Goal: Task Accomplishment & Management: Use online tool/utility

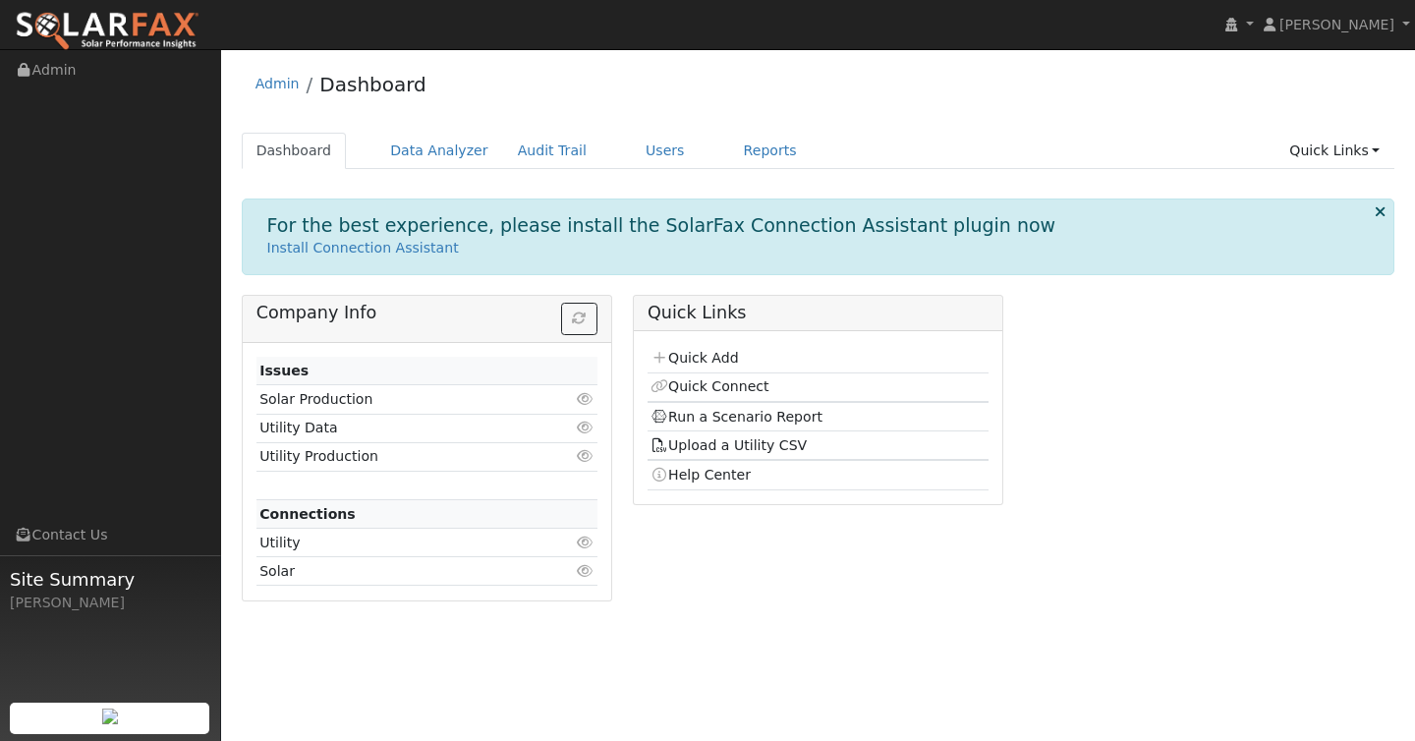
click at [996, 127] on div "Admin Dashboard Dashboard Data Analyzer Audit Trail Users Reports Quick Links Q…" at bounding box center [818, 337] width 1174 height 557
click at [695, 356] on link "Quick Add" at bounding box center [694, 358] width 87 height 16
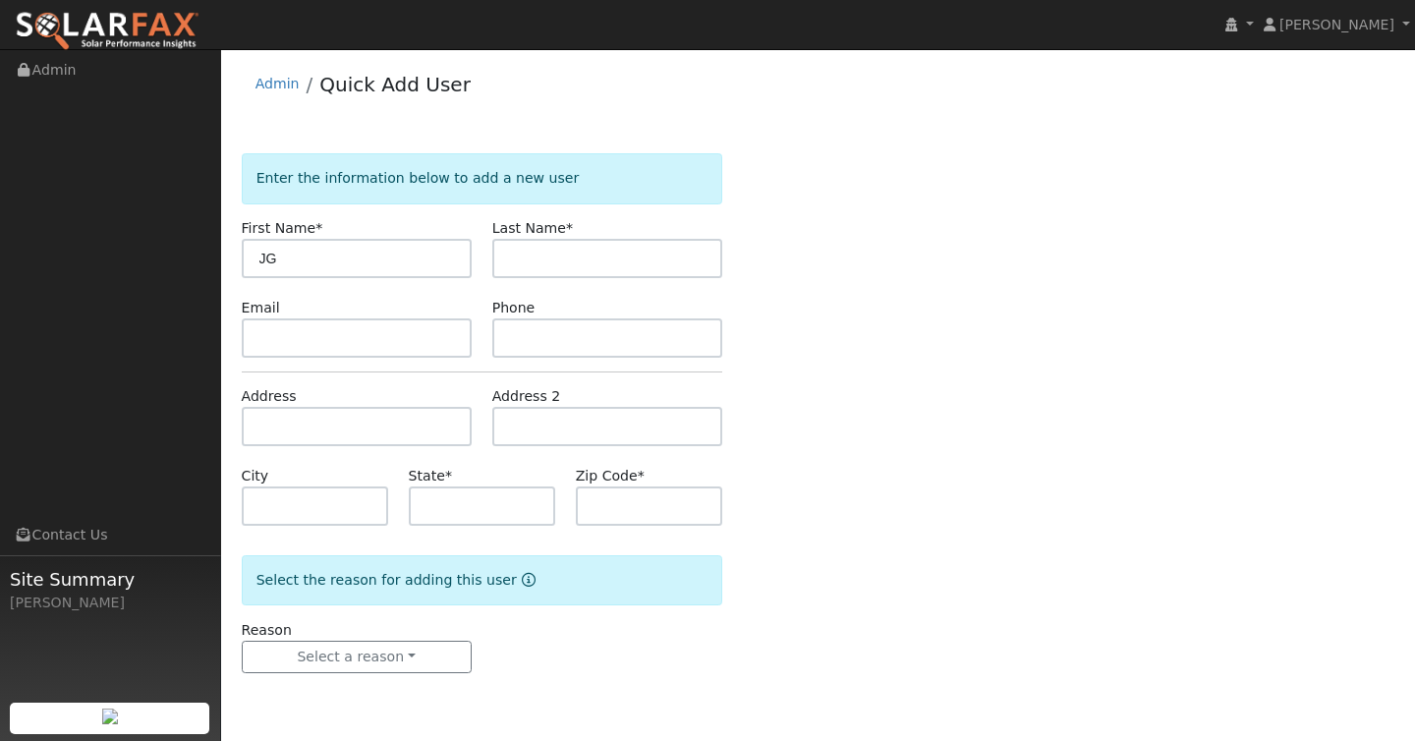
type input "J"
type input "[PERSON_NAME]"
click at [393, 339] on input "text" at bounding box center [357, 337] width 230 height 39
click at [294, 347] on input "text" at bounding box center [357, 337] width 230 height 39
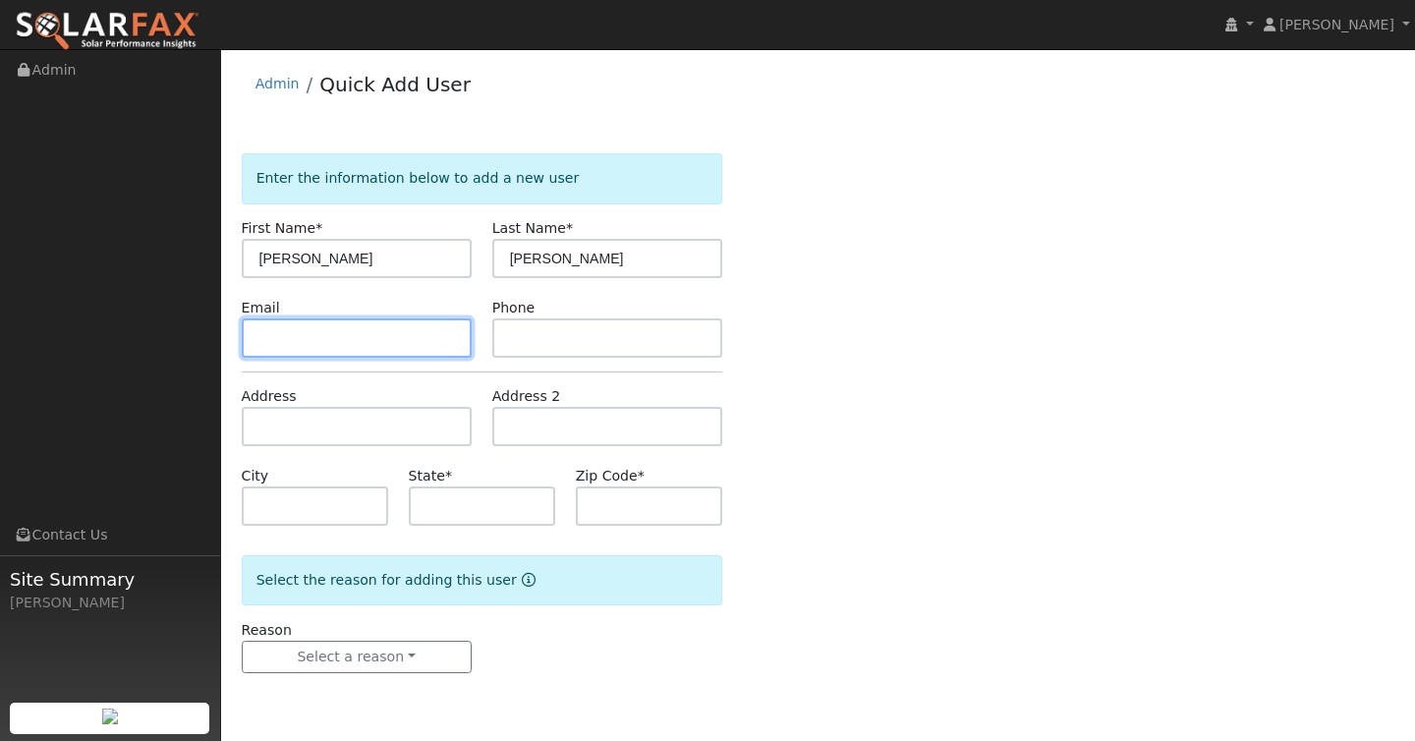
paste input "[PERSON_NAME][EMAIL_ADDRESS][DOMAIN_NAME]"
type input "[PERSON_NAME][EMAIL_ADDRESS][DOMAIN_NAME]"
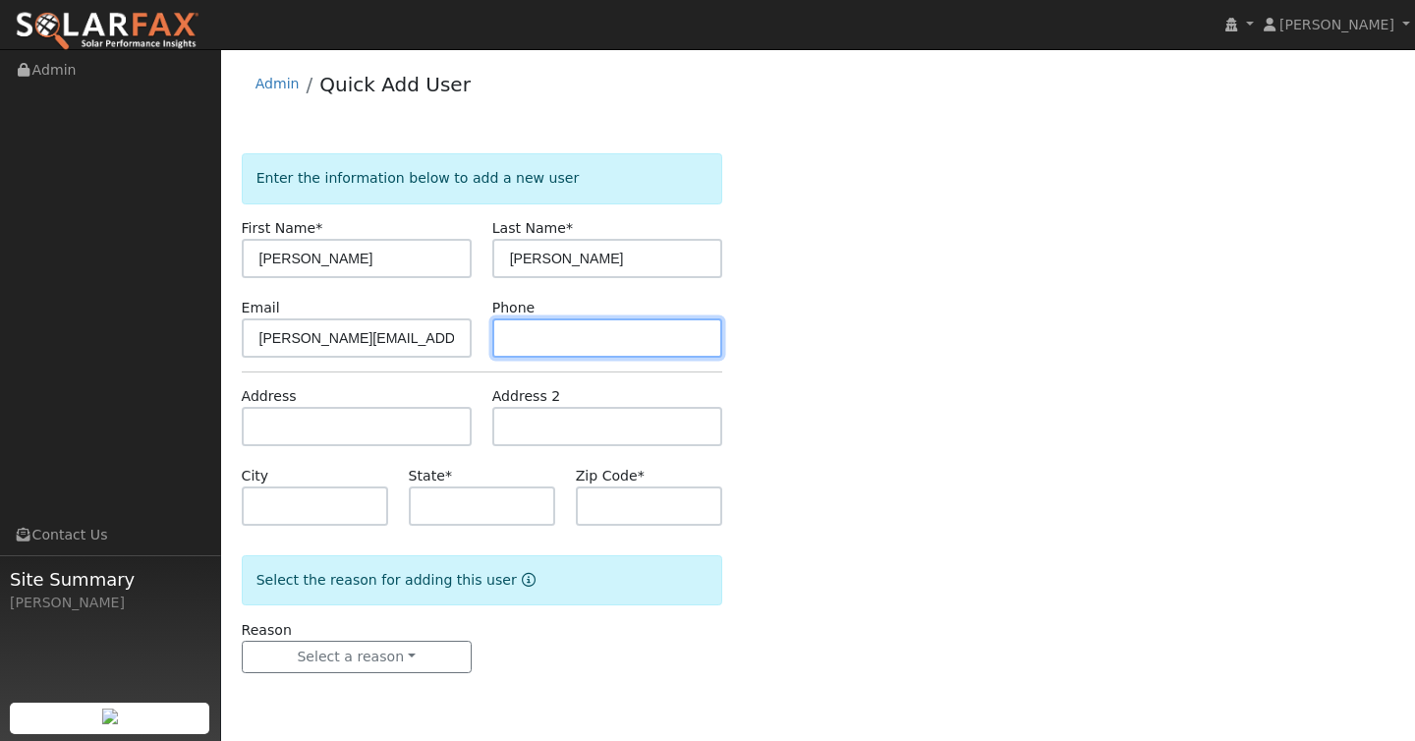
click at [552, 339] on input "text" at bounding box center [607, 337] width 230 height 39
click at [851, 496] on div "Enter the information below to add a new user First Name * [PERSON_NAME] Last N…" at bounding box center [819, 432] width 1154 height 559
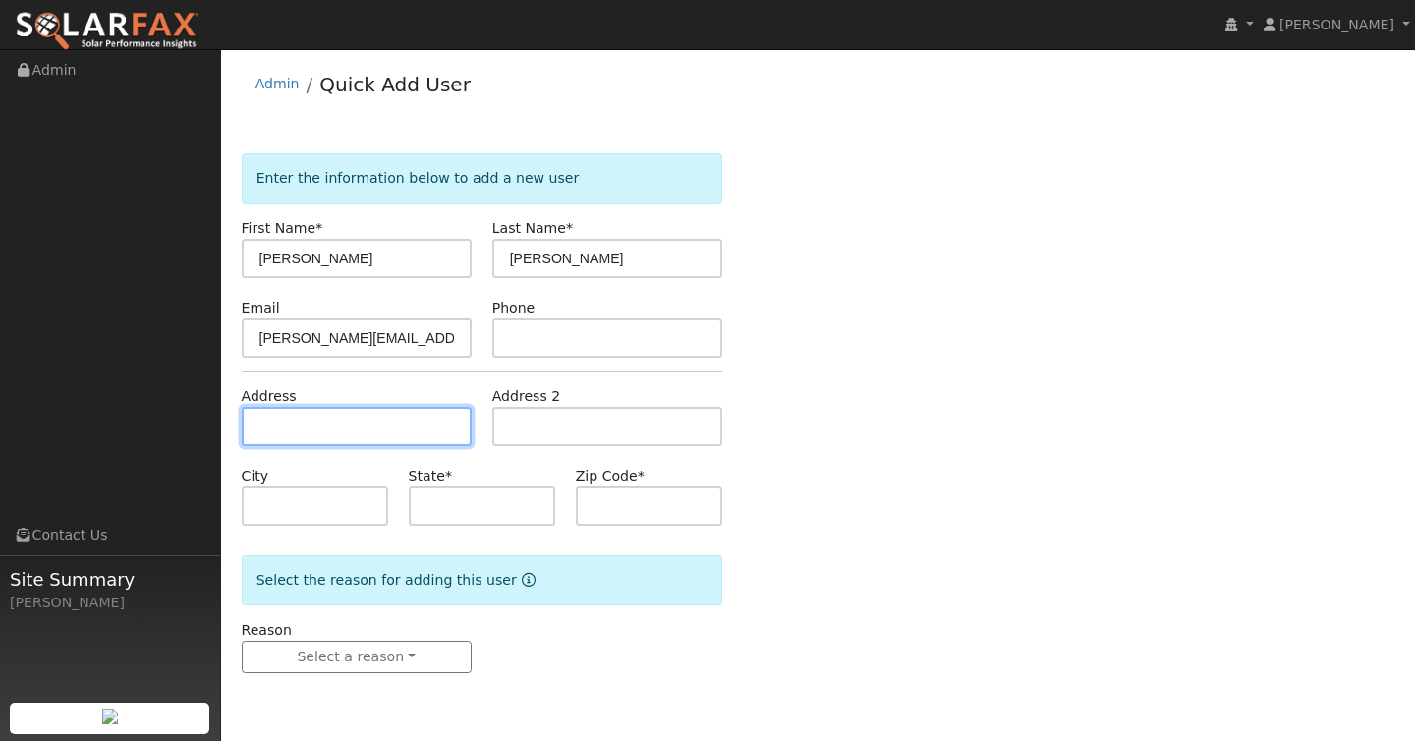
click at [373, 428] on input "text" at bounding box center [357, 426] width 230 height 39
type input "[STREET_ADDRESS]"
type input "[GEOGRAPHIC_DATA]"
type input "CA"
type input "93730"
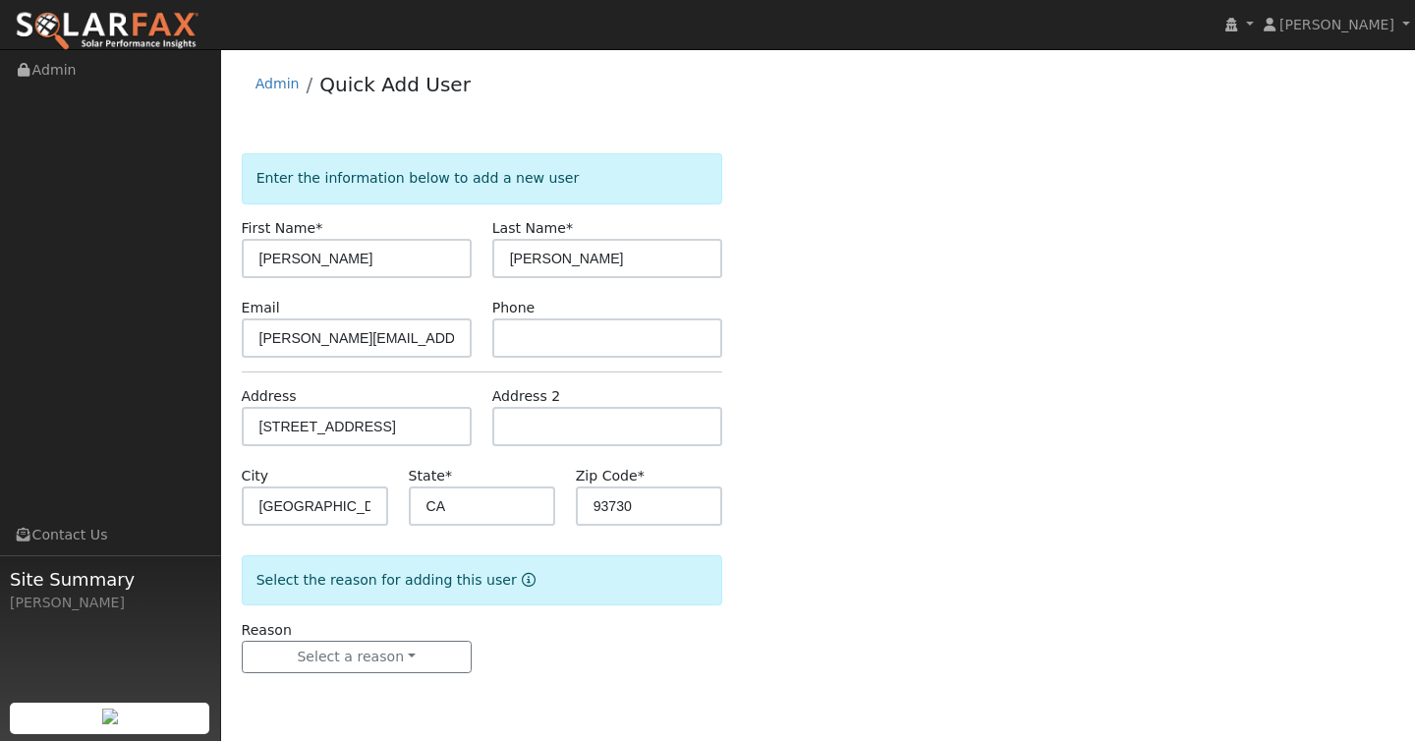
click at [844, 608] on div "Enter the information below to add a new user First Name * Gary Last Name * Gom…" at bounding box center [819, 432] width 1154 height 559
click at [449, 663] on button "Select a reason" at bounding box center [357, 657] width 230 height 33
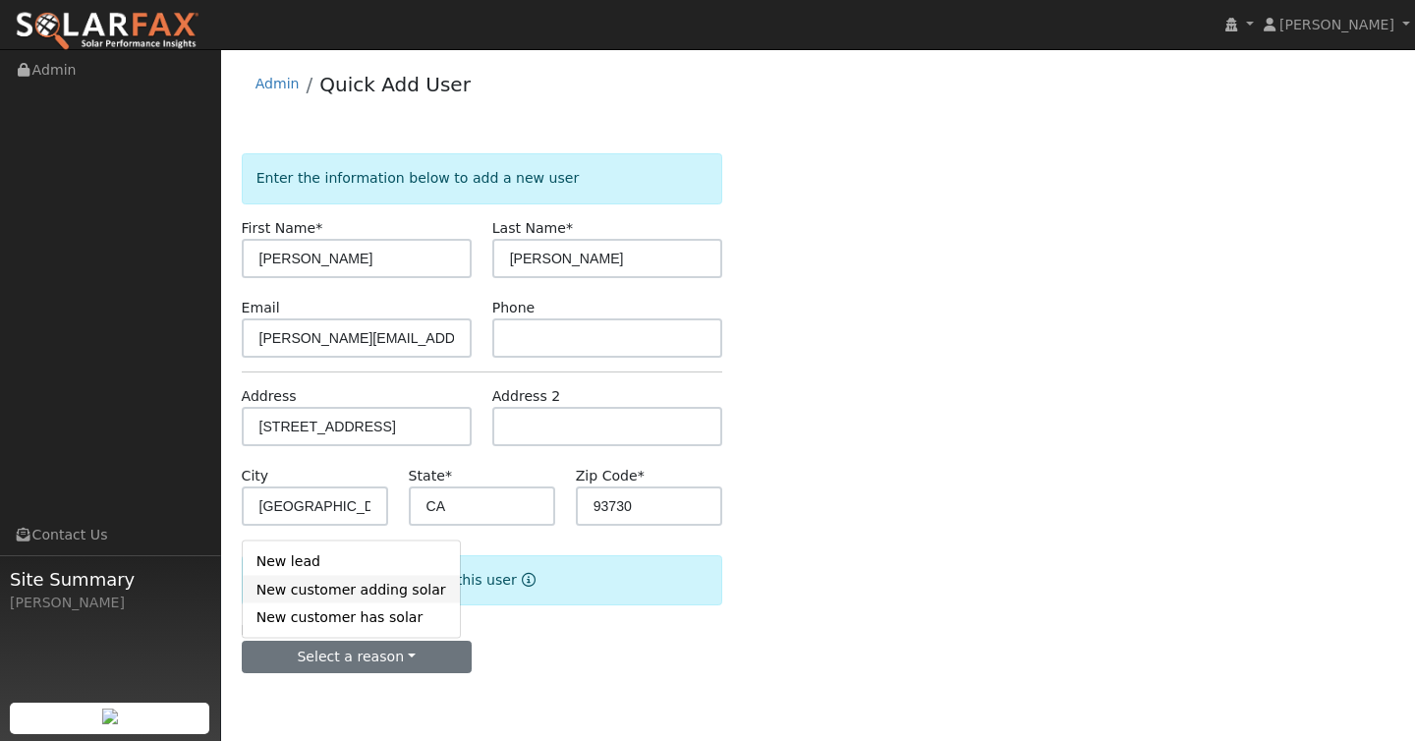
click at [393, 586] on link "New customer adding solar" at bounding box center [351, 590] width 217 height 28
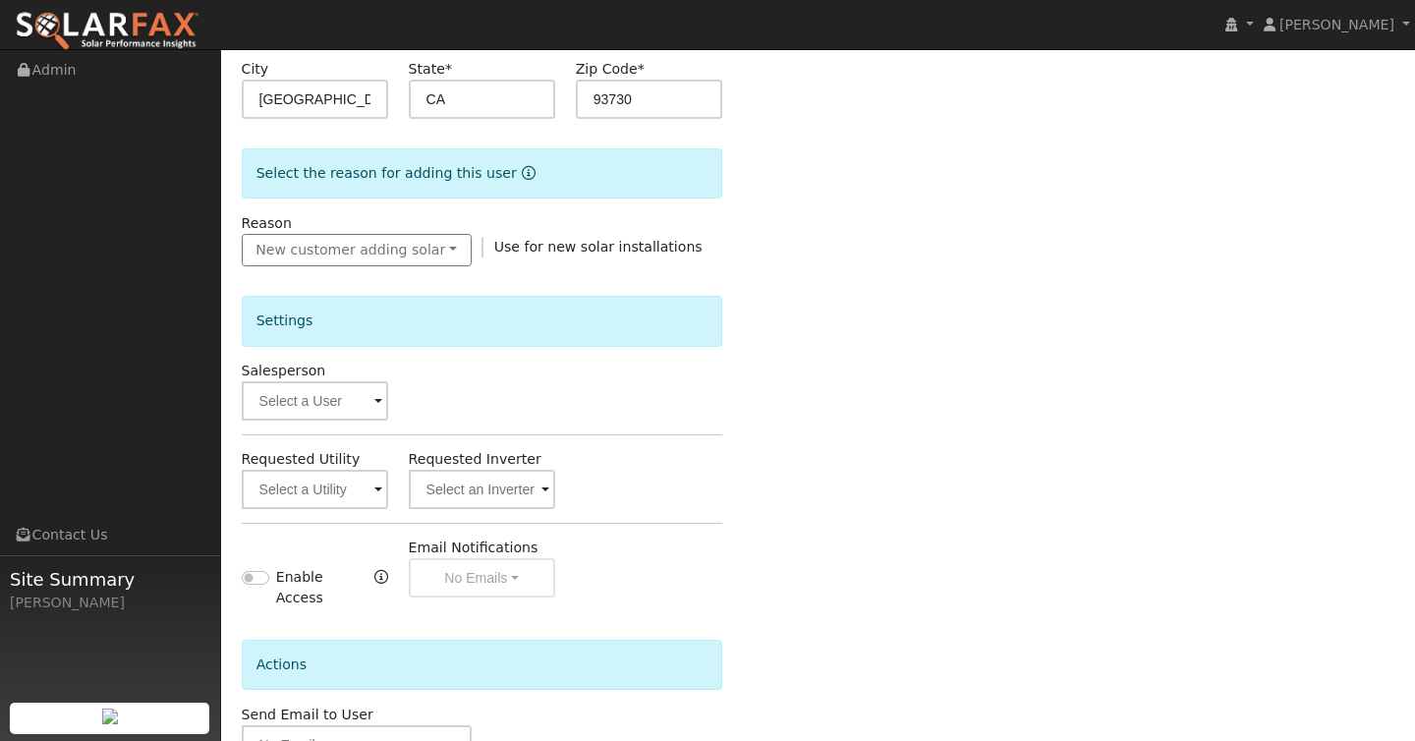
scroll to position [529, 0]
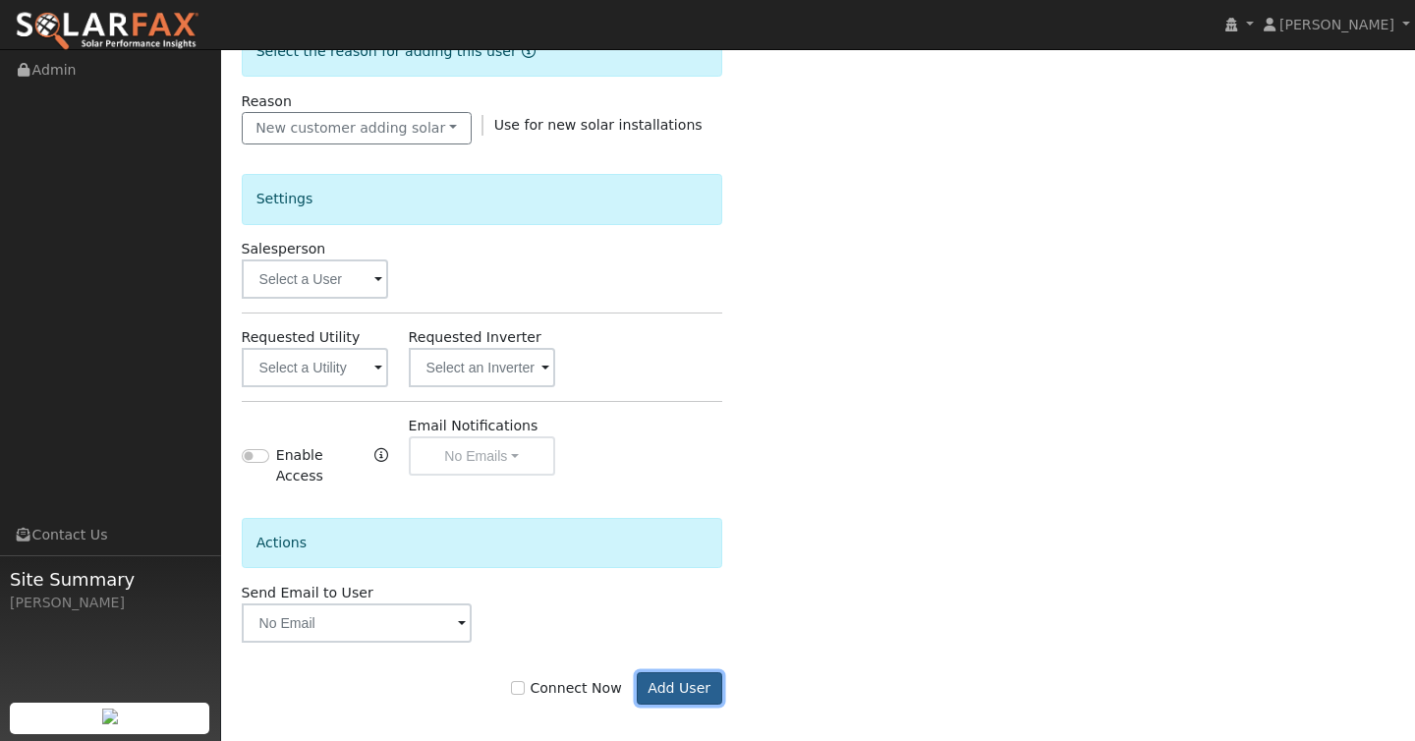
click at [667, 686] on button "Add User" at bounding box center [679, 688] width 85 height 33
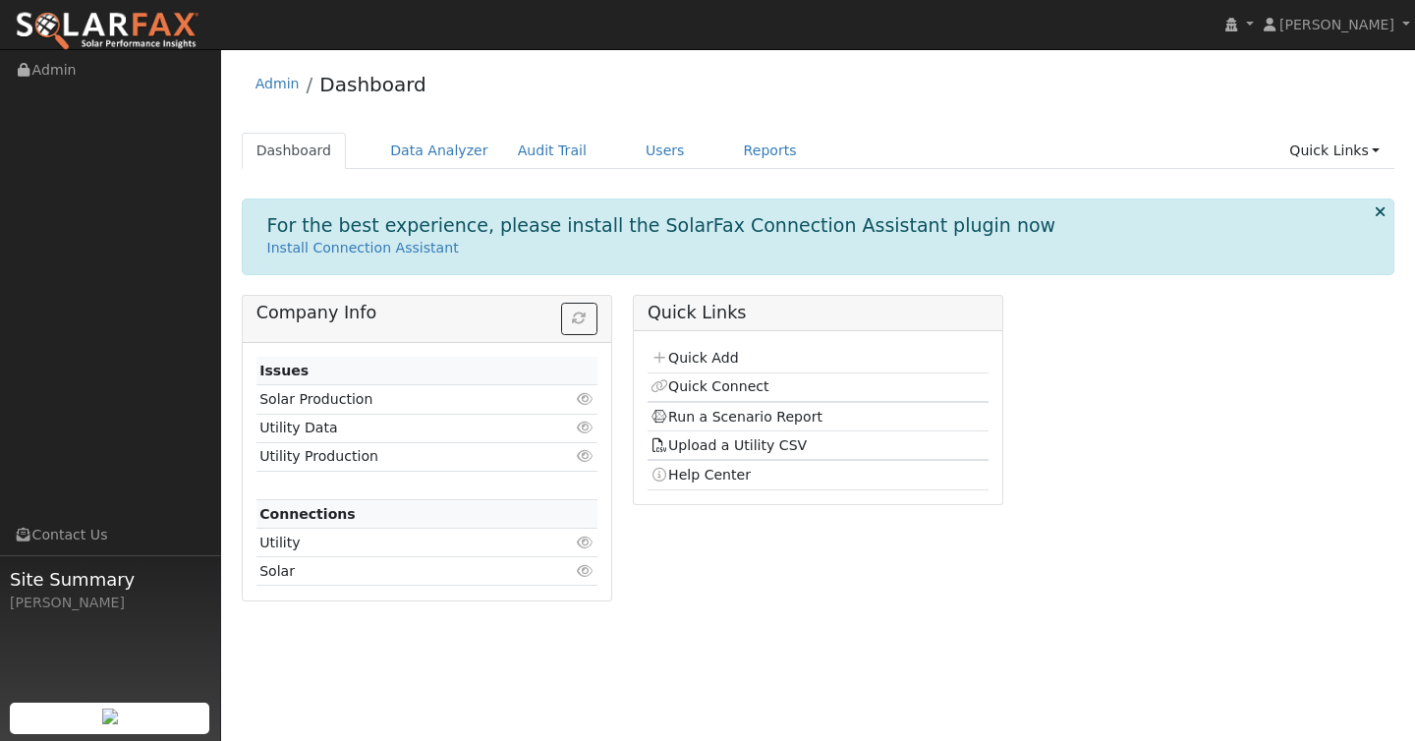
click at [779, 588] on div "Quick Links Quick Add Quick Connect Run a Scenario Report Upload a Utility CSV …" at bounding box center [817, 455] width 391 height 321
click at [655, 147] on link "Users" at bounding box center [665, 151] width 69 height 36
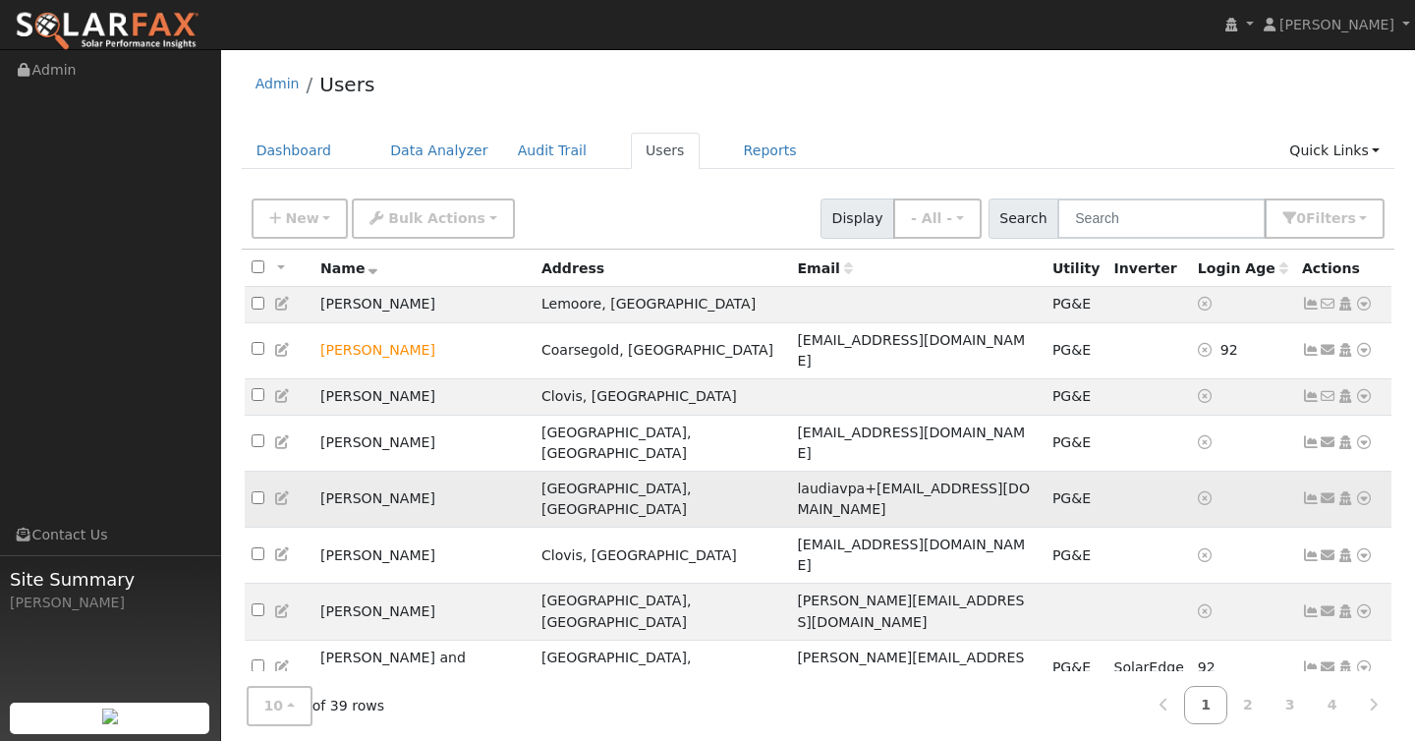
scroll to position [33, 0]
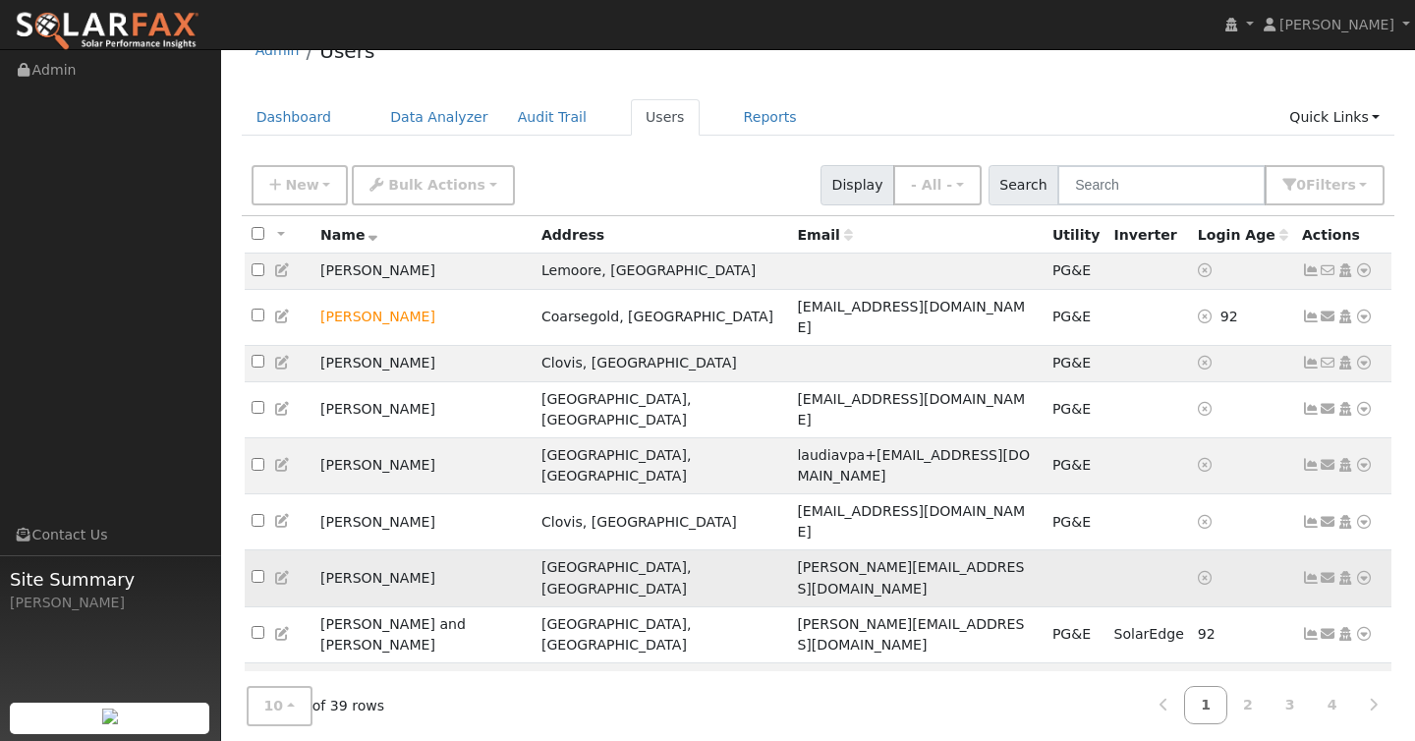
click at [1360, 571] on icon at bounding box center [1364, 578] width 18 height 14
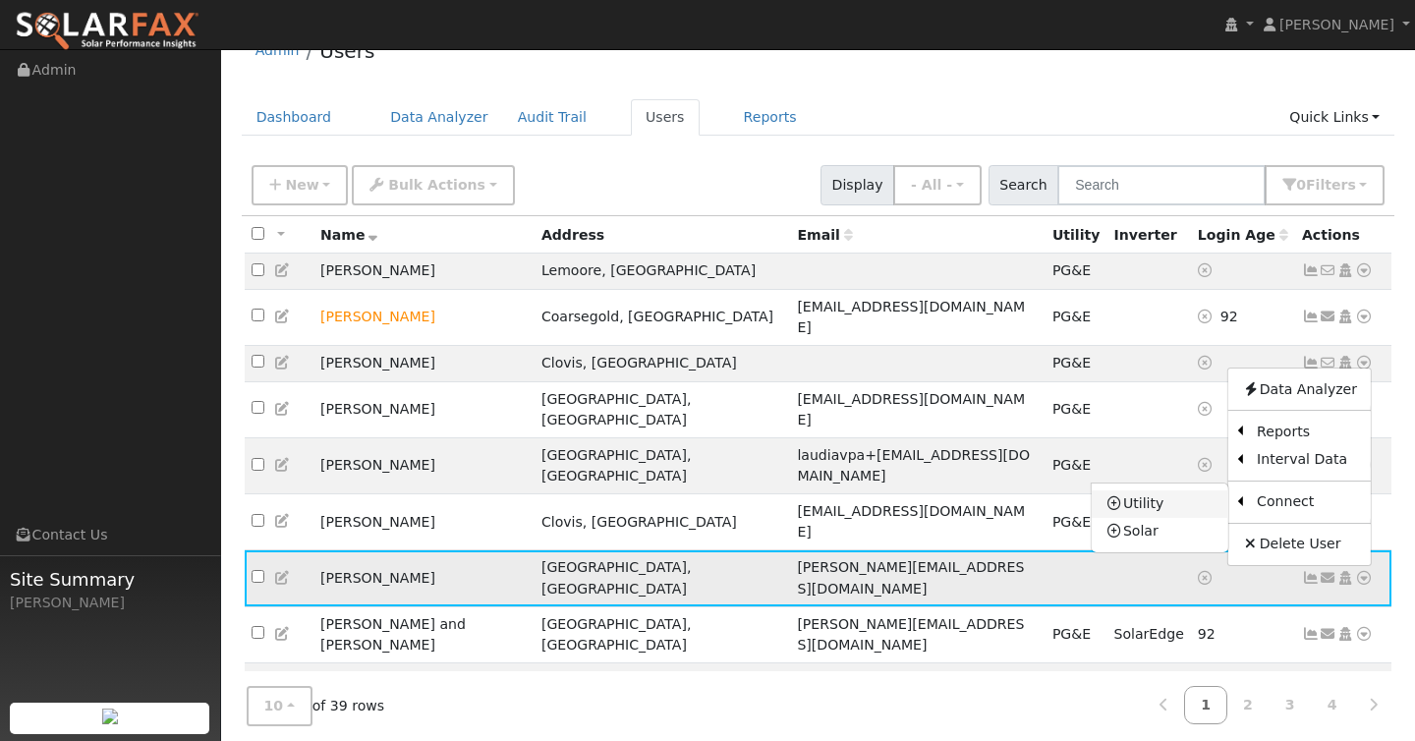
click at [1166, 490] on link "Utility" at bounding box center [1160, 504] width 137 height 28
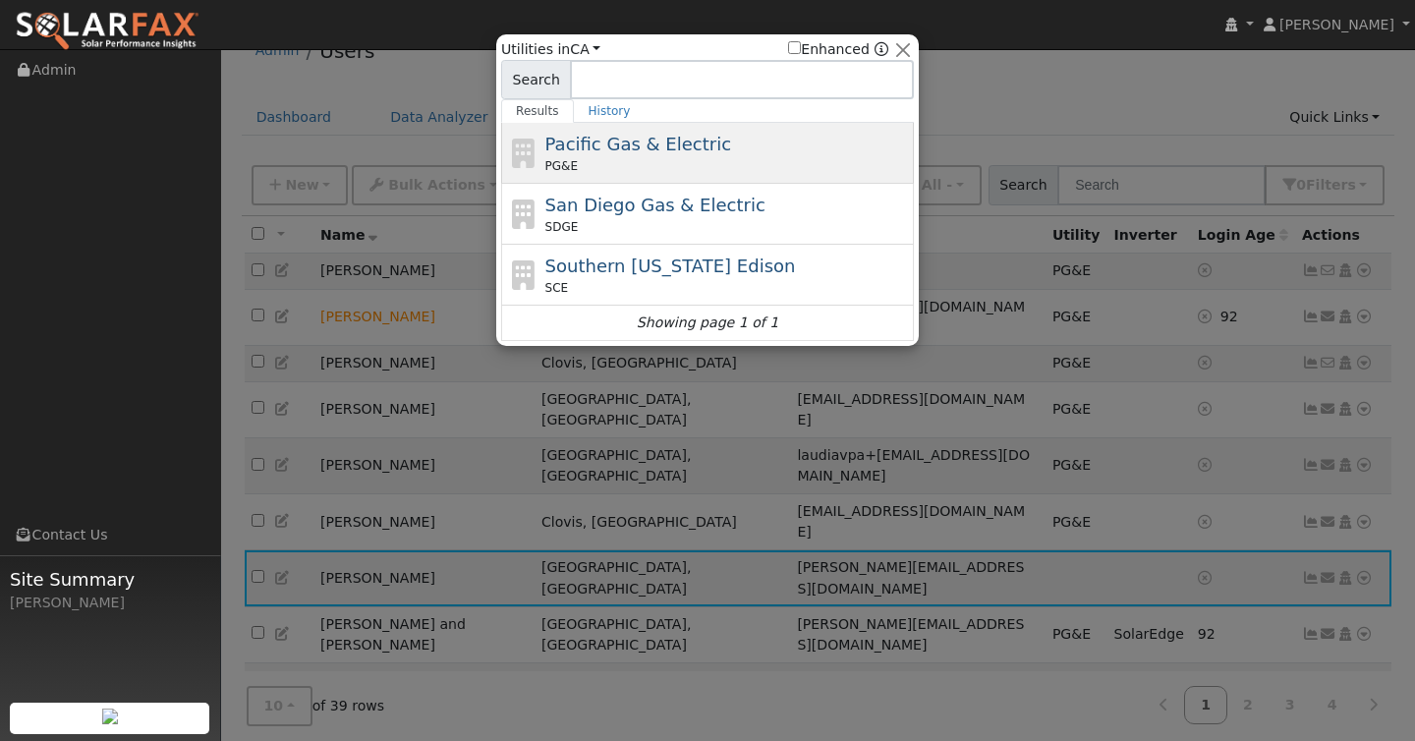
click at [700, 142] on span "Pacific Gas & Electric" at bounding box center [638, 144] width 186 height 21
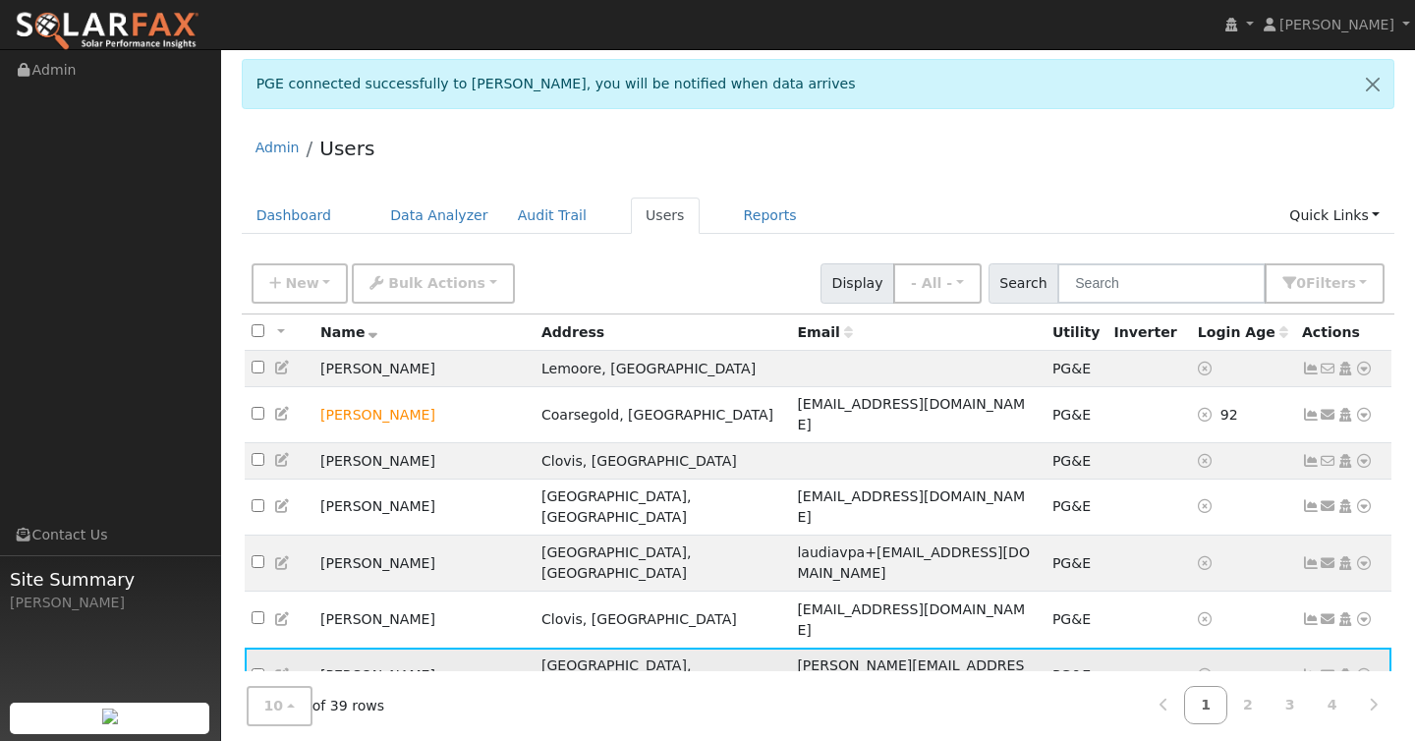
click at [1368, 668] on icon at bounding box center [1364, 675] width 18 height 14
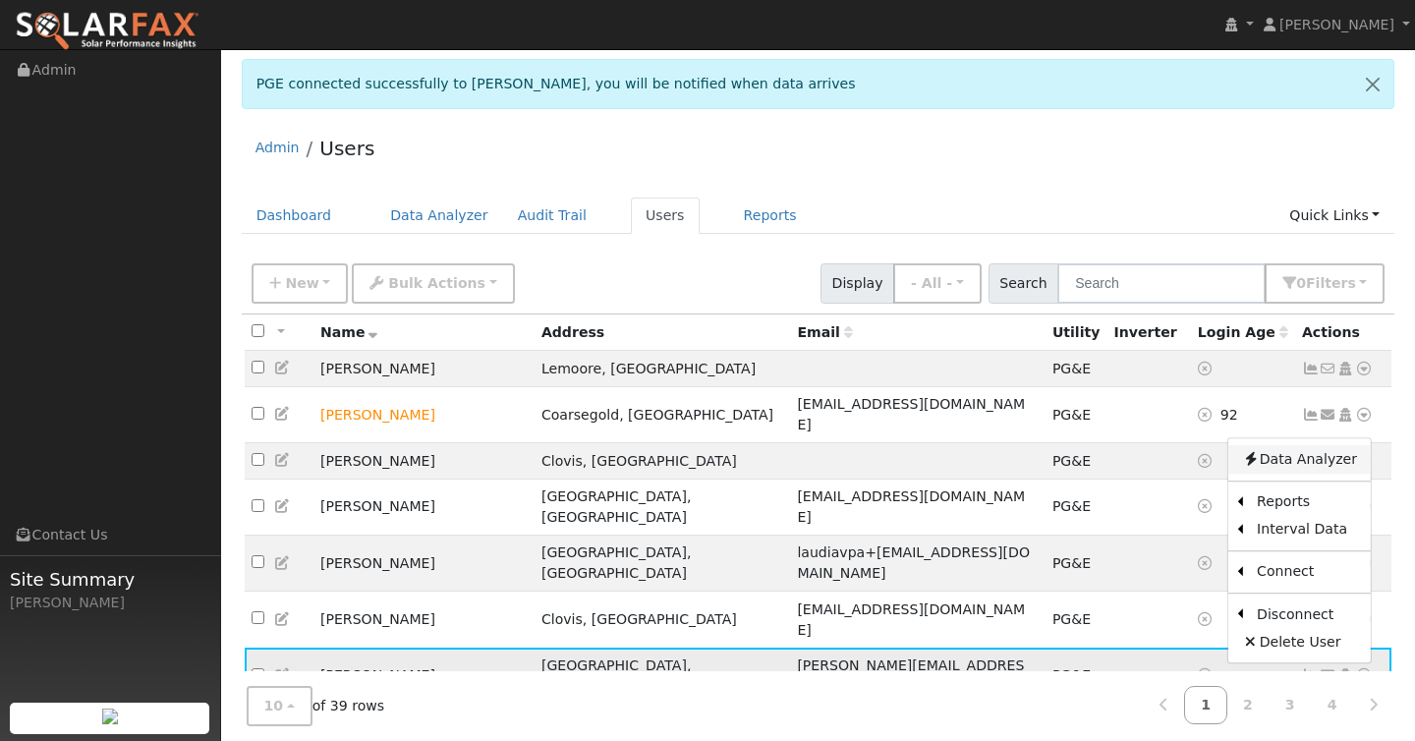
click at [1305, 446] on link "Data Analyzer" at bounding box center [1299, 460] width 142 height 28
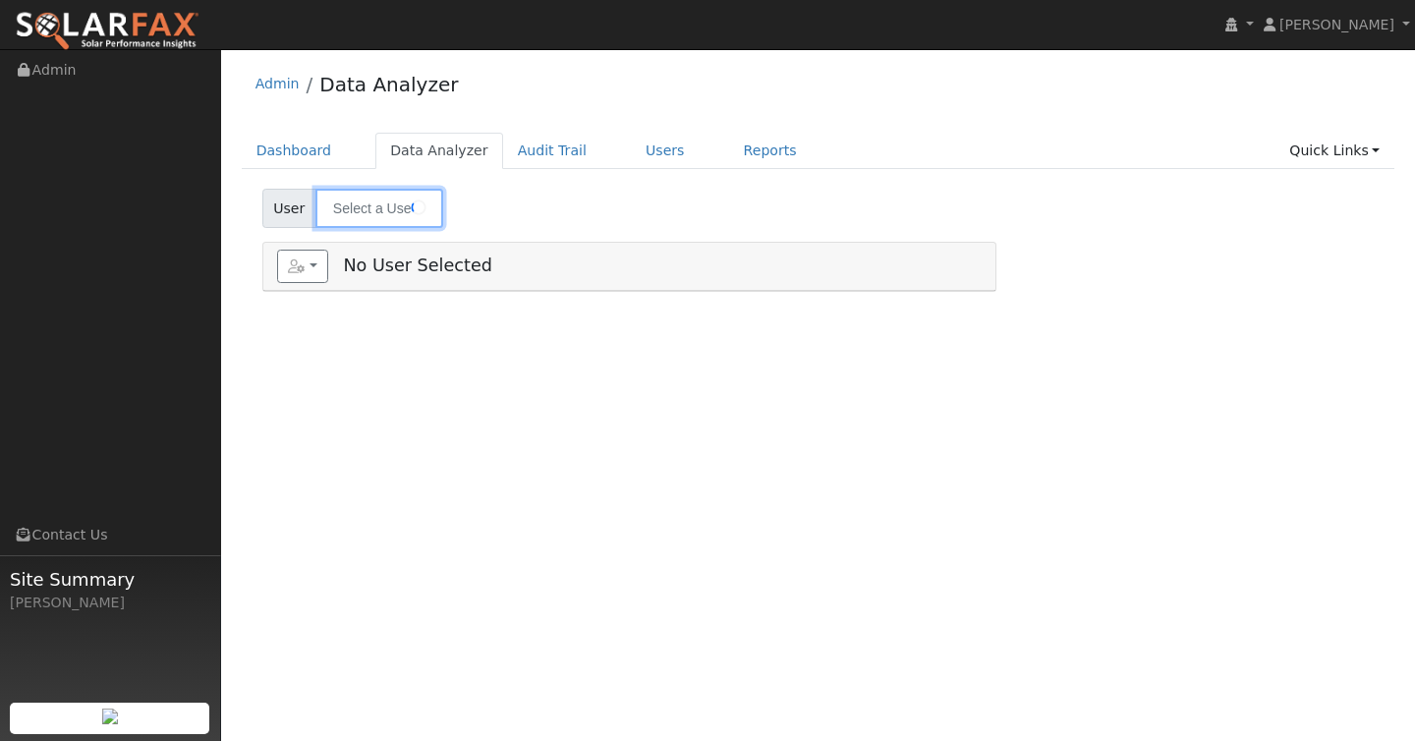
type input "[PERSON_NAME]"
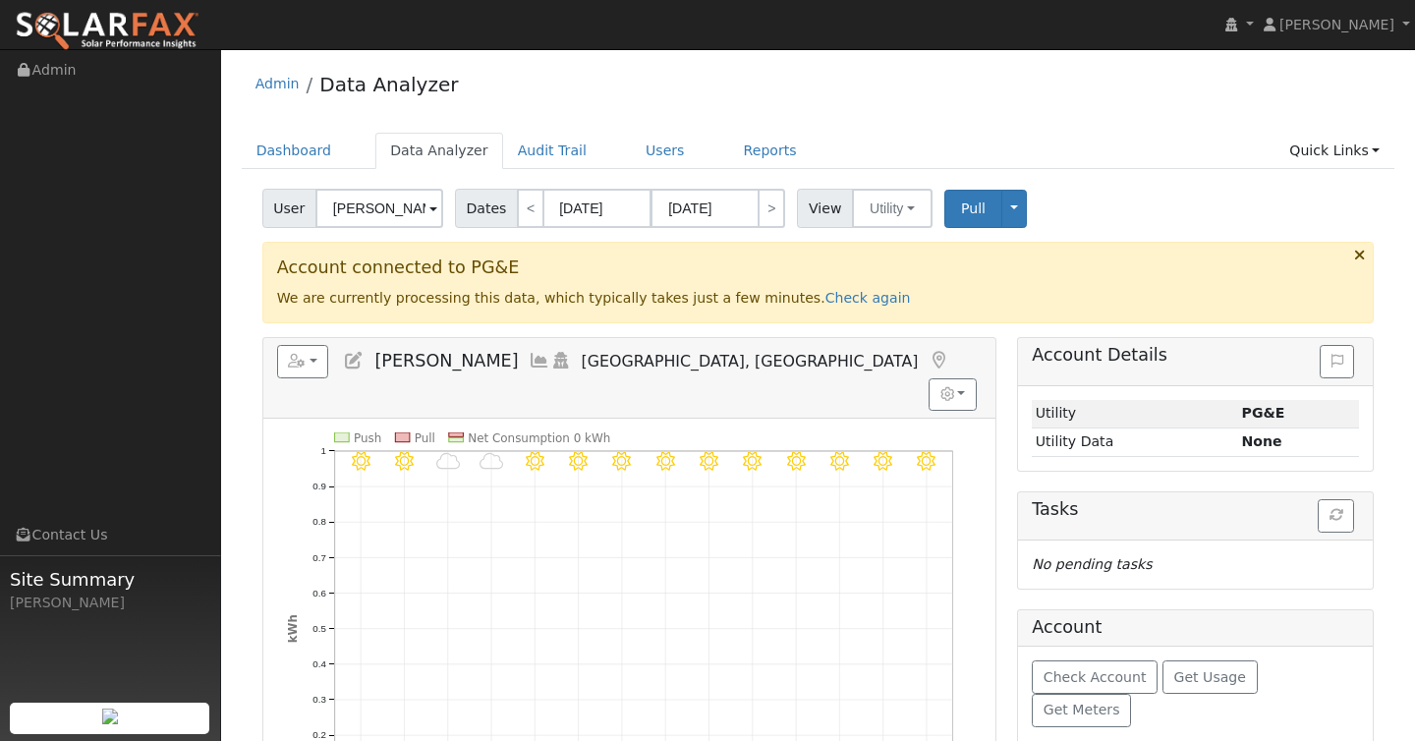
click at [976, 263] on h3 "Account connected to PG&E" at bounding box center [818, 267] width 1083 height 21
click at [834, 294] on link "Check again" at bounding box center [868, 298] width 85 height 16
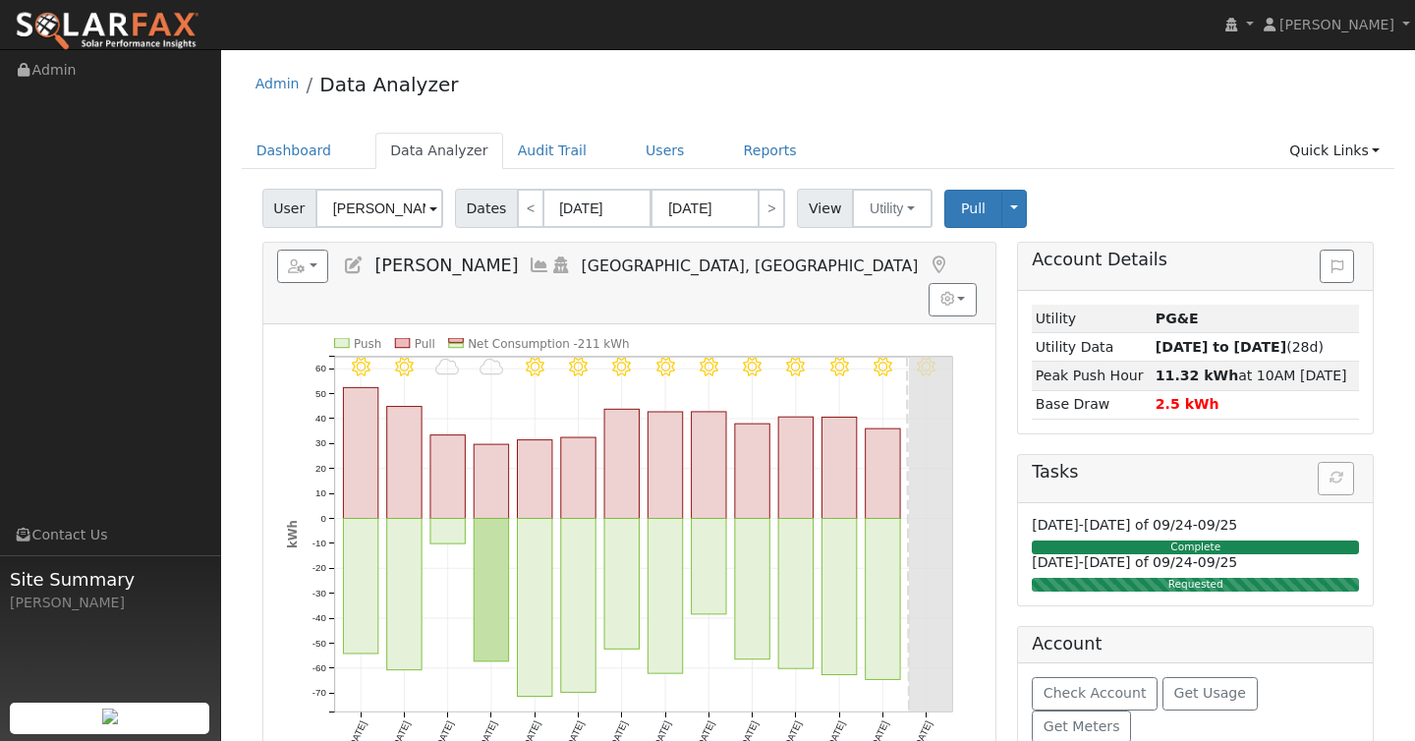
scroll to position [43, 0]
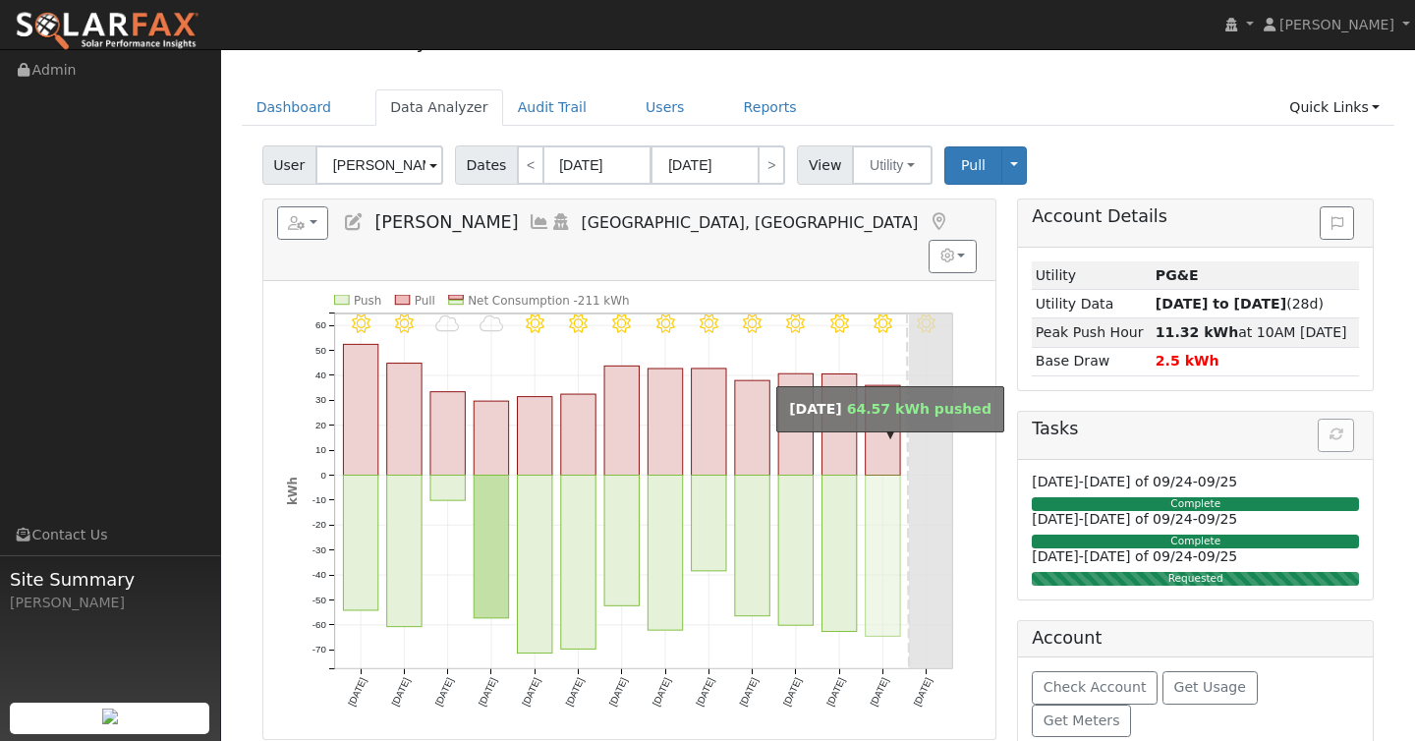
click at [883, 476] on rect "onclick=""" at bounding box center [883, 556] width 34 height 161
type input "09/28/2025"
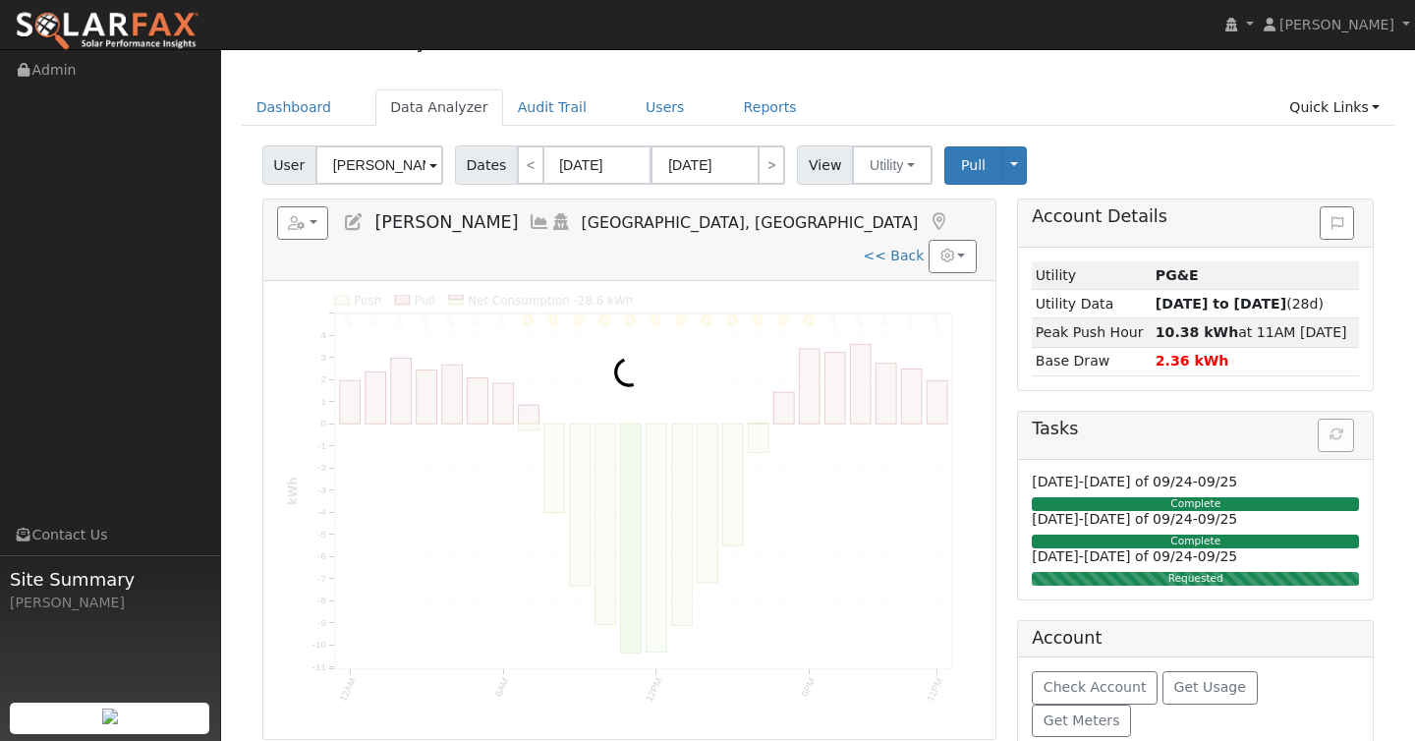
scroll to position [0, 0]
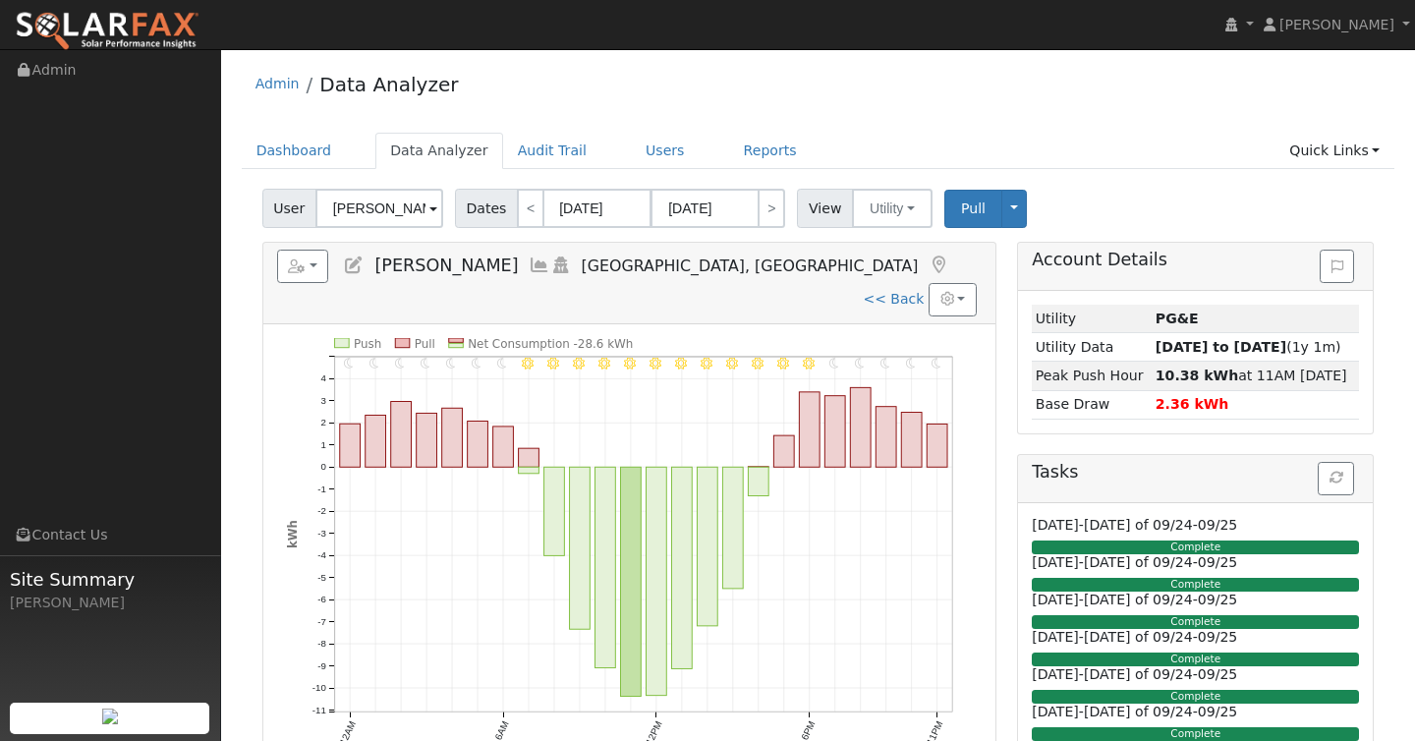
click at [933, 88] on div "Admin Data Analyzer" at bounding box center [819, 89] width 1154 height 60
click at [893, 291] on link "<< Back" at bounding box center [893, 299] width 61 height 16
type input "09/16/2025"
type input "09/29/2025"
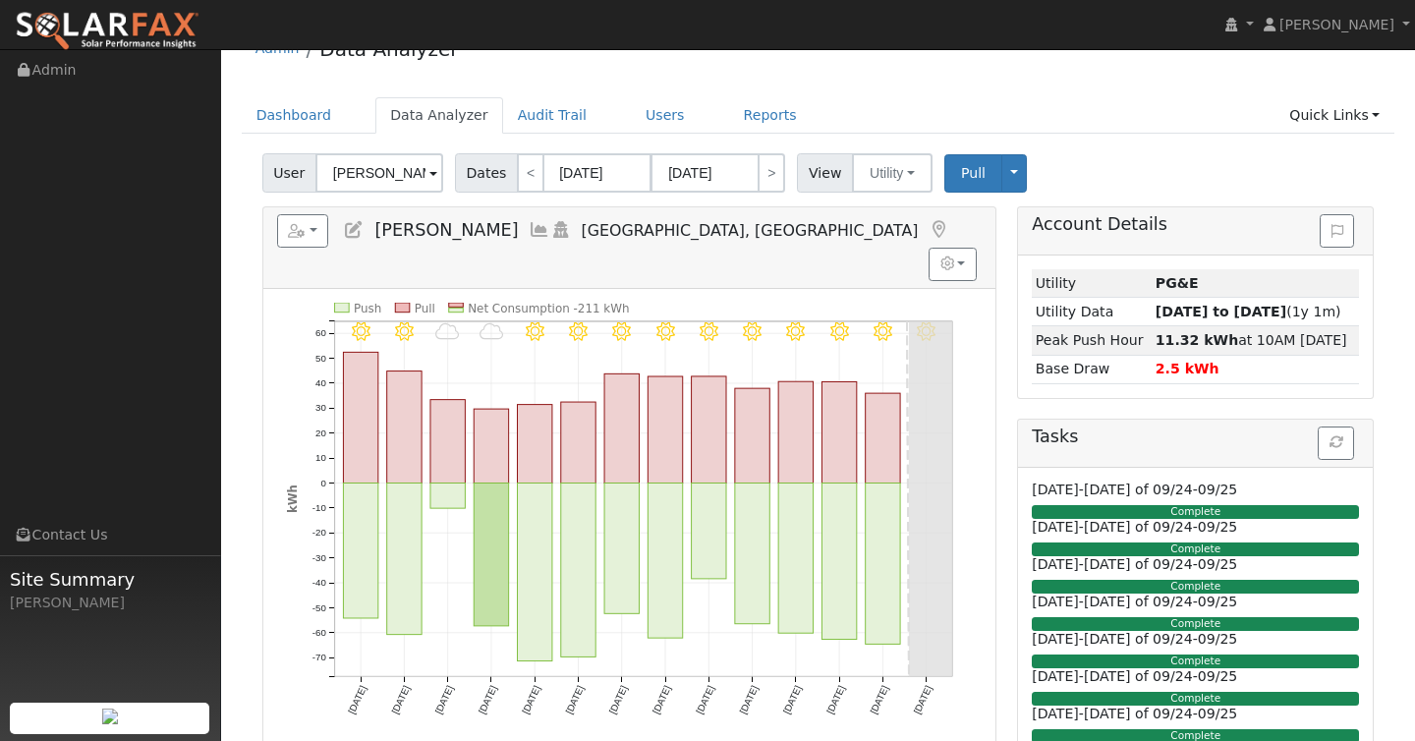
scroll to position [29, 0]
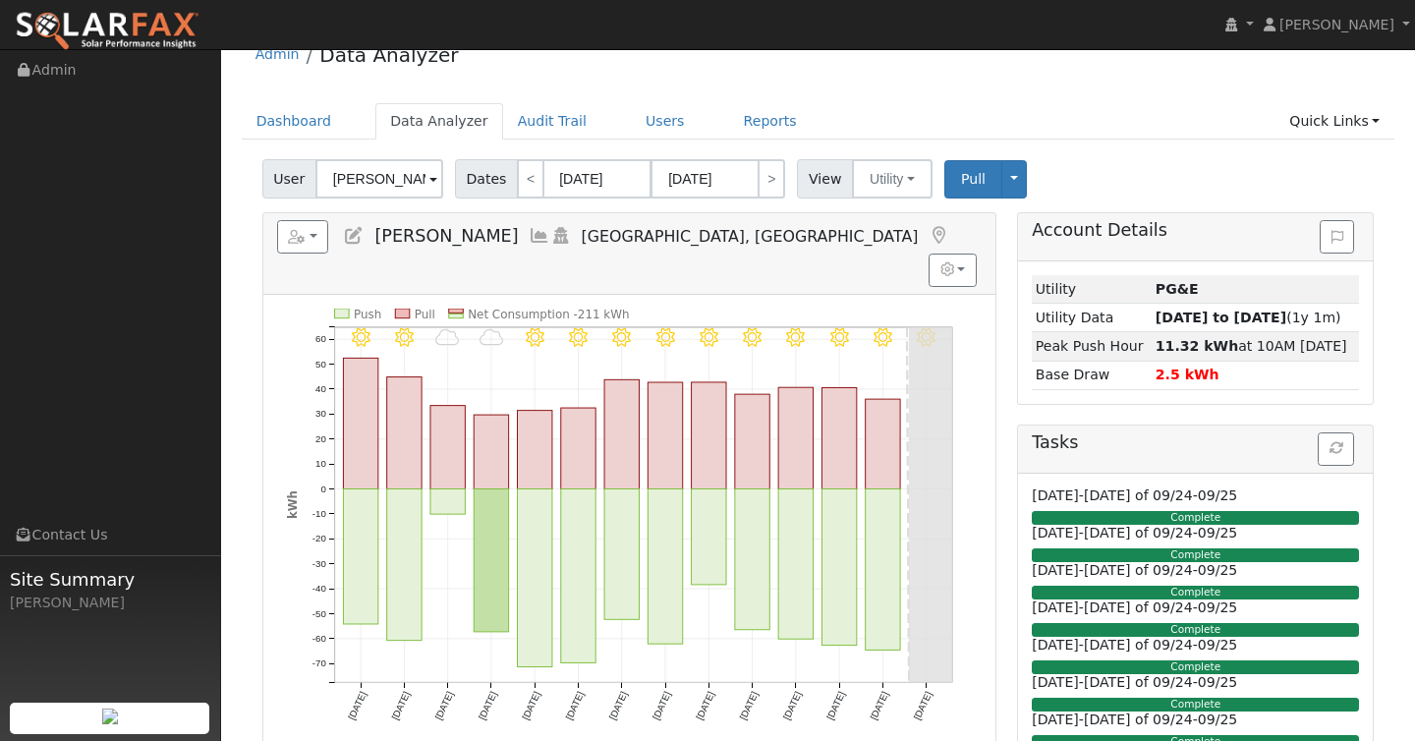
click at [1070, 179] on div "User Gary Gomes Account Default Account Default Account 1759 East Clubhouse Dri…" at bounding box center [817, 175] width 1119 height 46
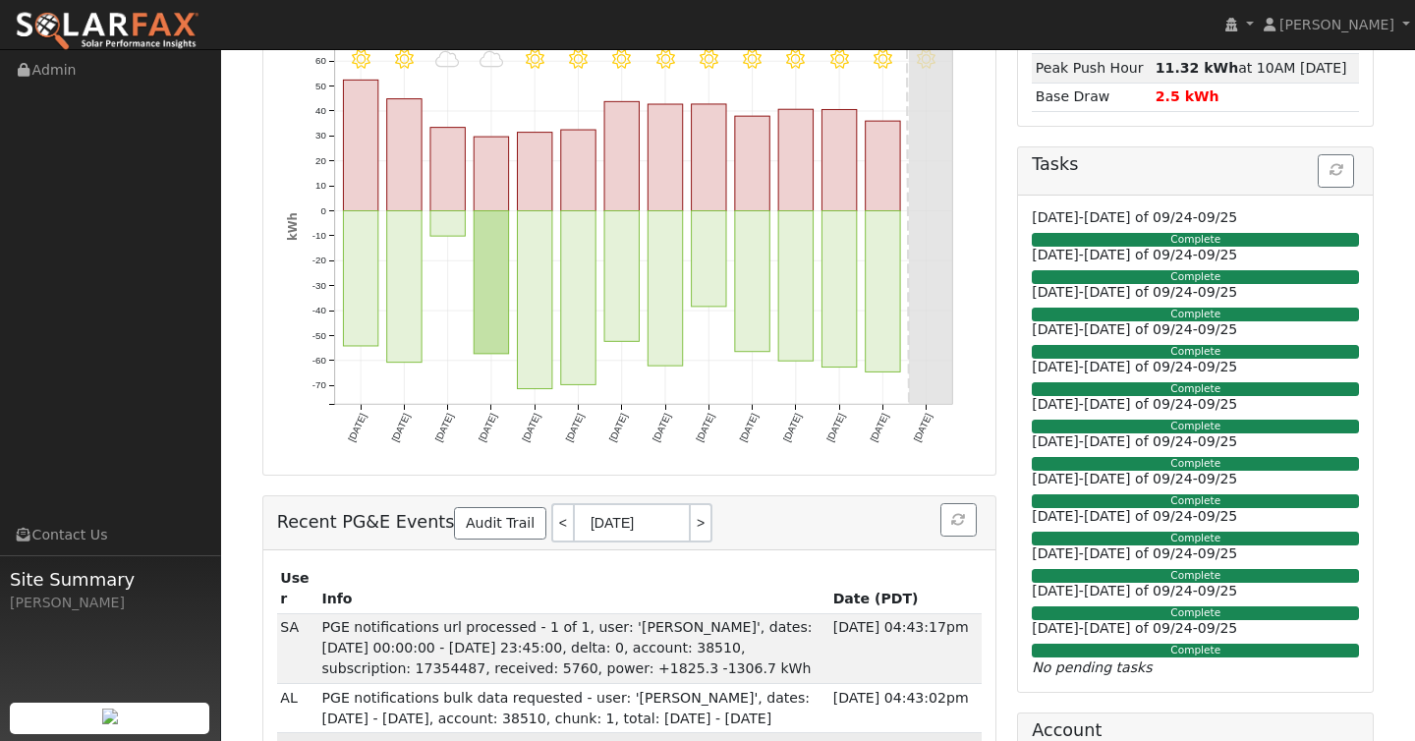
scroll to position [0, 0]
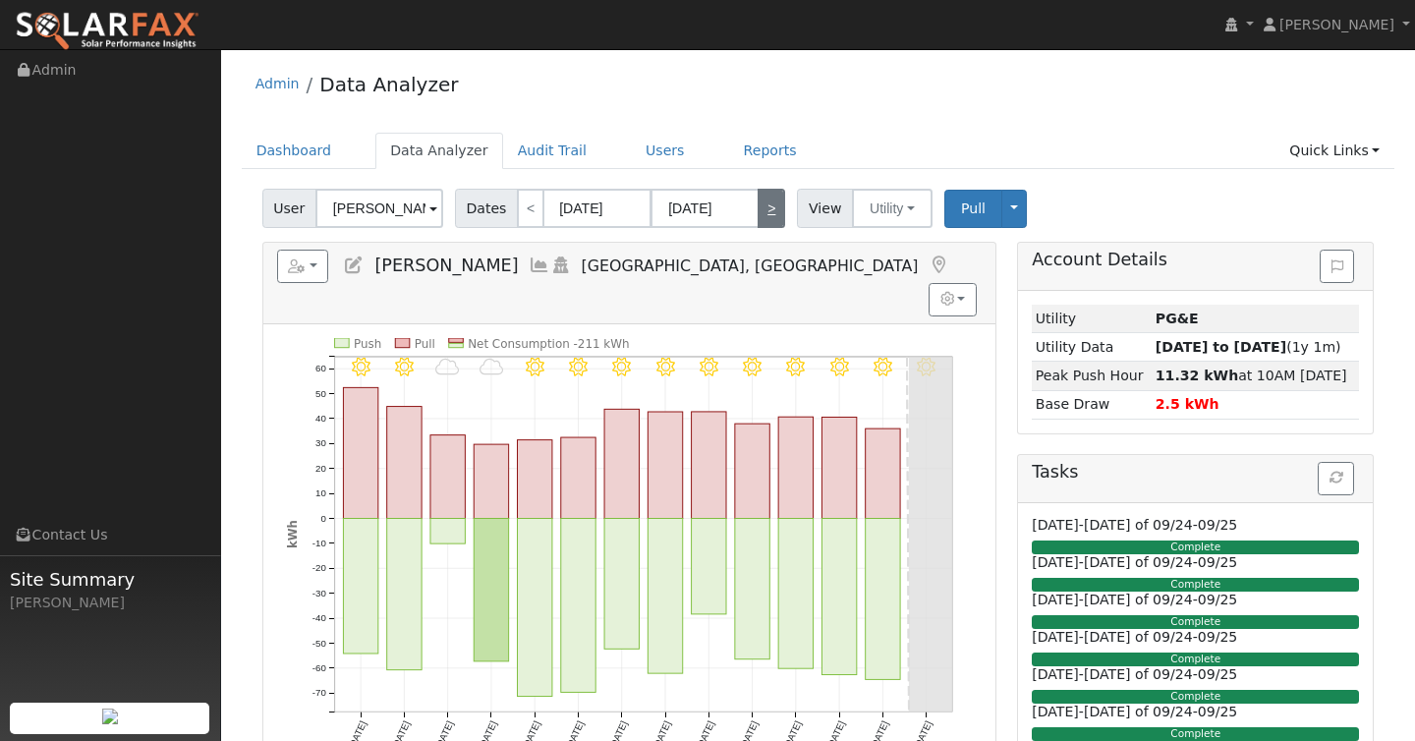
click at [771, 216] on link ">" at bounding box center [772, 208] width 28 height 39
type input "09/30/2025"
type input "10/13/2025"
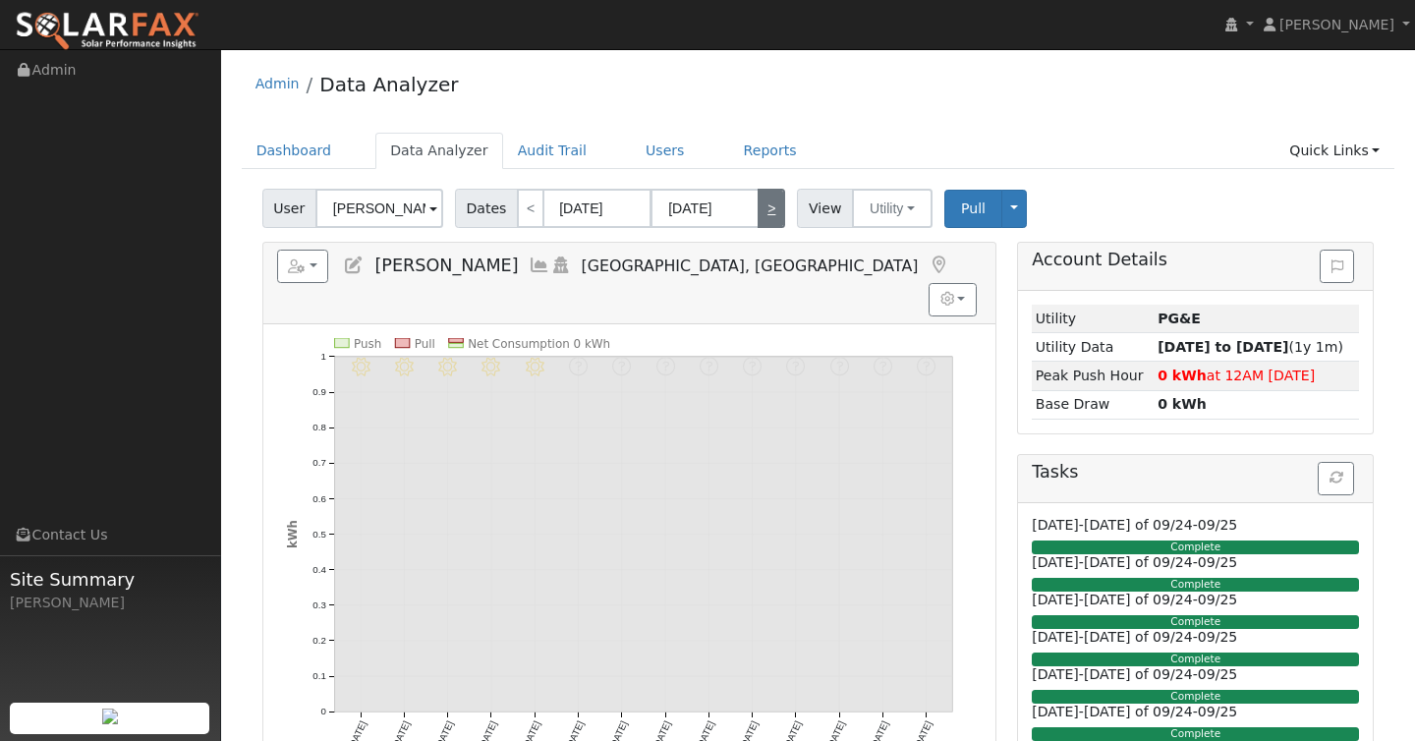
click at [771, 216] on link ">" at bounding box center [772, 208] width 28 height 39
type input "10/14/2025"
type input "10/27/2025"
click at [771, 216] on link ">" at bounding box center [772, 208] width 28 height 39
type input "10/28/2025"
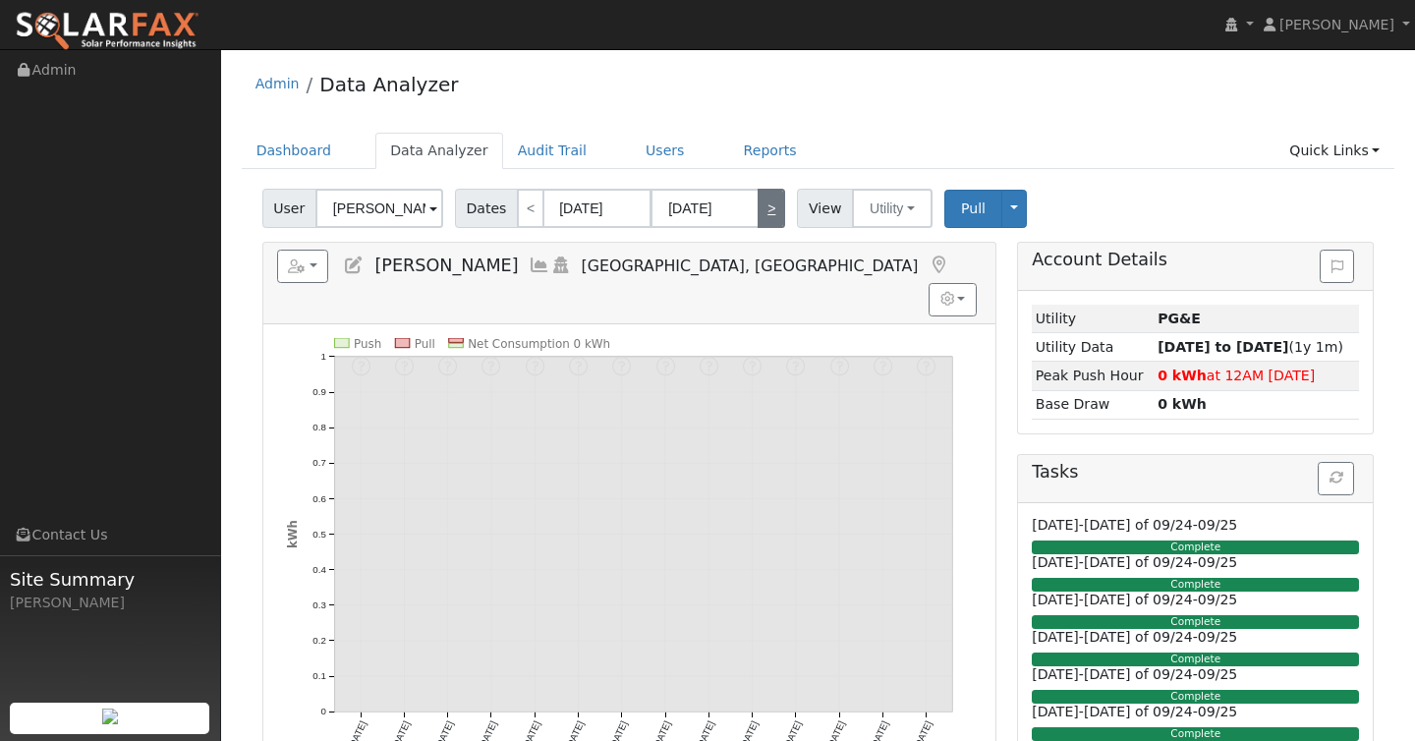
type input "11/10/2025"
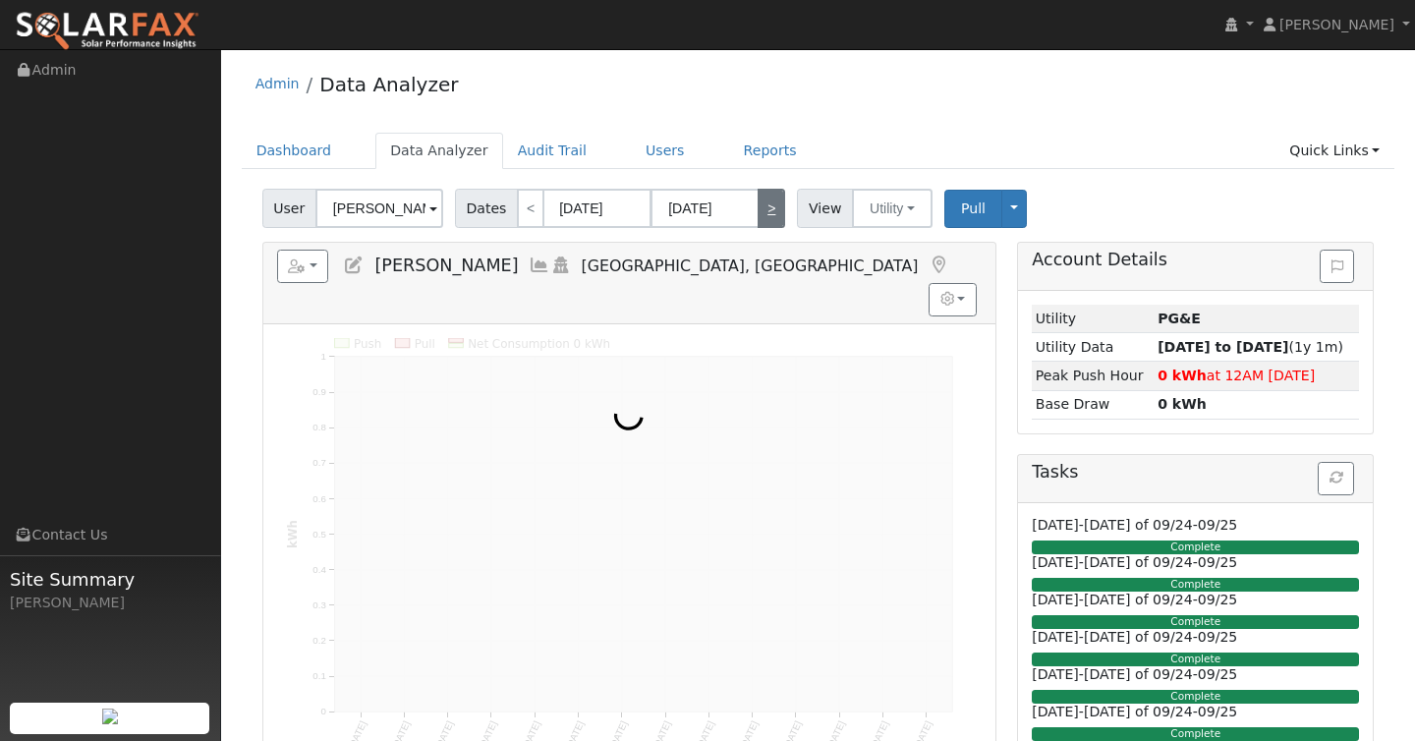
click at [771, 216] on link ">" at bounding box center [772, 208] width 28 height 39
type input "11/11/2025"
type input "11/24/2025"
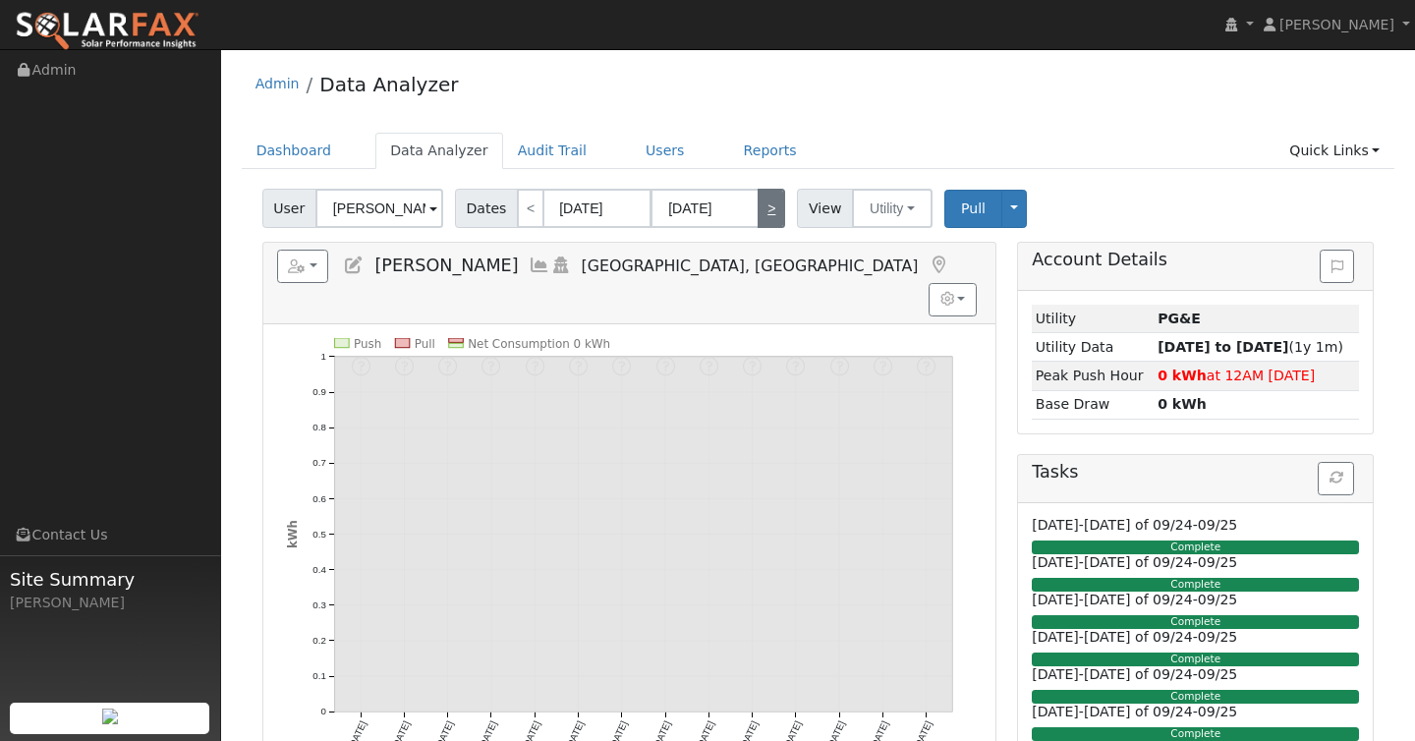
click at [771, 216] on link ">" at bounding box center [772, 208] width 28 height 39
type input "11/25/2025"
type input "12/08/2025"
click at [771, 216] on link ">" at bounding box center [772, 208] width 28 height 39
type input "12/09/2025"
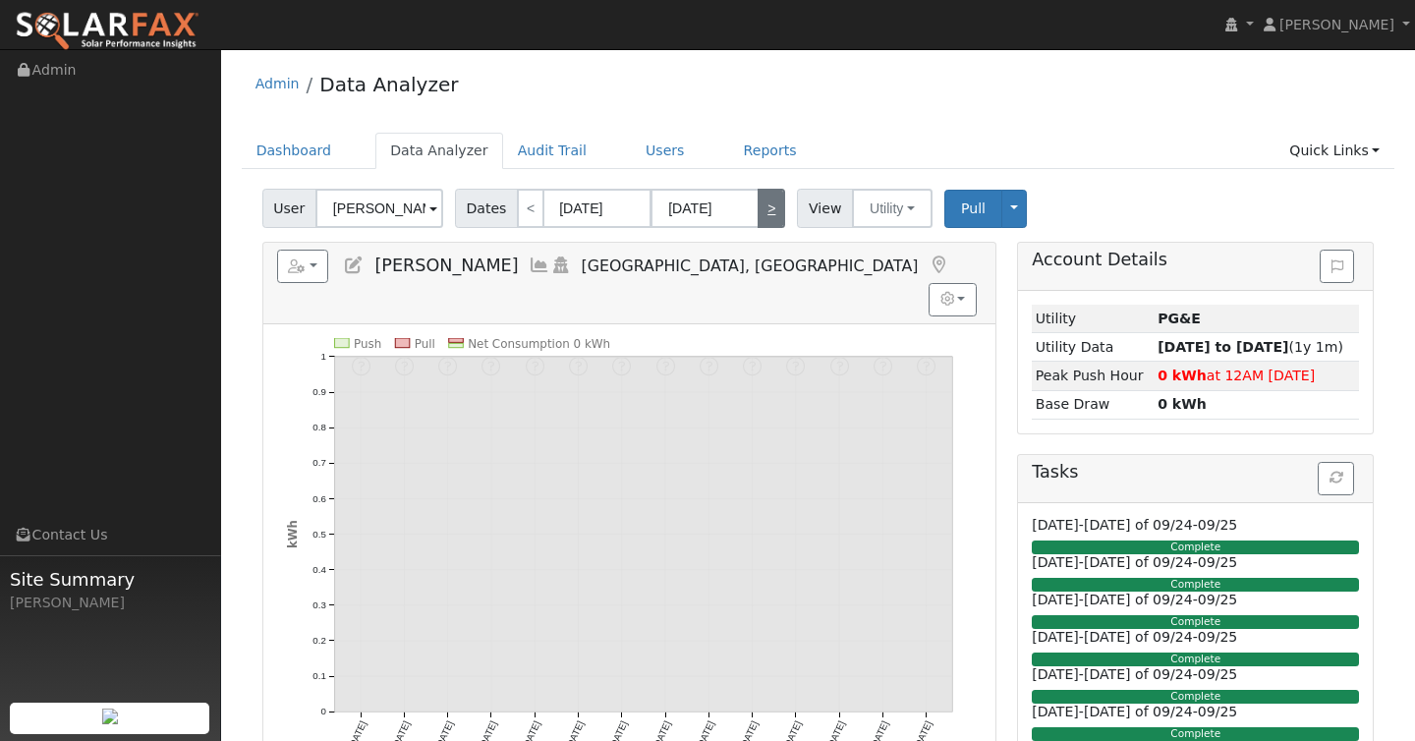
type input "12/22/2025"
click at [771, 216] on link ">" at bounding box center [772, 208] width 28 height 39
type input "12/23/2025"
type input "01/05/2026"
click at [520, 211] on link "<" at bounding box center [531, 208] width 28 height 39
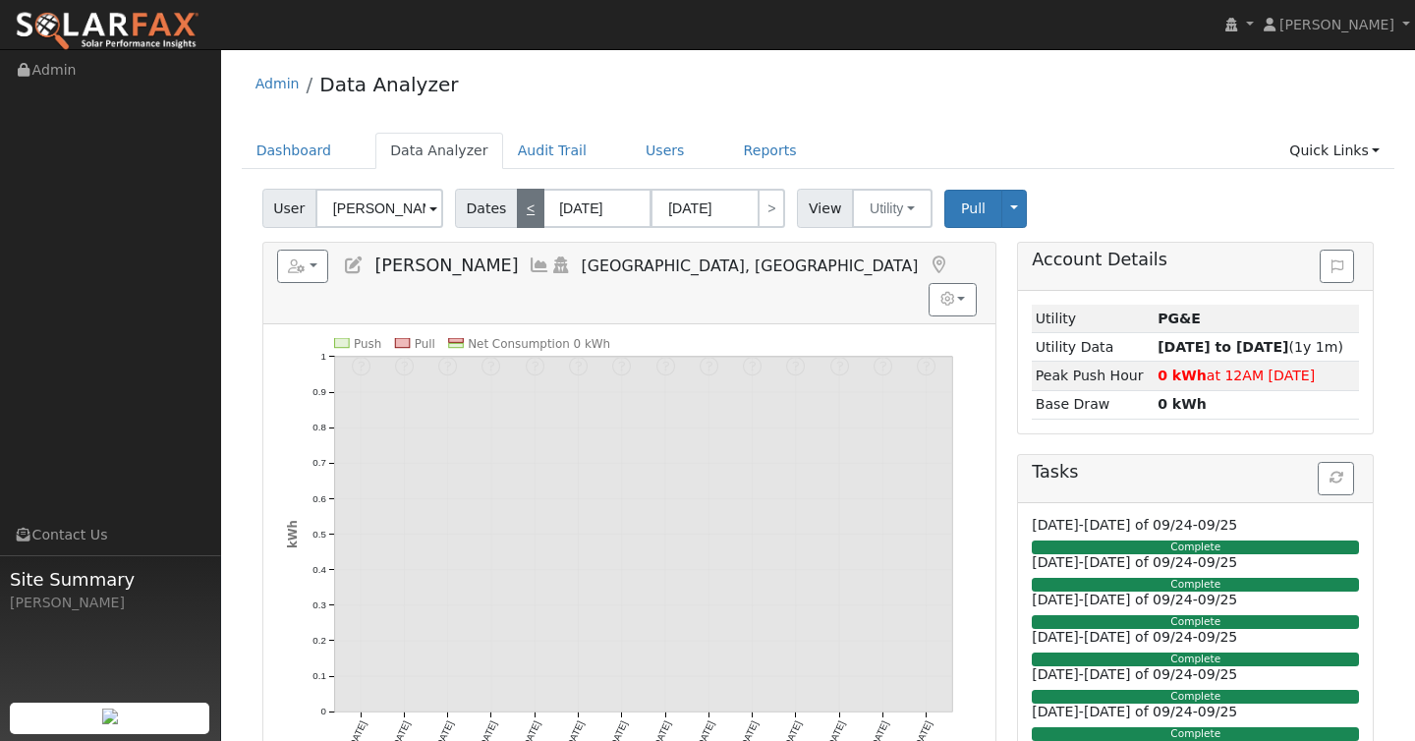
type input "12/09/2025"
type input "12/22/2025"
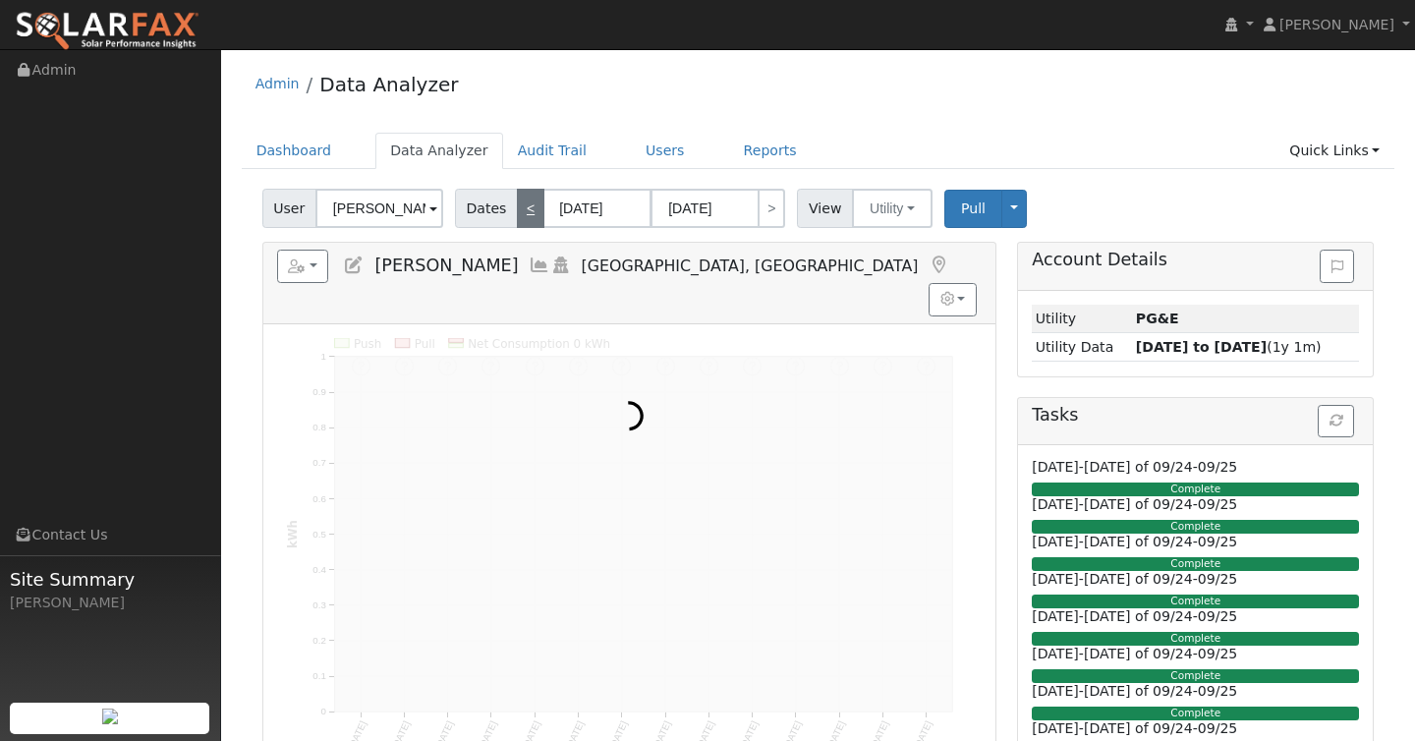
click at [520, 211] on link "<" at bounding box center [531, 208] width 28 height 39
type input "11/25/2025"
type input "12/08/2025"
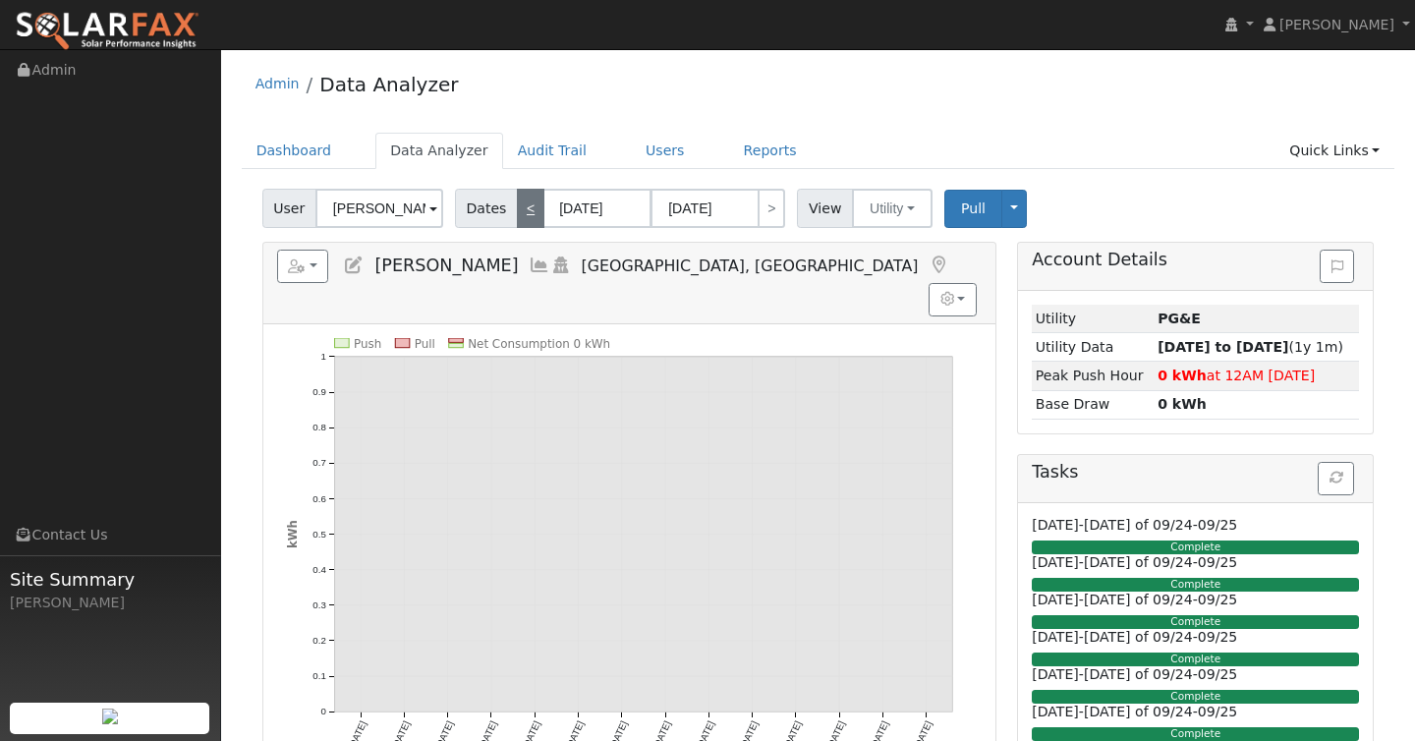
click at [520, 211] on link "<" at bounding box center [531, 208] width 28 height 39
type input "11/11/2025"
type input "11/24/2025"
click at [520, 211] on link "<" at bounding box center [531, 208] width 28 height 39
type input "10/28/2025"
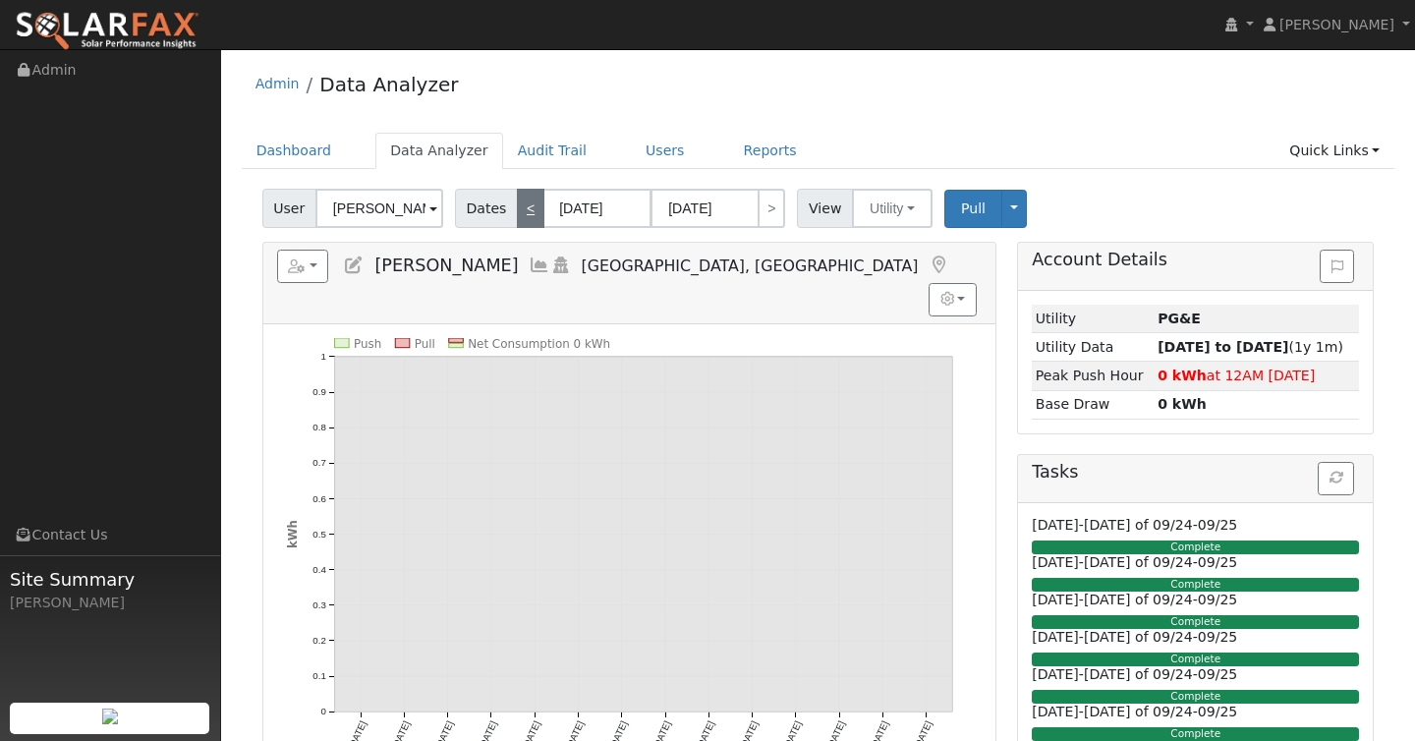
type input "11/10/2025"
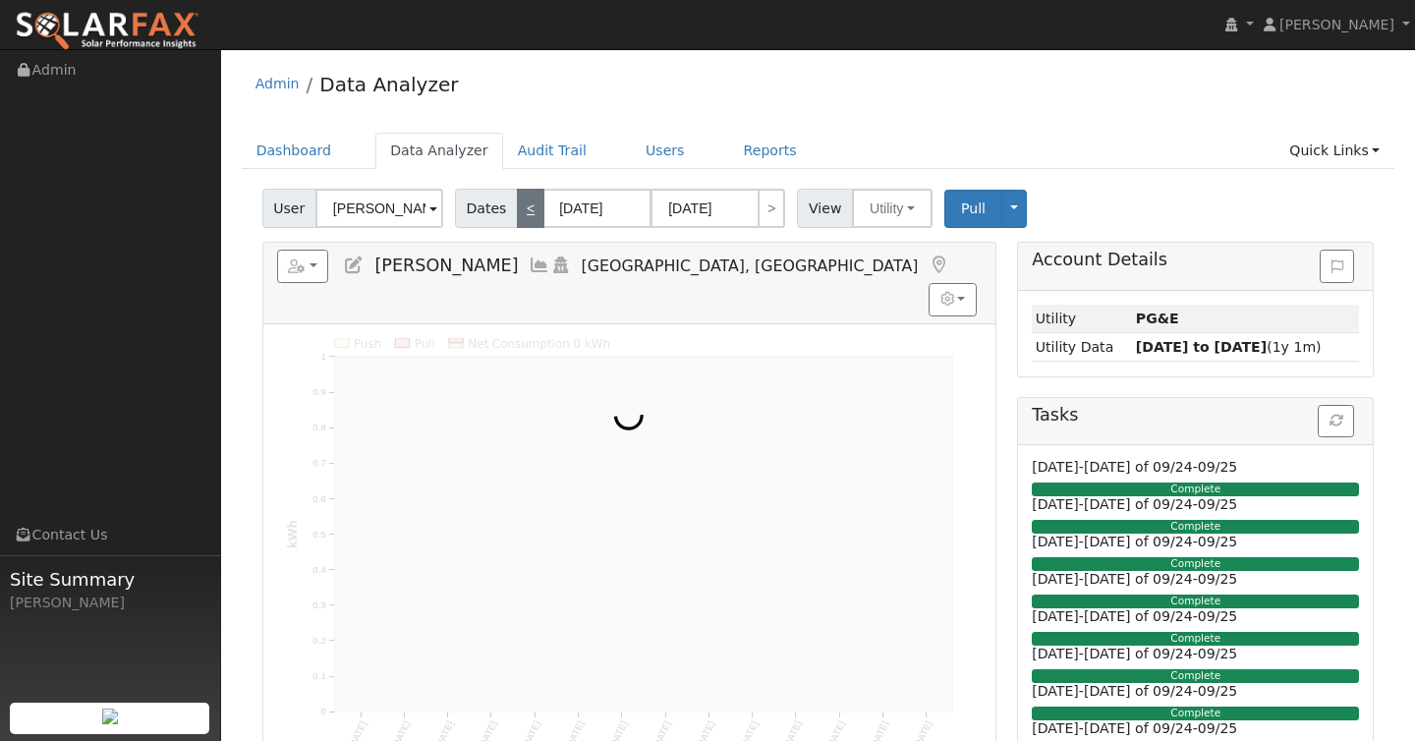
click at [520, 211] on link "<" at bounding box center [531, 208] width 28 height 39
type input "10/14/2025"
type input "10/27/2025"
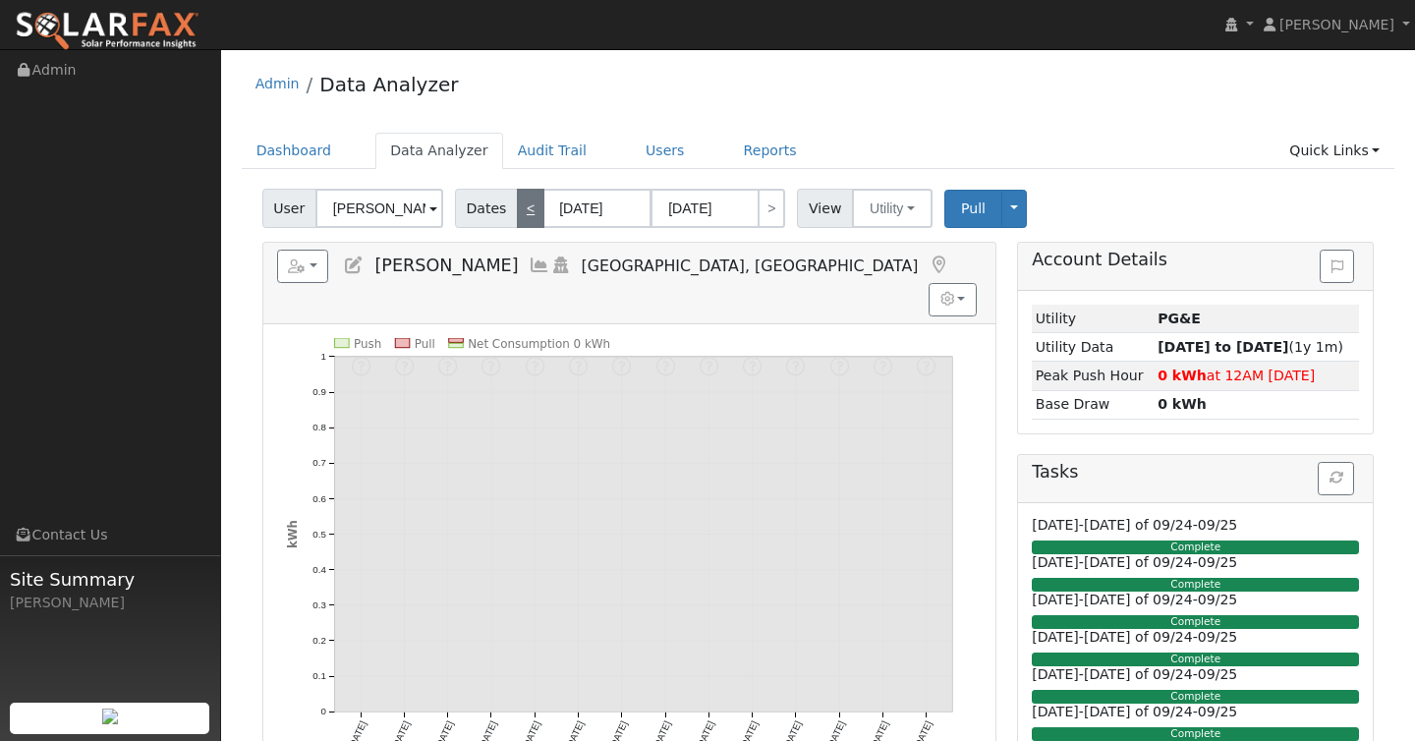
click at [520, 211] on link "<" at bounding box center [531, 208] width 28 height 39
type input "[DATE]"
type input "10/13/2025"
click at [520, 211] on link "<" at bounding box center [531, 208] width 28 height 39
type input "[DATE]"
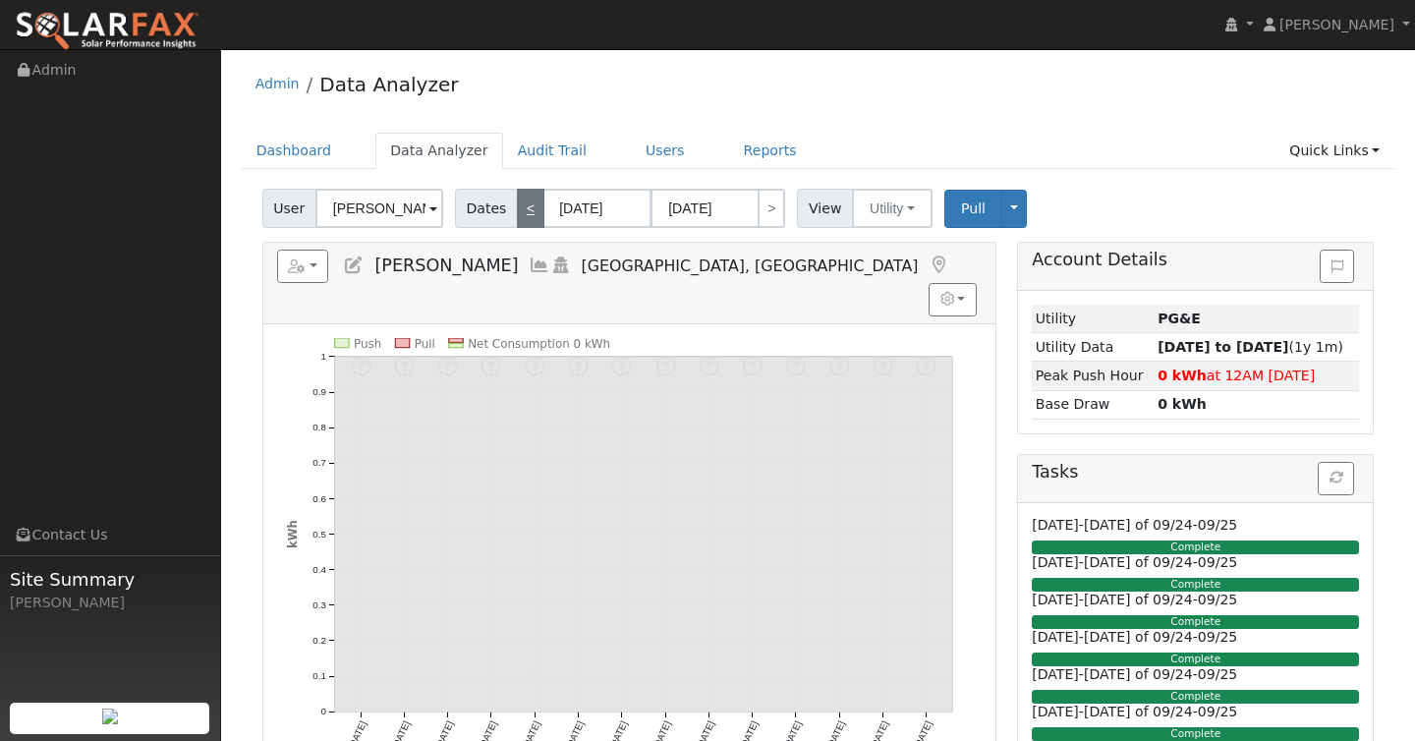
type input "[DATE]"
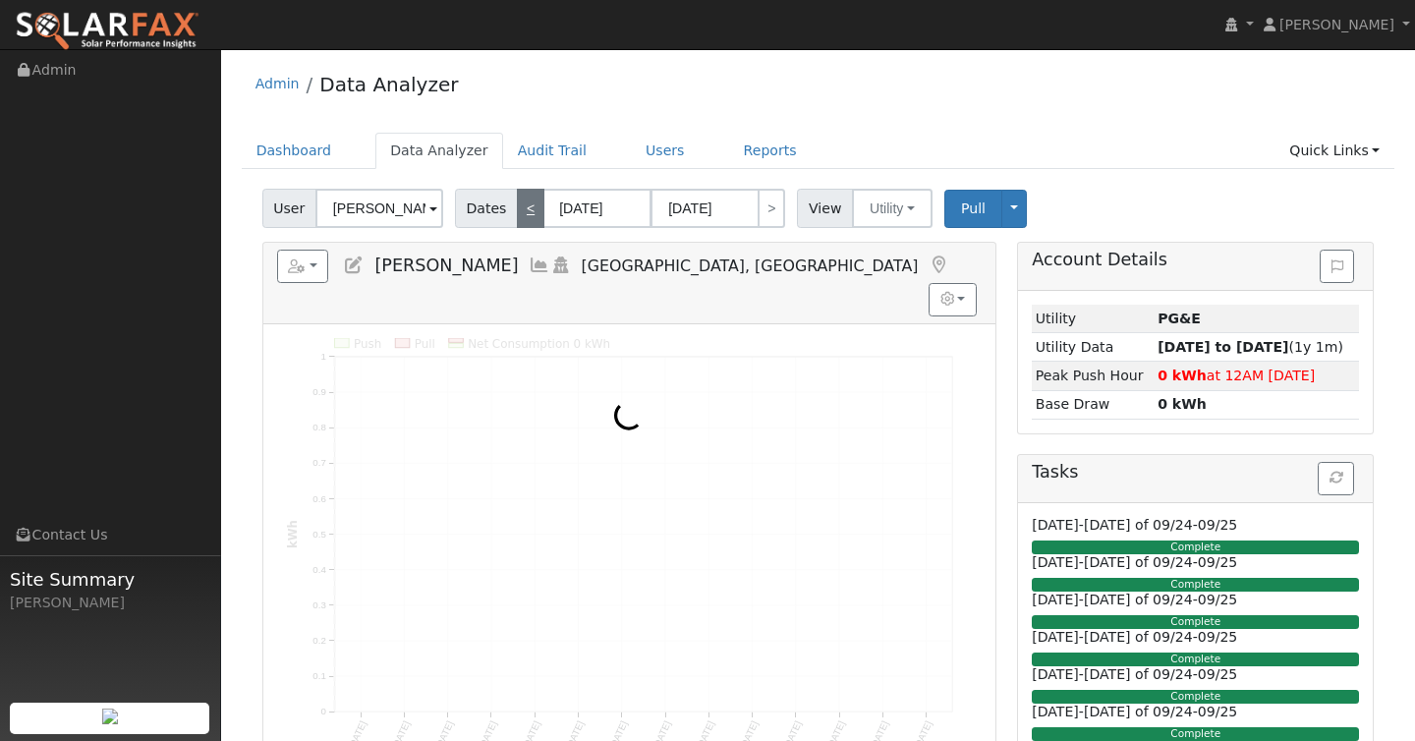
click at [520, 211] on link "<" at bounding box center [531, 208] width 28 height 39
type input "[DATE]"
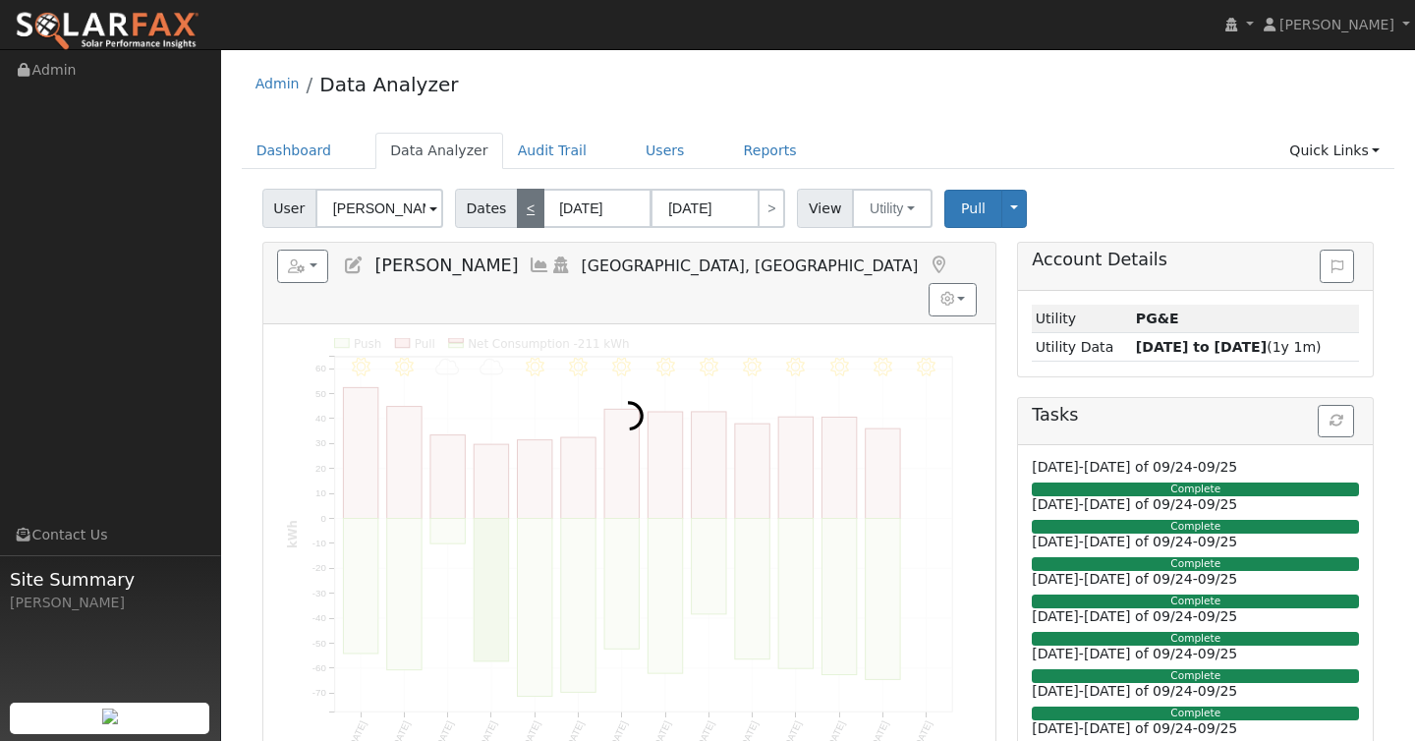
click at [520, 211] on link "<" at bounding box center [531, 208] width 28 height 39
type input "[DATE]"
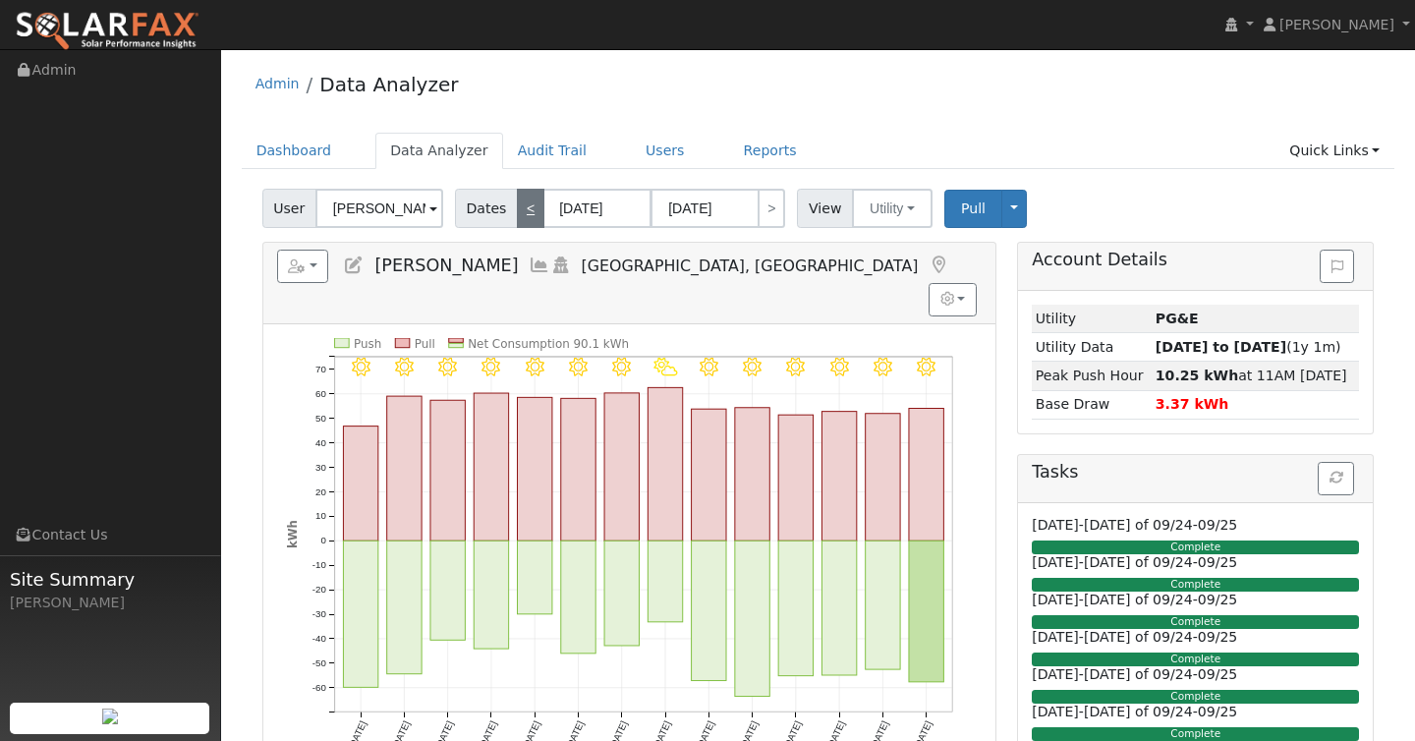
click at [520, 211] on link "<" at bounding box center [531, 208] width 28 height 39
type input "[DATE]"
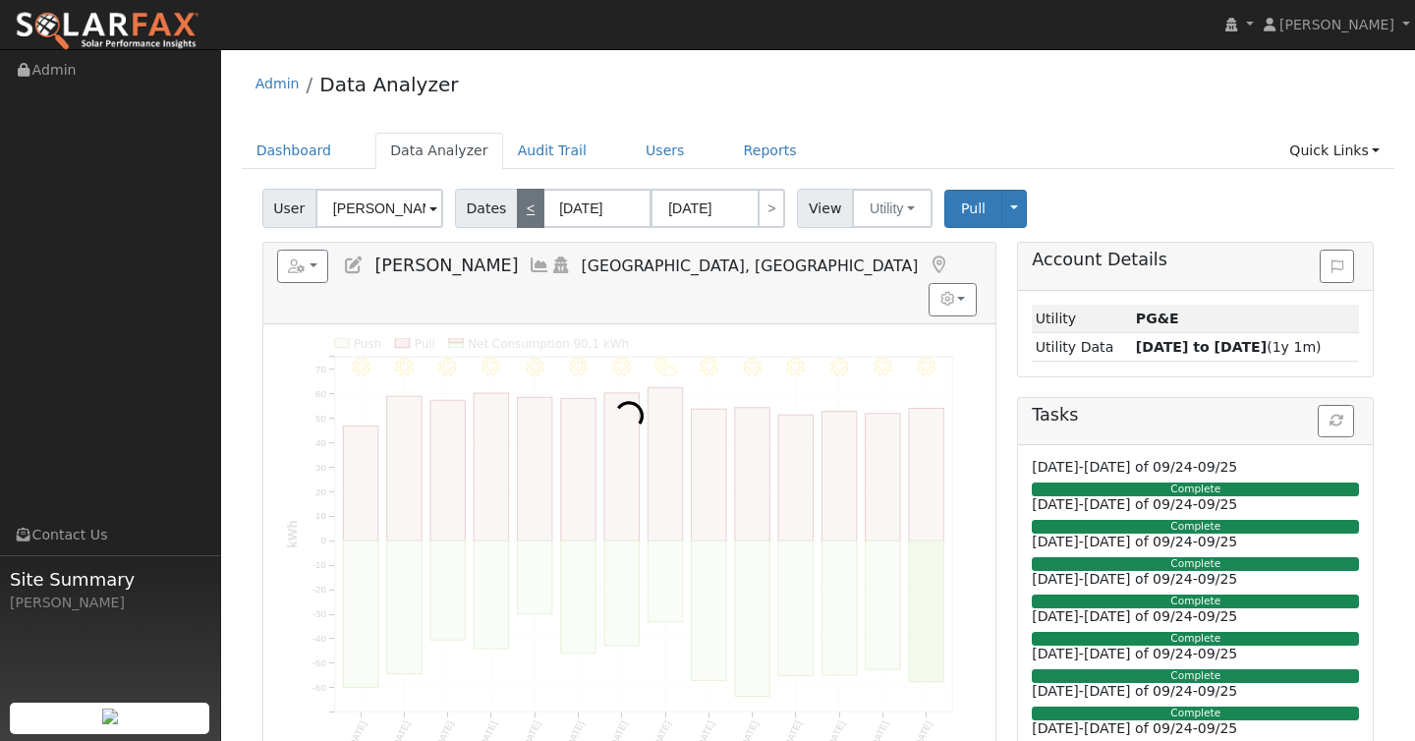
click at [520, 211] on link "<" at bounding box center [531, 208] width 28 height 39
type input "[DATE]"
click at [520, 211] on link "<" at bounding box center [531, 208] width 28 height 39
type input "[DATE]"
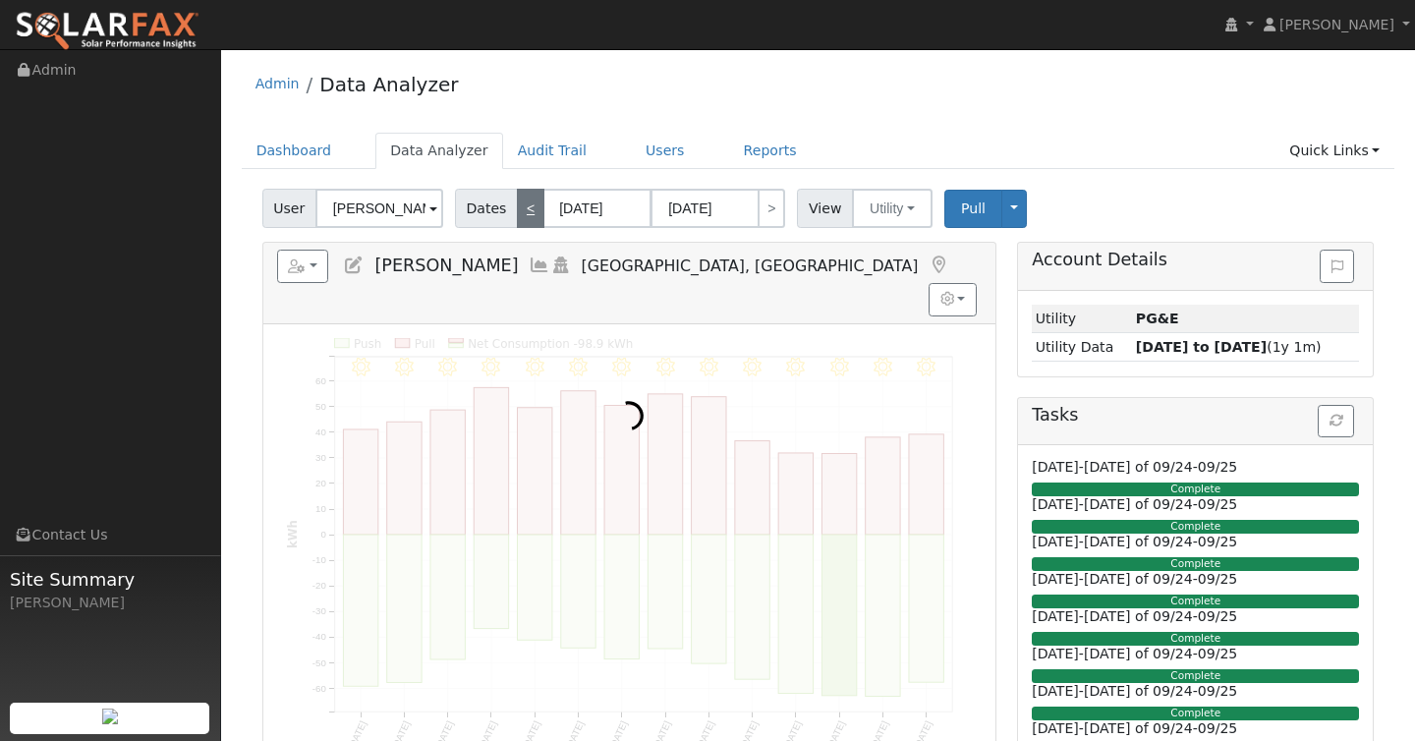
type input "[DATE]"
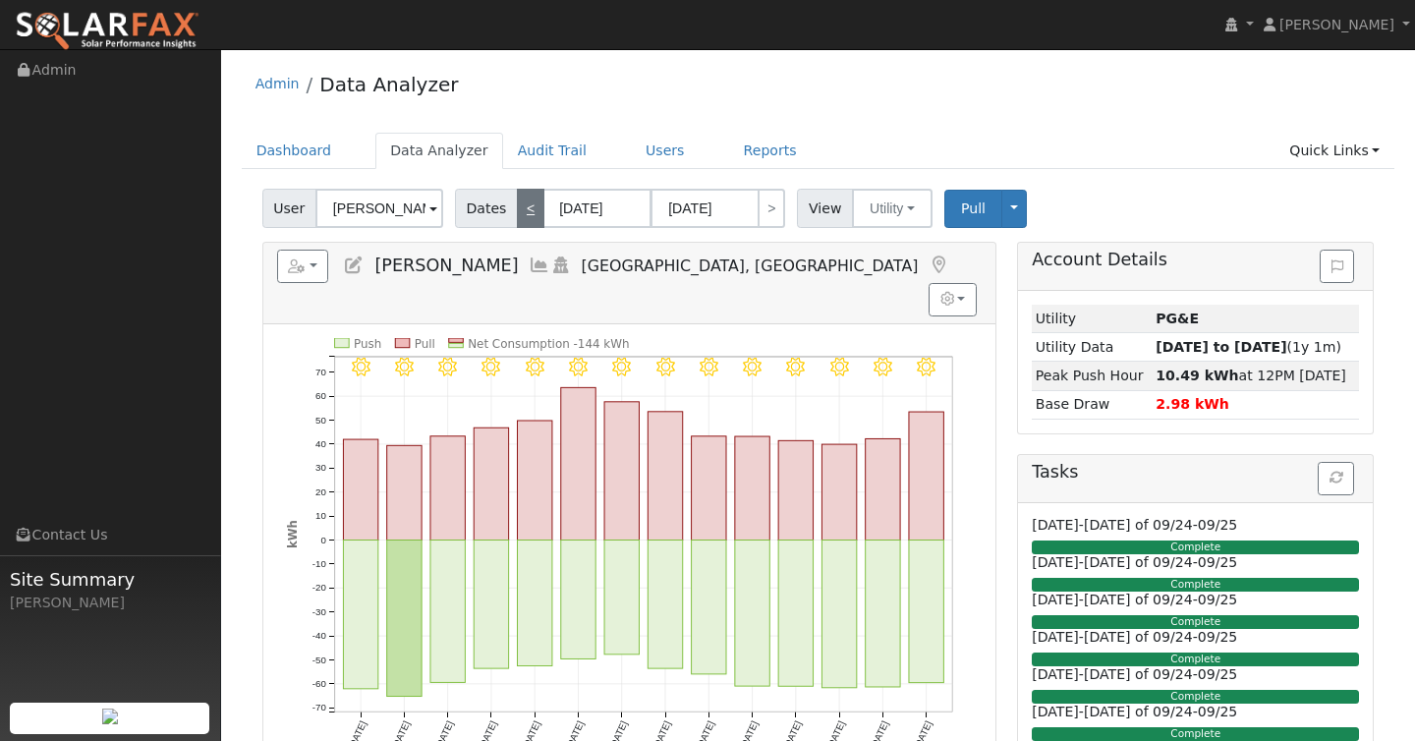
click at [520, 211] on link "<" at bounding box center [531, 208] width 28 height 39
type input "[DATE]"
click at [520, 211] on link "<" at bounding box center [531, 208] width 28 height 39
type input "[DATE]"
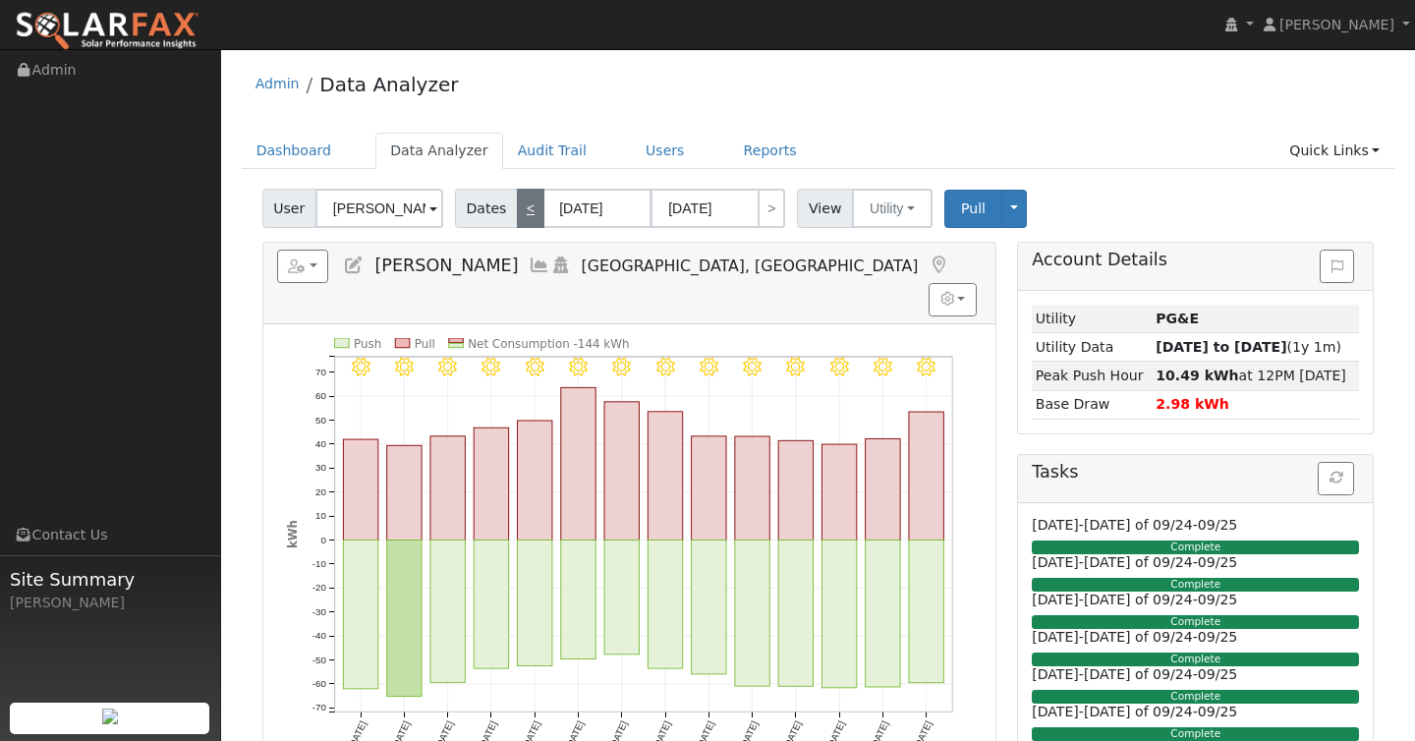
type input "[DATE]"
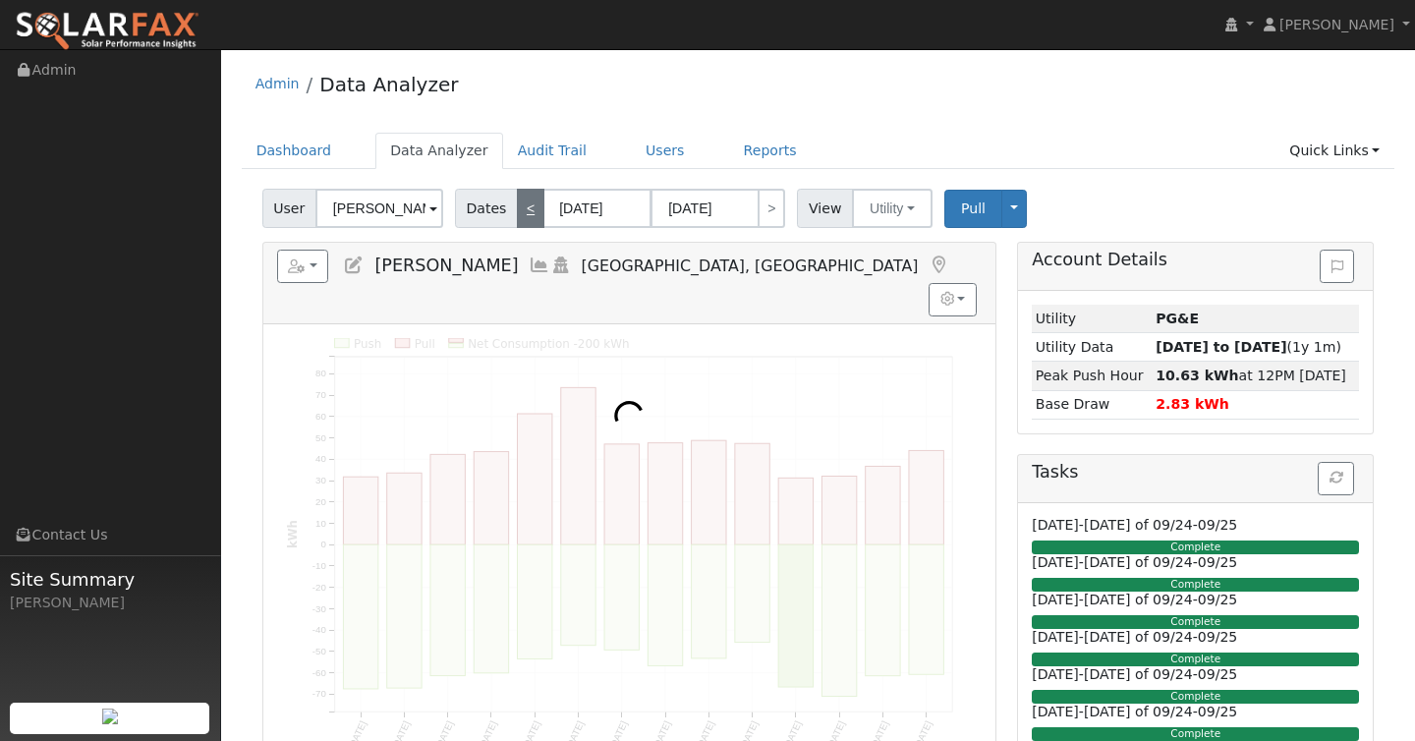
click at [520, 211] on link "<" at bounding box center [531, 208] width 28 height 39
type input "[DATE]"
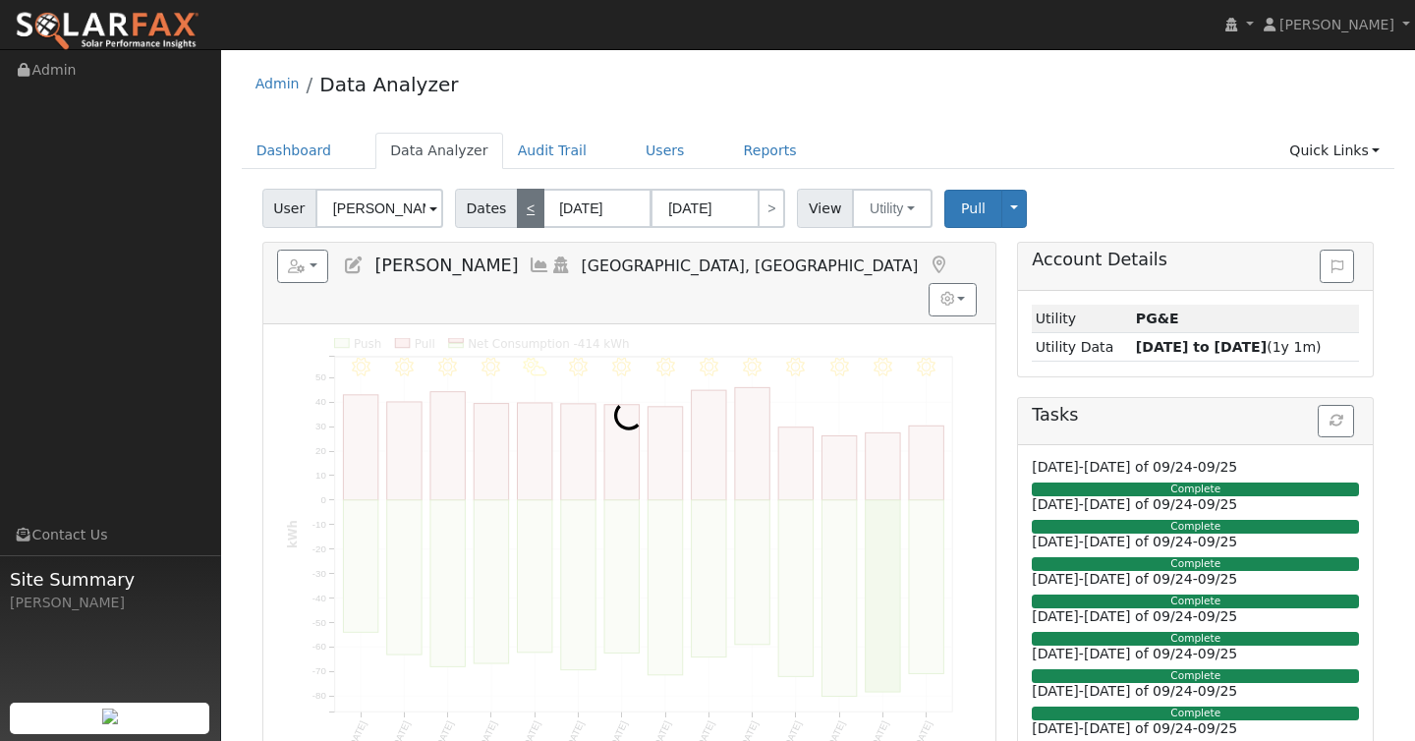
click at [520, 211] on link "<" at bounding box center [531, 208] width 28 height 39
type input "05/13/2025"
type input "05/26/2025"
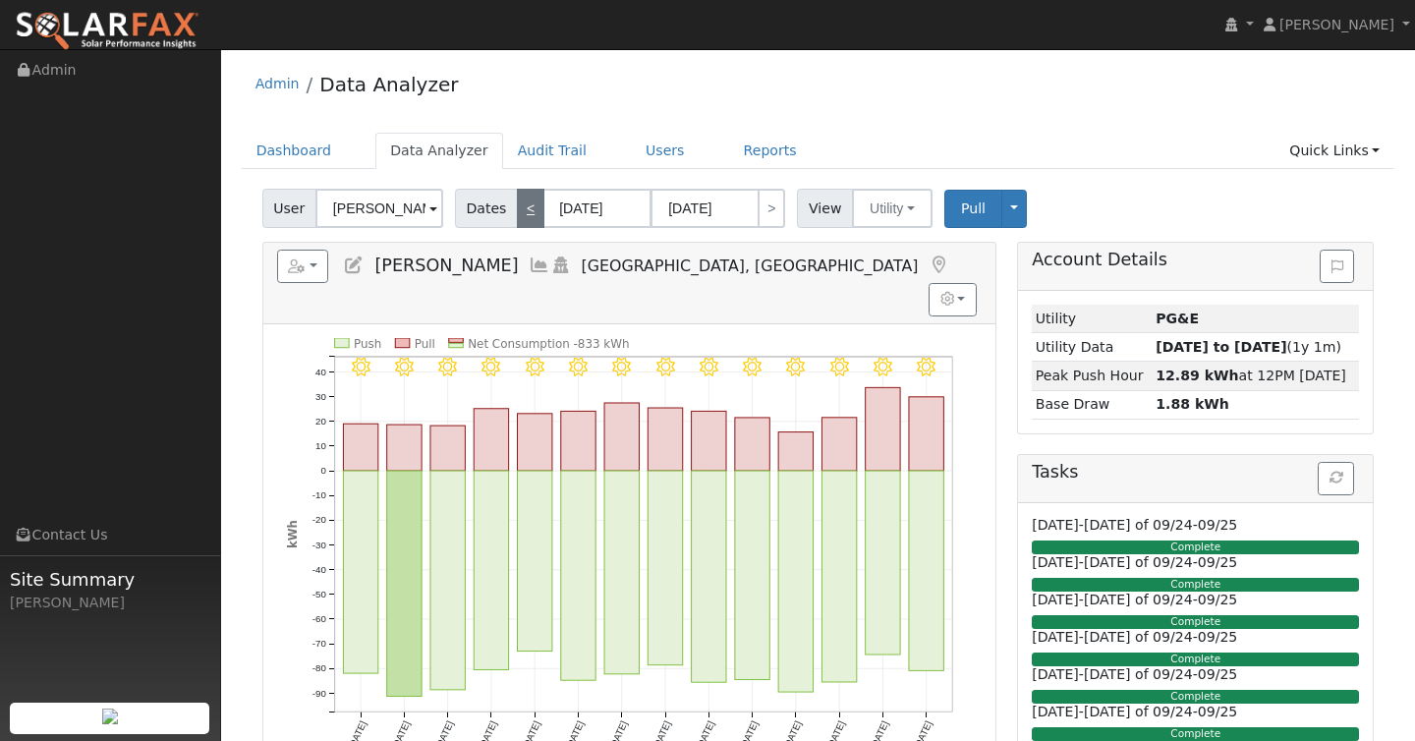
click at [520, 211] on link "<" at bounding box center [531, 208] width 28 height 39
type input "04/29/2025"
type input "05/12/2025"
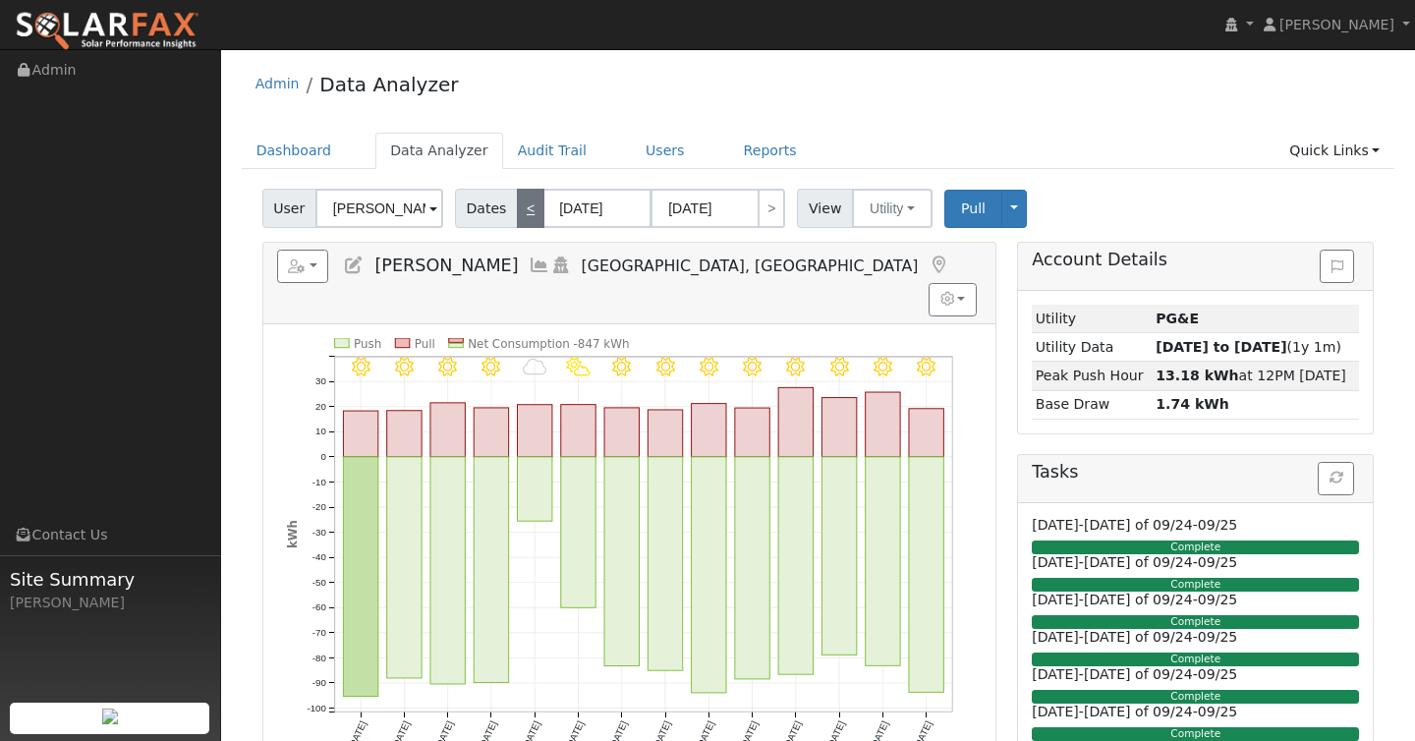
click at [520, 211] on link "<" at bounding box center [531, 208] width 28 height 39
type input "04/15/2025"
type input "04/28/2025"
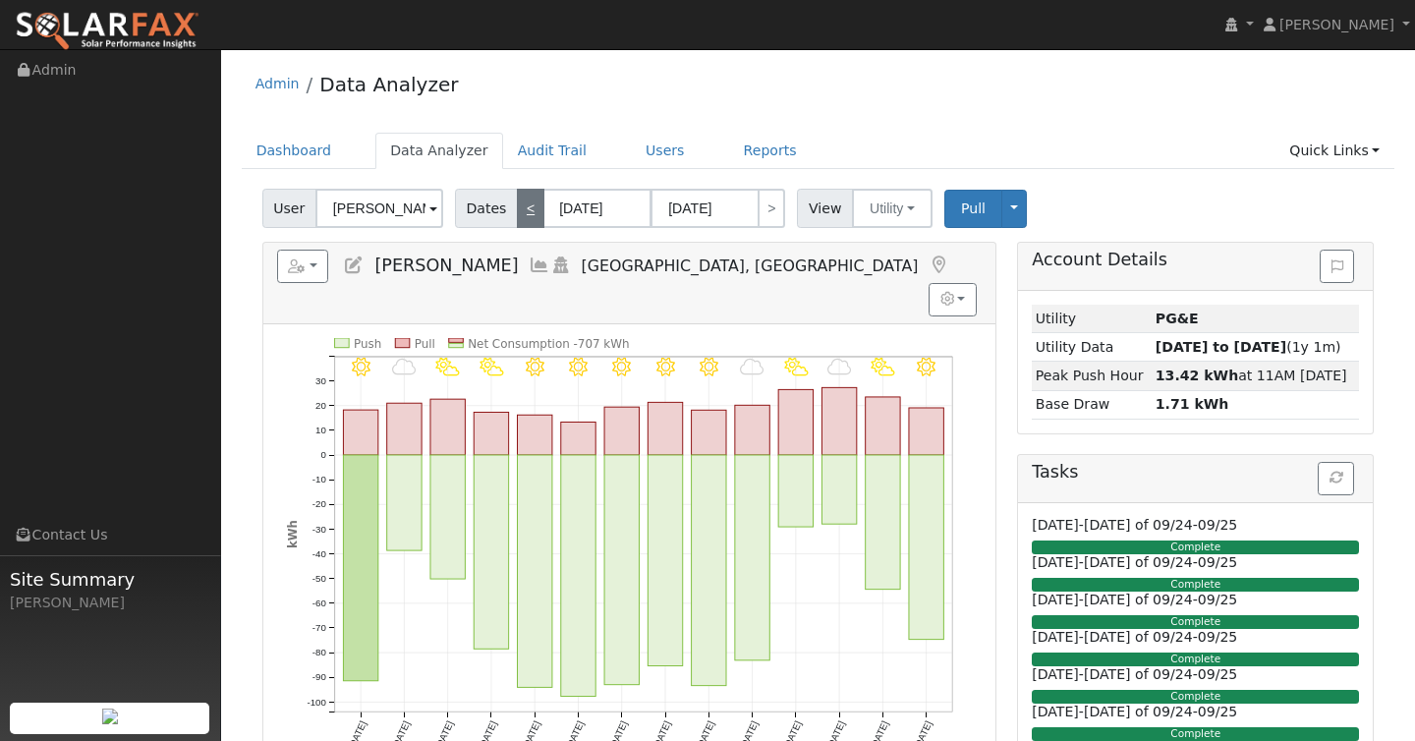
click at [520, 211] on link "<" at bounding box center [531, 208] width 28 height 39
type input "04/01/2025"
type input "04/14/2025"
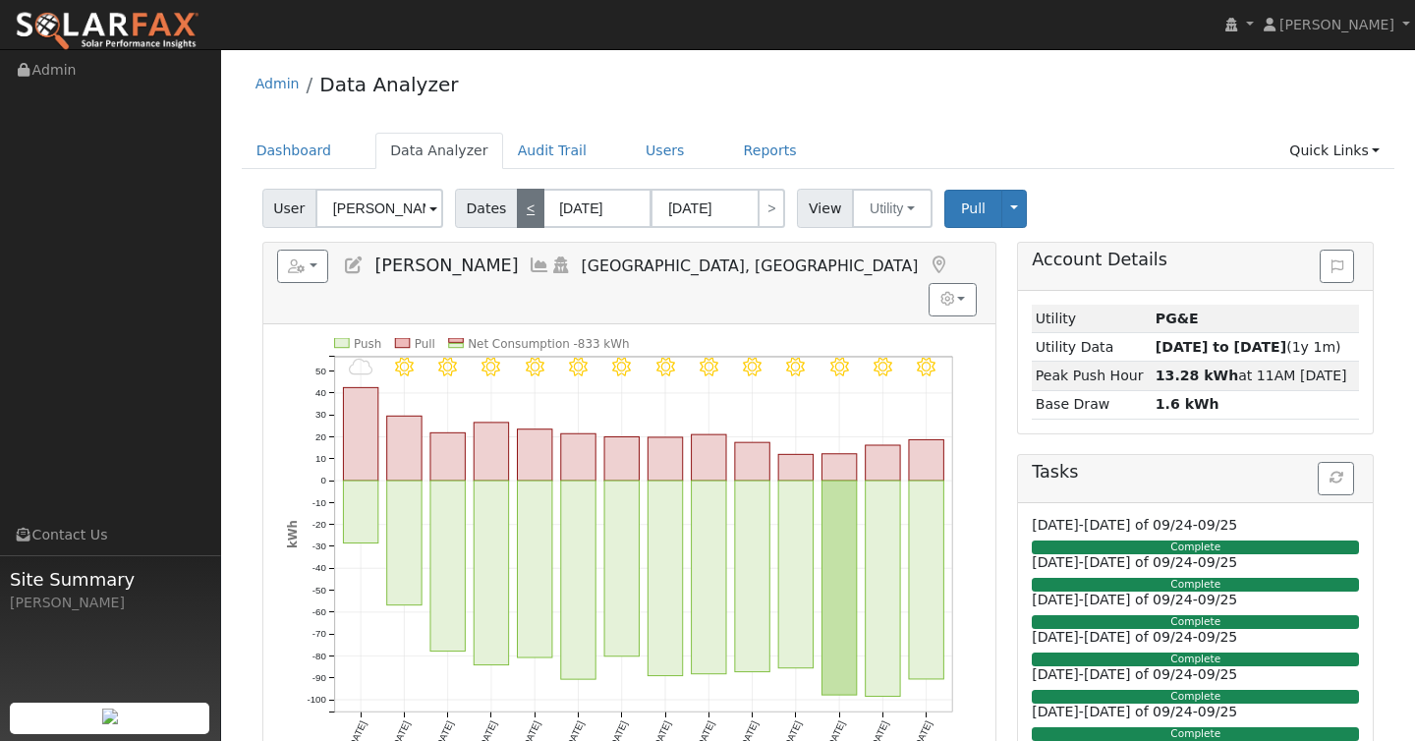
click at [520, 211] on link "<" at bounding box center [531, 208] width 28 height 39
type input "03/18/2025"
type input "03/31/2025"
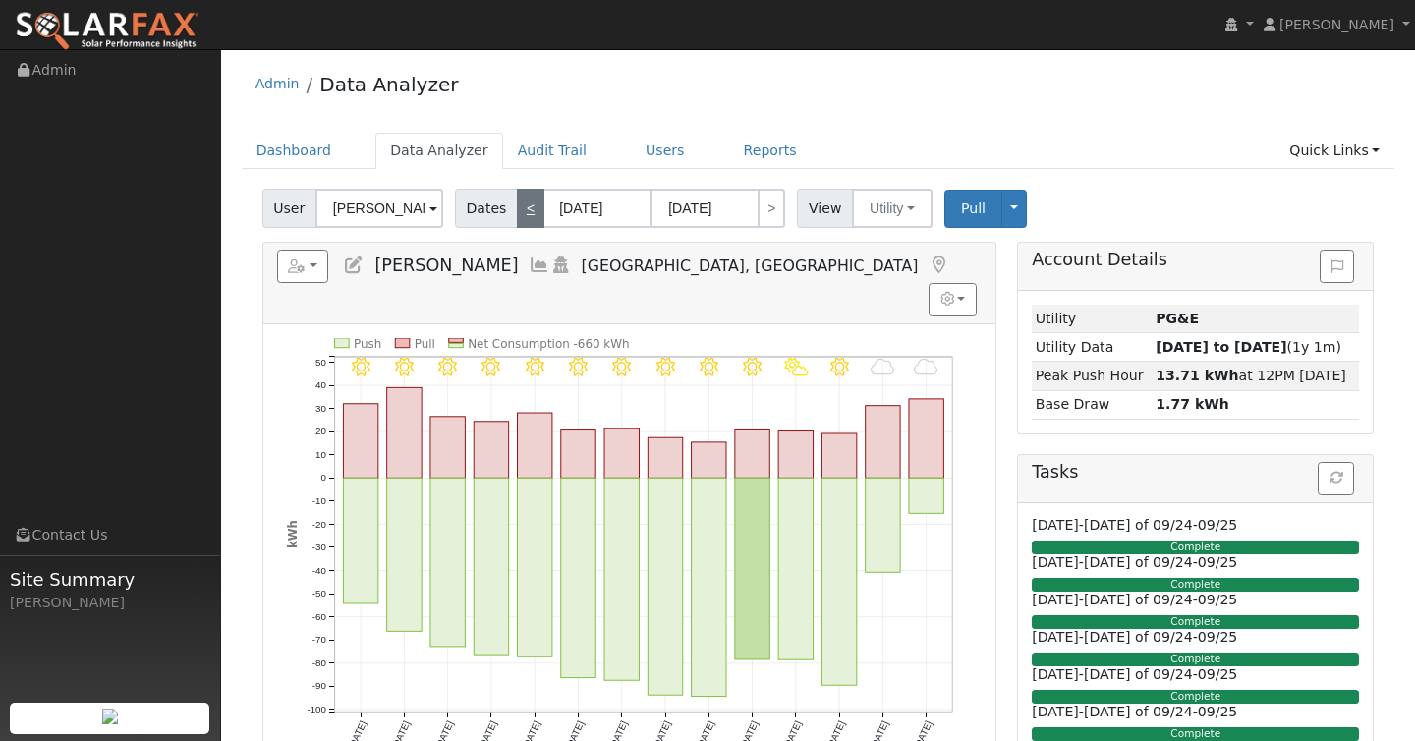
click at [520, 211] on link "<" at bounding box center [531, 208] width 28 height 39
type input "03/04/2025"
type input "03/17/2025"
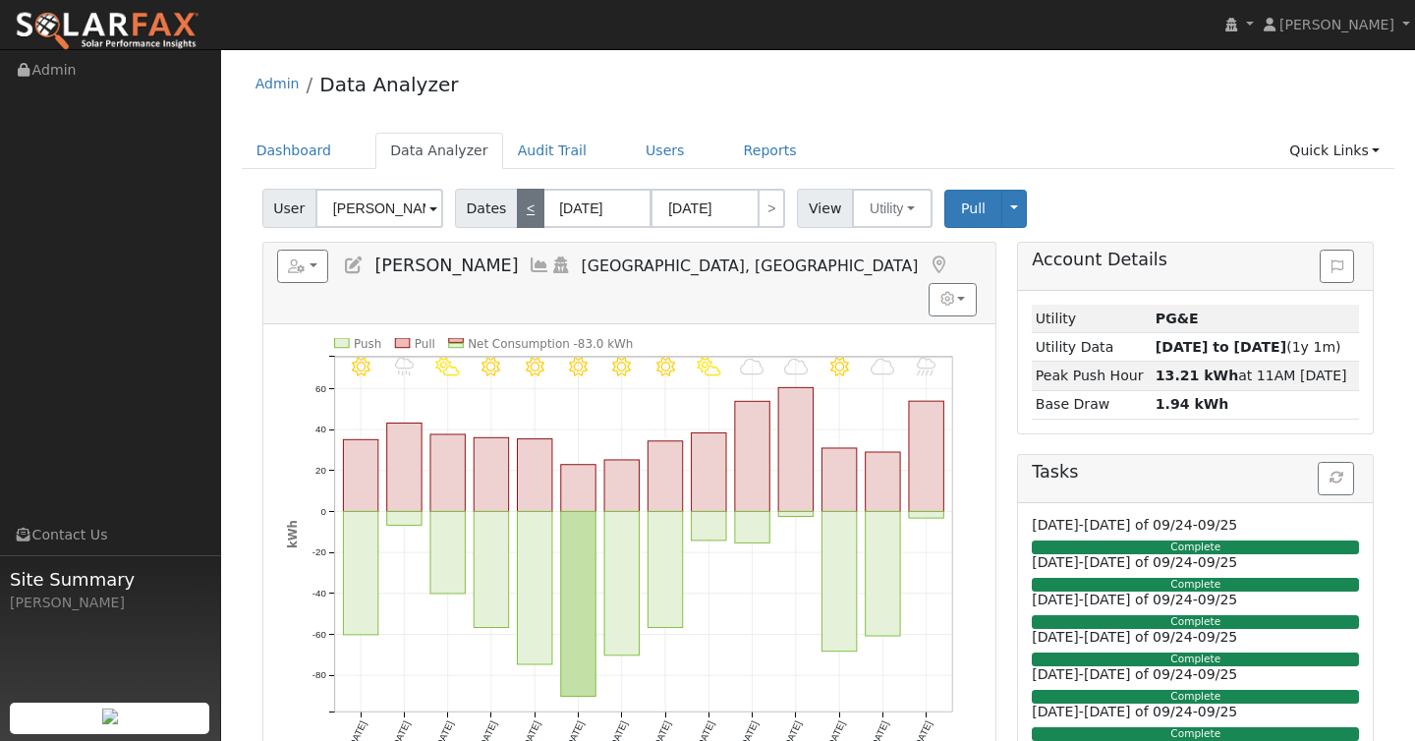
click at [520, 211] on link "<" at bounding box center [531, 208] width 28 height 39
type input "02/18/2025"
type input "03/03/2025"
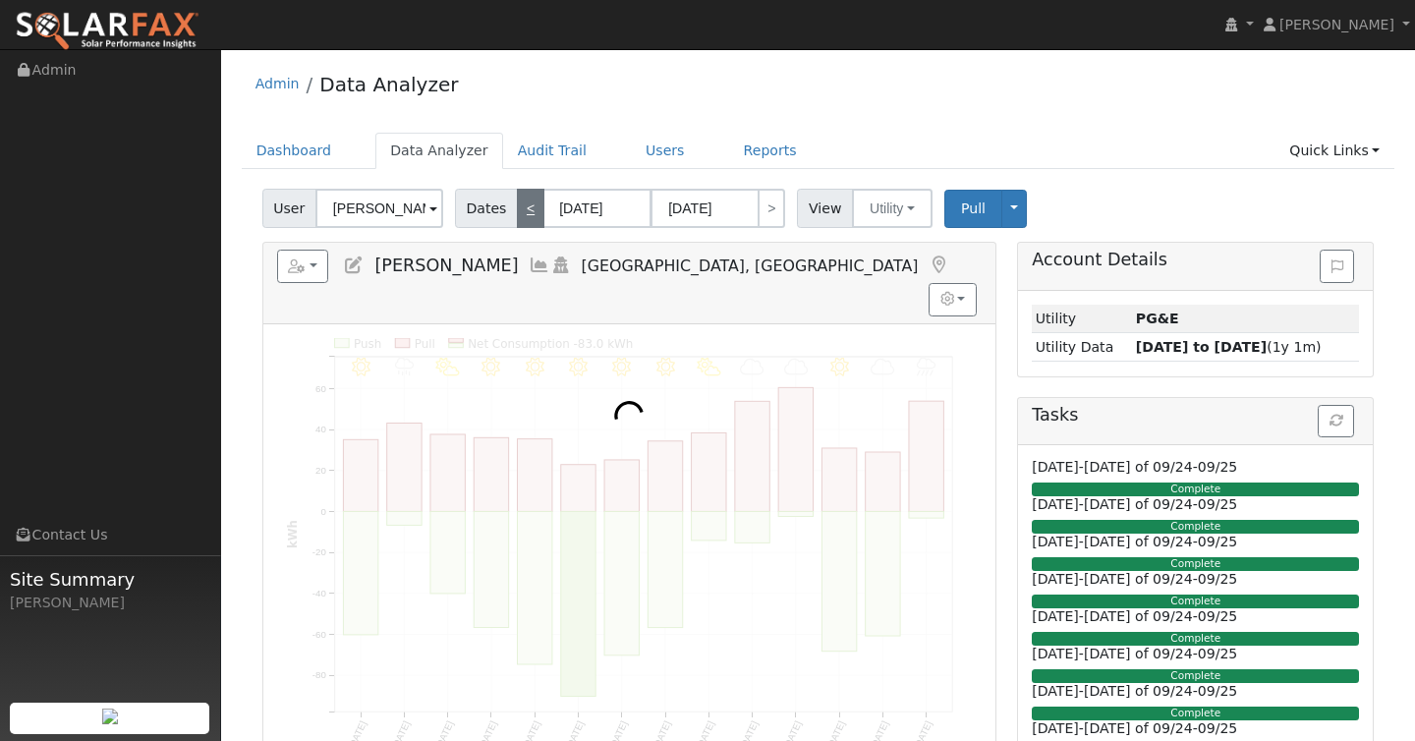
click at [520, 211] on link "<" at bounding box center [531, 208] width 28 height 39
type input "02/04/2025"
type input "02/17/2025"
click at [520, 211] on link "<" at bounding box center [531, 208] width 28 height 39
type input "01/21/2025"
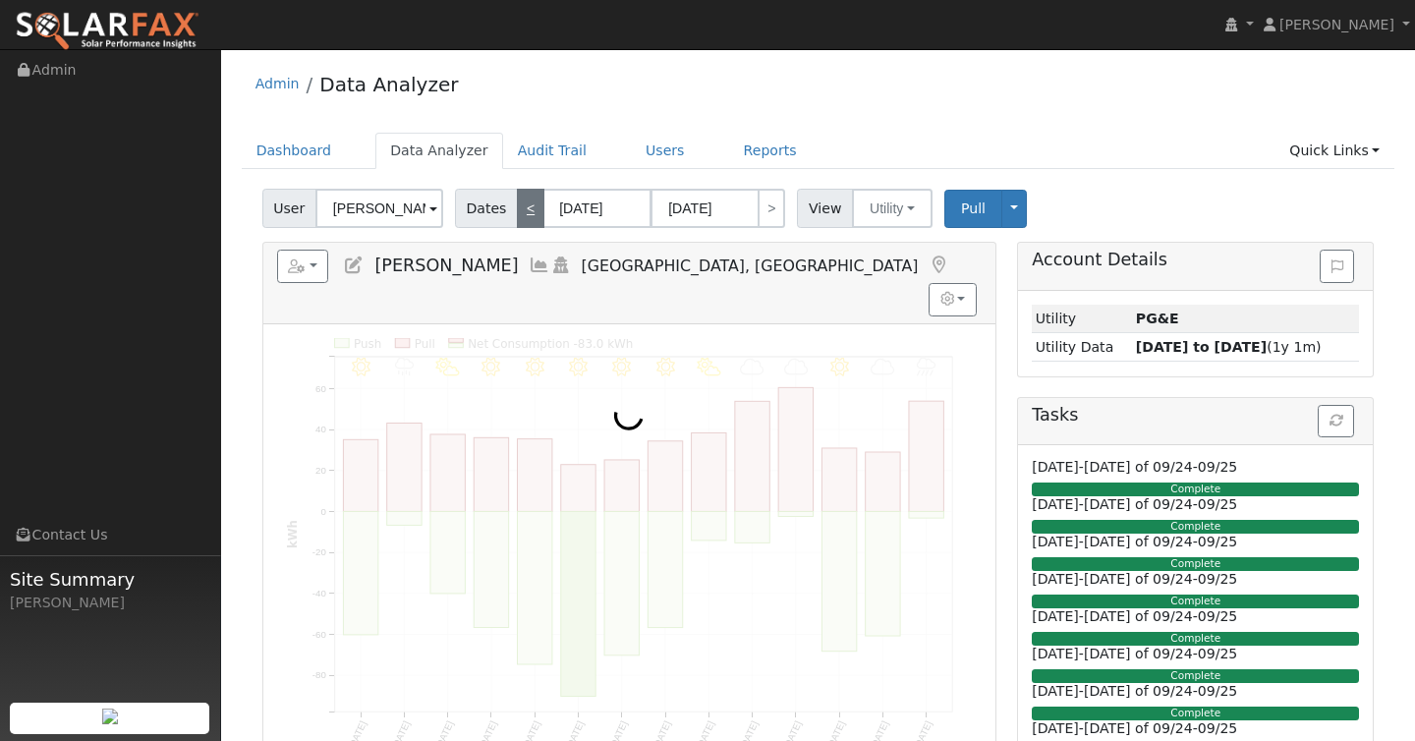
type input "02/03/2025"
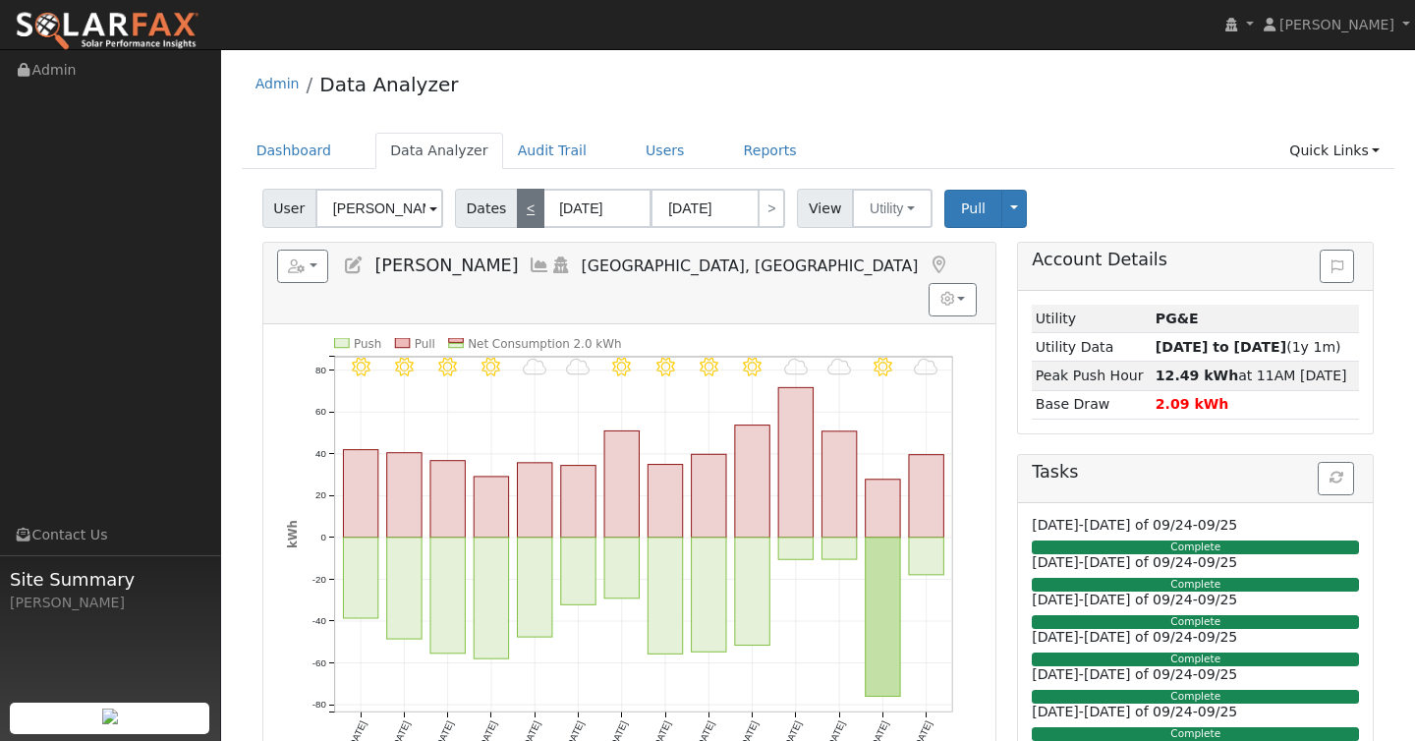
click at [520, 211] on link "<" at bounding box center [531, 208] width 28 height 39
type input "01/07/2025"
type input "01/20/2025"
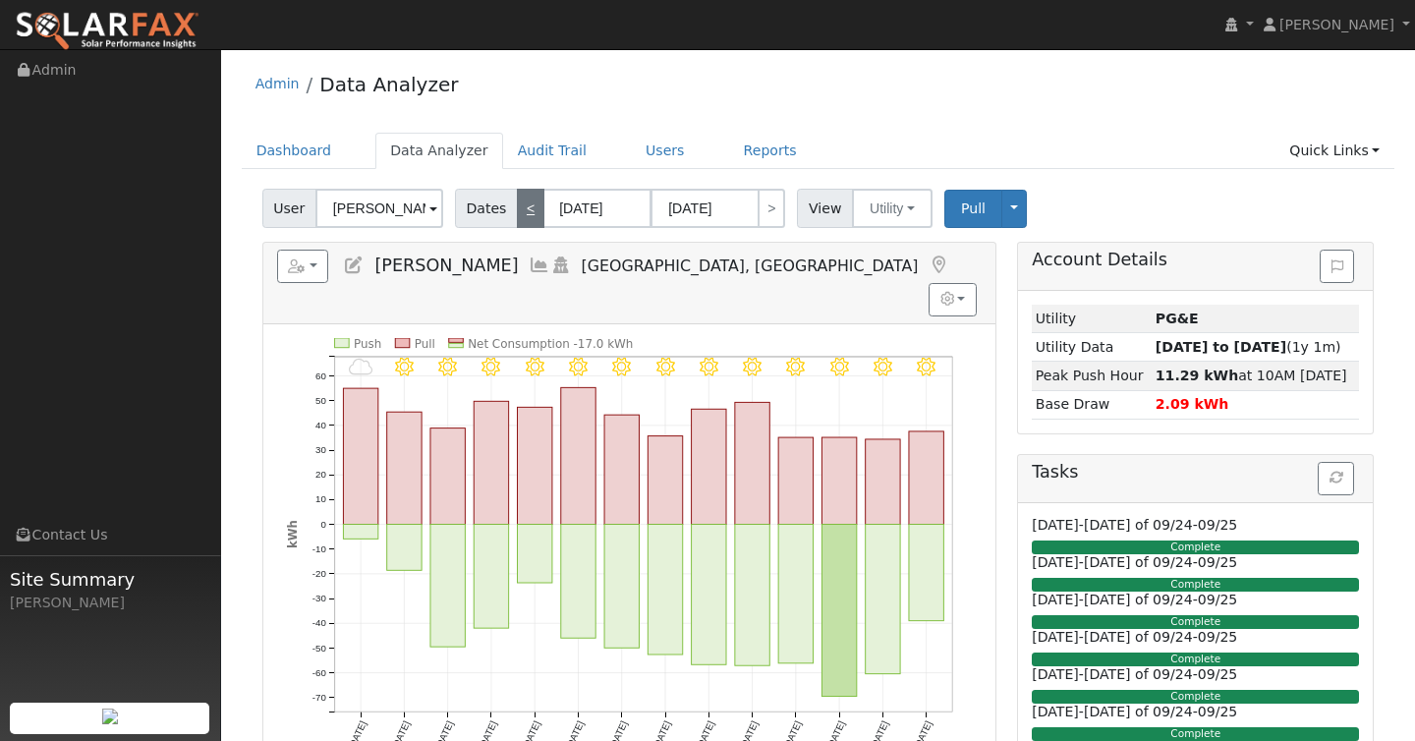
click at [520, 211] on link "<" at bounding box center [531, 208] width 28 height 39
type input "12/24/2024"
type input "01/06/2025"
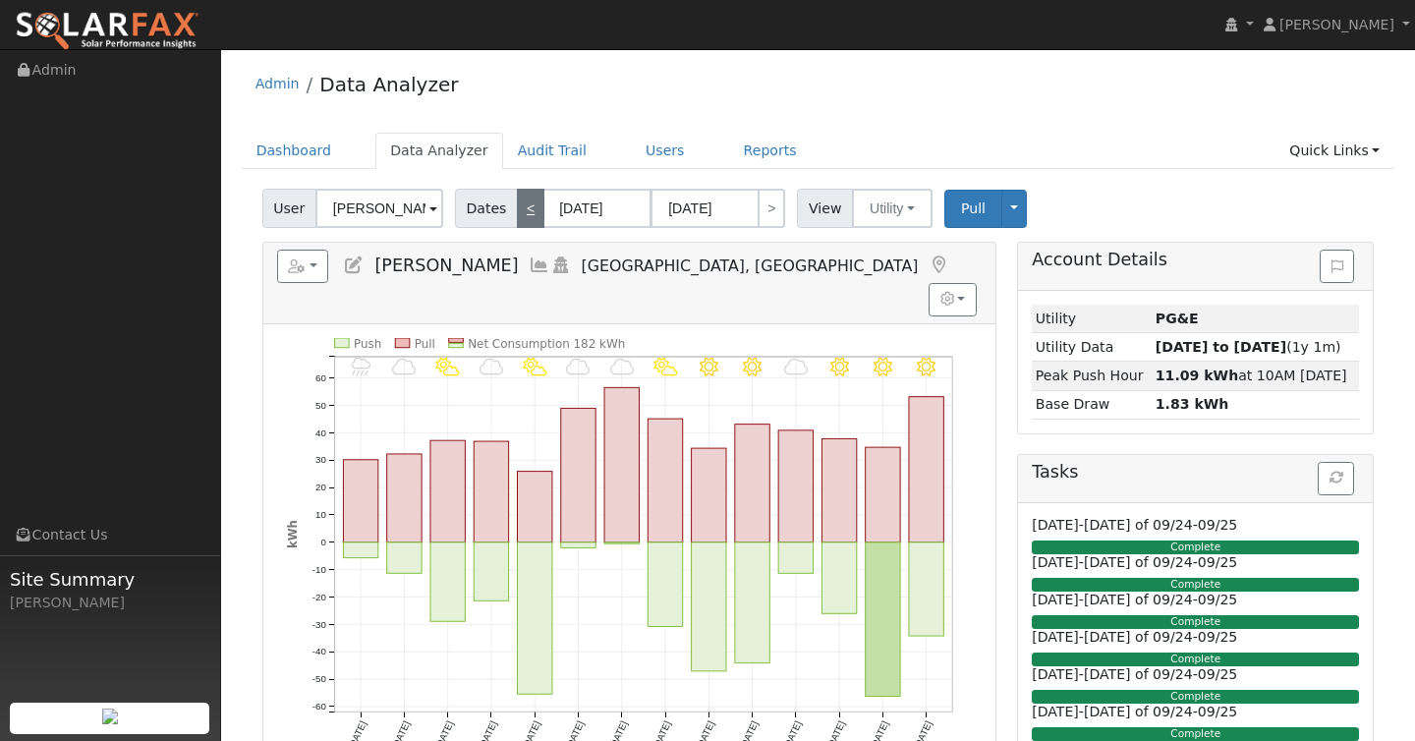
click at [520, 211] on link "<" at bounding box center [531, 208] width 28 height 39
type input "12/10/2024"
type input "12/23/2024"
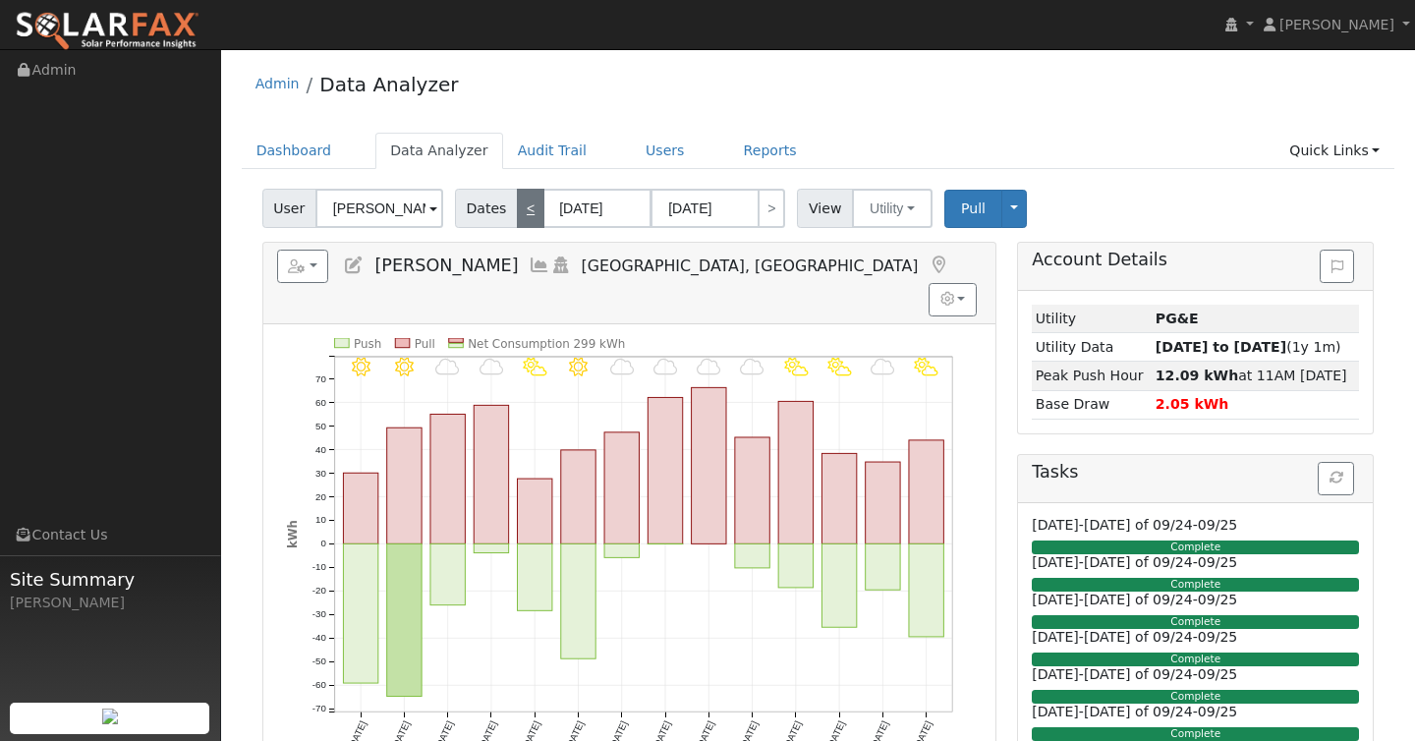
click at [520, 211] on link "<" at bounding box center [531, 208] width 28 height 39
type input "11/26/2024"
type input "12/09/2024"
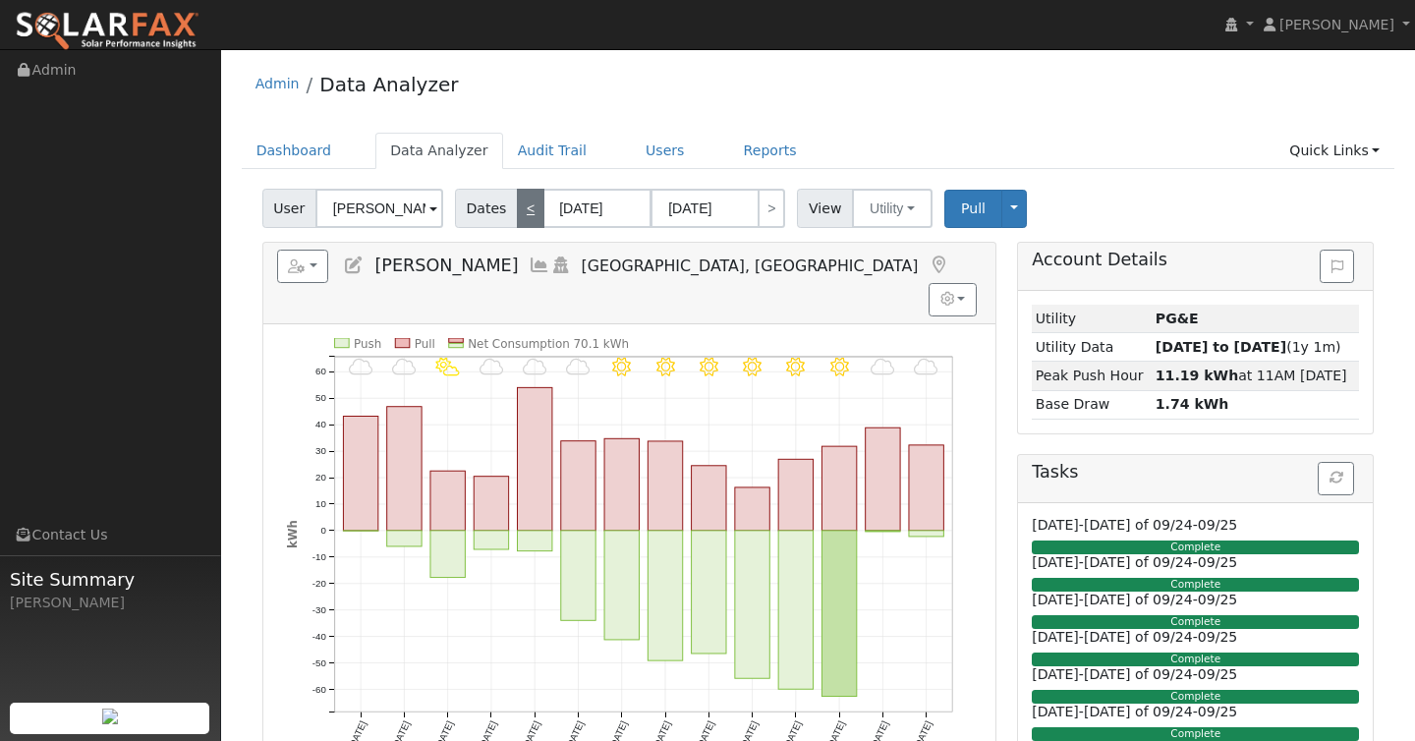
click at [520, 211] on link "<" at bounding box center [531, 208] width 28 height 39
type input "11/12/2024"
type input "11/25/2024"
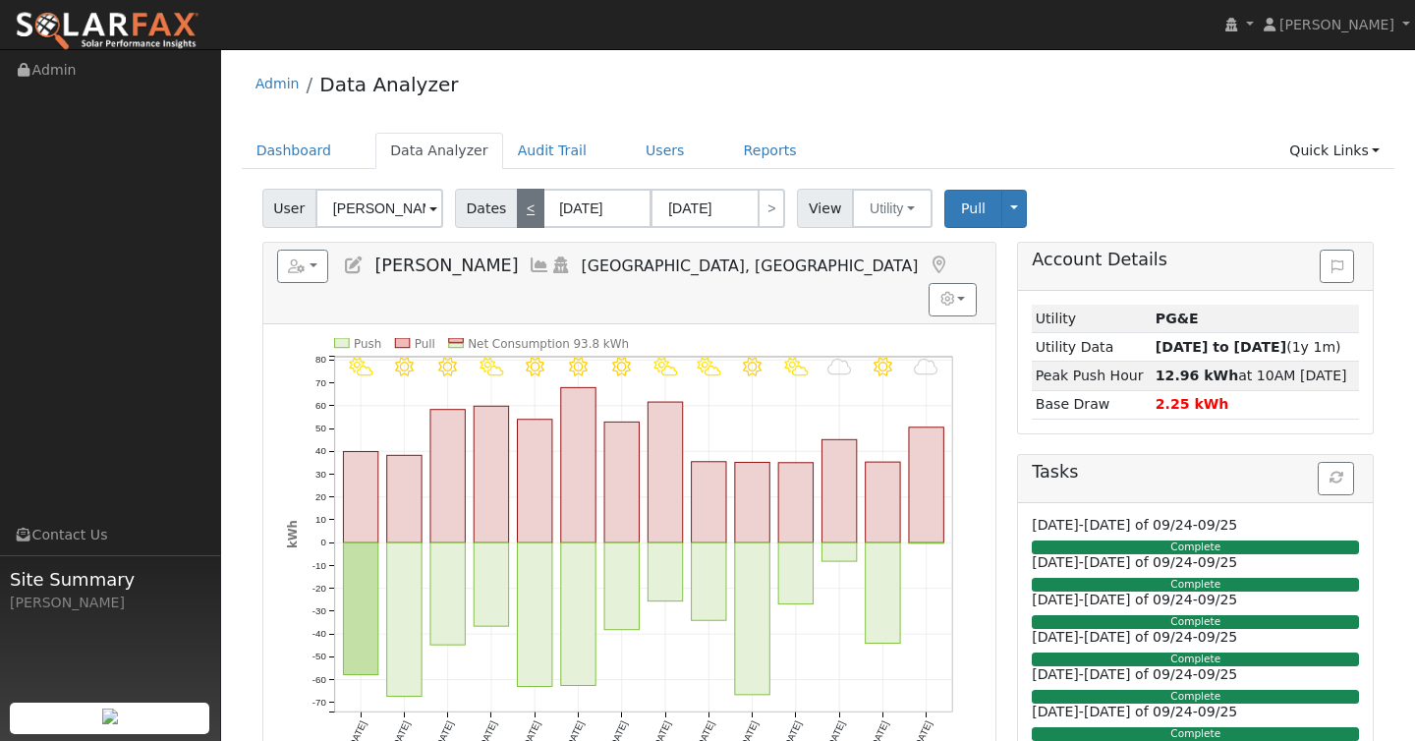
click at [520, 211] on link "<" at bounding box center [531, 208] width 28 height 39
type input "10/29/2024"
type input "11/11/2024"
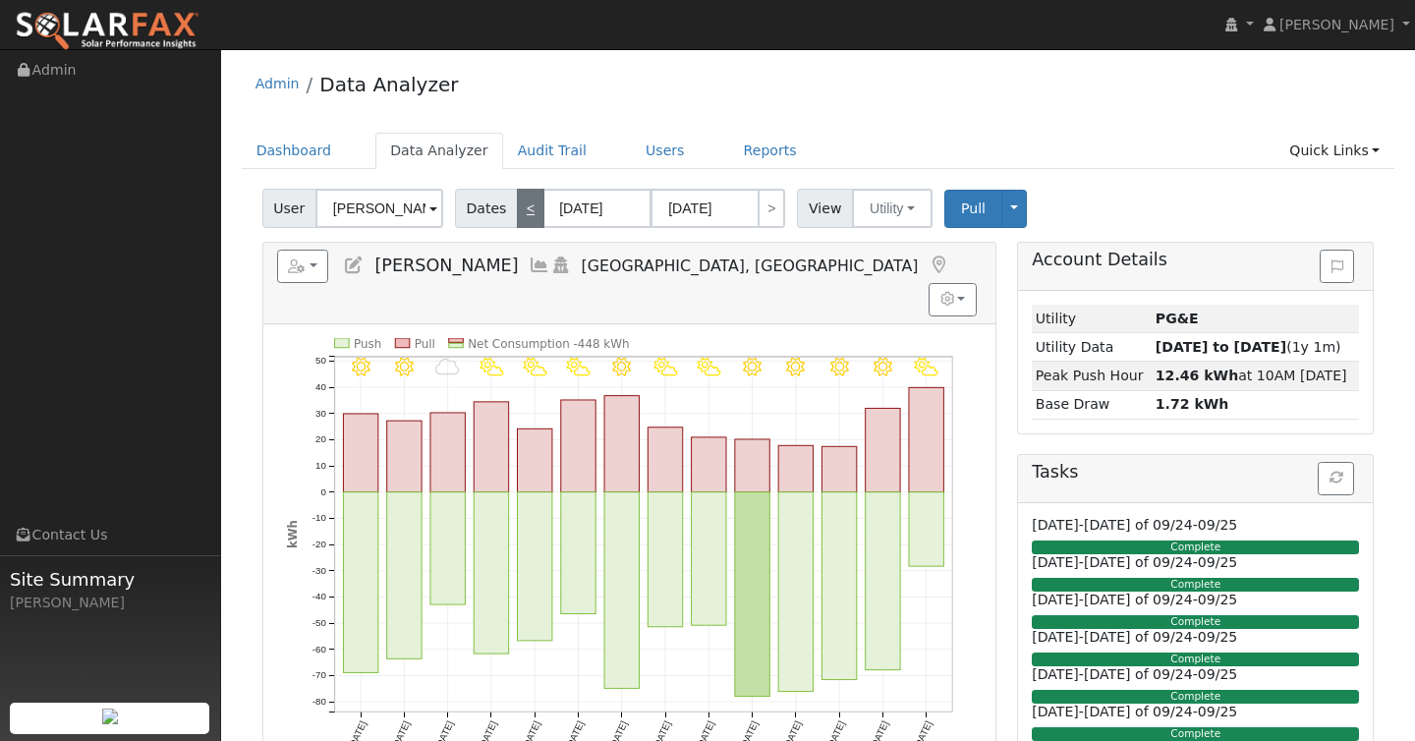
click at [520, 211] on link "<" at bounding box center [531, 208] width 28 height 39
type input "10/15/2024"
type input "10/28/2024"
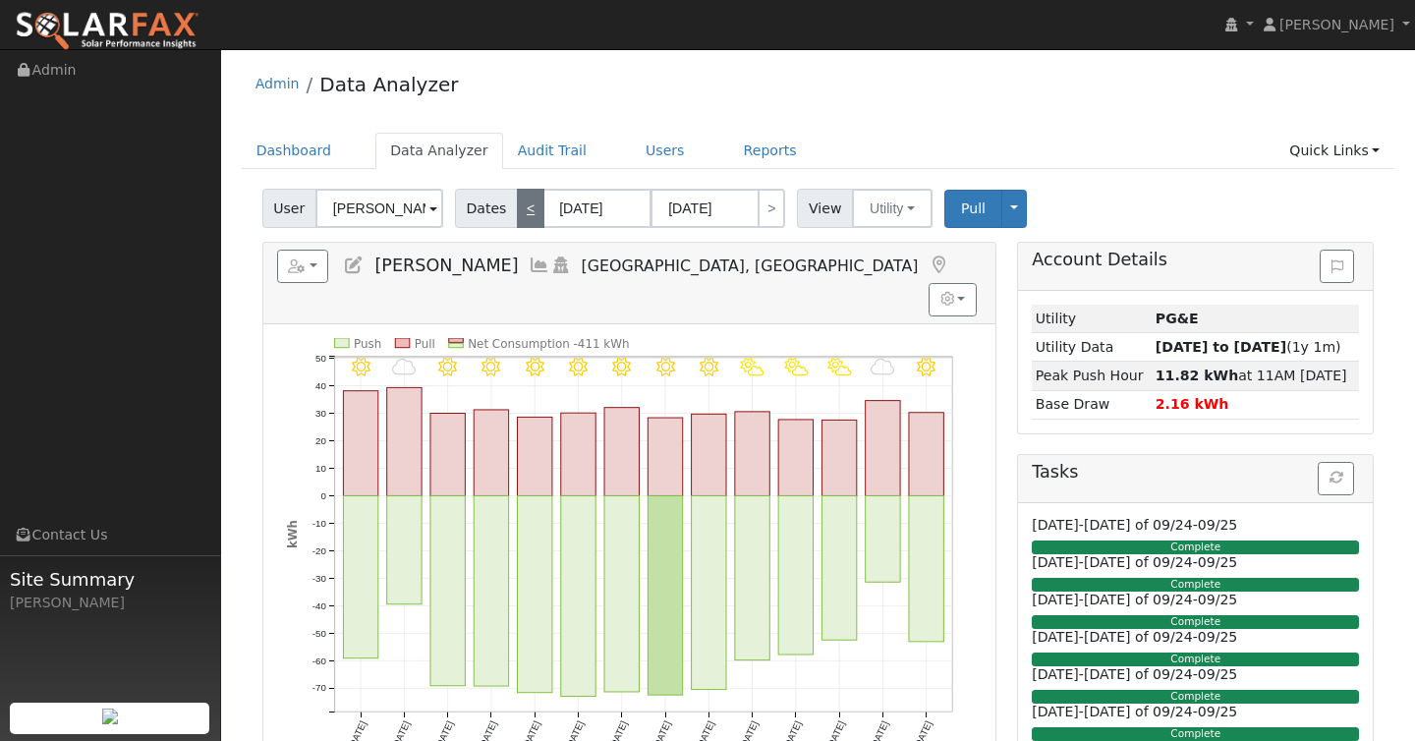
click at [520, 211] on link "<" at bounding box center [531, 208] width 28 height 39
type input "10/01/2024"
type input "10/14/2024"
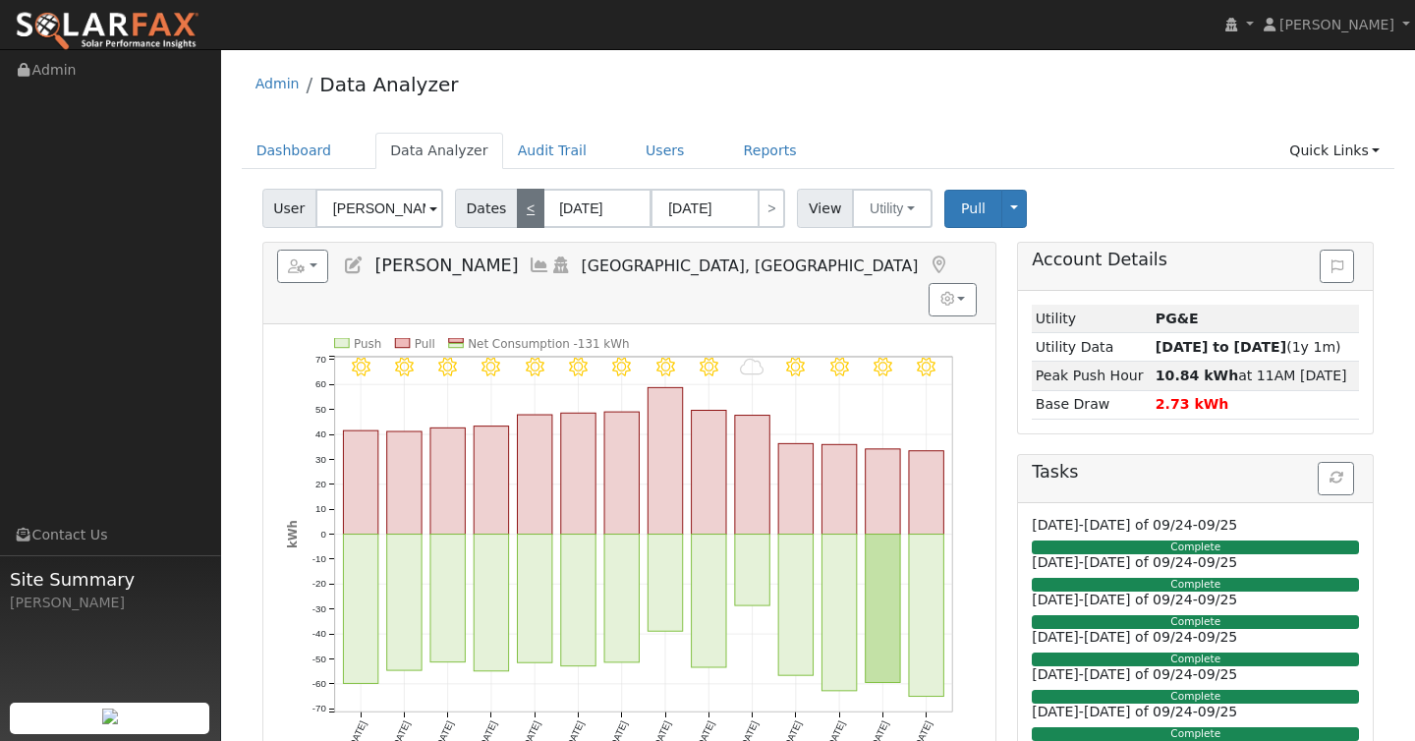
click at [520, 211] on link "<" at bounding box center [531, 208] width 28 height 39
type input "09/17/2024"
type input "09/30/2024"
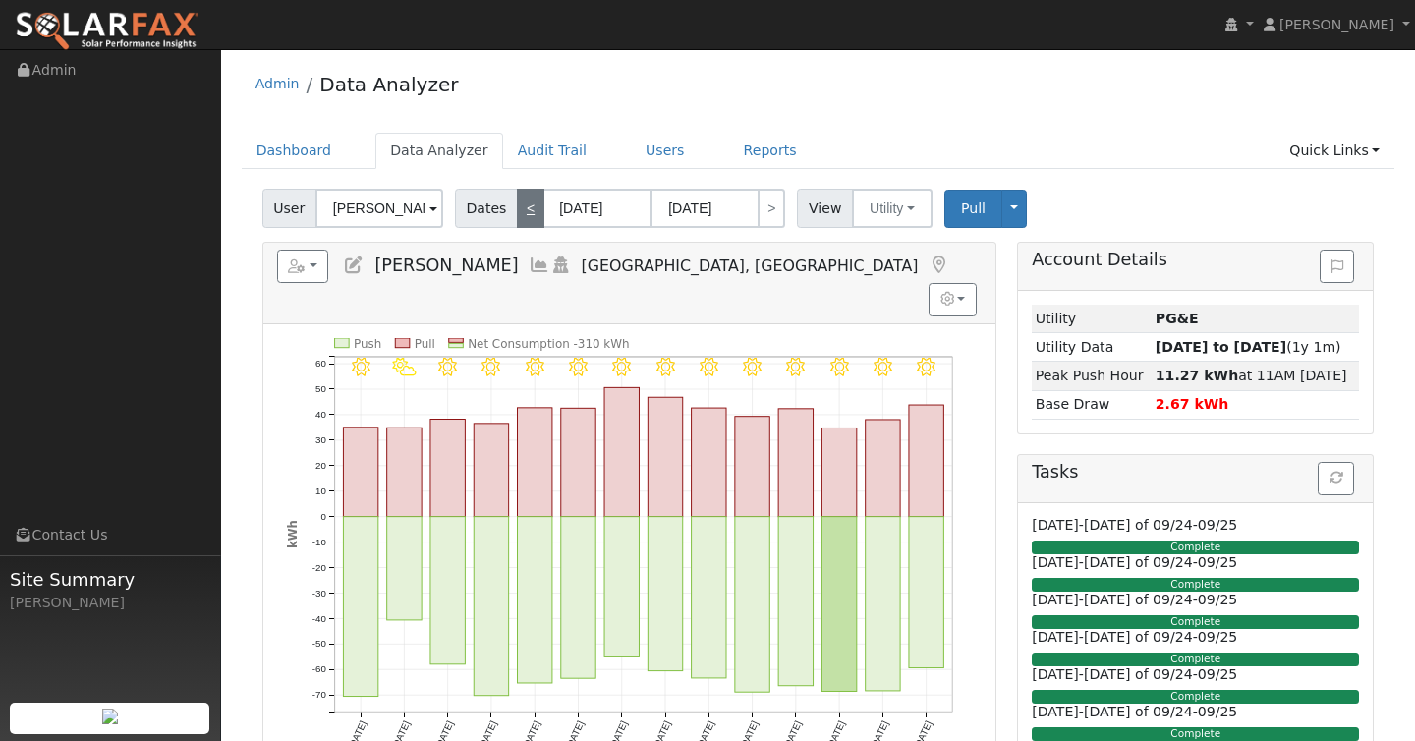
click at [520, 209] on link "<" at bounding box center [531, 208] width 28 height 39
type input "09/03/2024"
type input "09/16/2024"
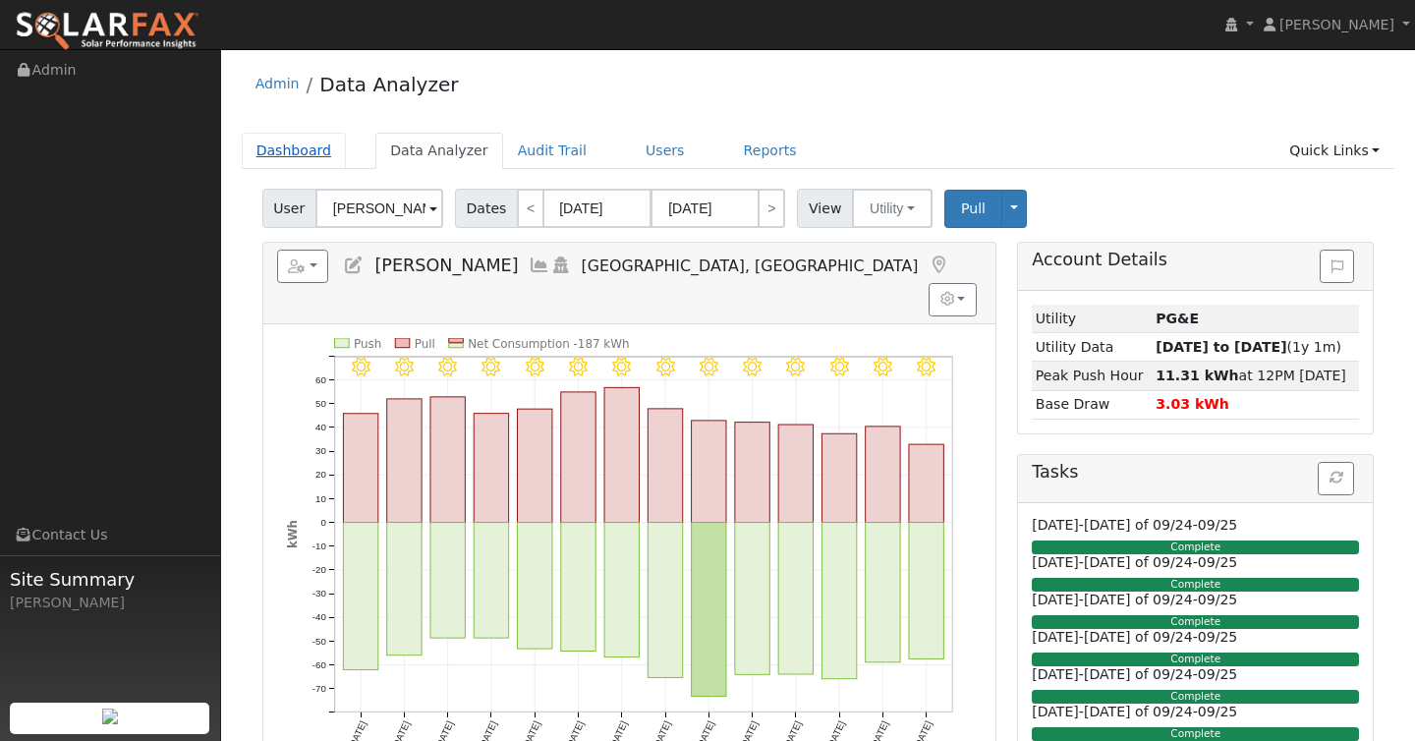
click at [280, 145] on link "Dashboard" at bounding box center [294, 151] width 105 height 36
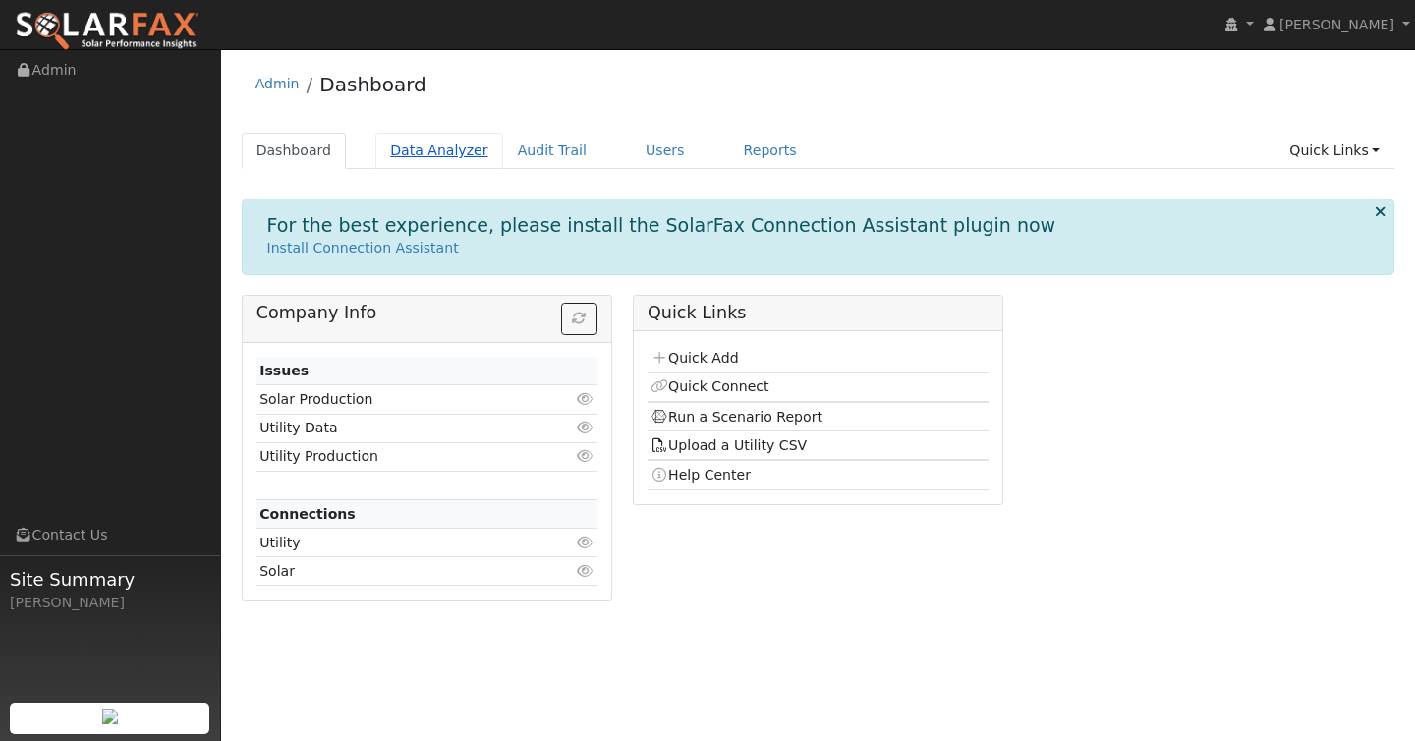
click at [429, 153] on link "Data Analyzer" at bounding box center [439, 151] width 128 height 36
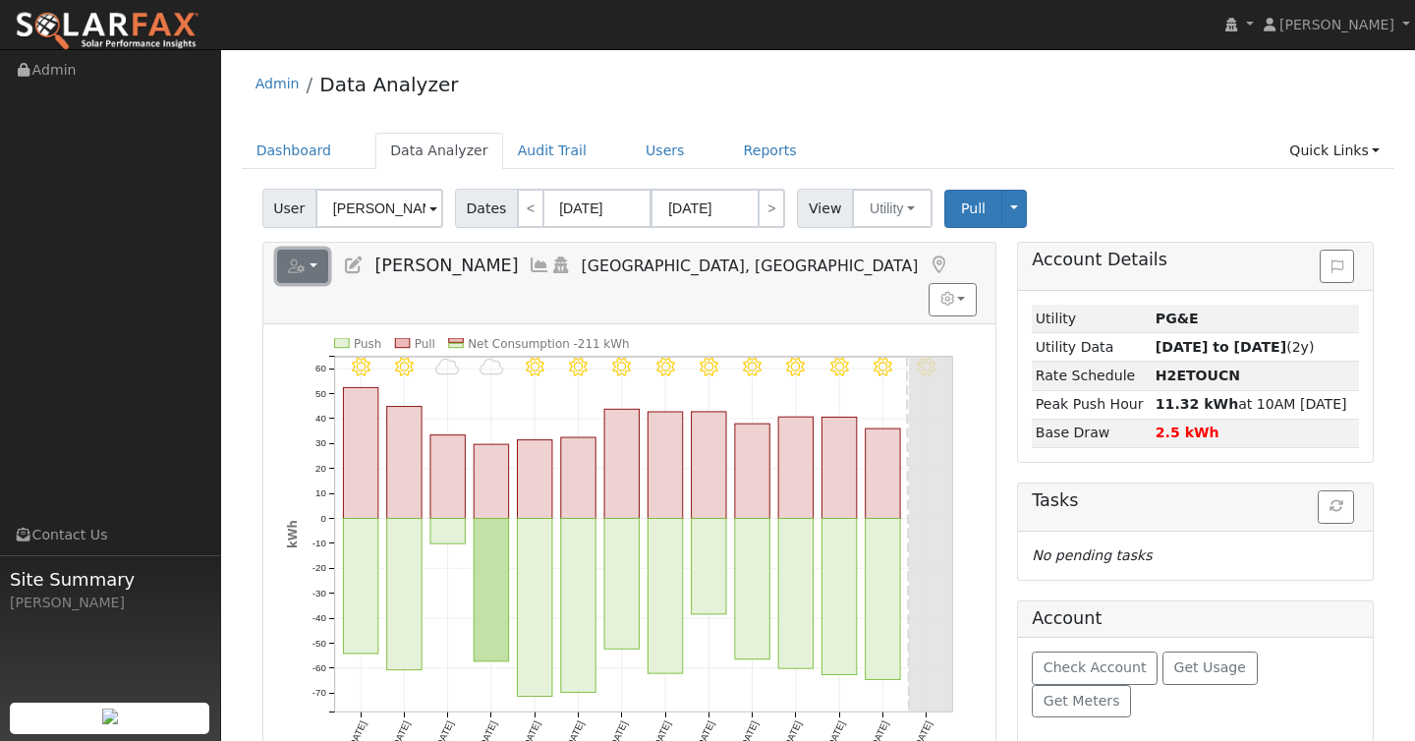
click at [316, 263] on button "button" at bounding box center [303, 266] width 52 height 33
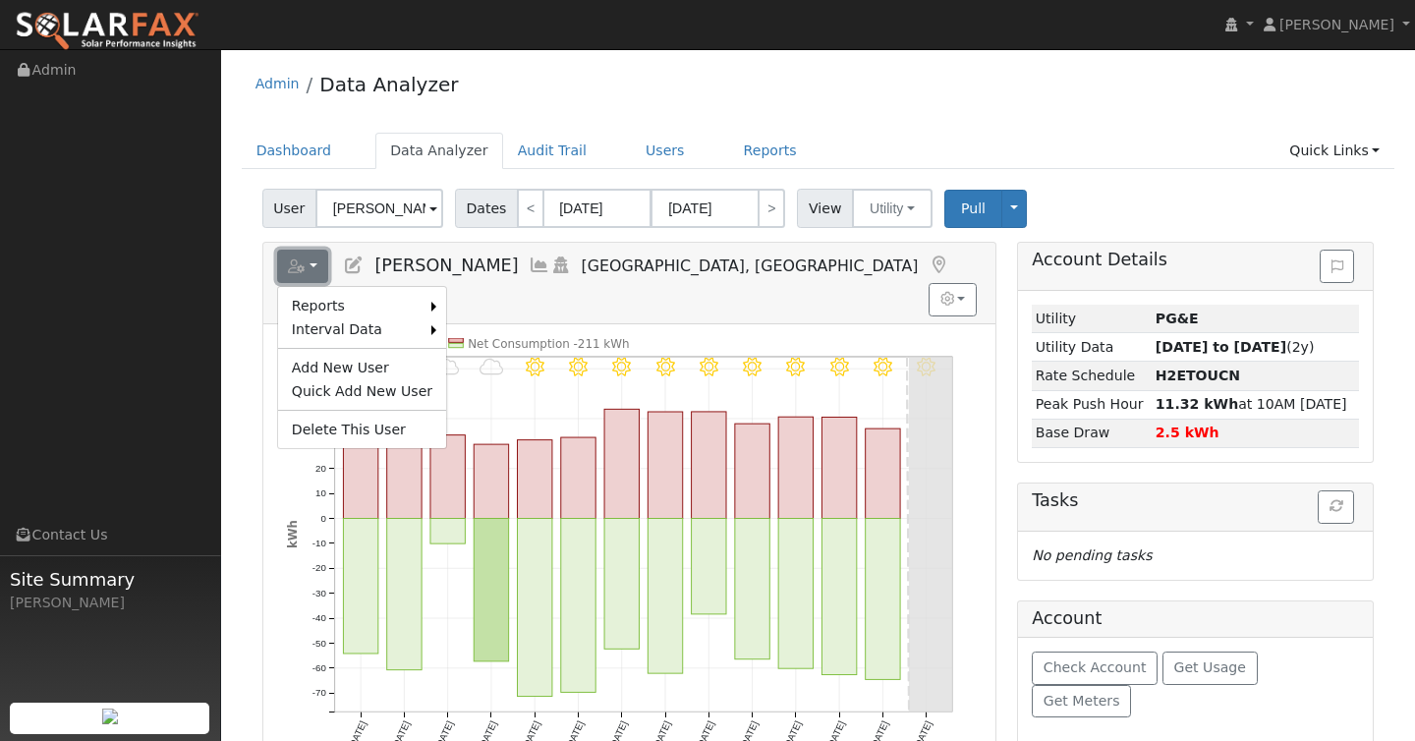
click at [316, 263] on button "button" at bounding box center [303, 266] width 52 height 33
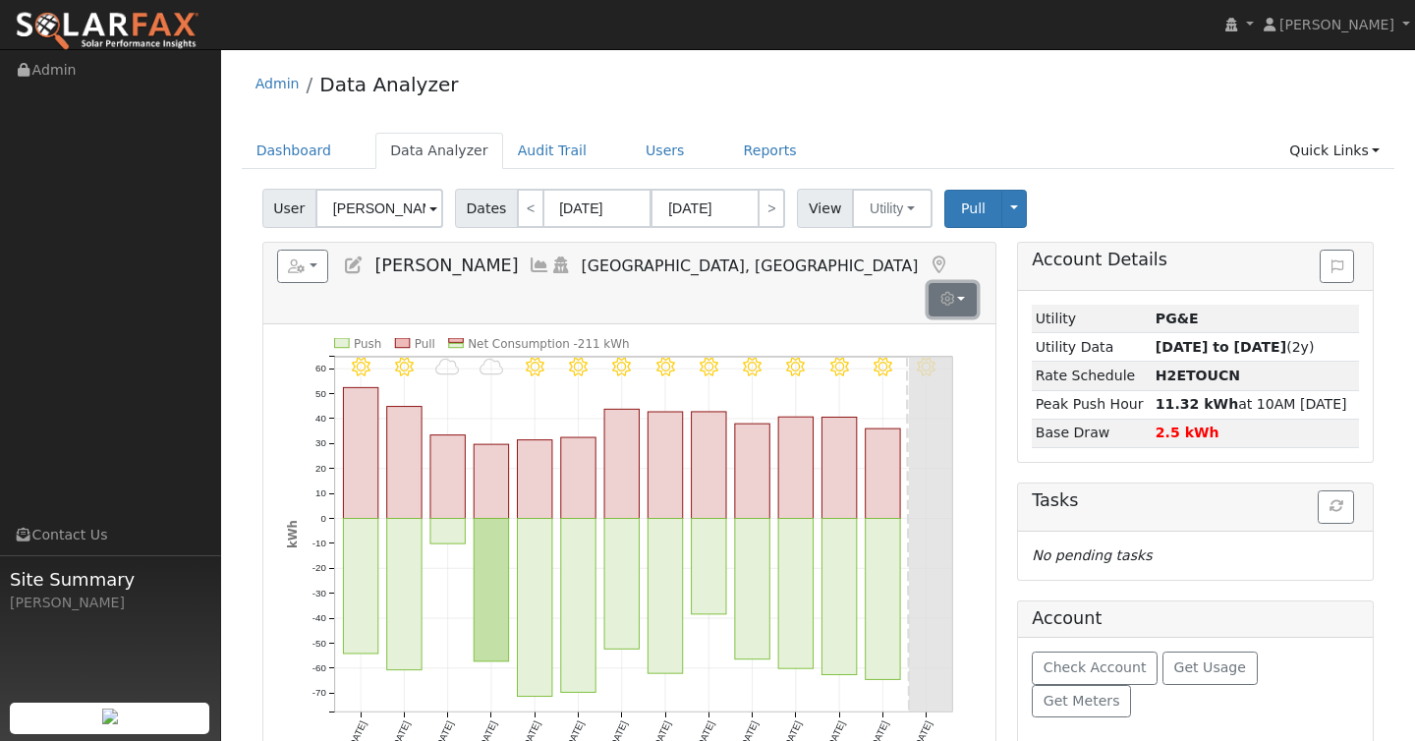
click at [940, 292] on icon "button" at bounding box center [947, 299] width 14 height 14
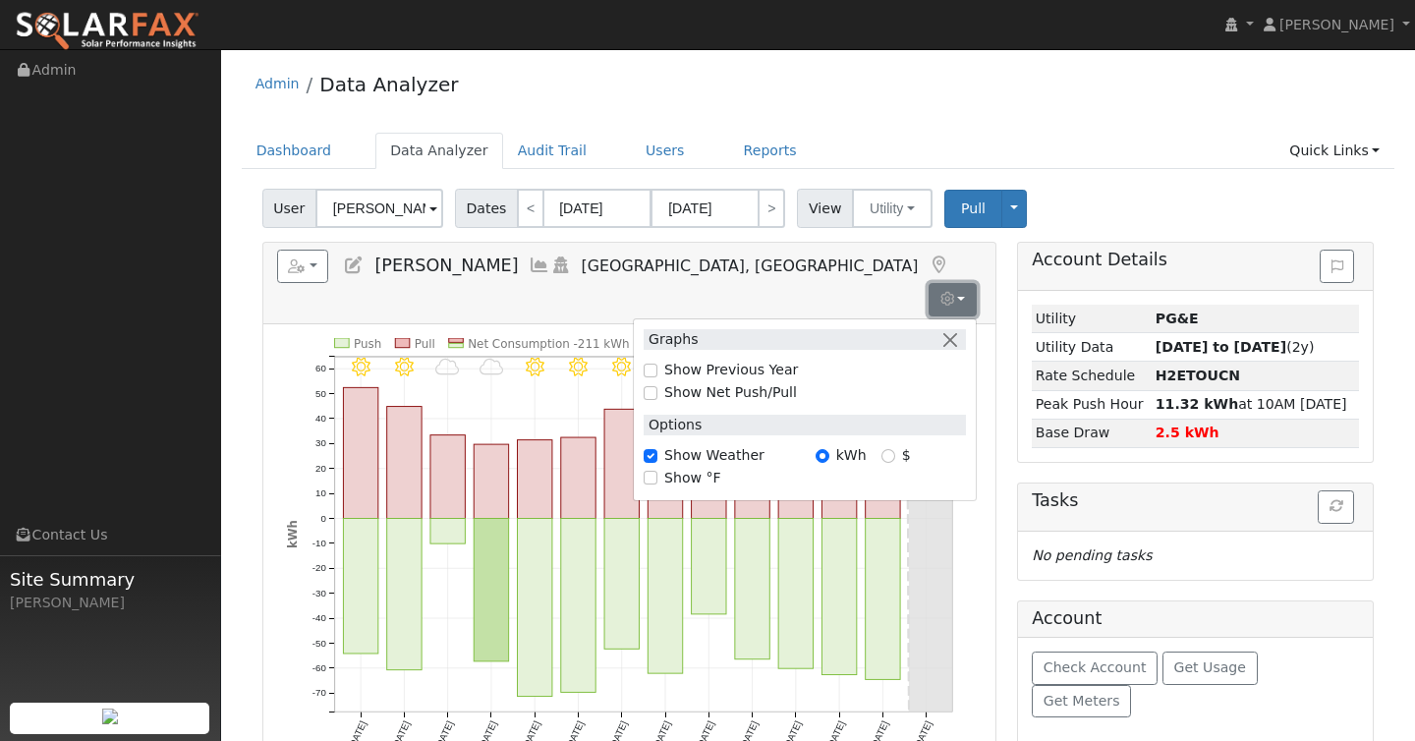
click at [940, 292] on icon "button" at bounding box center [947, 299] width 14 height 14
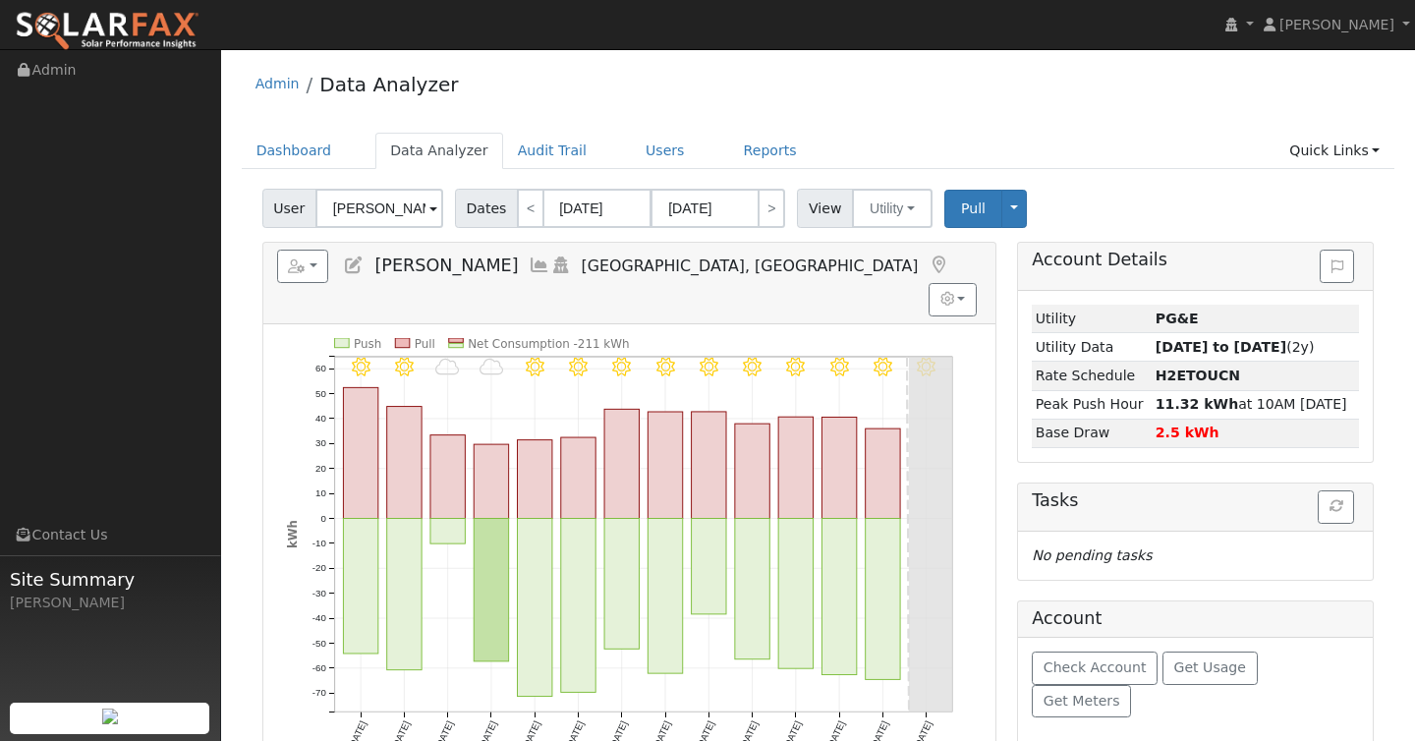
click at [1095, 171] on div "Dashboard Data Analyzer Audit Trail Users Reports Quick Links Quick Add Quick C…" at bounding box center [819, 161] width 1154 height 56
click at [520, 209] on link "<" at bounding box center [531, 208] width 28 height 39
type input "09/02/2025"
type input "09/15/2025"
click at [520, 209] on link "<" at bounding box center [531, 208] width 28 height 39
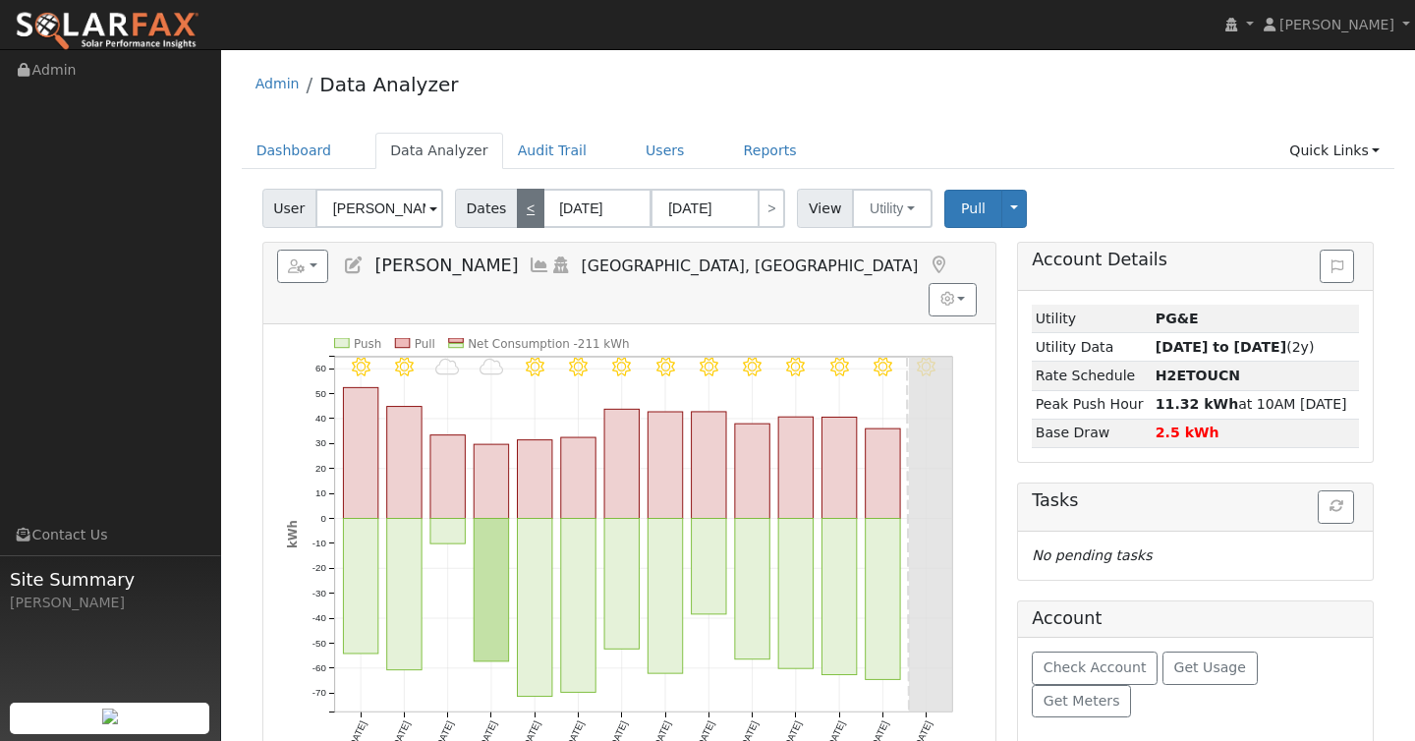
type input "08/19/2025"
type input "09/01/2025"
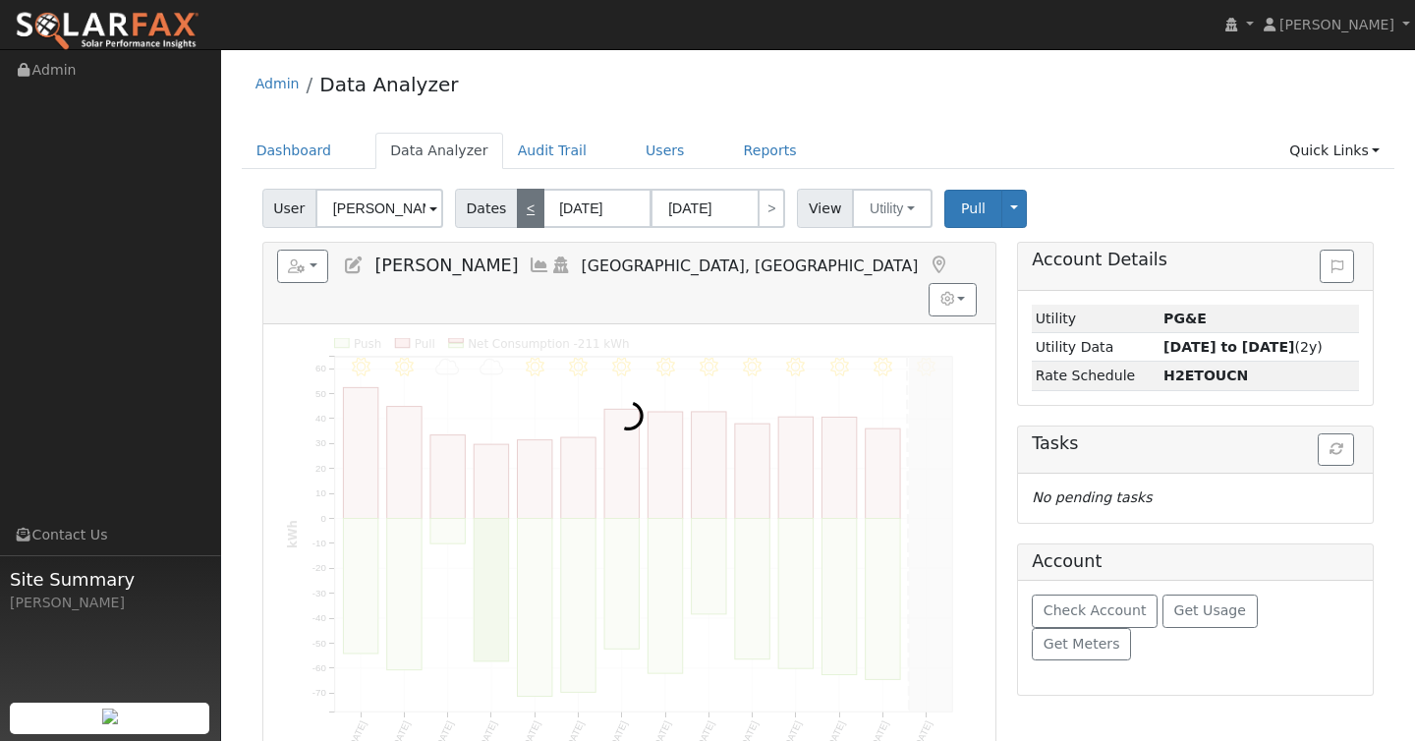
click at [520, 209] on link "<" at bounding box center [531, 208] width 28 height 39
type input "08/05/2025"
type input "08/18/2025"
click at [520, 209] on link "<" at bounding box center [531, 208] width 28 height 39
type input "07/22/2025"
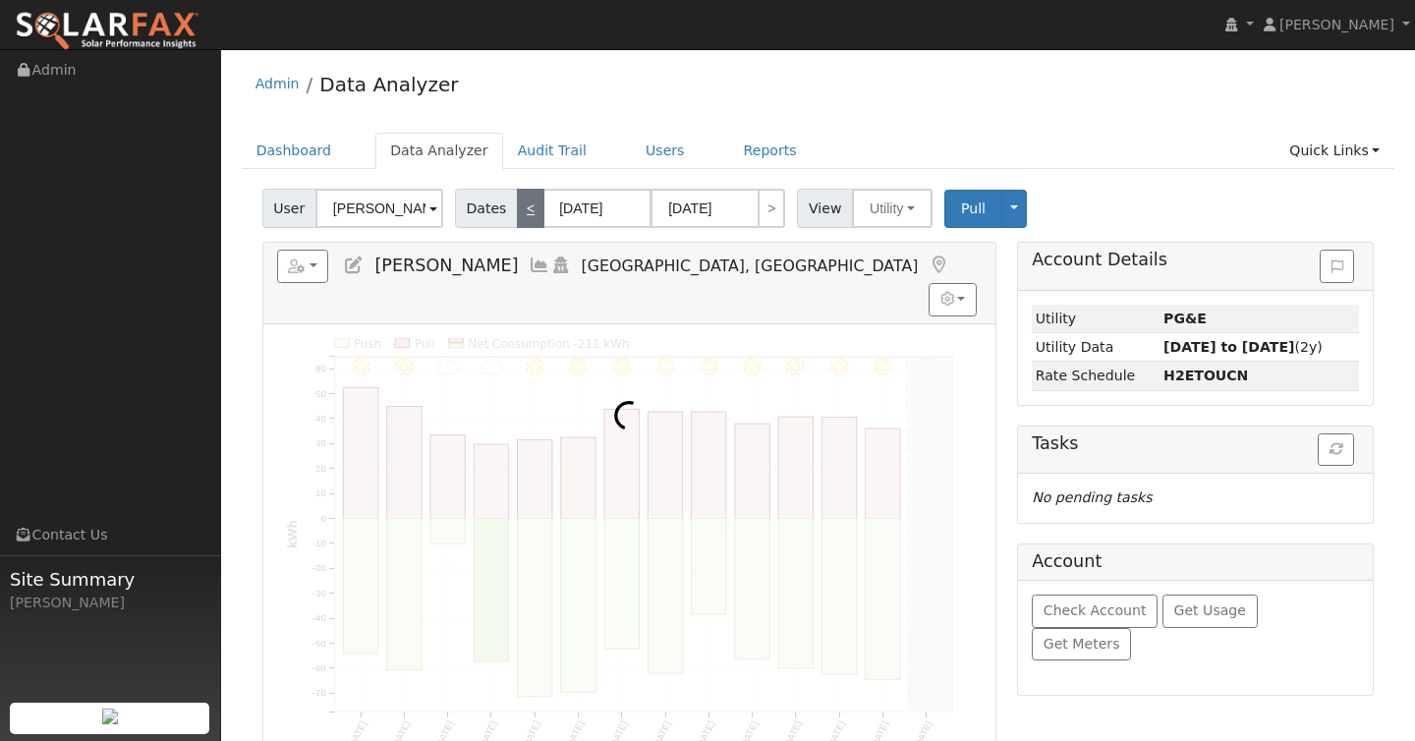
type input "08/04/2025"
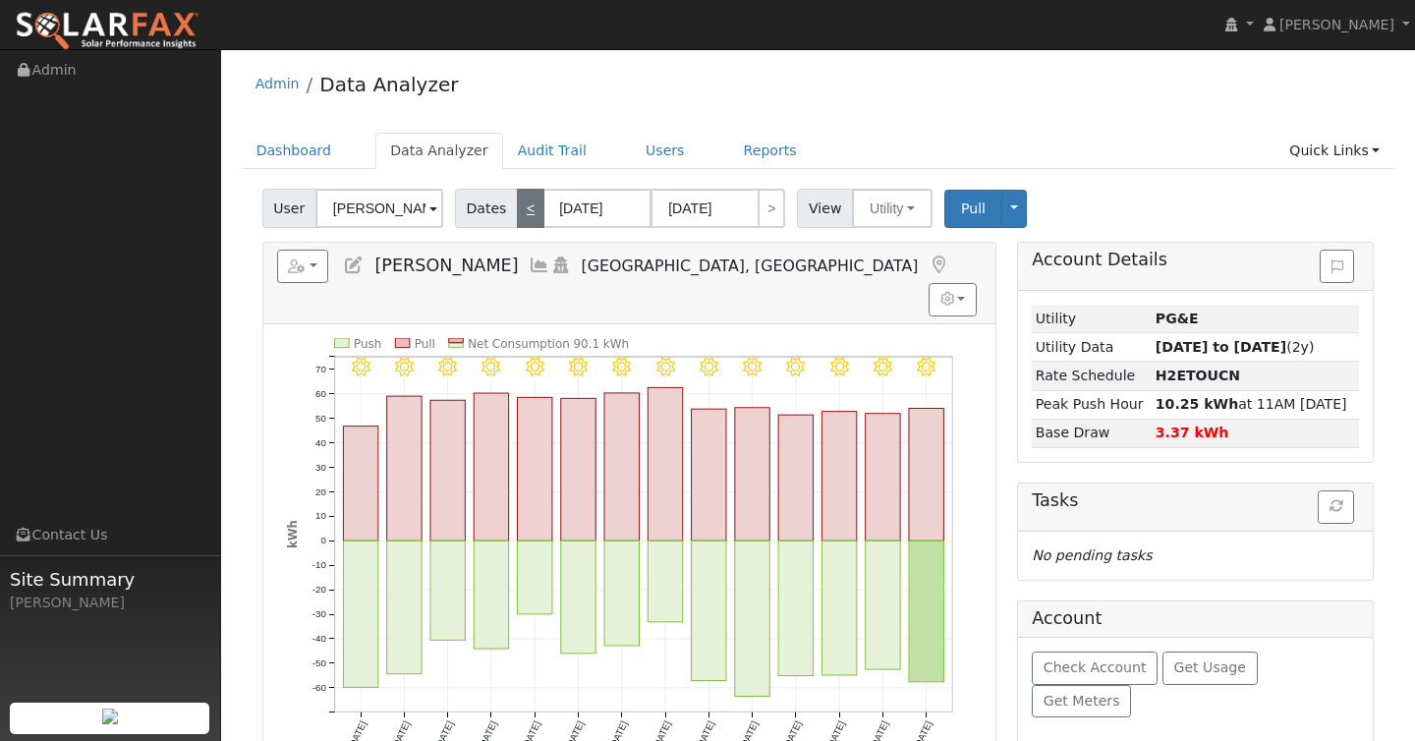
click at [520, 209] on link "<" at bounding box center [531, 208] width 28 height 39
type input "07/08/2025"
type input "07/21/2025"
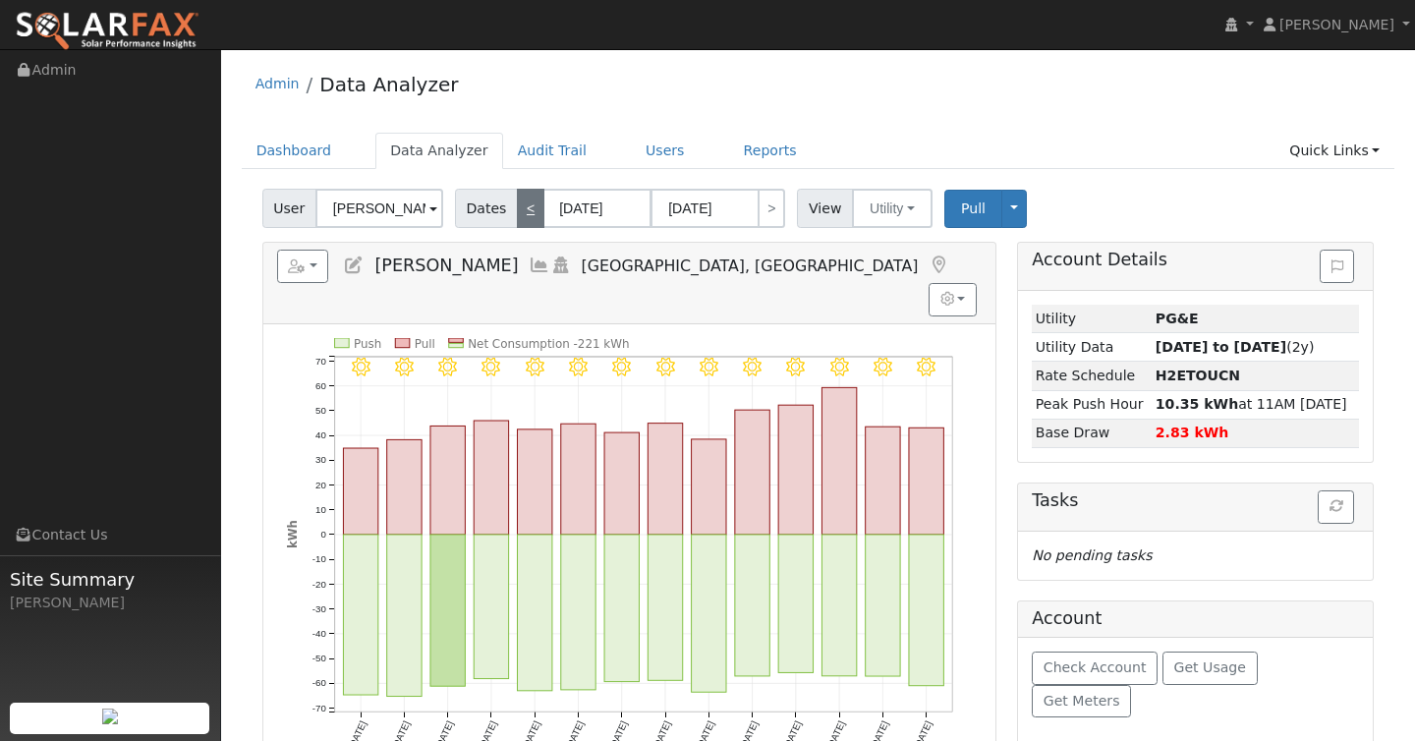
click at [520, 209] on link "<" at bounding box center [531, 208] width 28 height 39
type input "06/24/2025"
type input "07/07/2025"
click at [520, 209] on link "<" at bounding box center [531, 208] width 28 height 39
type input "06/10/2025"
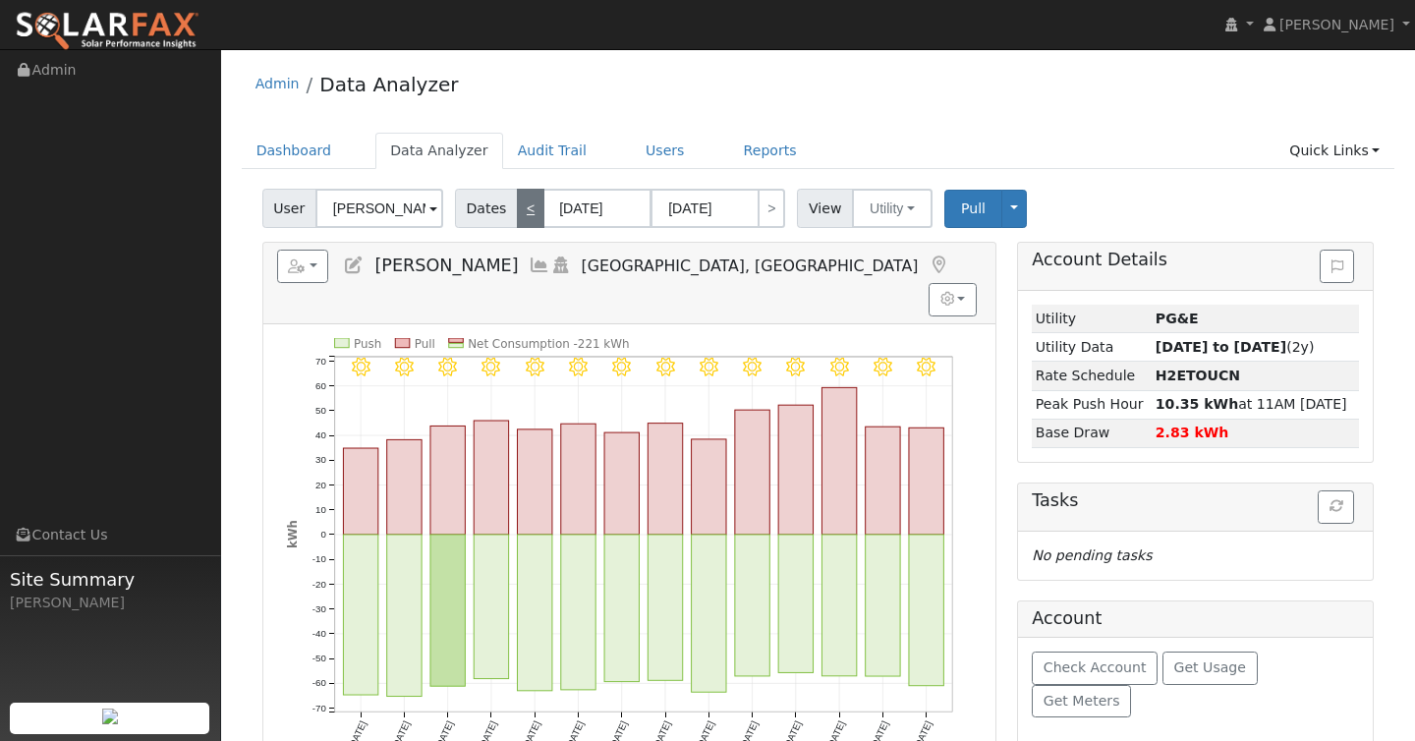
type input "06/23/2025"
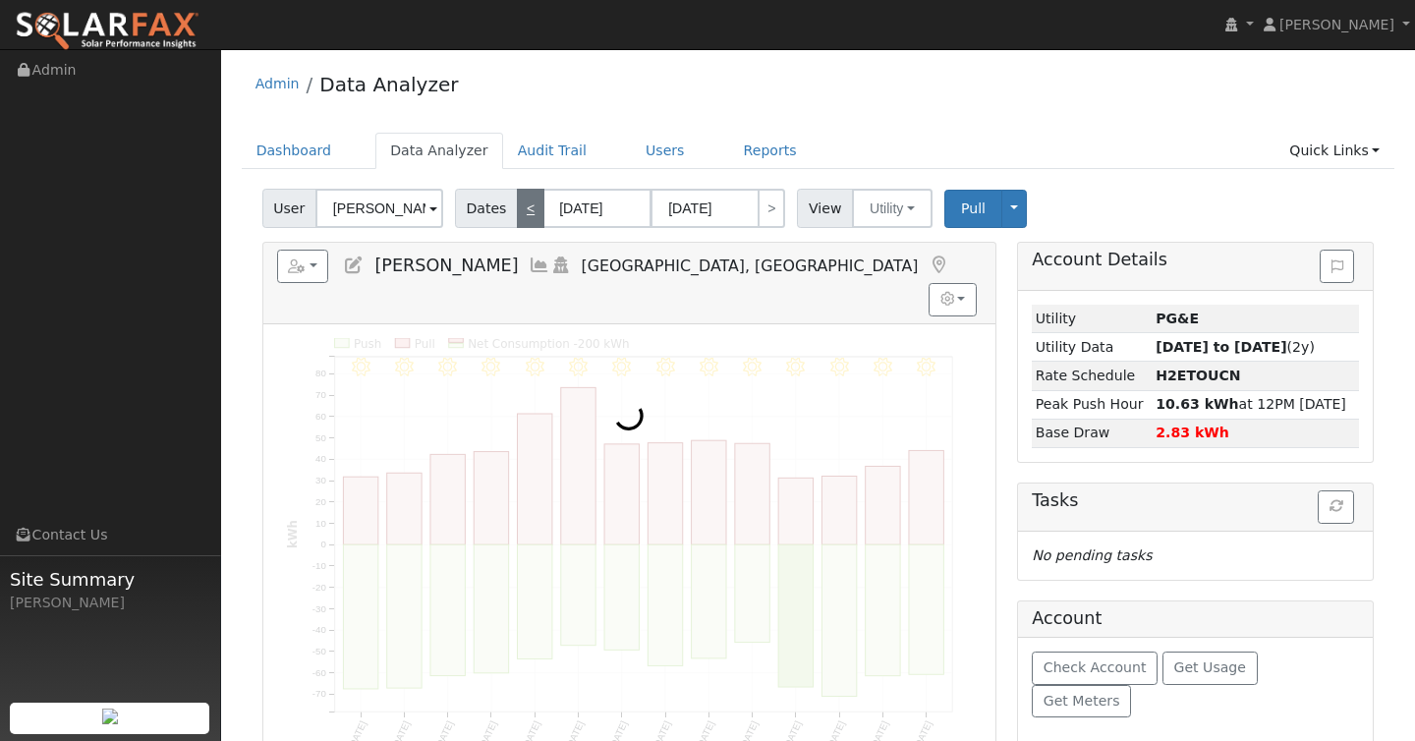
click at [520, 209] on link "<" at bounding box center [531, 208] width 28 height 39
type input "05/27/2025"
type input "06/09/2025"
click at [520, 209] on link "<" at bounding box center [531, 208] width 28 height 39
type input "05/13/2025"
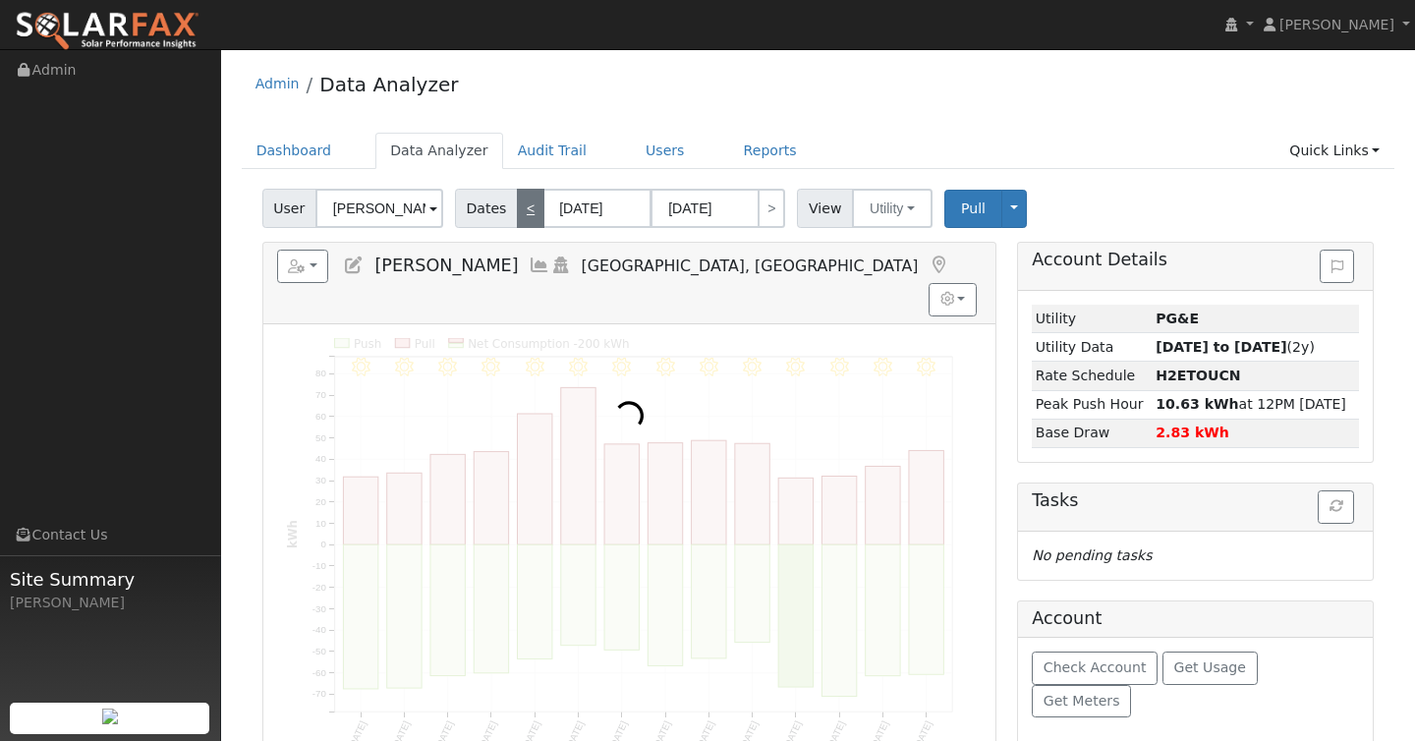
type input "05/26/2025"
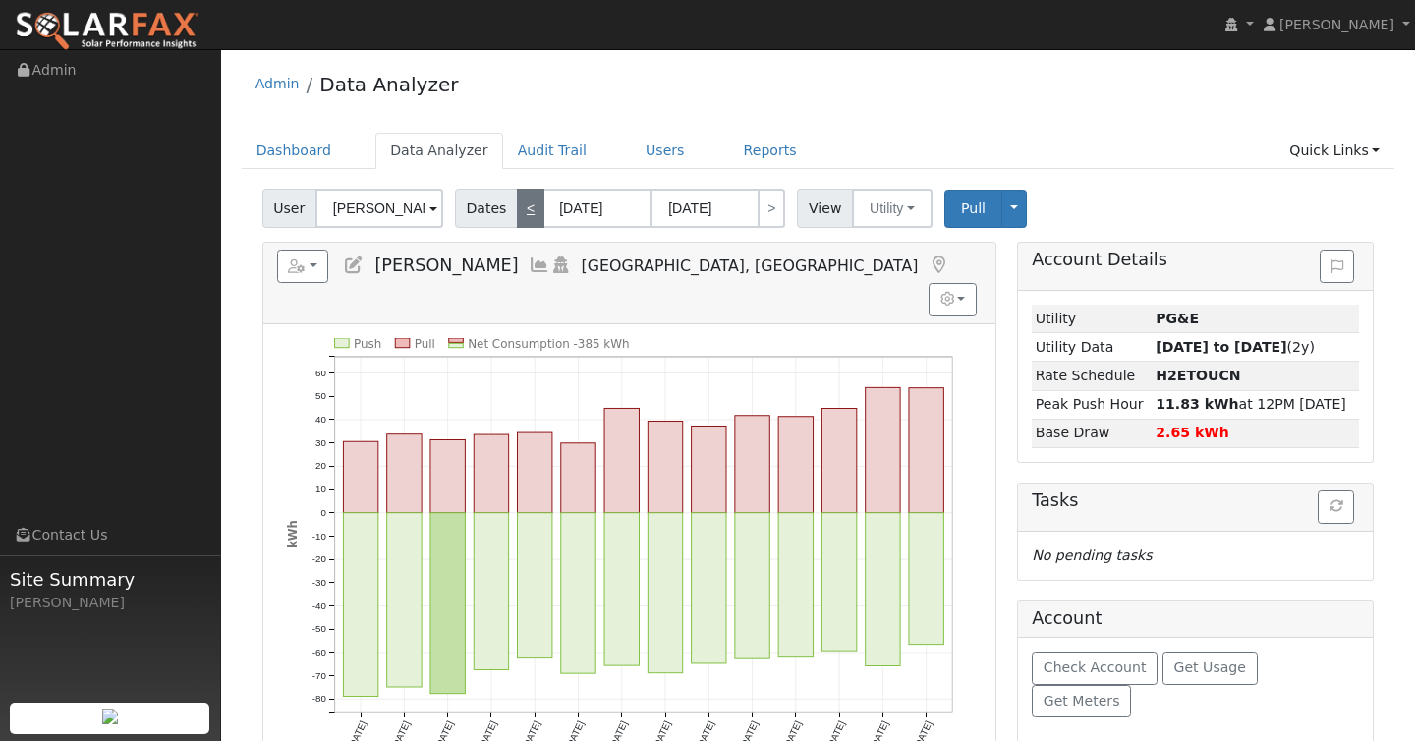
click at [520, 209] on link "<" at bounding box center [531, 208] width 28 height 39
type input "04/29/2025"
type input "05/12/2025"
click at [520, 209] on link "<" at bounding box center [531, 208] width 28 height 39
type input "04/15/2025"
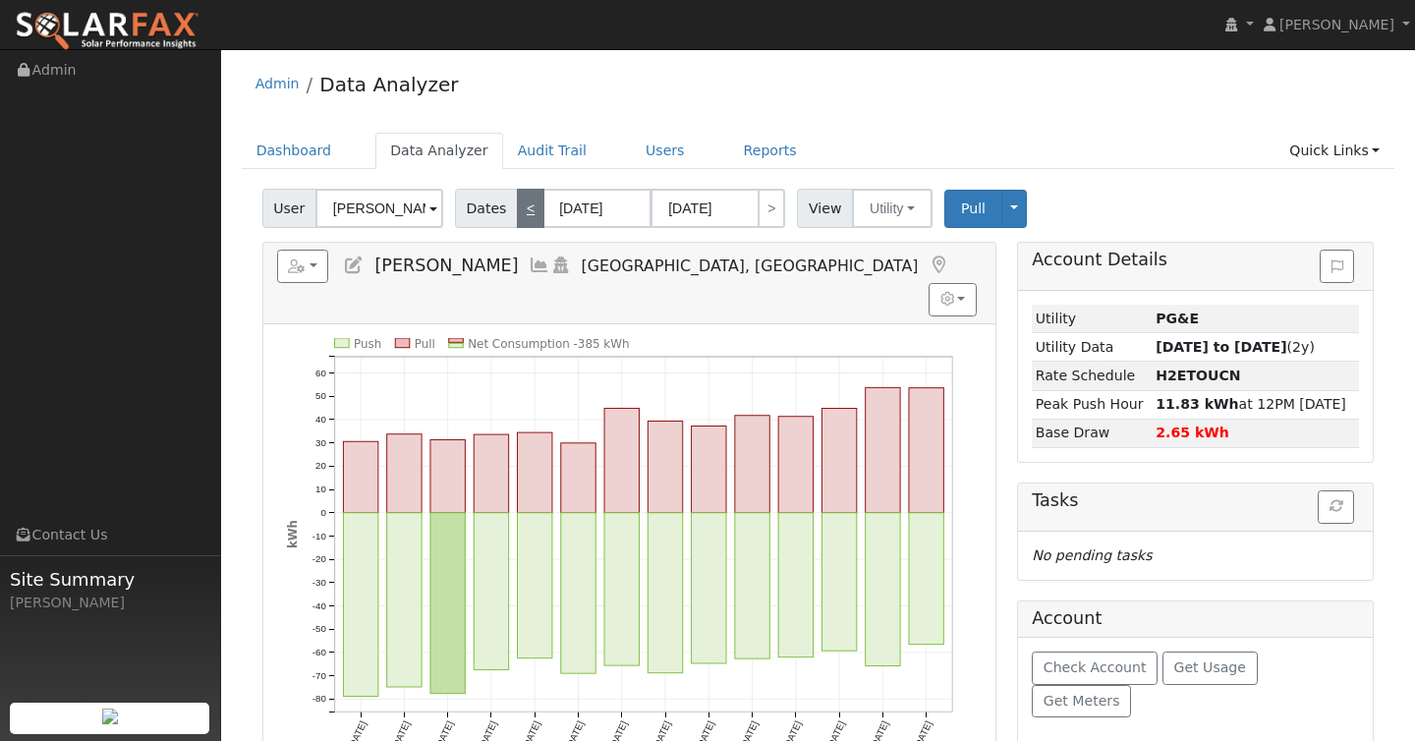
type input "04/28/2025"
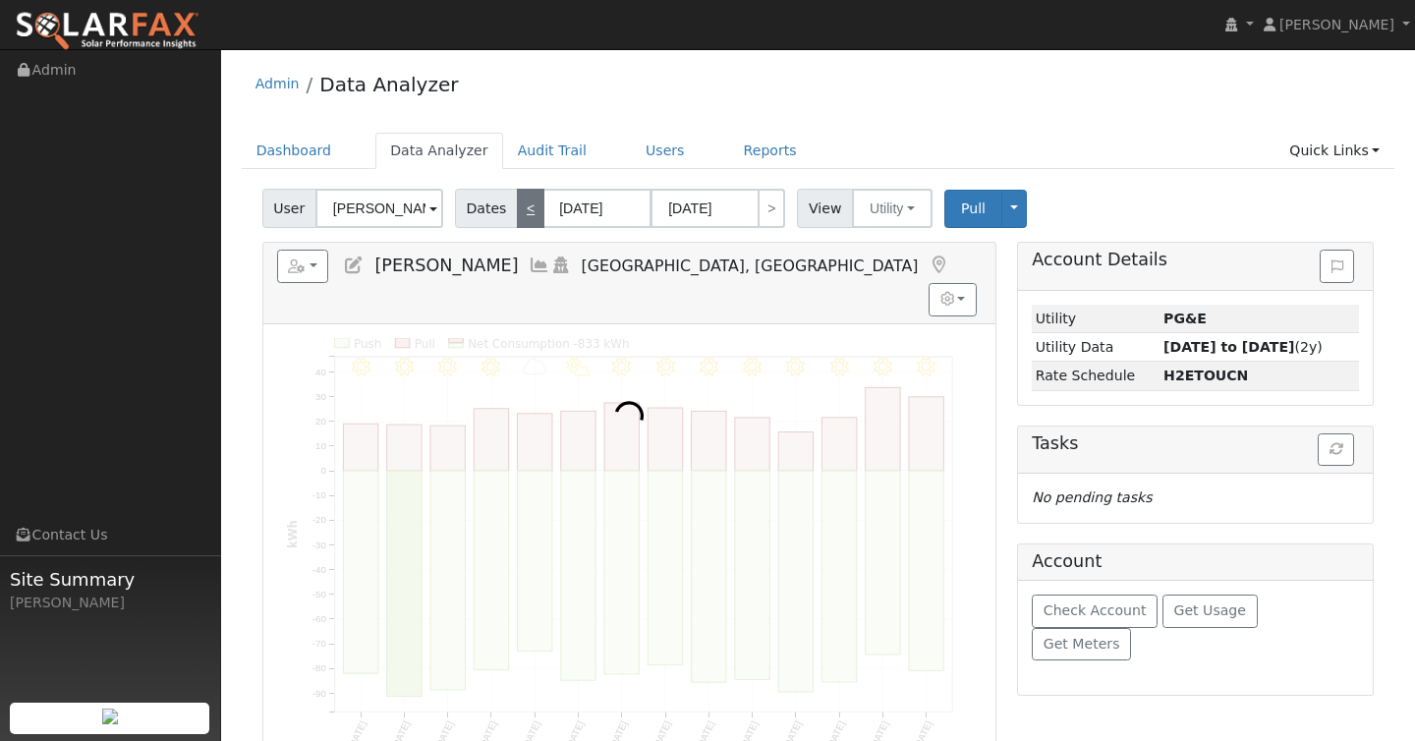
click at [520, 209] on link "<" at bounding box center [531, 208] width 28 height 39
type input "[DATE]"
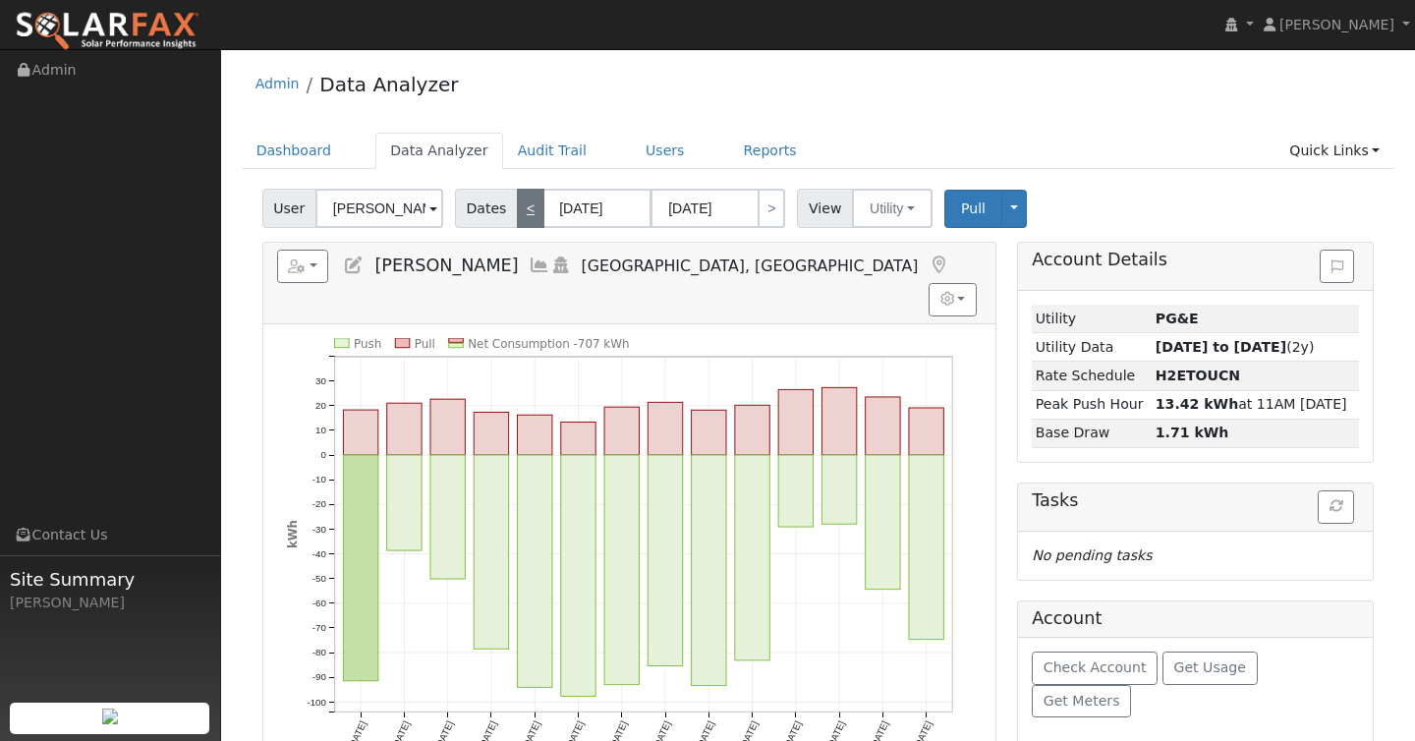
click at [520, 209] on link "<" at bounding box center [531, 208] width 28 height 39
type input "[DATE]"
click at [520, 209] on link "<" at bounding box center [531, 208] width 28 height 39
type input "[DATE]"
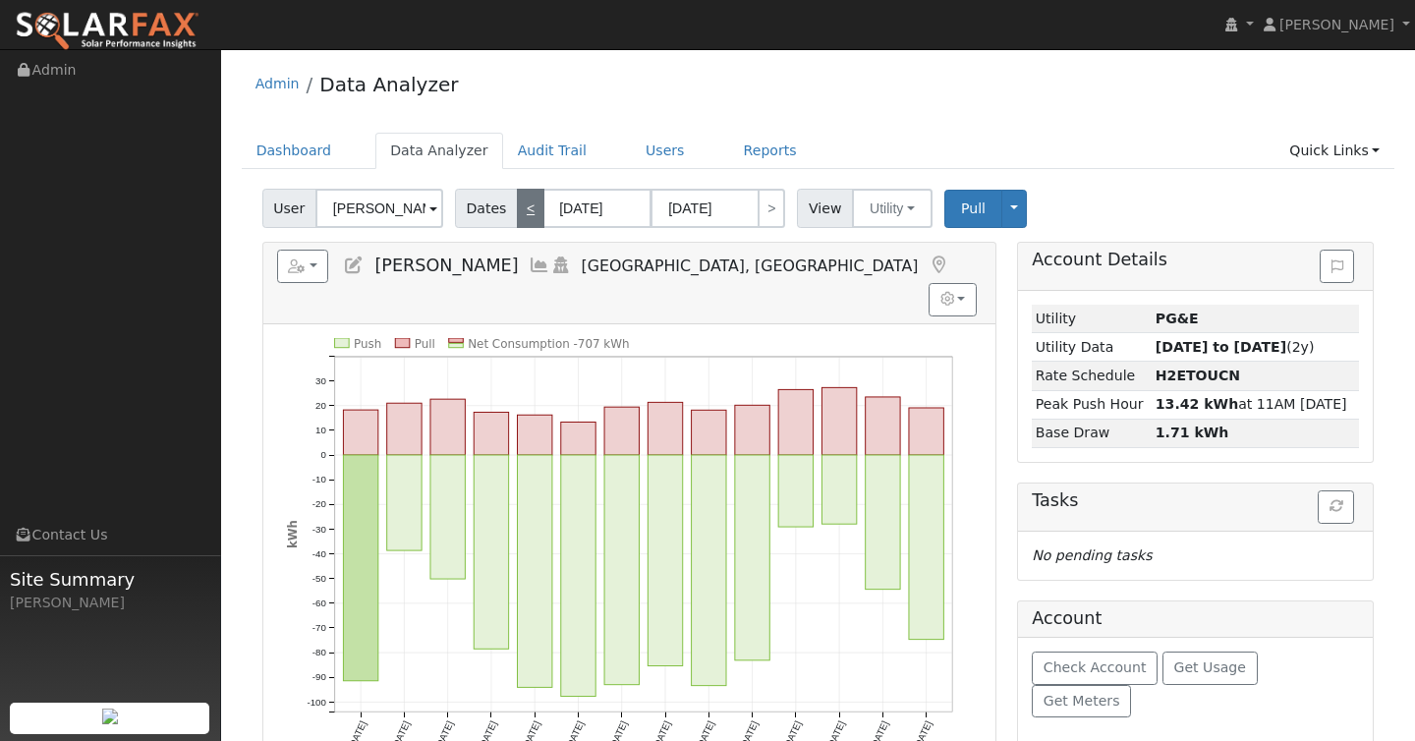
type input "[DATE]"
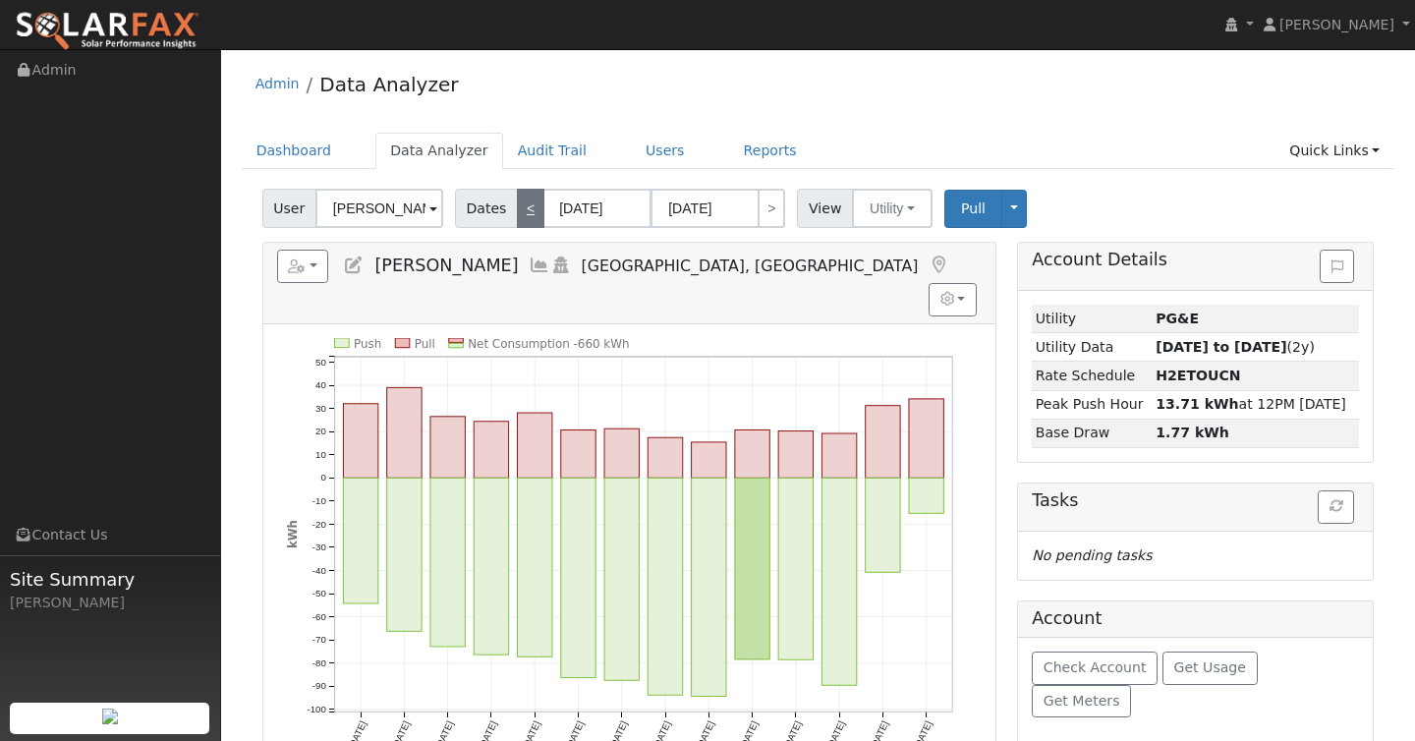
click at [520, 209] on link "<" at bounding box center [531, 208] width 28 height 39
type input "[DATE]"
click at [520, 209] on link "<" at bounding box center [531, 208] width 28 height 39
type input "[DATE]"
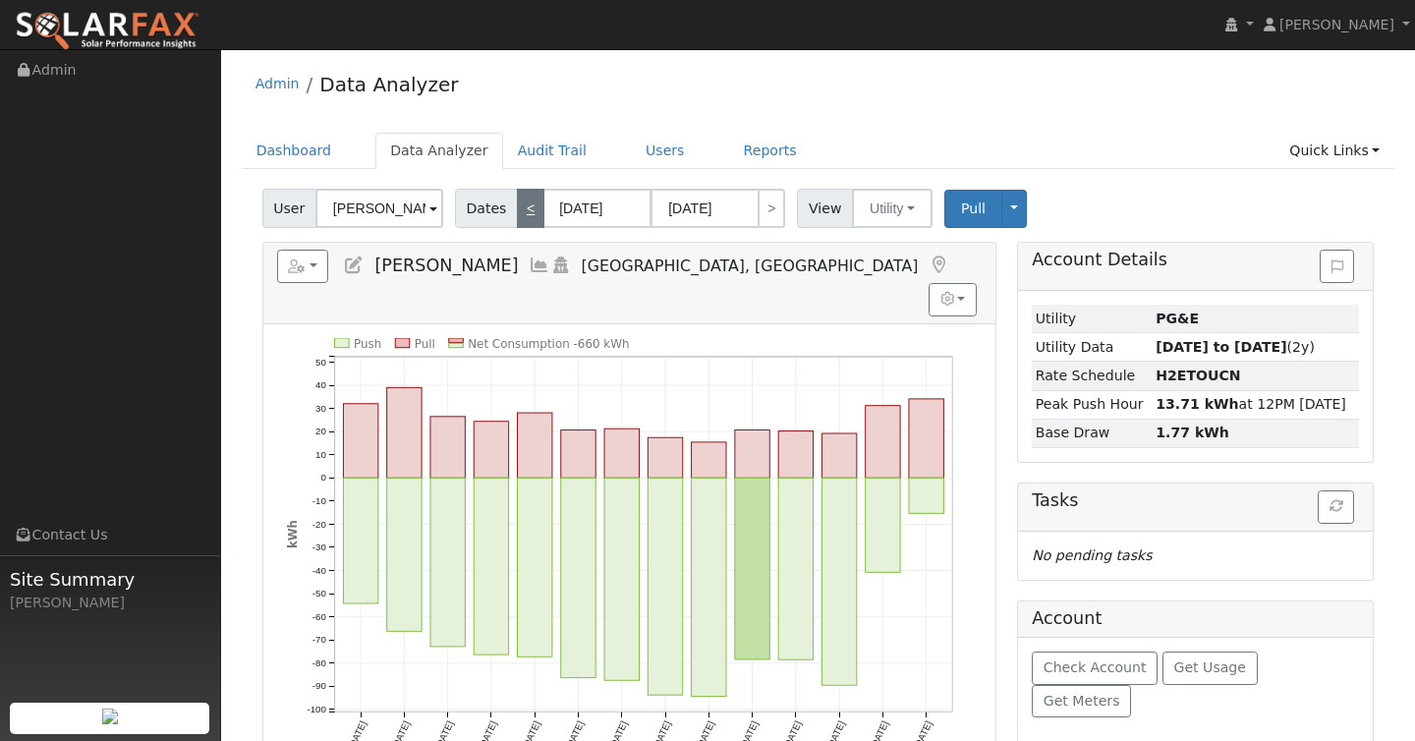
type input "[DATE]"
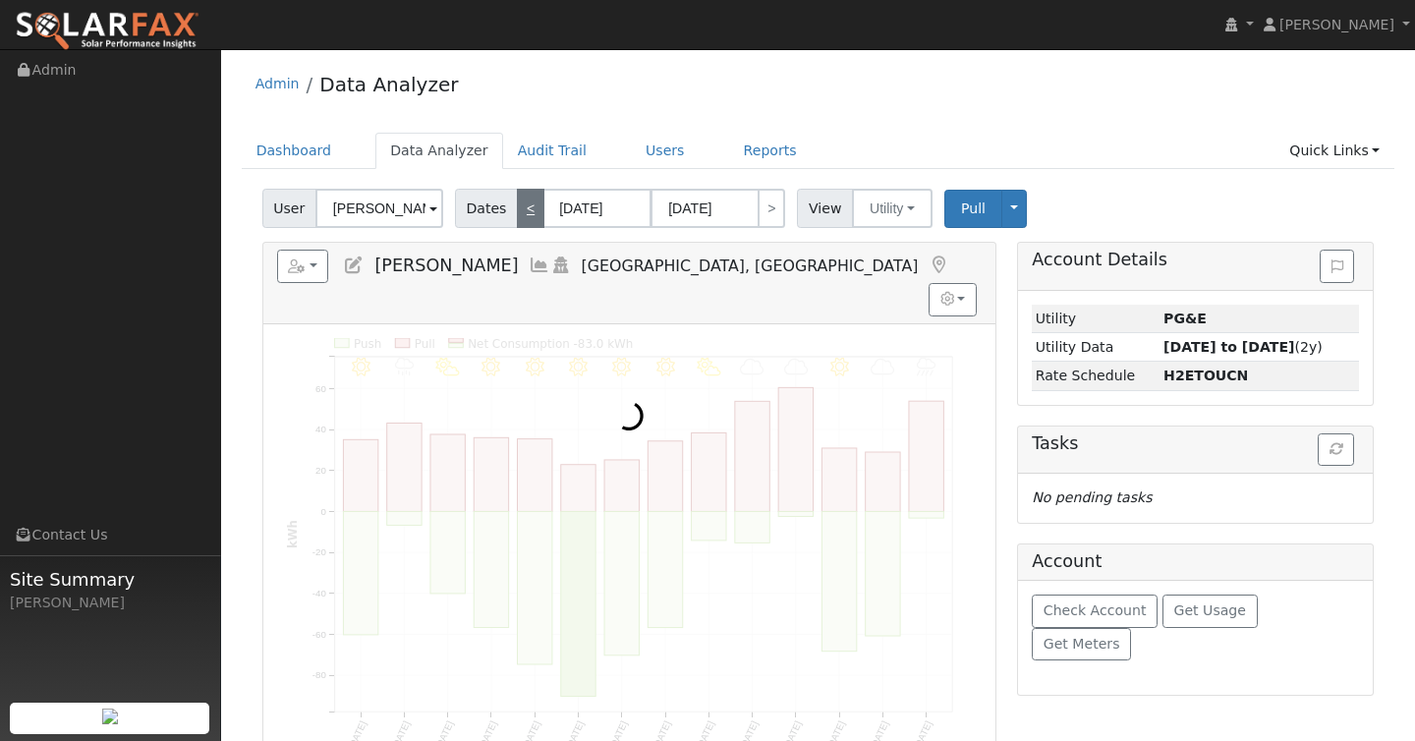
click at [520, 209] on link "<" at bounding box center [531, 208] width 28 height 39
type input "[DATE]"
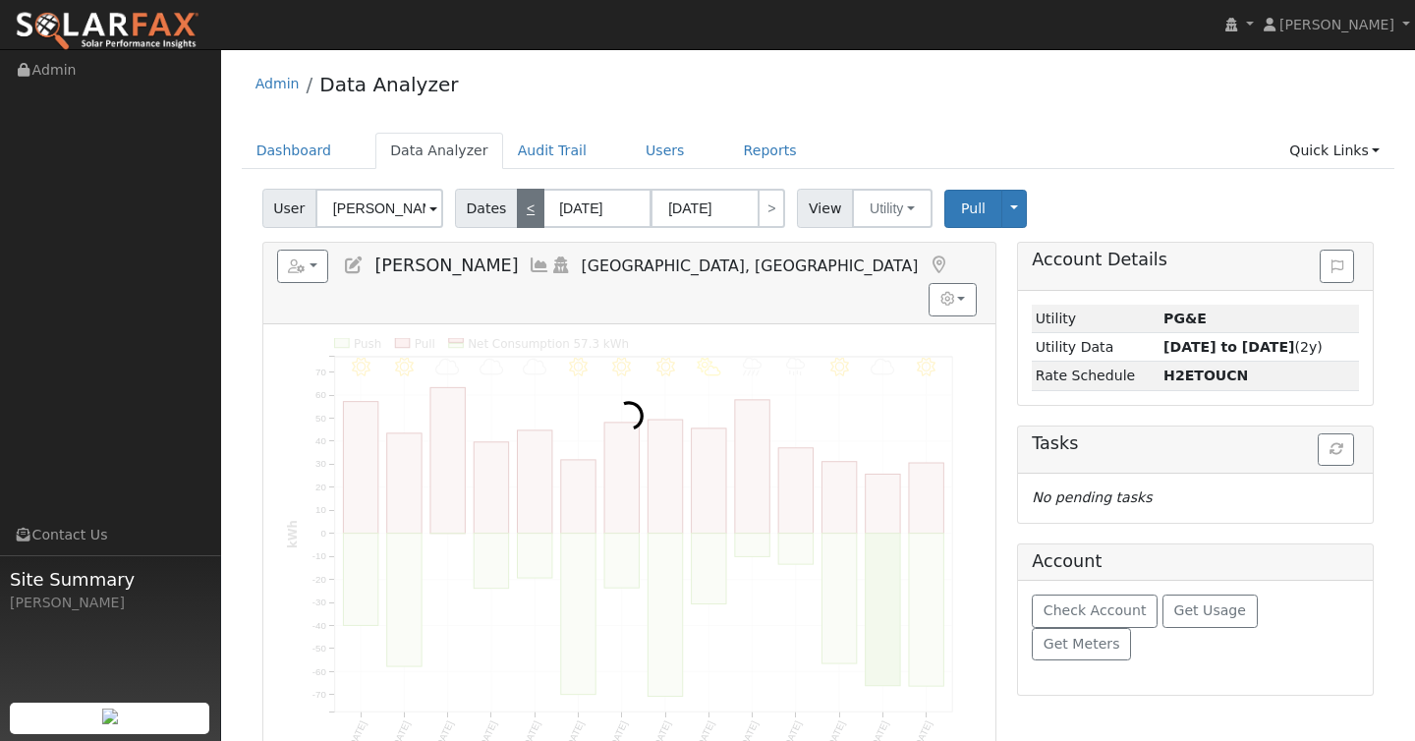
click at [520, 209] on link "<" at bounding box center [531, 208] width 28 height 39
type input "[DATE]"
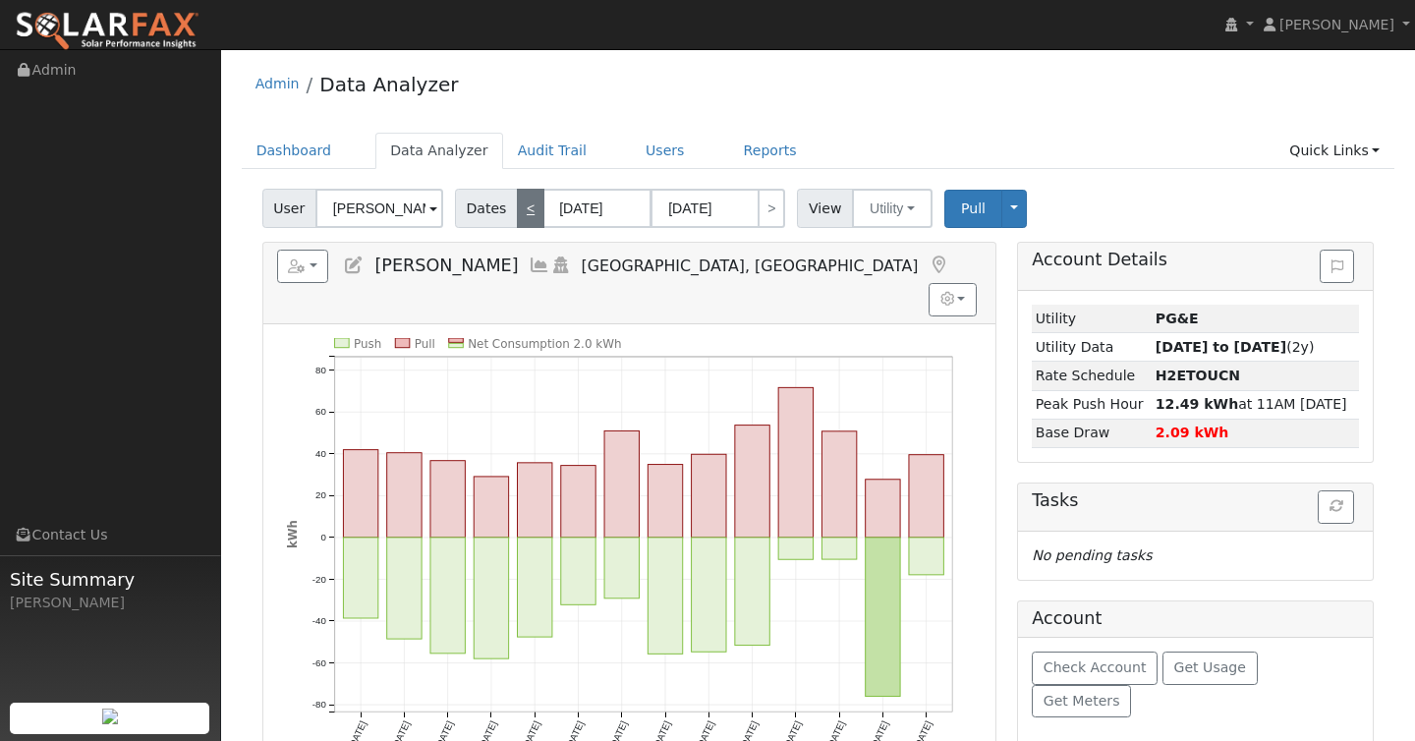
click at [520, 209] on link "<" at bounding box center [531, 208] width 28 height 39
type input "[DATE]"
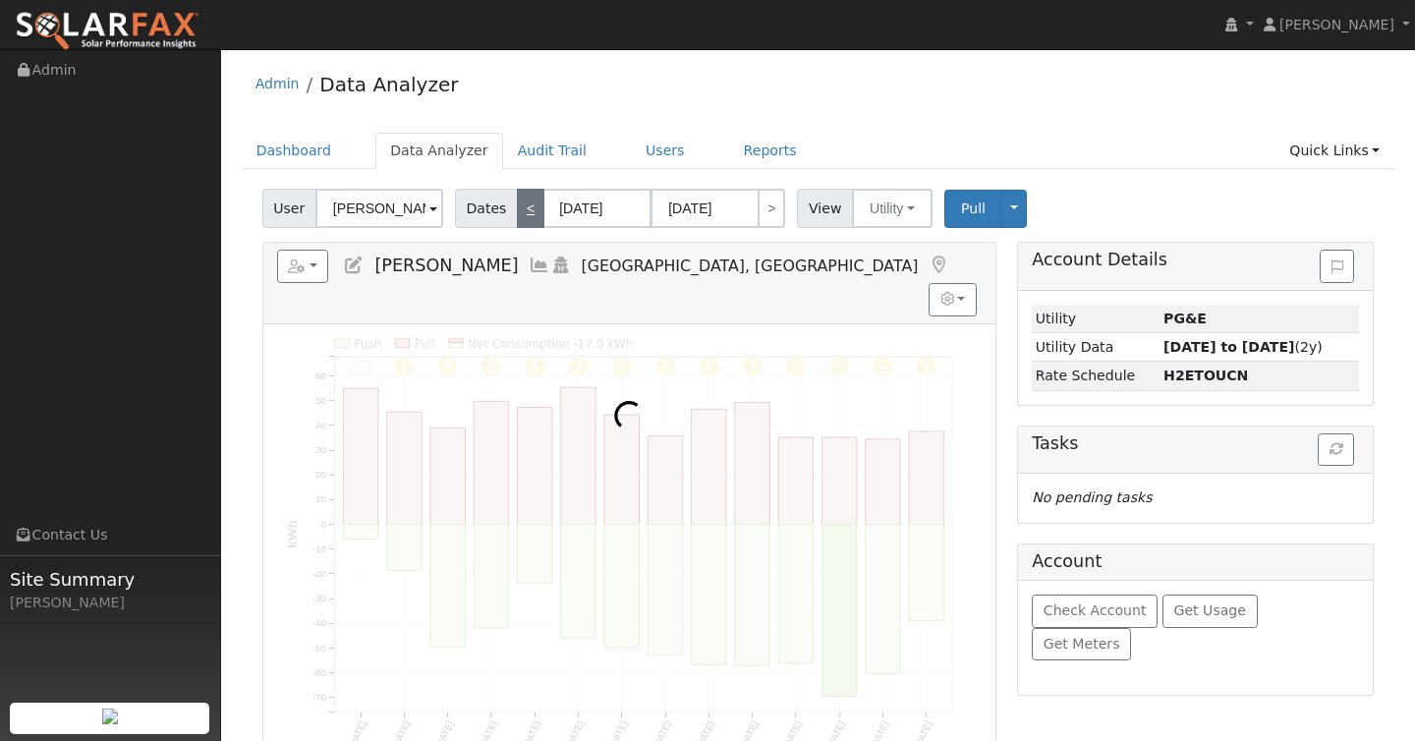
click at [520, 209] on link "<" at bounding box center [531, 208] width 28 height 39
type input "[DATE]"
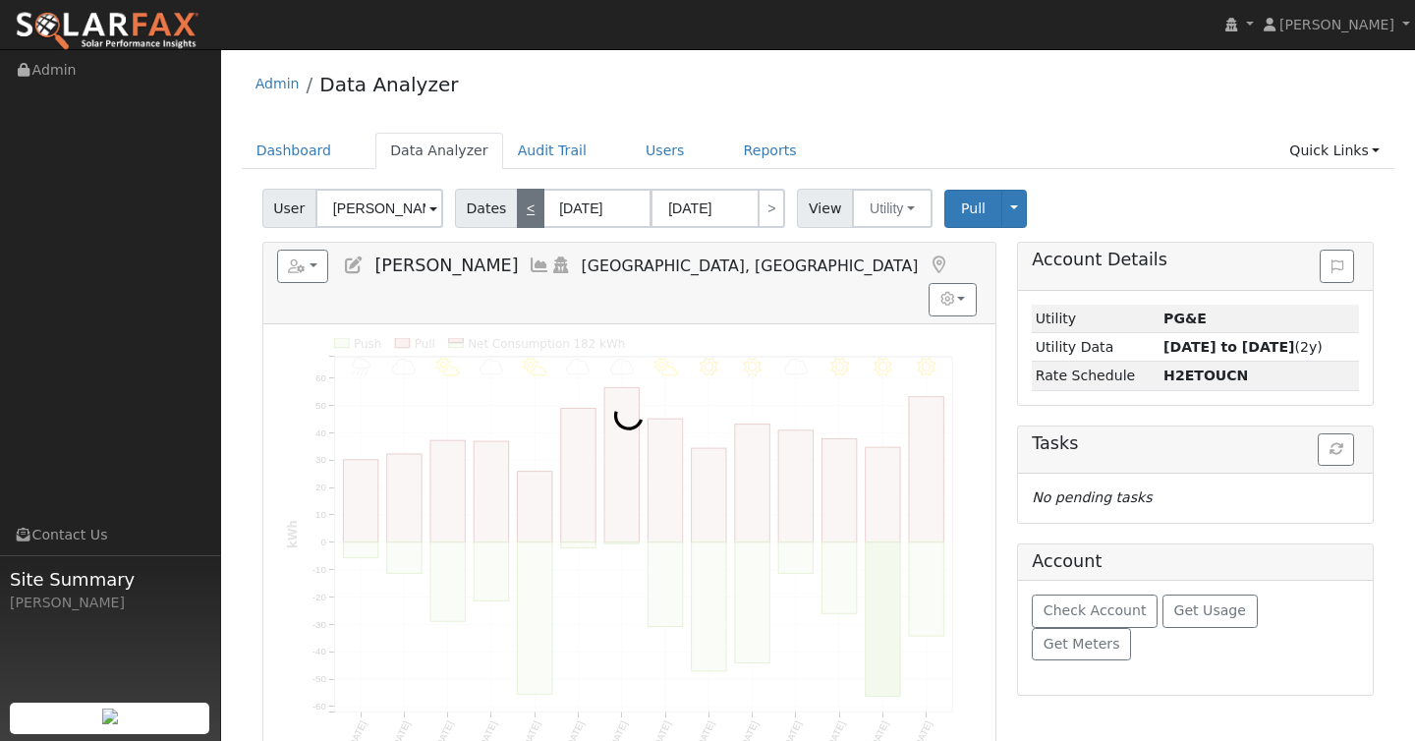
click at [520, 209] on link "<" at bounding box center [531, 208] width 28 height 39
type input "[DATE]"
click at [520, 209] on link "<" at bounding box center [531, 208] width 28 height 39
type input "[DATE]"
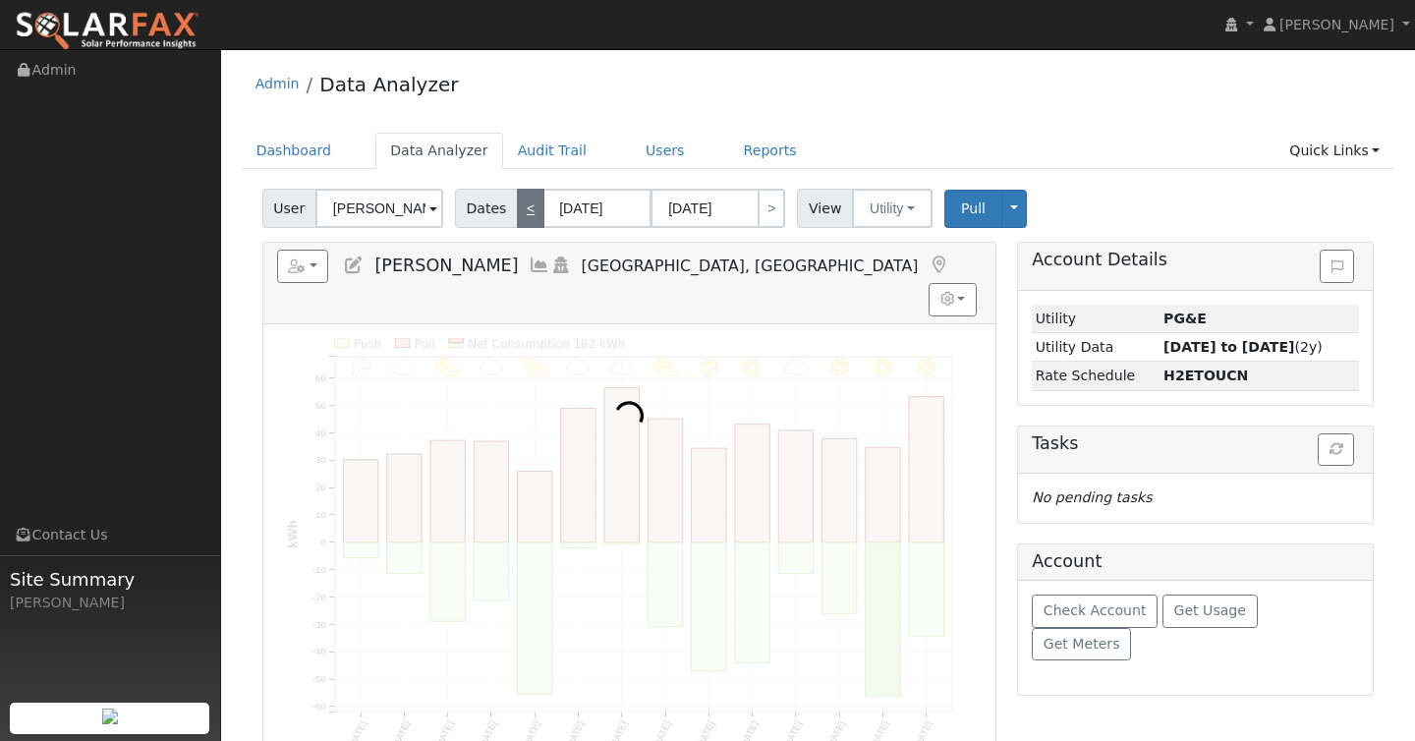
type input "[DATE]"
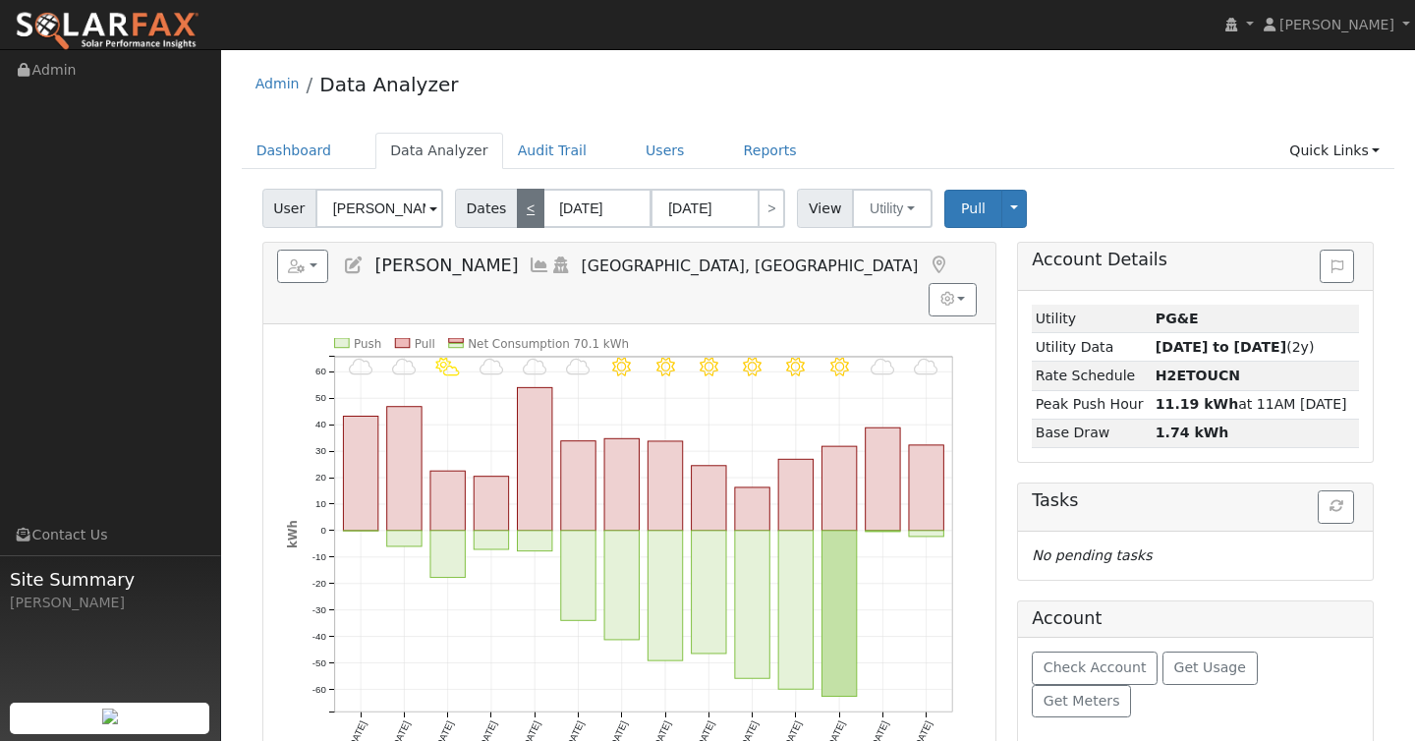
click at [520, 209] on link "<" at bounding box center [531, 208] width 28 height 39
type input "[DATE]"
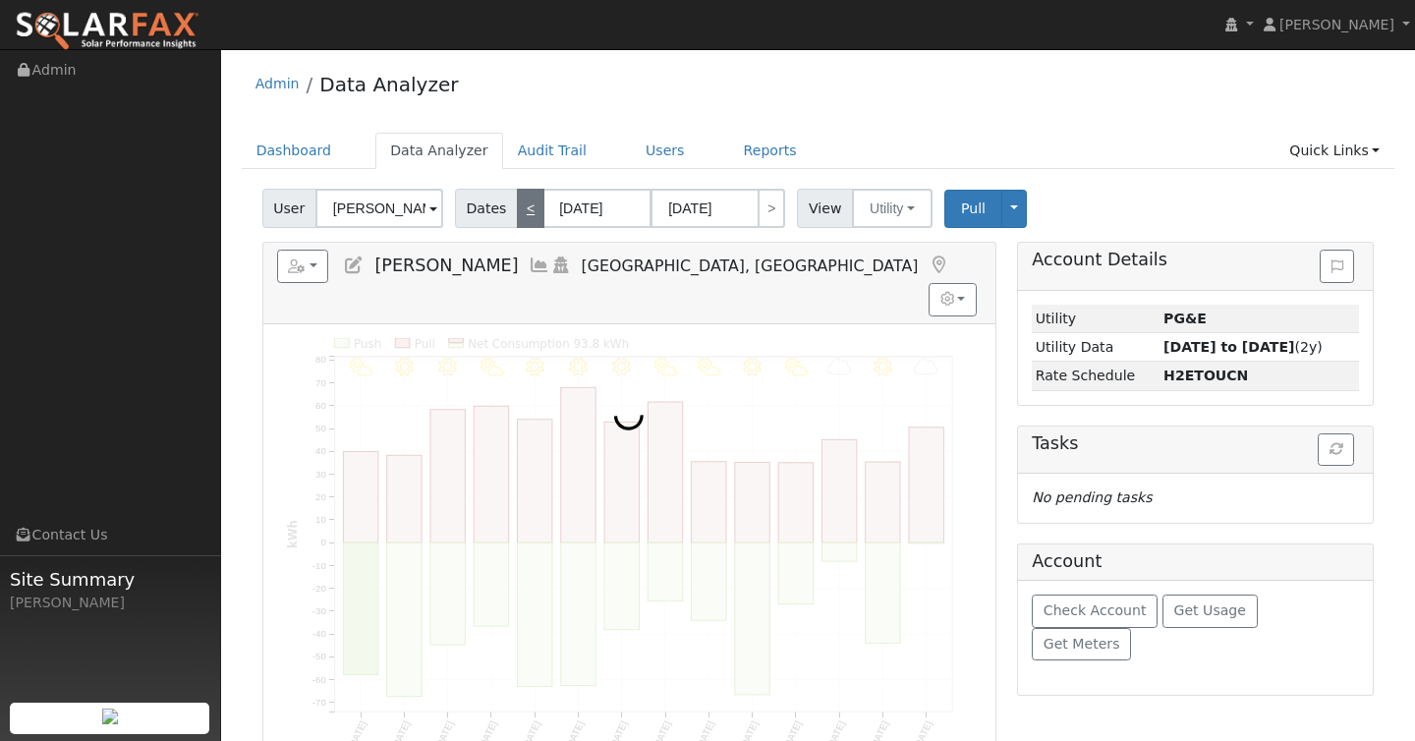
click at [520, 209] on link "<" at bounding box center [531, 208] width 28 height 39
type input "[DATE]"
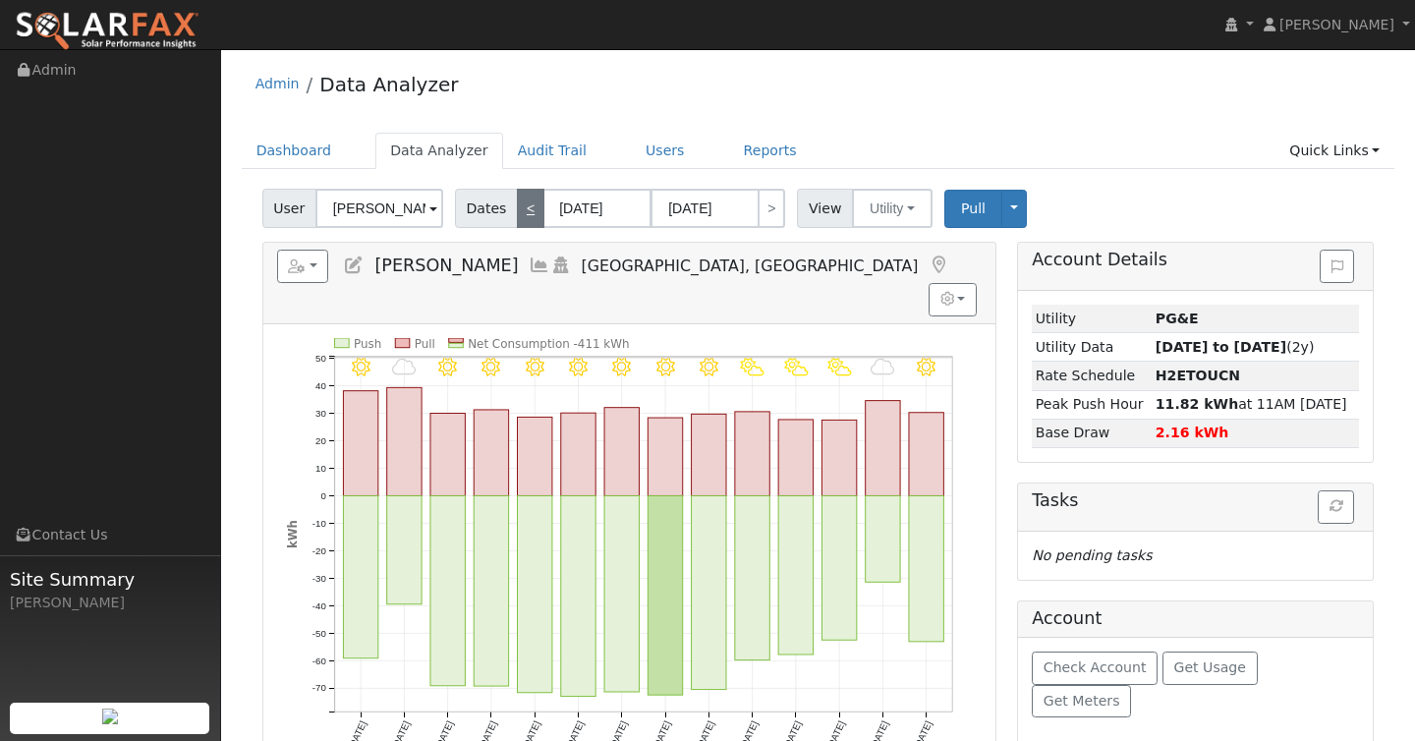
click at [520, 209] on link "<" at bounding box center [531, 208] width 28 height 39
type input "[DATE]"
click at [520, 209] on link "<" at bounding box center [531, 208] width 28 height 39
type input "[DATE]"
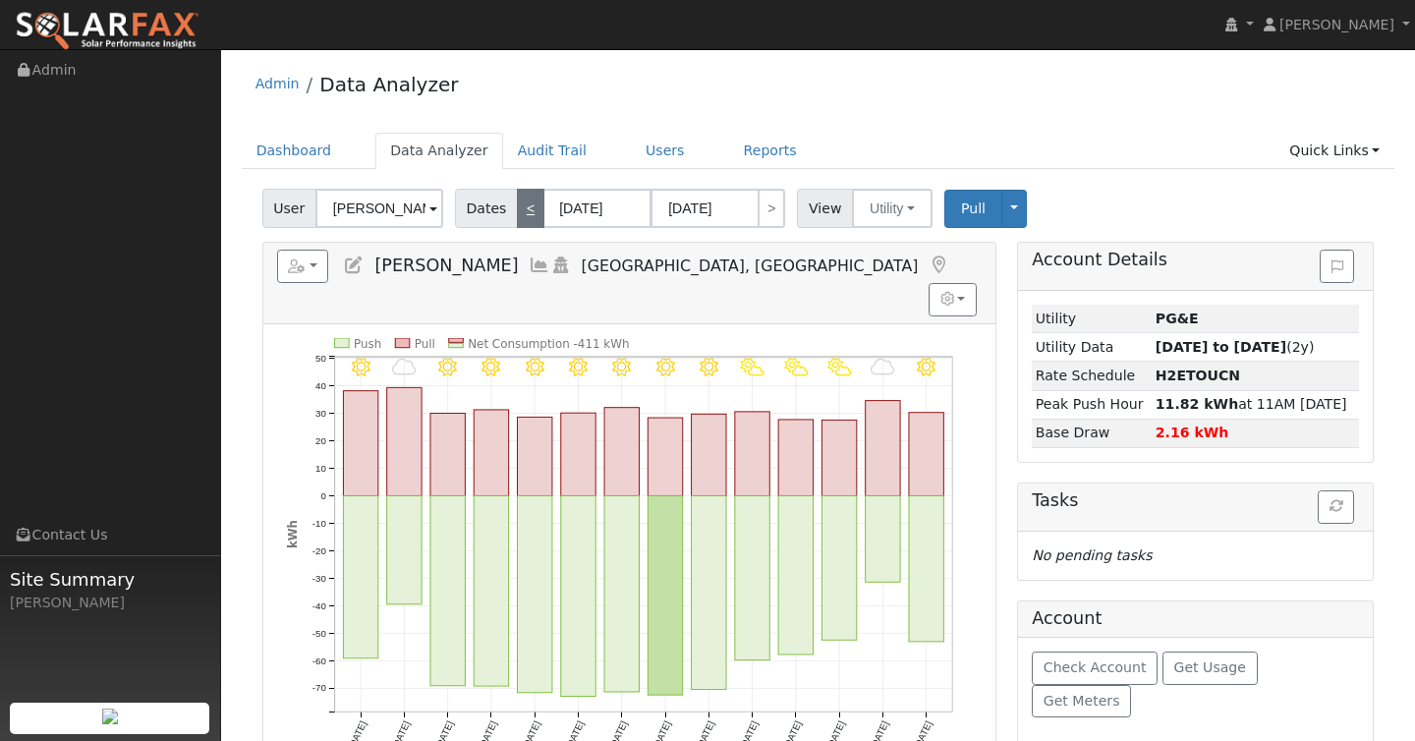
type input "[DATE]"
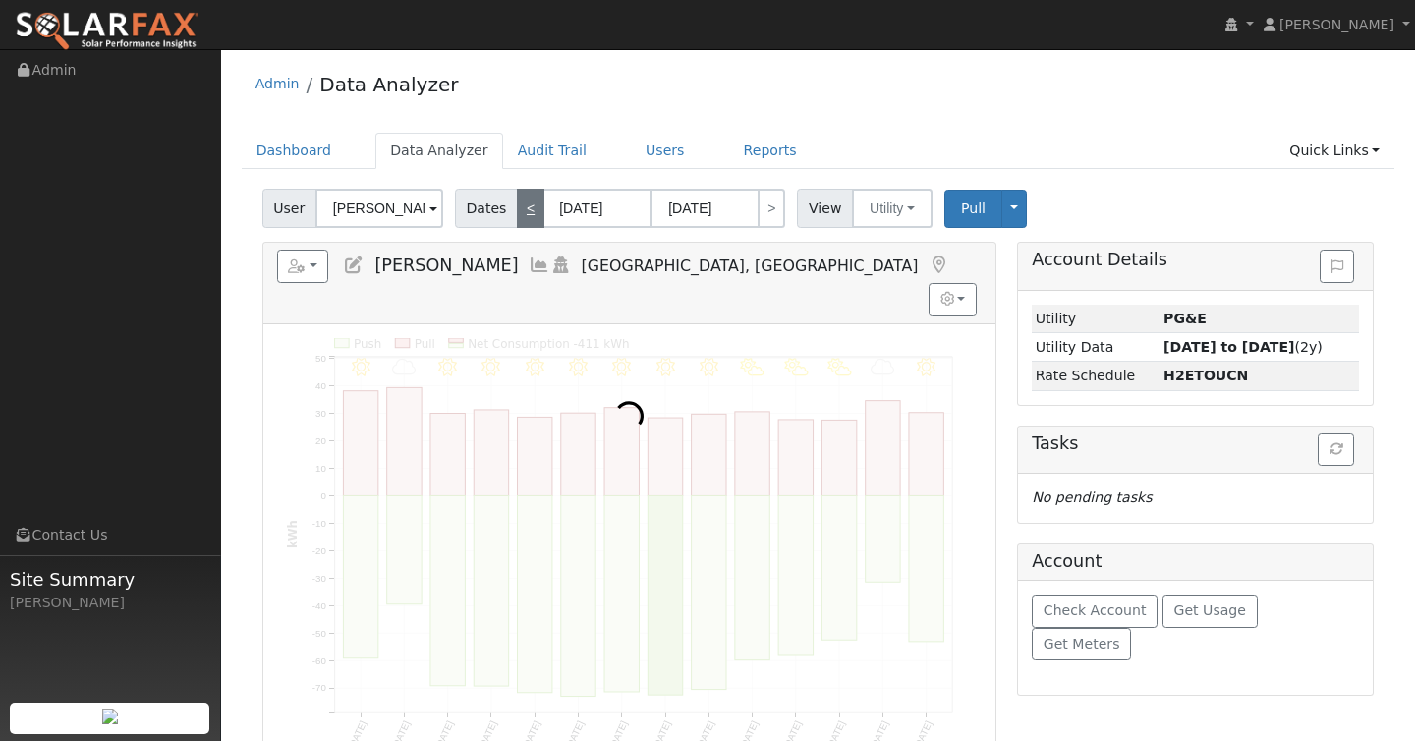
click at [520, 209] on link "<" at bounding box center [531, 208] width 28 height 39
type input "[DATE]"
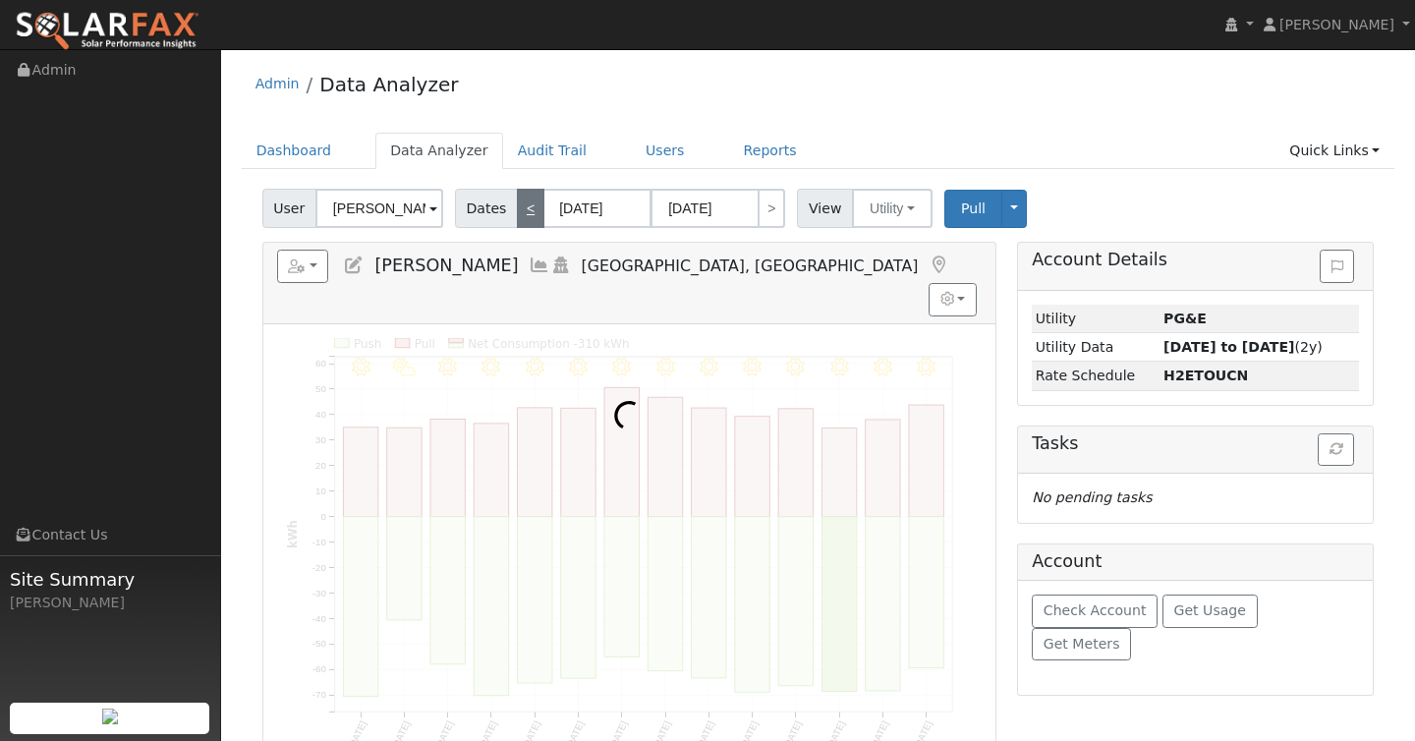
click at [520, 209] on link "<" at bounding box center [531, 208] width 28 height 39
type input "[DATE]"
click at [520, 209] on link "<" at bounding box center [531, 208] width 28 height 39
type input "[DATE]"
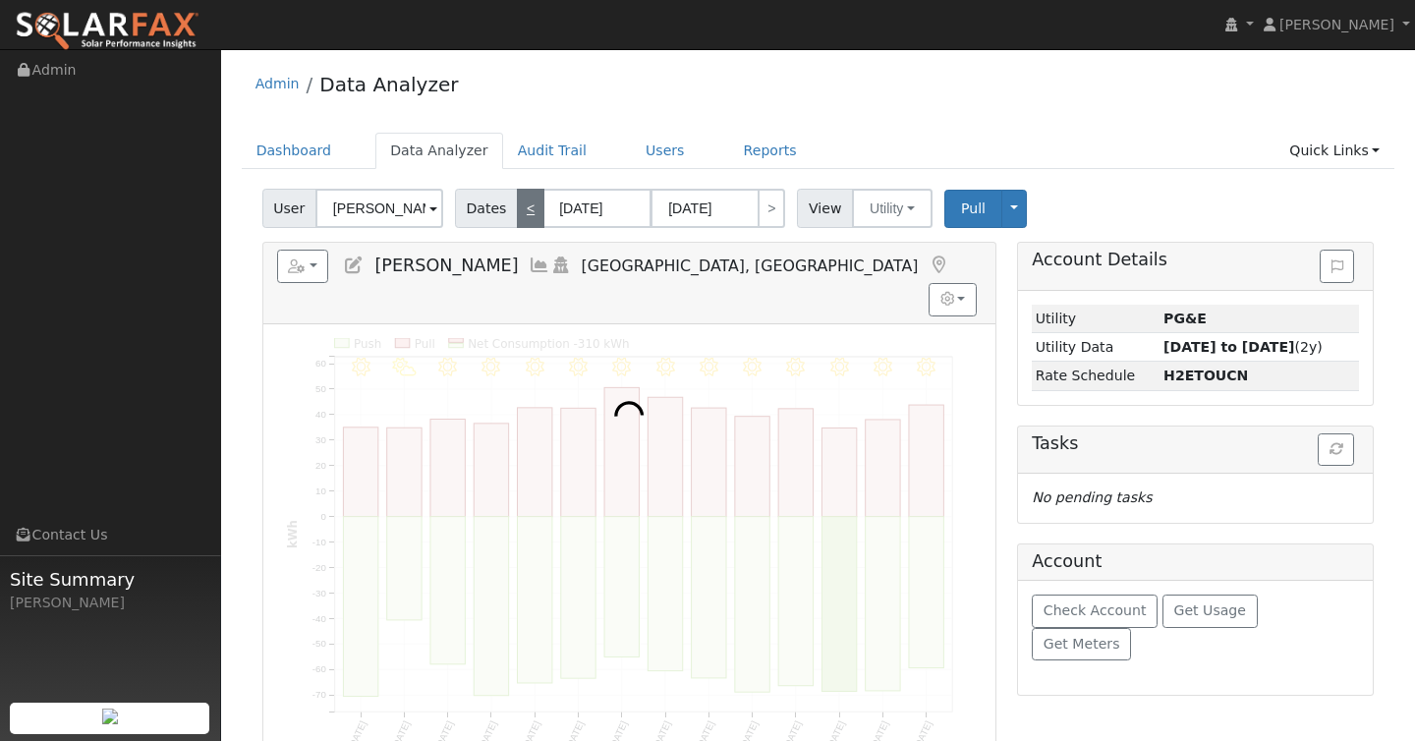
type input "[DATE]"
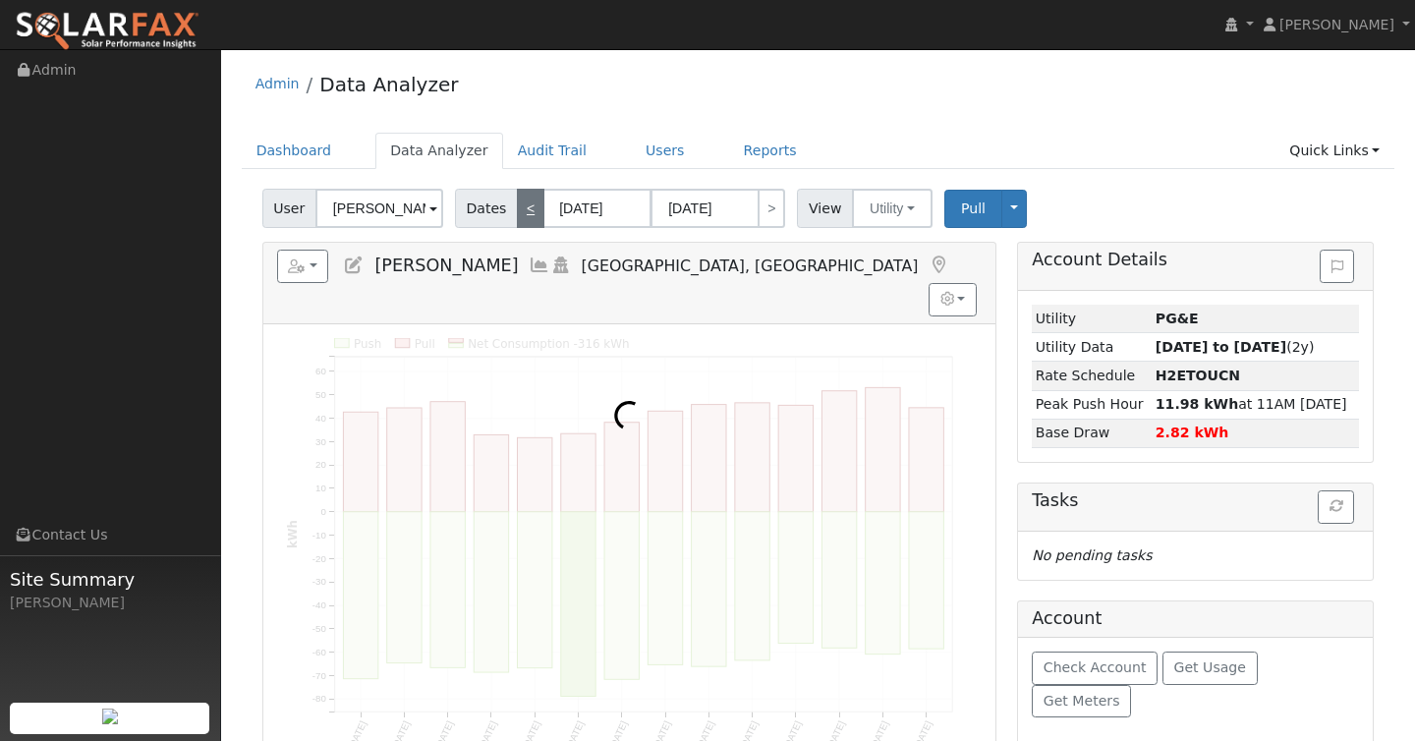
click at [520, 209] on link "<" at bounding box center [531, 208] width 28 height 39
type input "[DATE]"
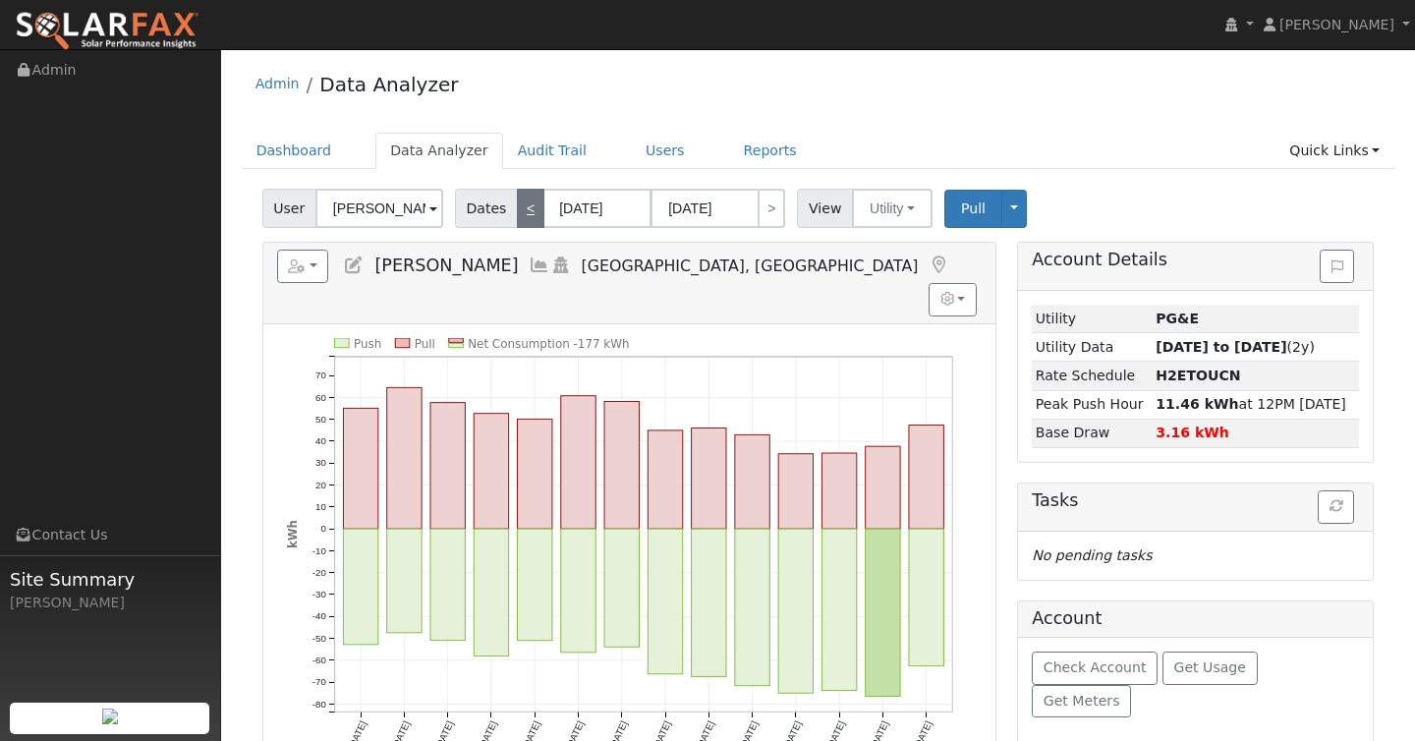
click at [520, 209] on link "<" at bounding box center [531, 208] width 28 height 39
type input "[DATE]"
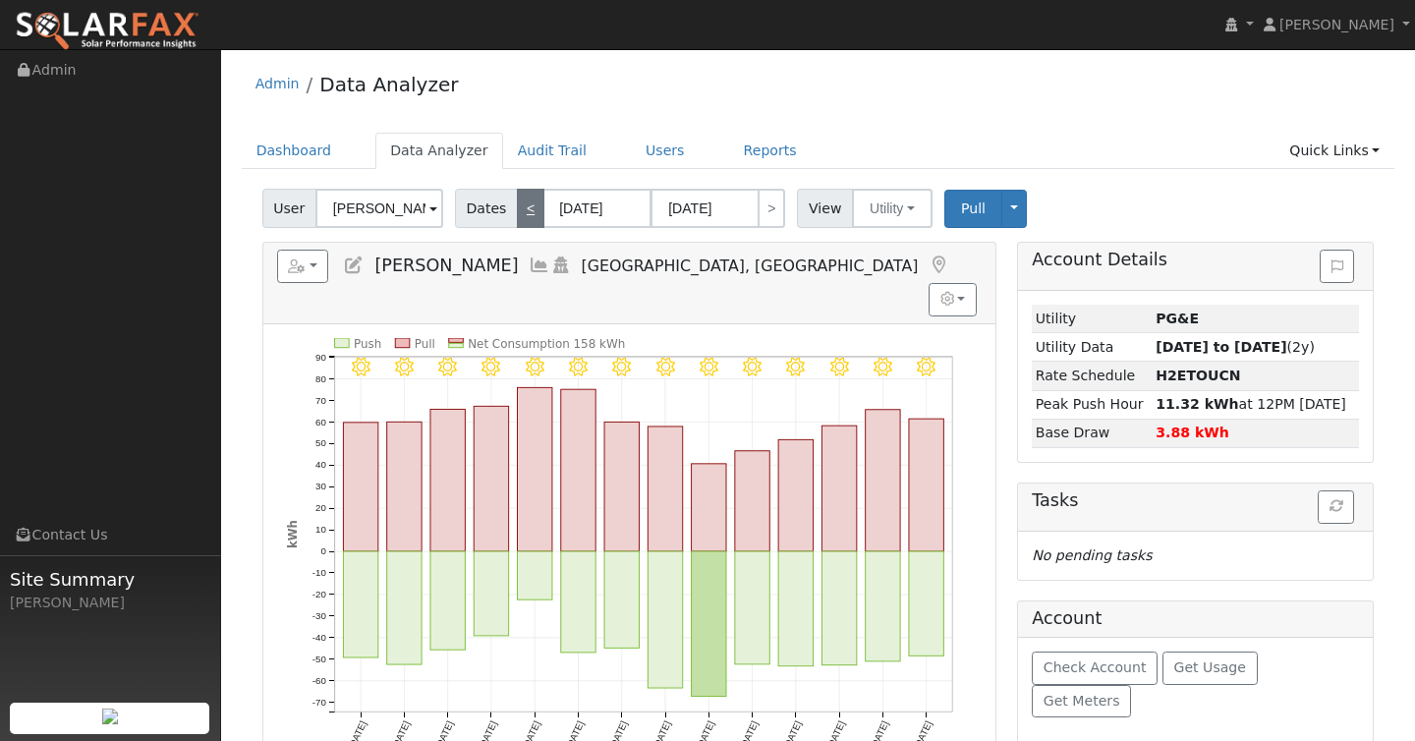
click at [525, 200] on link "<" at bounding box center [531, 208] width 28 height 39
type input "[DATE]"
click at [525, 200] on link "<" at bounding box center [531, 208] width 28 height 39
type input "[DATE]"
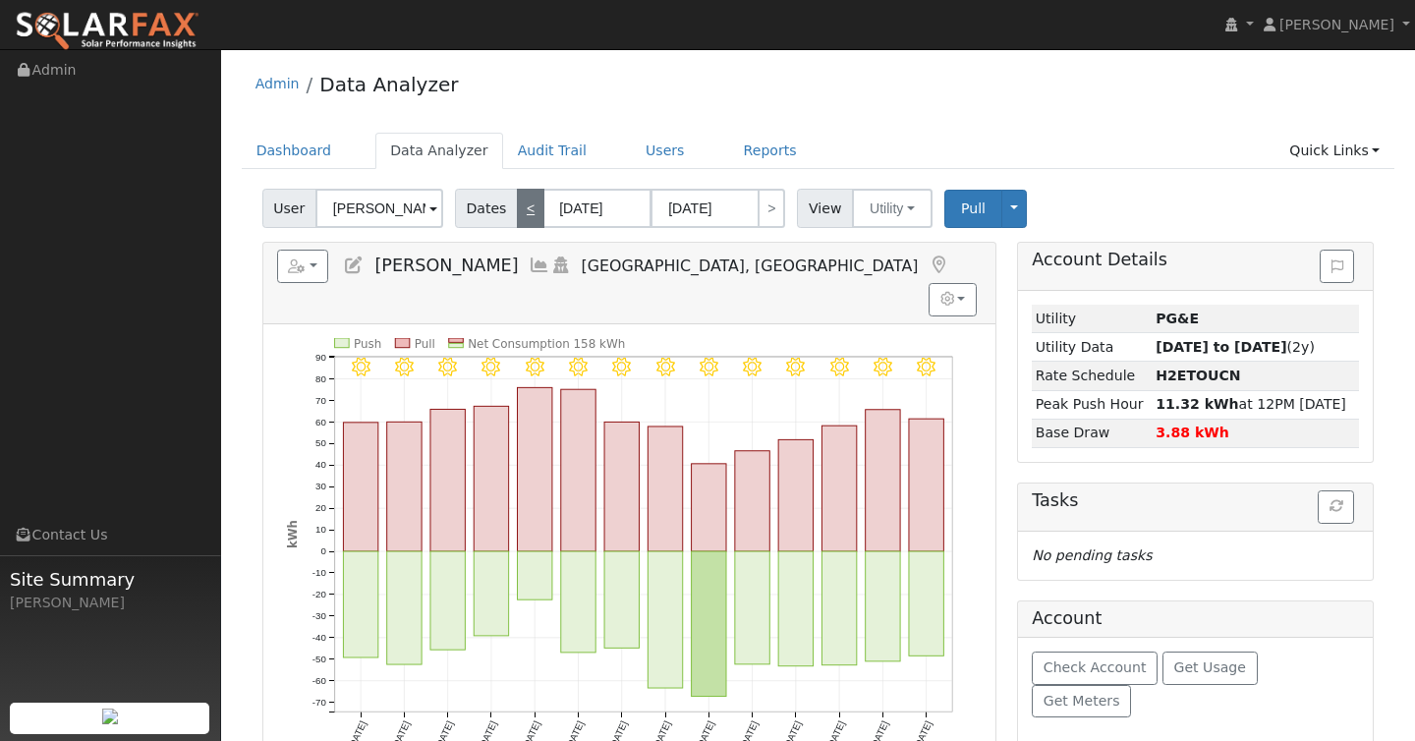
type input "[DATE]"
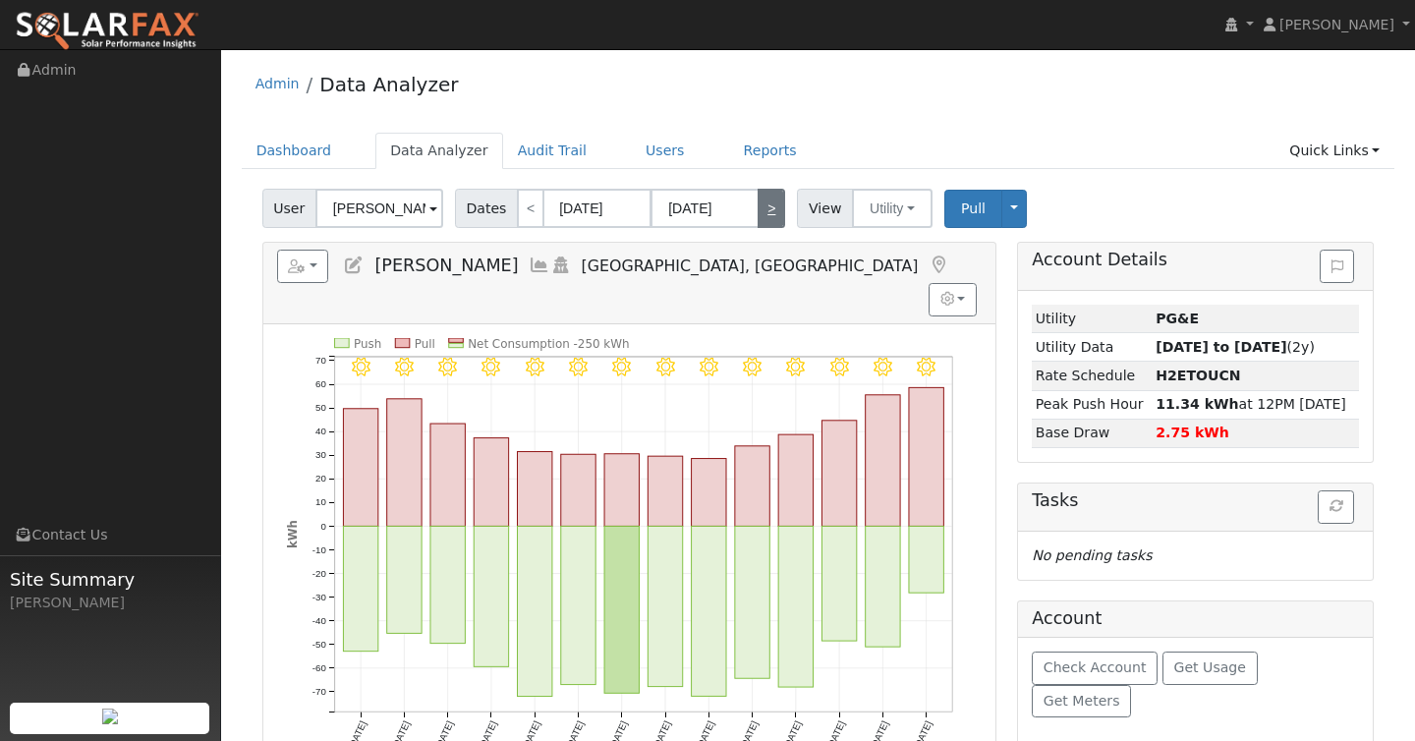
click at [768, 198] on link ">" at bounding box center [772, 208] width 28 height 39
type input "[DATE]"
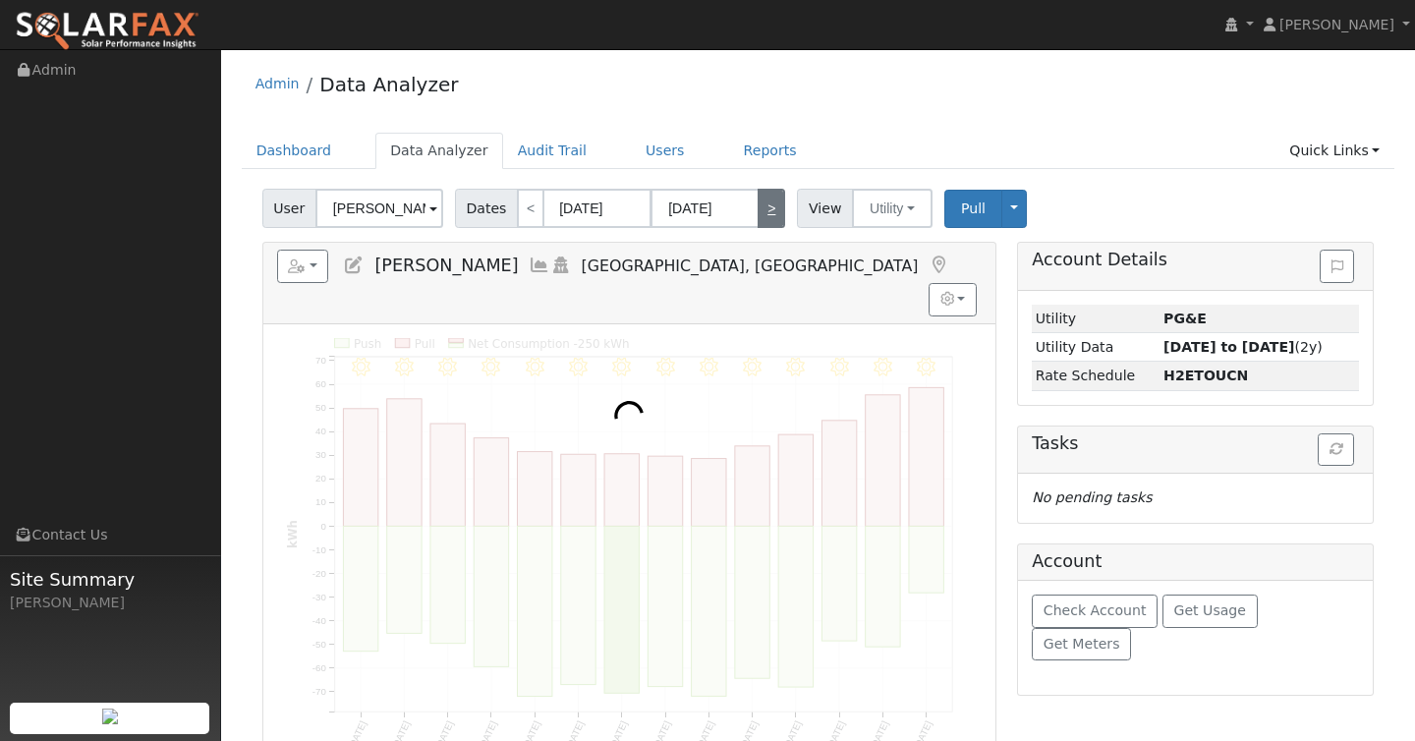
click at [768, 198] on link ">" at bounding box center [772, 208] width 28 height 39
type input "[DATE]"
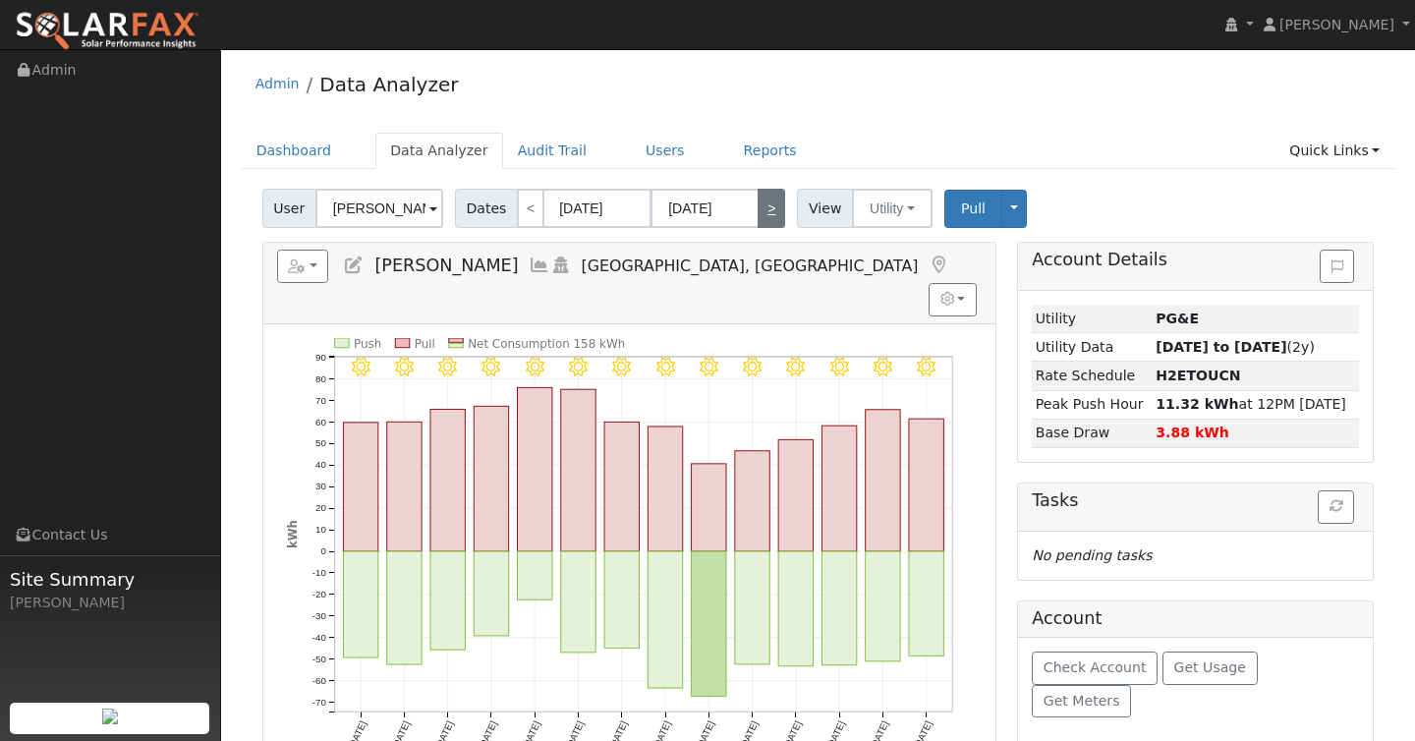
click at [768, 198] on link ">" at bounding box center [772, 208] width 28 height 39
type input "[DATE]"
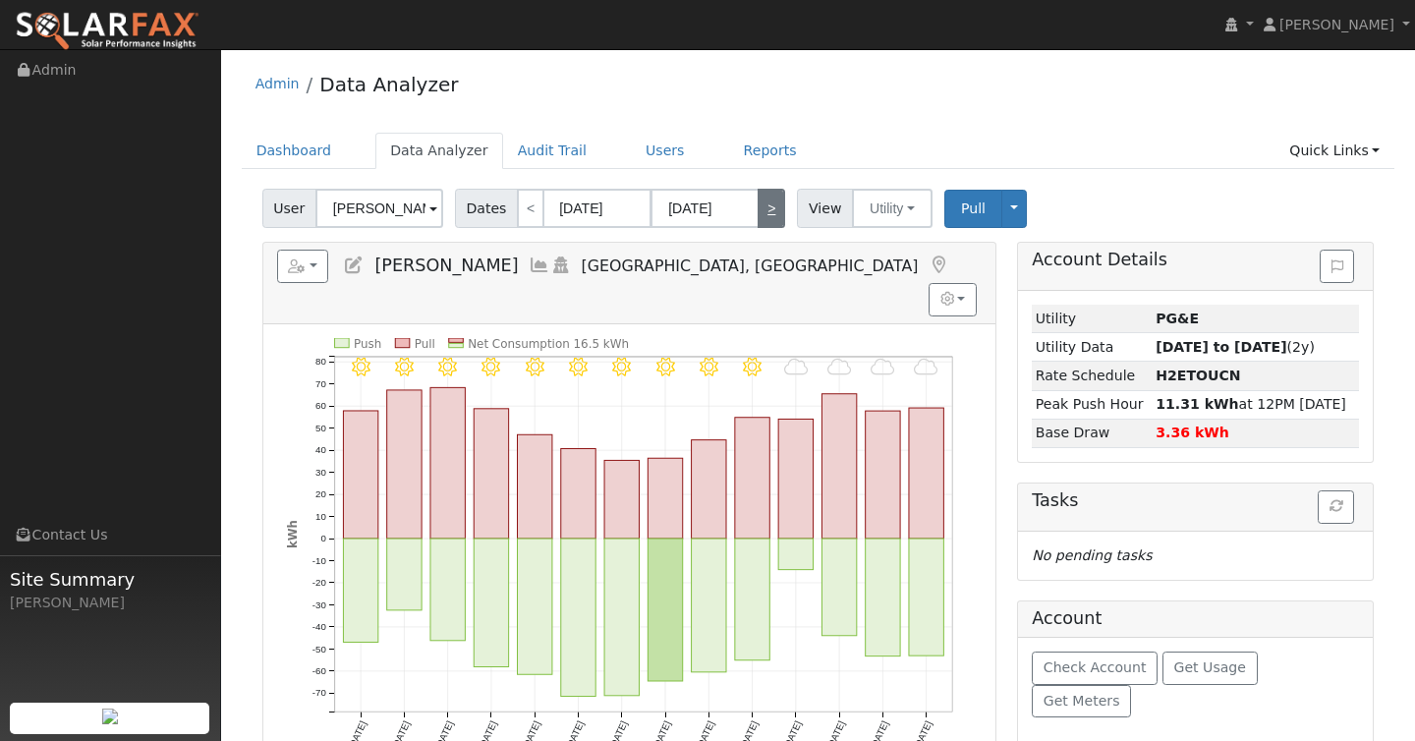
click at [768, 198] on link ">" at bounding box center [772, 208] width 28 height 39
type input "[DATE]"
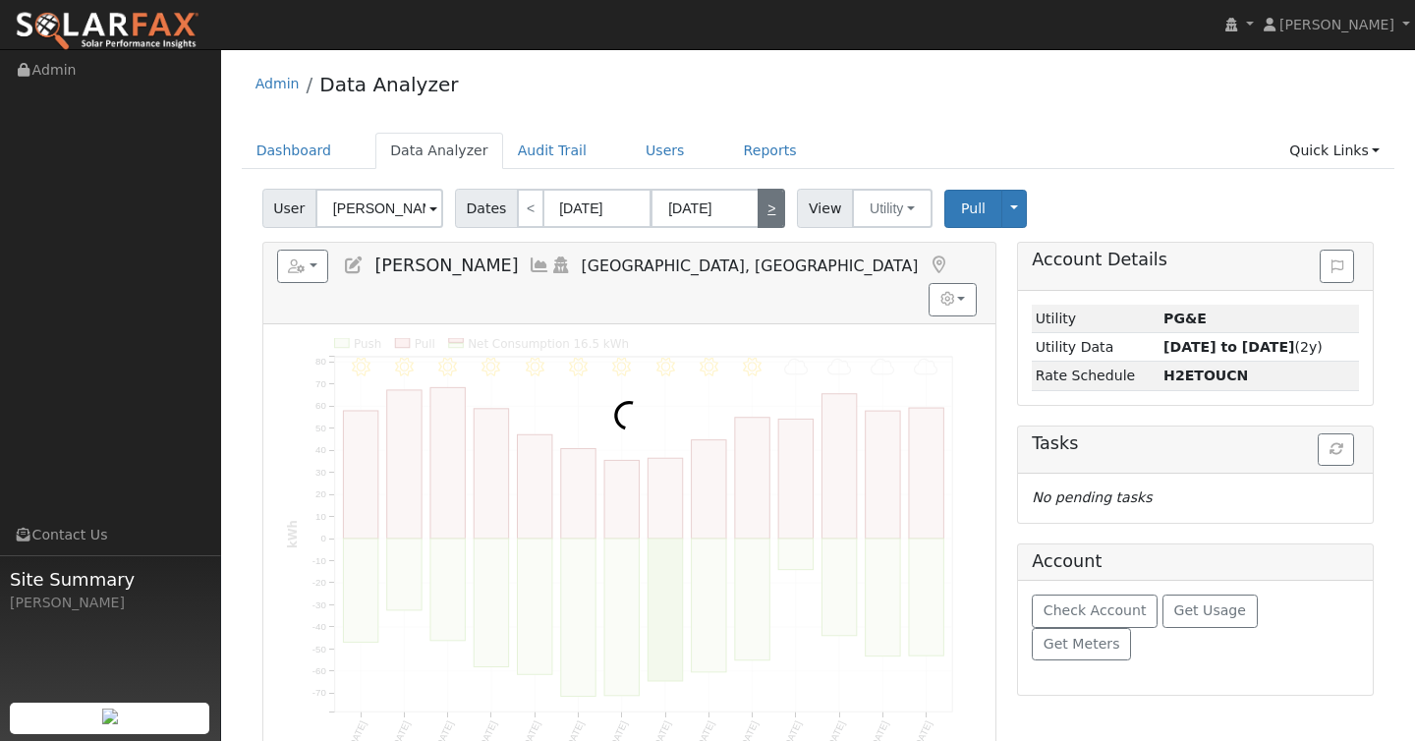
click at [768, 198] on link ">" at bounding box center [772, 208] width 28 height 39
type input "[DATE]"
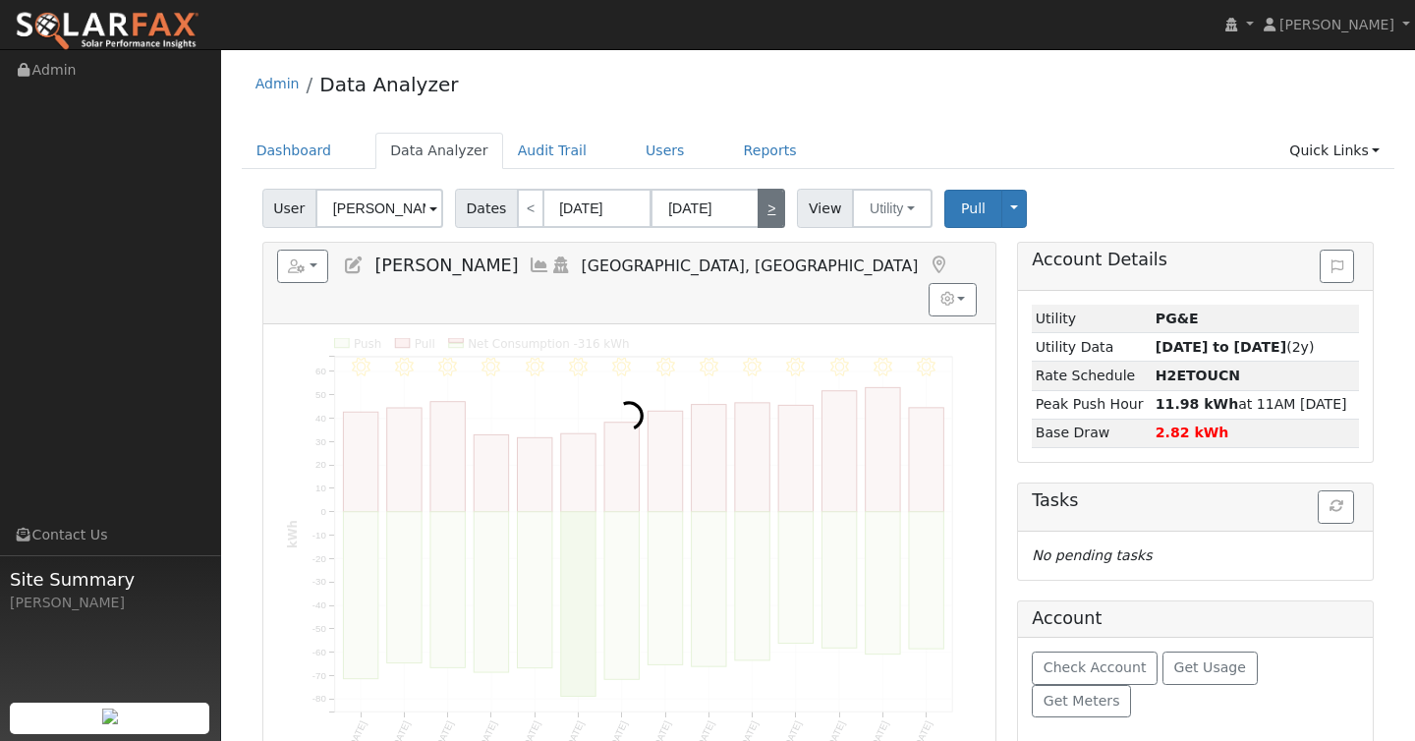
click at [768, 198] on link ">" at bounding box center [772, 208] width 28 height 39
type input "[DATE]"
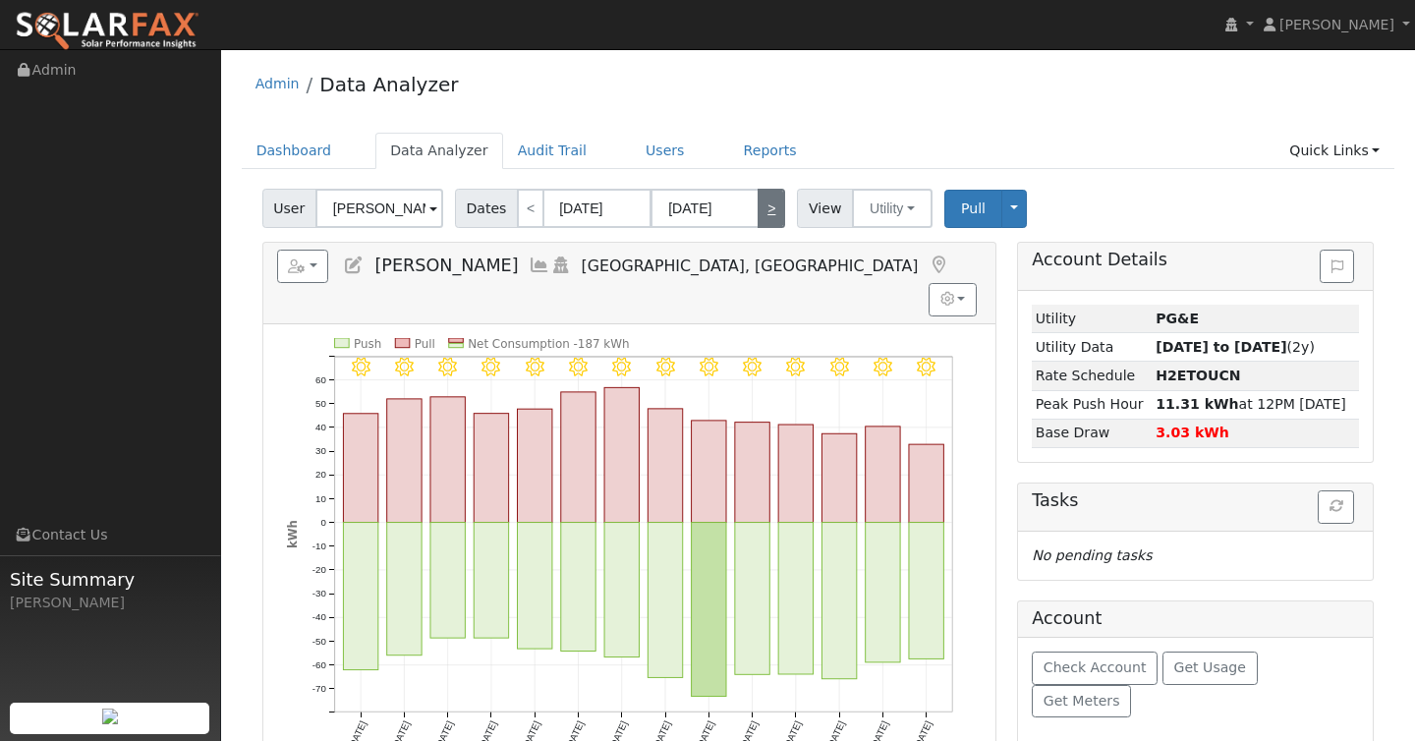
click at [768, 198] on link ">" at bounding box center [772, 208] width 28 height 39
type input "[DATE]"
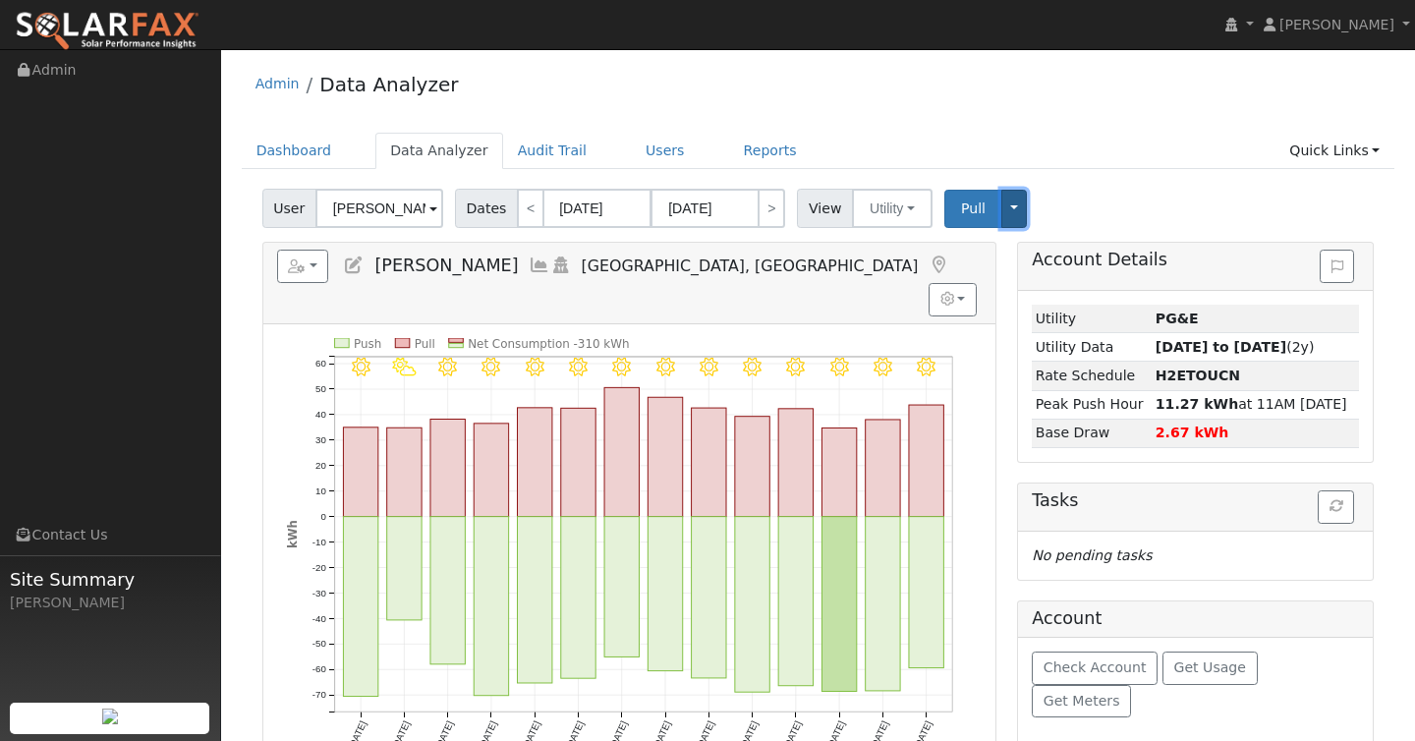
click at [1006, 201] on button "Toggle Dropdown" at bounding box center [1014, 209] width 26 height 38
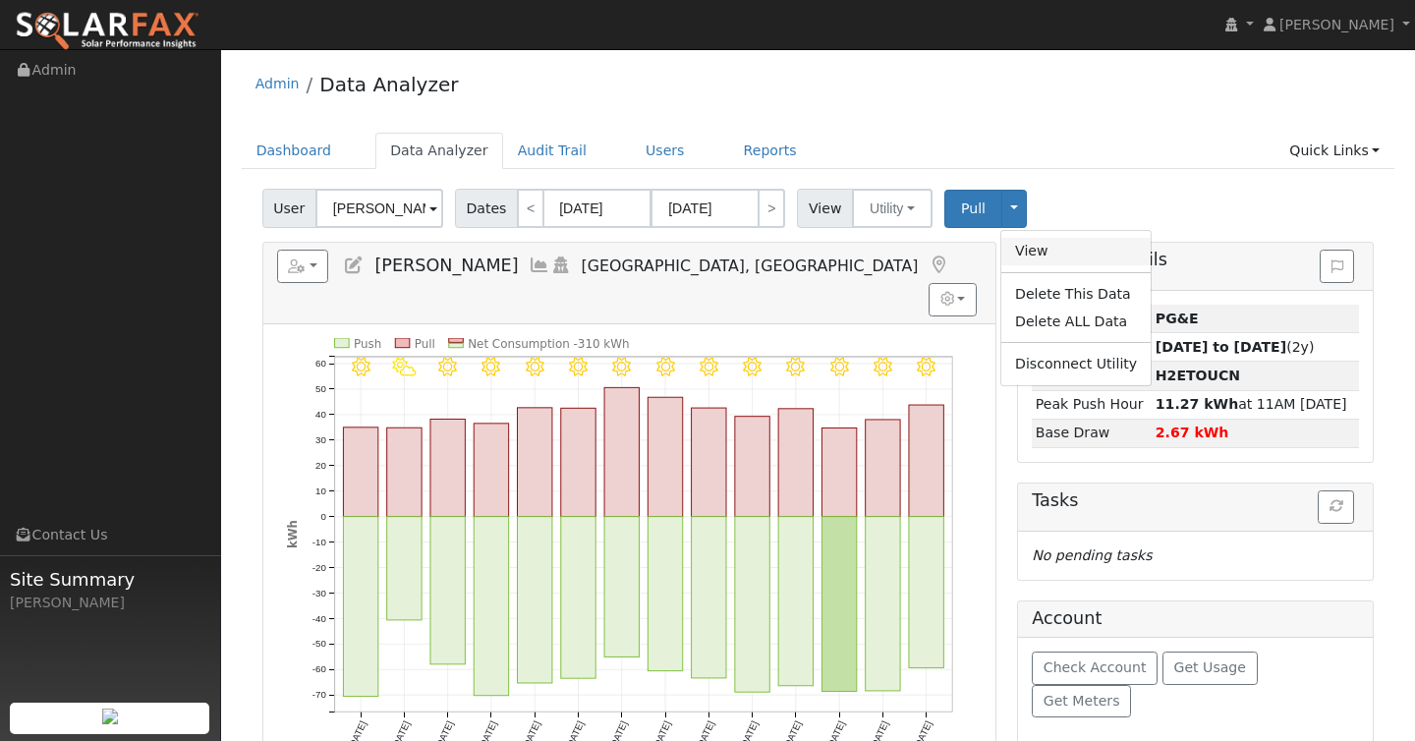
click at [1020, 256] on link "View" at bounding box center [1075, 252] width 149 height 28
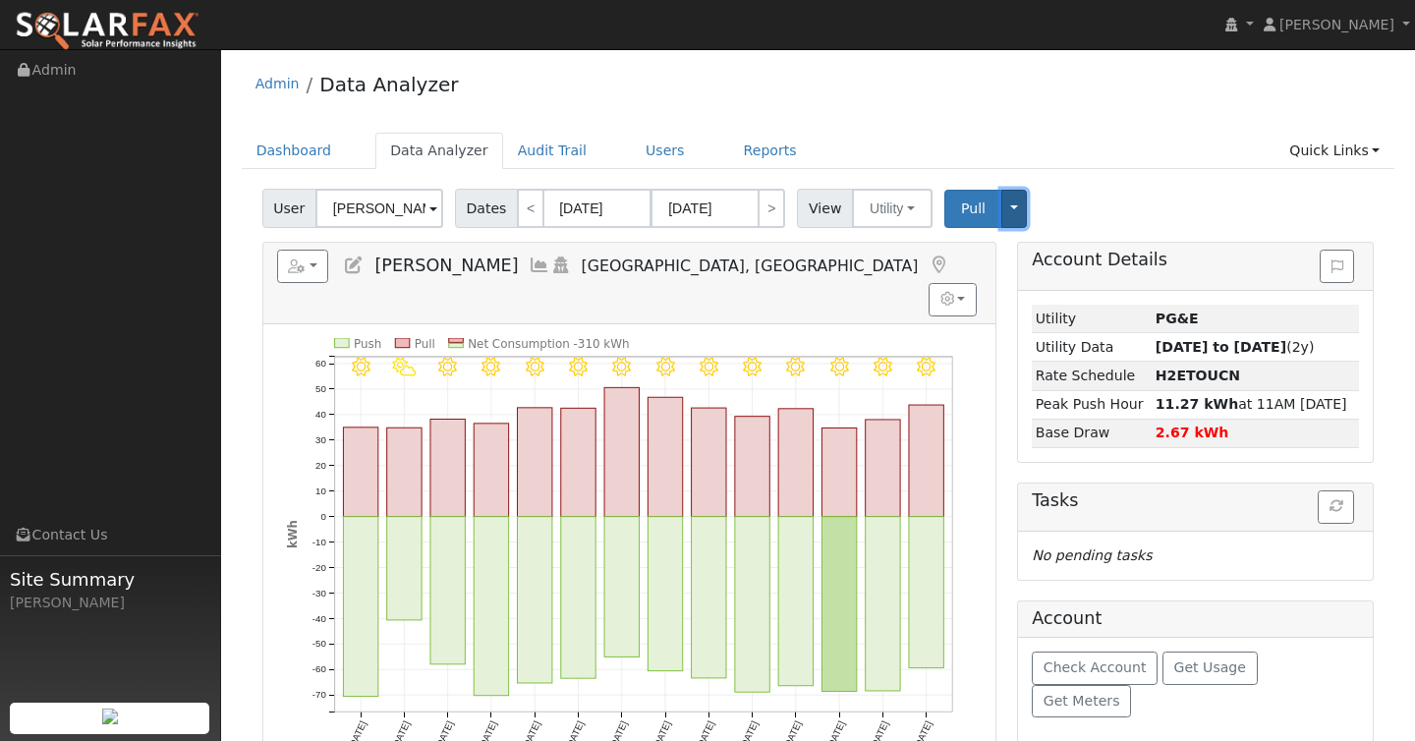
click at [1004, 211] on button "Toggle Dropdown" at bounding box center [1014, 209] width 26 height 38
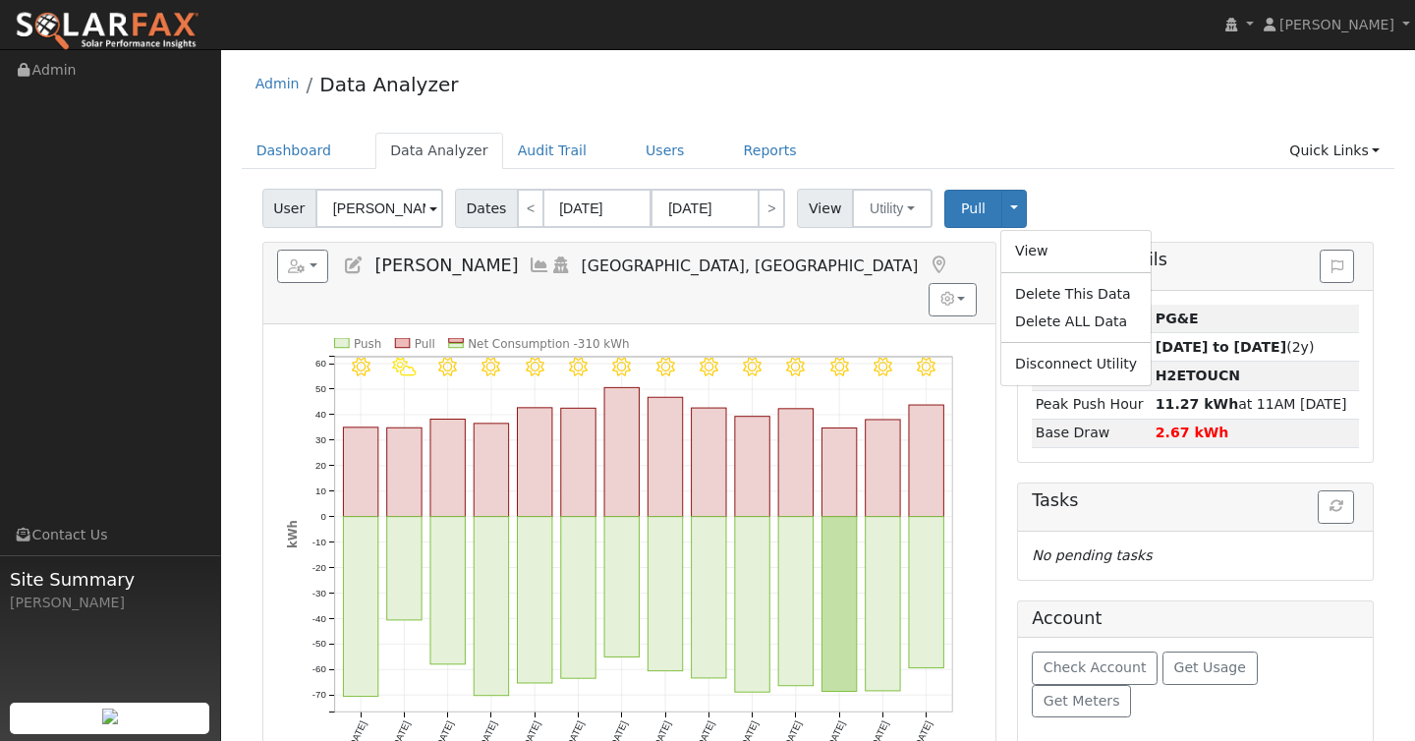
click at [1105, 200] on div "User Gary Gomes Account Default Account Default Account 1759 East Clubhouse Dri…" at bounding box center [817, 205] width 1119 height 46
click at [737, 163] on link "Reports" at bounding box center [770, 151] width 83 height 36
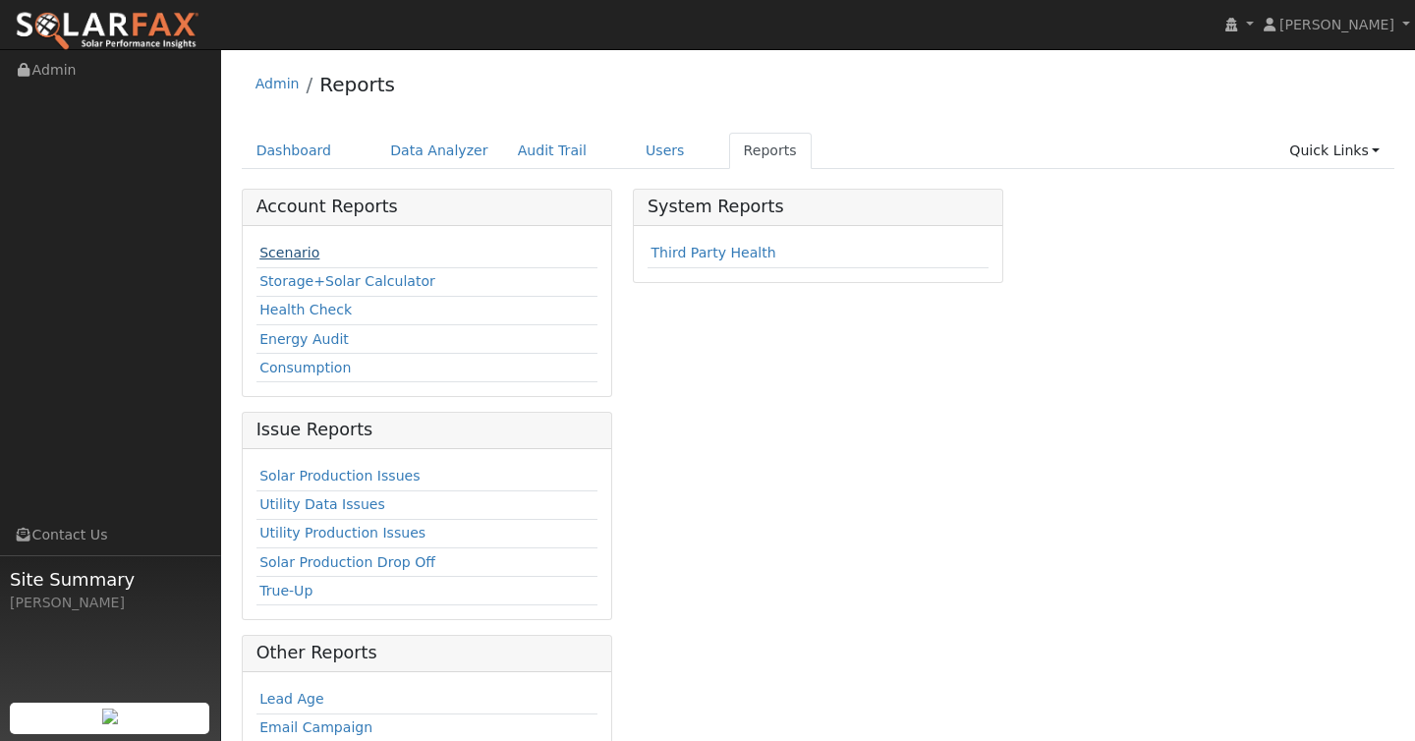
click at [281, 258] on link "Scenario" at bounding box center [289, 253] width 60 height 16
click at [400, 152] on link "Data Analyzer" at bounding box center [439, 151] width 128 height 36
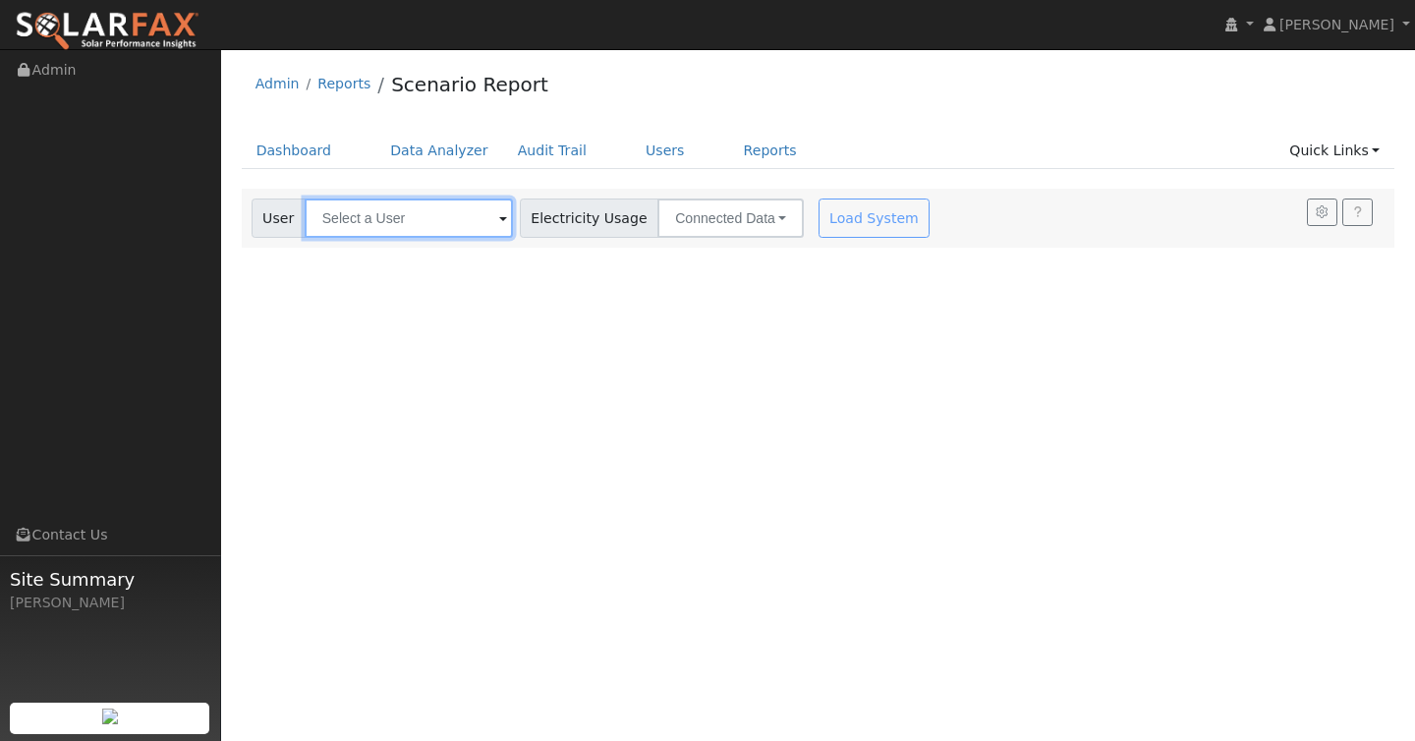
click at [464, 219] on input "text" at bounding box center [409, 218] width 208 height 39
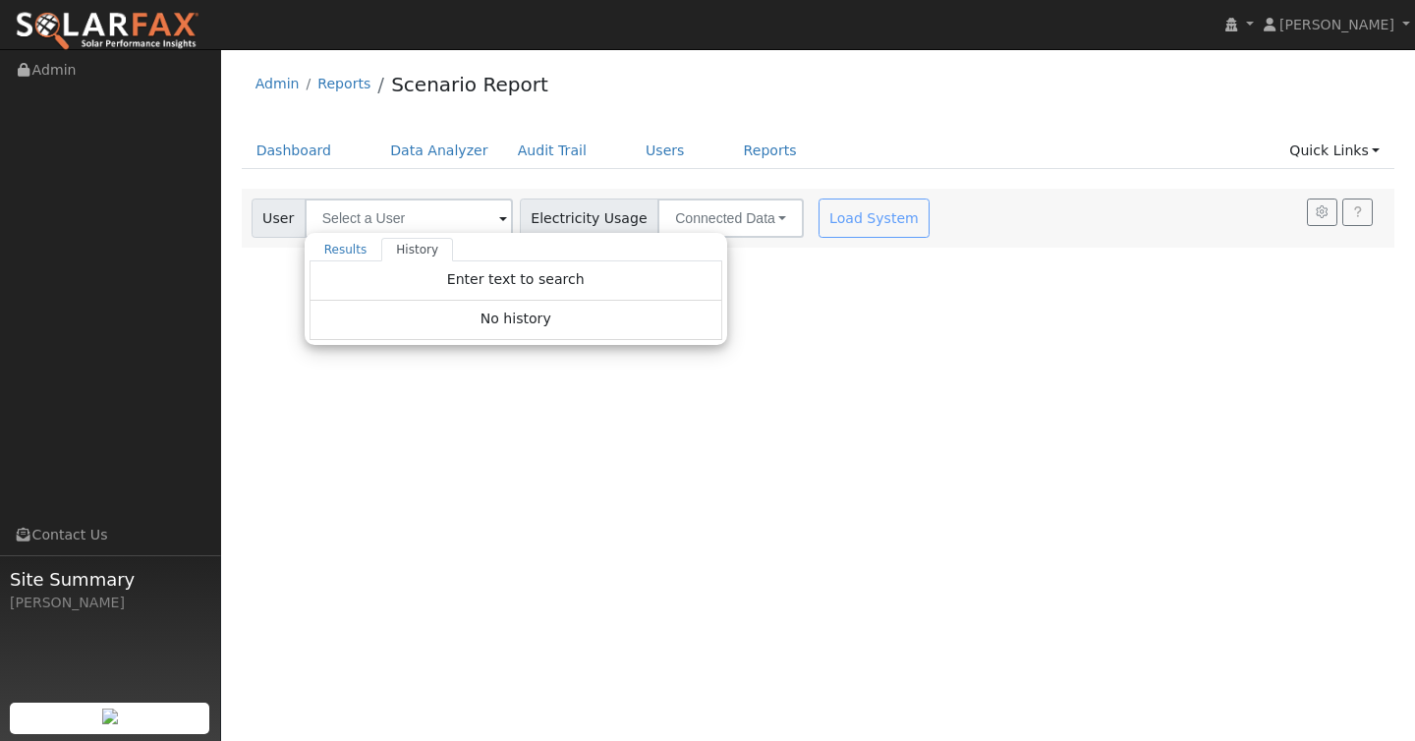
click at [499, 216] on span at bounding box center [503, 219] width 8 height 23
click at [727, 449] on div "User Profile First name Last name Email Email Notifications No Emails No Emails…" at bounding box center [818, 395] width 1194 height 692
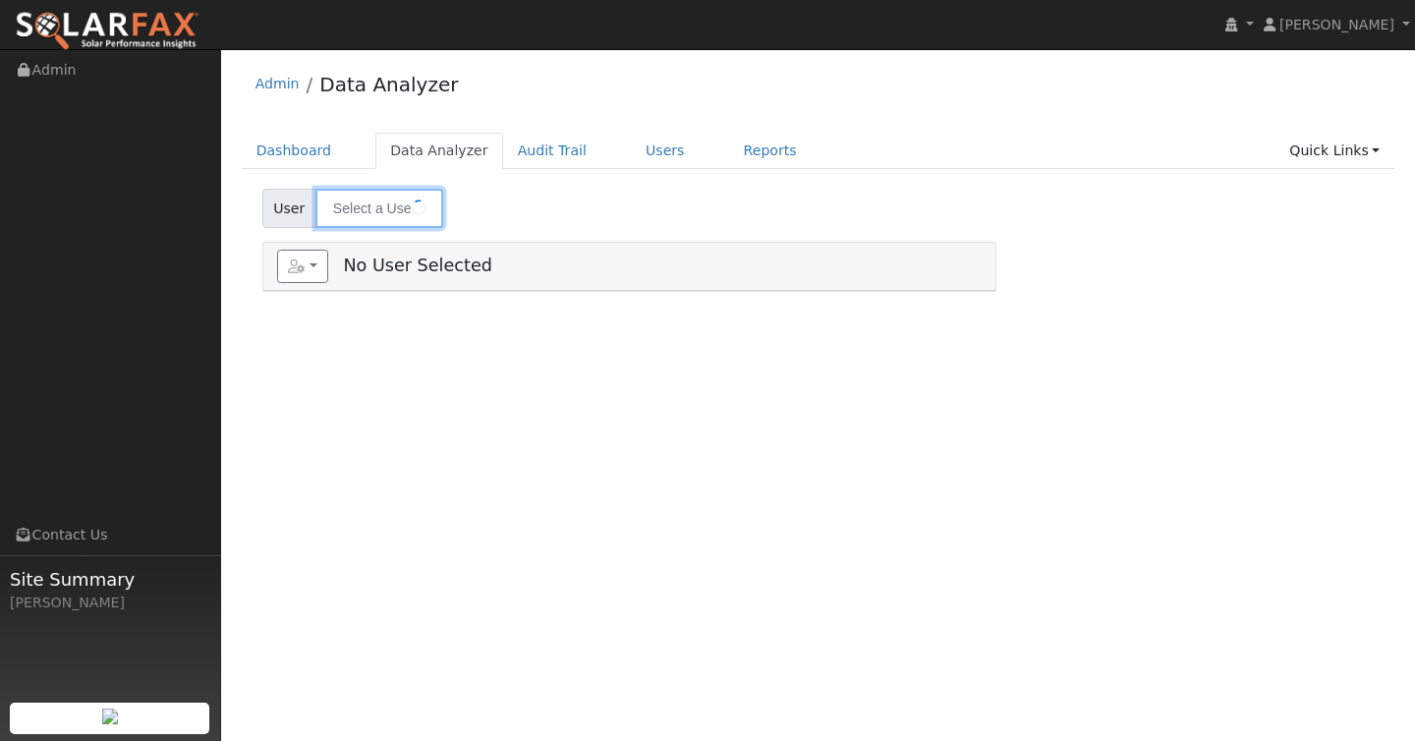
type input "[PERSON_NAME]"
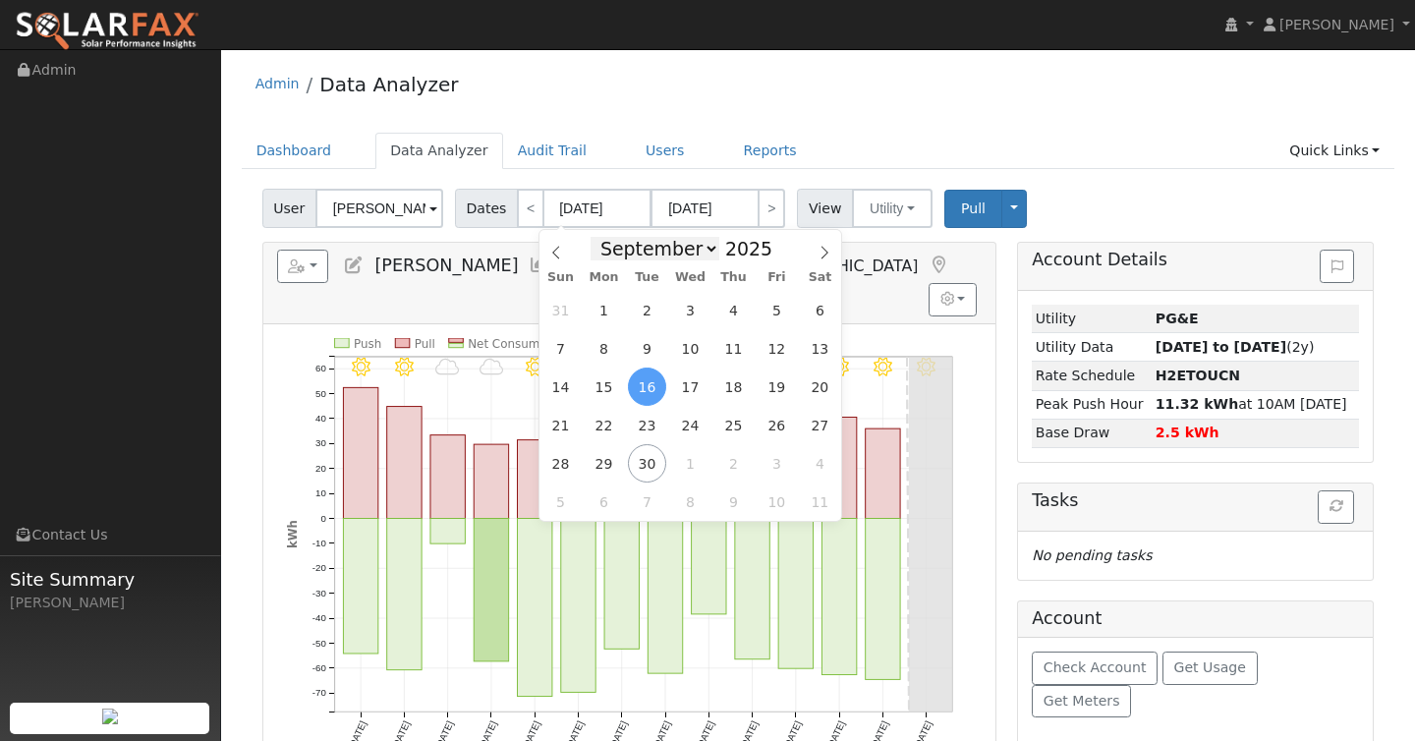
click at [705, 247] on select "January February March April May June July August September October November De…" at bounding box center [655, 249] width 129 height 24
select select "11"
click at [597, 237] on select "January February March April May June July August September October November De…" at bounding box center [655, 249] width 129 height 24
click at [732, 206] on input "[DATE]" at bounding box center [705, 208] width 108 height 39
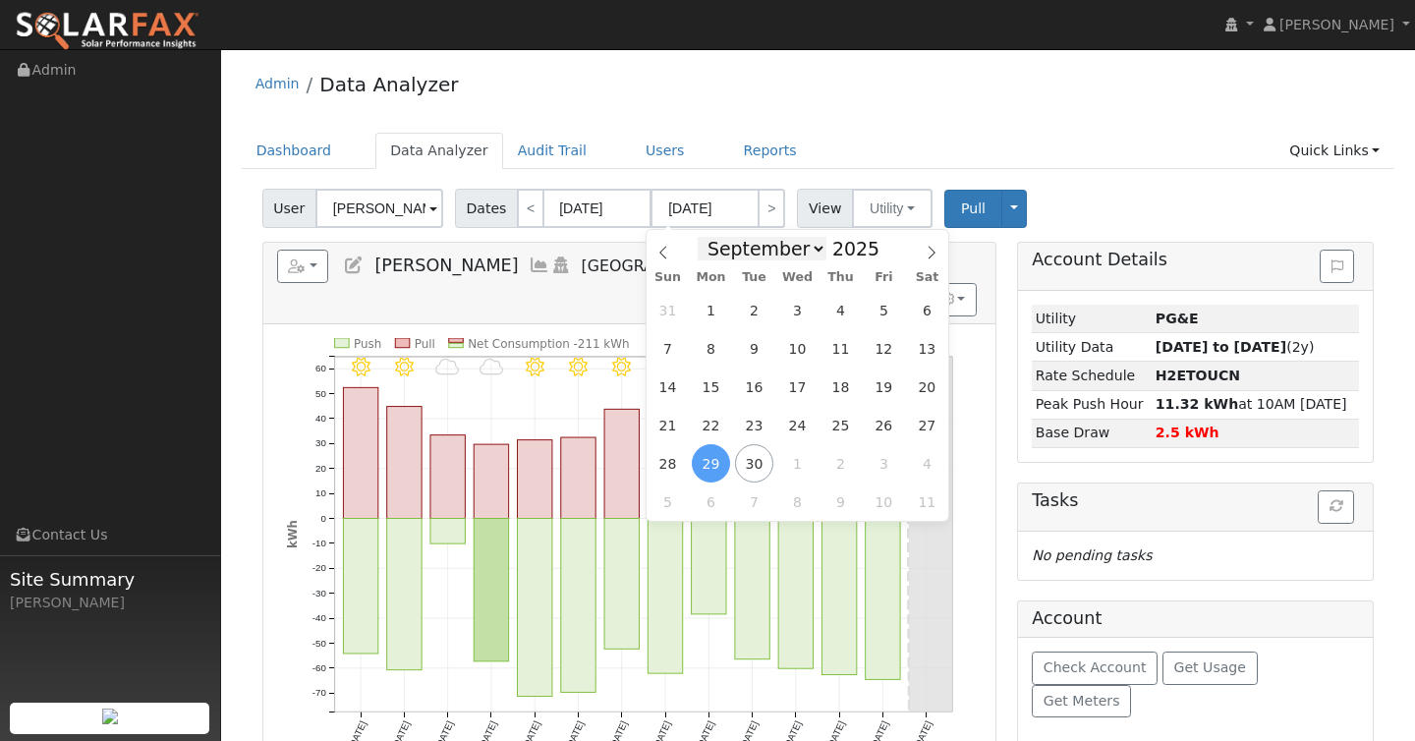
click at [780, 246] on select "January February March April May June July August September October November De…" at bounding box center [762, 249] width 129 height 24
click at [704, 237] on select "January February March April May June July August September October November De…" at bounding box center [762, 249] width 129 height 24
click at [526, 211] on link "<" at bounding box center [531, 208] width 28 height 39
type input "[DATE]"
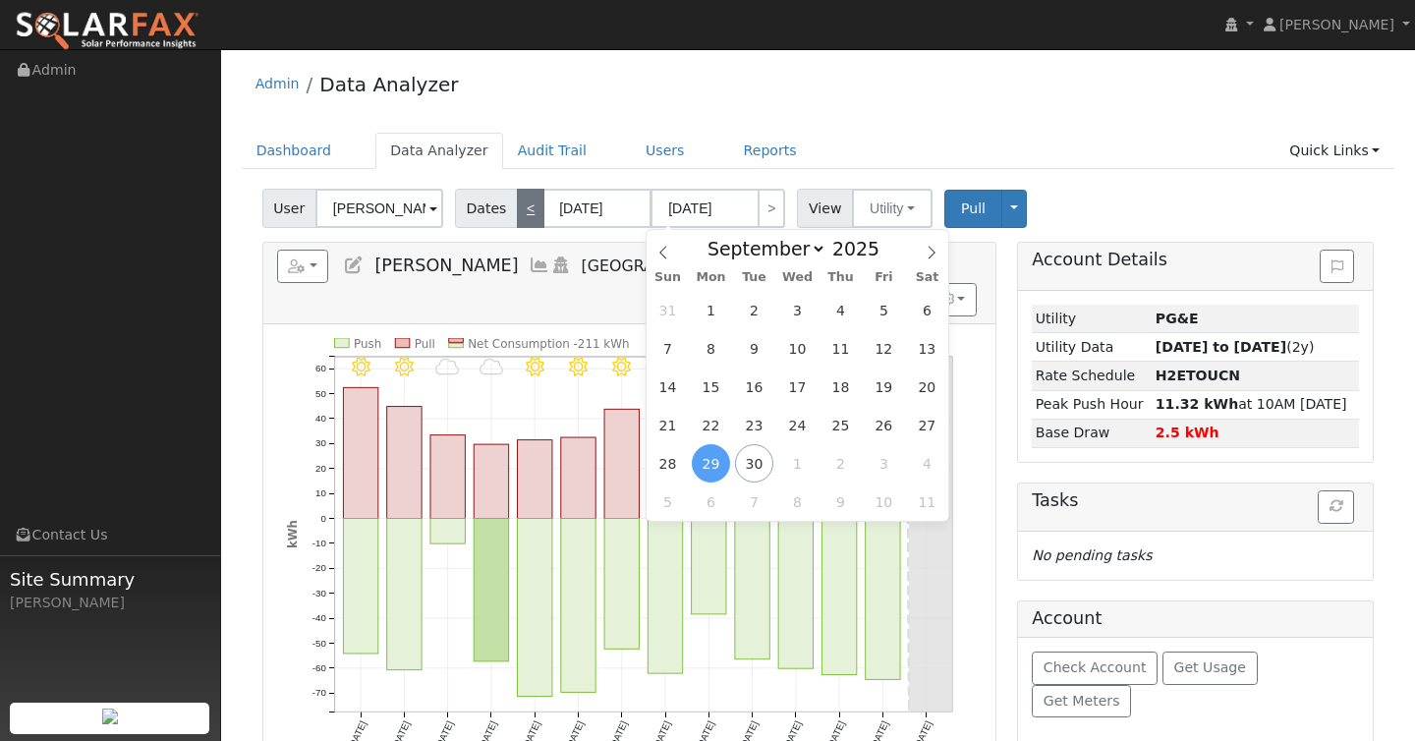
click at [526, 211] on link "<" at bounding box center [531, 208] width 28 height 39
type input "[DATE]"
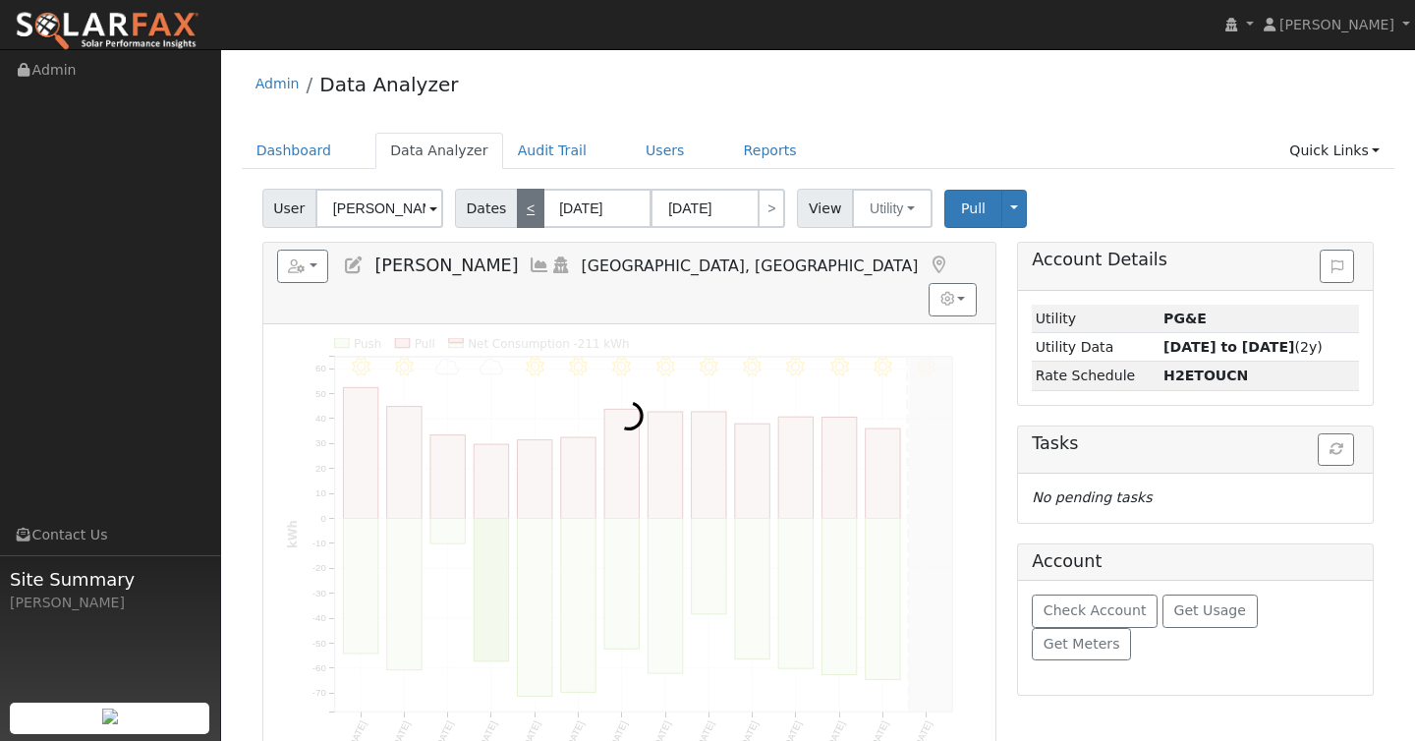
click at [526, 211] on link "<" at bounding box center [531, 208] width 28 height 39
type input "[DATE]"
click at [526, 211] on link "<" at bounding box center [531, 208] width 28 height 39
type input "[DATE]"
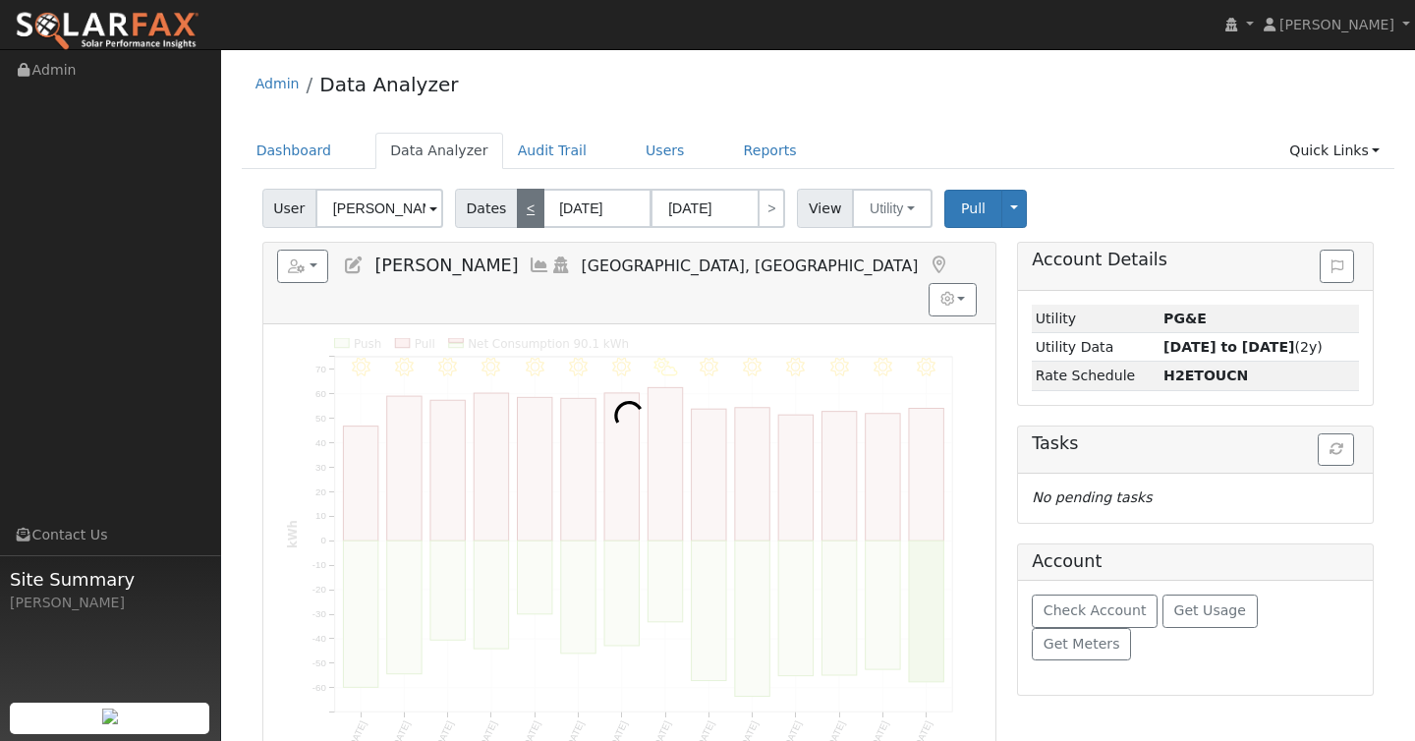
type input "[DATE]"
click at [526, 211] on link "<" at bounding box center [531, 208] width 28 height 39
type input "[DATE]"
click at [526, 211] on link "<" at bounding box center [531, 208] width 28 height 39
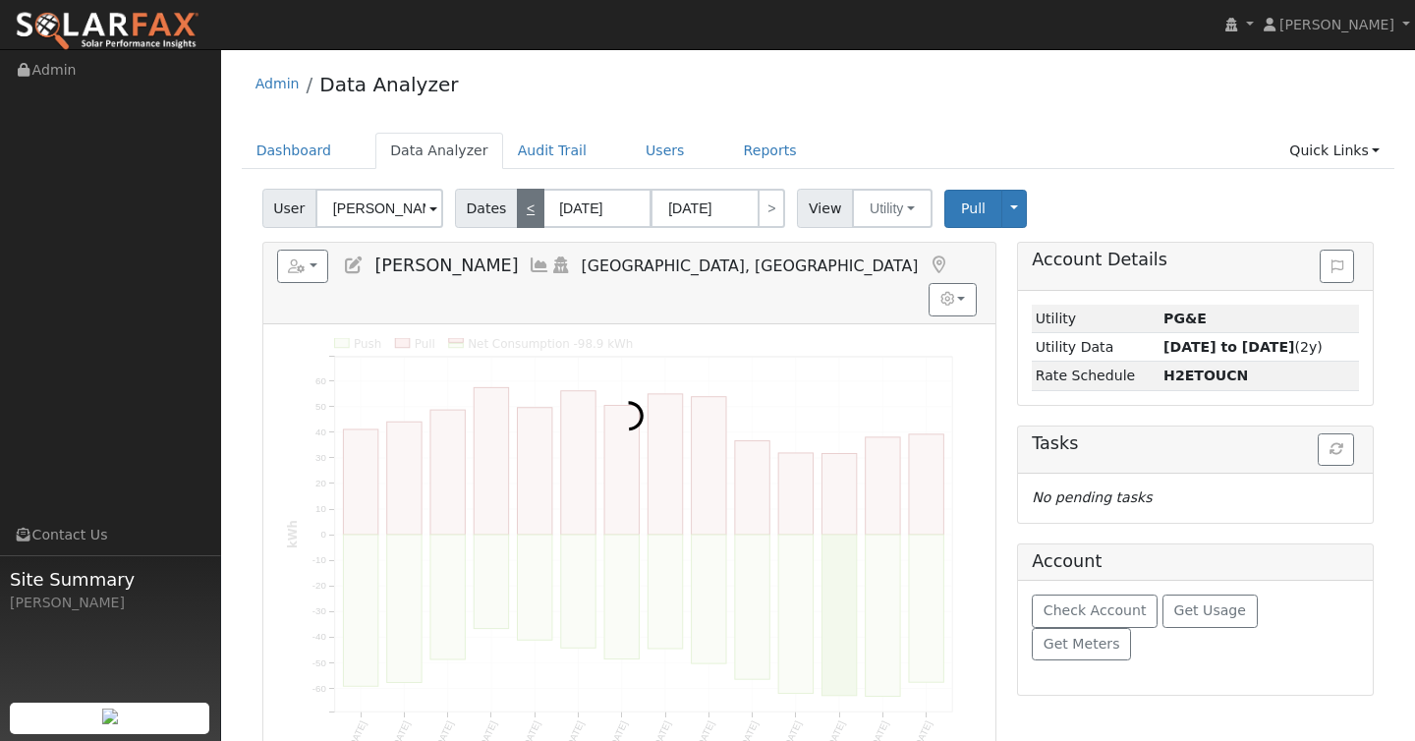
type input "[DATE]"
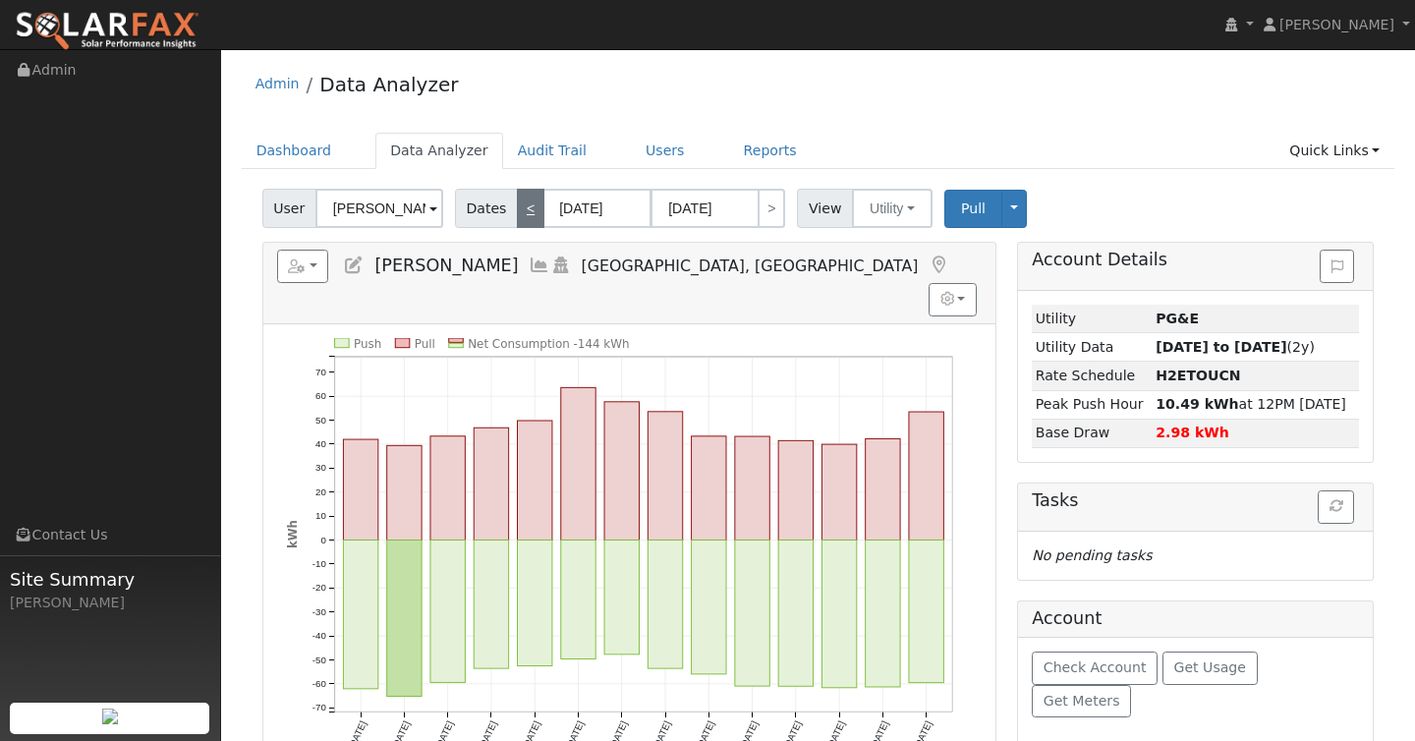
click at [526, 211] on link "<" at bounding box center [531, 208] width 28 height 39
type input "[DATE]"
click at [526, 211] on link "<" at bounding box center [531, 208] width 28 height 39
type input "[DATE]"
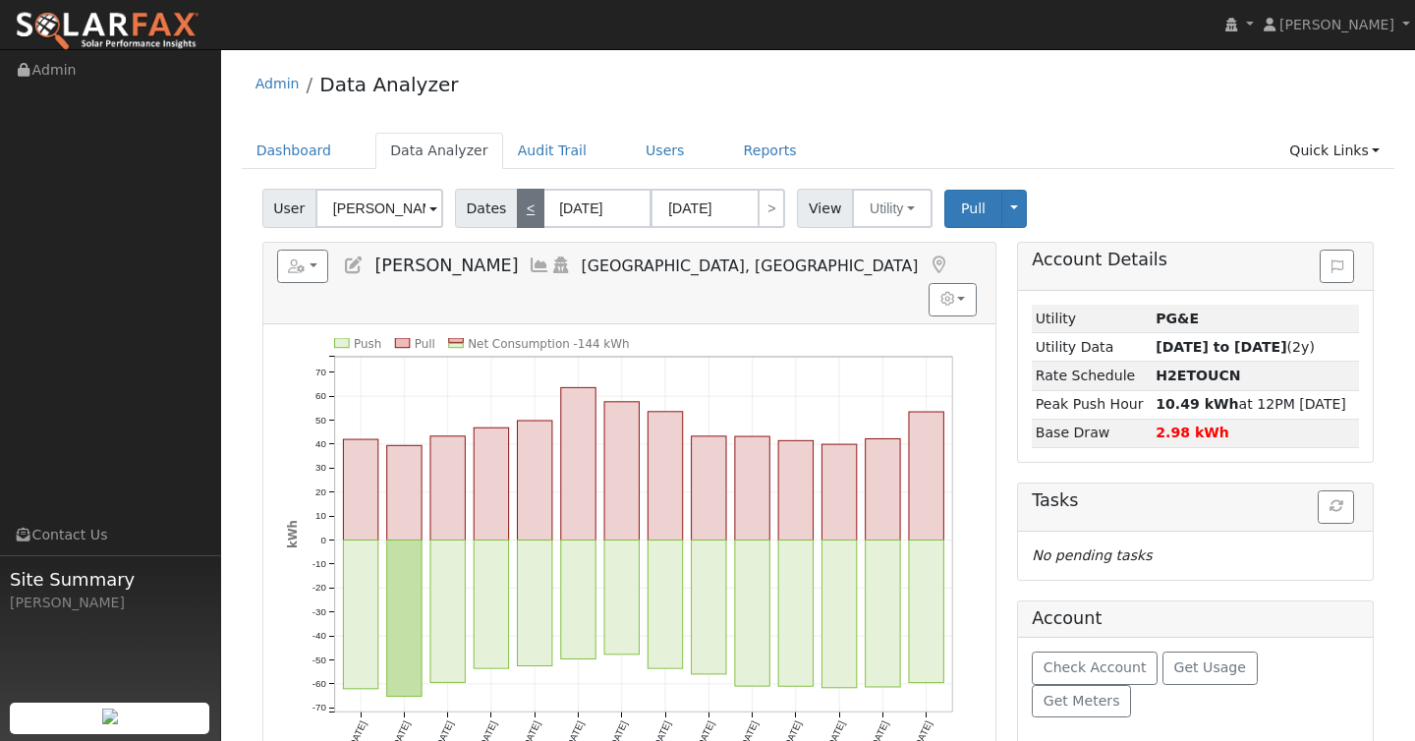
type input "[DATE]"
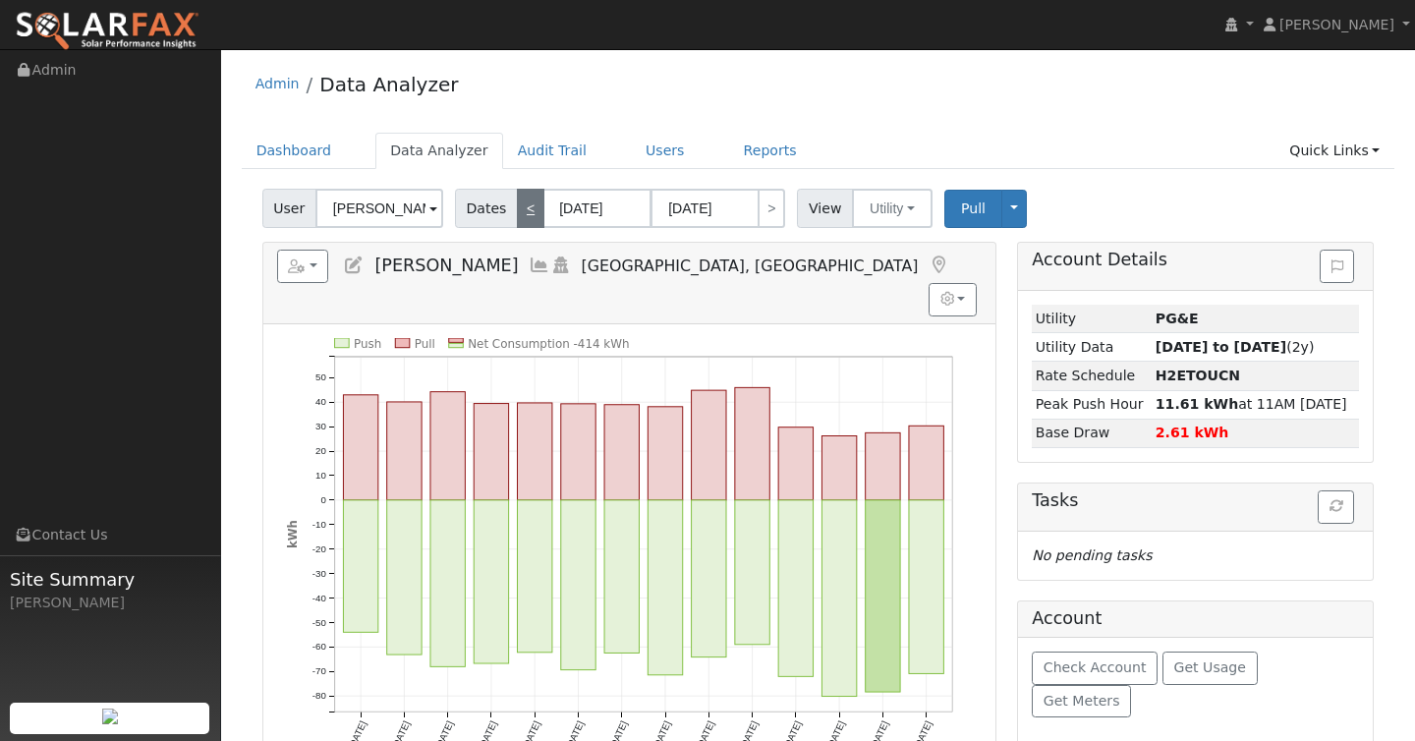
click at [526, 211] on link "<" at bounding box center [531, 208] width 28 height 39
type input "[DATE]"
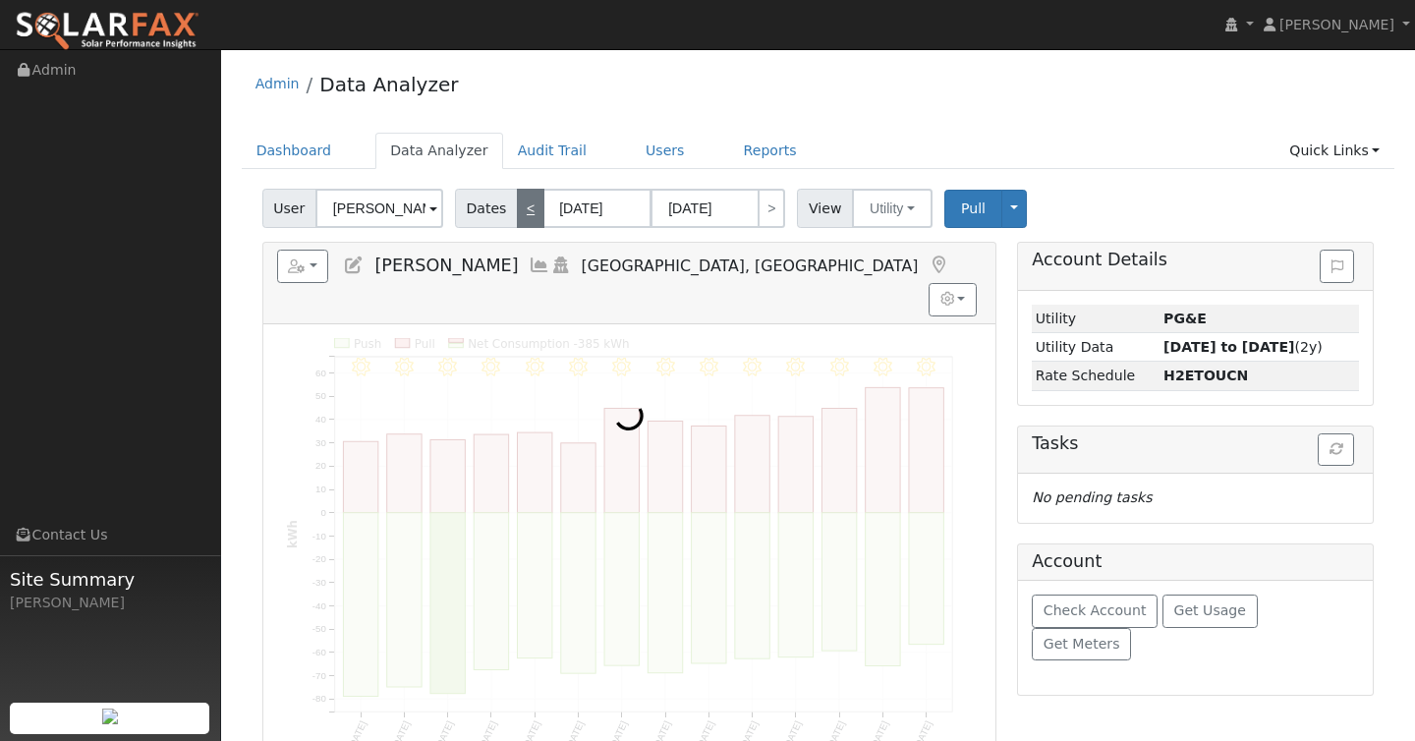
click at [526, 211] on link "<" at bounding box center [531, 208] width 28 height 39
type input "[DATE]"
click at [526, 211] on link "<" at bounding box center [531, 208] width 28 height 39
type input "[DATE]"
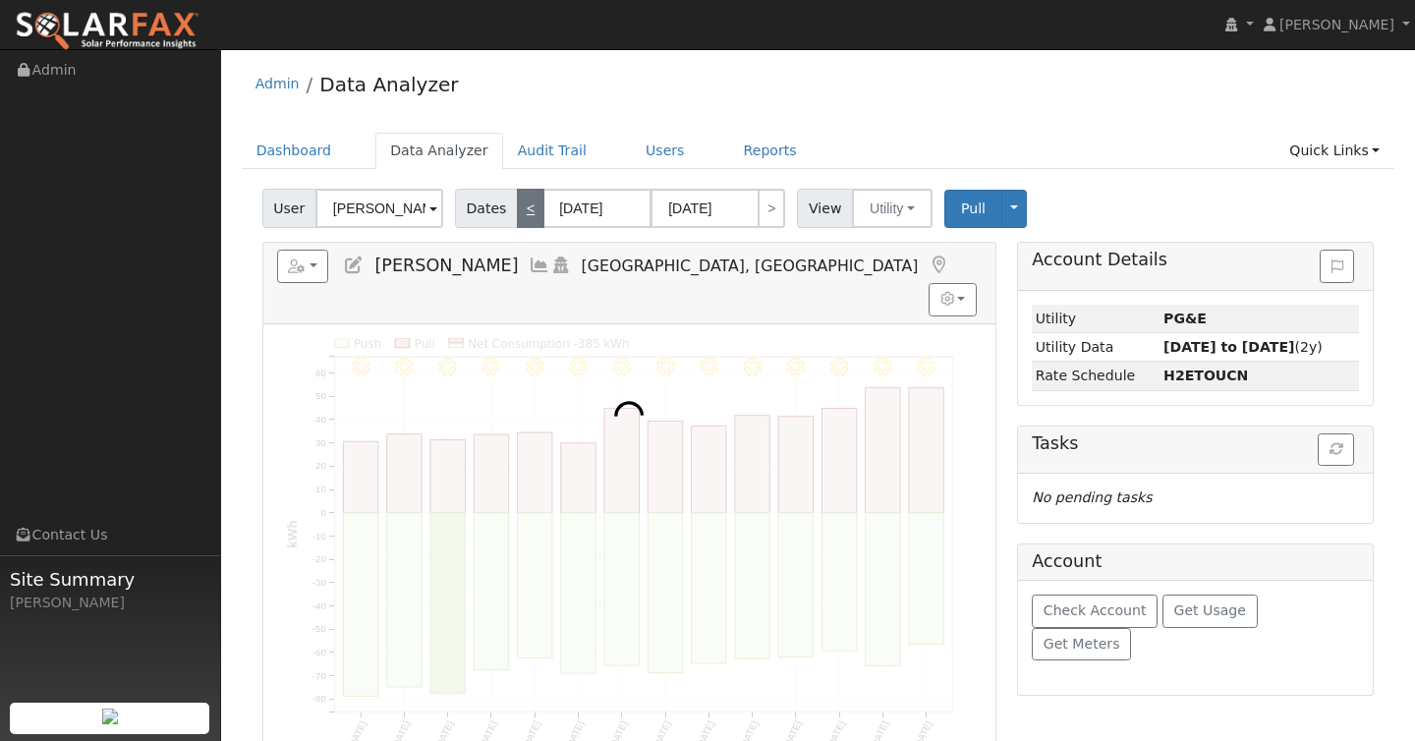
type input "[DATE]"
click at [526, 211] on link "<" at bounding box center [531, 208] width 28 height 39
type input "[DATE]"
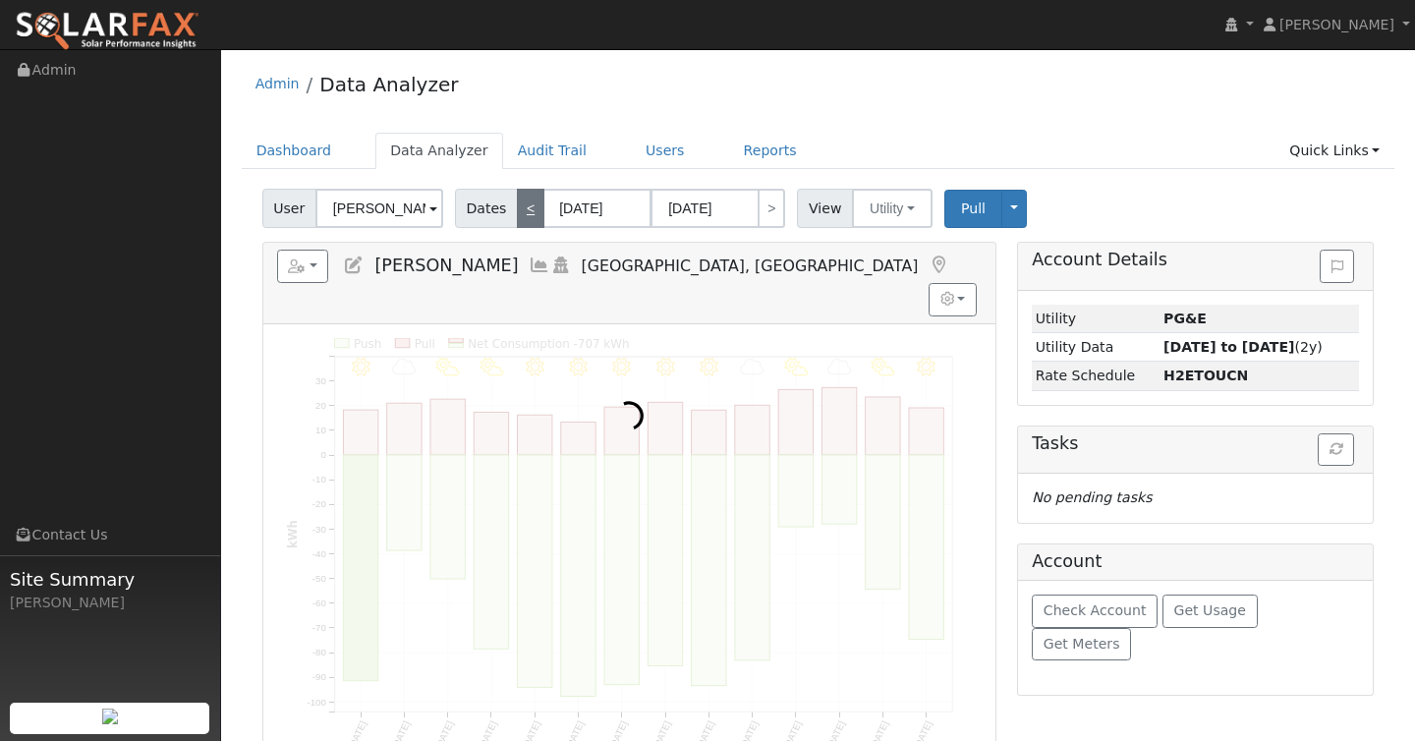
click at [526, 211] on link "<" at bounding box center [531, 208] width 28 height 39
type input "[DATE]"
click at [526, 211] on link "<" at bounding box center [531, 208] width 28 height 39
type input "[DATE]"
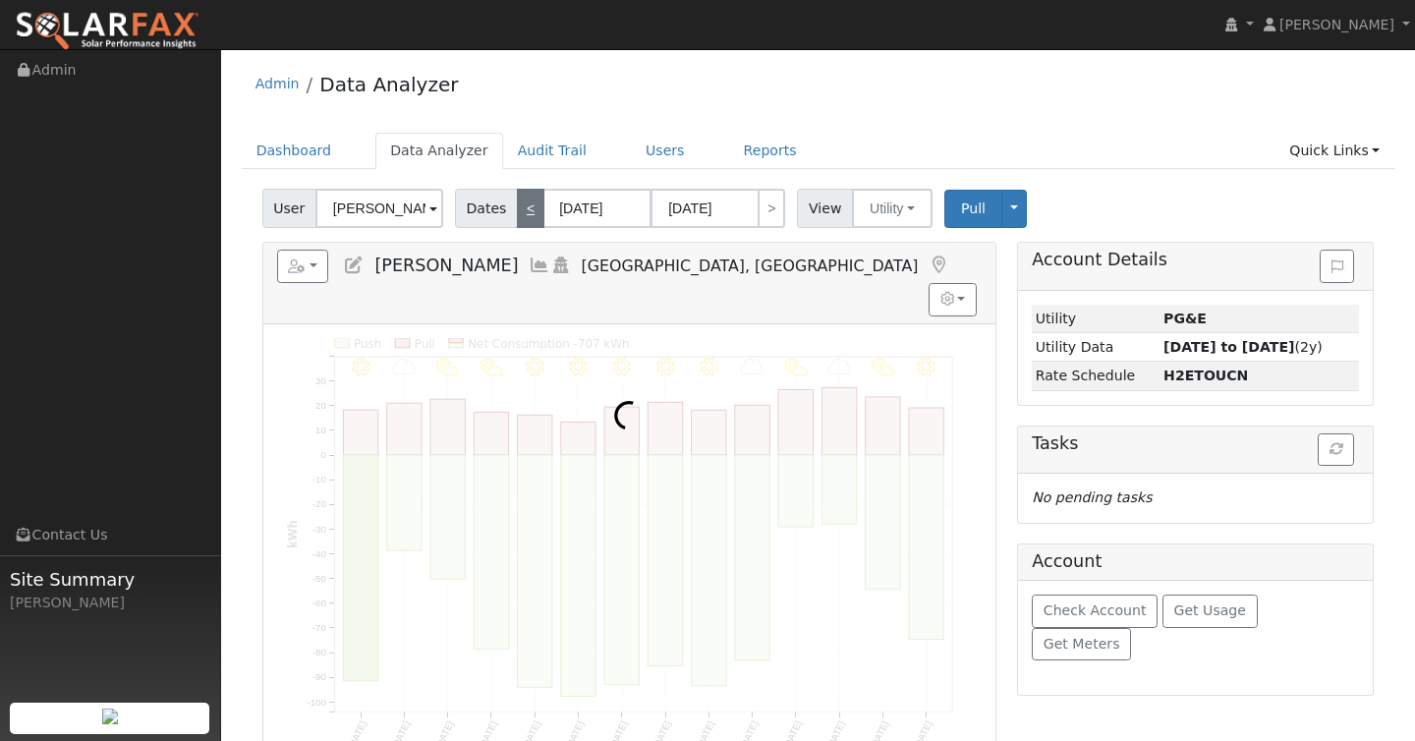
type input "[DATE]"
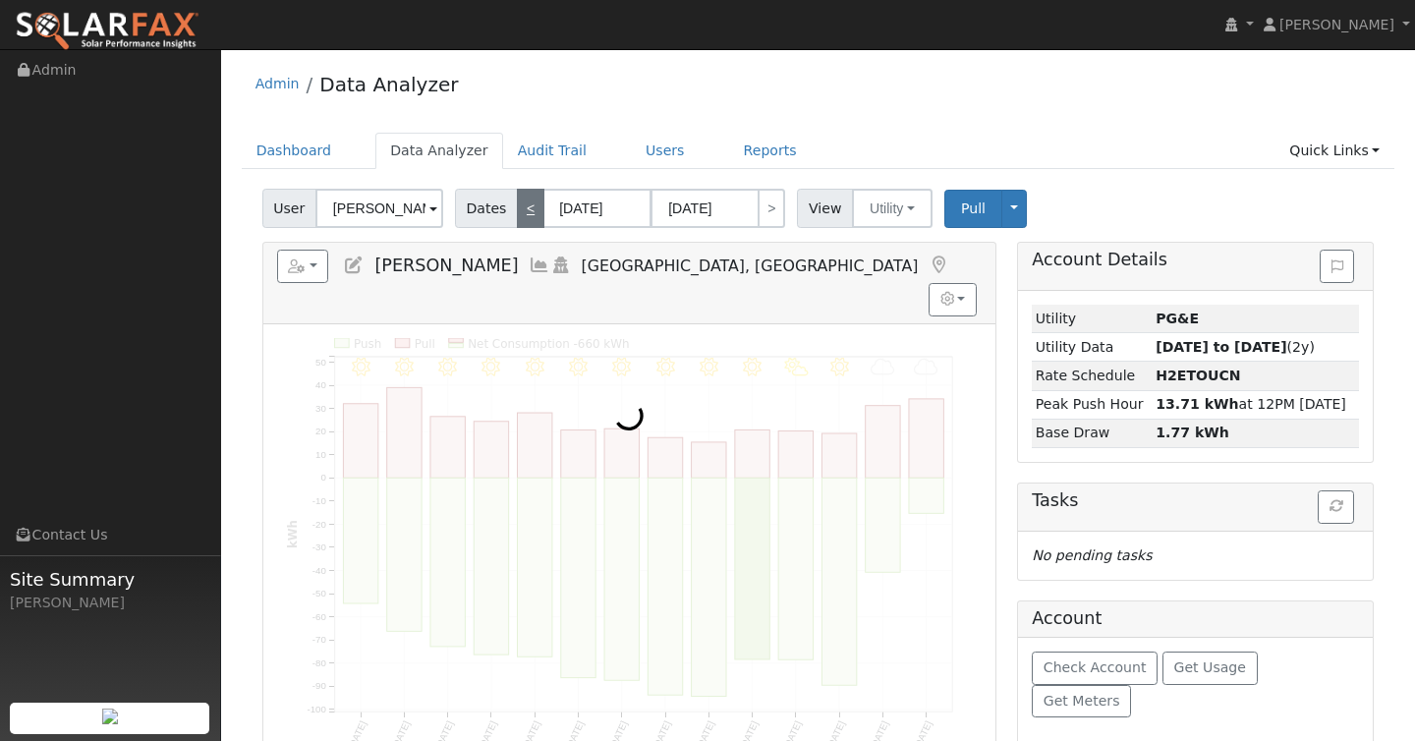
click at [526, 211] on link "<" at bounding box center [531, 208] width 28 height 39
type input "[DATE]"
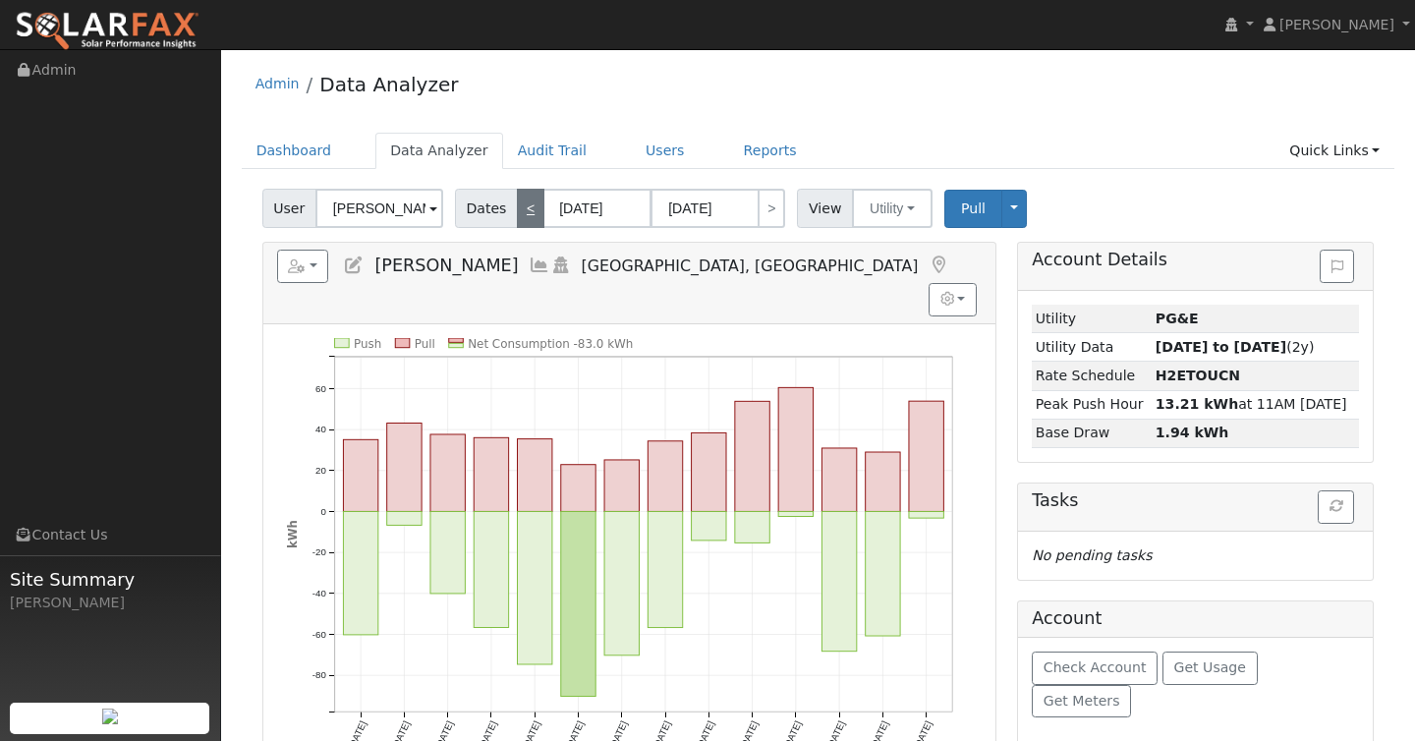
click at [526, 211] on link "<" at bounding box center [531, 208] width 28 height 39
type input "[DATE]"
type input "02/17/2025"
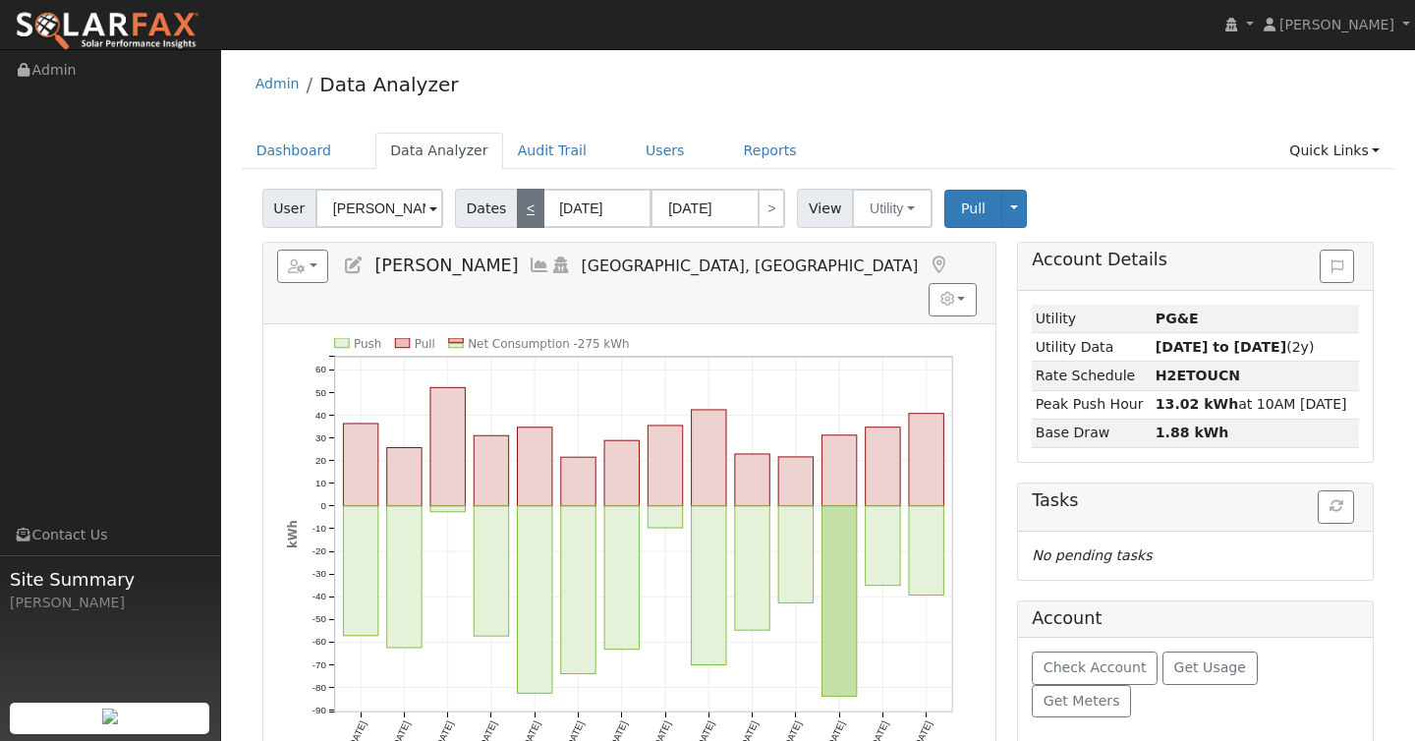
click at [526, 211] on link "<" at bounding box center [531, 208] width 28 height 39
type input "01/21/2025"
type input "02/03/2025"
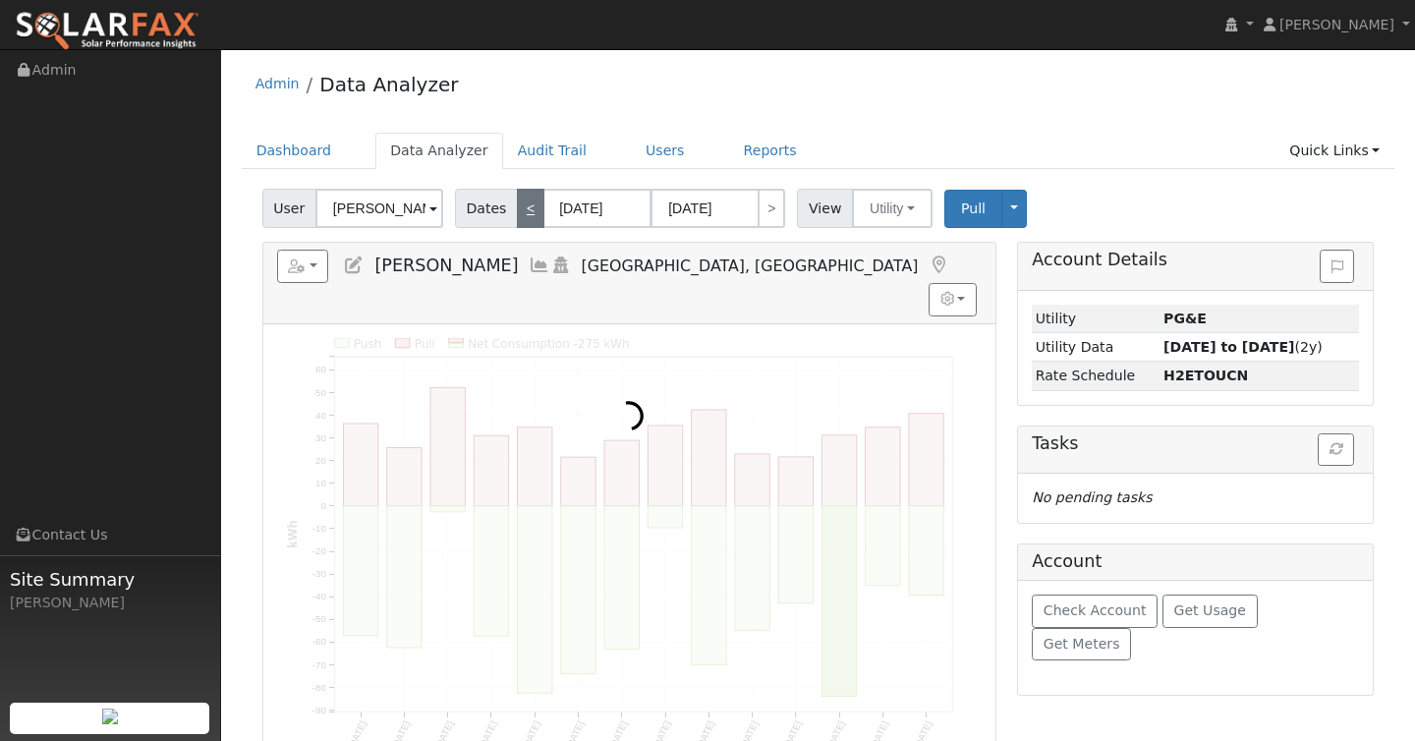
click at [526, 211] on link "<" at bounding box center [531, 208] width 28 height 39
type input "01/07/2025"
type input "01/20/2025"
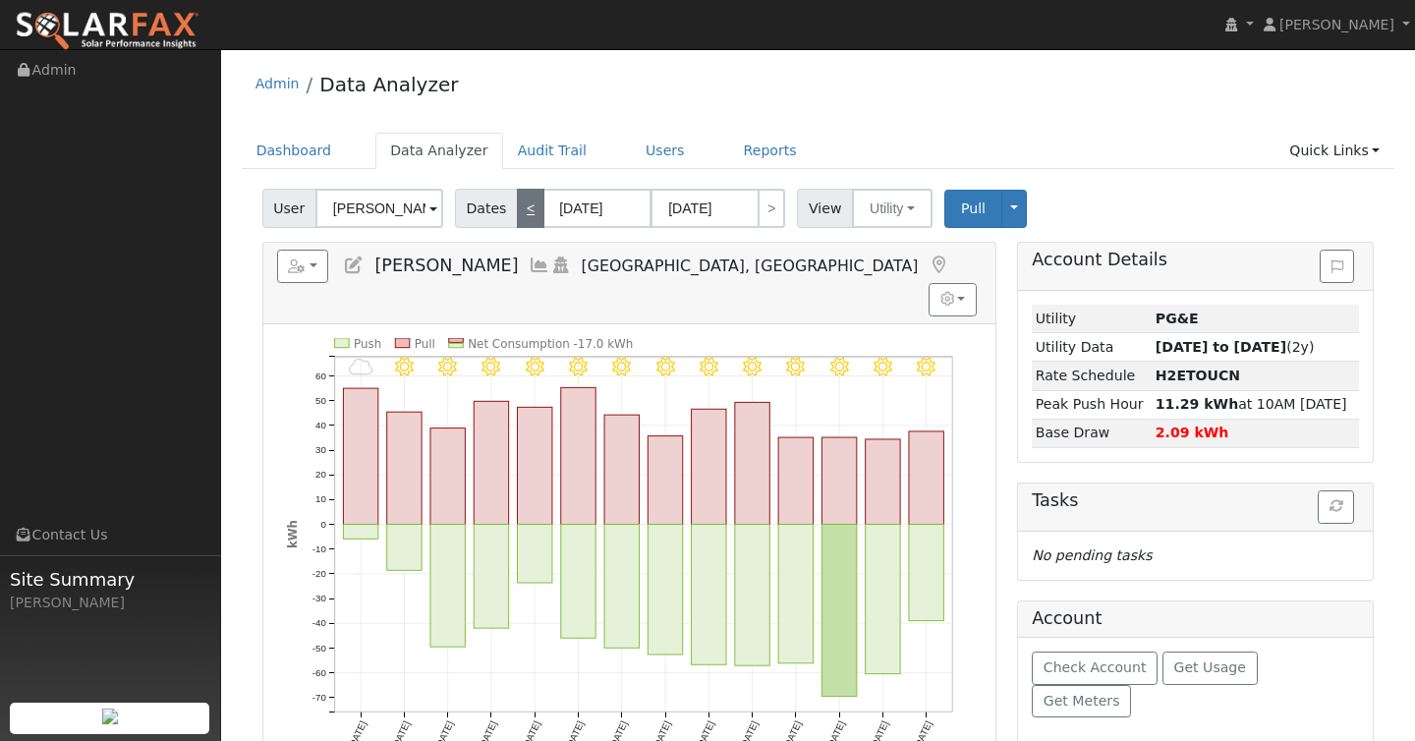
click at [526, 211] on link "<" at bounding box center [531, 208] width 28 height 39
type input "12/24/2024"
type input "01/06/2025"
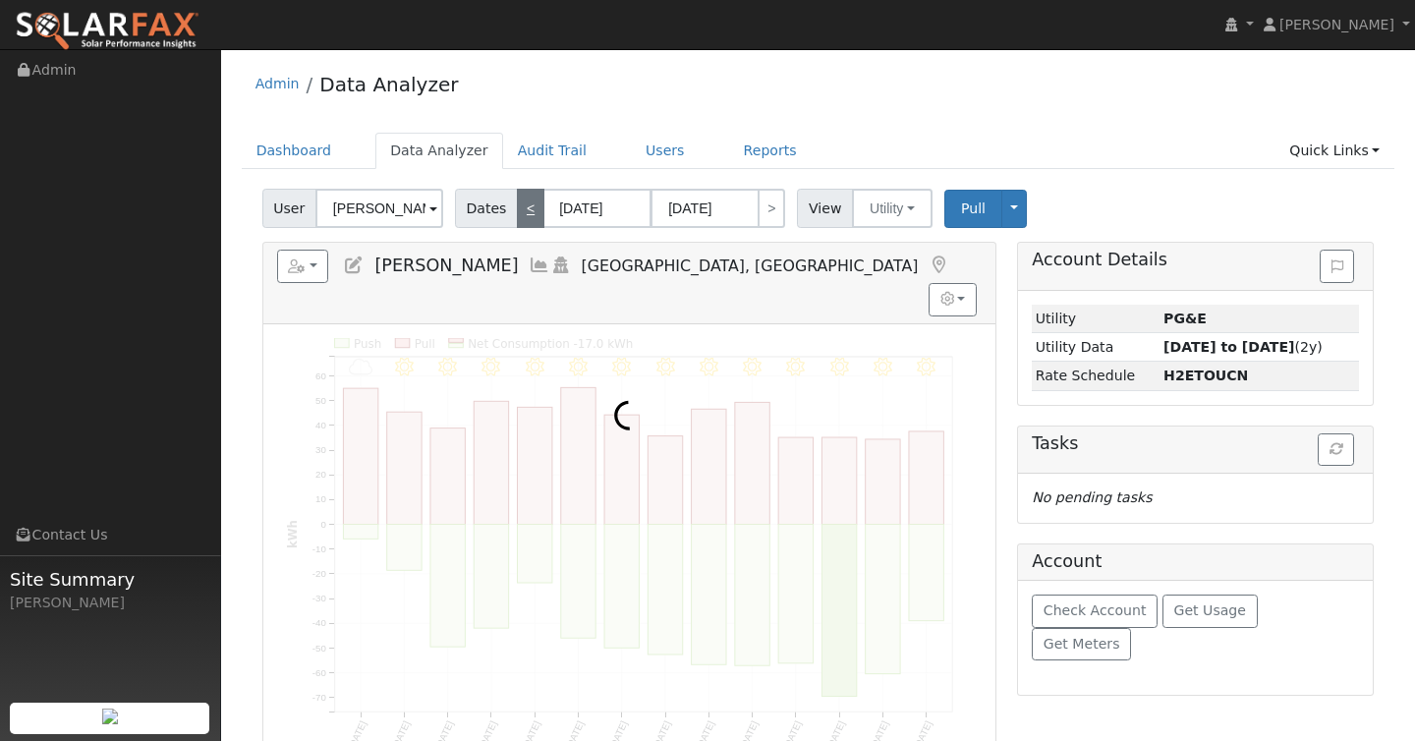
click at [526, 211] on link "<" at bounding box center [531, 208] width 28 height 39
type input "12/10/2024"
type input "12/23/2024"
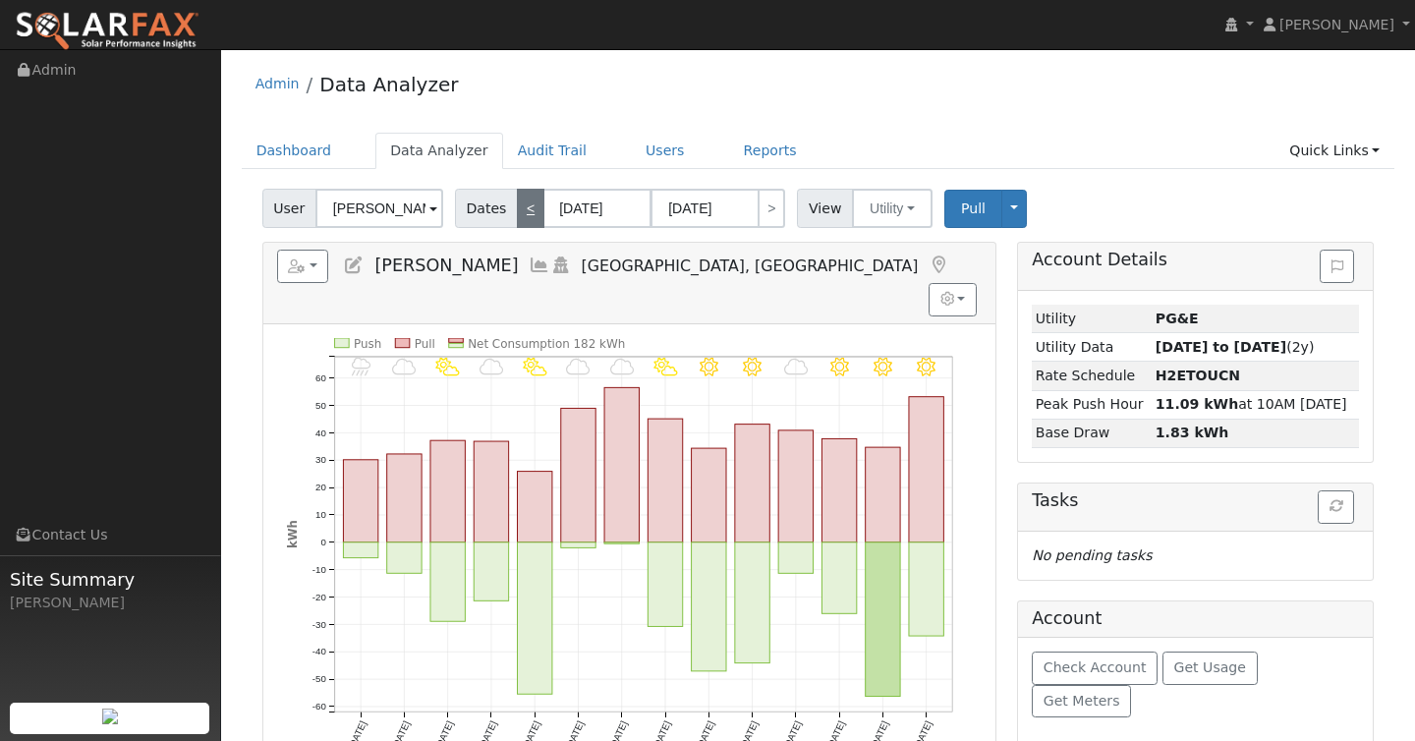
click at [526, 211] on link "<" at bounding box center [531, 208] width 28 height 39
type input "11/26/2024"
type input "12/09/2024"
click at [526, 211] on link "<" at bounding box center [531, 208] width 28 height 39
type input "11/12/2024"
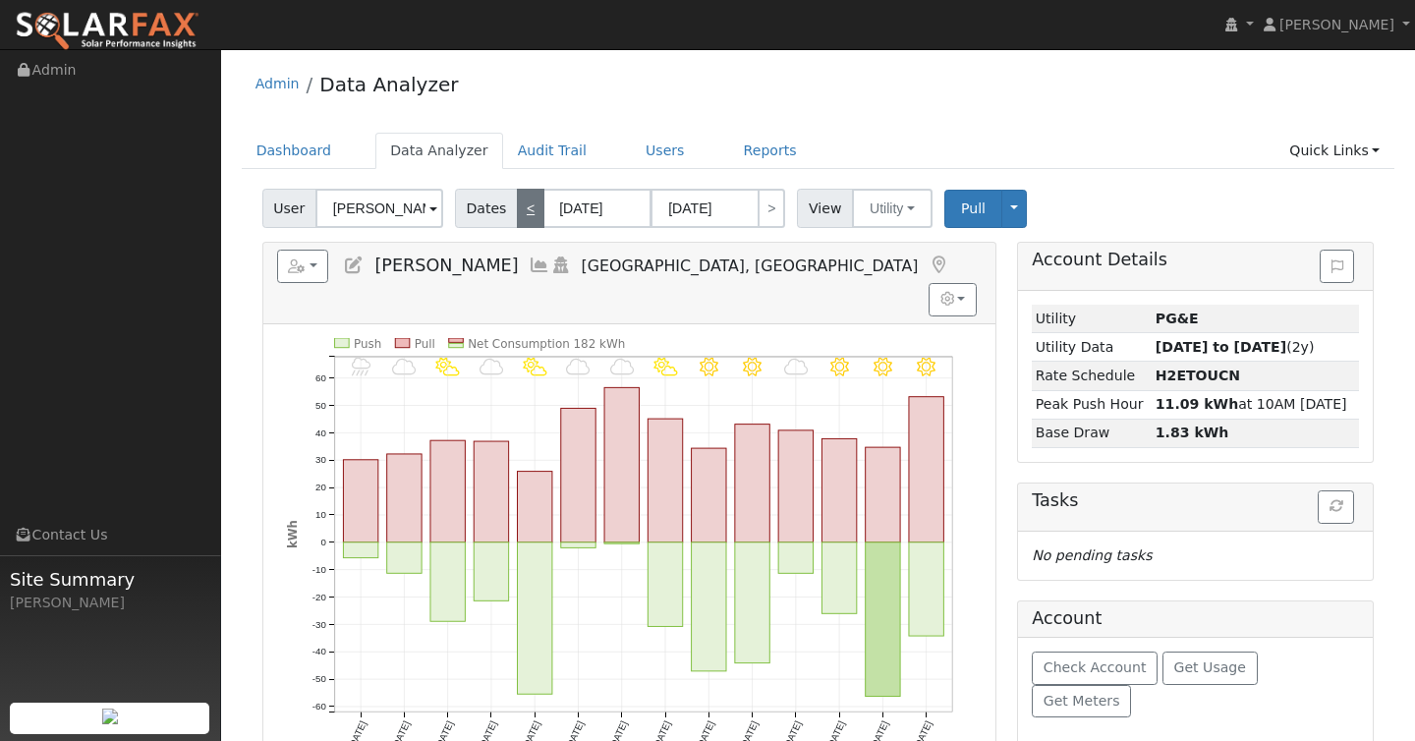
type input "11/25/2024"
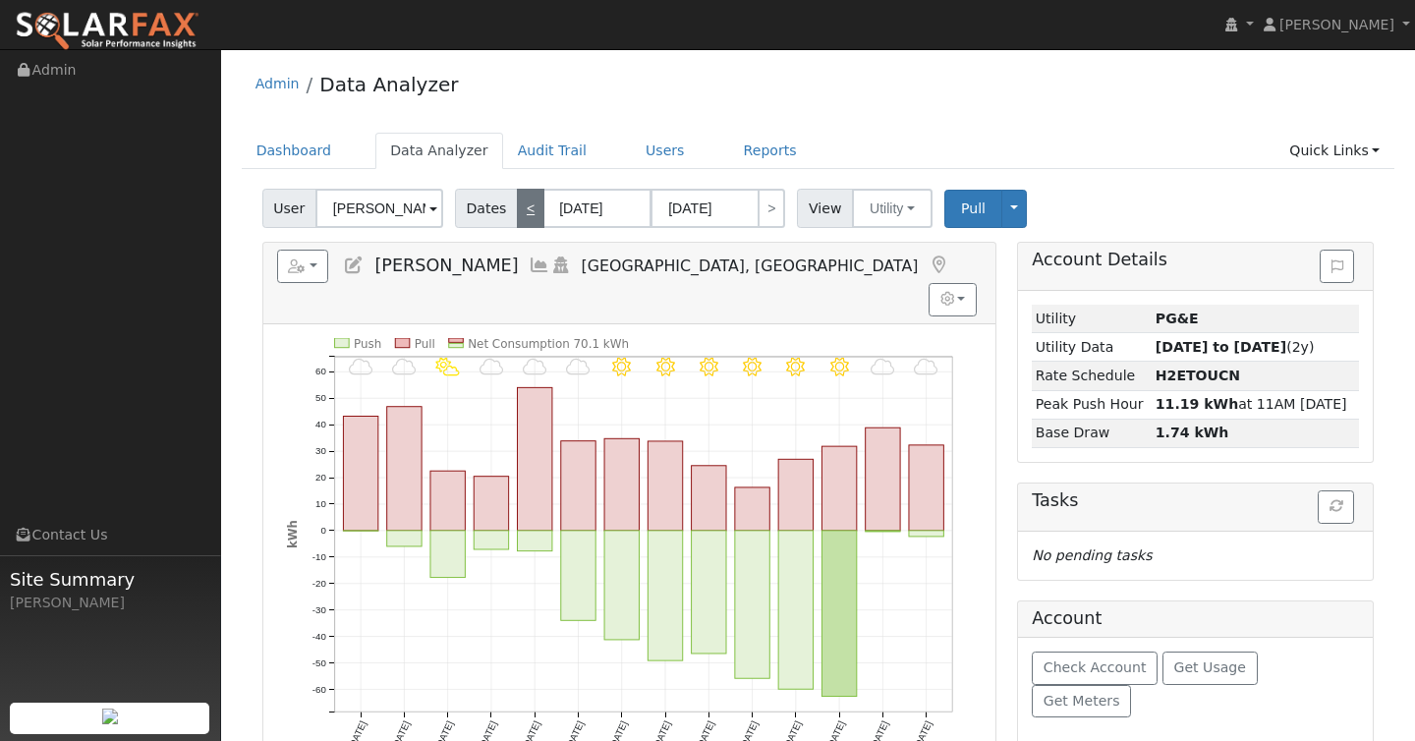
click at [526, 211] on link "<" at bounding box center [531, 208] width 28 height 39
type input "10/29/2024"
type input "11/11/2024"
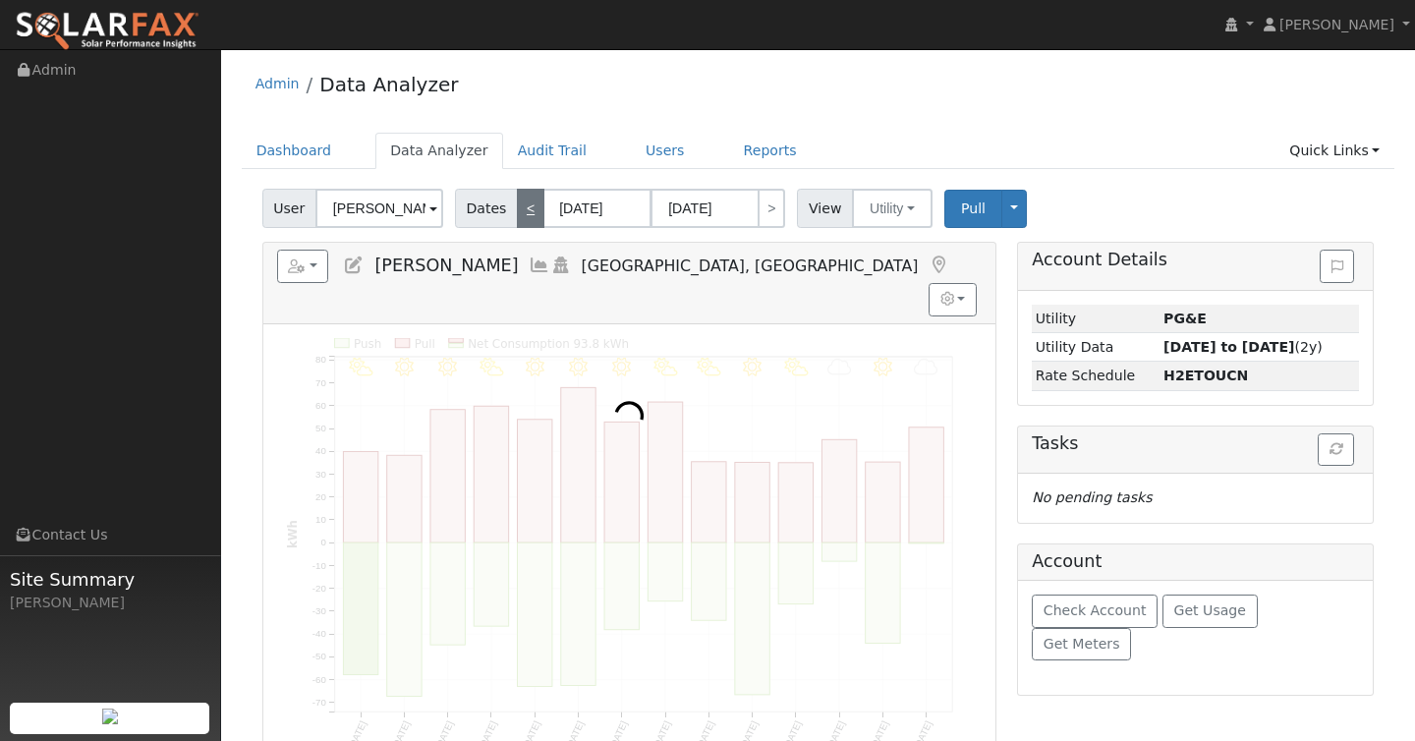
click at [526, 211] on link "<" at bounding box center [531, 208] width 28 height 39
type input "10/15/2024"
type input "10/28/2024"
click at [526, 211] on link "<" at bounding box center [531, 208] width 28 height 39
type input "10/01/2024"
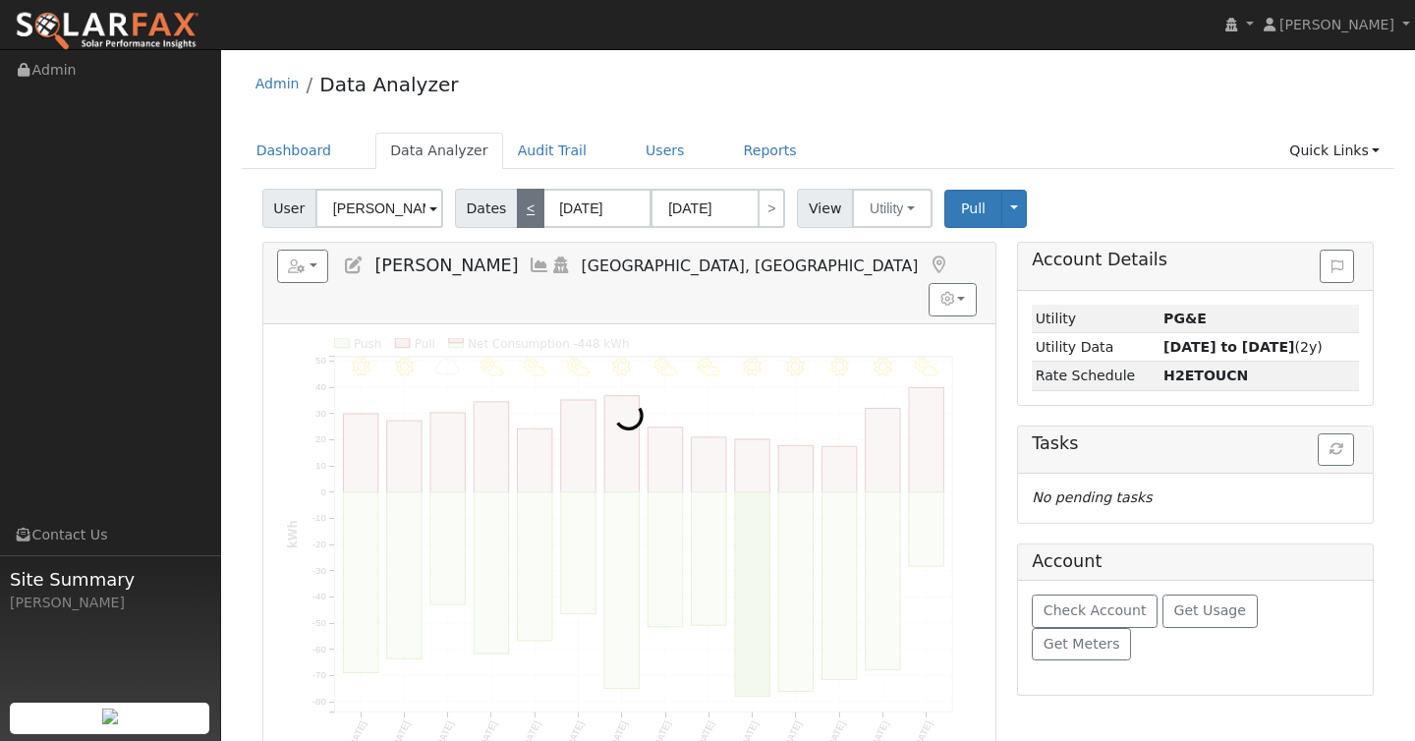
type input "10/14/2024"
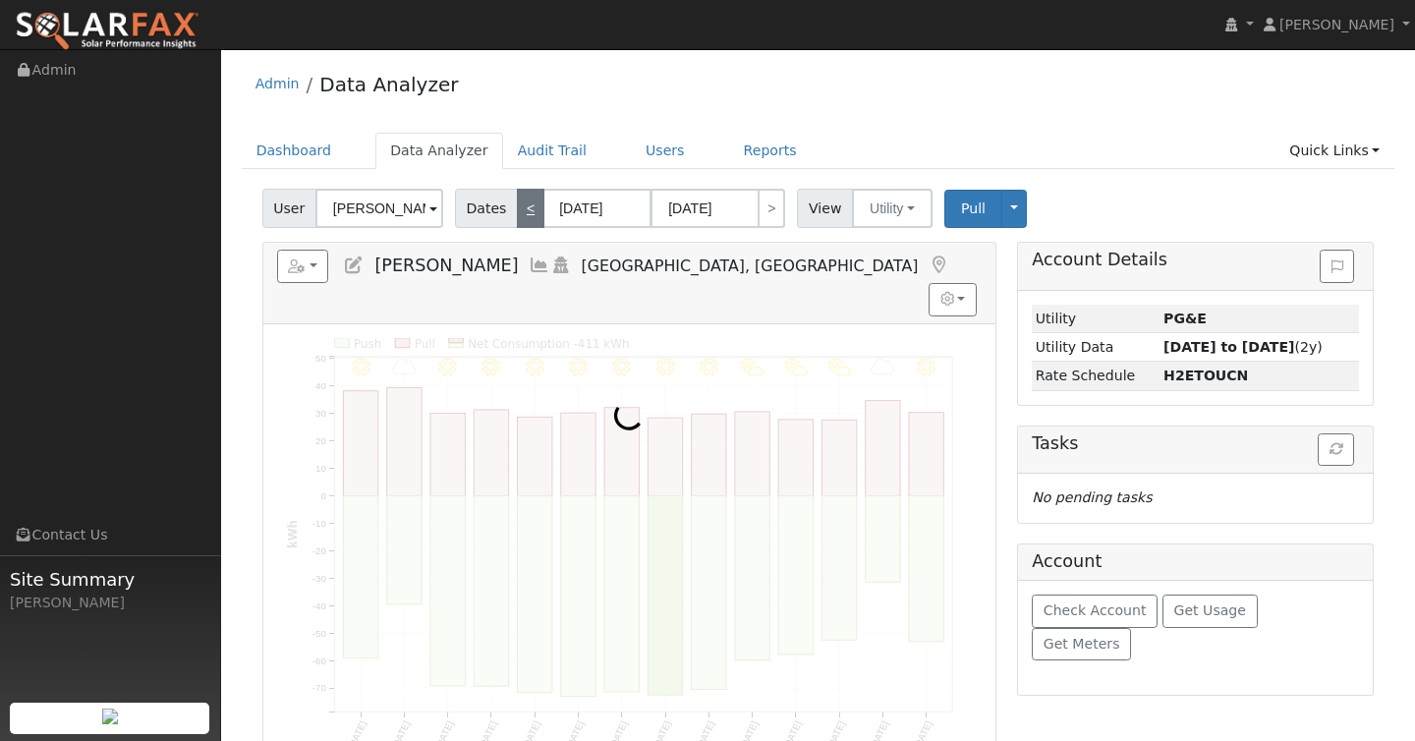
click at [526, 211] on link "<" at bounding box center [531, 208] width 28 height 39
type input "09/17/2024"
type input "09/30/2024"
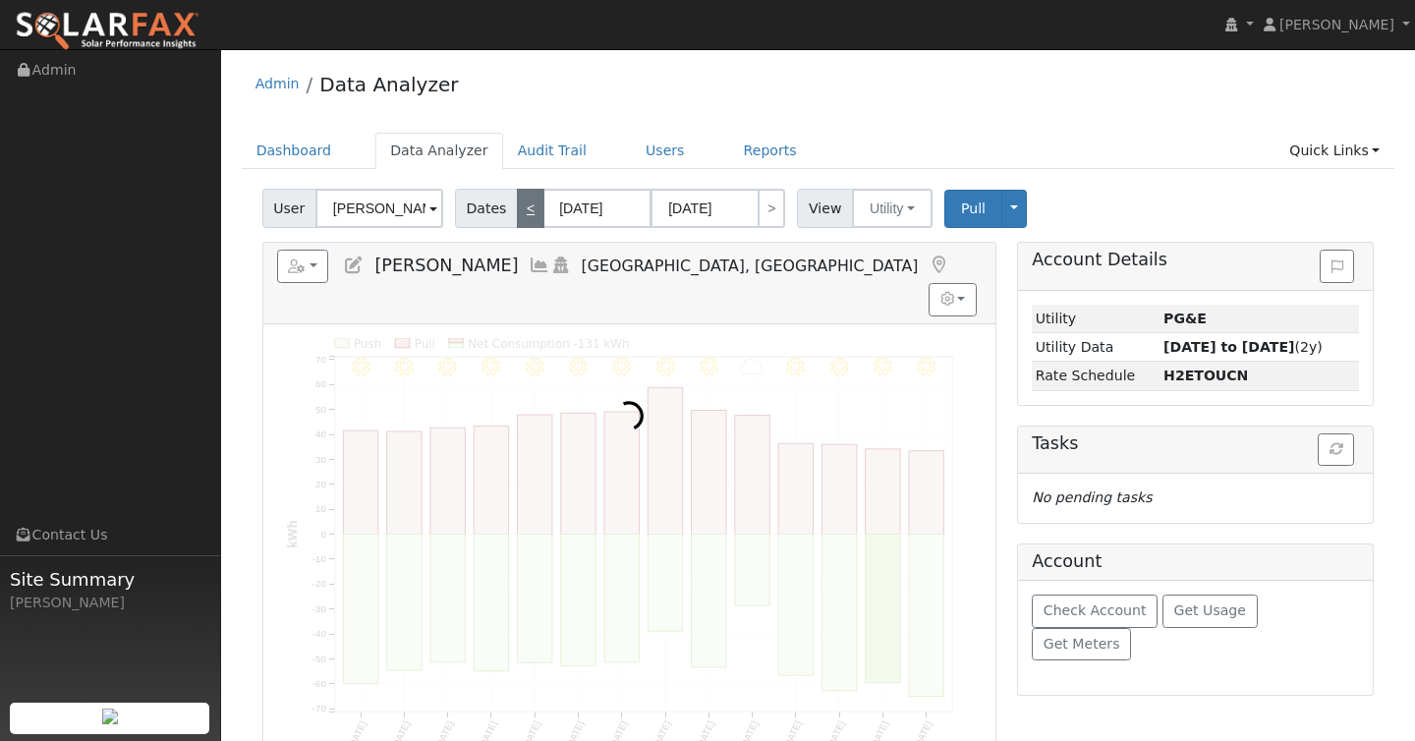
click at [526, 211] on link "<" at bounding box center [531, 208] width 28 height 39
type input "09/03/2024"
type input "09/16/2024"
click at [526, 211] on link "<" at bounding box center [531, 208] width 28 height 39
type input "08/20/2024"
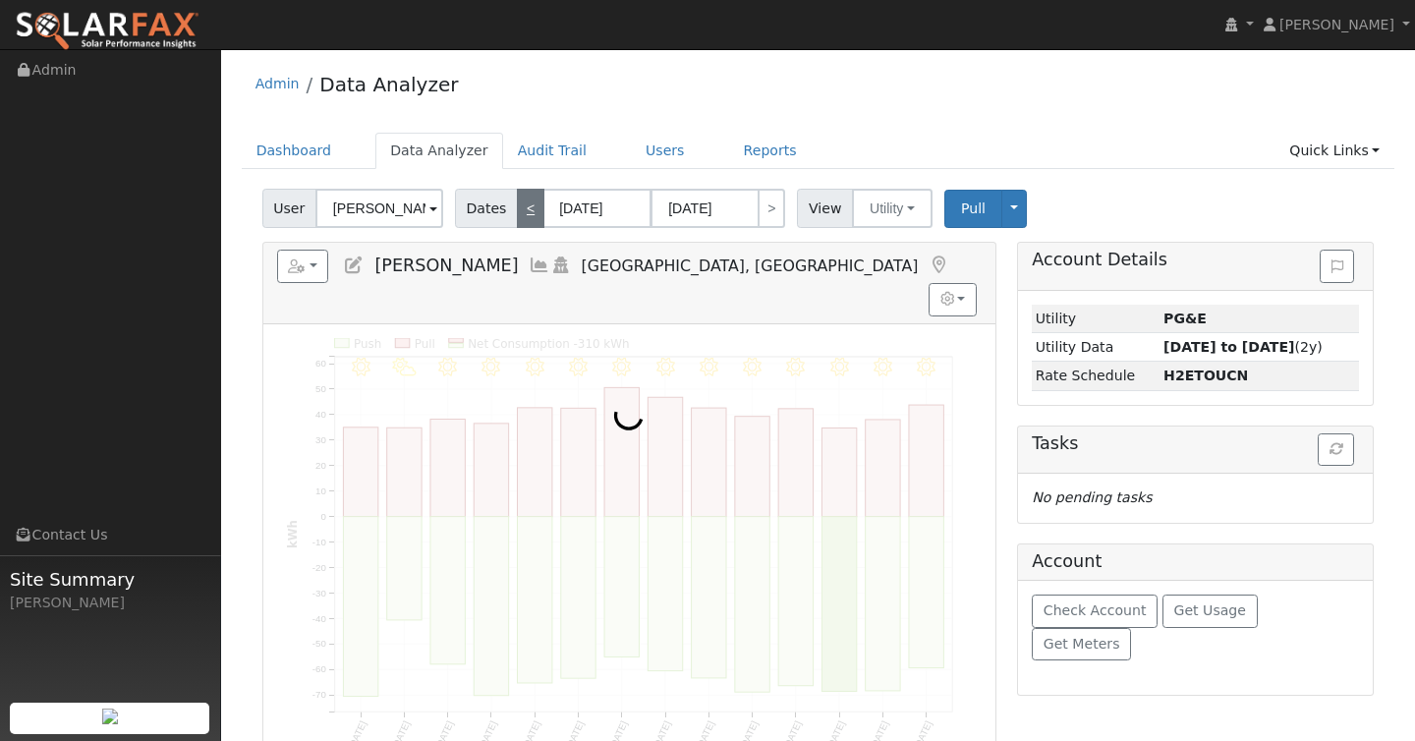
type input "09/02/2024"
click at [526, 211] on link "<" at bounding box center [531, 208] width 28 height 39
type input "08/06/2024"
type input "08/19/2024"
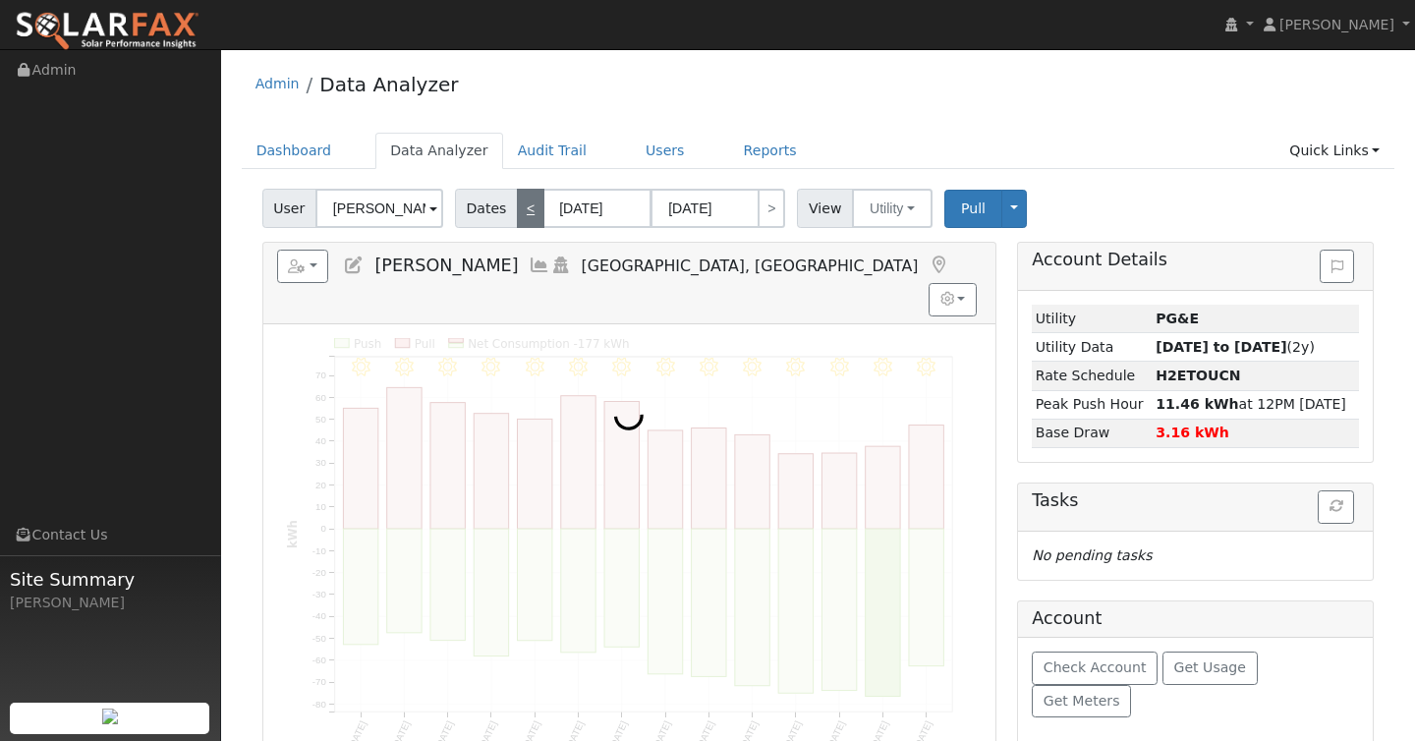
click at [526, 211] on link "<" at bounding box center [531, 208] width 28 height 39
type input "07/23/2024"
type input "08/05/2024"
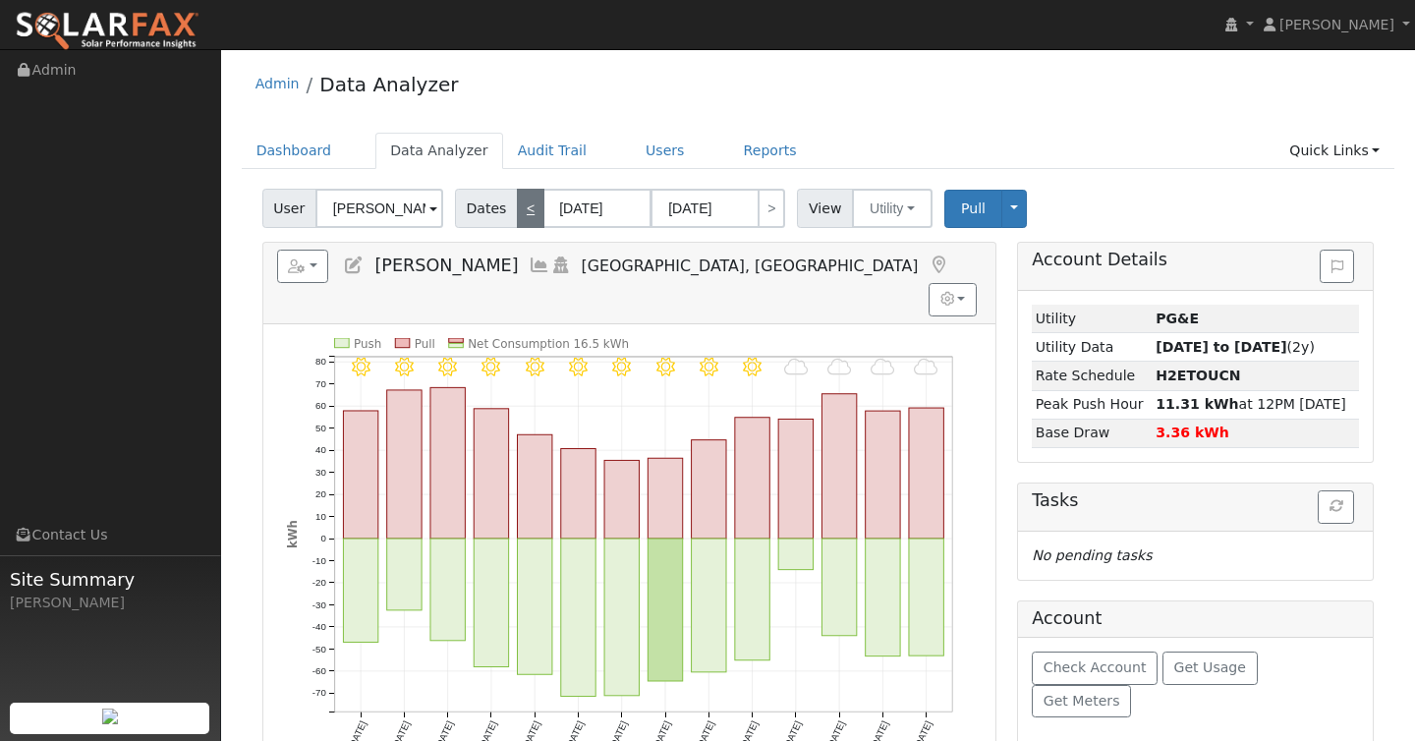
click at [526, 211] on link "<" at bounding box center [531, 208] width 28 height 39
type input "07/09/2024"
type input "07/22/2024"
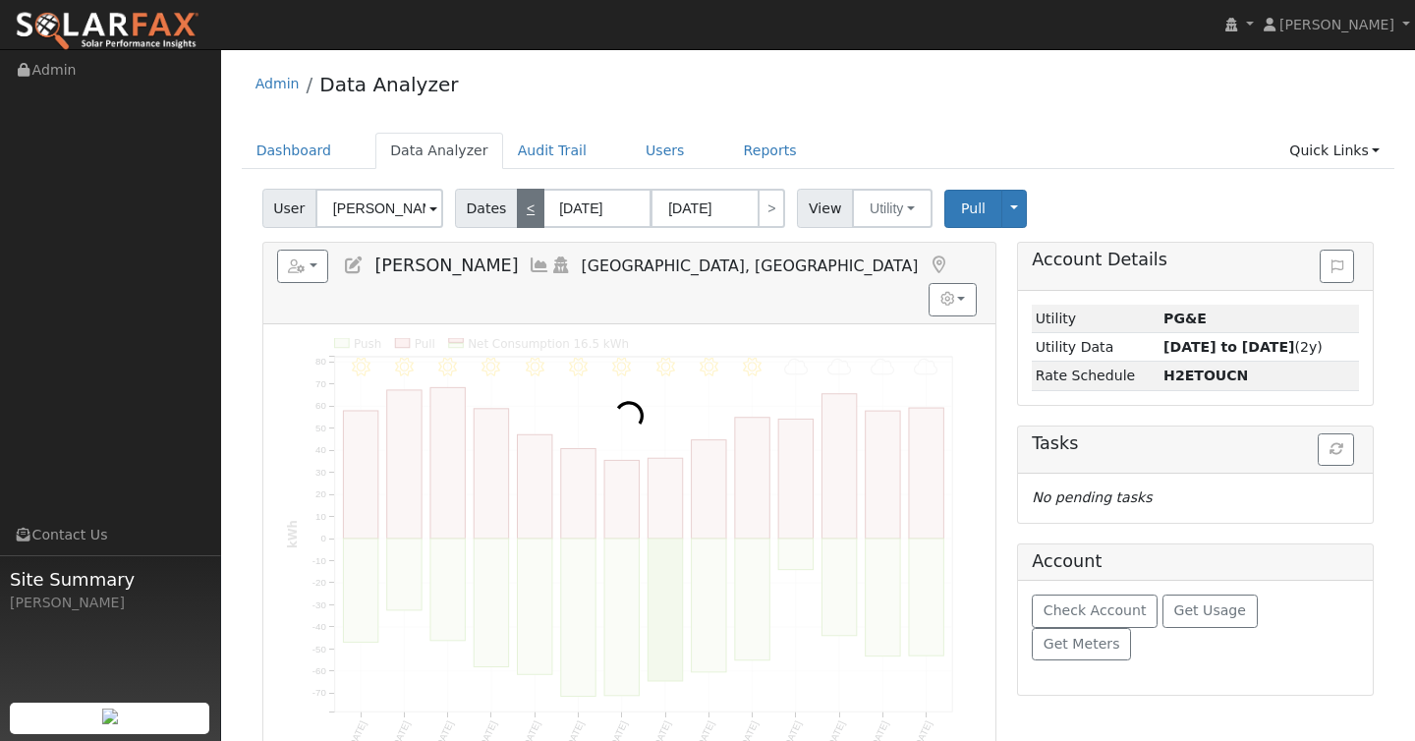
click at [526, 211] on link "<" at bounding box center [531, 208] width 28 height 39
type input "06/25/2024"
type input "07/08/2024"
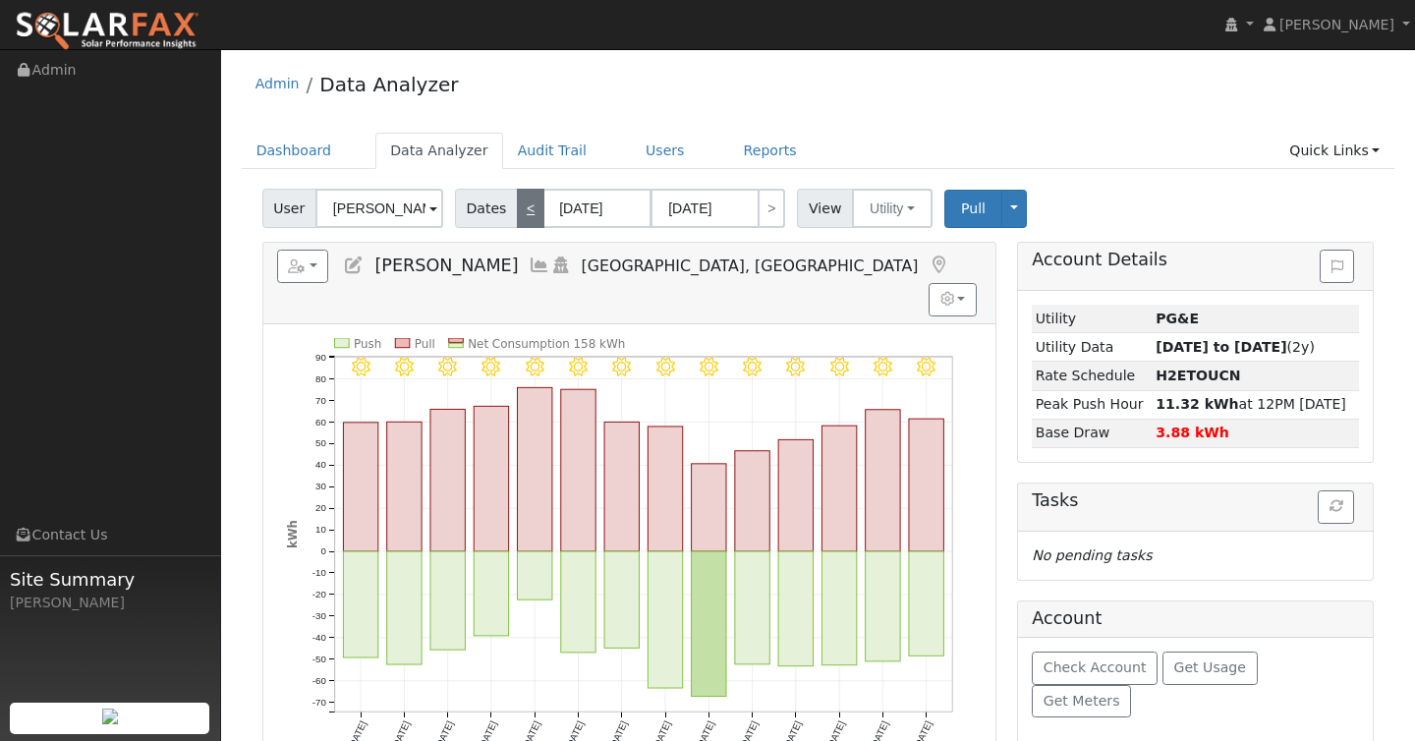
click at [526, 211] on link "<" at bounding box center [531, 208] width 28 height 39
type input "06/11/2024"
type input "06/24/2024"
click at [526, 211] on link "<" at bounding box center [531, 208] width 28 height 39
type input "05/28/2024"
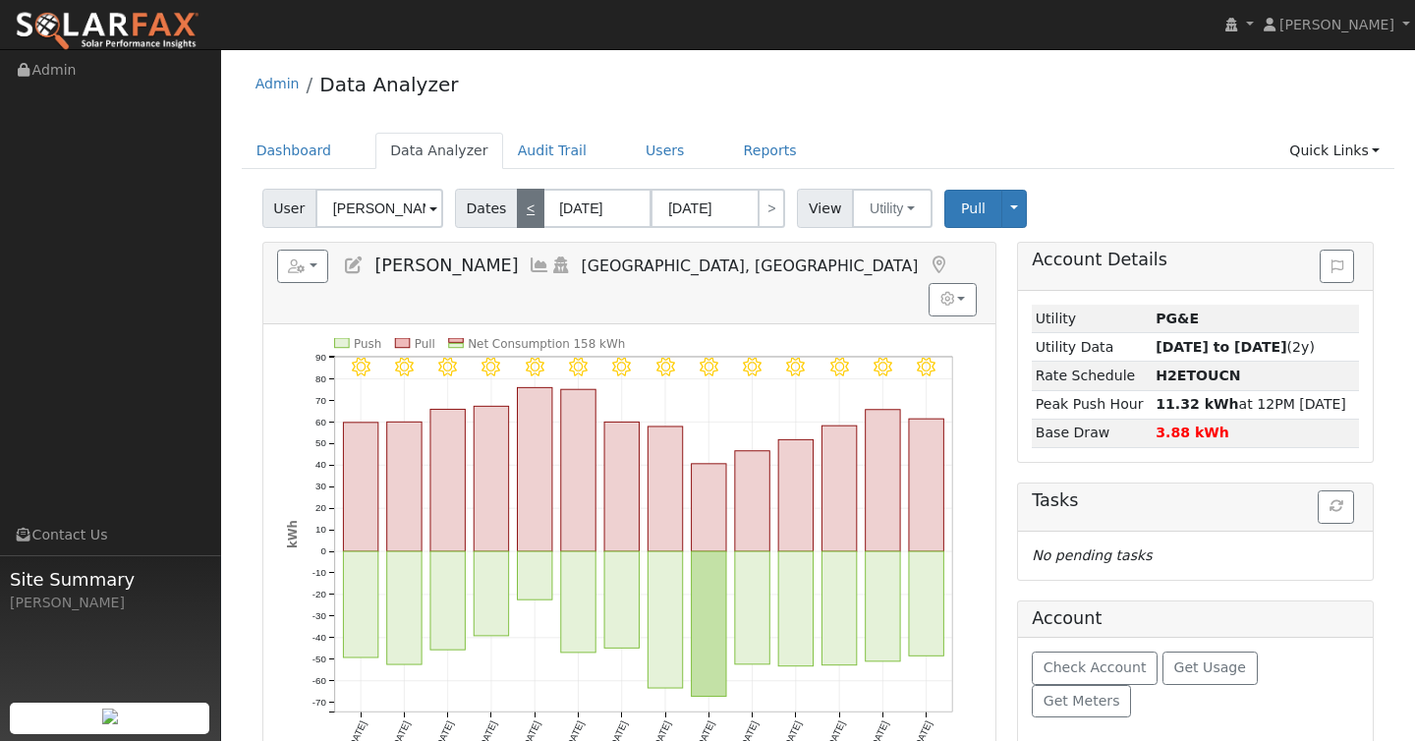
type input "06/10/2024"
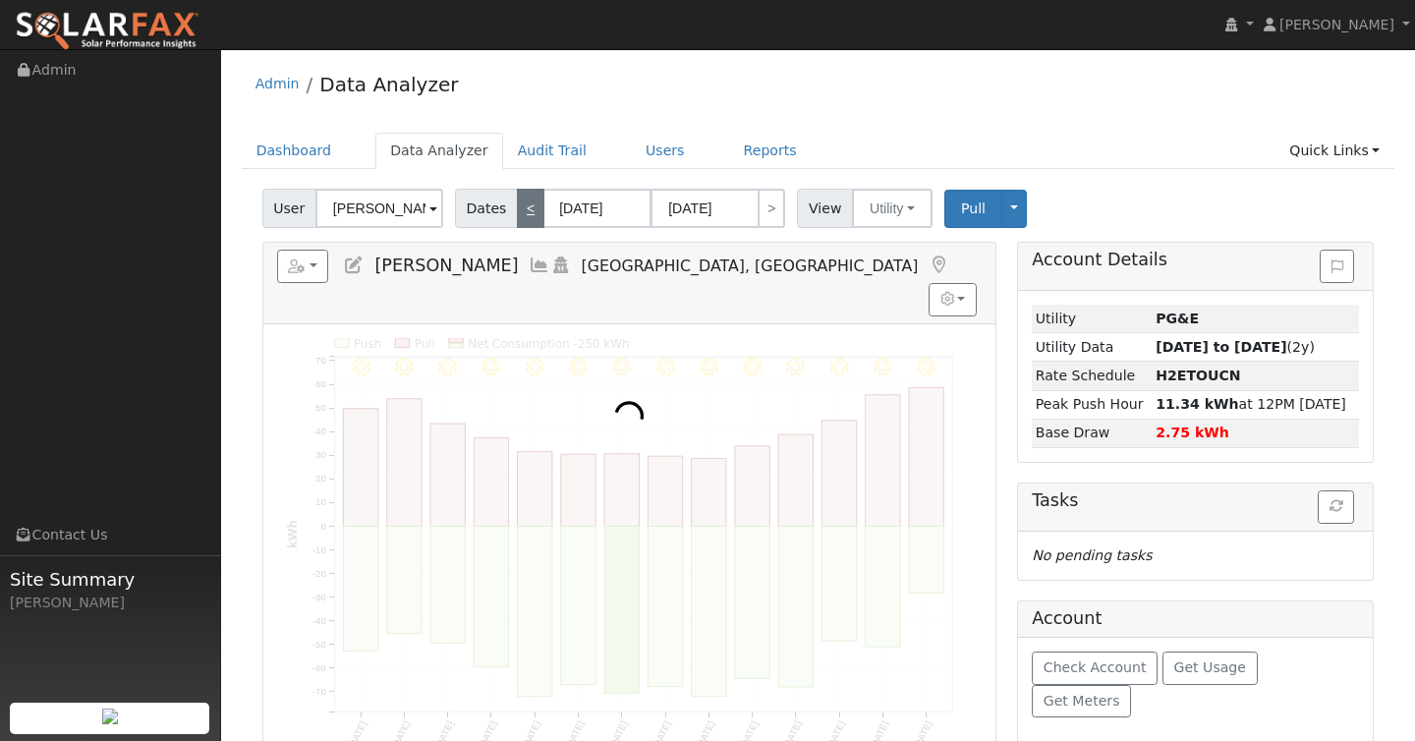
click at [526, 211] on link "<" at bounding box center [531, 208] width 28 height 39
type input "05/14/2024"
type input "05/27/2024"
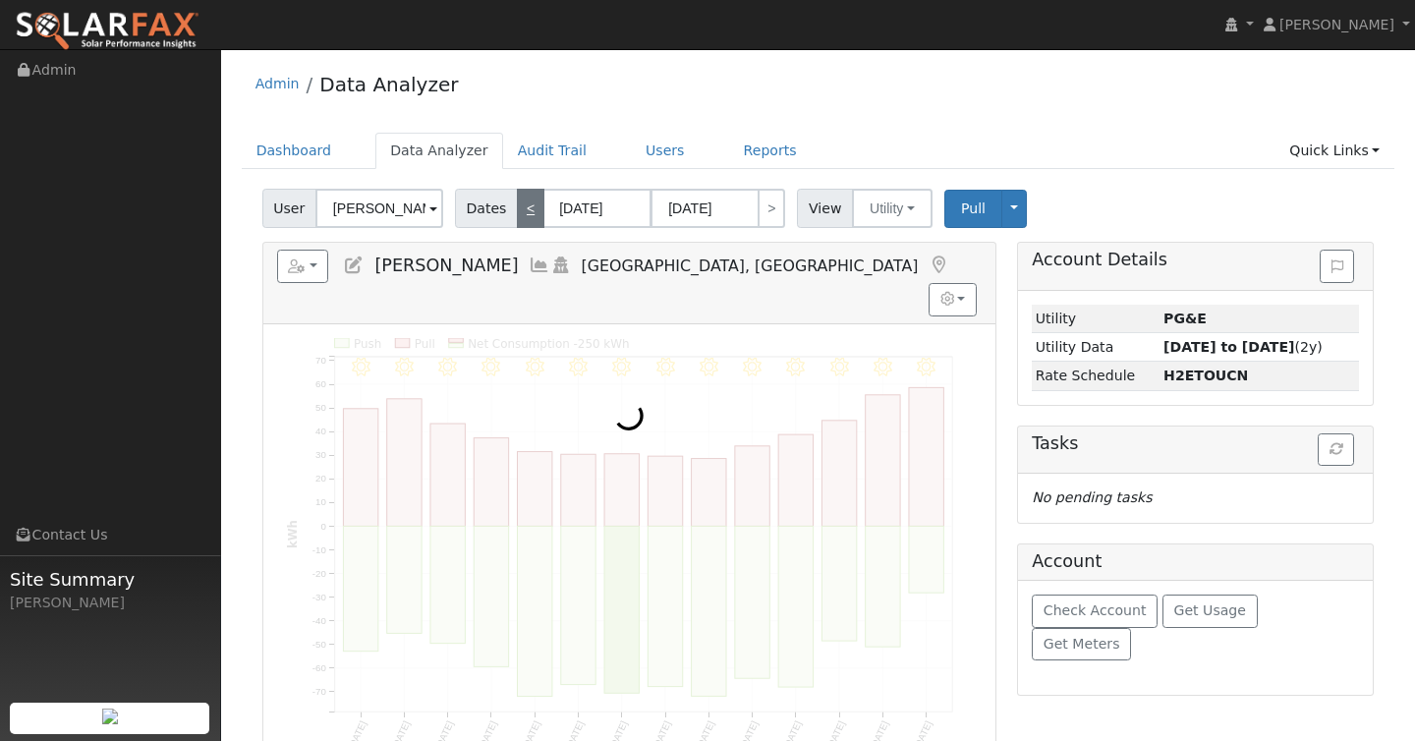
click at [526, 211] on link "<" at bounding box center [531, 208] width 28 height 39
type input "04/30/2024"
type input "05/13/2024"
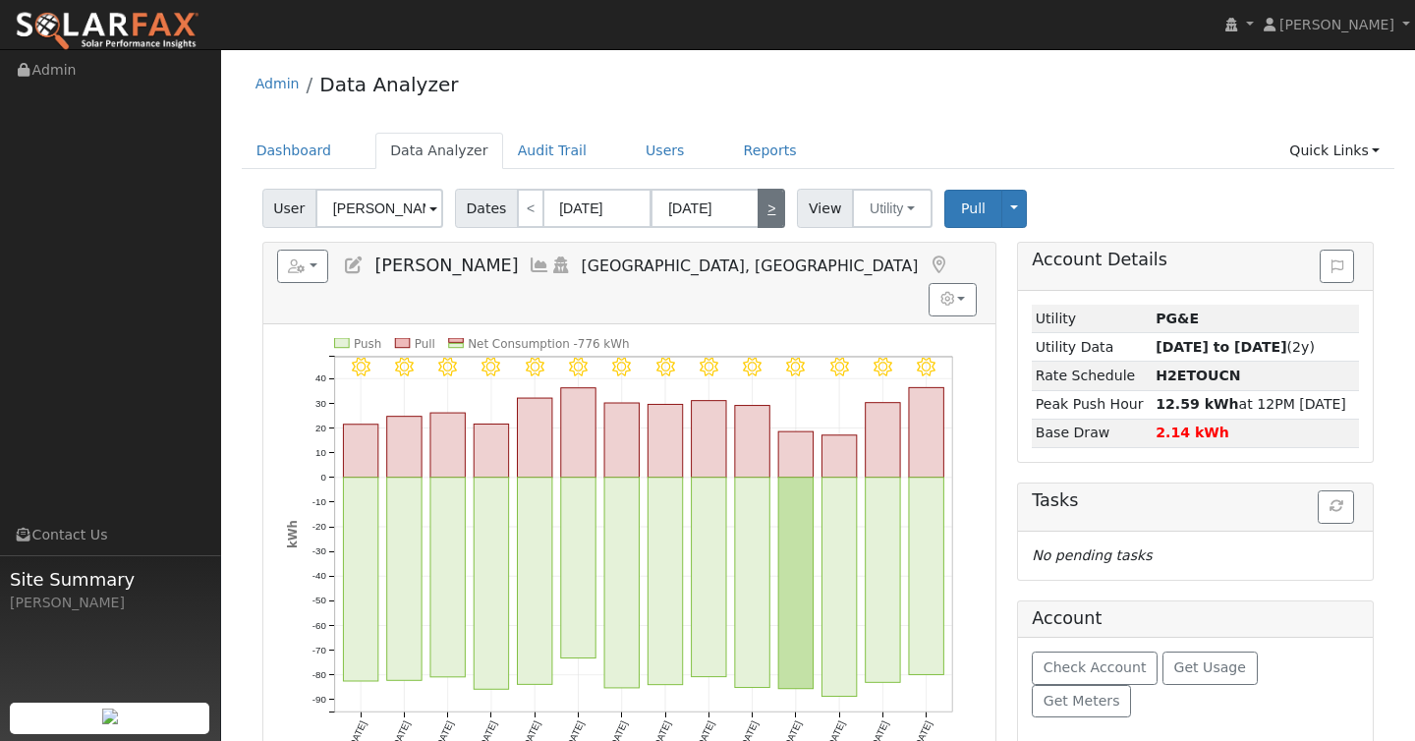
click at [760, 211] on link ">" at bounding box center [772, 208] width 28 height 39
type input "05/14/2024"
type input "05/27/2024"
click at [760, 211] on link ">" at bounding box center [772, 208] width 28 height 39
type input "05/28/2024"
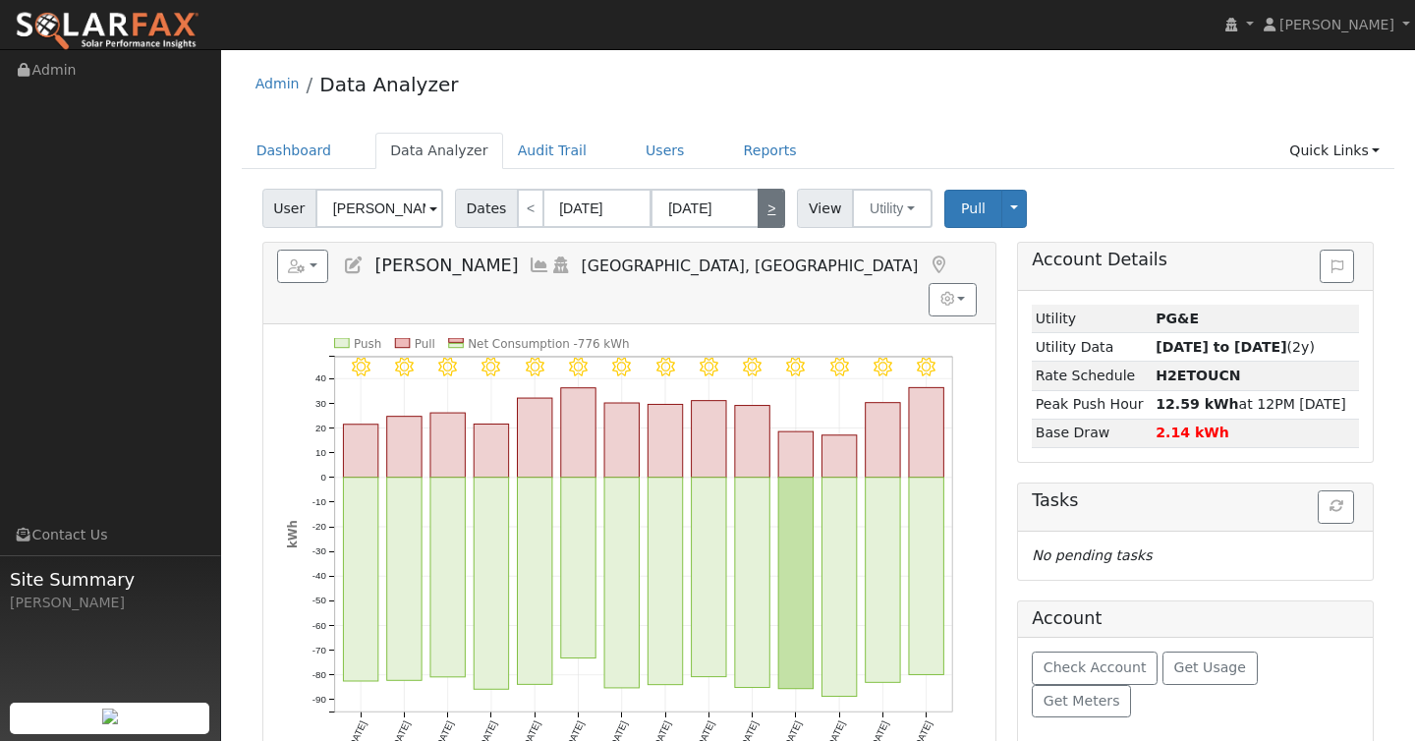
type input "06/10/2024"
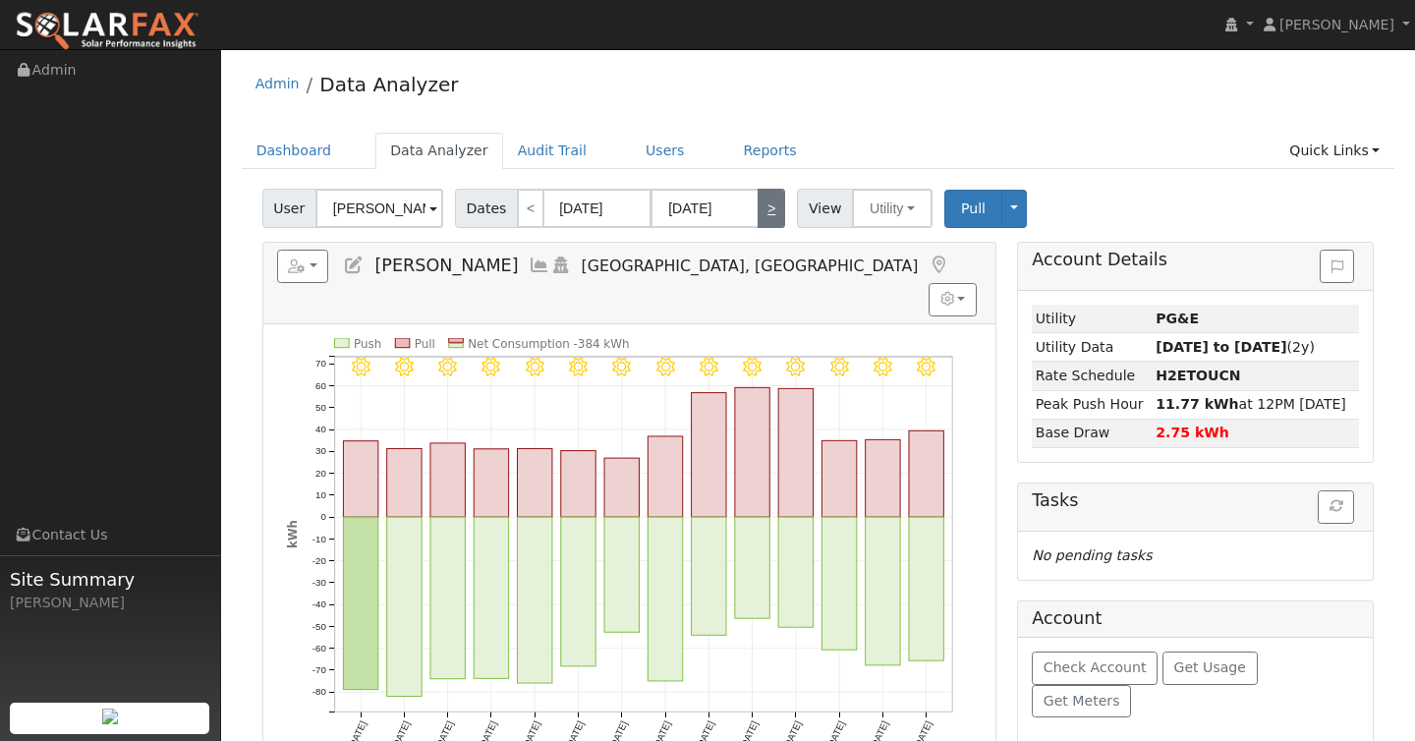
click at [760, 211] on link ">" at bounding box center [772, 208] width 28 height 39
type input "06/11/2024"
type input "06/24/2024"
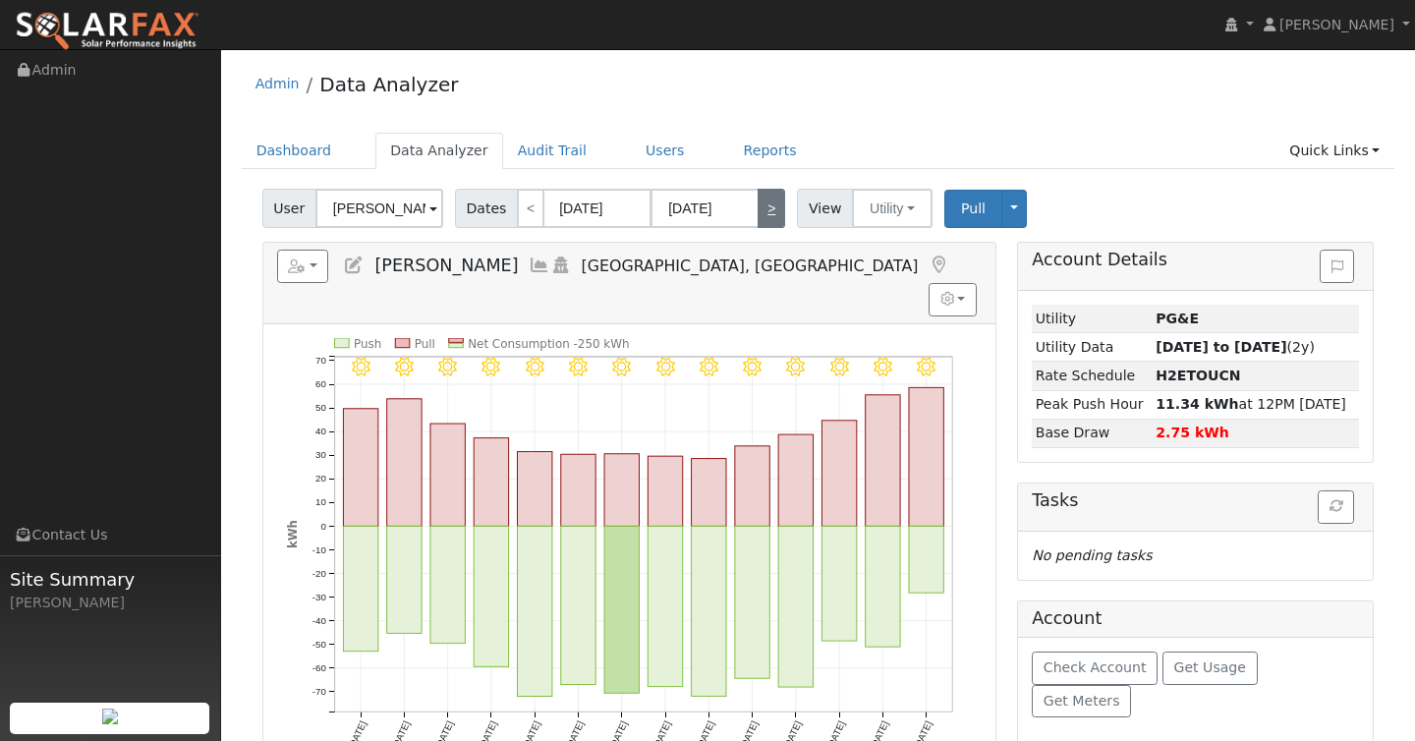
click at [760, 211] on link ">" at bounding box center [772, 208] width 28 height 39
type input "06/25/2024"
type input "07/08/2024"
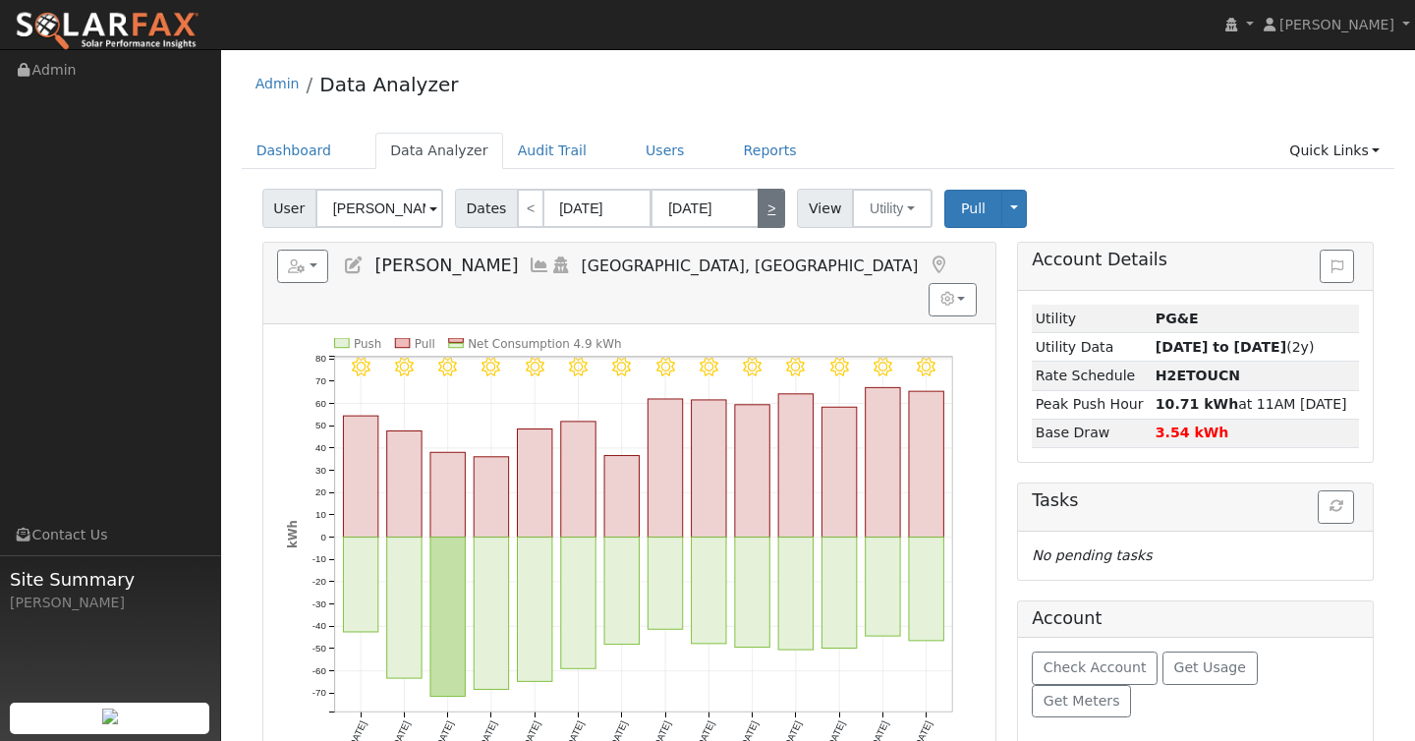
click at [760, 211] on link ">" at bounding box center [772, 208] width 28 height 39
type input "07/09/2024"
type input "07/22/2024"
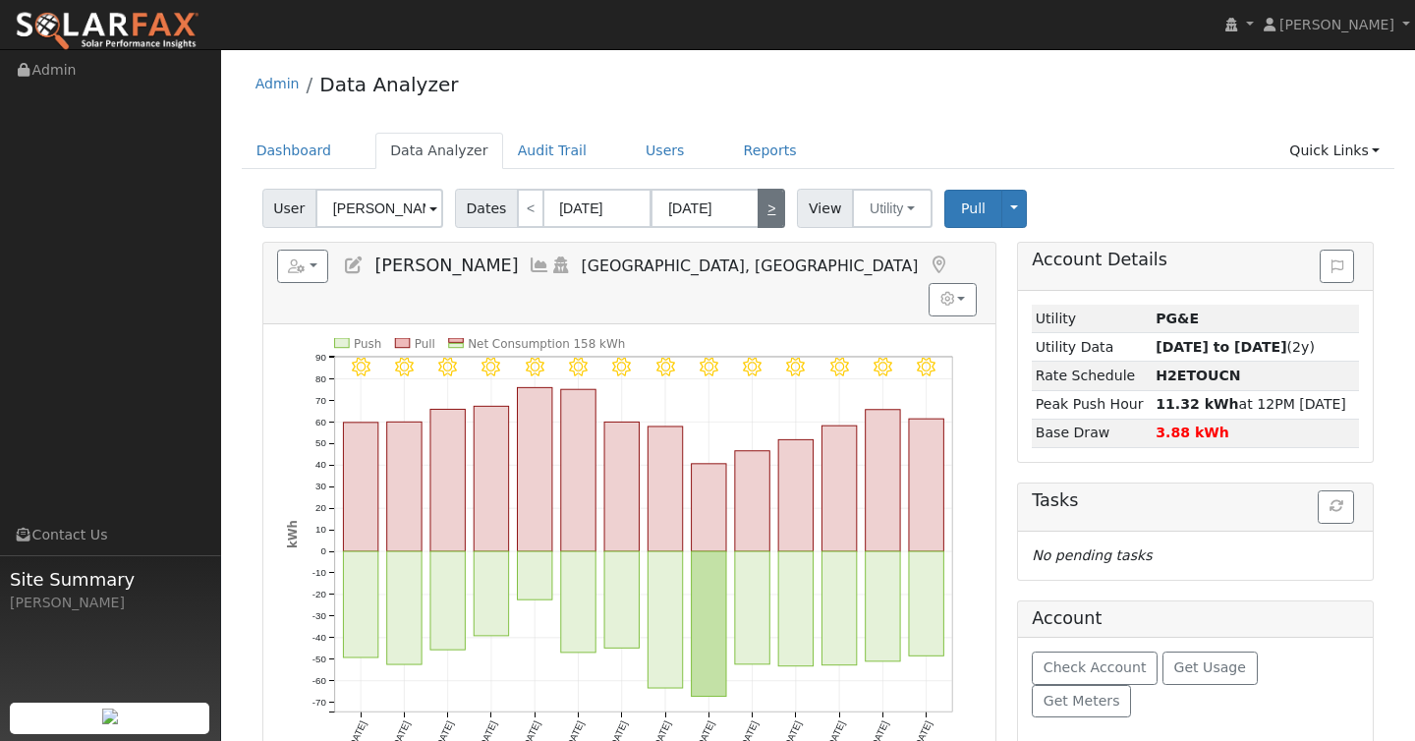
click at [760, 211] on link ">" at bounding box center [772, 208] width 28 height 39
type input "07/23/2024"
type input "08/05/2024"
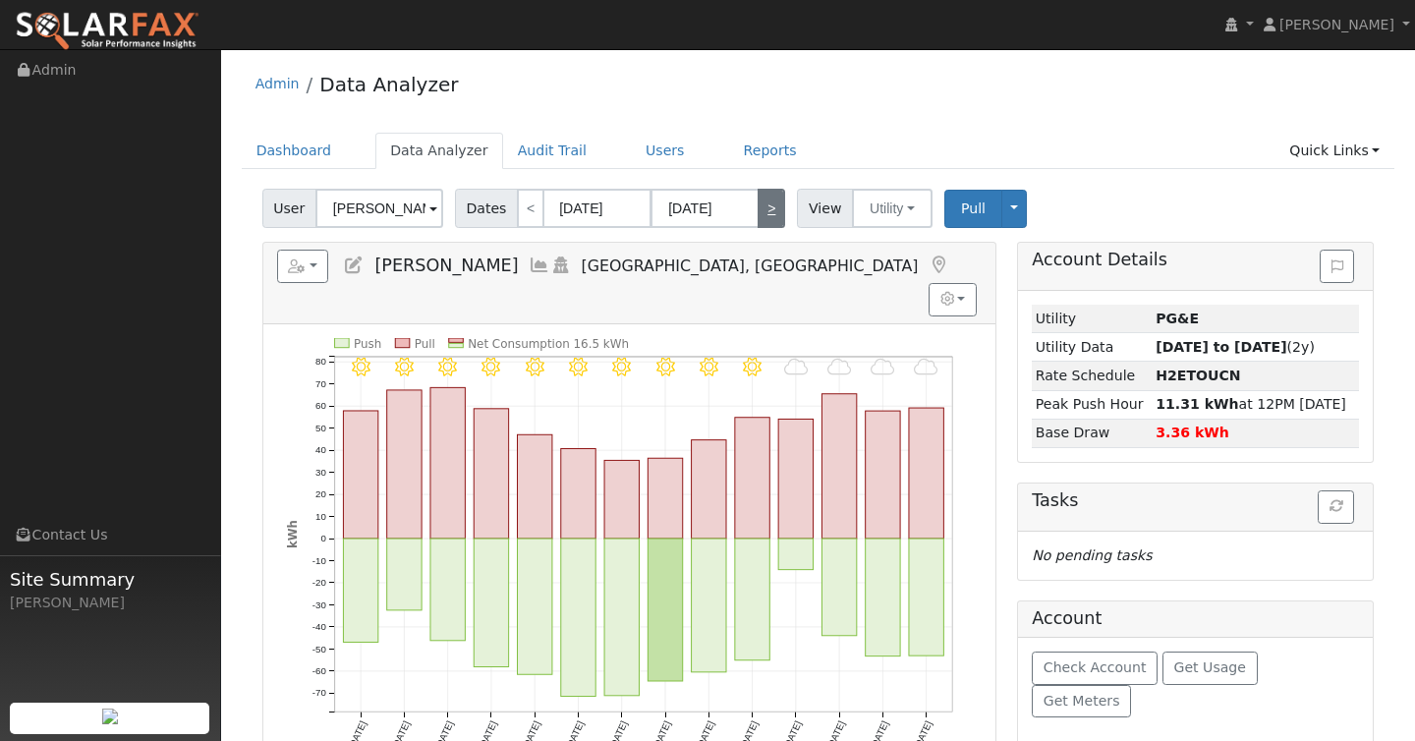
click at [760, 211] on link ">" at bounding box center [772, 208] width 28 height 39
type input "08/06/2024"
type input "08/19/2024"
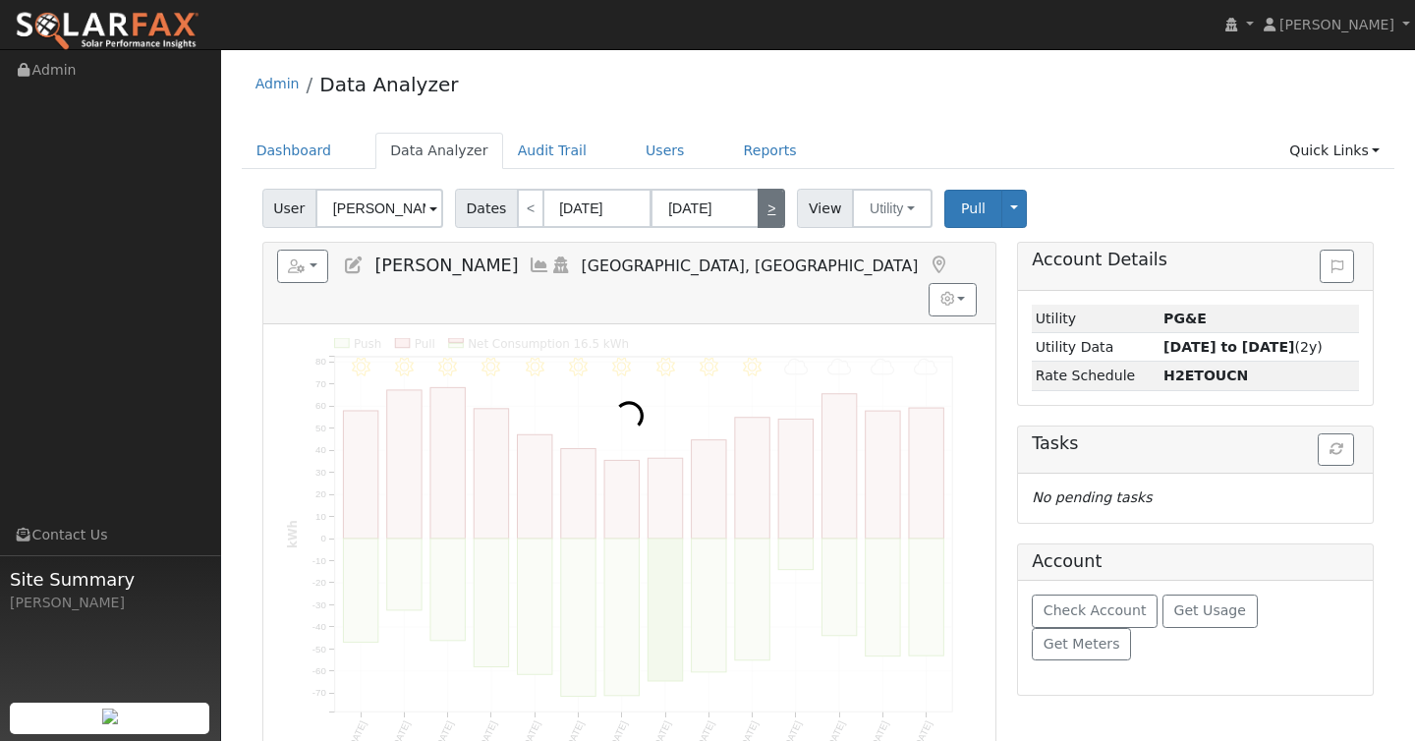
click at [760, 211] on link ">" at bounding box center [772, 208] width 28 height 39
type input "08/20/2024"
type input "09/02/2024"
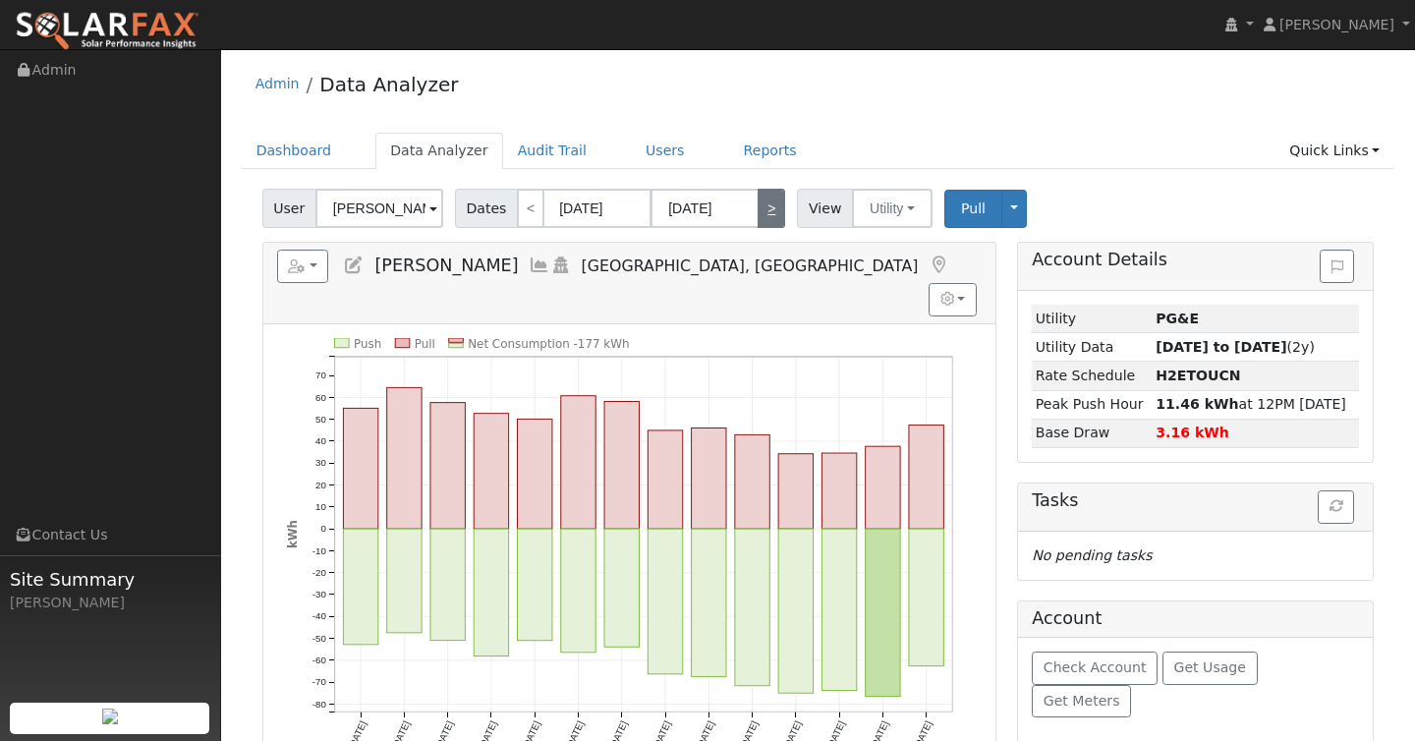
click at [760, 211] on link ">" at bounding box center [772, 208] width 28 height 39
type input "09/03/2024"
type input "09/16/2024"
click at [760, 211] on link ">" at bounding box center [772, 208] width 28 height 39
type input "09/17/2024"
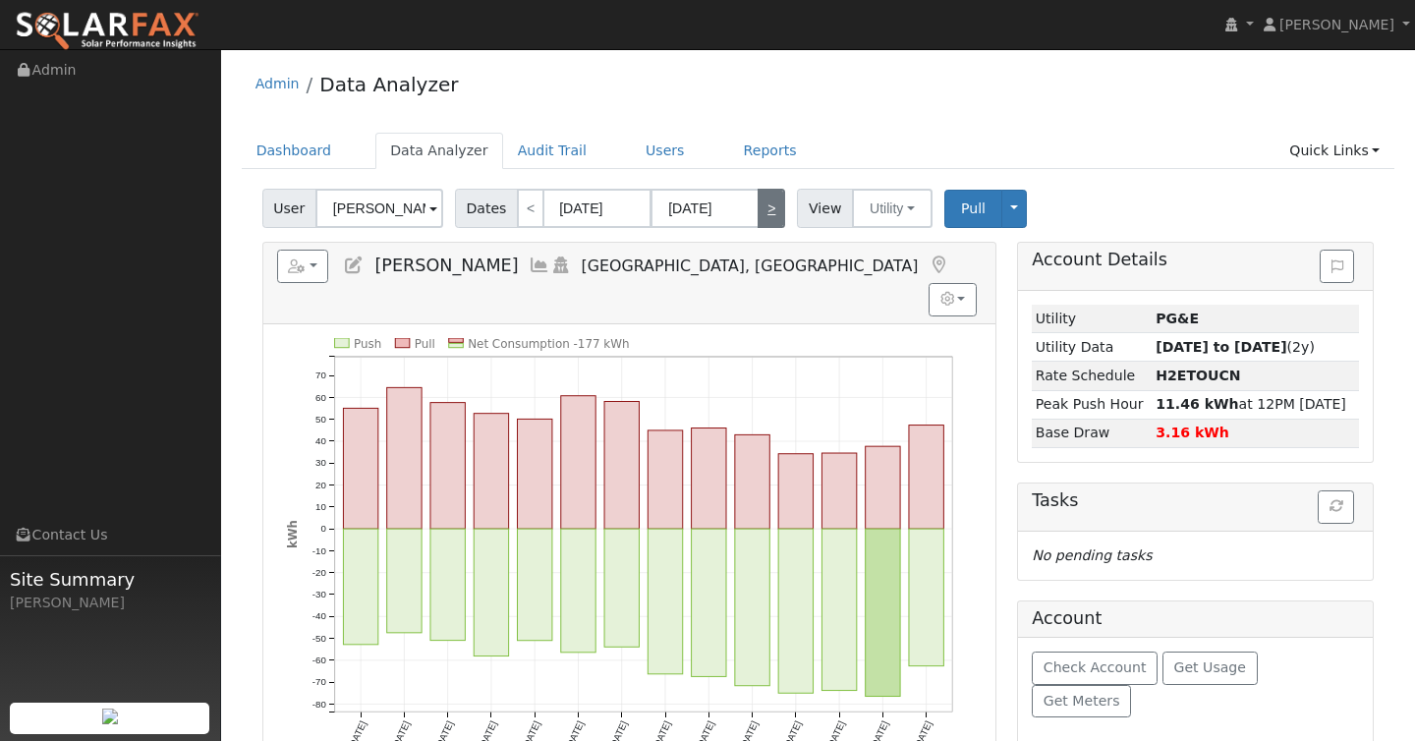
type input "09/30/2024"
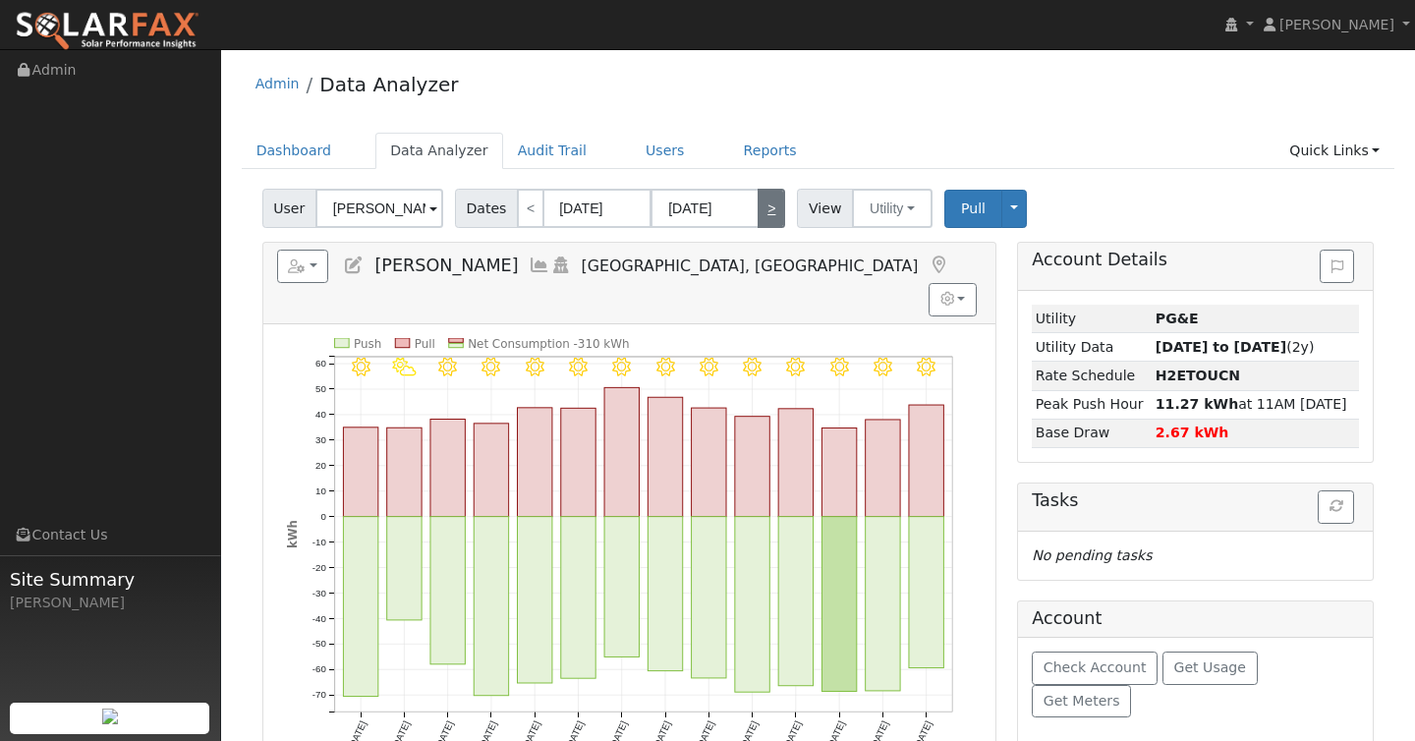
click at [760, 211] on link ">" at bounding box center [772, 208] width 28 height 39
type input "10/01/2024"
type input "10/14/2024"
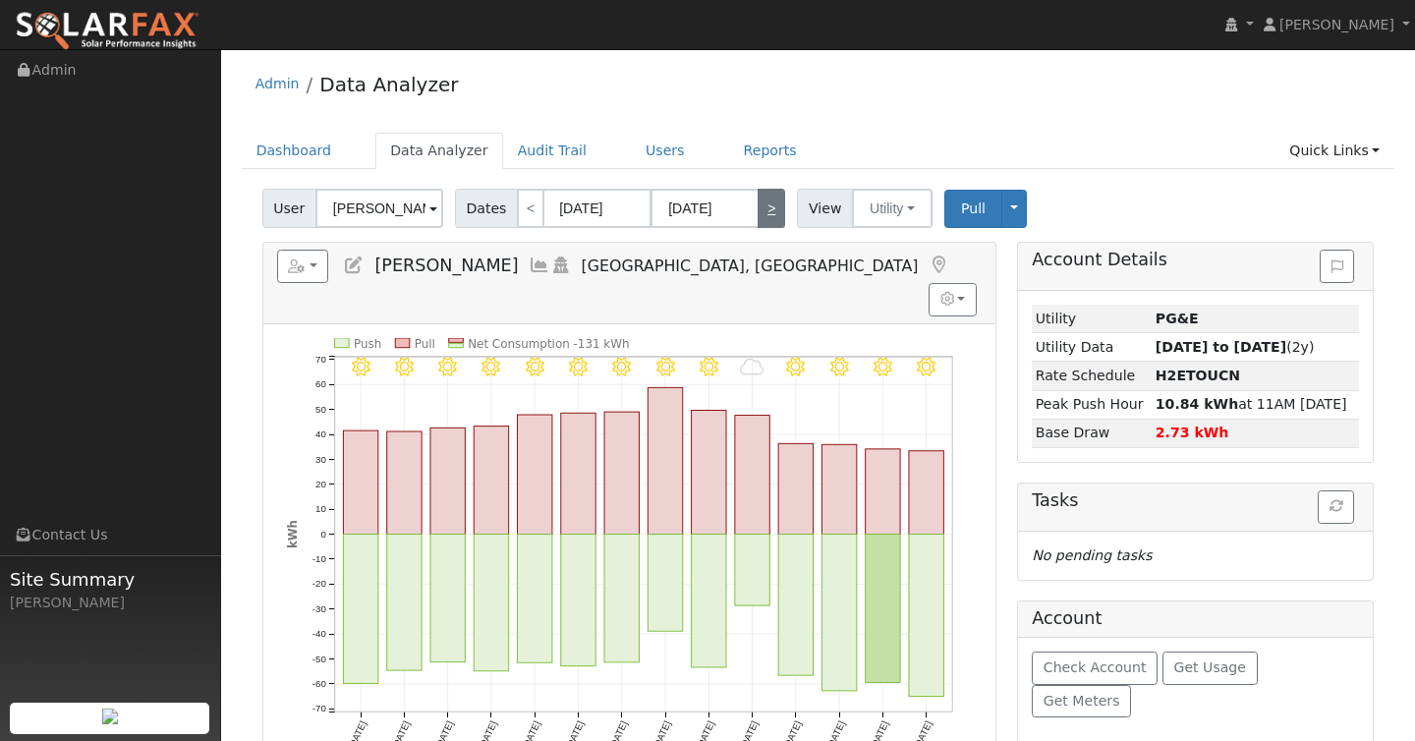
click at [760, 211] on link ">" at bounding box center [772, 208] width 28 height 39
type input "10/15/2024"
type input "10/28/2024"
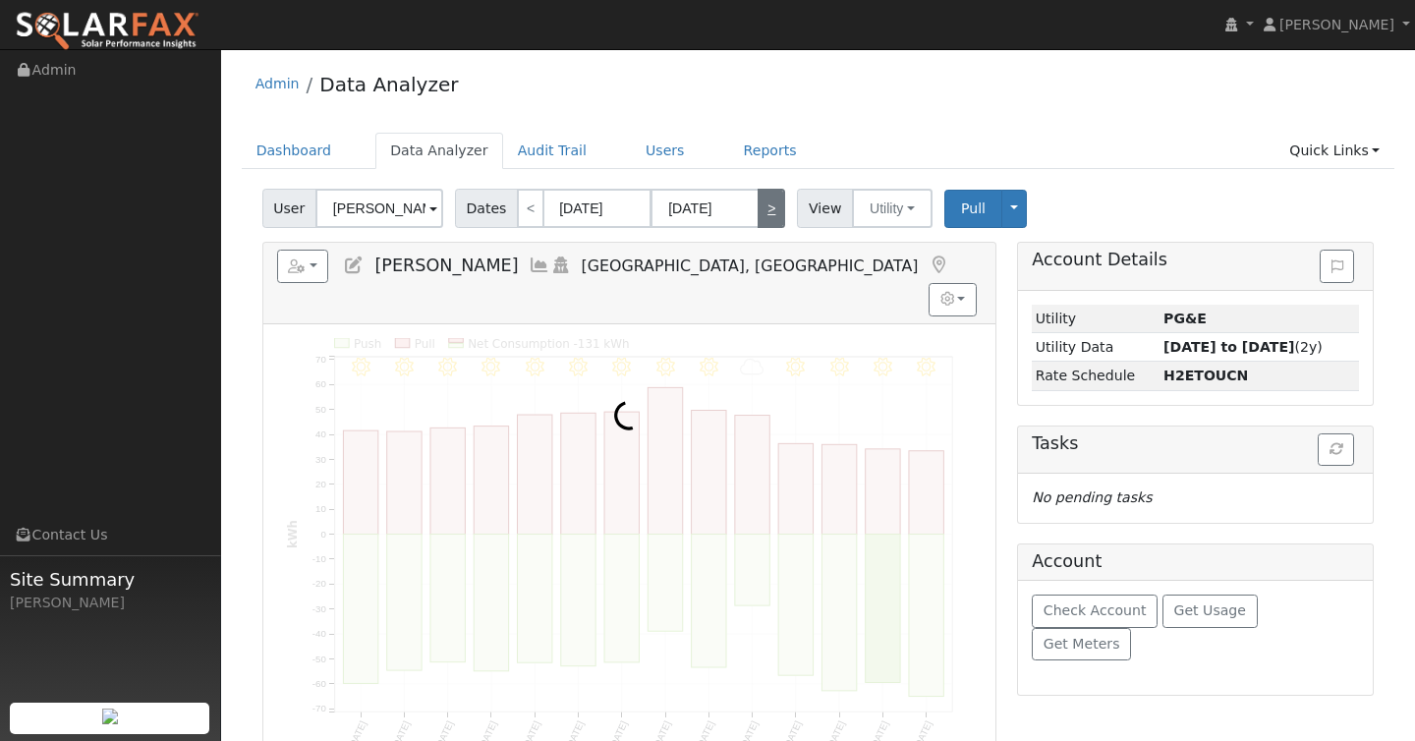
click at [760, 211] on link ">" at bounding box center [772, 208] width 28 height 39
type input "10/29/2024"
type input "11/11/2024"
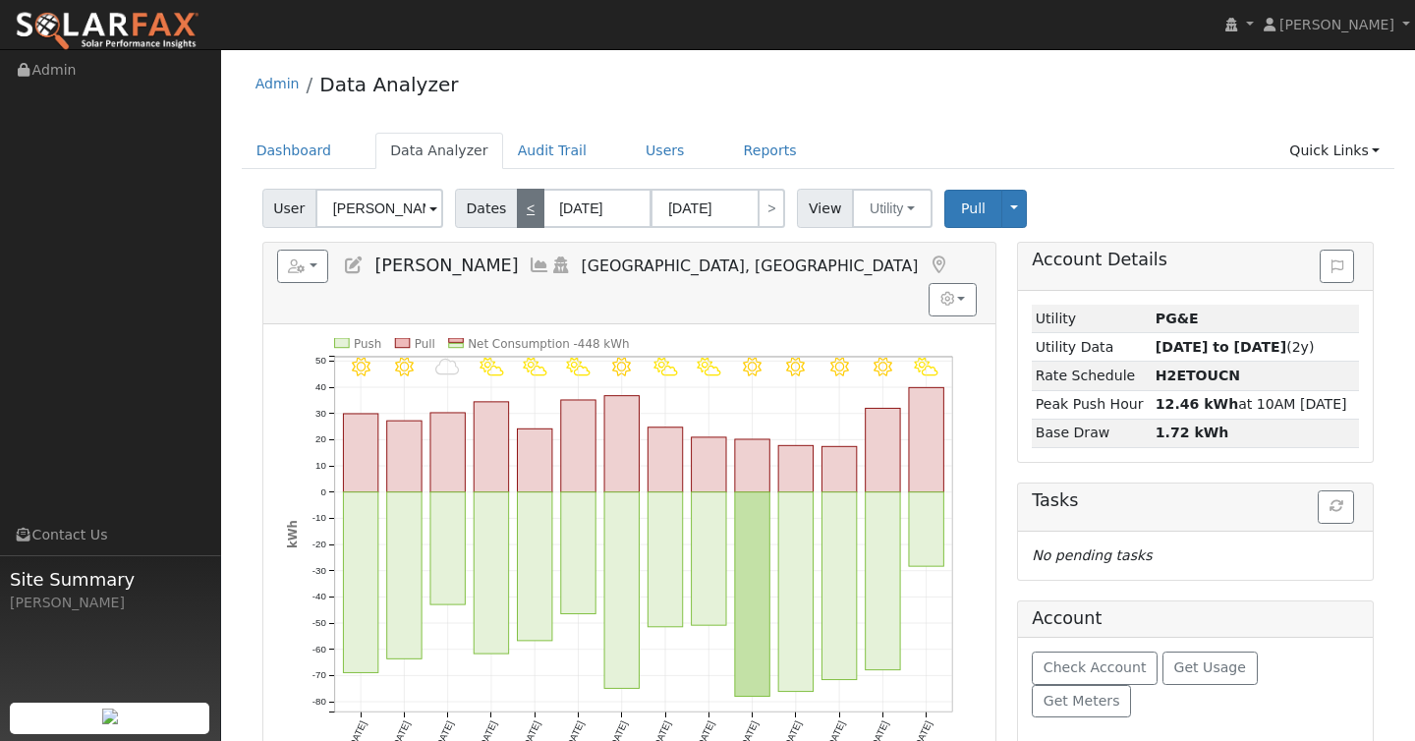
click at [535, 200] on link "<" at bounding box center [531, 208] width 28 height 39
type input "10/15/2024"
type input "10/28/2024"
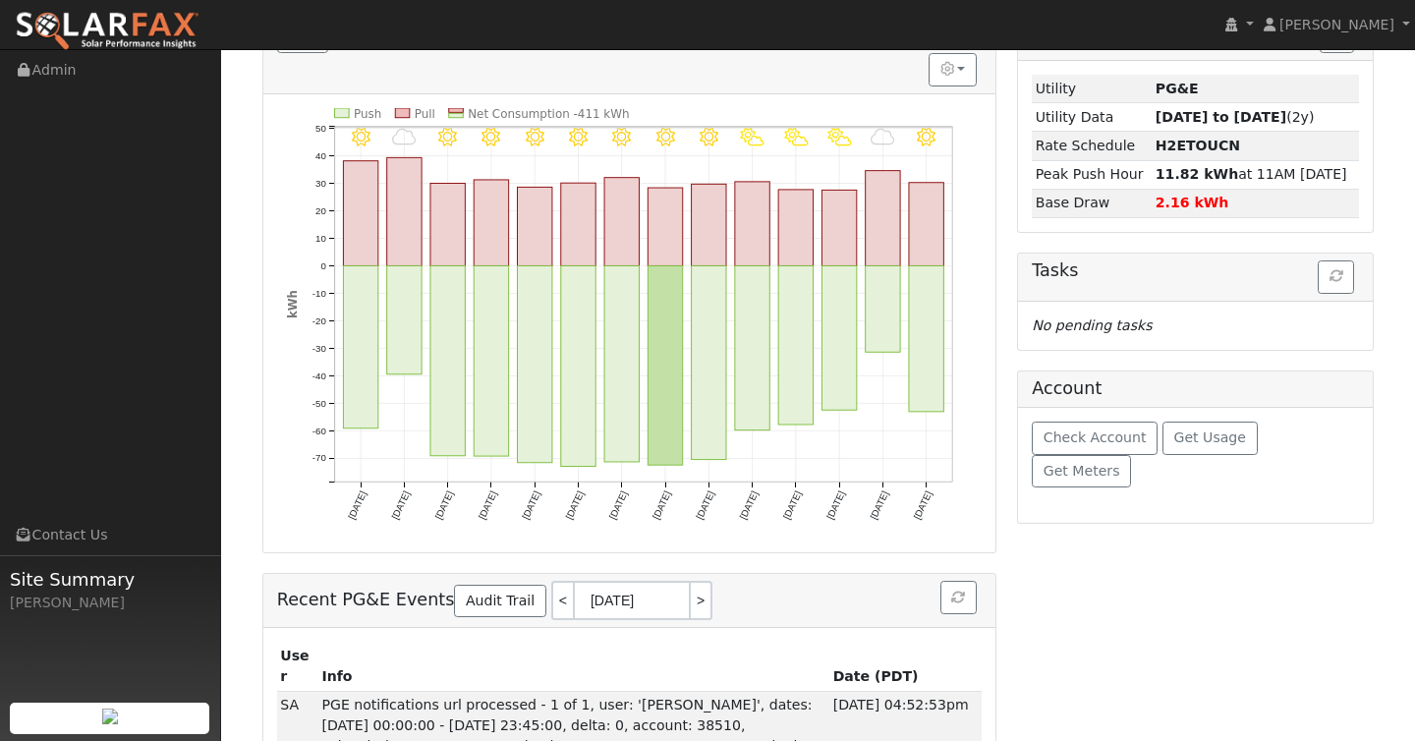
scroll to position [122, 0]
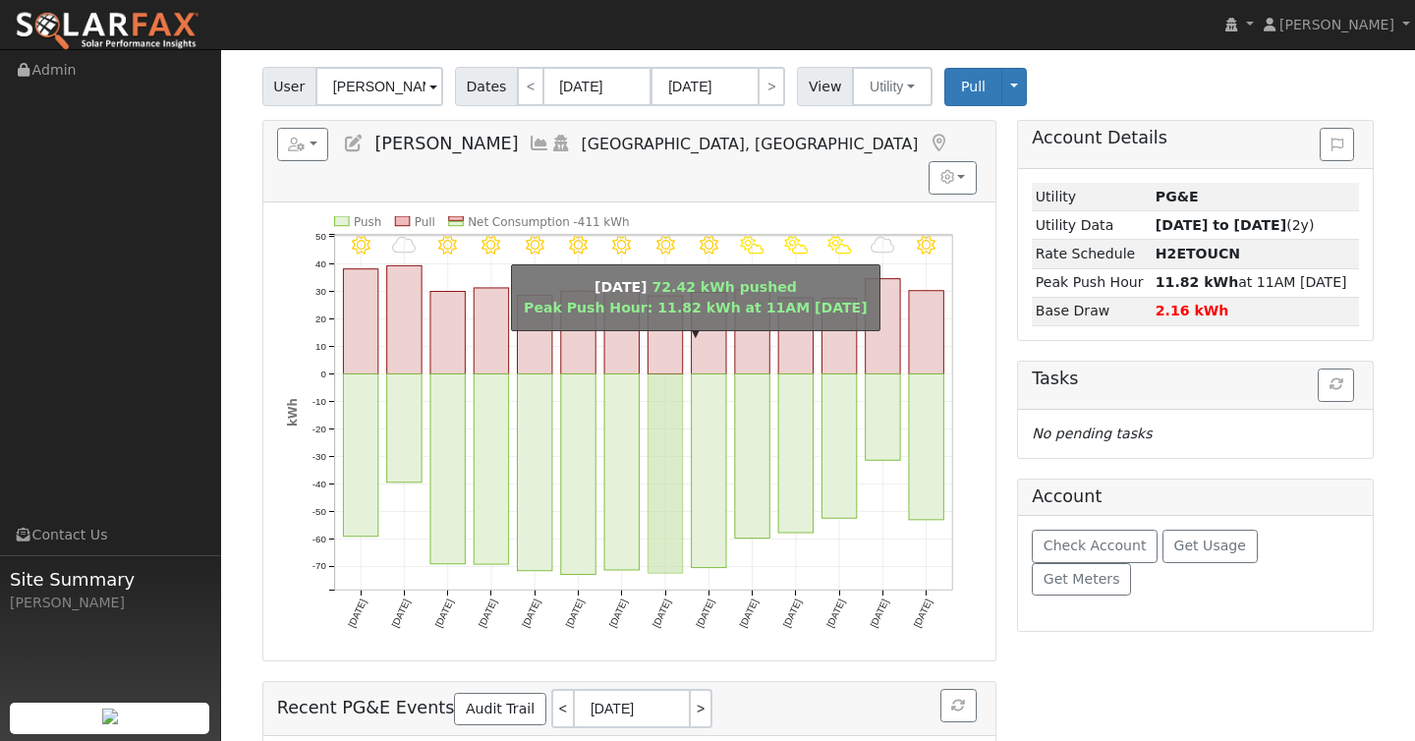
click at [658, 373] on rect "onclick=""" at bounding box center [665, 472] width 34 height 199
type input "10/22/2024"
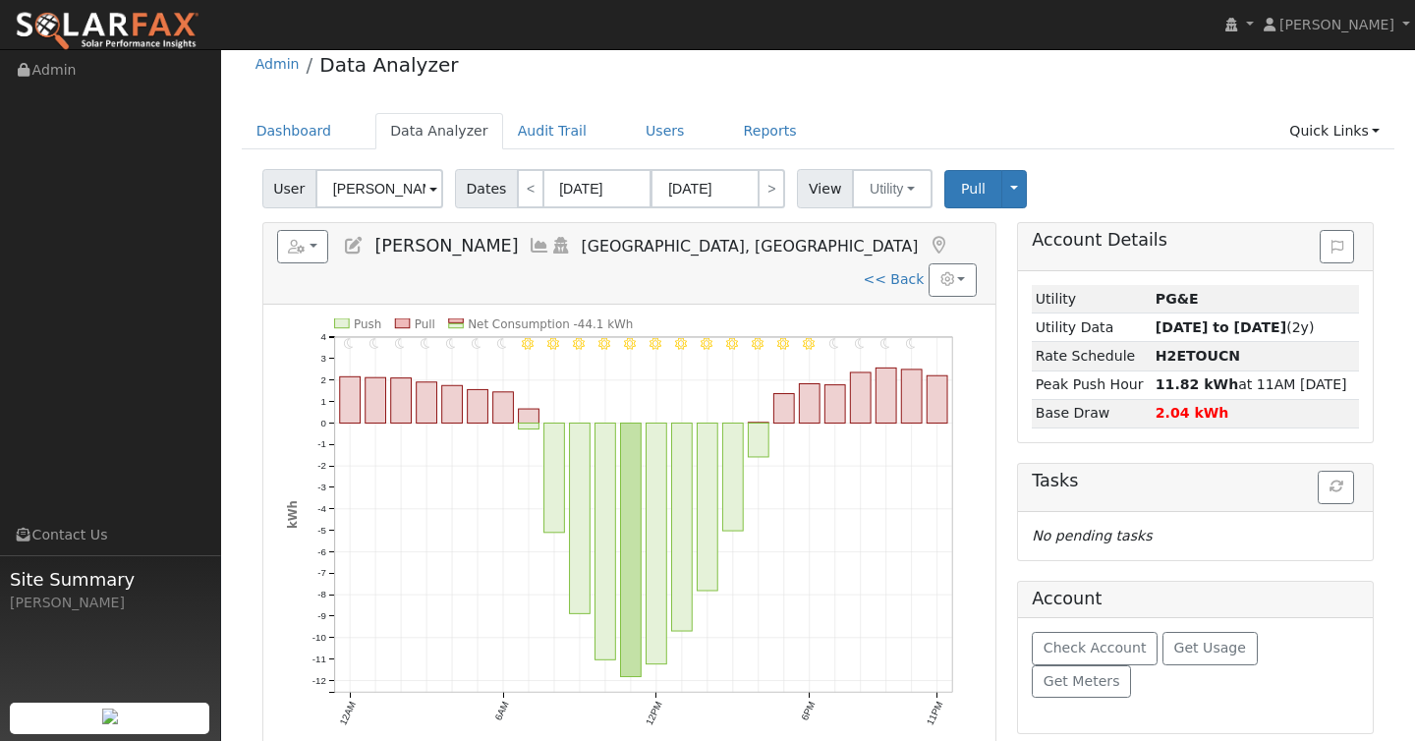
scroll to position [0, 0]
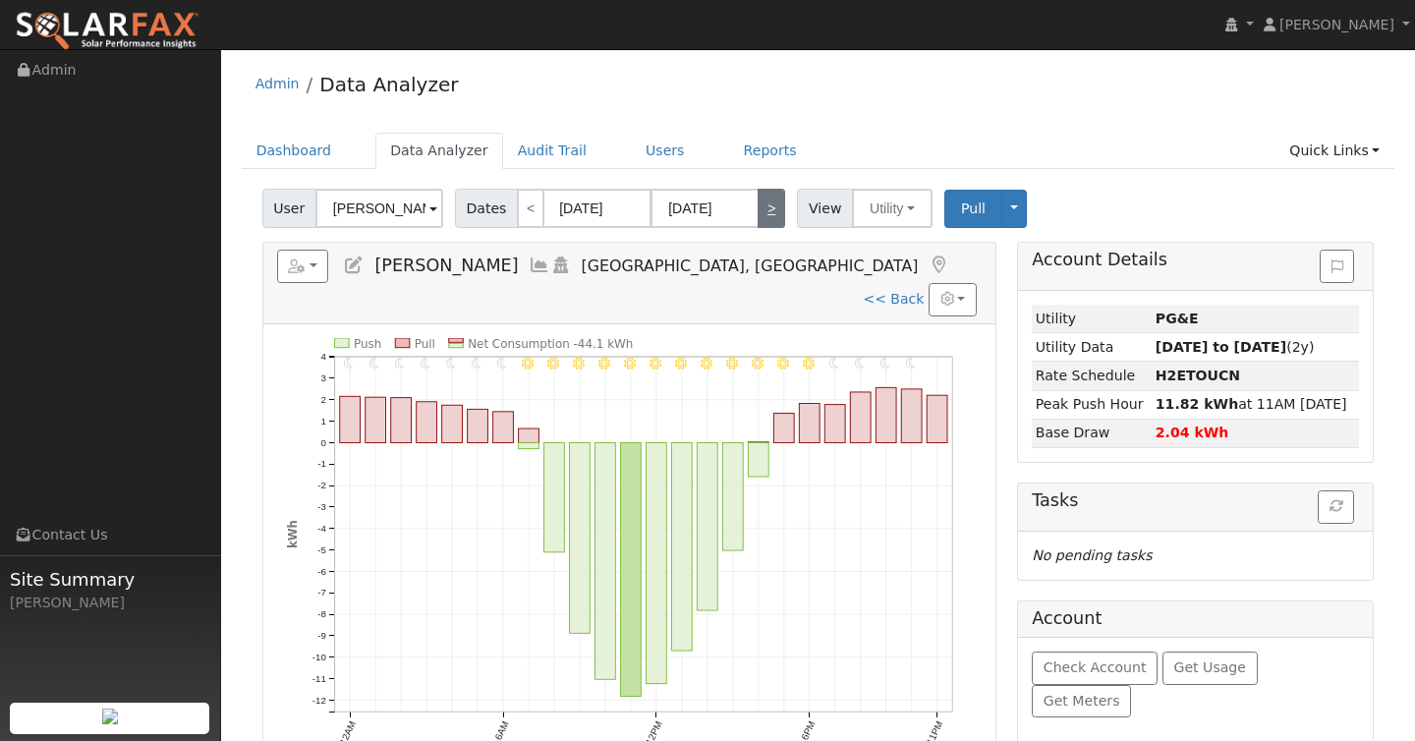
click at [766, 211] on link ">" at bounding box center [772, 208] width 28 height 39
type input "10/23/2024"
click at [766, 211] on link ">" at bounding box center [772, 208] width 28 height 39
type input "10/24/2024"
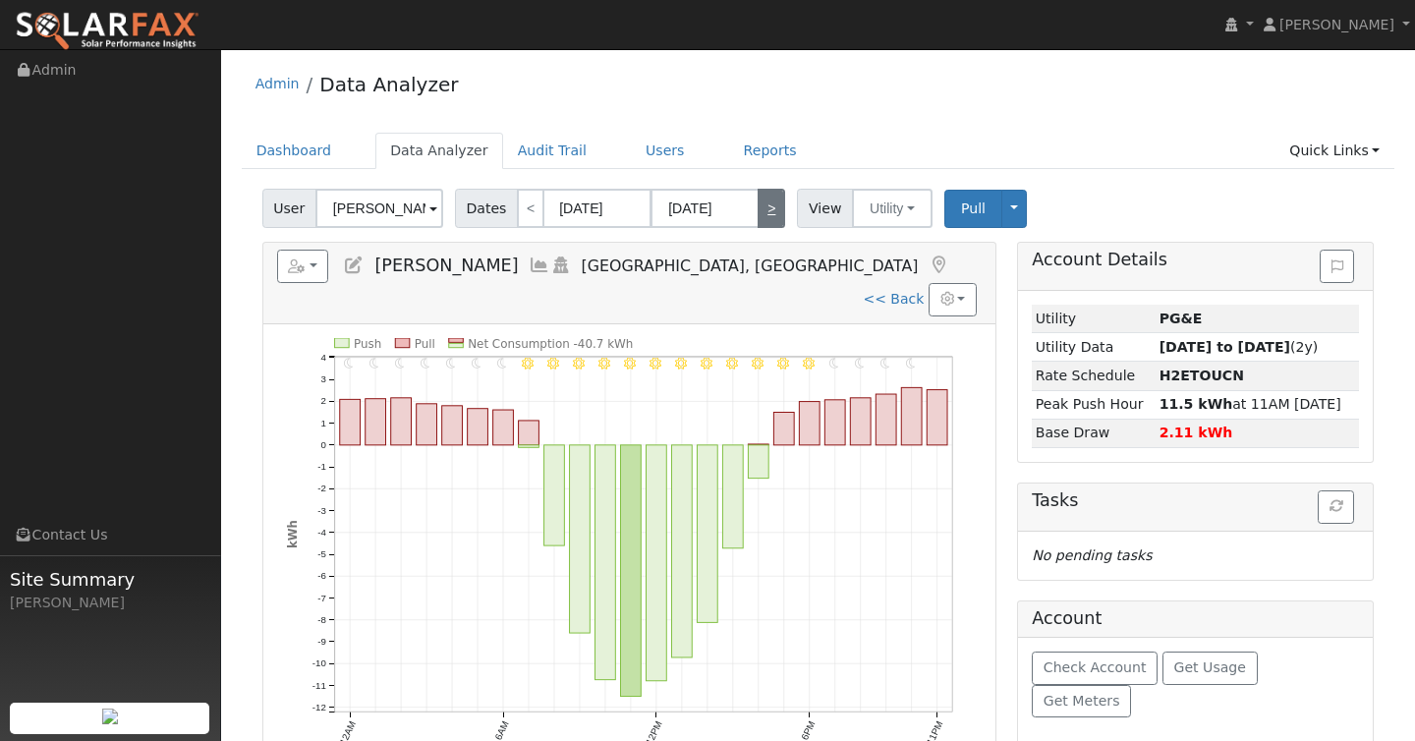
type input "10/24/2024"
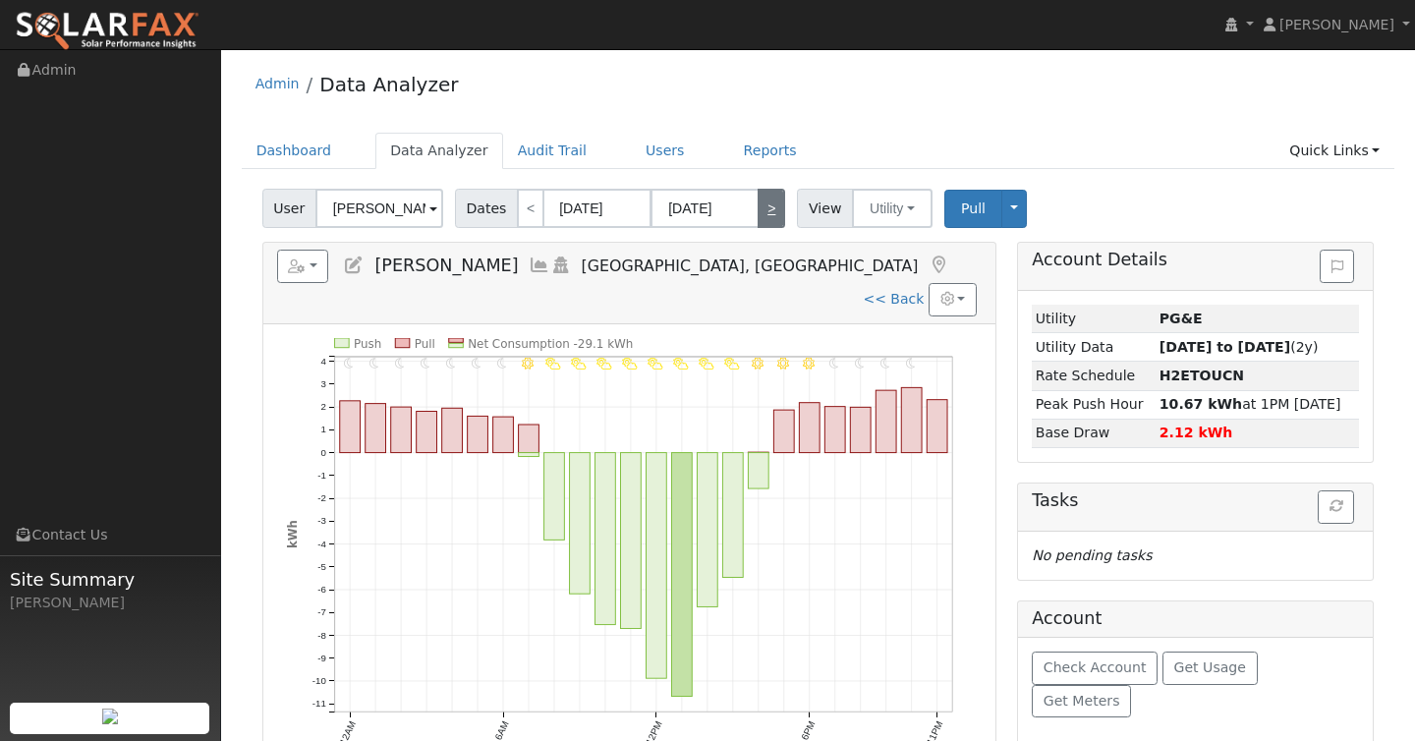
click at [766, 211] on link ">" at bounding box center [772, 208] width 28 height 39
type input "10/25/2024"
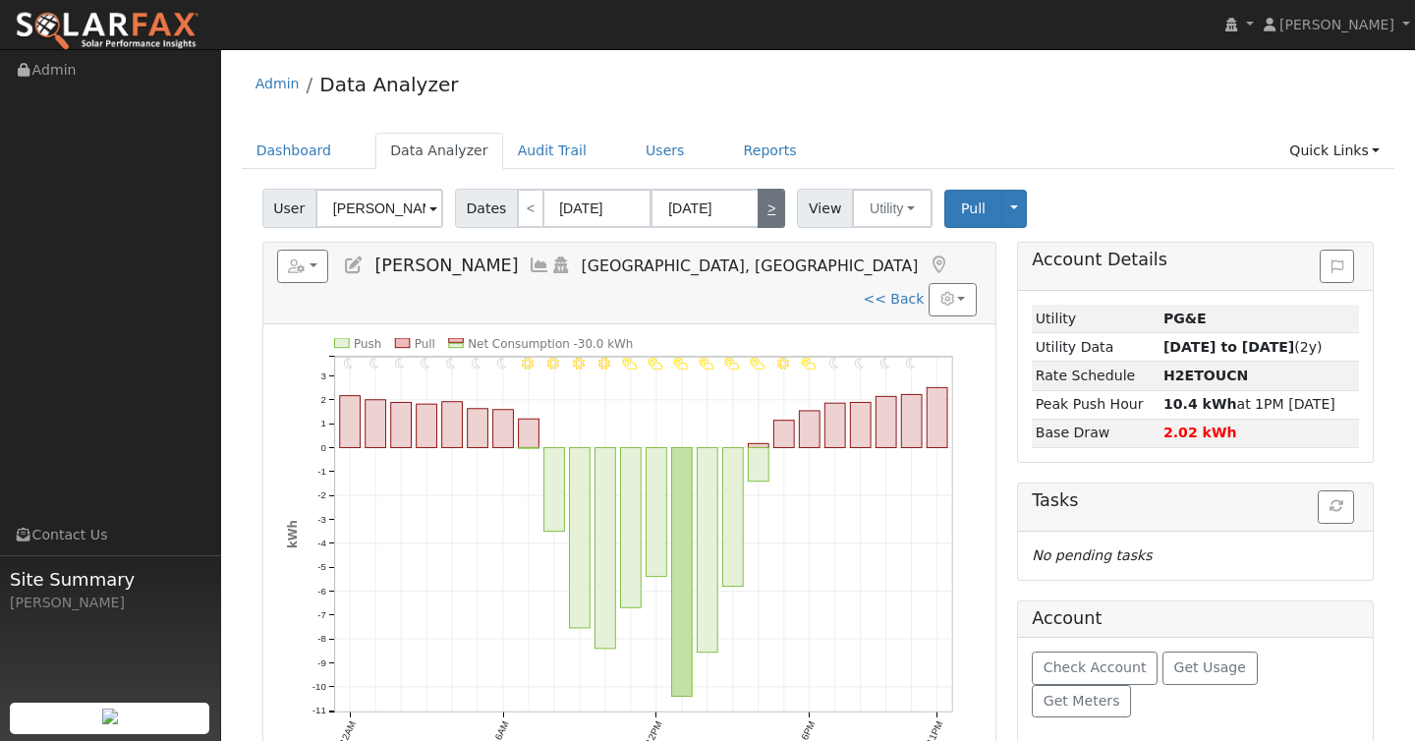
click at [766, 211] on link ">" at bounding box center [772, 208] width 28 height 39
type input "10/26/2024"
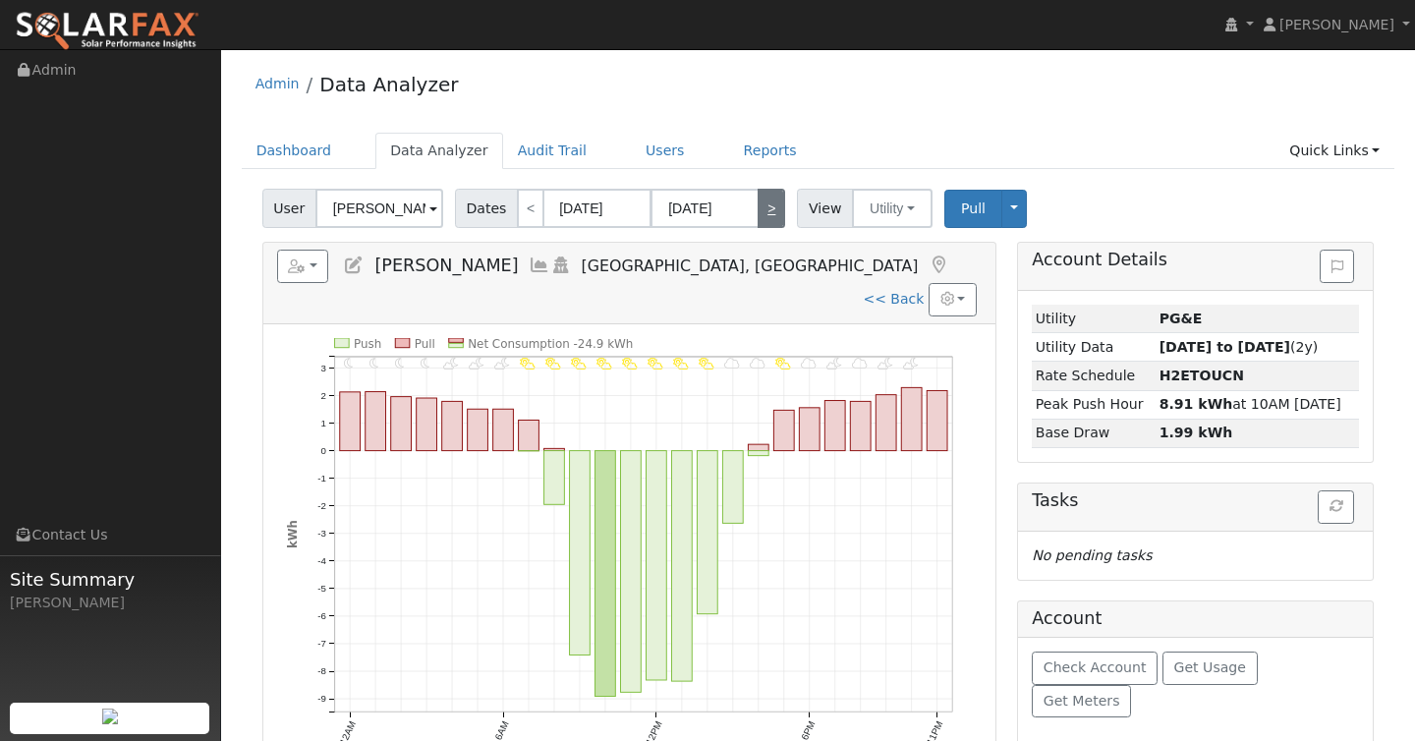
click at [766, 211] on link ">" at bounding box center [772, 208] width 28 height 39
type input "10/27/2024"
click at [766, 211] on link ">" at bounding box center [772, 208] width 28 height 39
type input "10/28/2024"
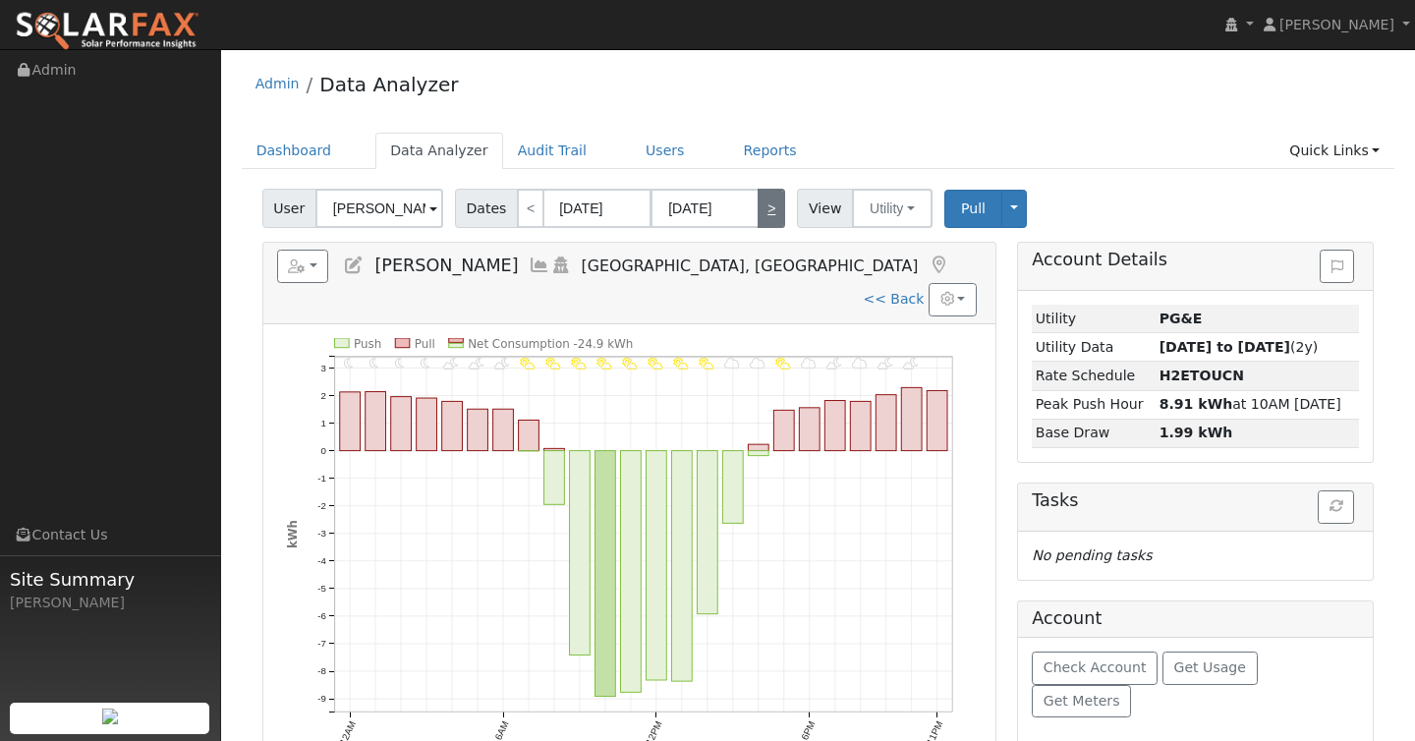
type input "10/28/2024"
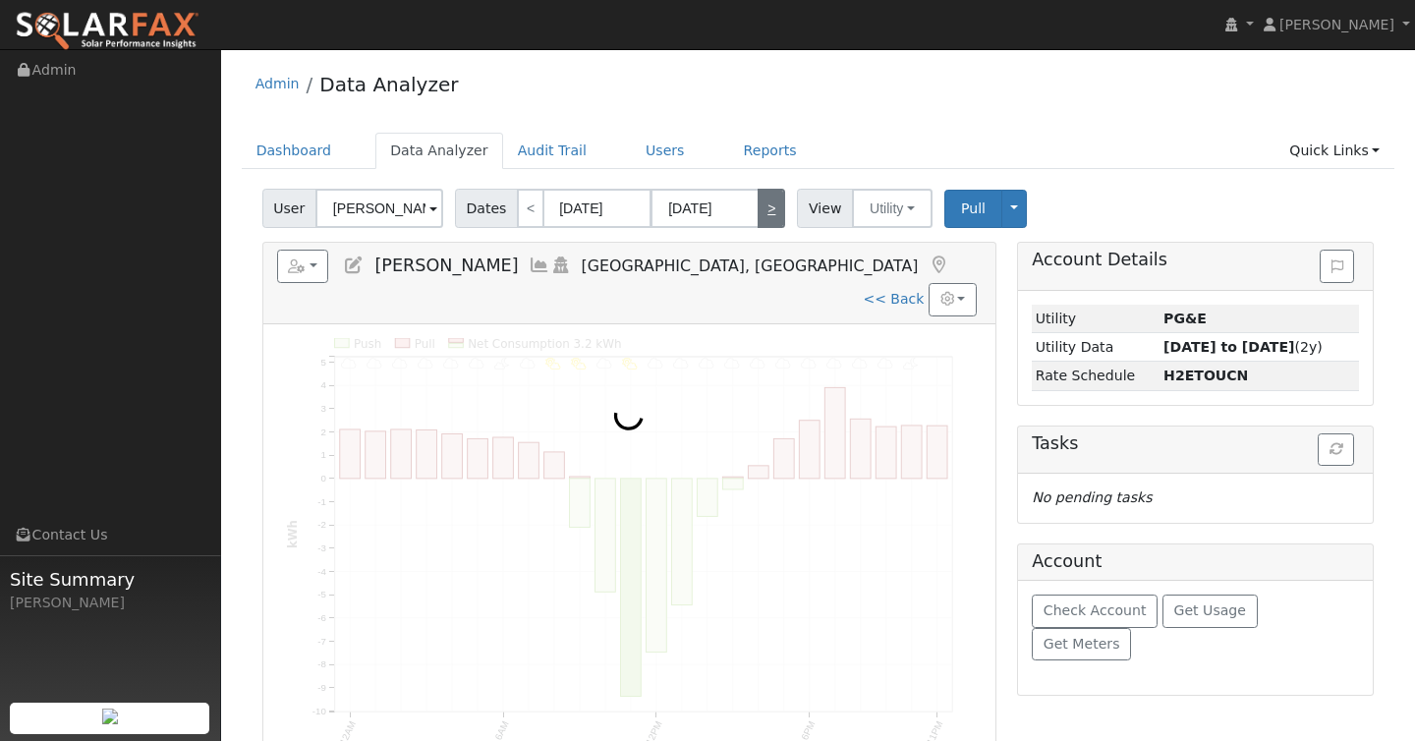
click at [766, 211] on link ">" at bounding box center [772, 208] width 28 height 39
type input "10/29/2024"
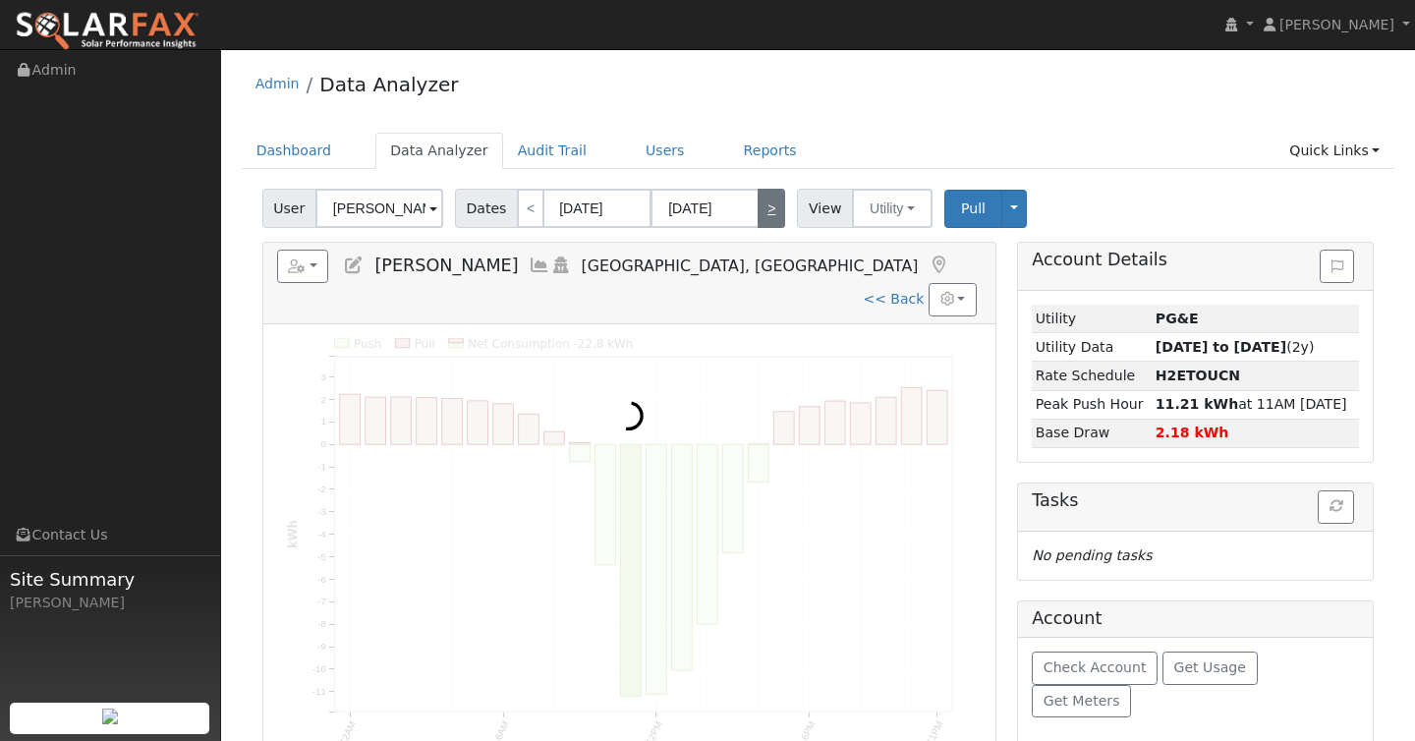
click at [766, 211] on link ">" at bounding box center [772, 208] width 28 height 39
type input "10/30/2024"
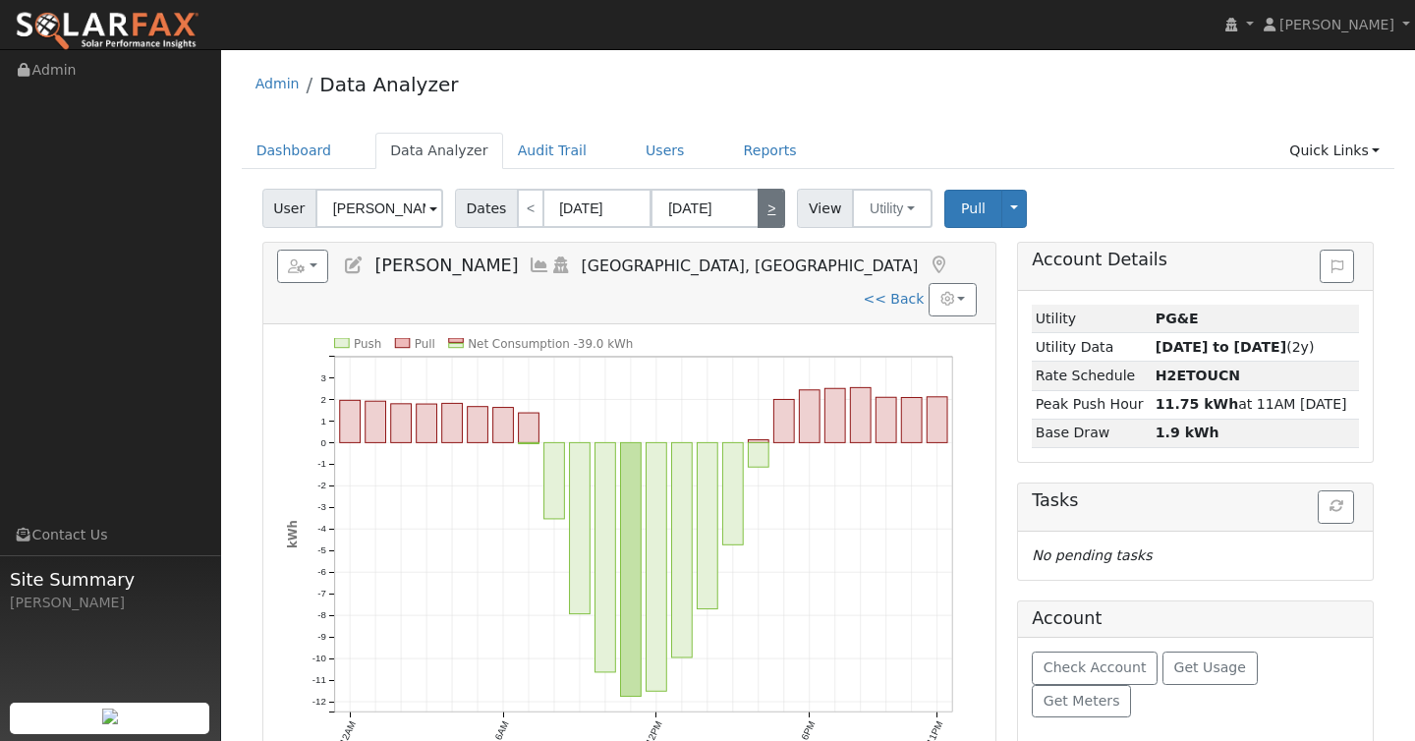
click at [766, 211] on link ">" at bounding box center [772, 208] width 28 height 39
type input "10/31/2024"
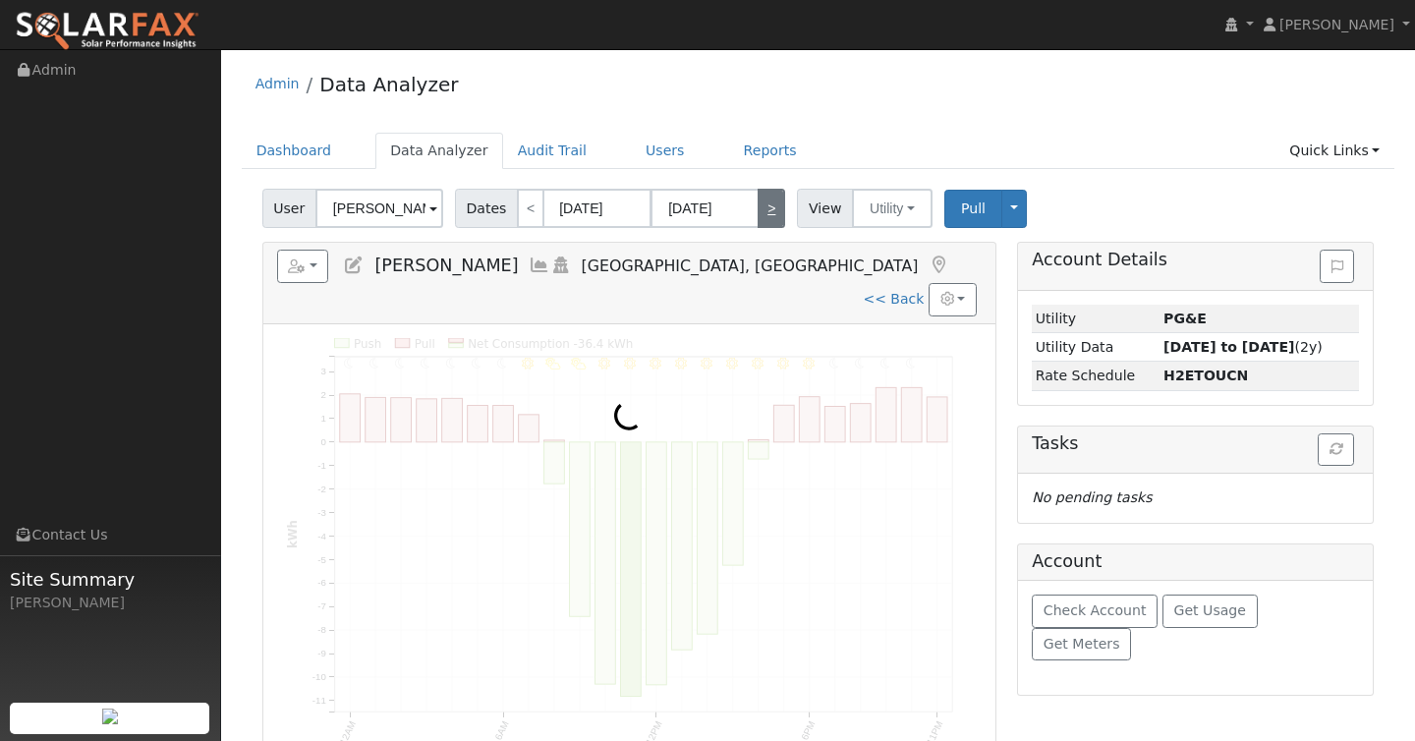
click at [766, 211] on link ">" at bounding box center [772, 208] width 28 height 39
type input "11/01/2024"
click at [766, 211] on link ">" at bounding box center [772, 208] width 28 height 39
type input "11/02/2024"
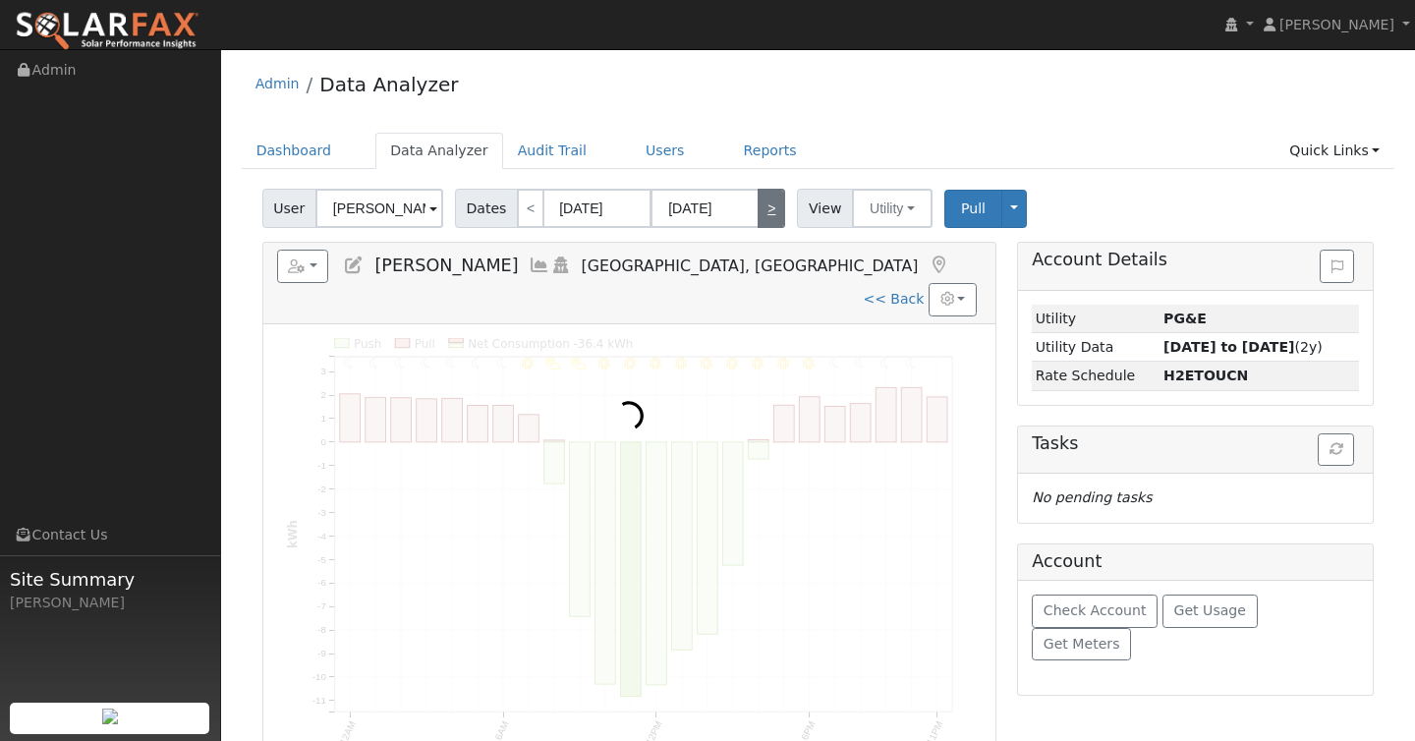
type input "11/02/2024"
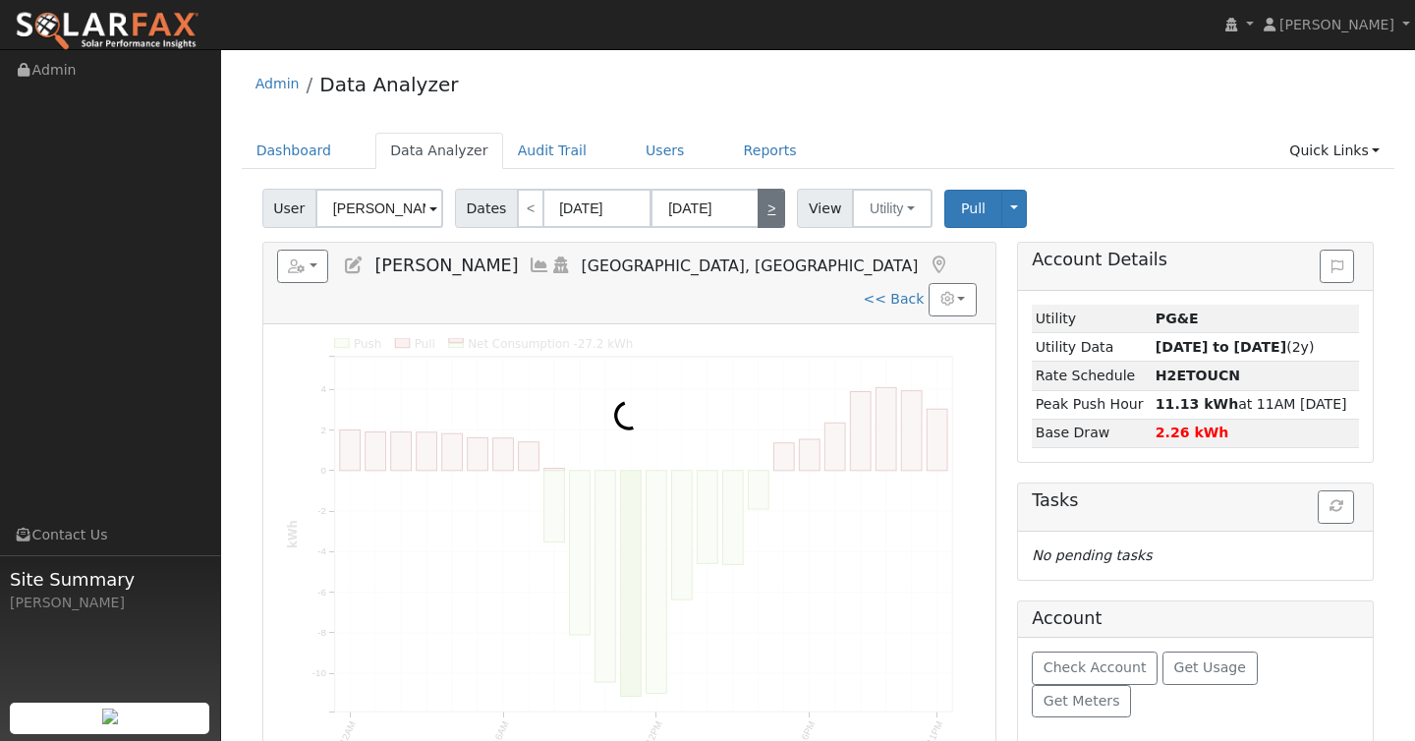
click at [766, 211] on link ">" at bounding box center [772, 208] width 28 height 39
type input "11/03/2024"
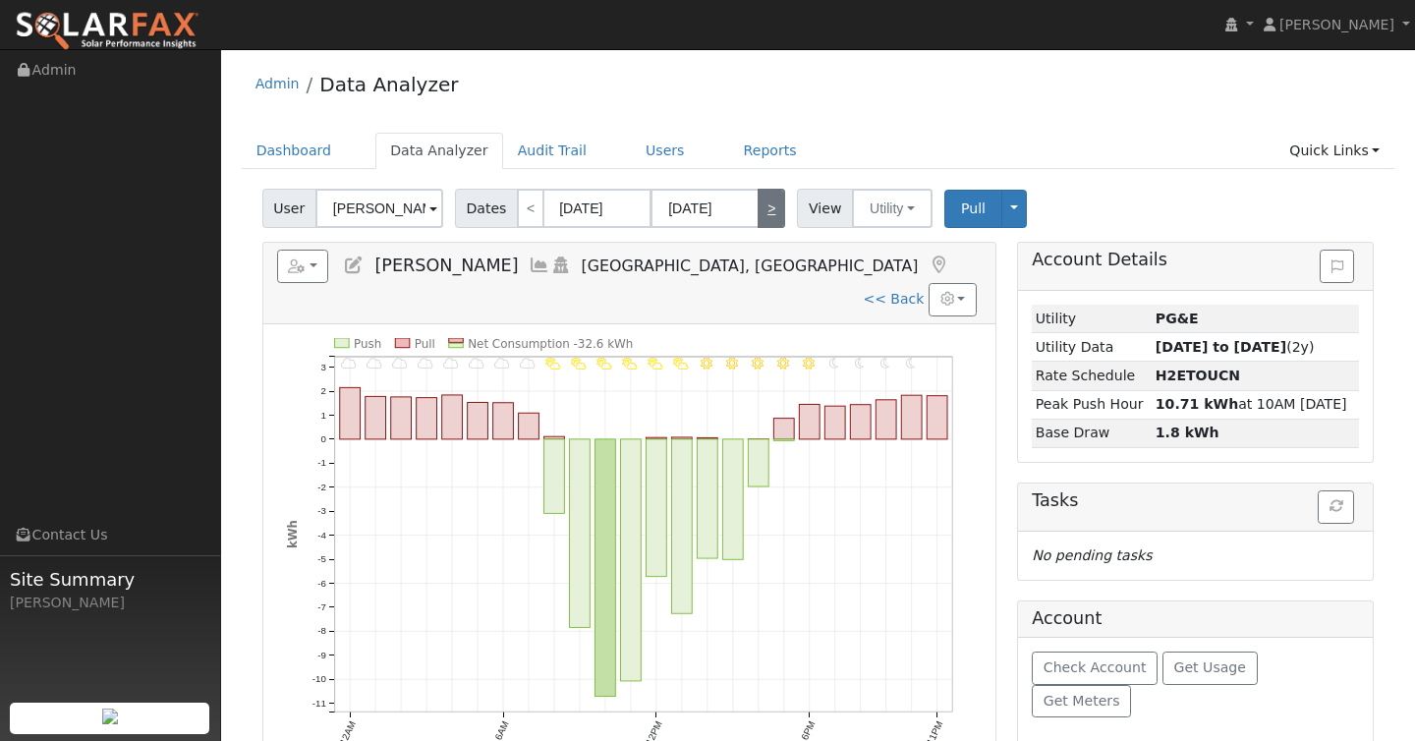
click at [766, 211] on link ">" at bounding box center [772, 208] width 28 height 39
type input "11/04/2024"
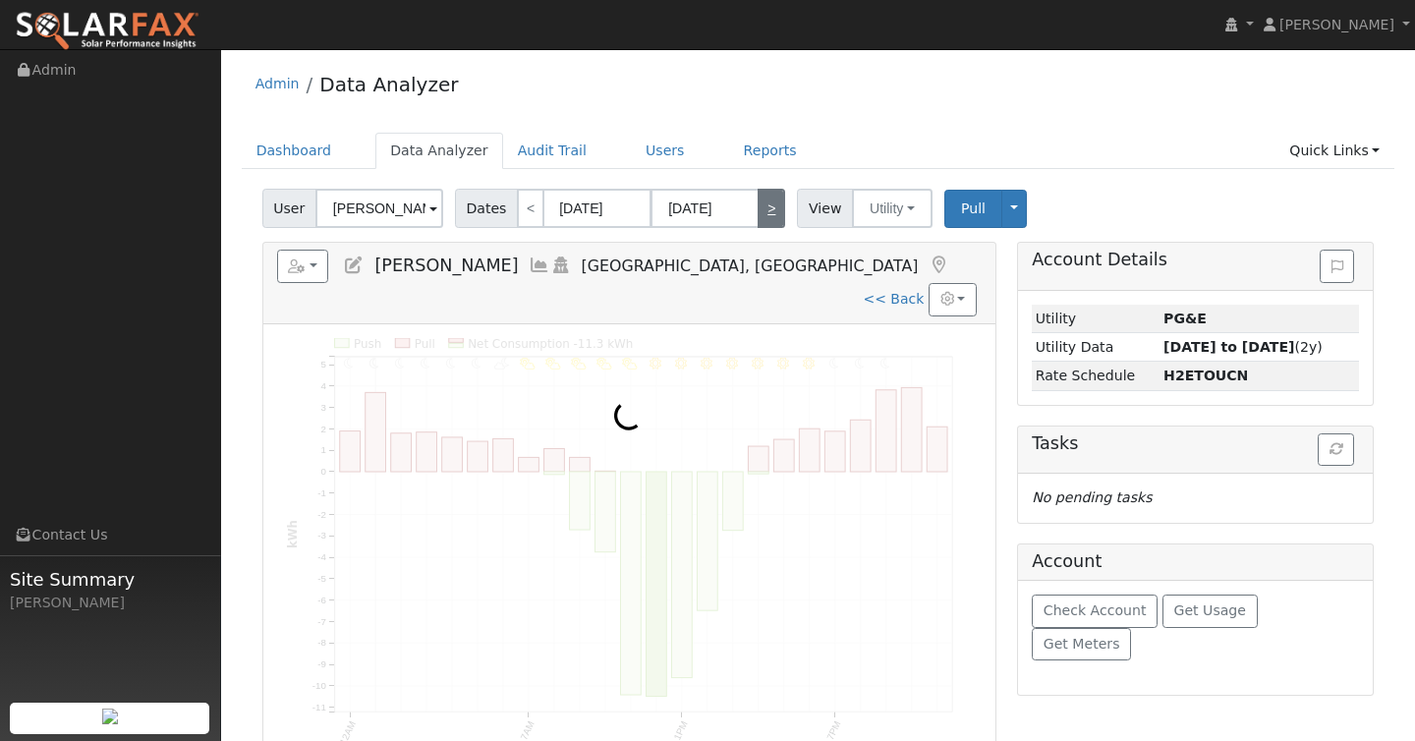
click at [766, 211] on link ">" at bounding box center [772, 208] width 28 height 39
type input "11/05/2024"
click at [766, 211] on link ">" at bounding box center [772, 208] width 28 height 39
type input "11/06/2024"
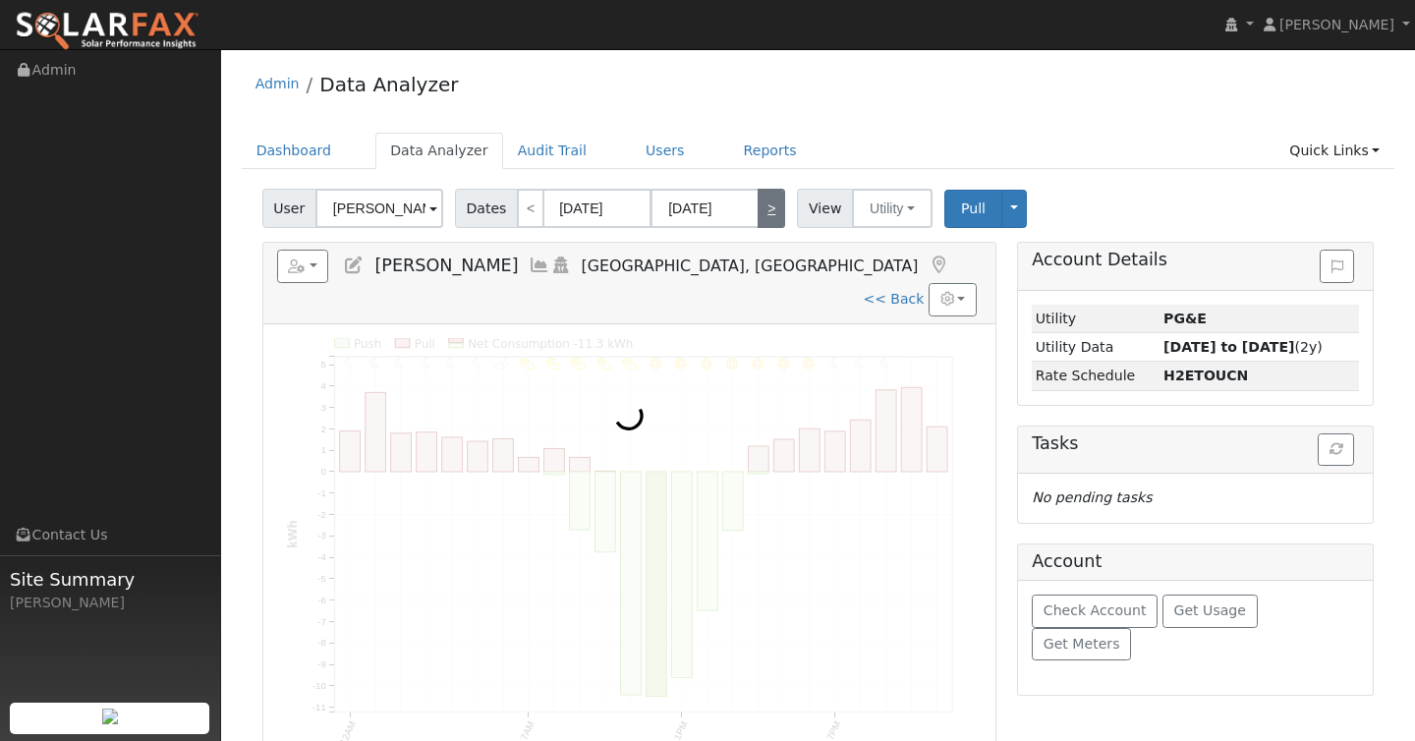
type input "11/06/2024"
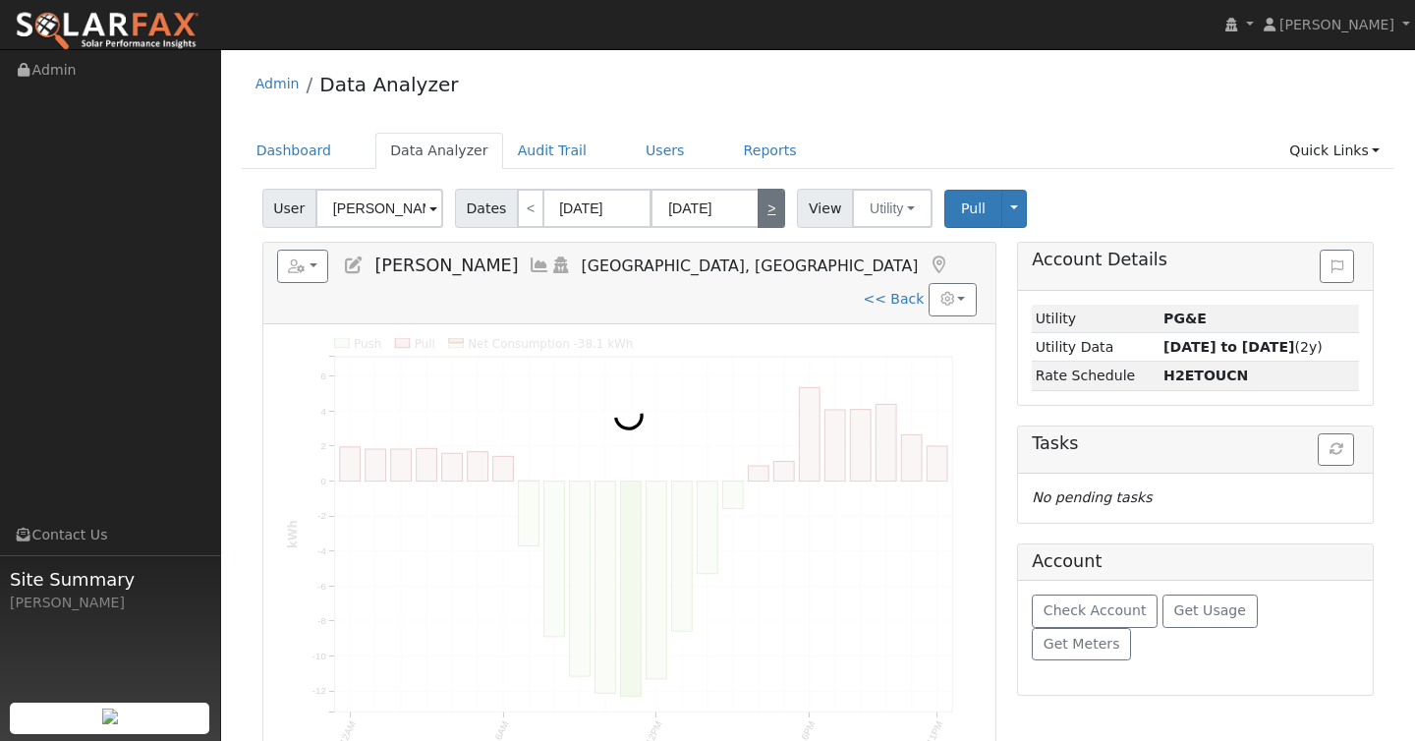
click at [766, 211] on link ">" at bounding box center [772, 208] width 28 height 39
type input "11/07/2024"
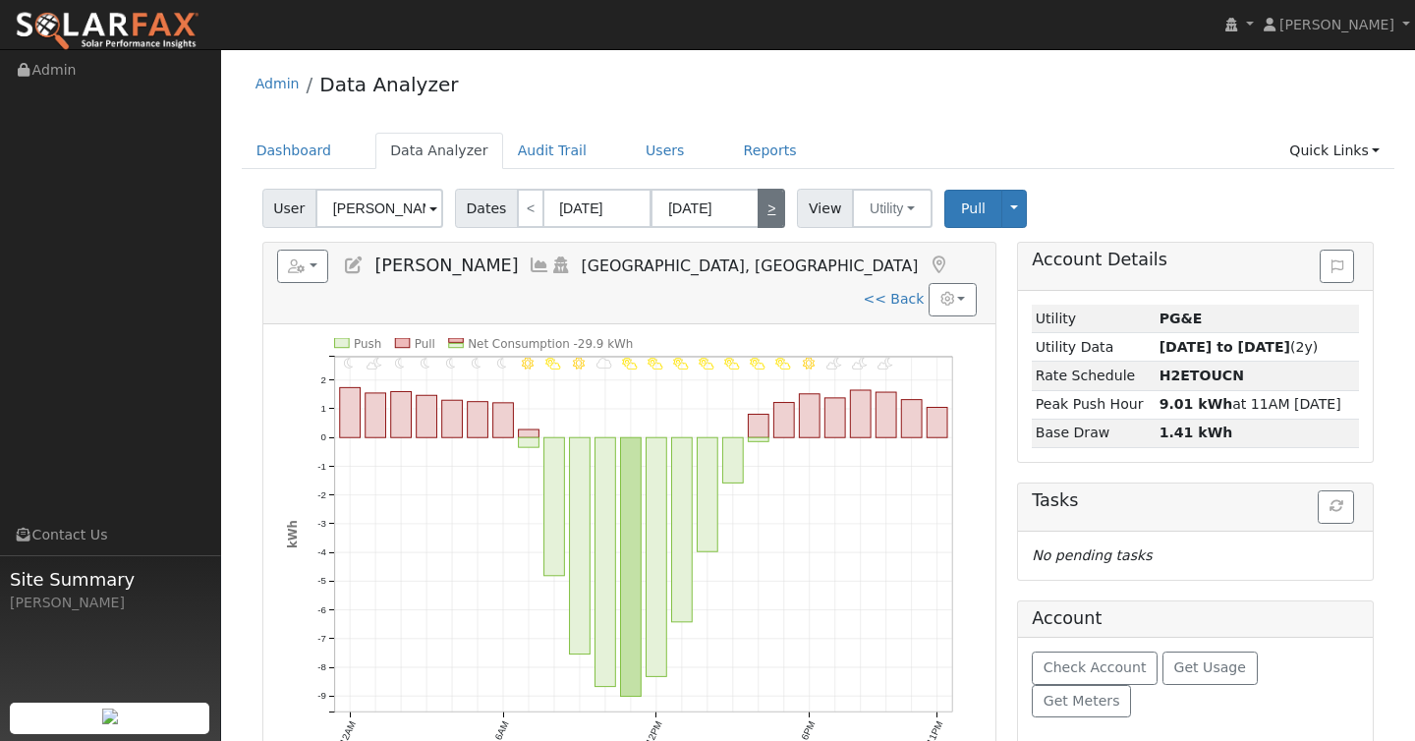
click at [766, 211] on link ">" at bounding box center [772, 208] width 28 height 39
type input "11/08/2024"
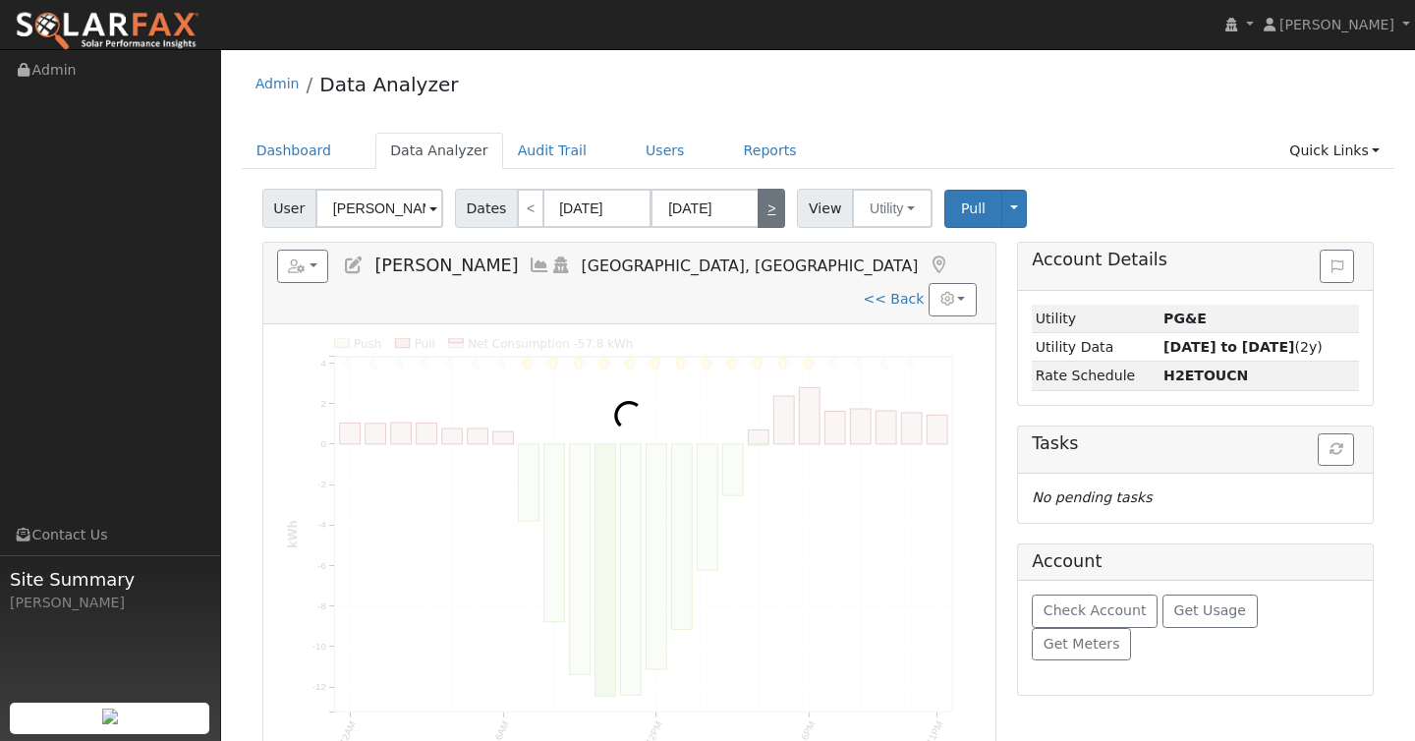
click at [766, 211] on link ">" at bounding box center [772, 208] width 28 height 39
type input "11/09/2024"
click at [766, 211] on link ">" at bounding box center [772, 208] width 28 height 39
type input "11/10/2024"
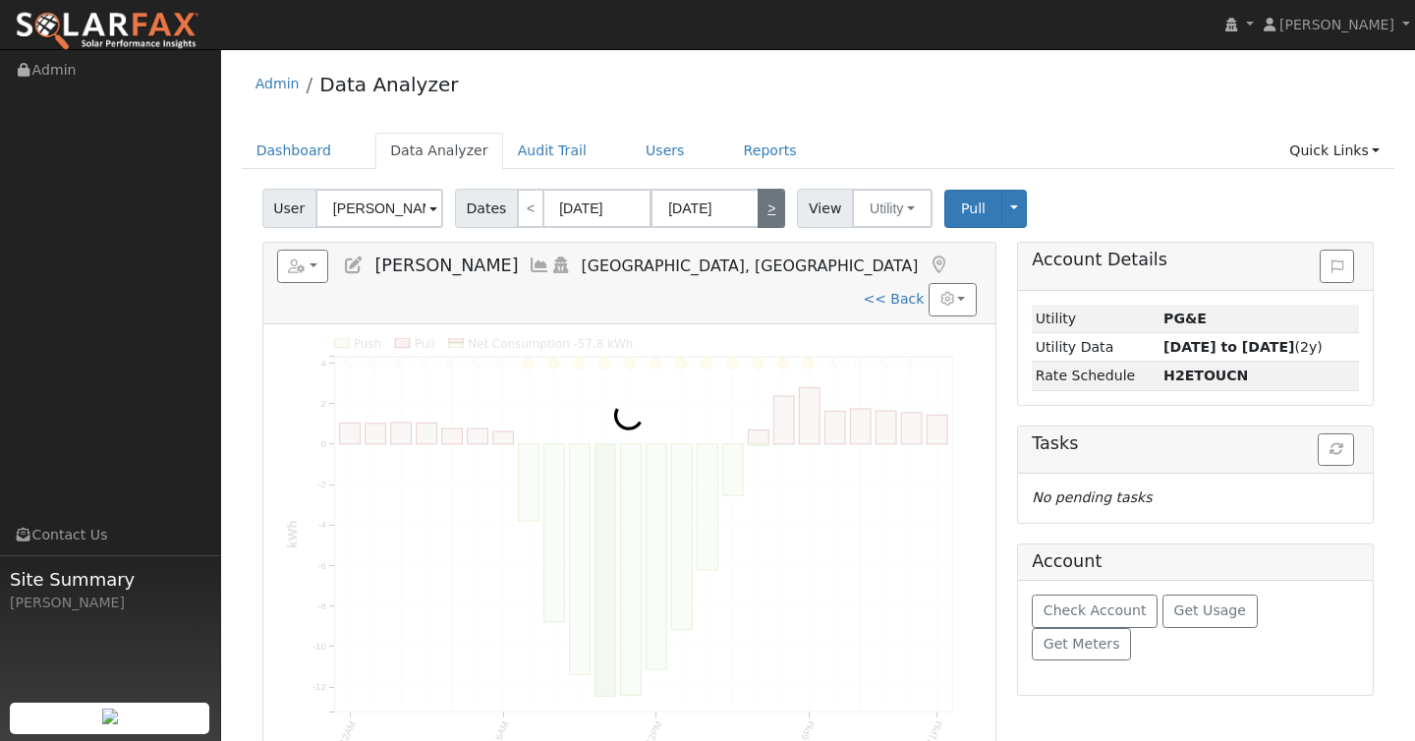
type input "11/10/2024"
click at [766, 211] on link ">" at bounding box center [772, 208] width 28 height 39
type input "11/11/2024"
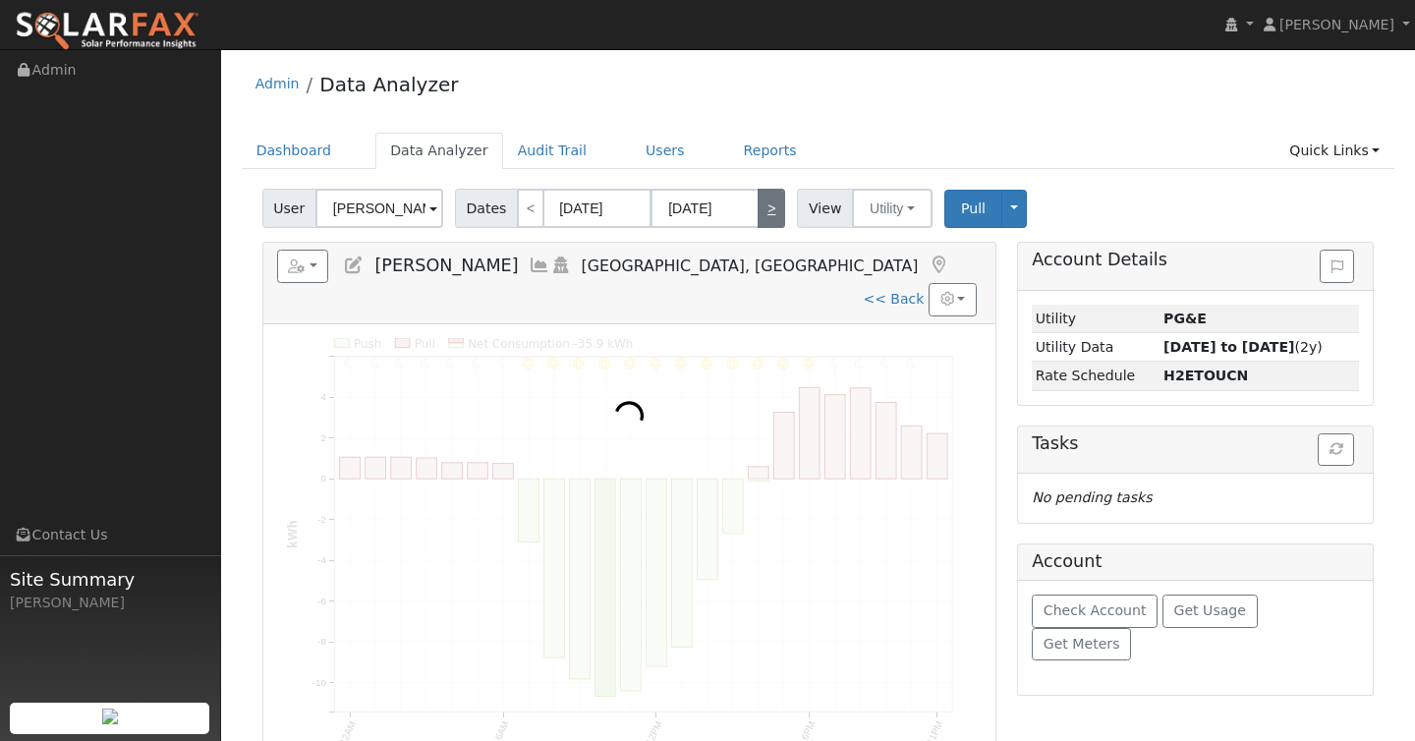
click at [766, 211] on link ">" at bounding box center [772, 208] width 28 height 39
type input "11/12/2024"
click at [766, 211] on link ">" at bounding box center [772, 208] width 28 height 39
type input "11/13/2024"
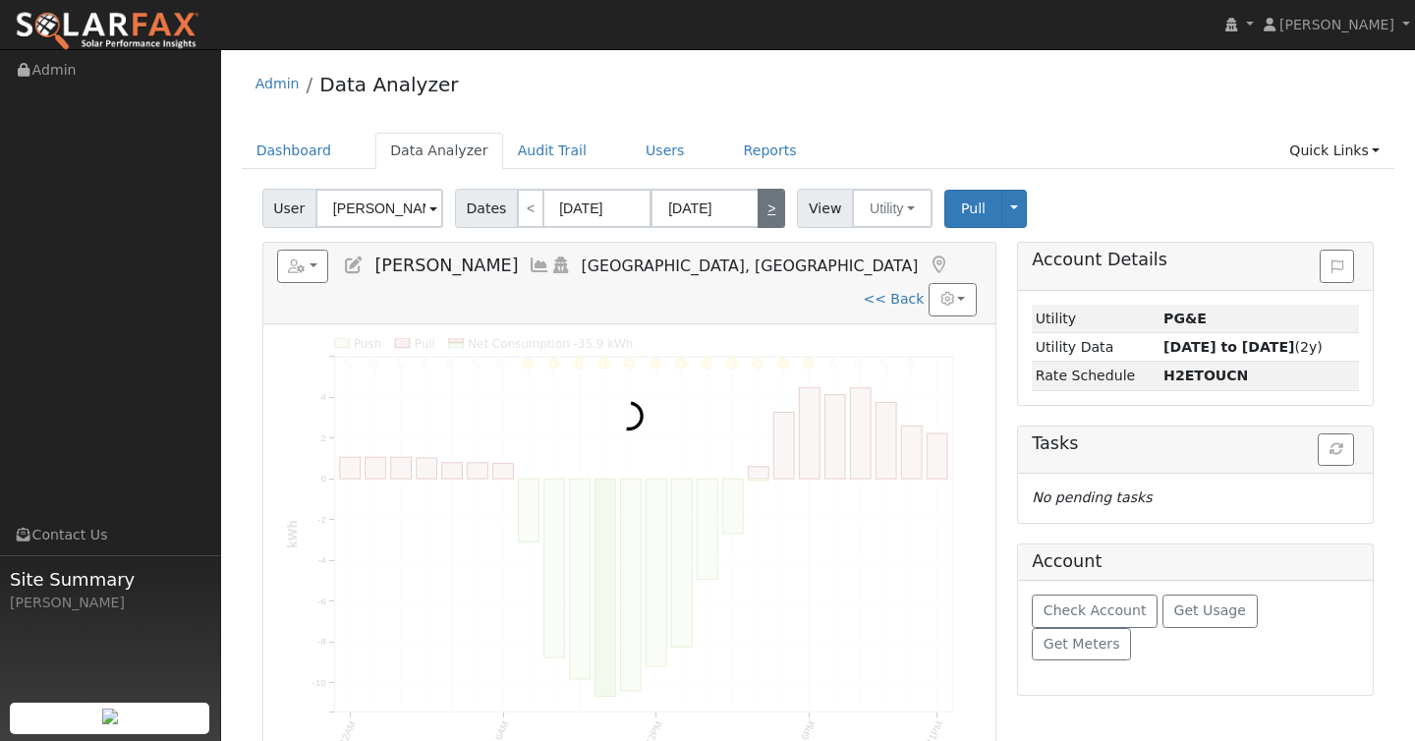
type input "11/13/2024"
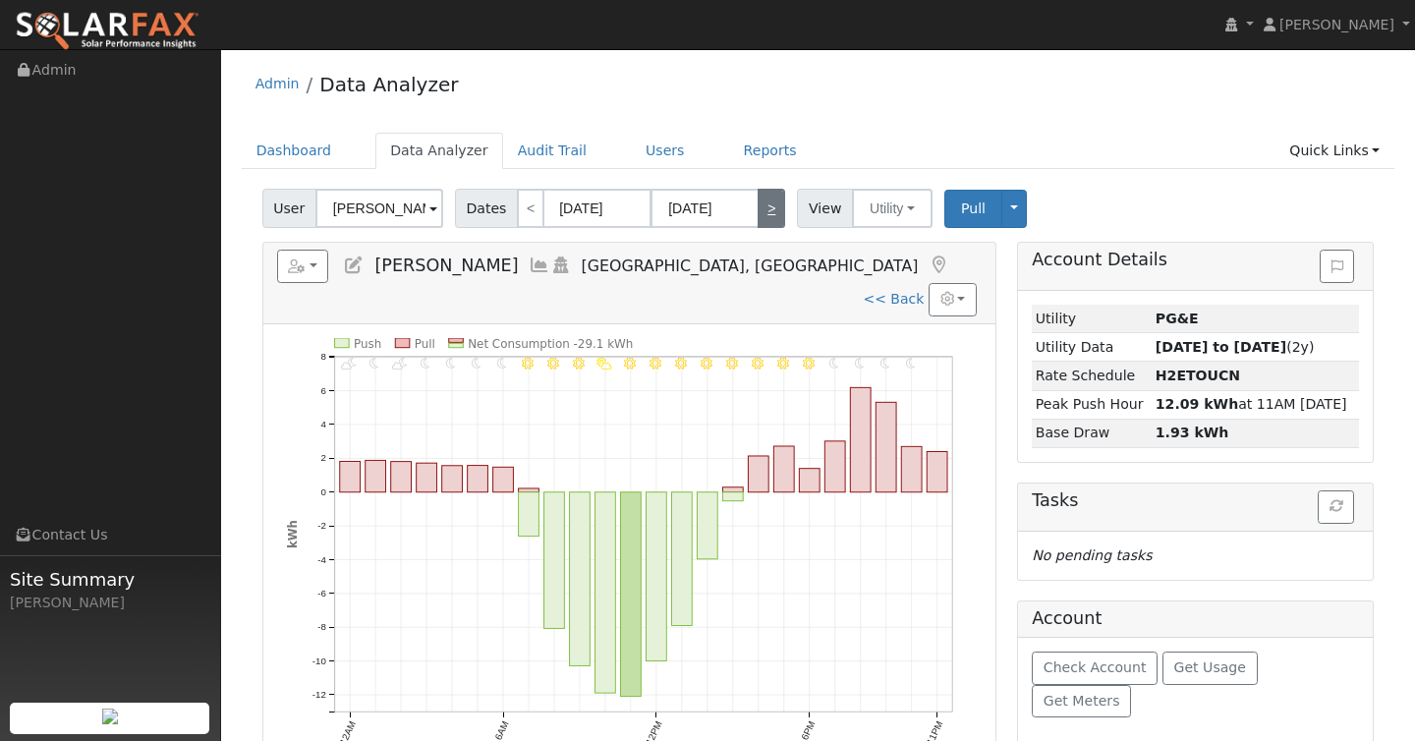
click at [766, 211] on link ">" at bounding box center [772, 208] width 28 height 39
type input "11/14/2024"
click at [766, 211] on link ">" at bounding box center [772, 208] width 28 height 39
type input "11/15/2024"
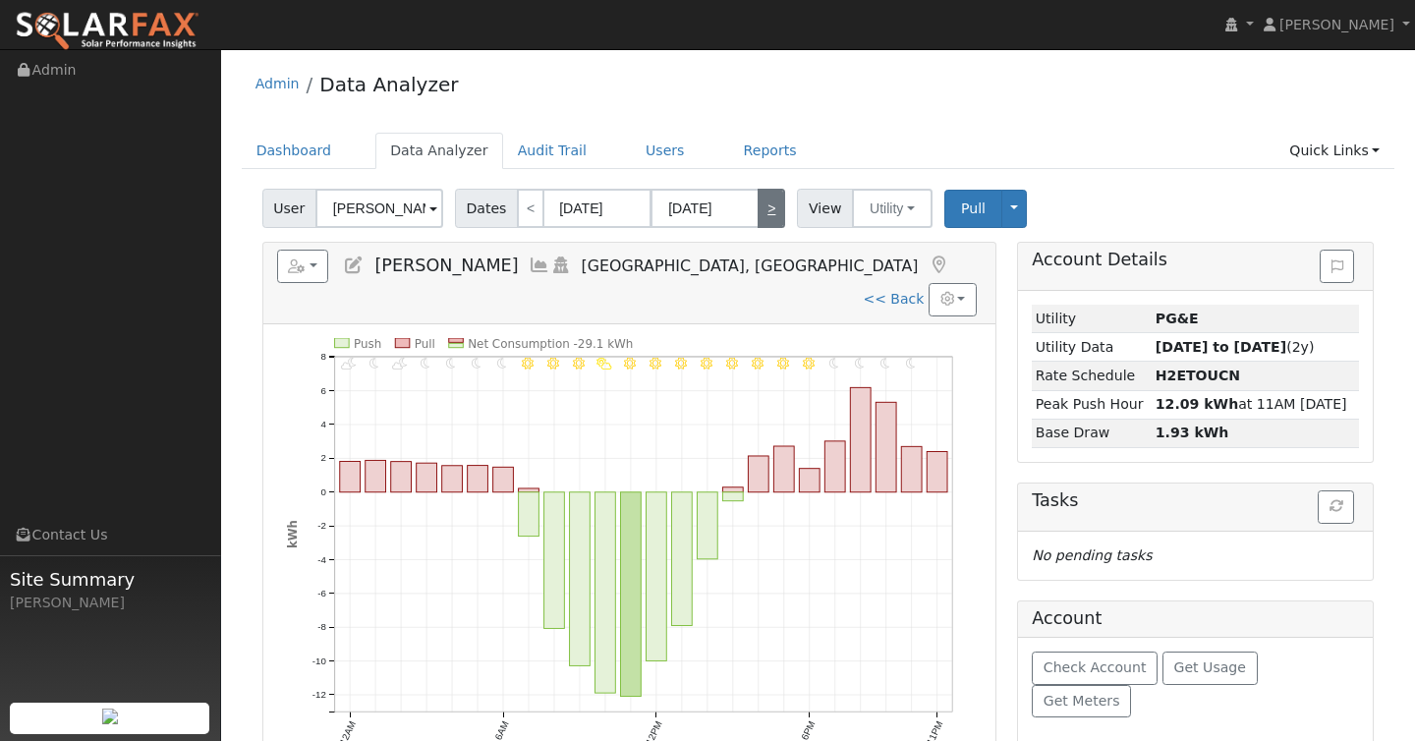
type input "11/15/2024"
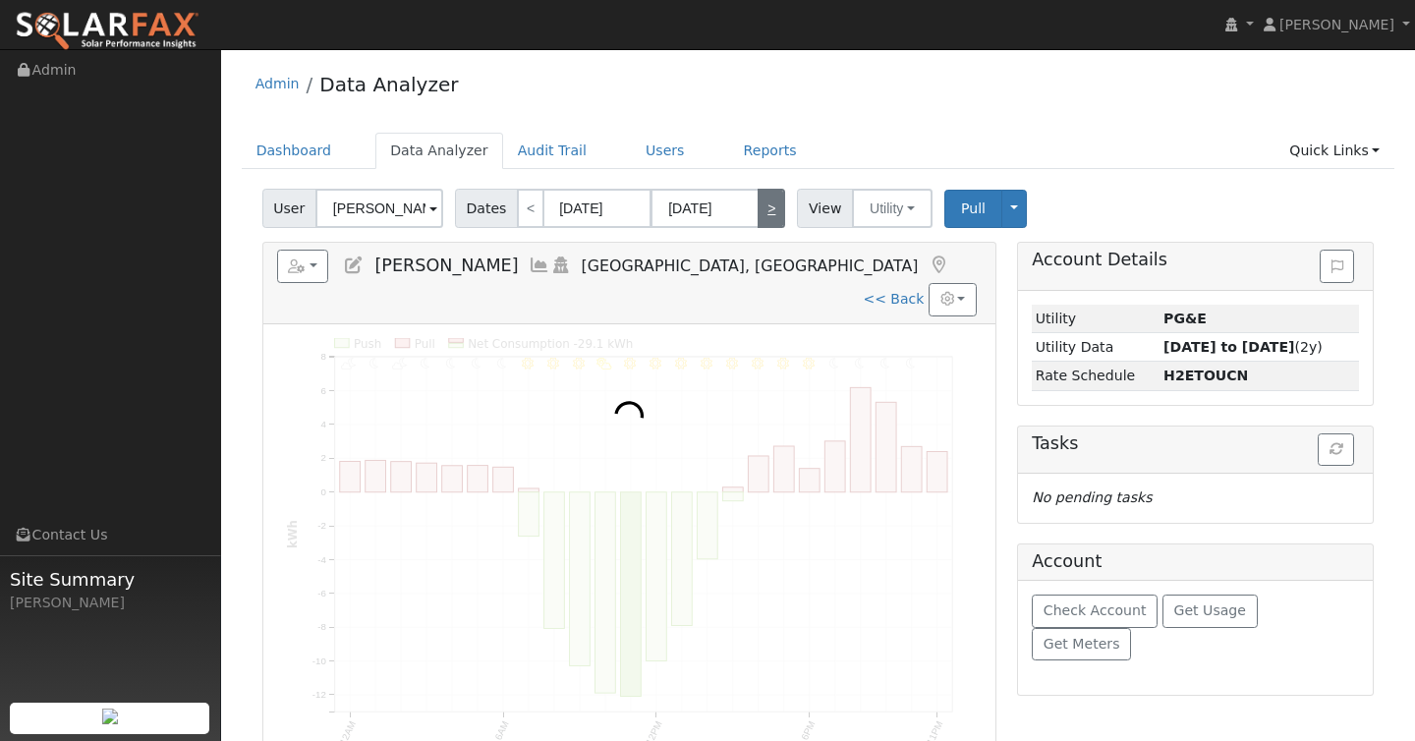
click at [766, 211] on link ">" at bounding box center [772, 208] width 28 height 39
type input "11/16/2024"
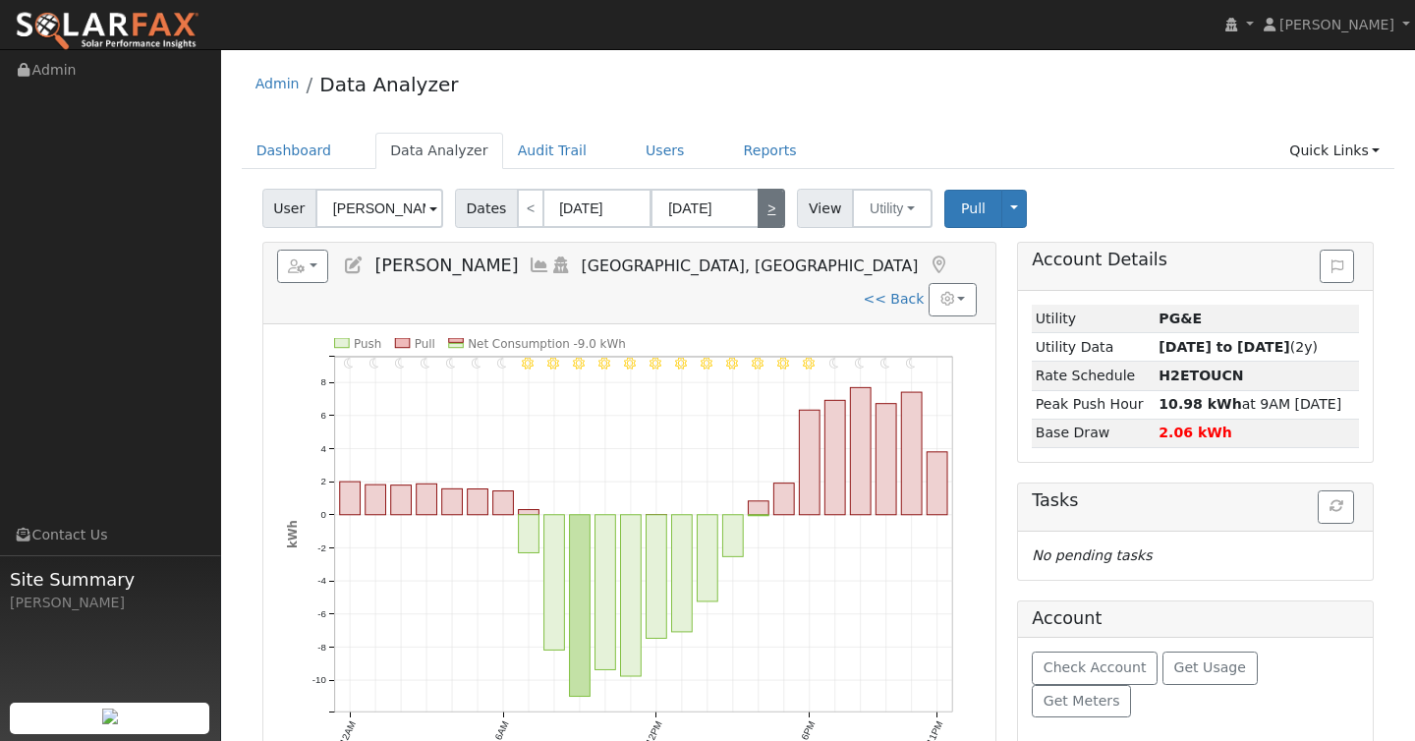
click at [761, 207] on link ">" at bounding box center [772, 208] width 28 height 39
type input "11/17/2024"
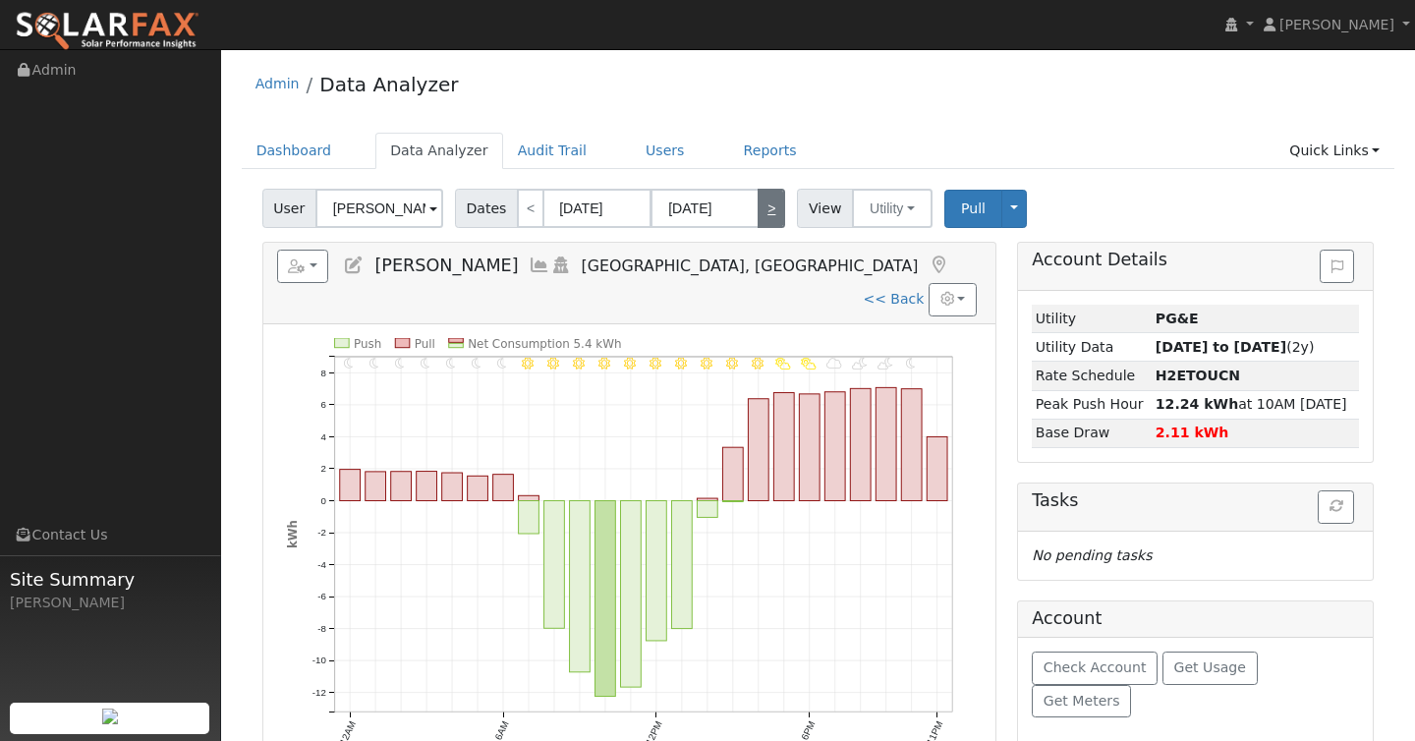
click at [761, 207] on link ">" at bounding box center [772, 208] width 28 height 39
type input "11/18/2024"
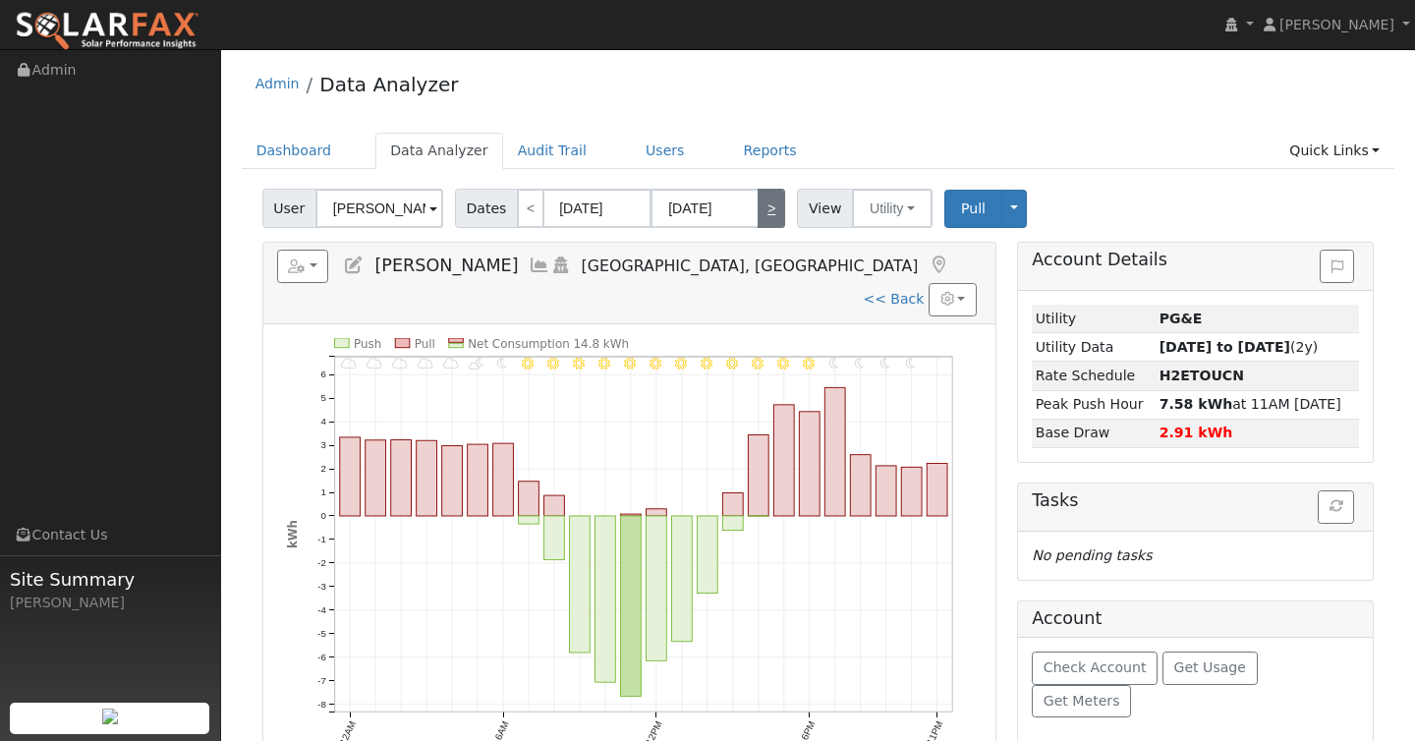
click at [768, 210] on link ">" at bounding box center [772, 208] width 28 height 39
type input "11/19/2024"
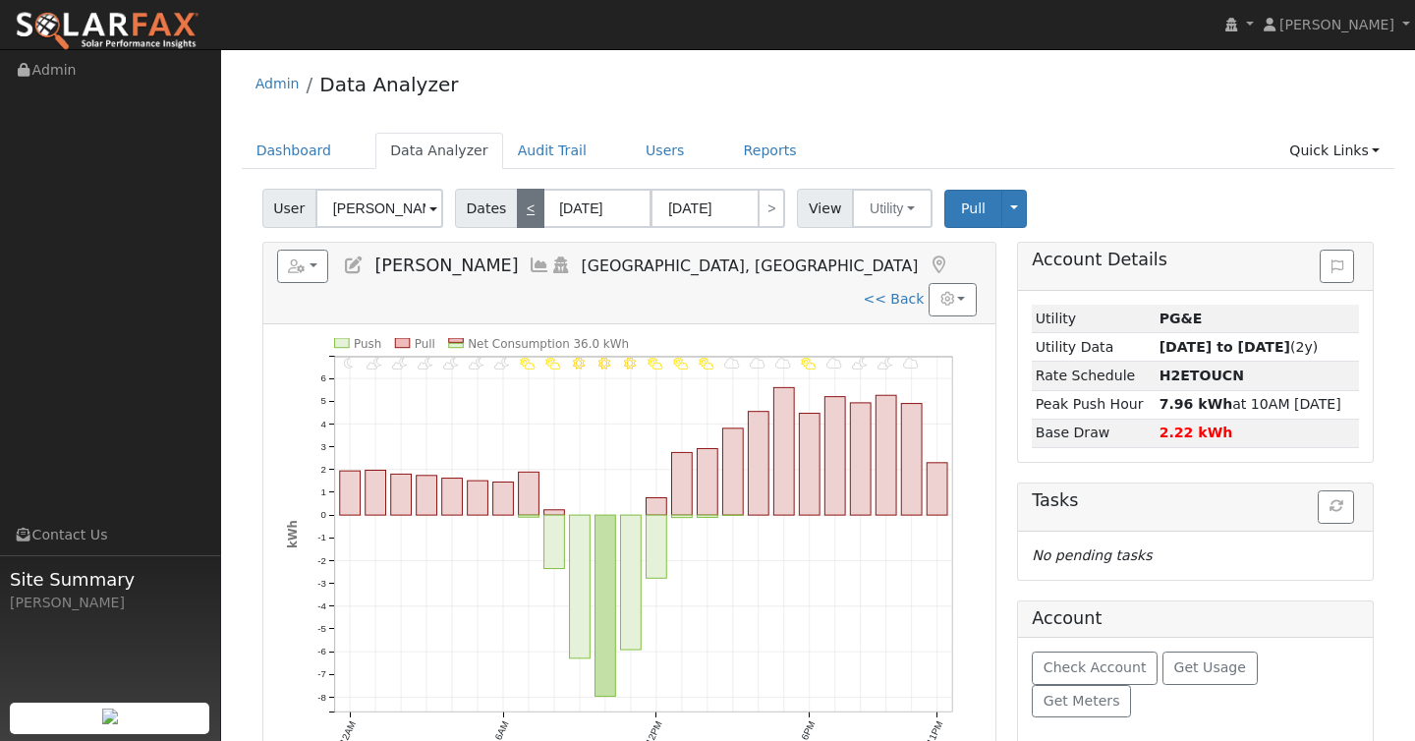
click at [527, 211] on link "<" at bounding box center [531, 208] width 28 height 39
type input "11/18/2024"
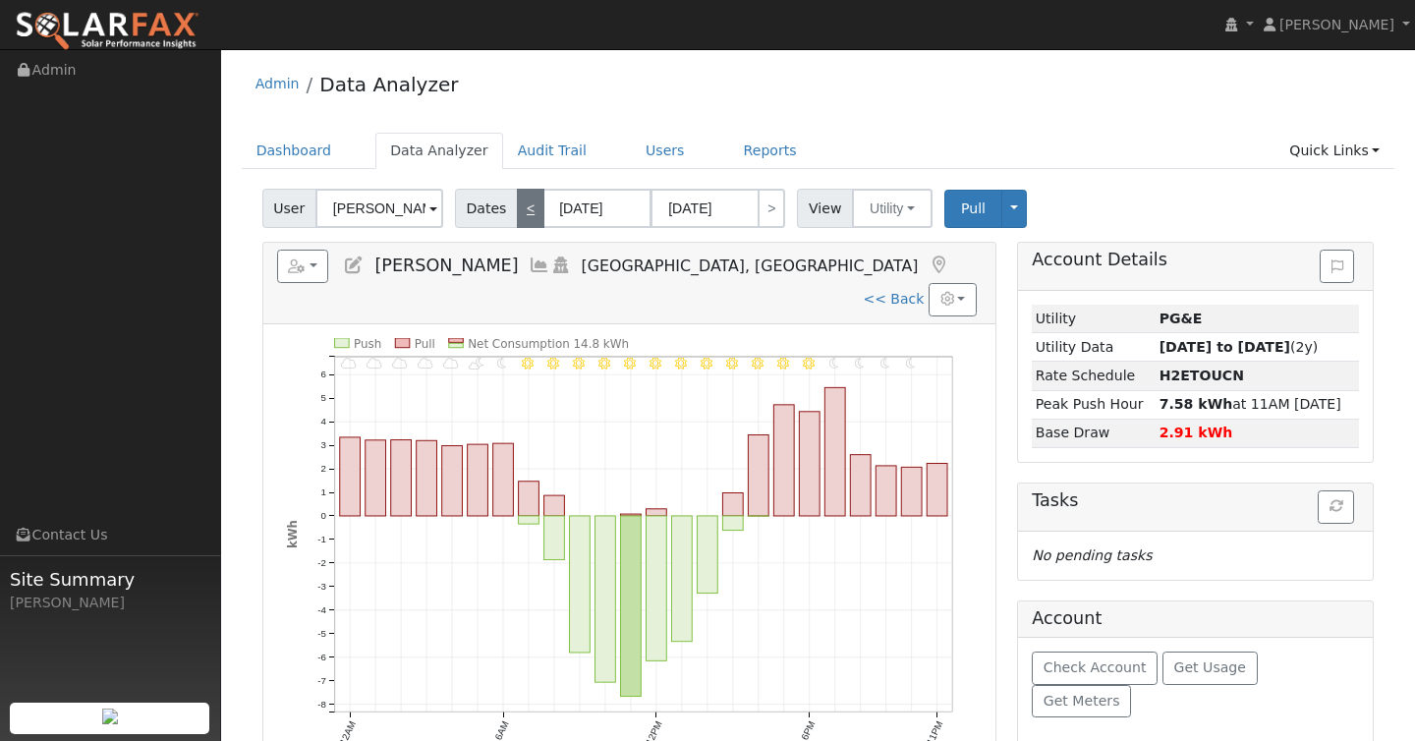
click at [527, 211] on link "<" at bounding box center [531, 208] width 28 height 39
type input "11/17/2024"
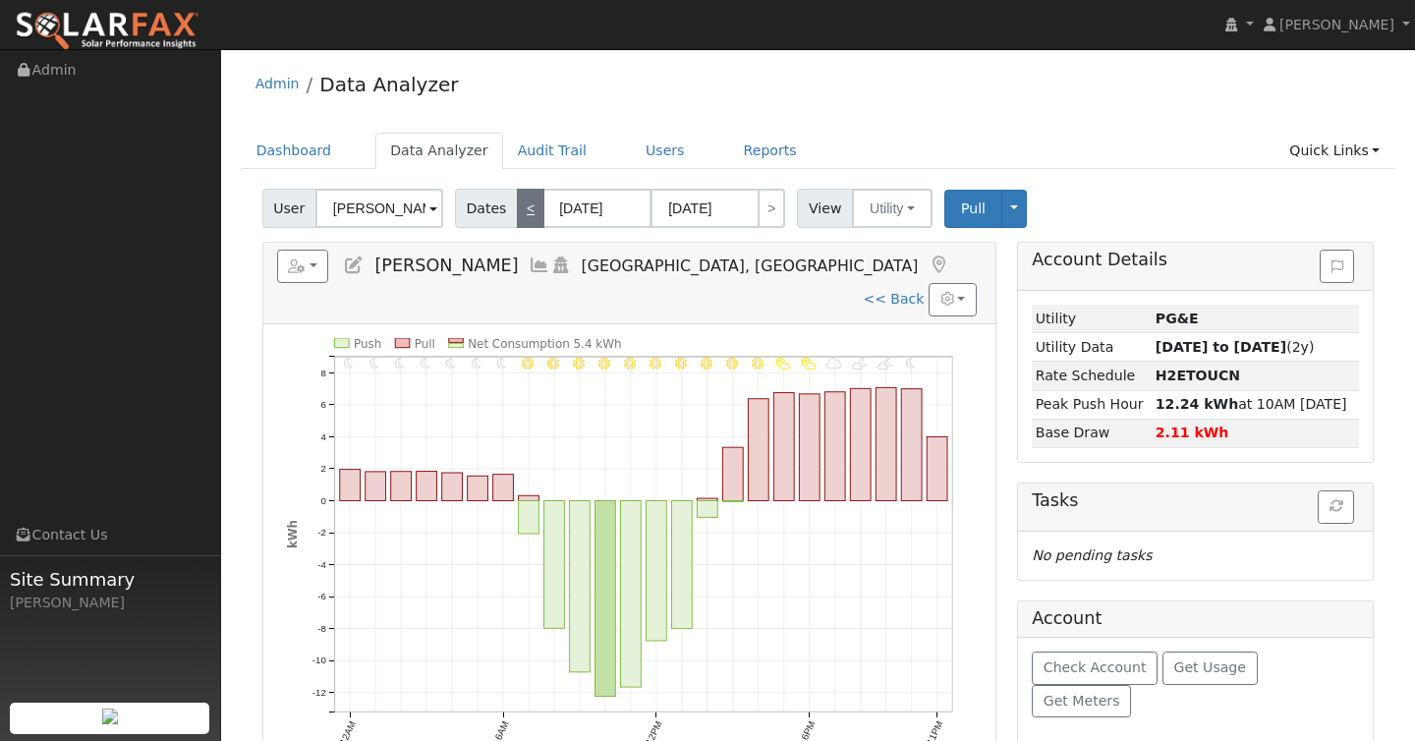
click at [517, 204] on link "<" at bounding box center [531, 208] width 28 height 39
type input "11/16/2024"
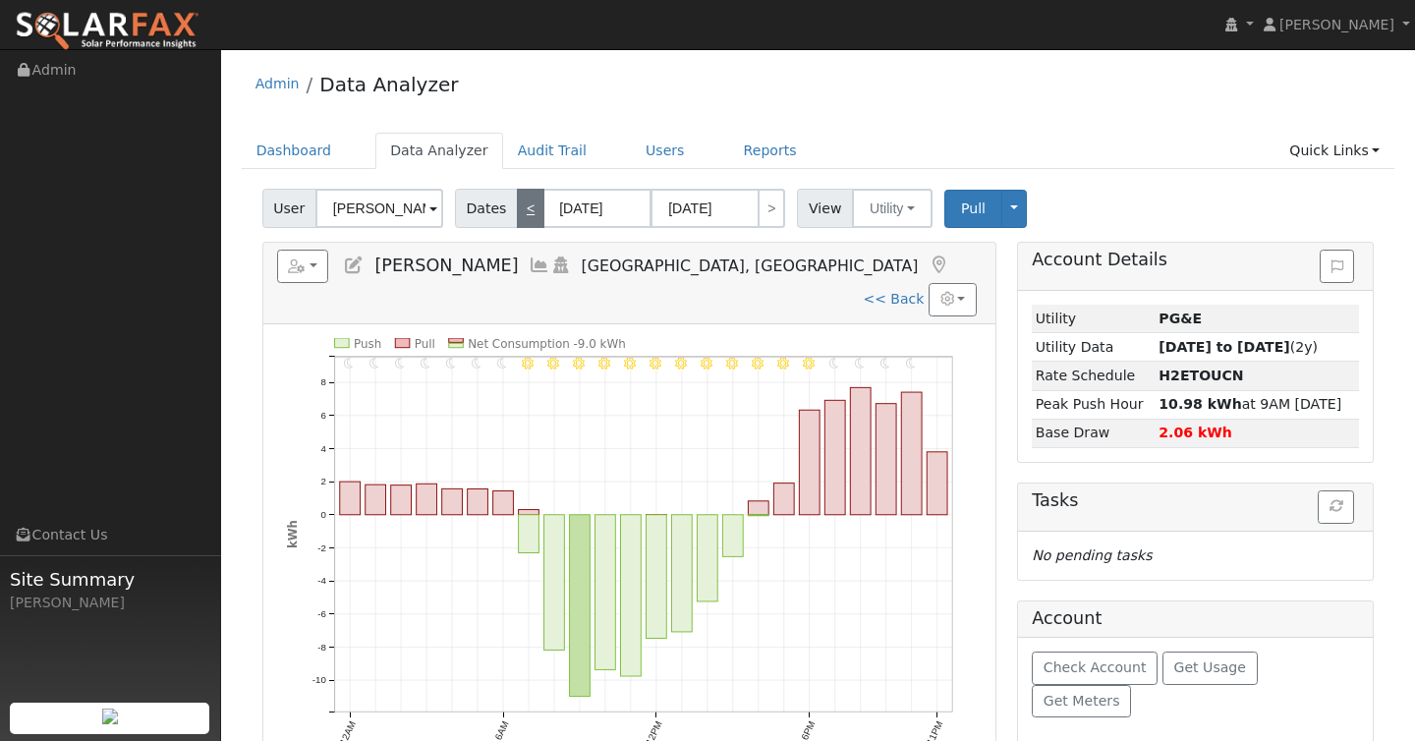
click at [517, 204] on link "<" at bounding box center [531, 208] width 28 height 39
type input "11/15/2024"
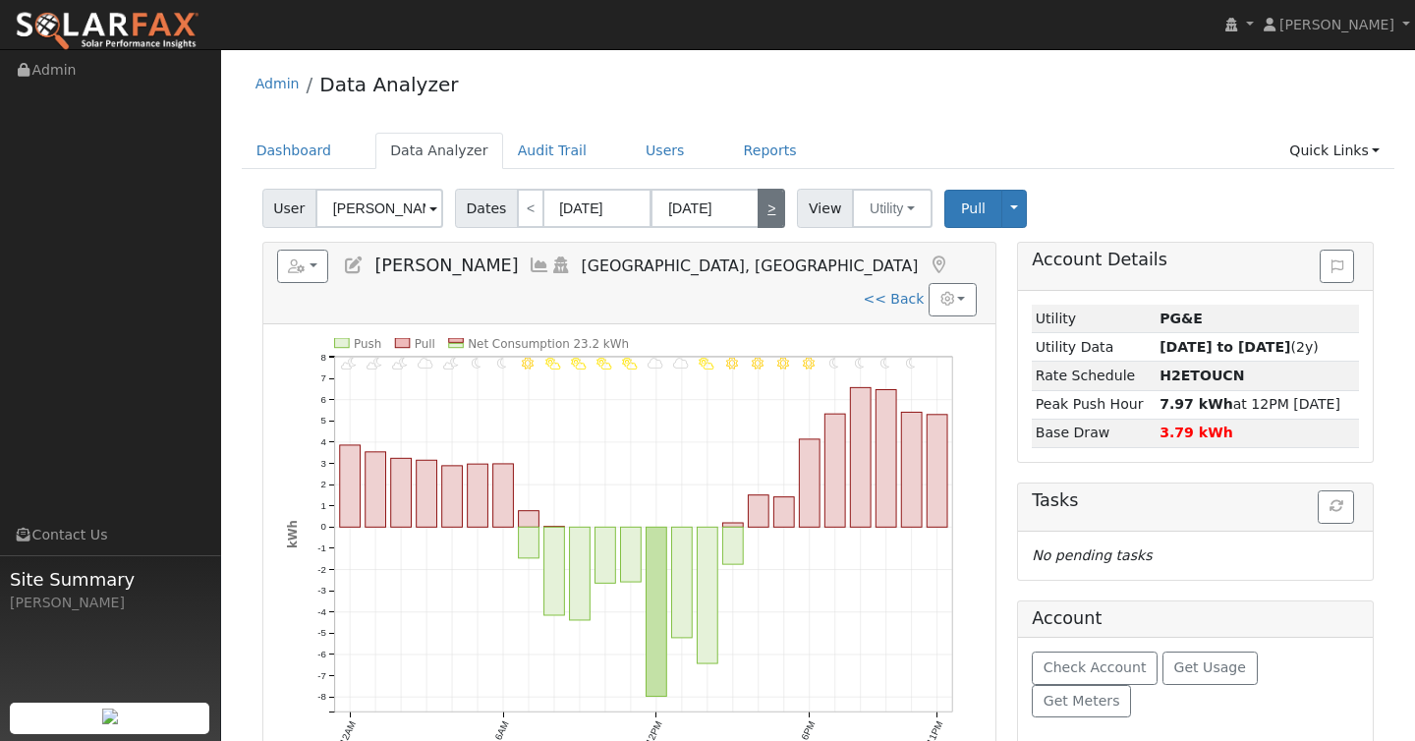
click at [771, 198] on link ">" at bounding box center [772, 208] width 28 height 39
type input "11/16/2024"
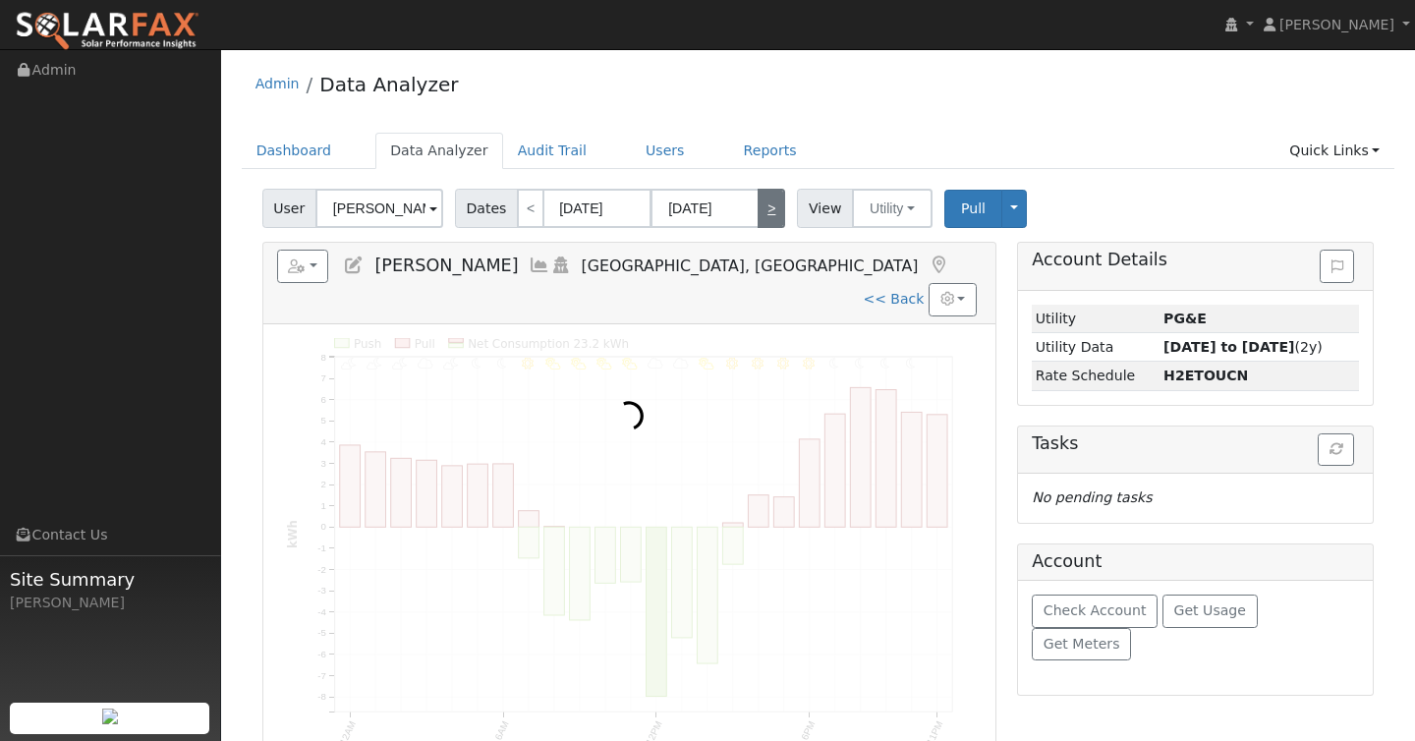
click at [771, 198] on link ">" at bounding box center [772, 208] width 28 height 39
type input "11/17/2024"
click at [771, 198] on link ">" at bounding box center [772, 208] width 28 height 39
type input "11/18/2024"
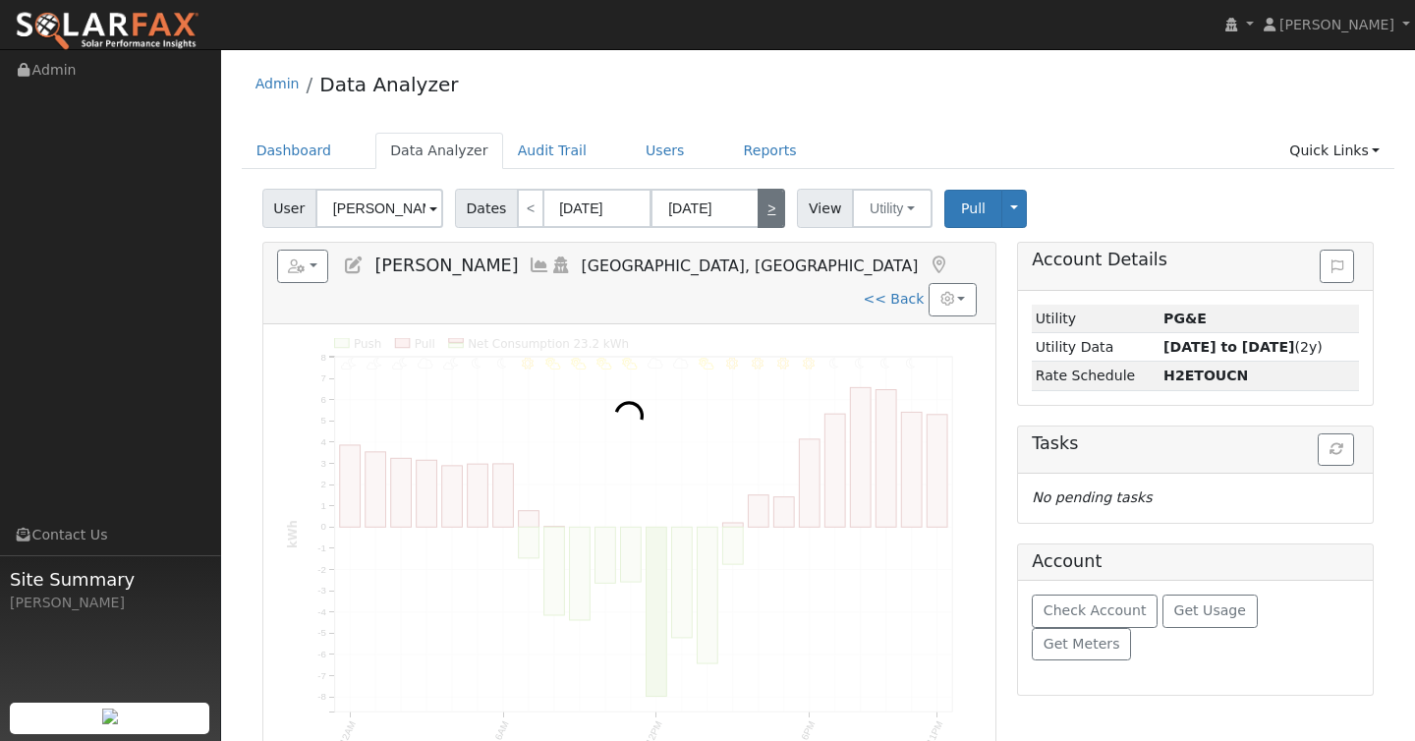
type input "11/18/2024"
click at [771, 198] on link ">" at bounding box center [772, 208] width 28 height 39
type input "11/19/2024"
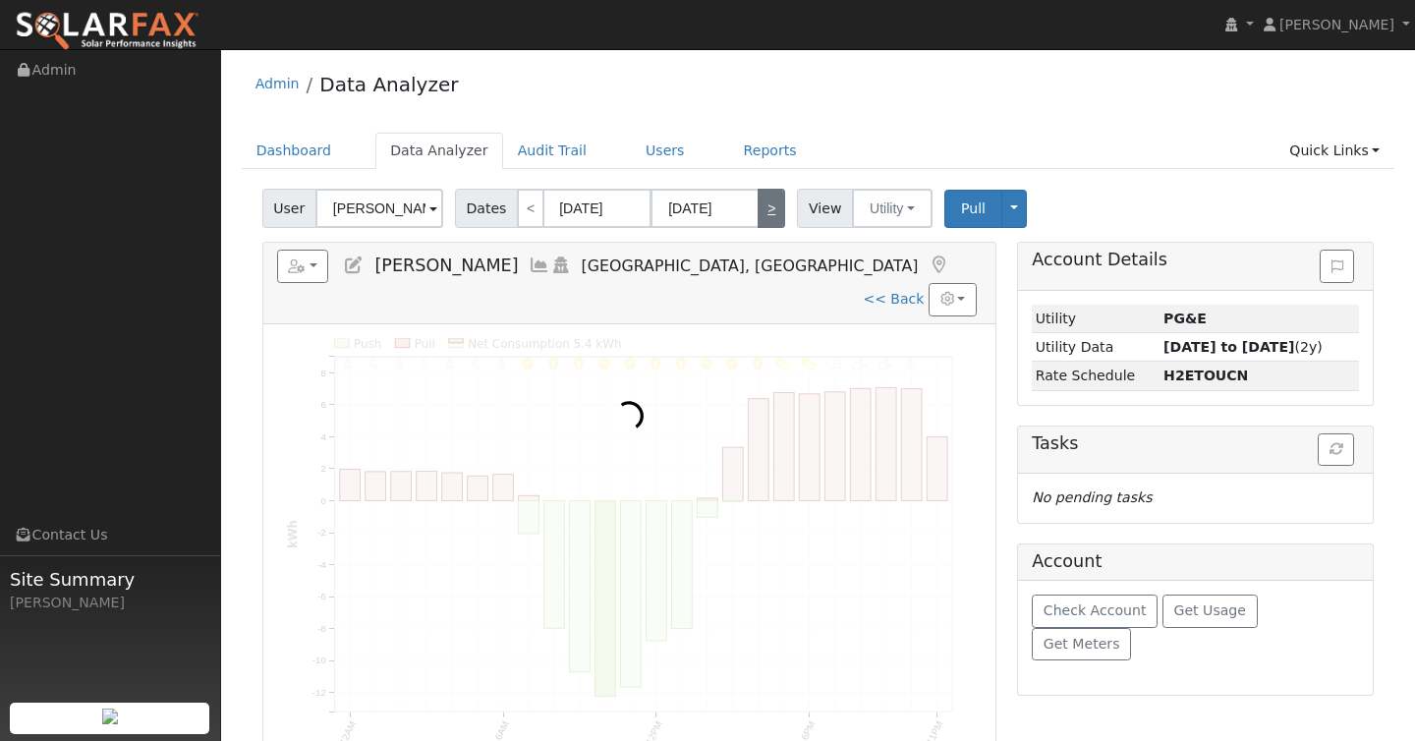
click at [771, 198] on link ">" at bounding box center [772, 208] width 28 height 39
type input "11/20/2024"
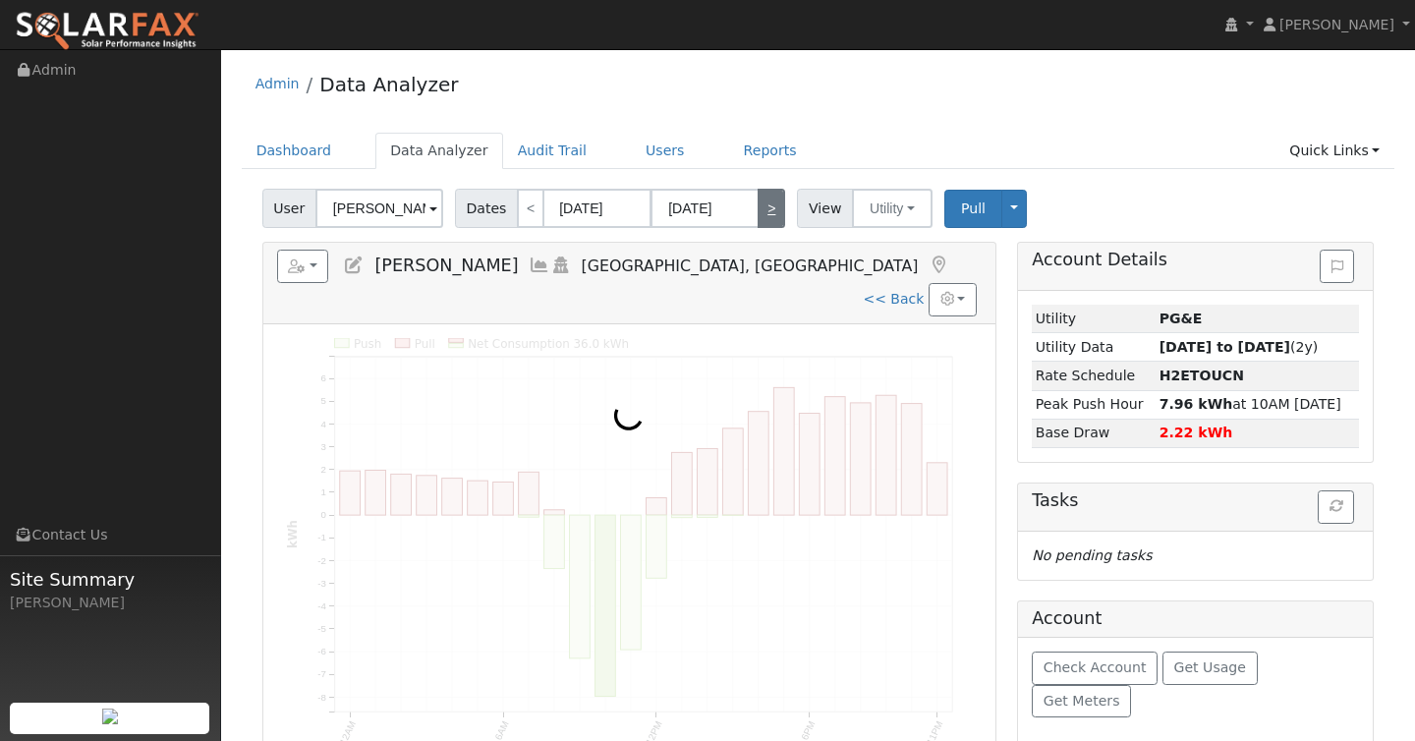
click at [771, 198] on link ">" at bounding box center [772, 208] width 28 height 39
type input "11/21/2024"
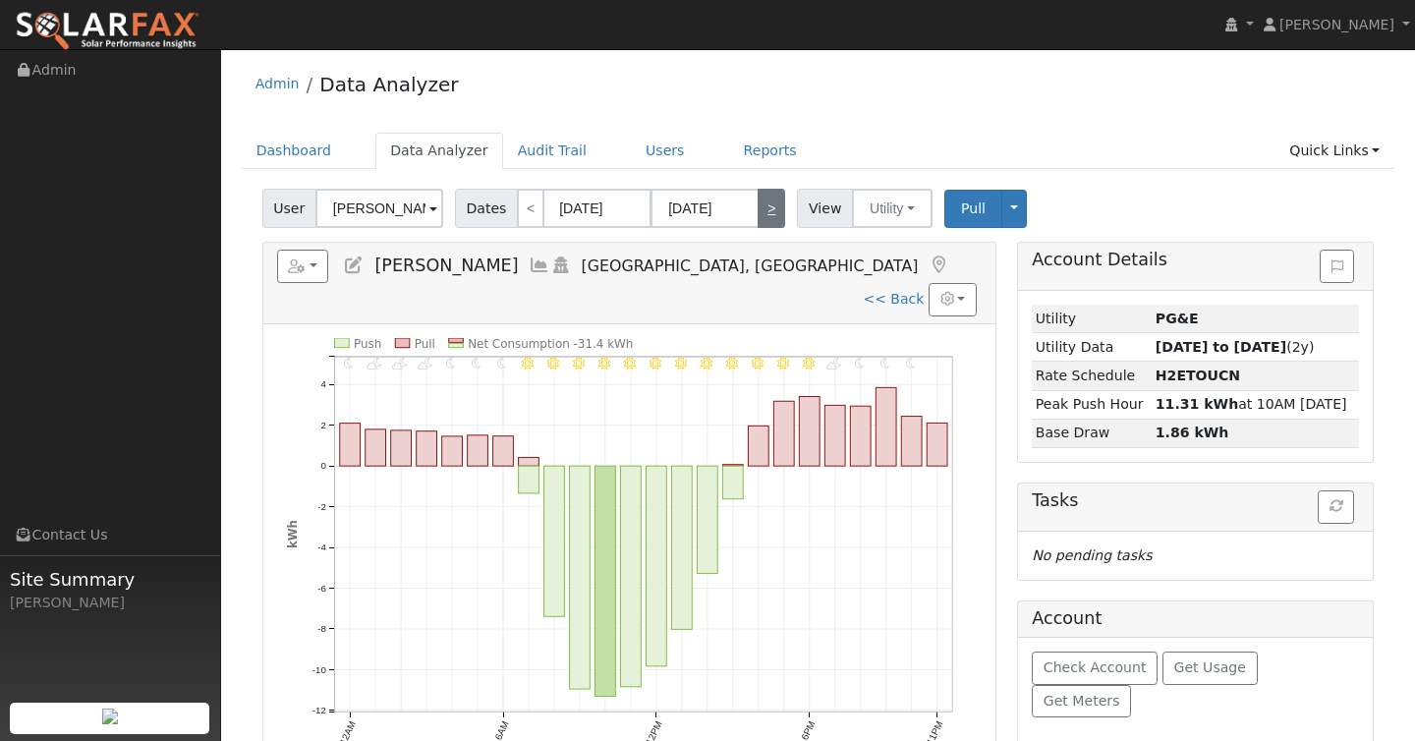
click at [771, 198] on link ">" at bounding box center [772, 208] width 28 height 39
type input "11/22/2024"
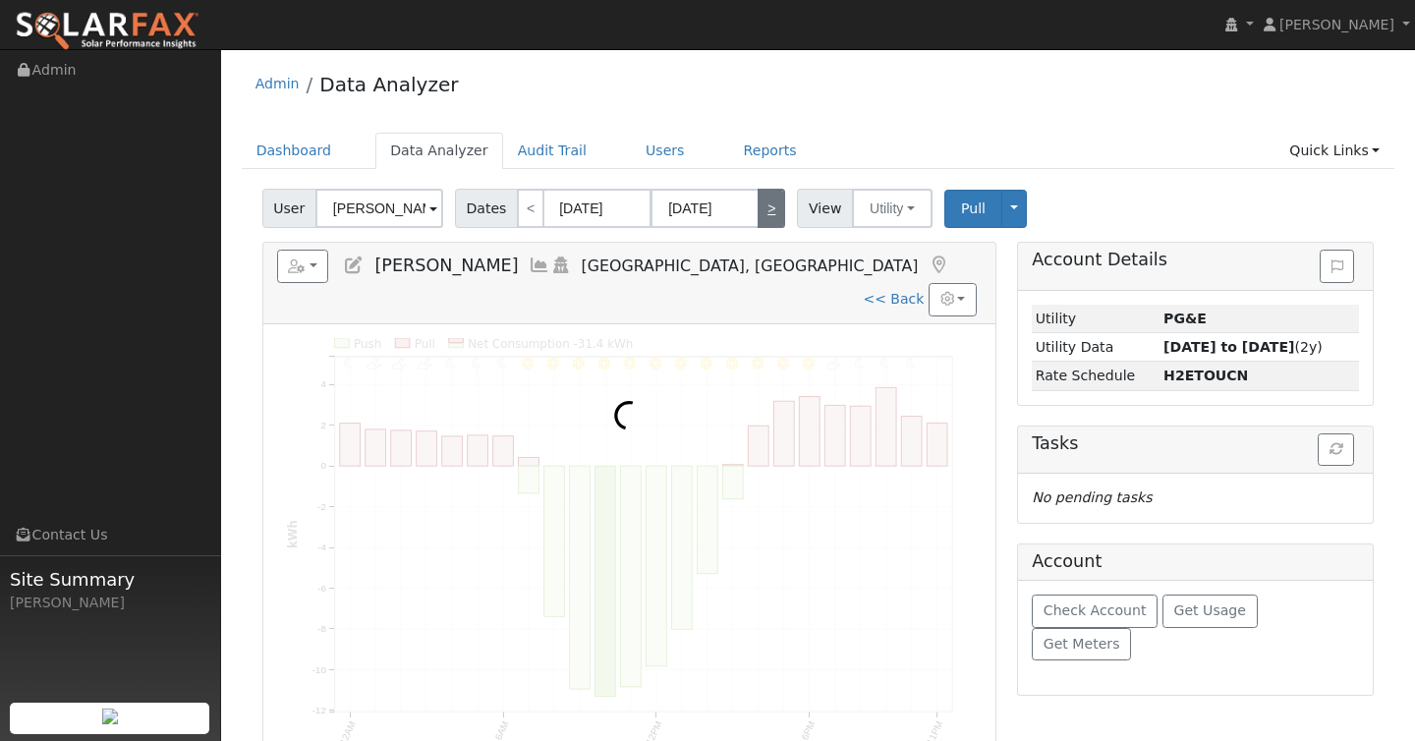
click at [771, 198] on link ">" at bounding box center [772, 208] width 28 height 39
type input "11/23/2024"
click at [771, 198] on link ">" at bounding box center [772, 208] width 28 height 39
type input "11/24/2024"
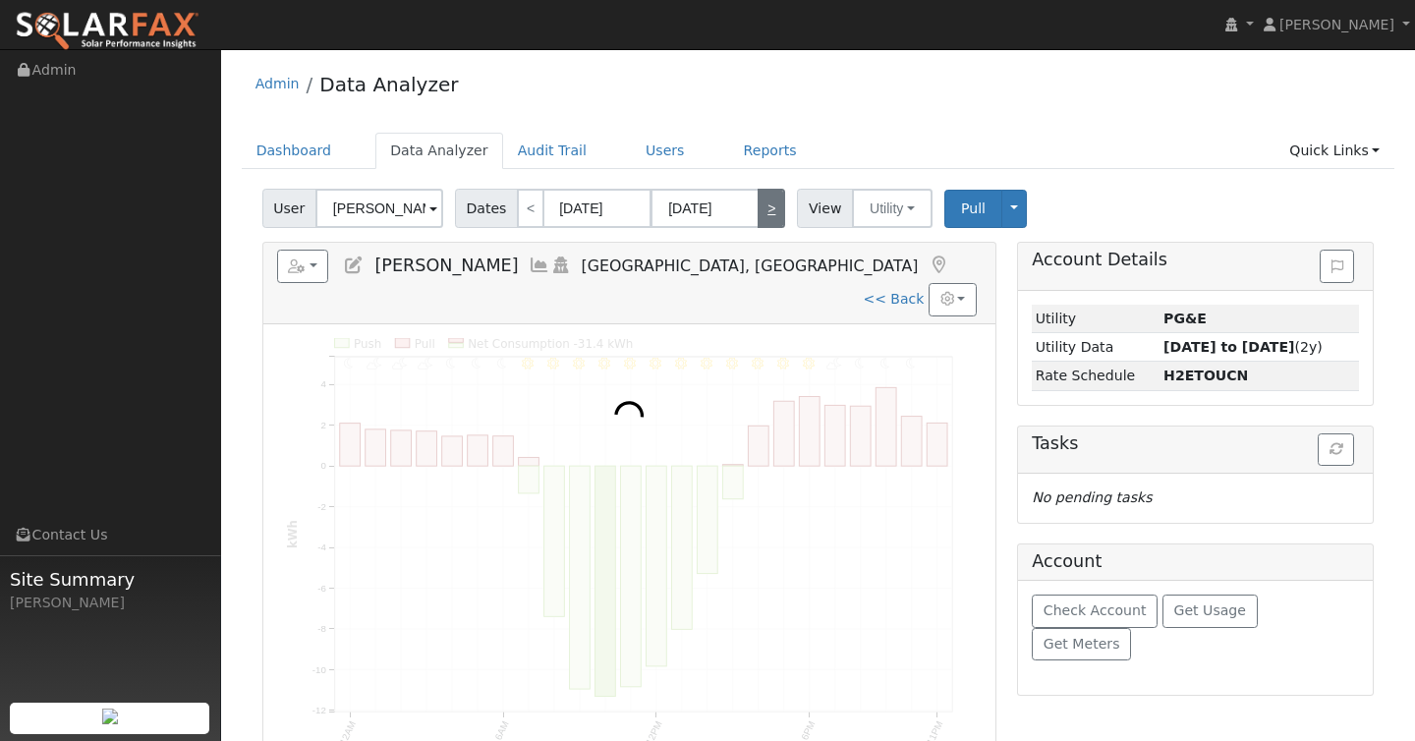
type input "11/24/2024"
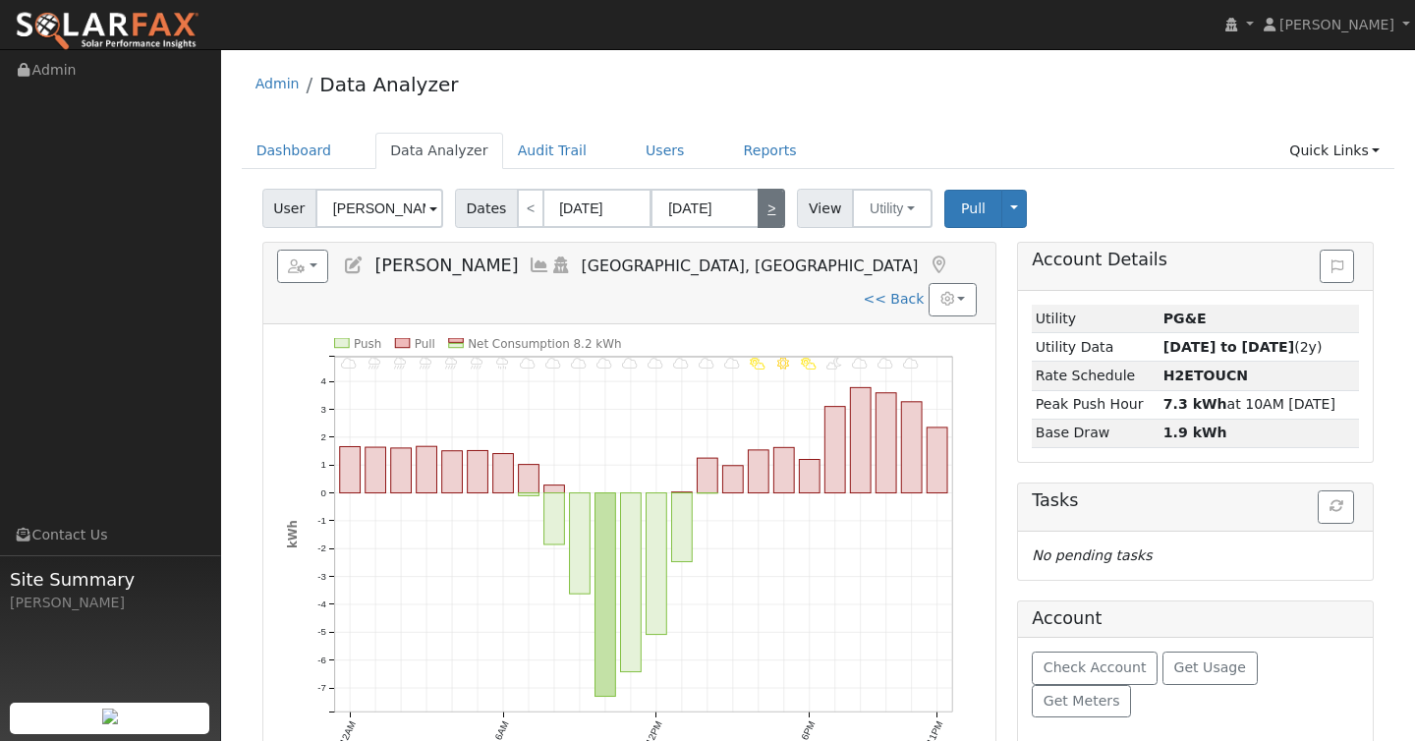
click at [771, 198] on link ">" at bounding box center [772, 208] width 28 height 39
type input "11/25/2024"
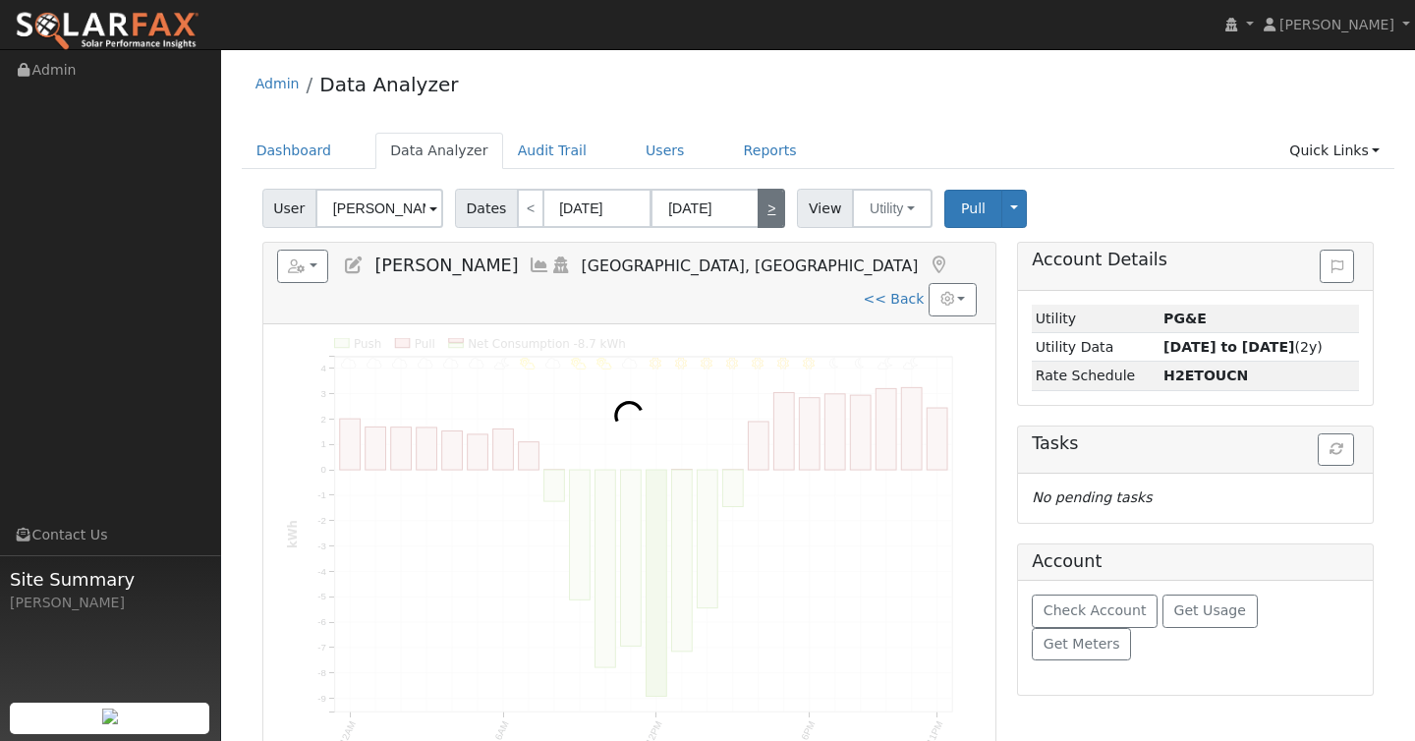
click at [771, 198] on link ">" at bounding box center [772, 208] width 28 height 39
type input "11/26/2024"
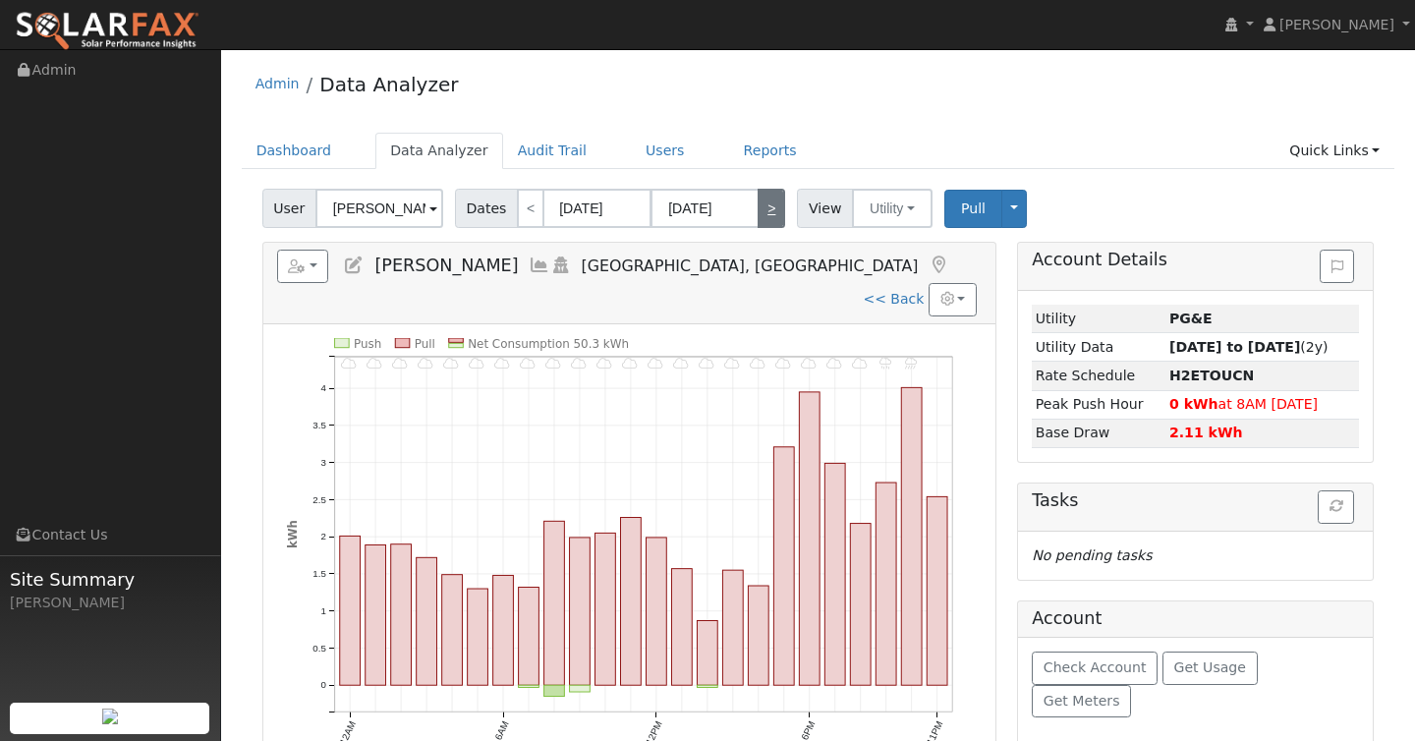
click at [771, 198] on link ">" at bounding box center [772, 208] width 28 height 39
type input "11/27/2024"
click at [771, 198] on link ">" at bounding box center [772, 208] width 28 height 39
type input "11/28/2024"
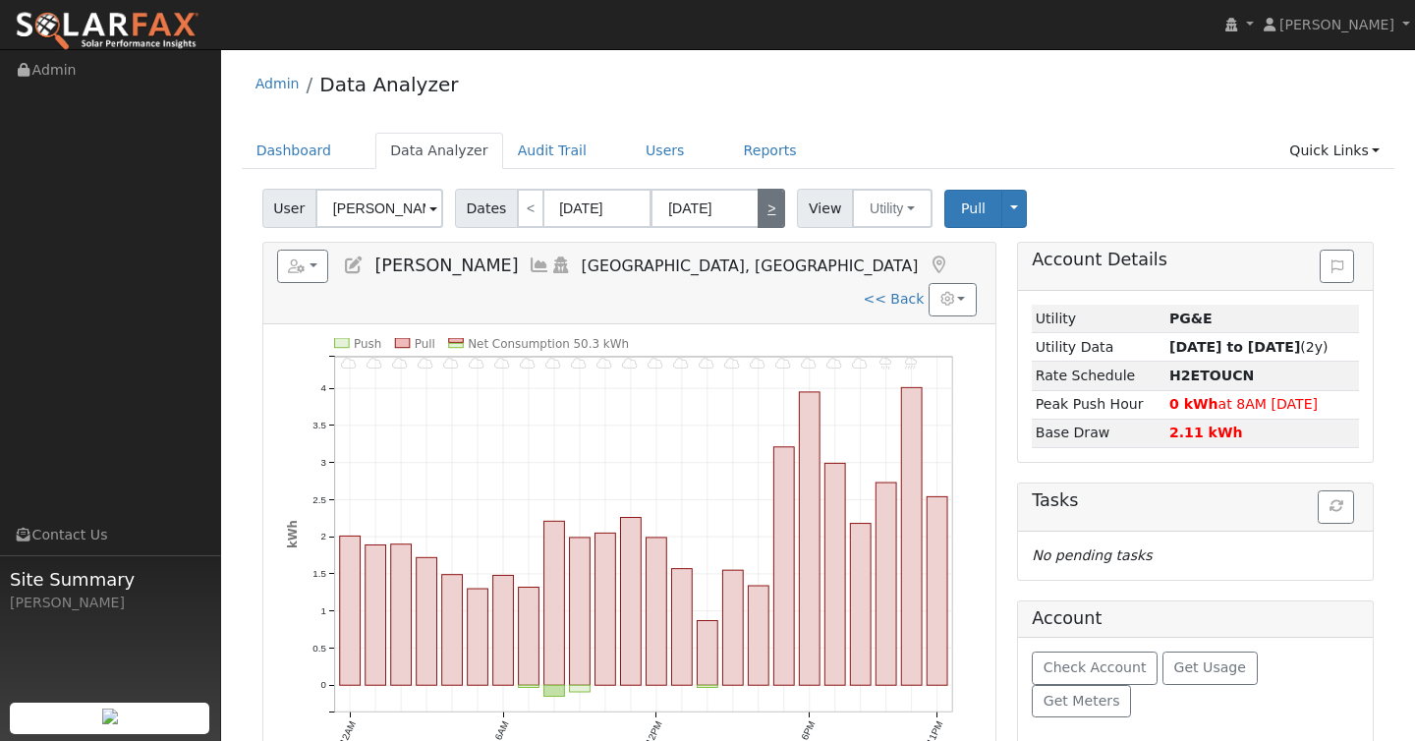
type input "11/28/2024"
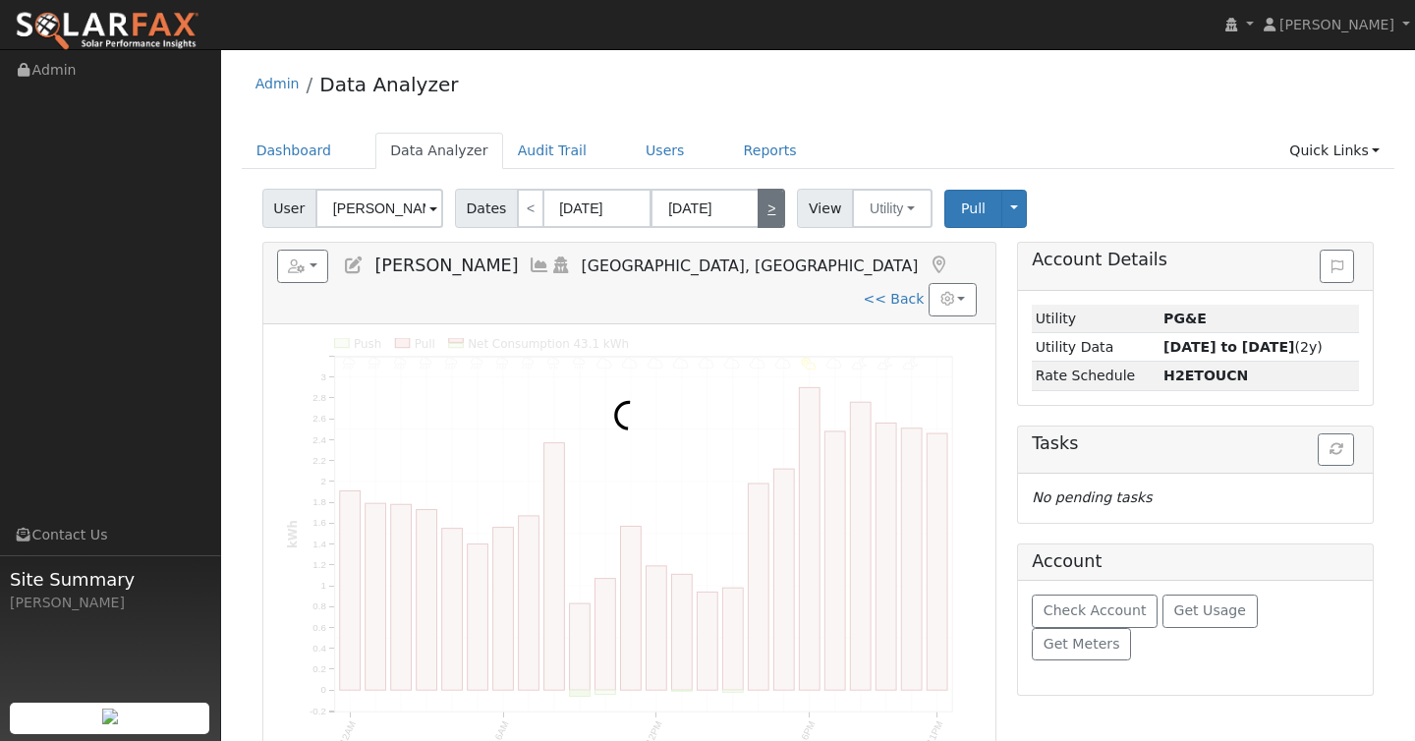
click at [771, 198] on link ">" at bounding box center [772, 208] width 28 height 39
type input "11/29/2024"
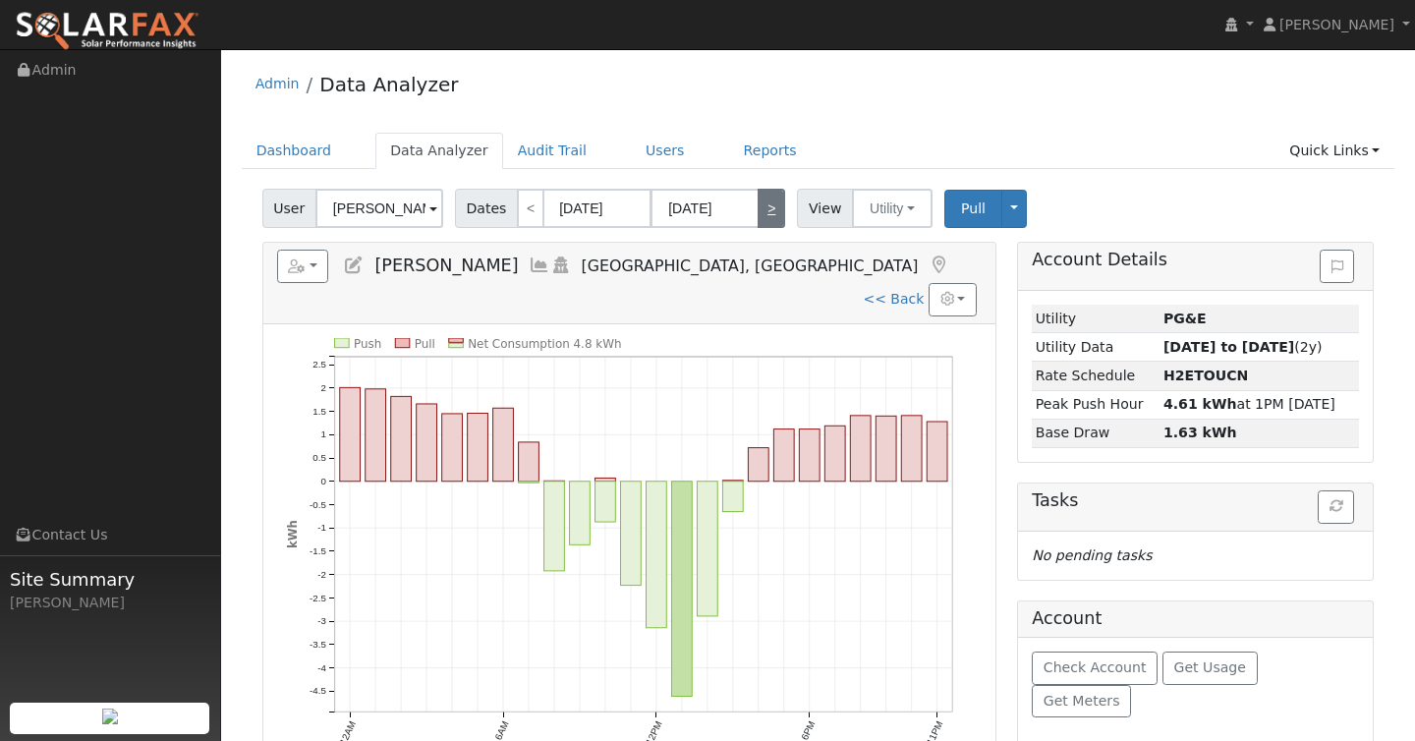
click at [771, 198] on link ">" at bounding box center [772, 208] width 28 height 39
type input "11/30/2024"
click at [771, 198] on link ">" at bounding box center [772, 208] width 28 height 39
type input "12/01/2024"
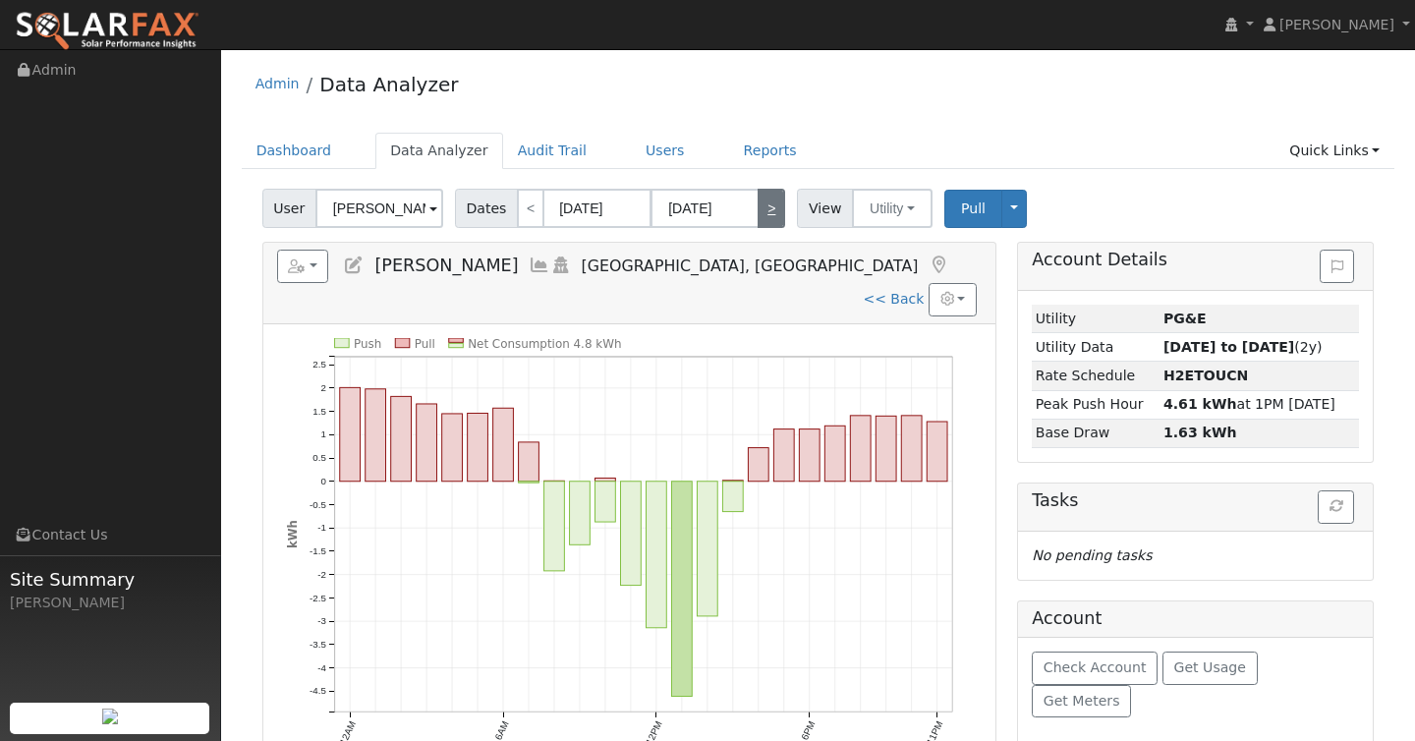
type input "12/01/2024"
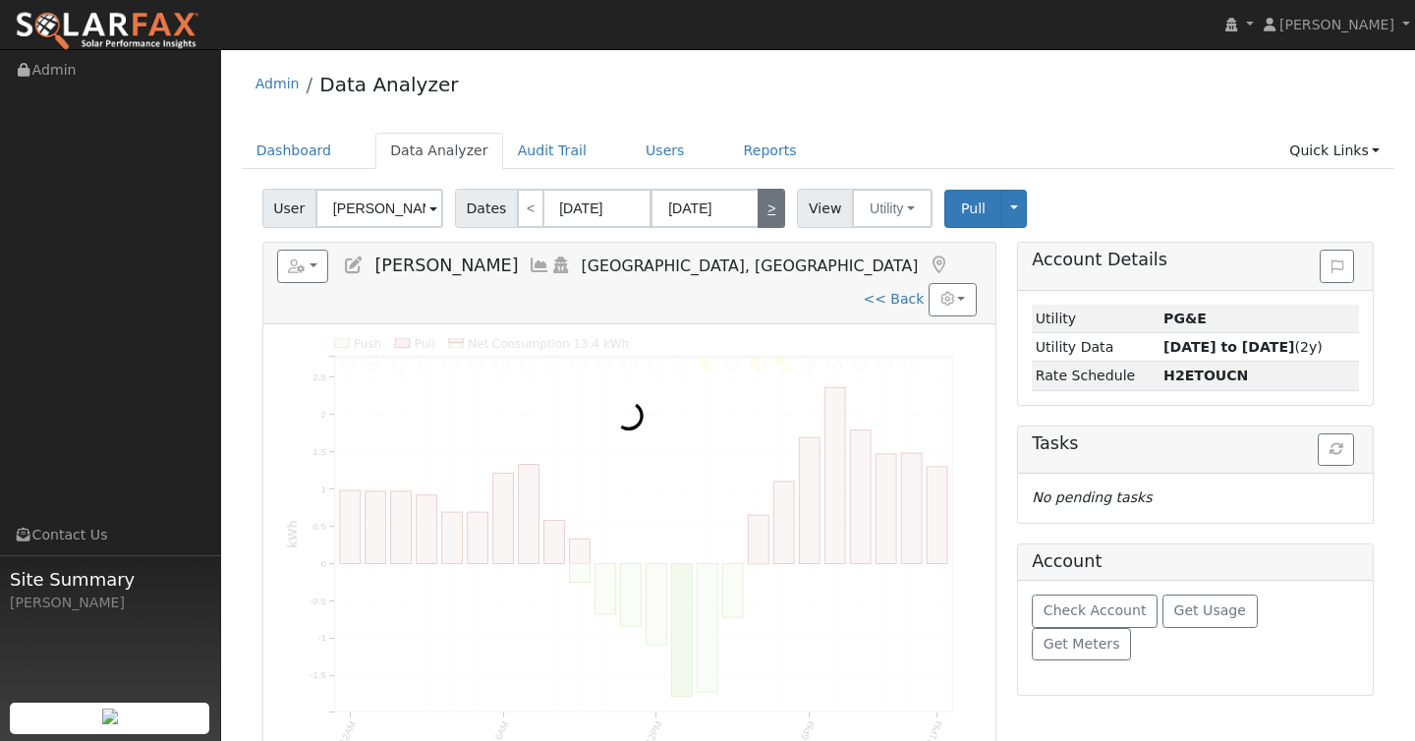
click at [771, 198] on link ">" at bounding box center [772, 208] width 28 height 39
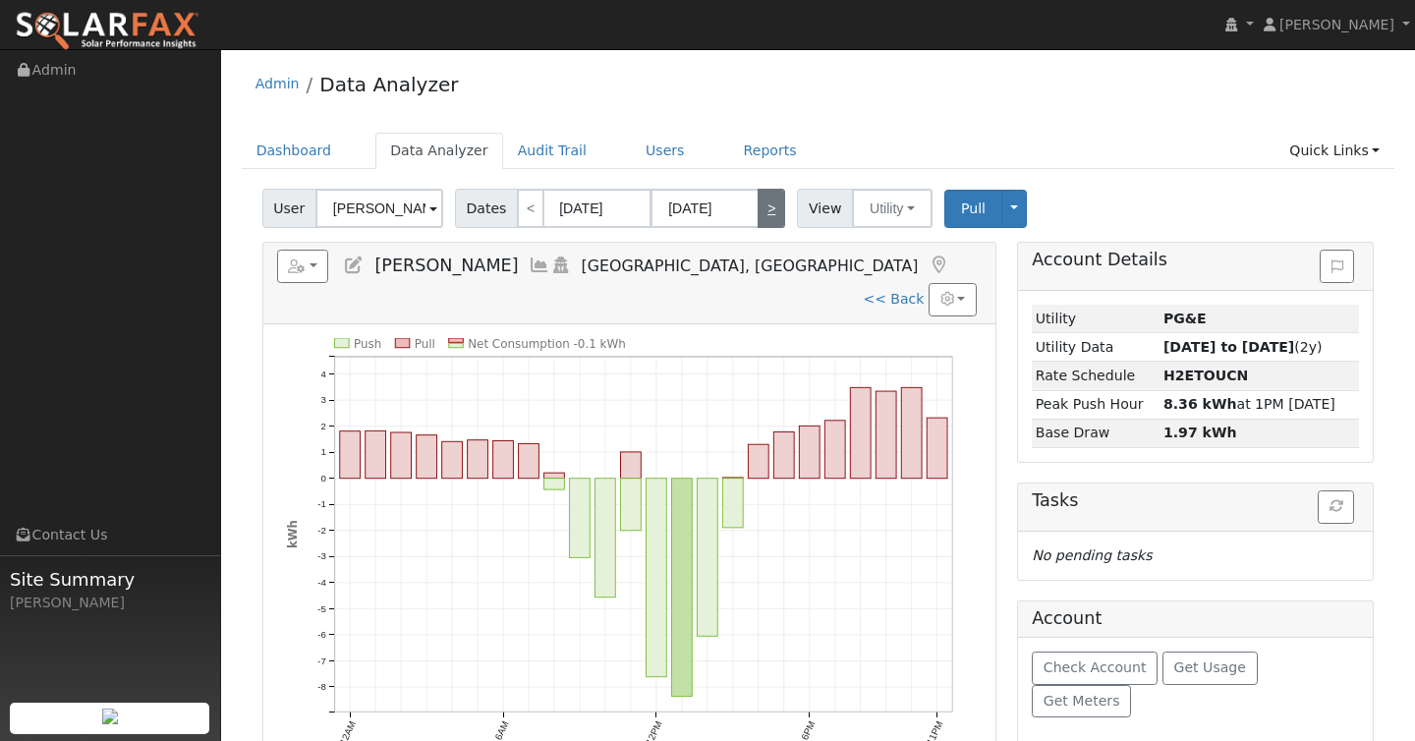
click at [771, 198] on link ">" at bounding box center [772, 208] width 28 height 39
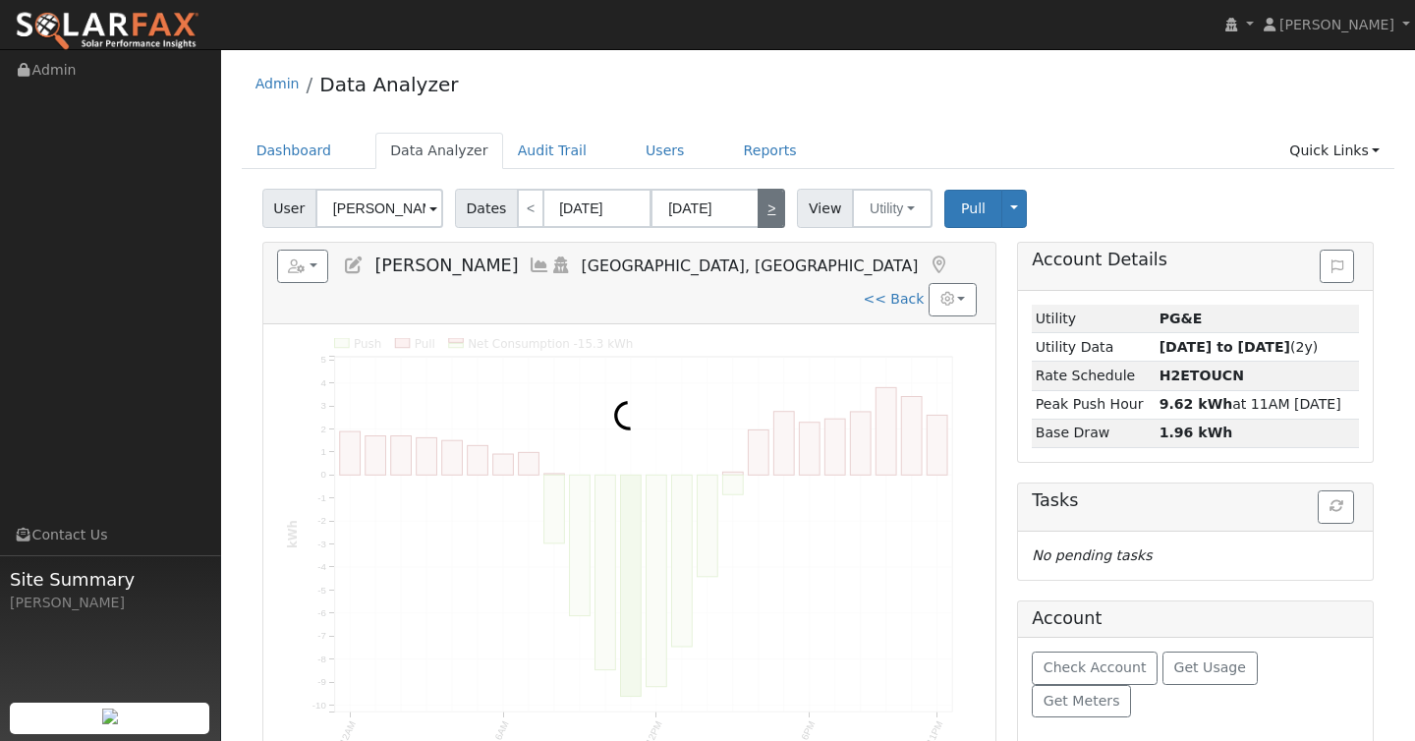
click at [771, 198] on link ">" at bounding box center [772, 208] width 28 height 39
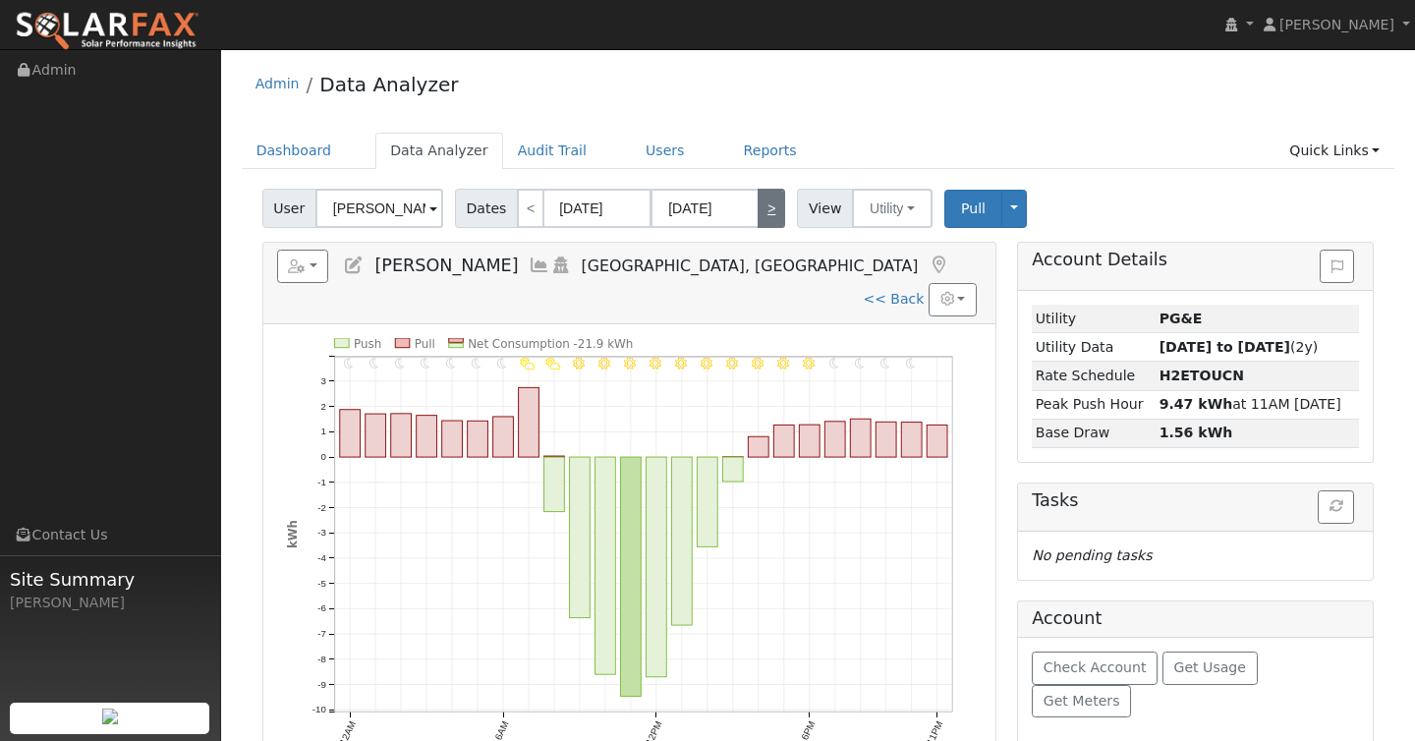
click at [771, 198] on link ">" at bounding box center [772, 208] width 28 height 39
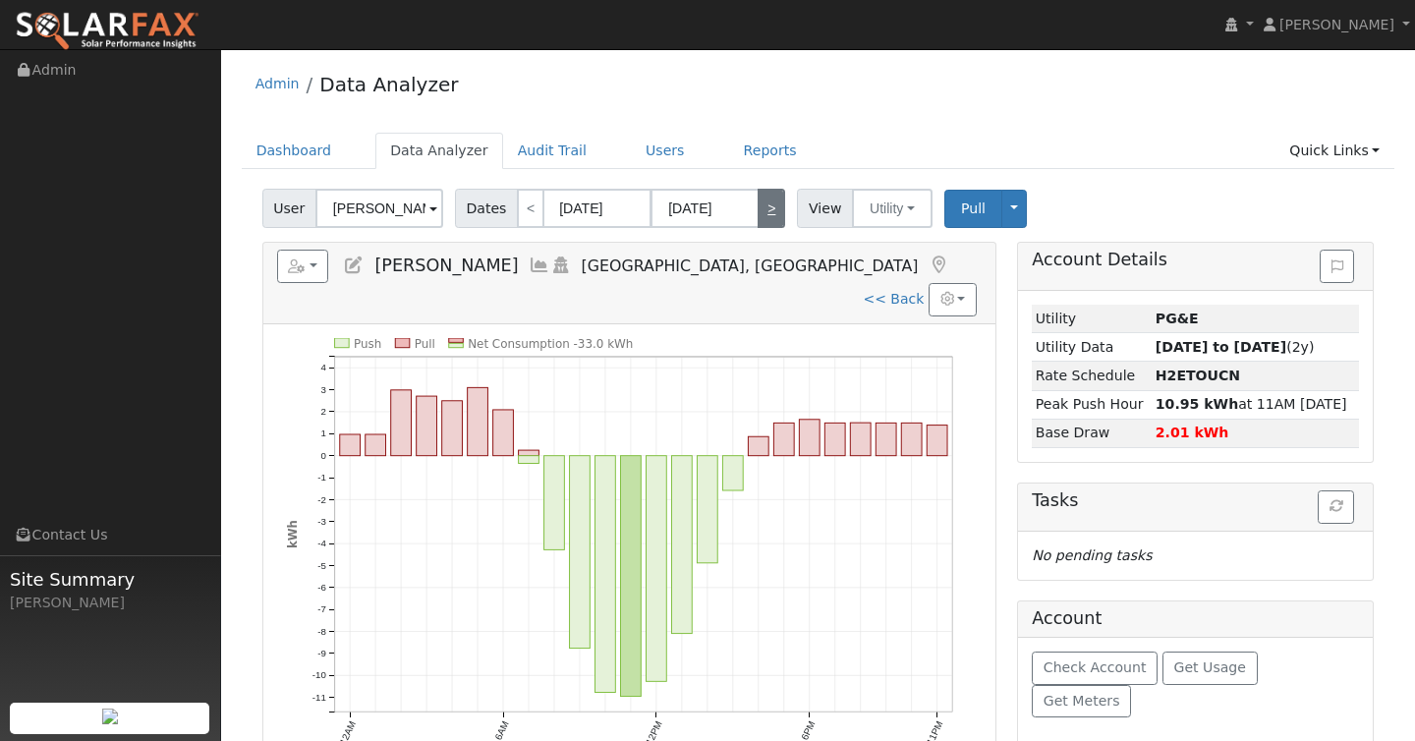
click at [771, 198] on link ">" at bounding box center [772, 208] width 28 height 39
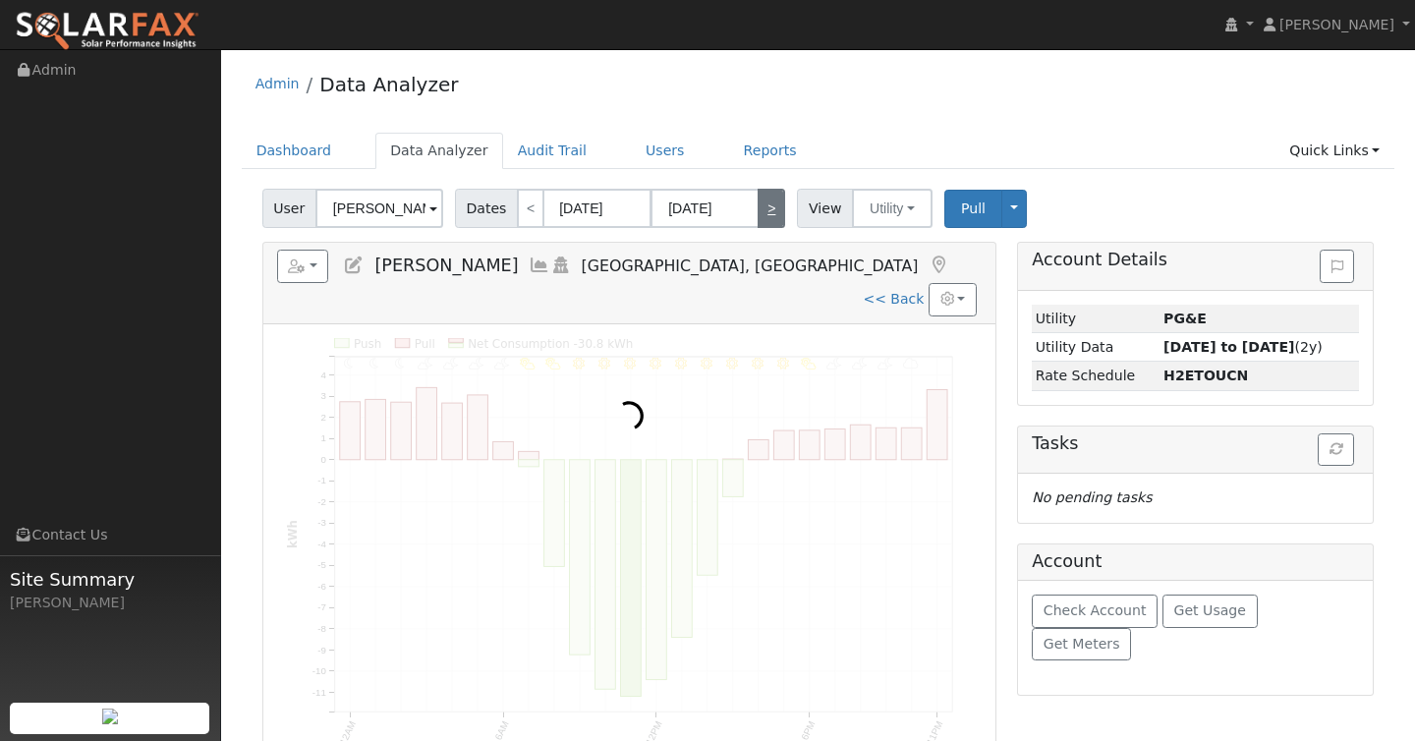
click at [771, 198] on link ">" at bounding box center [772, 208] width 28 height 39
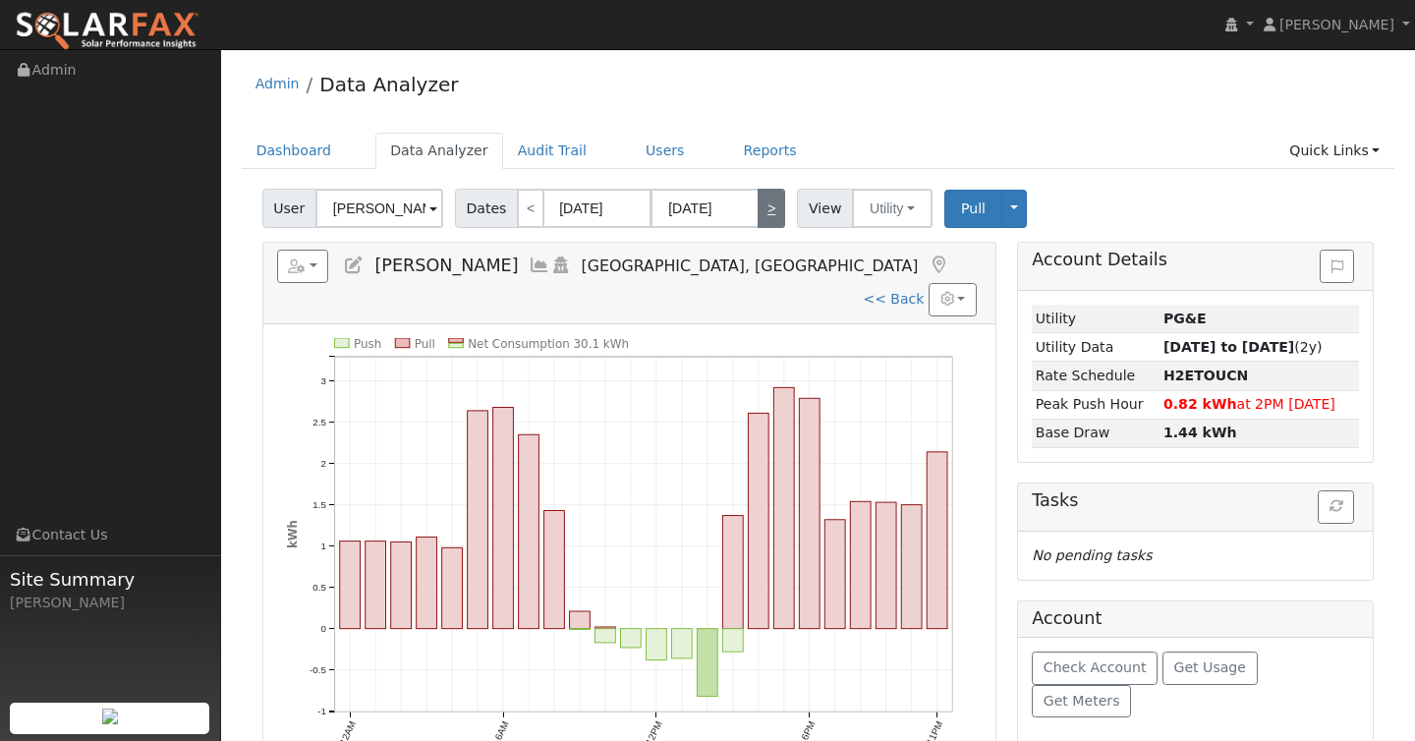
click at [771, 198] on link ">" at bounding box center [772, 208] width 28 height 39
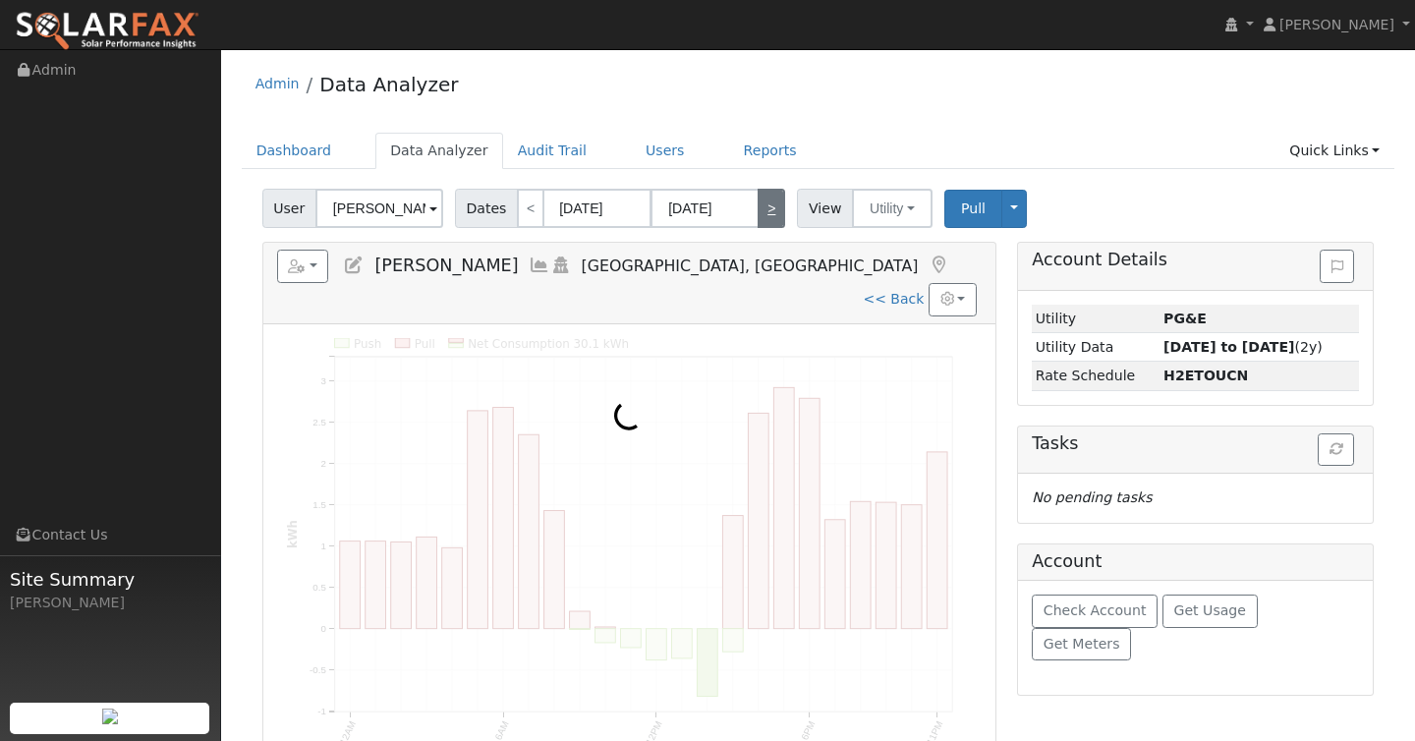
click at [771, 198] on link ">" at bounding box center [772, 208] width 28 height 39
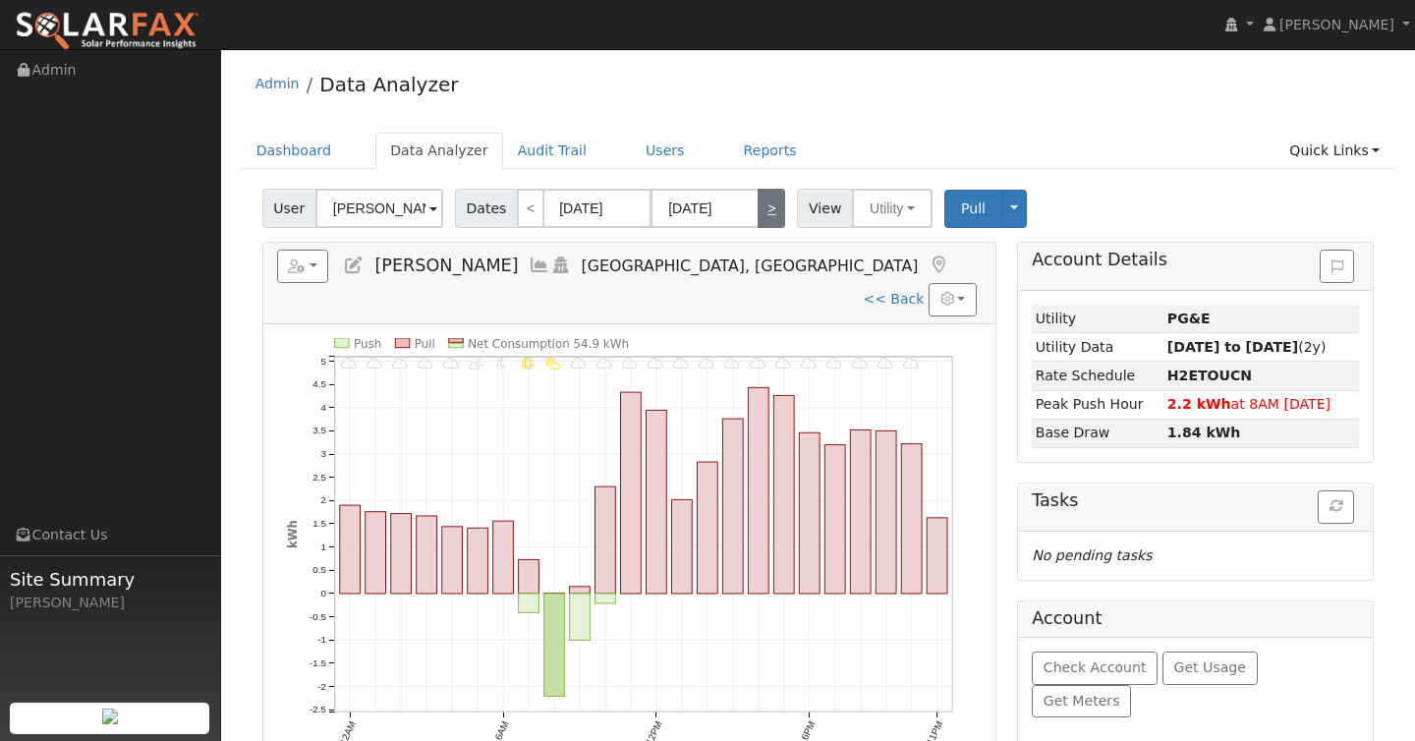
click at [770, 199] on link ">" at bounding box center [772, 208] width 28 height 39
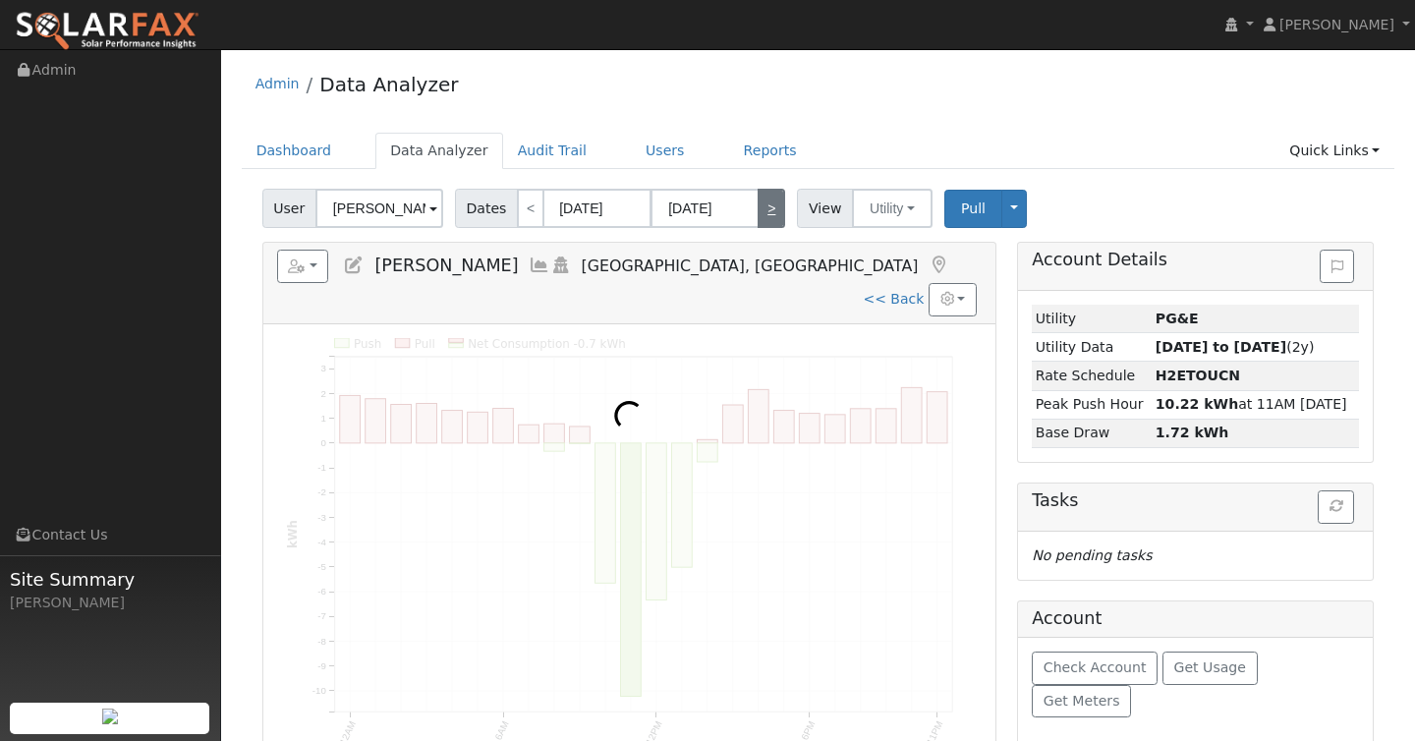
click at [770, 199] on link ">" at bounding box center [772, 208] width 28 height 39
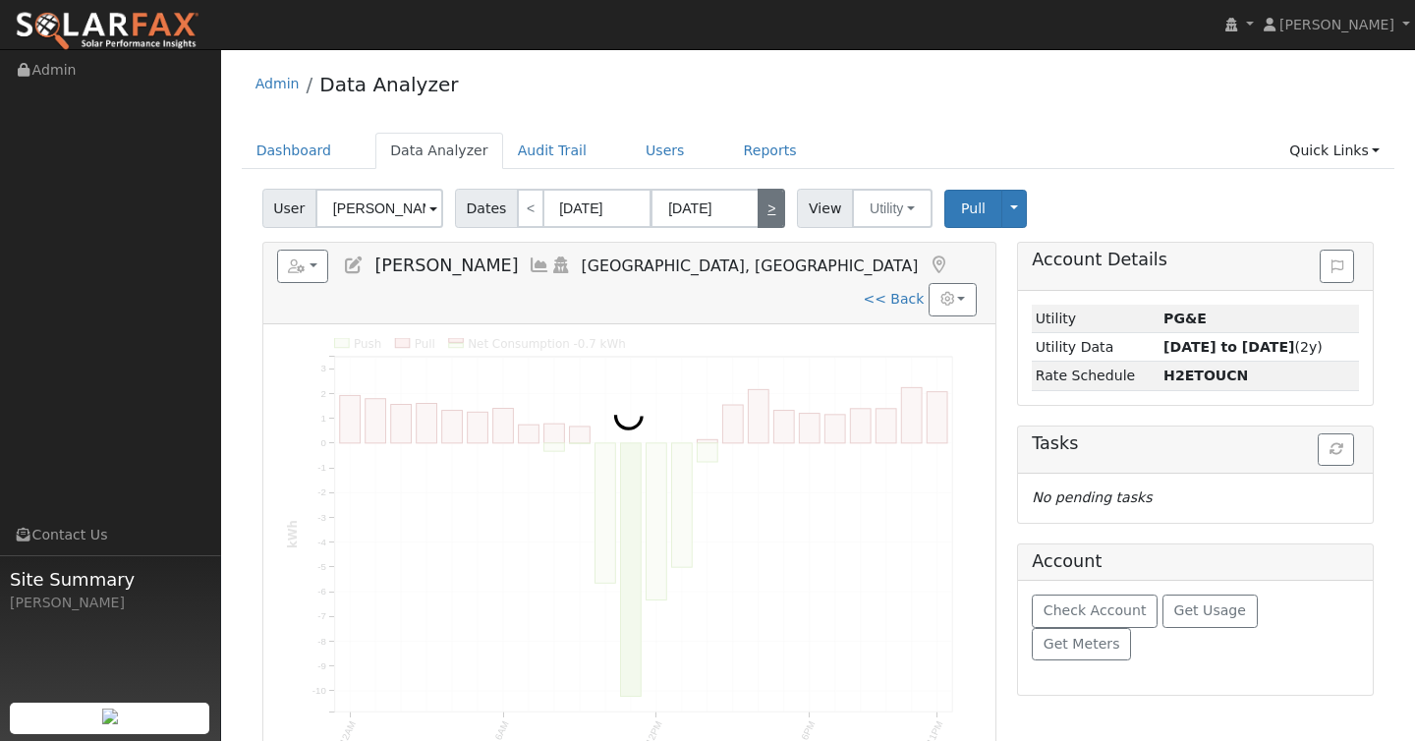
click at [770, 199] on link ">" at bounding box center [772, 208] width 28 height 39
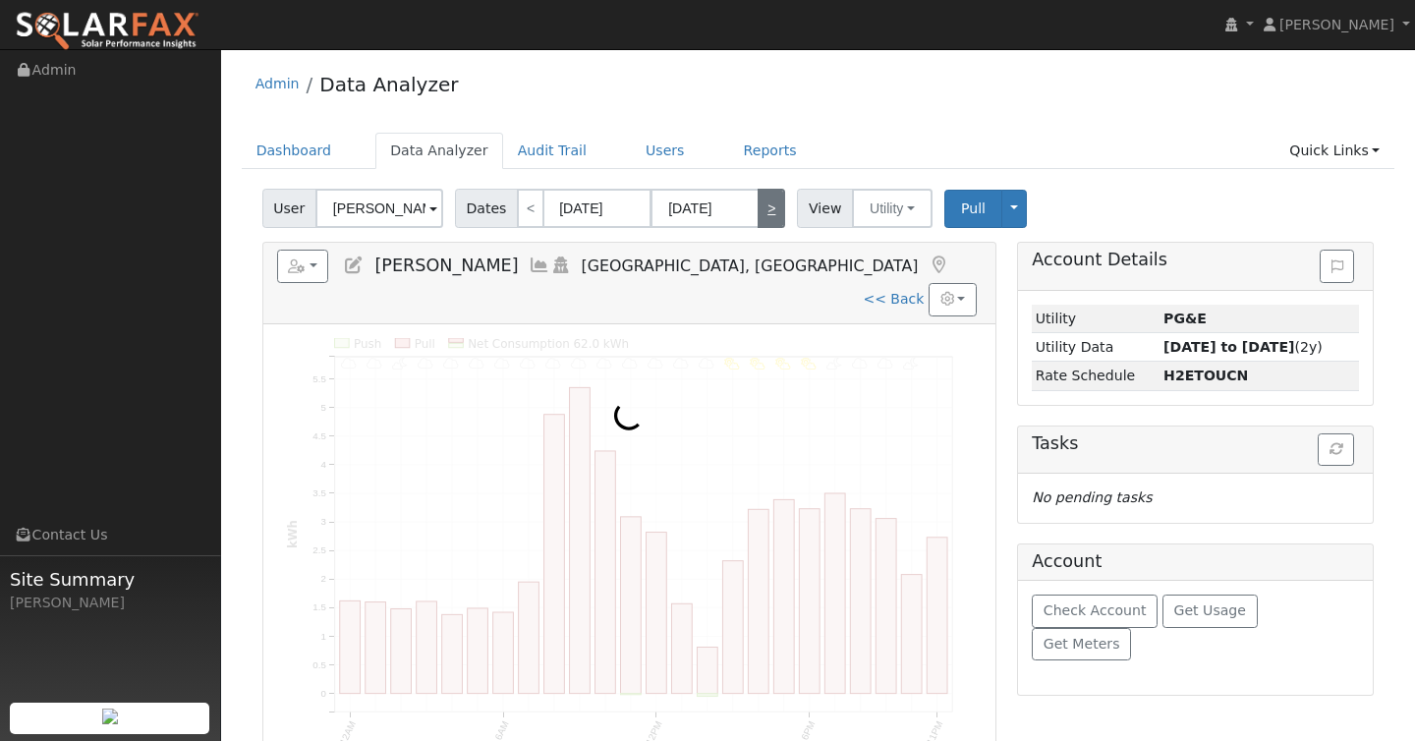
click at [770, 199] on link ">" at bounding box center [772, 208] width 28 height 39
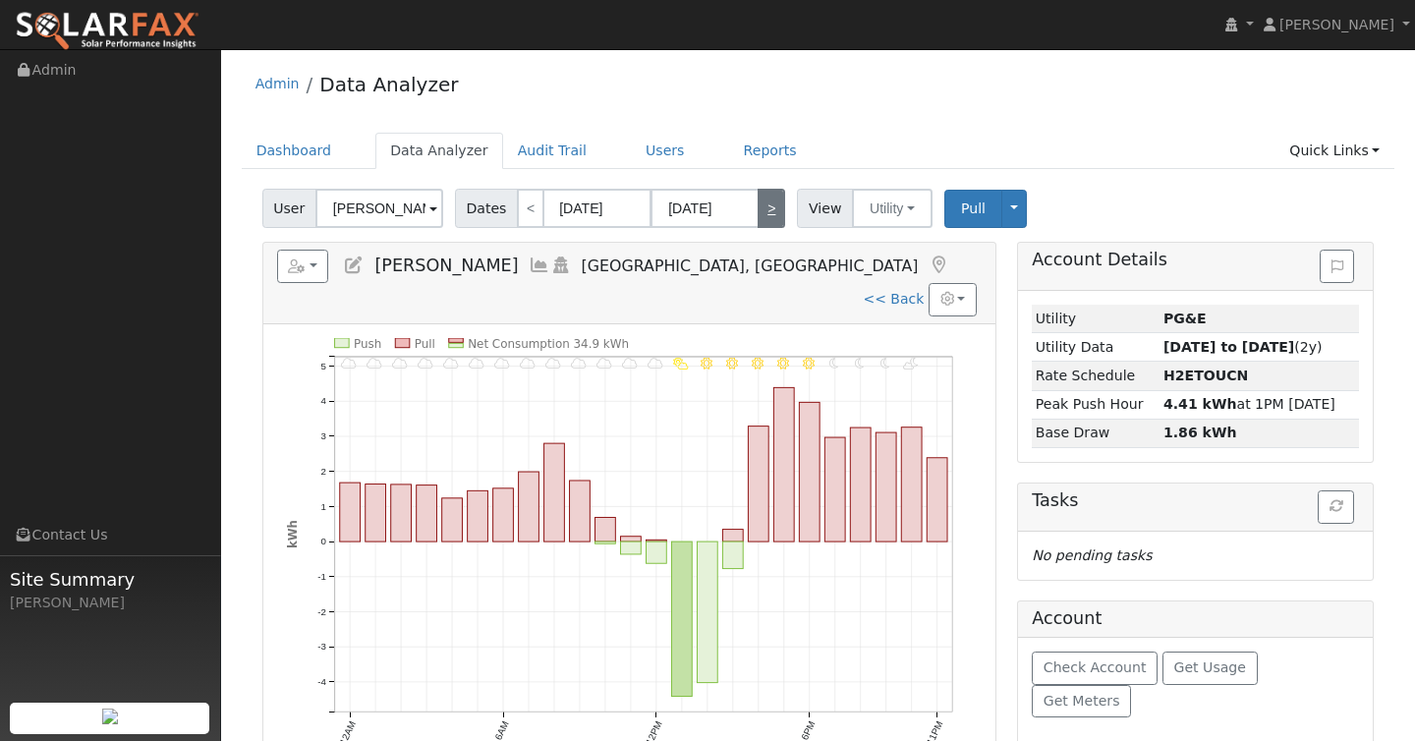
click at [770, 199] on link ">" at bounding box center [772, 208] width 28 height 39
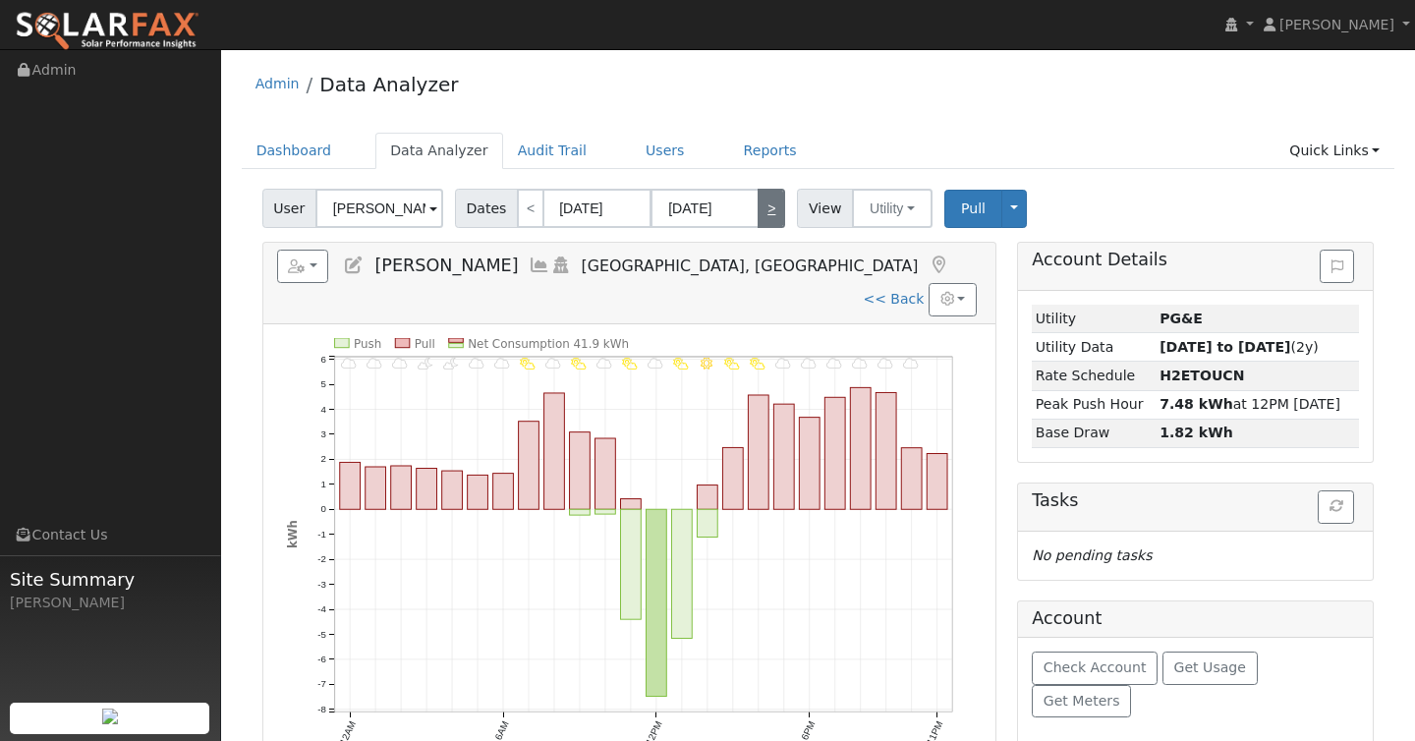
click at [770, 199] on link ">" at bounding box center [772, 208] width 28 height 39
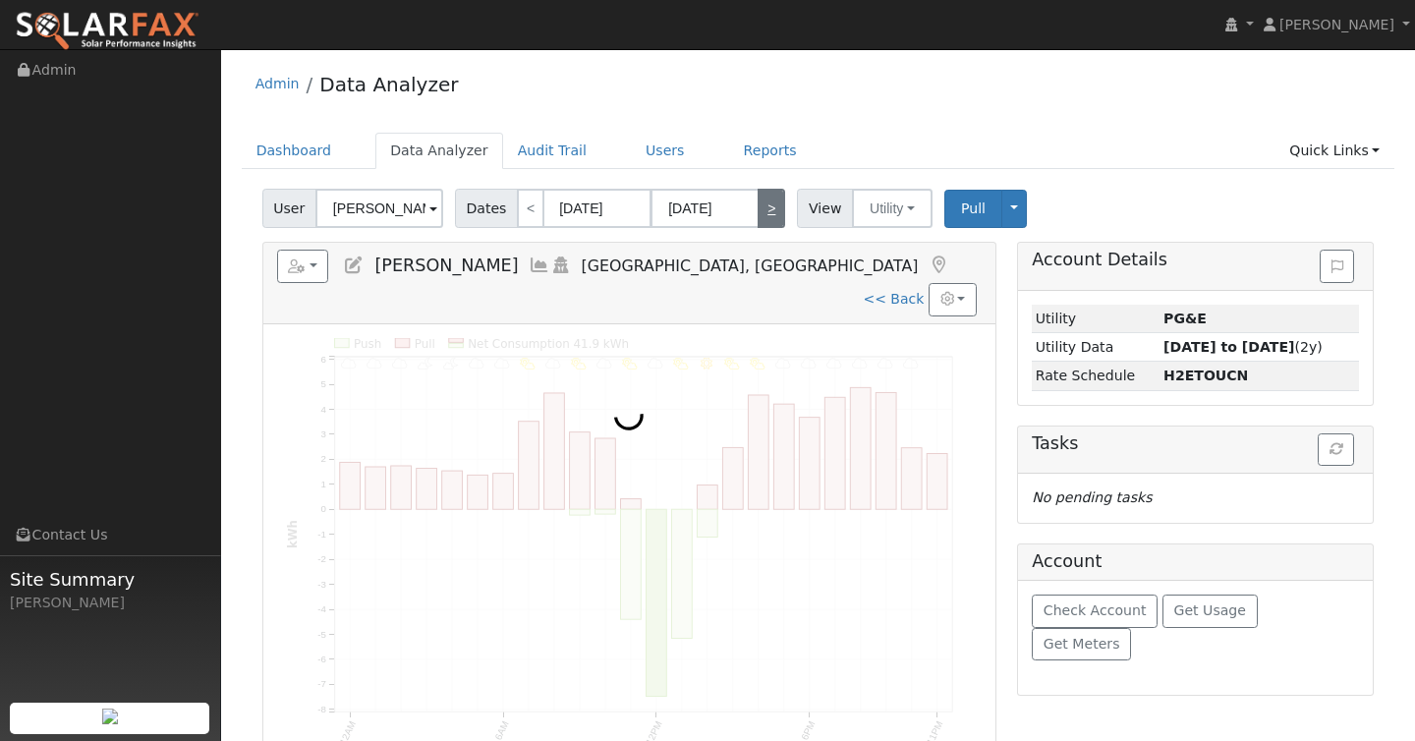
click at [770, 199] on link ">" at bounding box center [772, 208] width 28 height 39
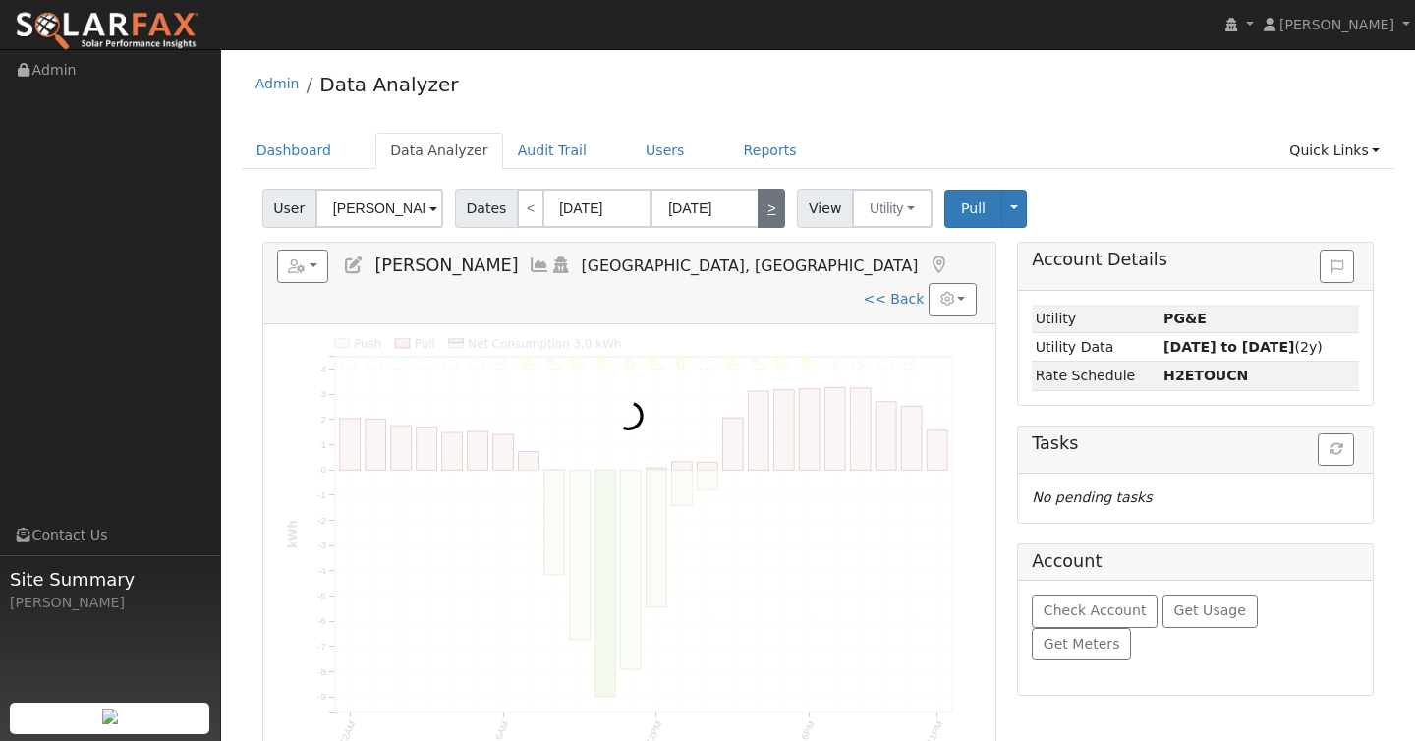
click at [770, 199] on link ">" at bounding box center [772, 208] width 28 height 39
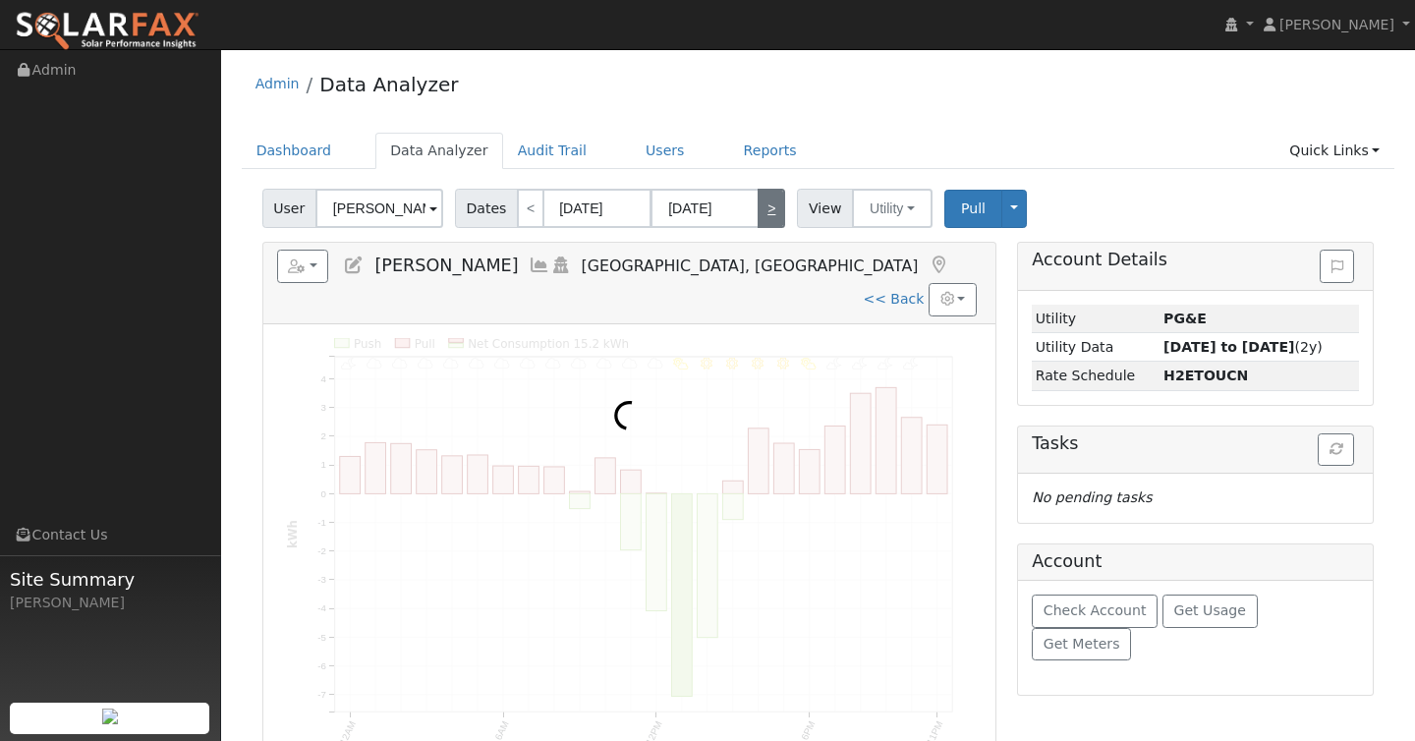
click at [770, 199] on link ">" at bounding box center [772, 208] width 28 height 39
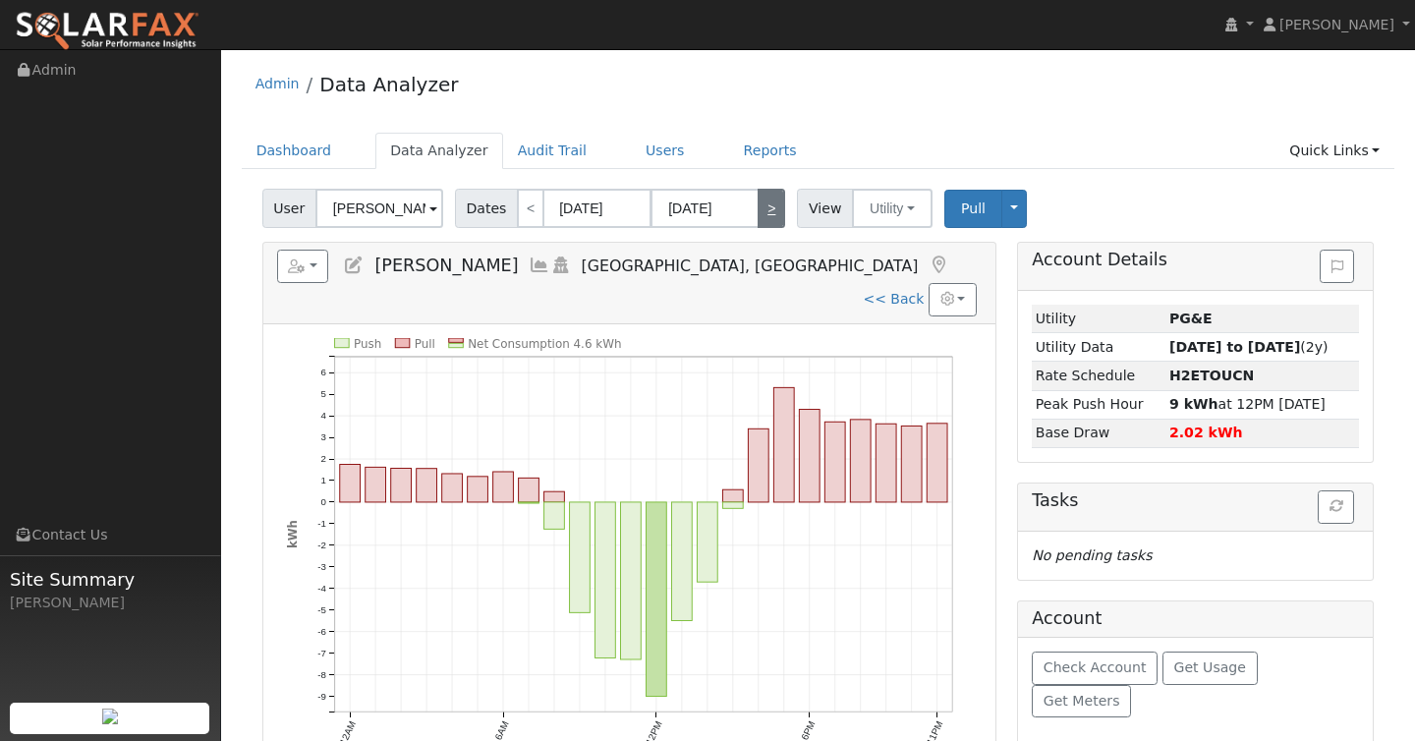
click at [770, 199] on link ">" at bounding box center [772, 208] width 28 height 39
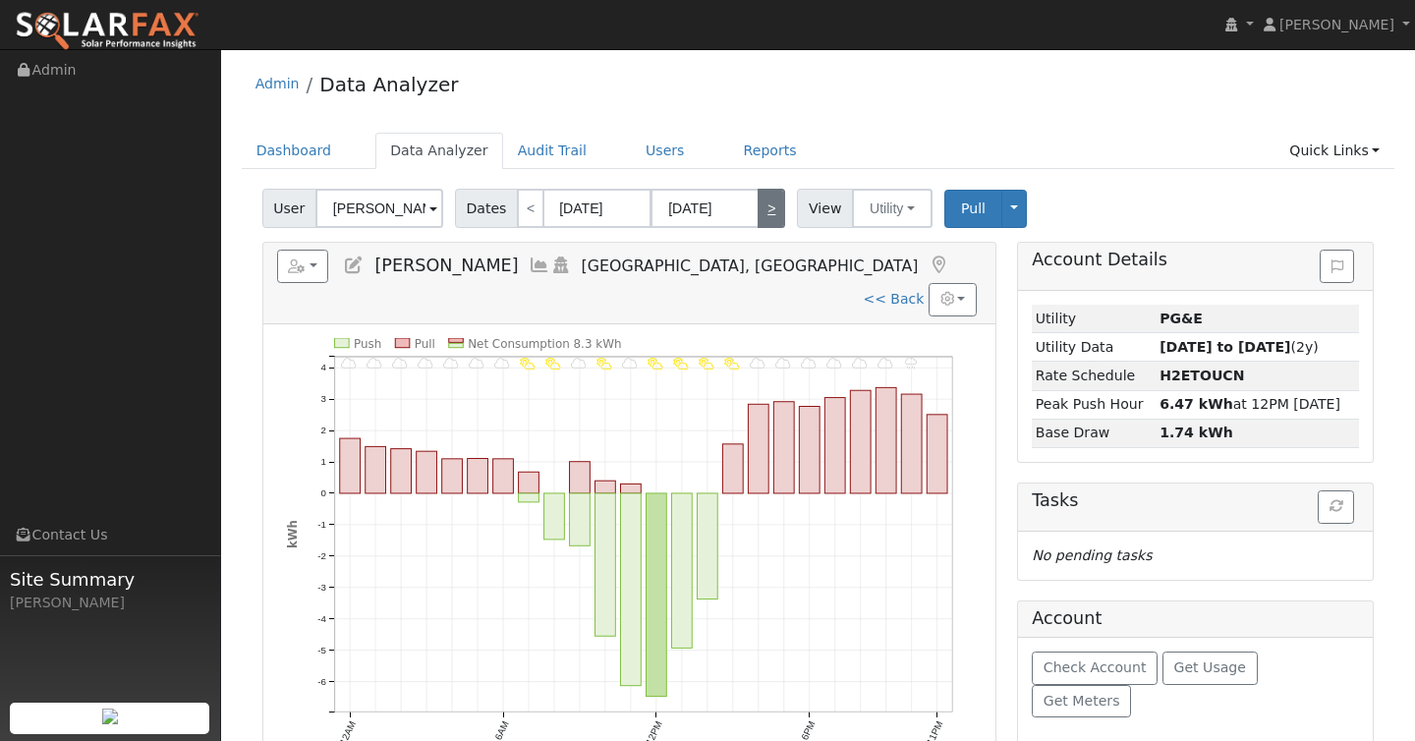
click at [770, 199] on link ">" at bounding box center [772, 208] width 28 height 39
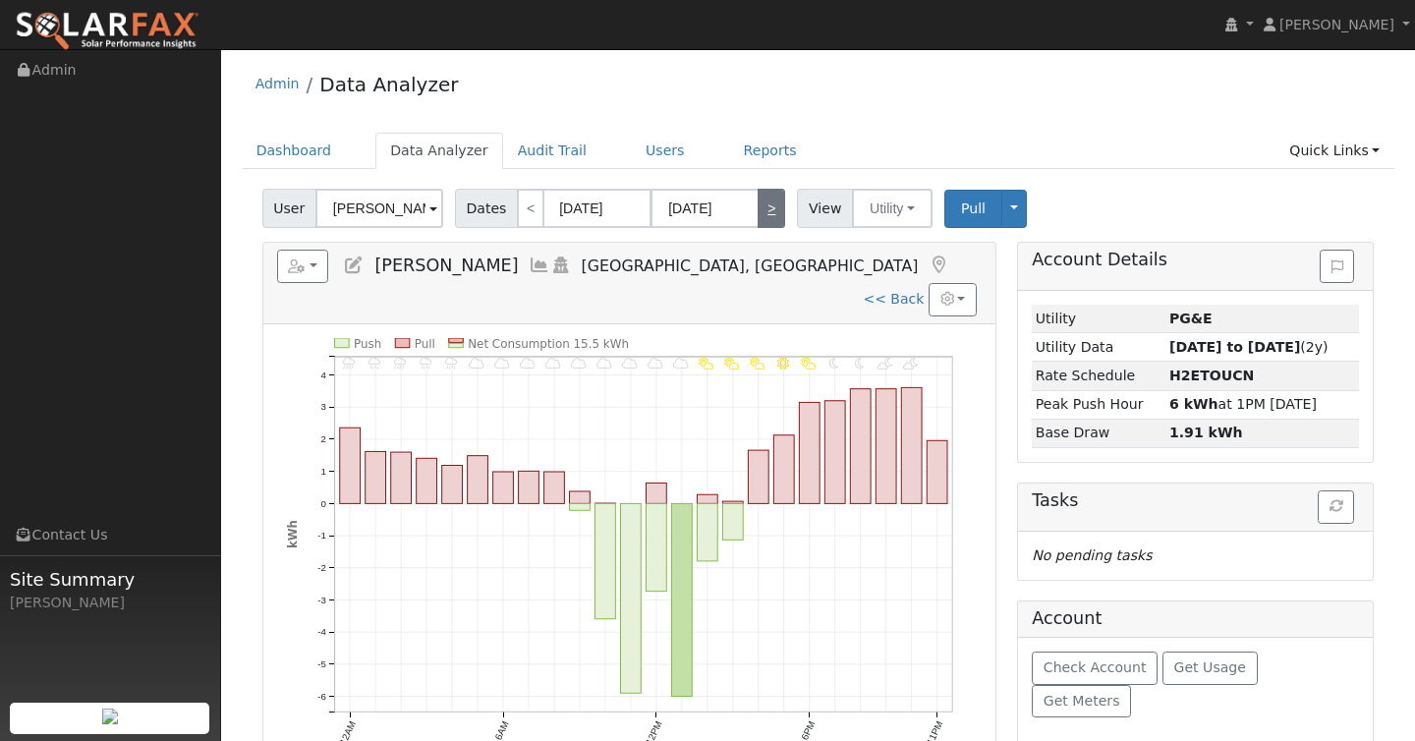
click at [770, 199] on link ">" at bounding box center [772, 208] width 28 height 39
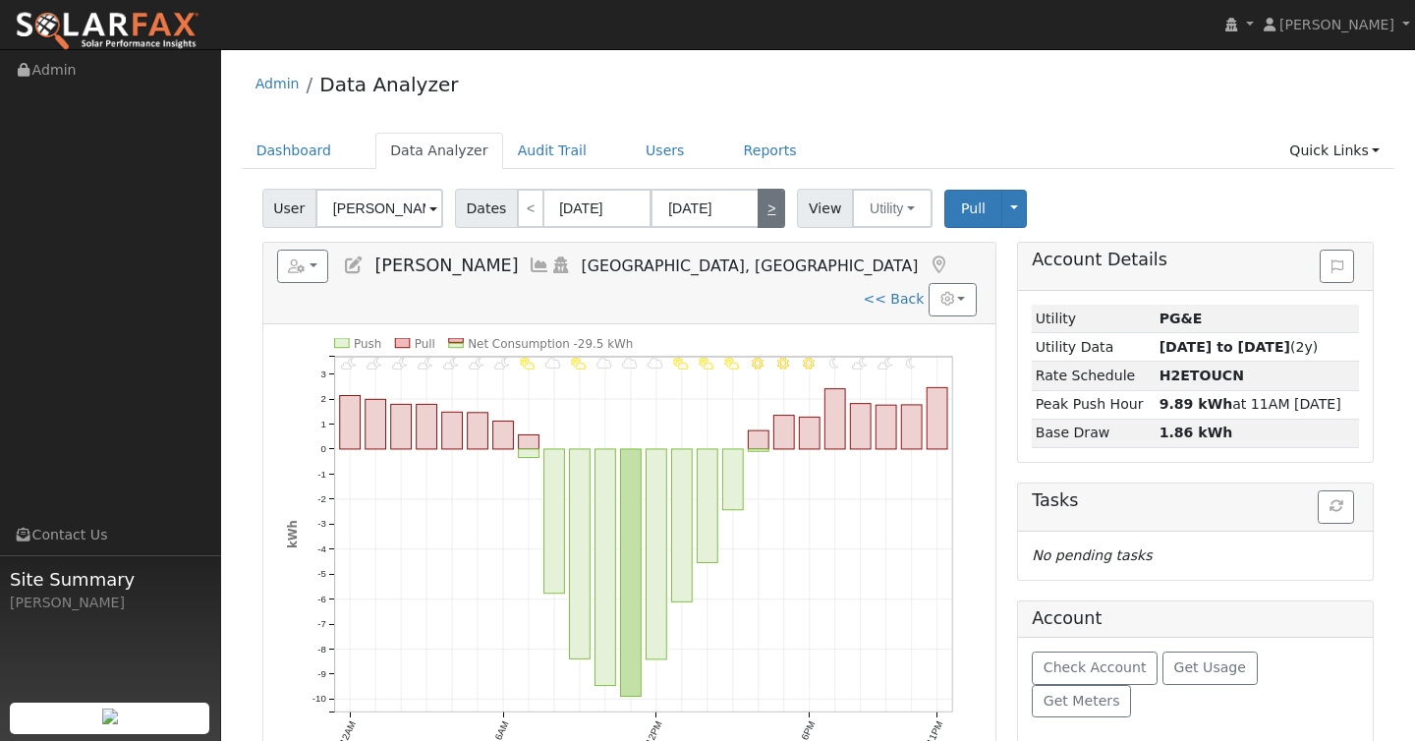
click at [770, 199] on link ">" at bounding box center [772, 208] width 28 height 39
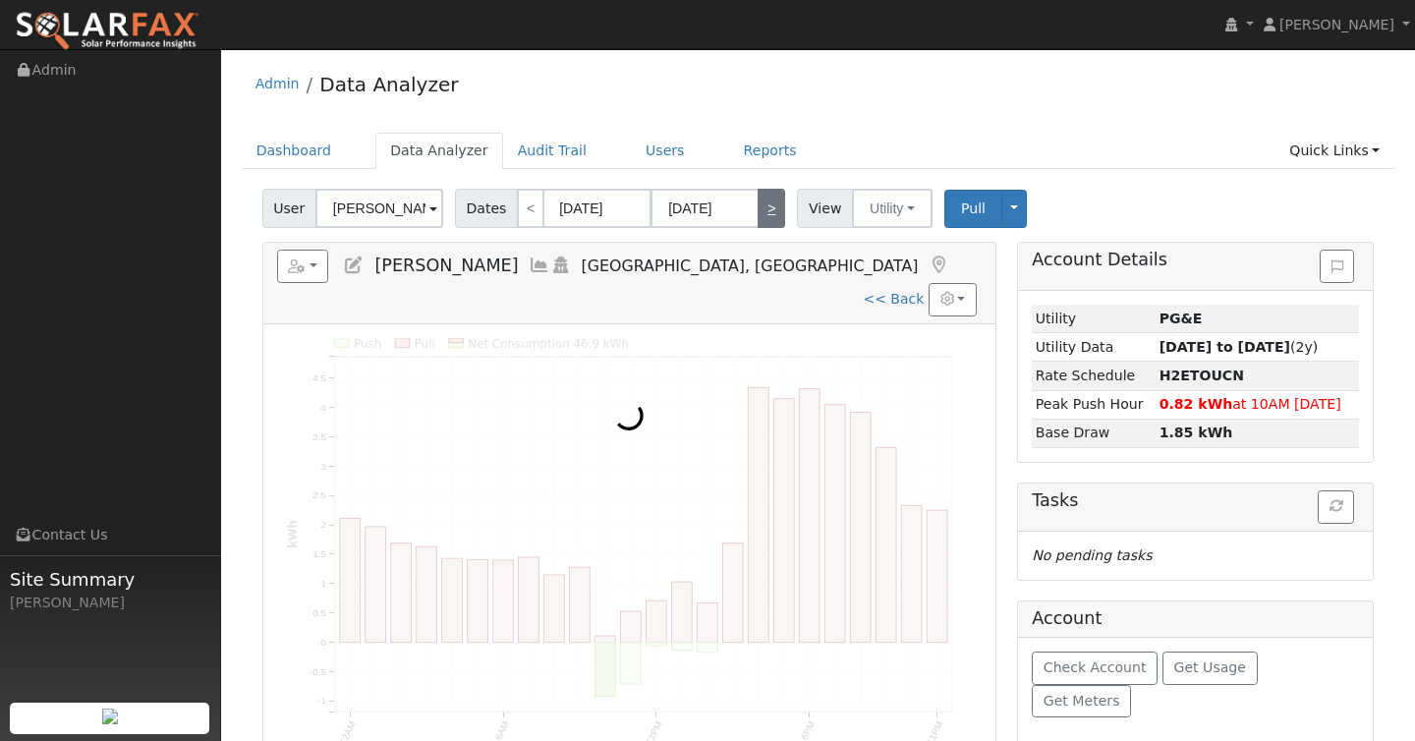
click at [770, 199] on link ">" at bounding box center [772, 208] width 28 height 39
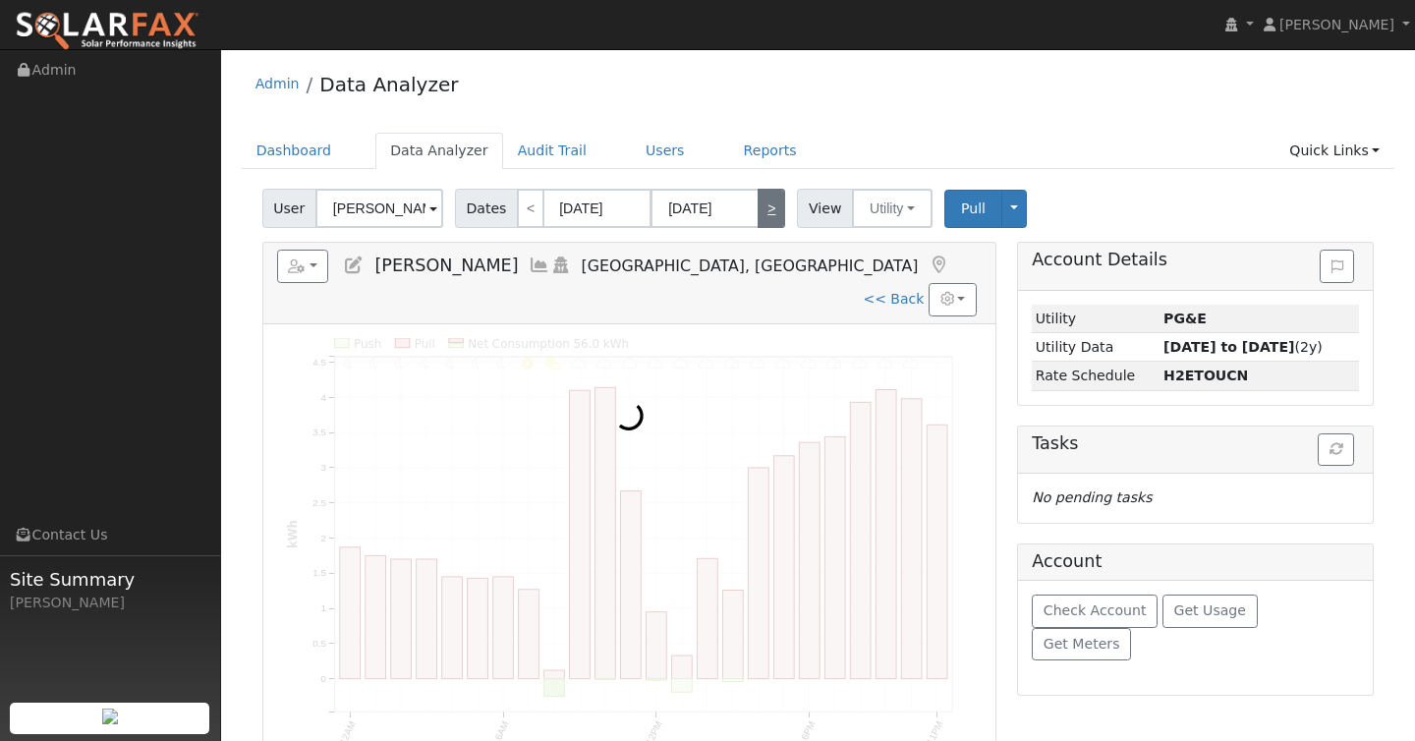
click at [770, 199] on link ">" at bounding box center [772, 208] width 28 height 39
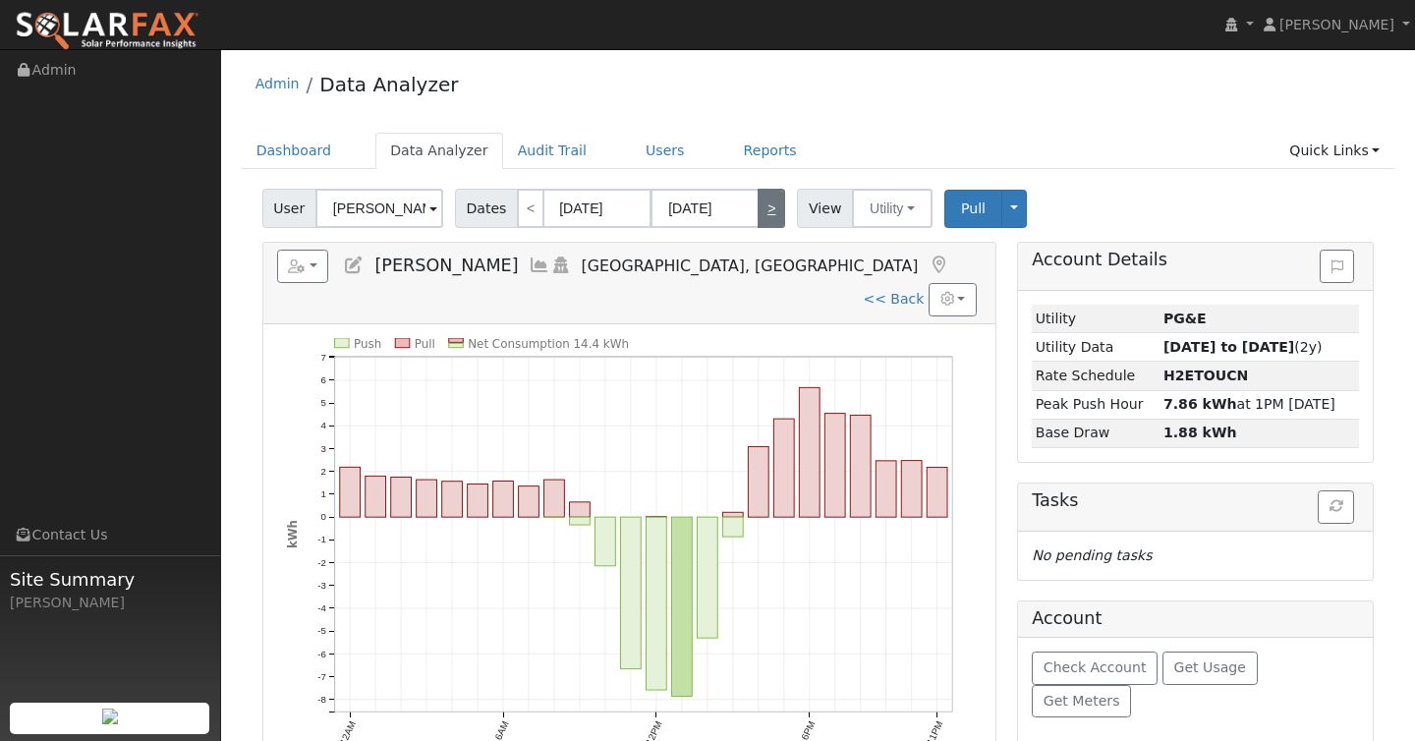
click at [770, 199] on link ">" at bounding box center [772, 208] width 28 height 39
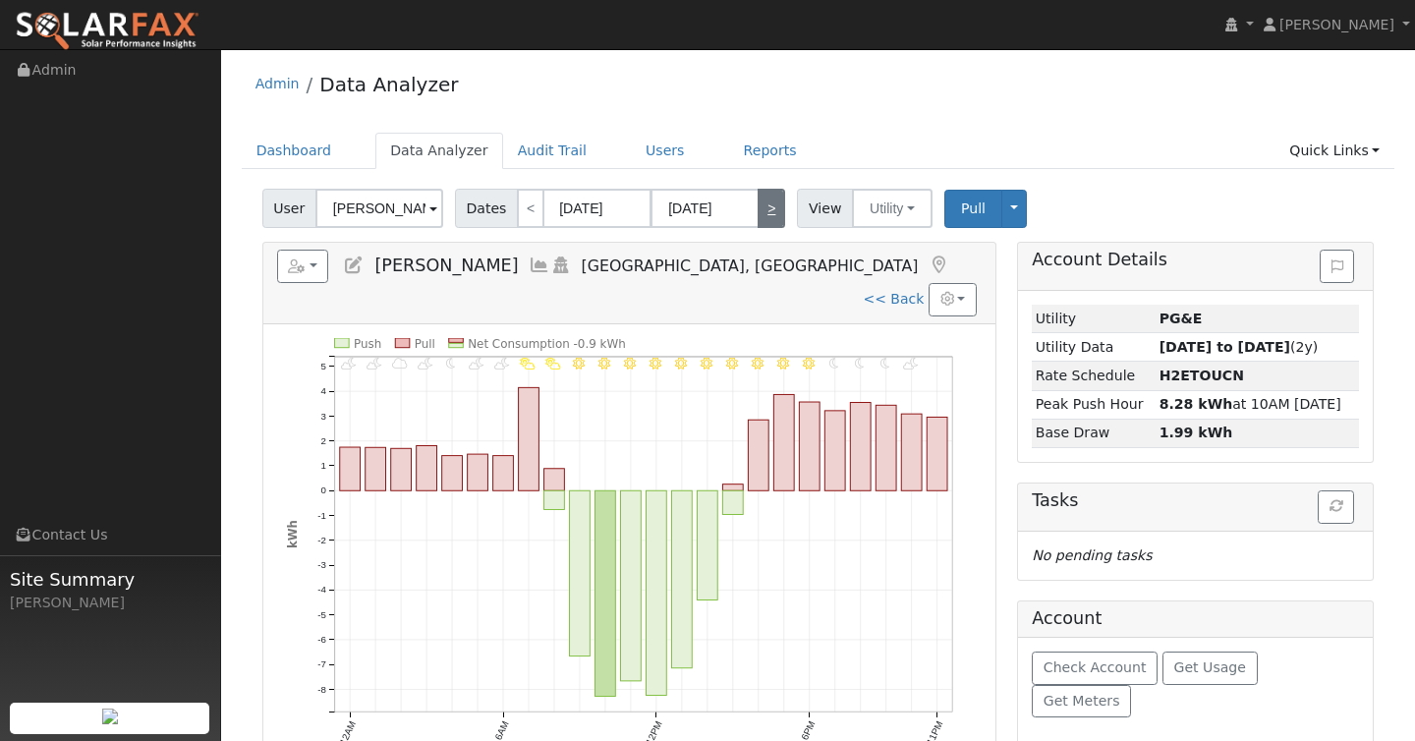
click at [770, 199] on link ">" at bounding box center [772, 208] width 28 height 39
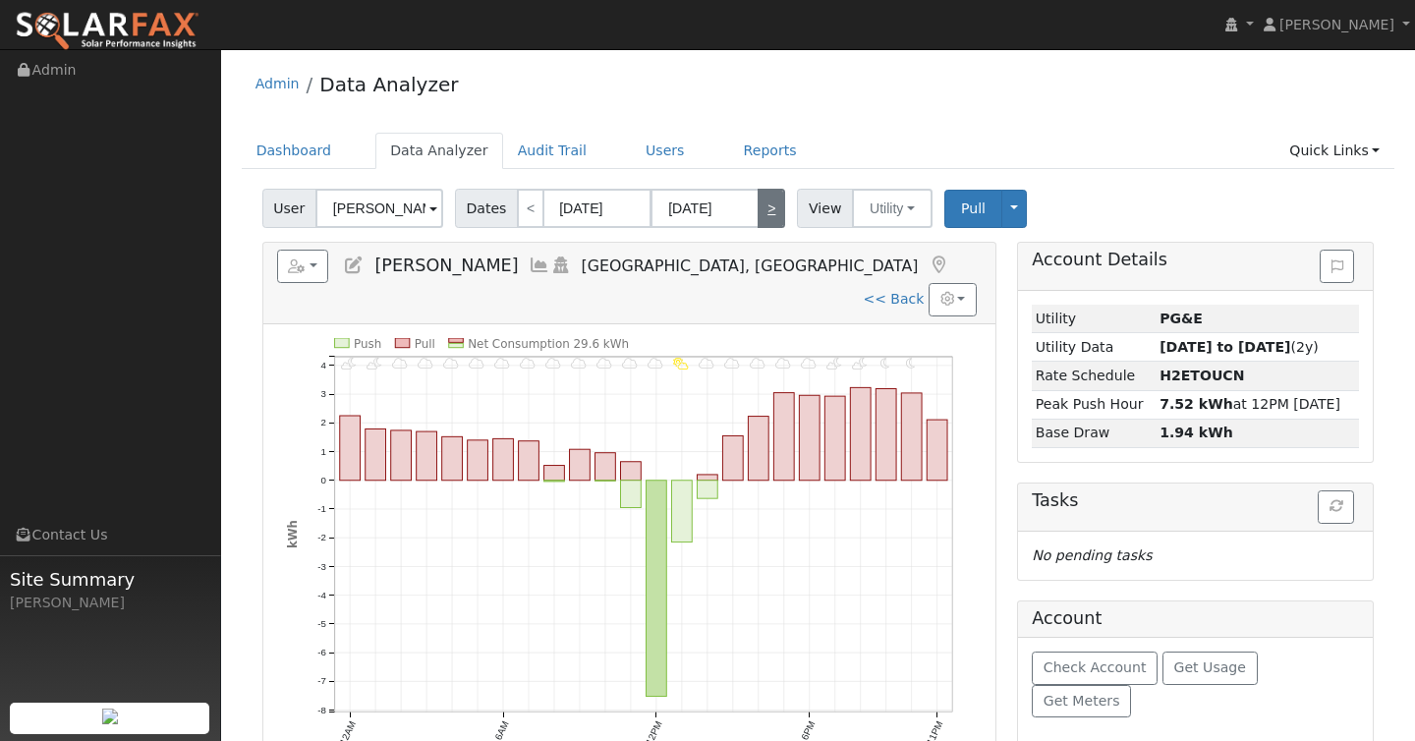
click at [770, 199] on link ">" at bounding box center [772, 208] width 28 height 39
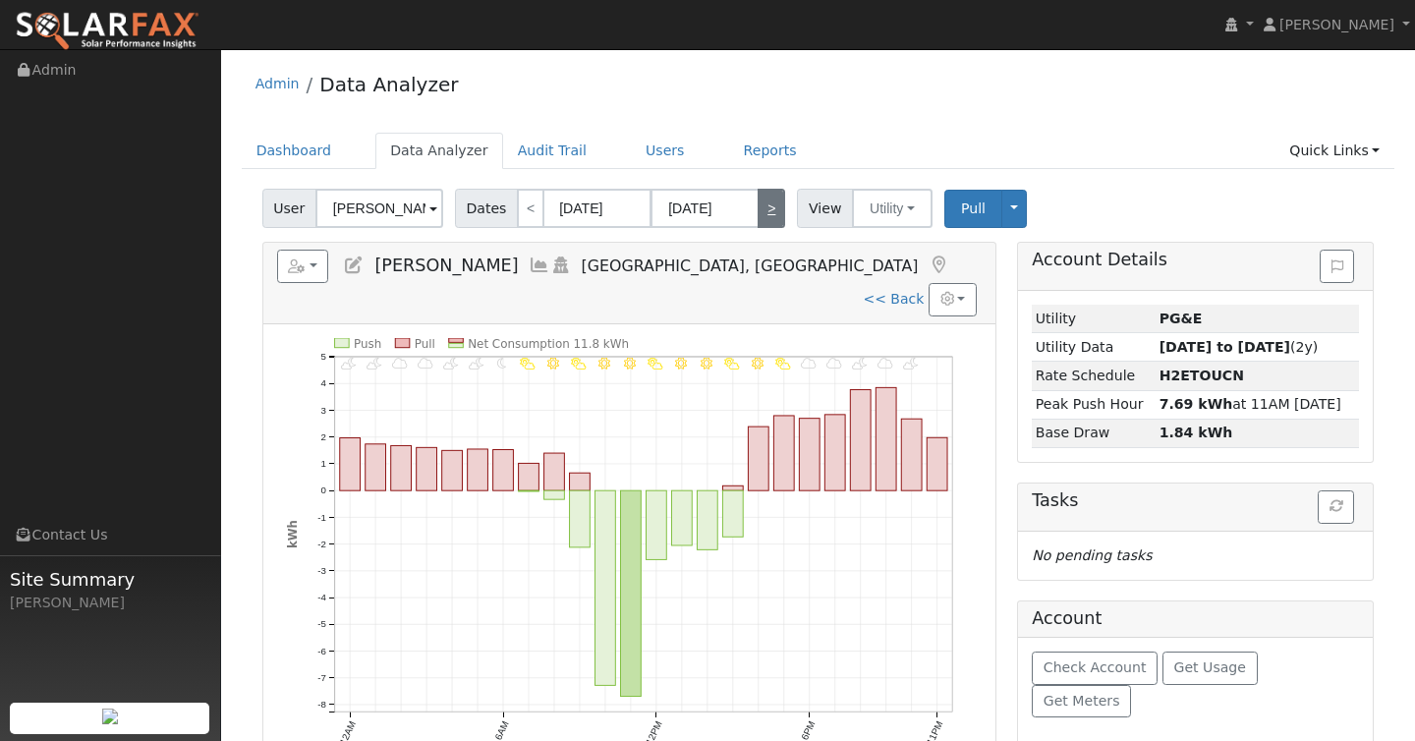
click at [770, 199] on link ">" at bounding box center [772, 208] width 28 height 39
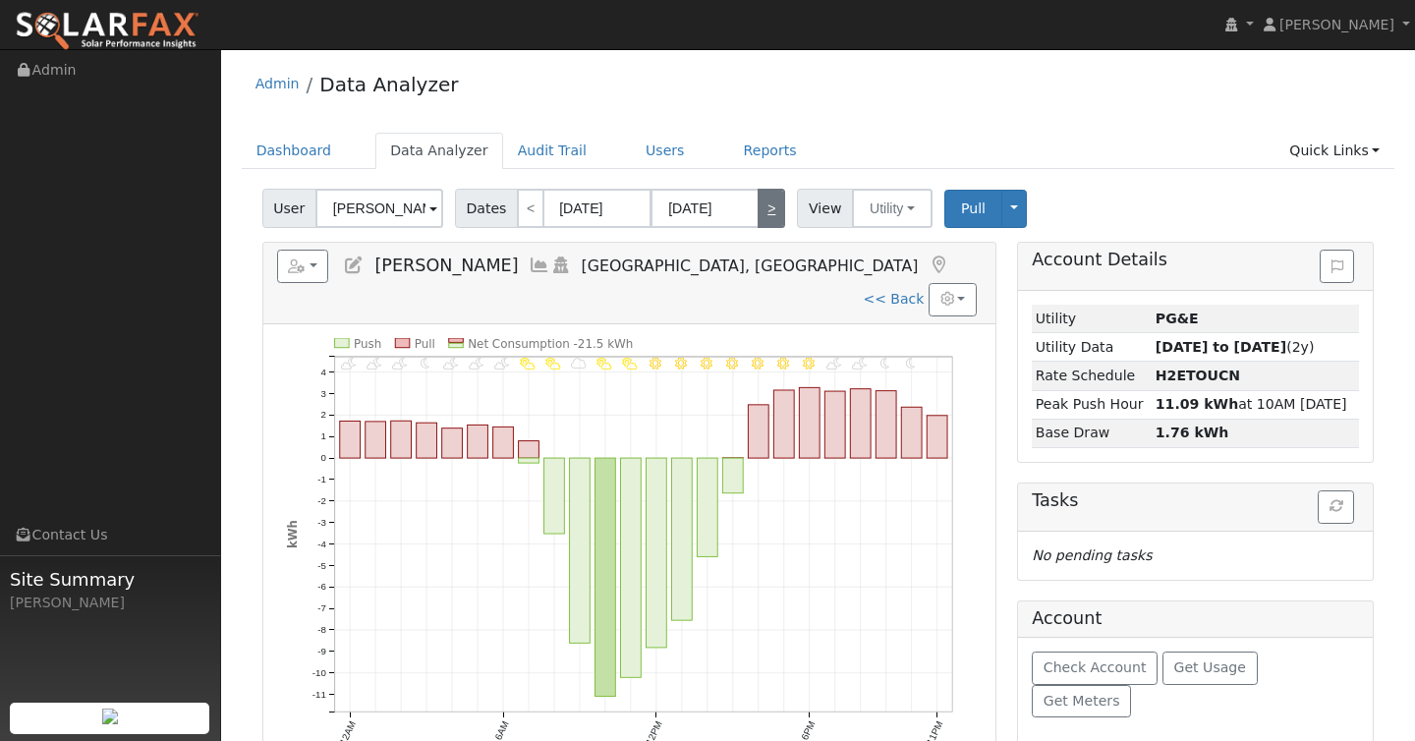
click at [770, 199] on link ">" at bounding box center [772, 208] width 28 height 39
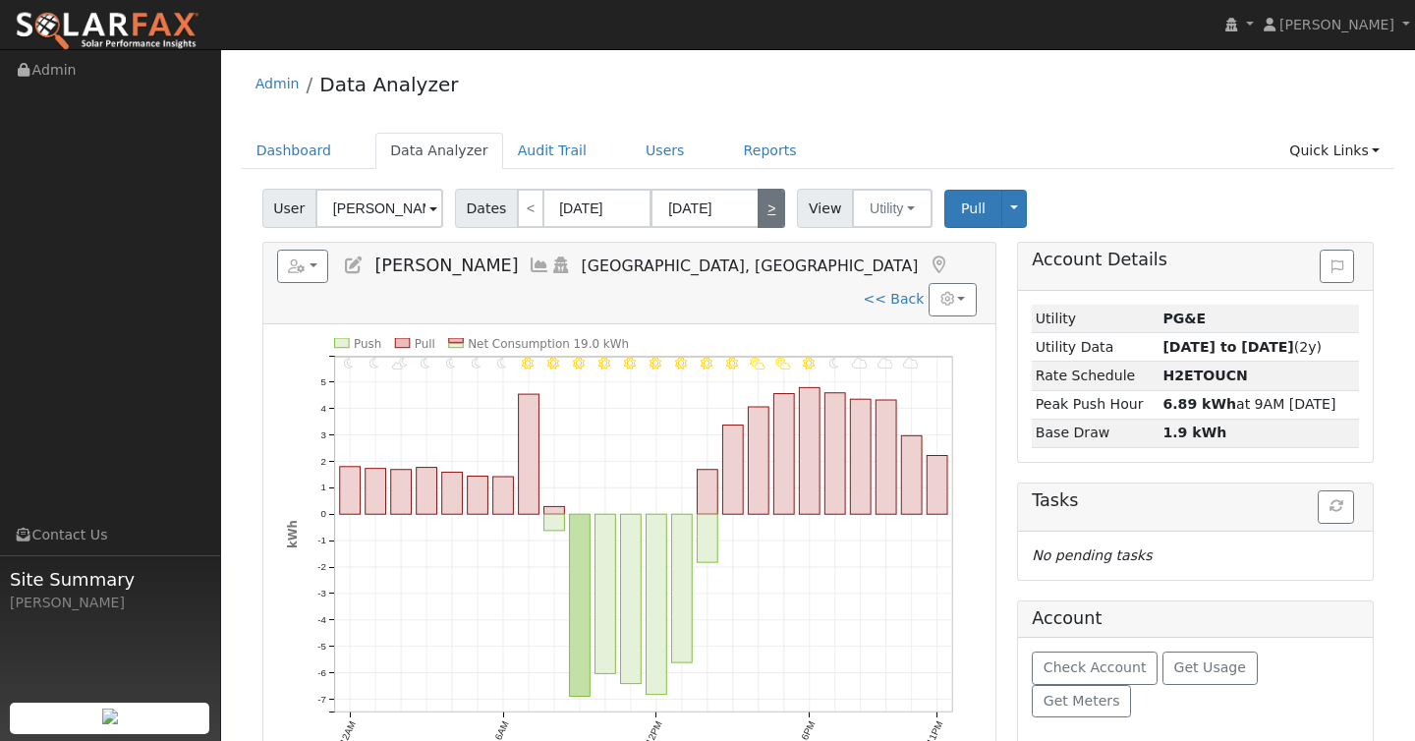
click at [770, 199] on link ">" at bounding box center [772, 208] width 28 height 39
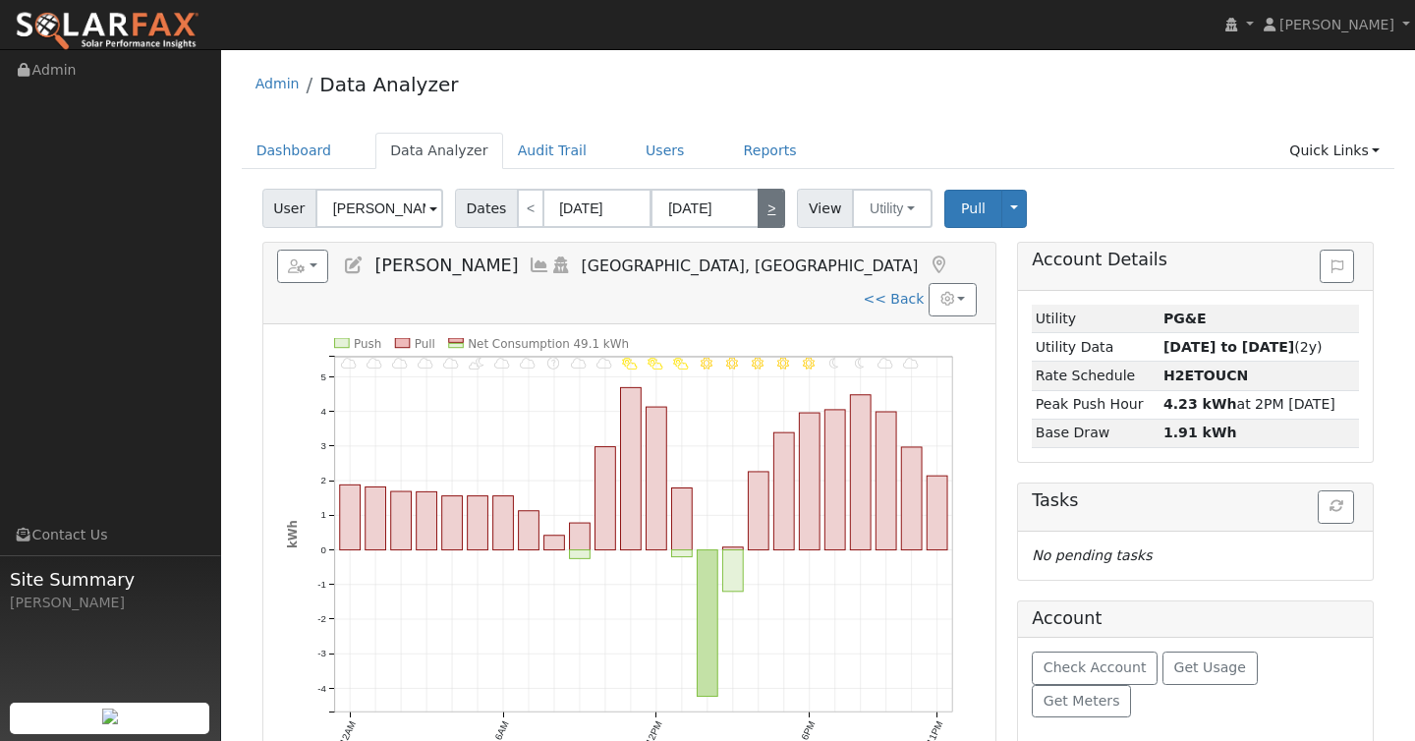
click at [762, 211] on link ">" at bounding box center [772, 208] width 28 height 39
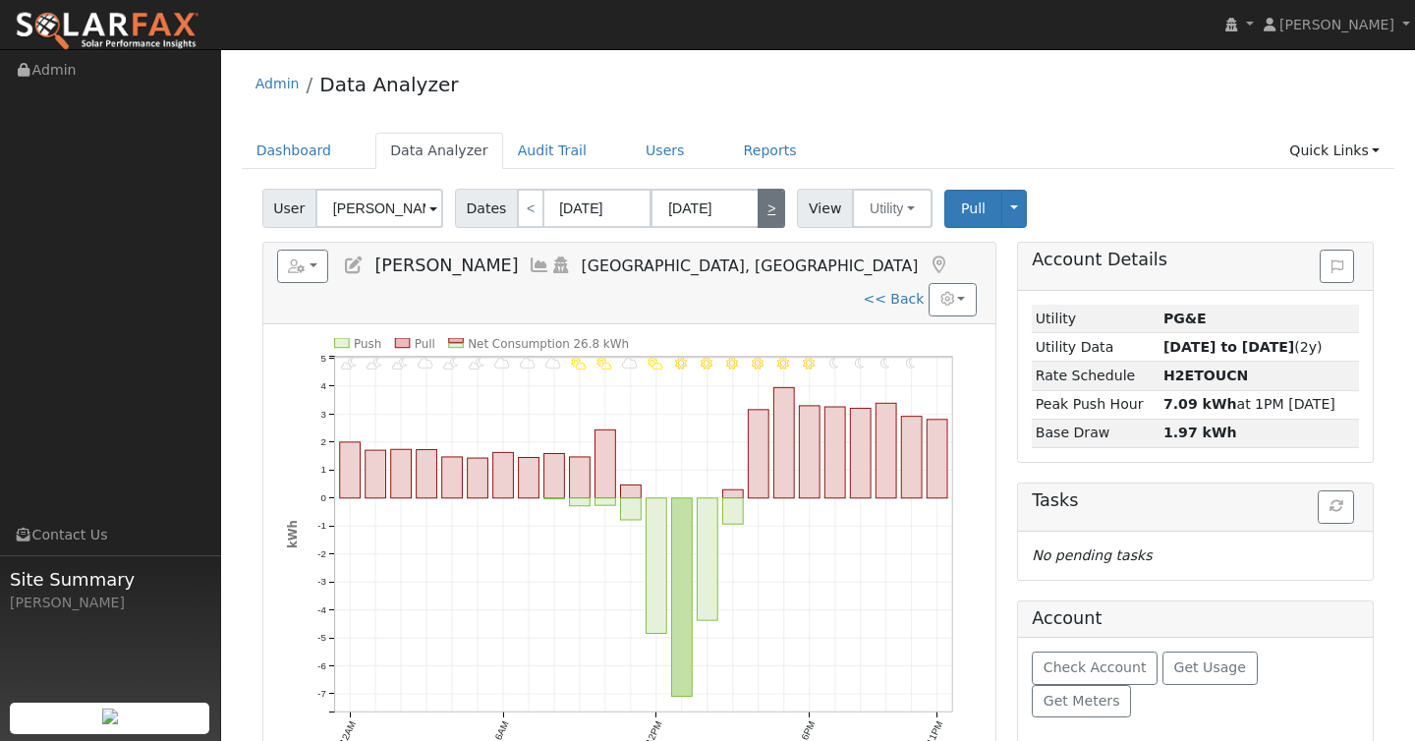
click at [762, 211] on link ">" at bounding box center [772, 208] width 28 height 39
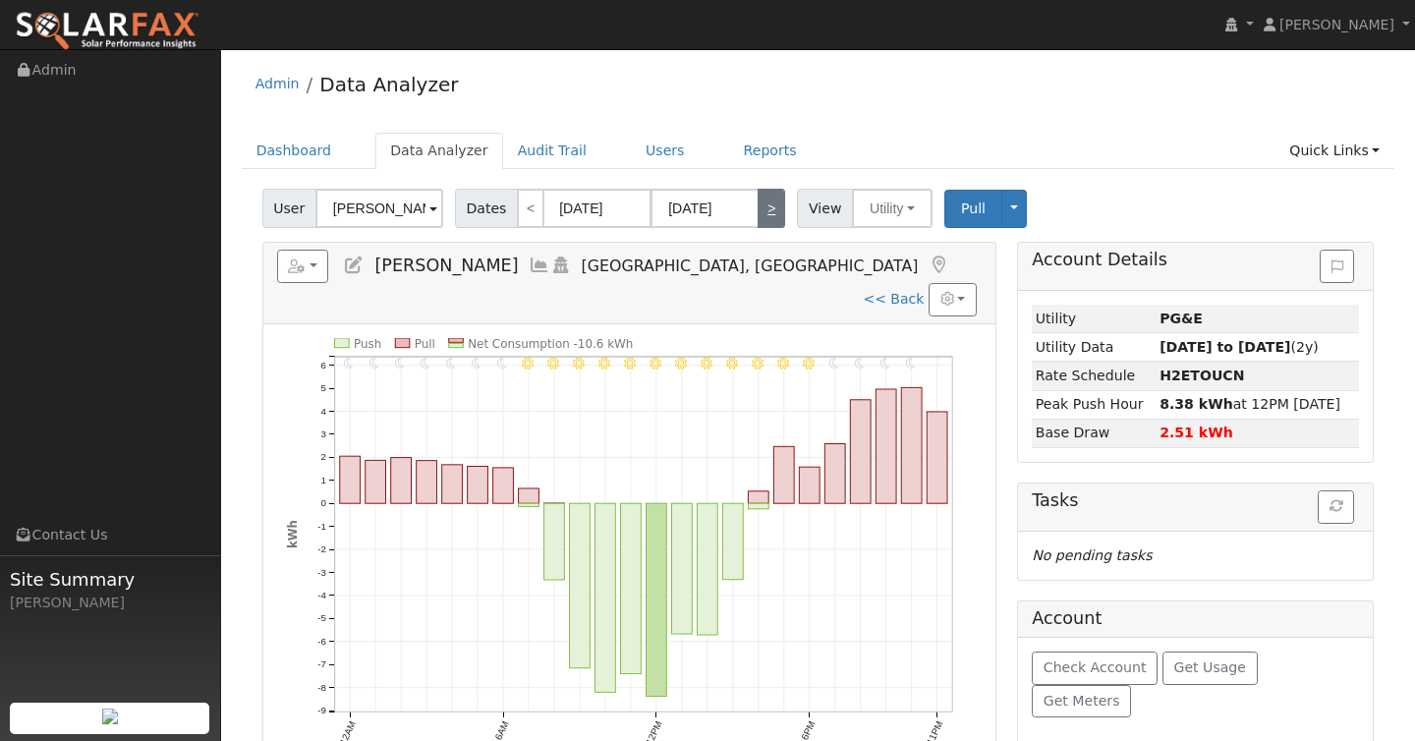
click at [762, 211] on link ">" at bounding box center [772, 208] width 28 height 39
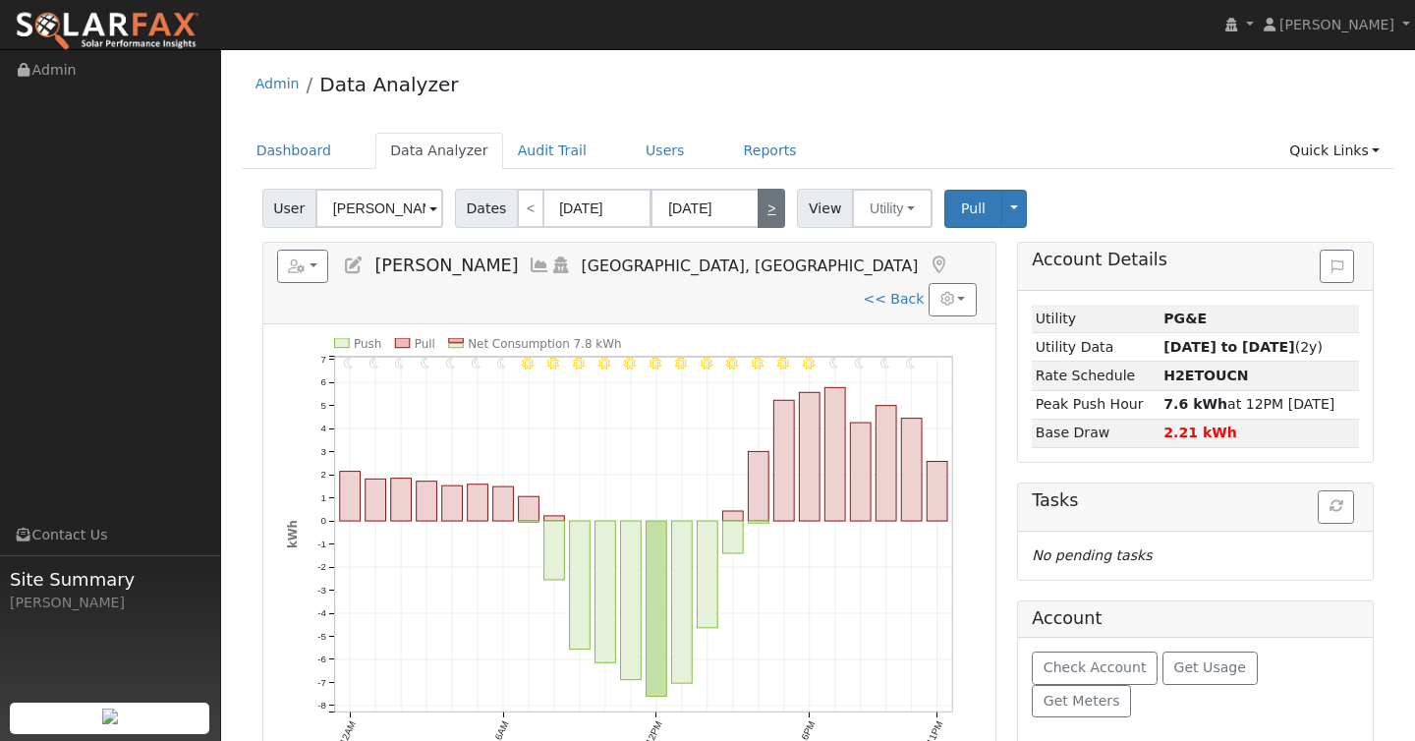
click at [762, 211] on link ">" at bounding box center [772, 208] width 28 height 39
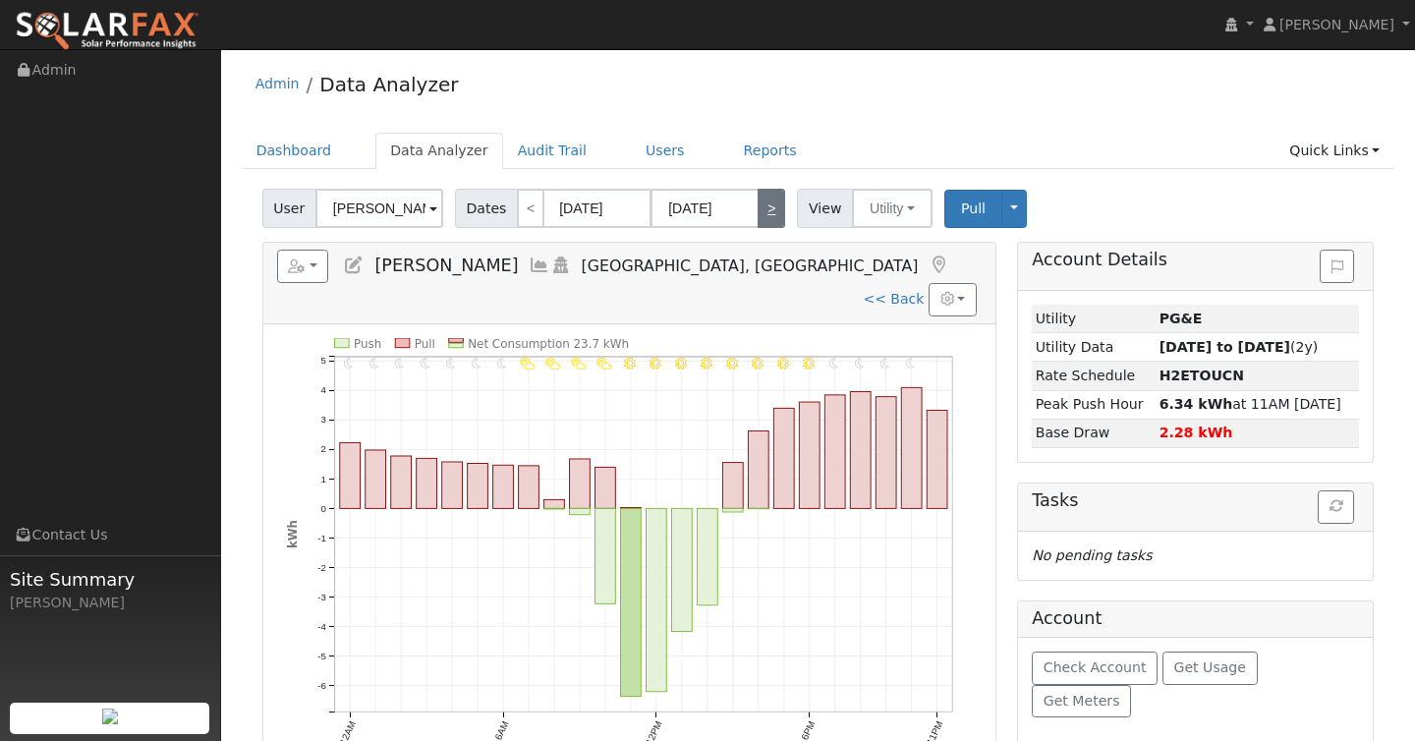
click at [762, 211] on link ">" at bounding box center [772, 208] width 28 height 39
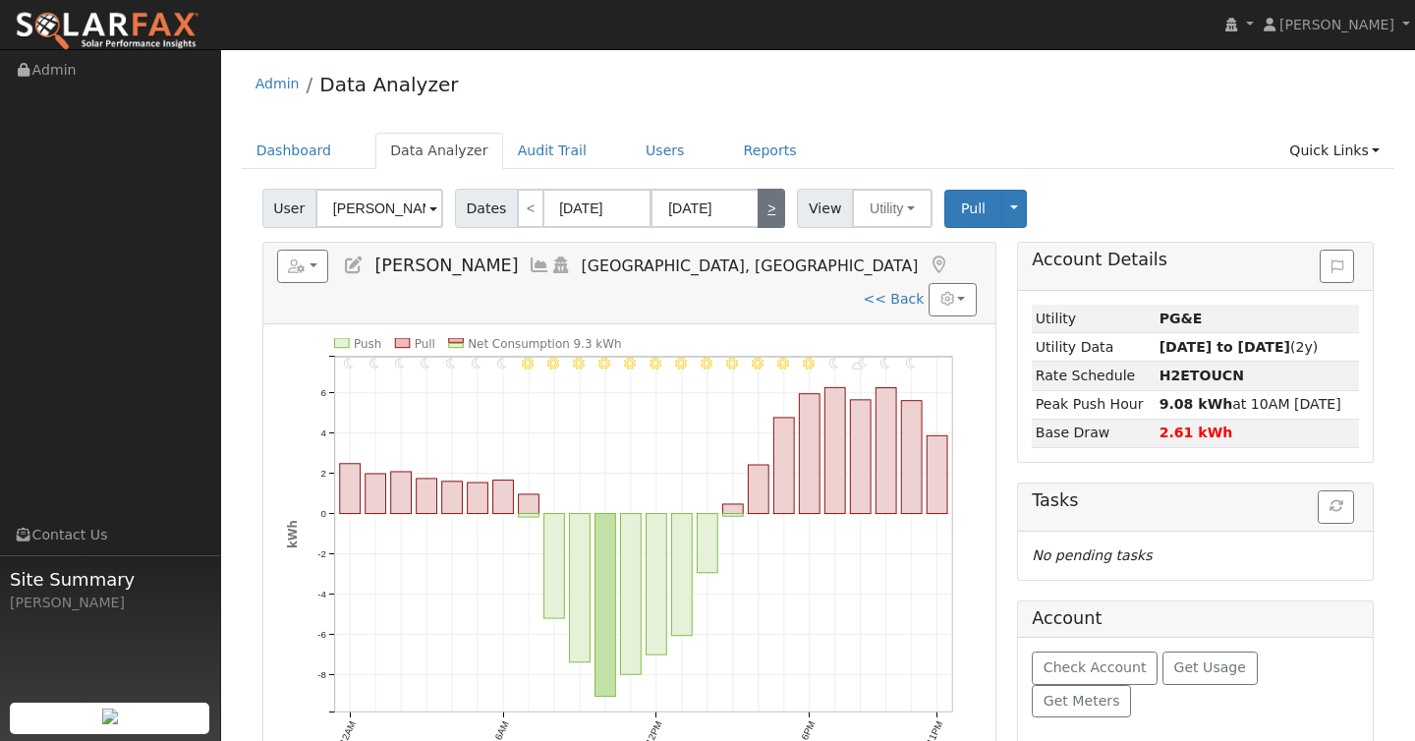
click at [762, 211] on link ">" at bounding box center [772, 208] width 28 height 39
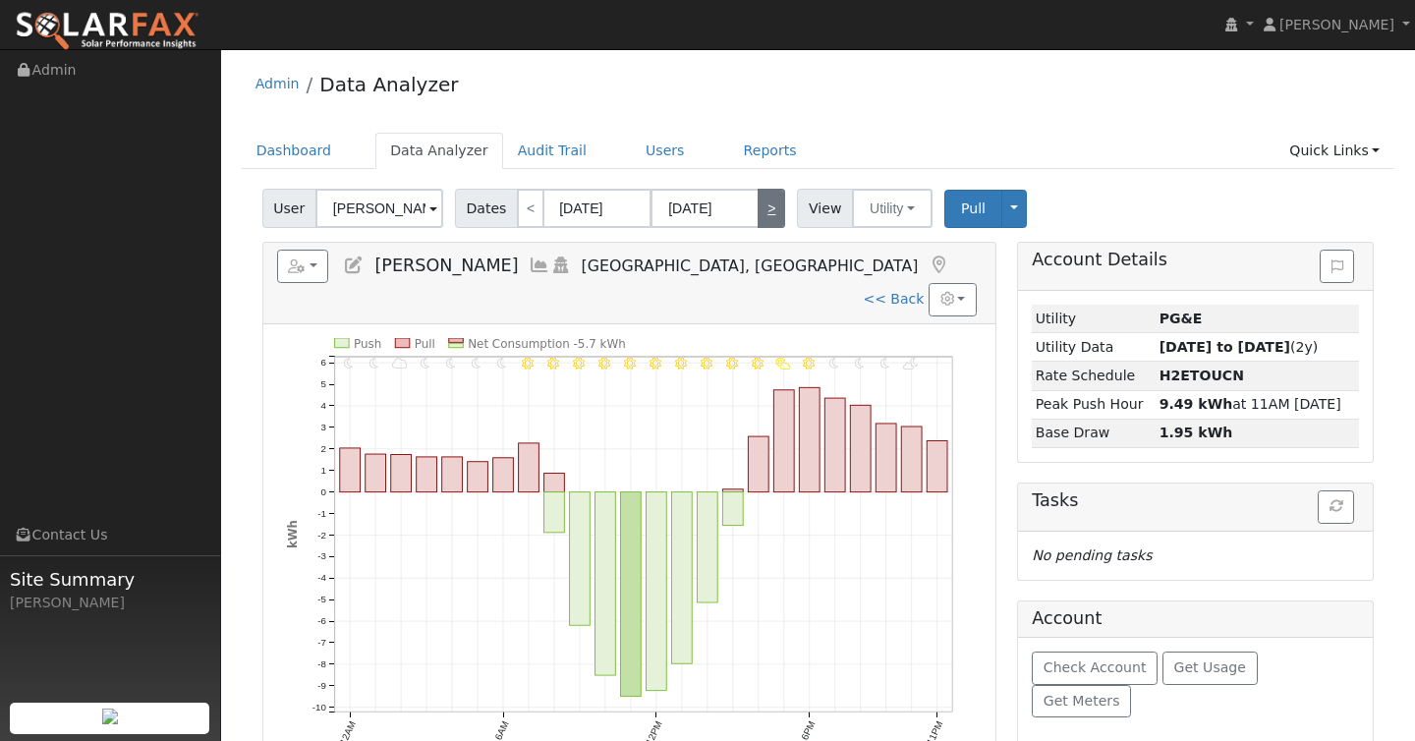
click at [762, 211] on link ">" at bounding box center [772, 208] width 28 height 39
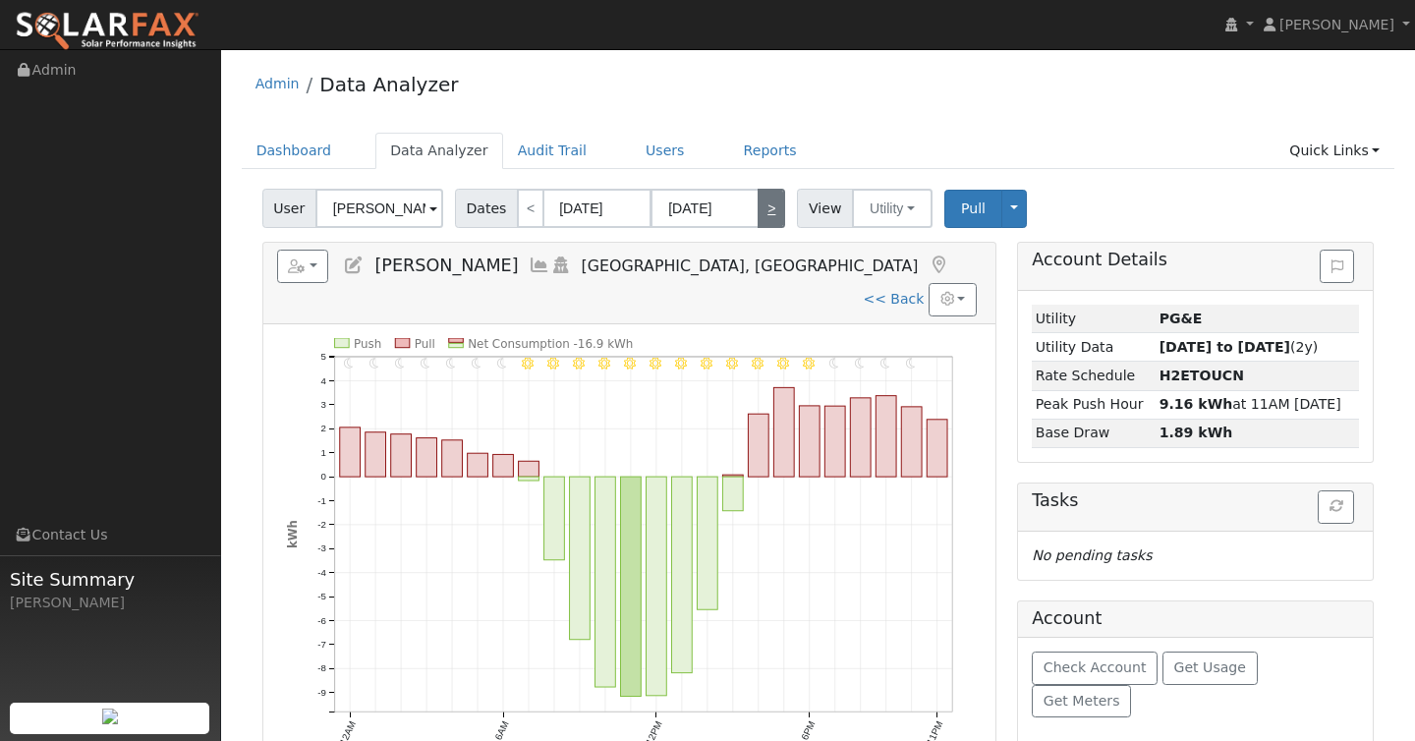
click at [762, 211] on link ">" at bounding box center [772, 208] width 28 height 39
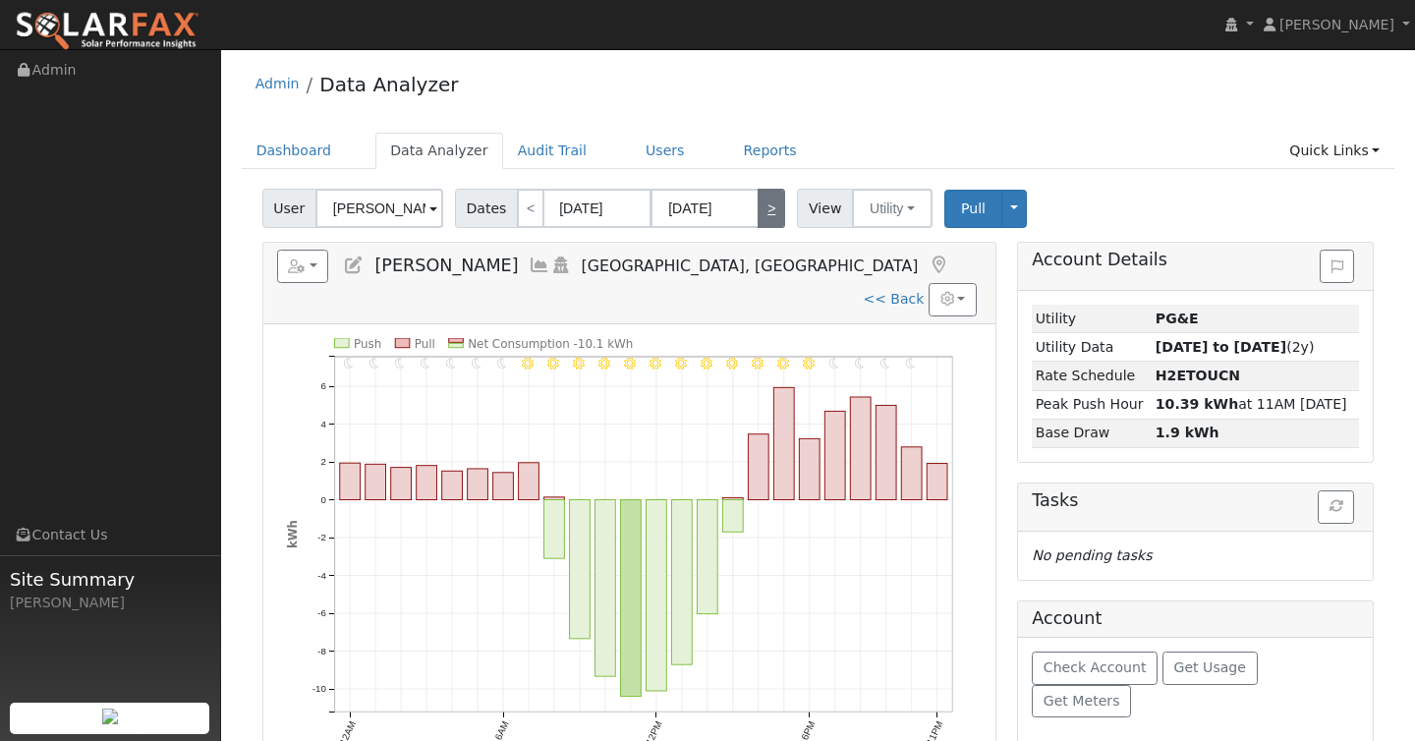
click at [762, 211] on link ">" at bounding box center [772, 208] width 28 height 39
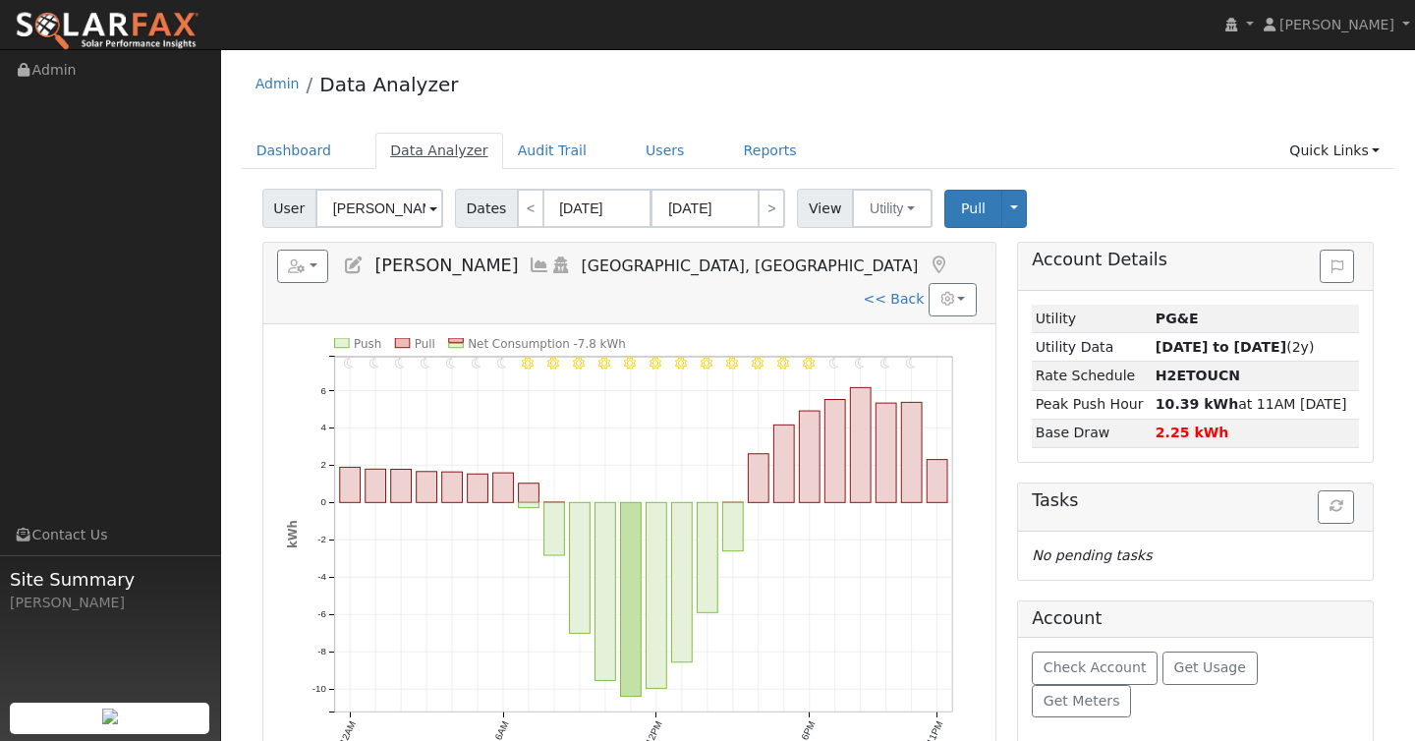
click at [451, 142] on link "Data Analyzer" at bounding box center [439, 151] width 128 height 36
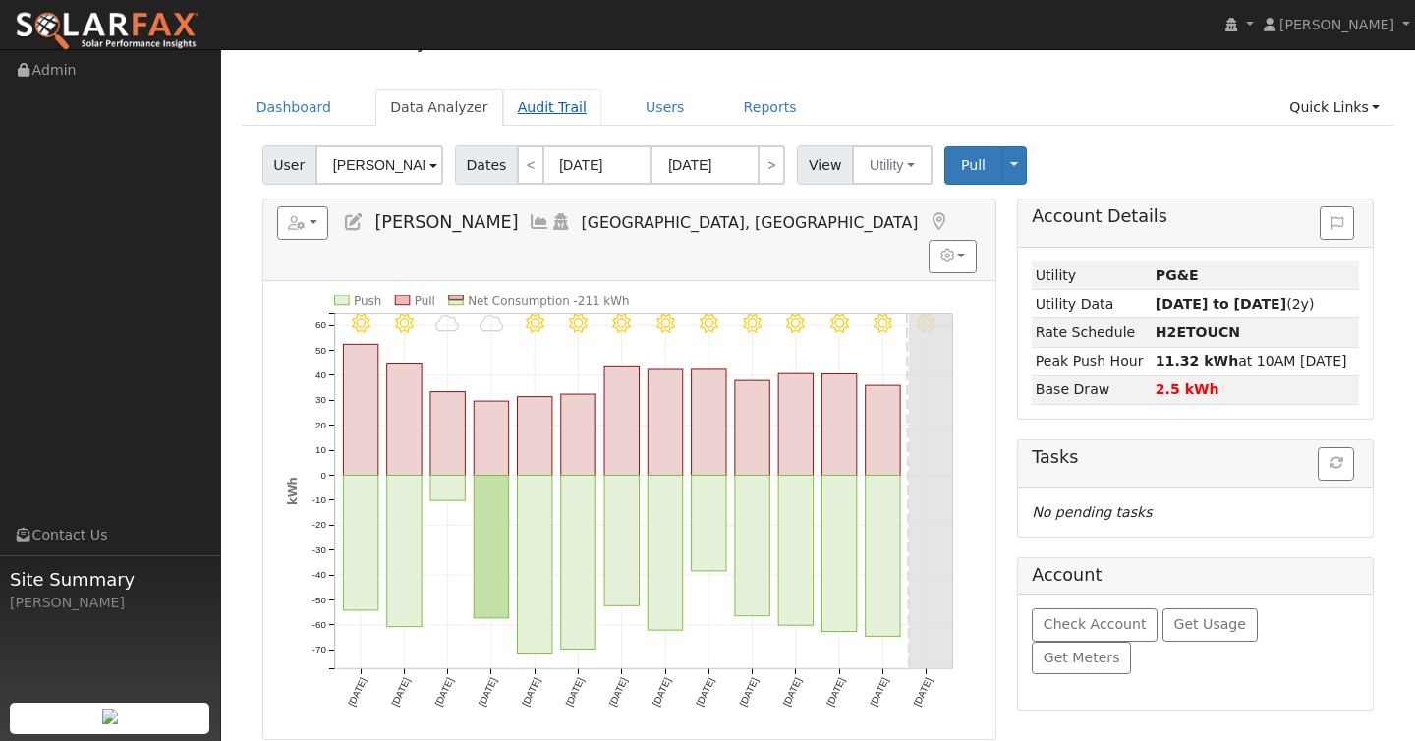
scroll to position [67, 0]
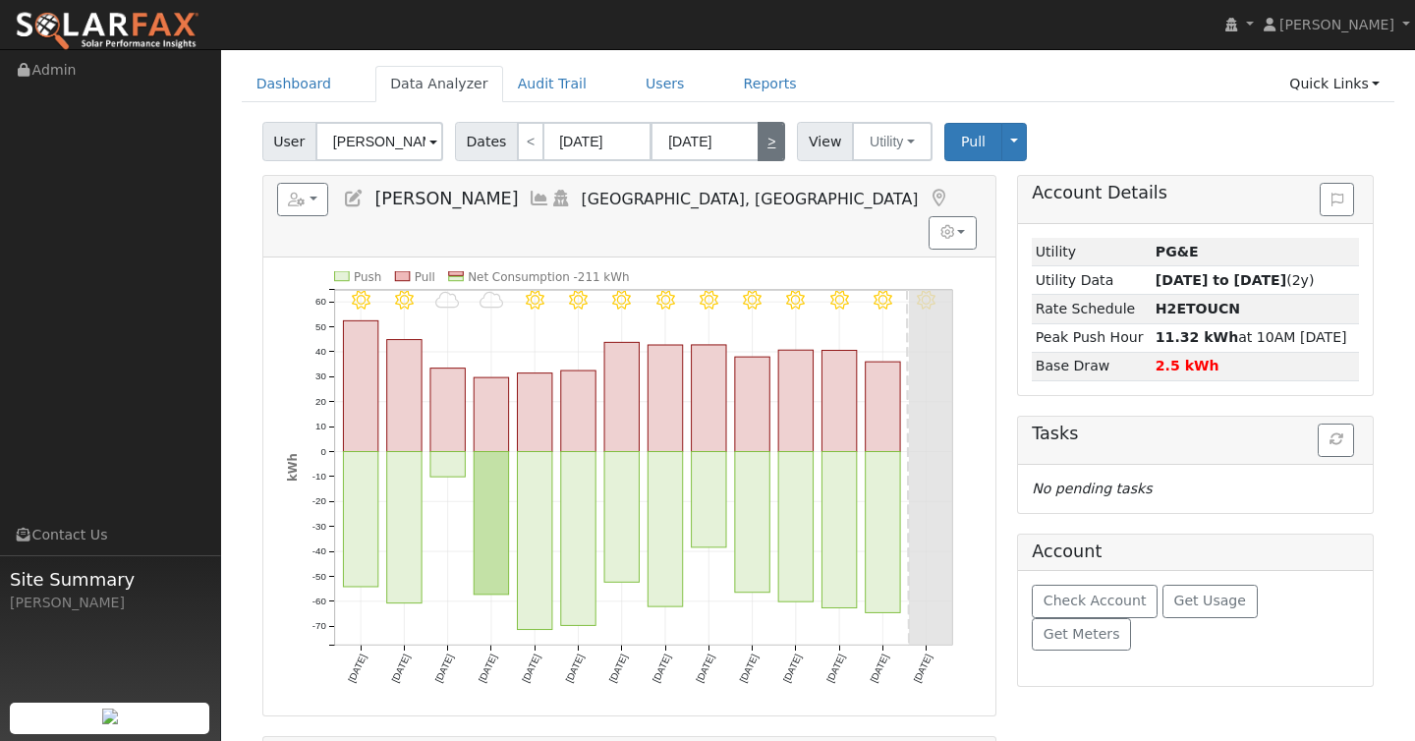
click at [758, 143] on link ">" at bounding box center [772, 141] width 28 height 39
type input "[DATE]"
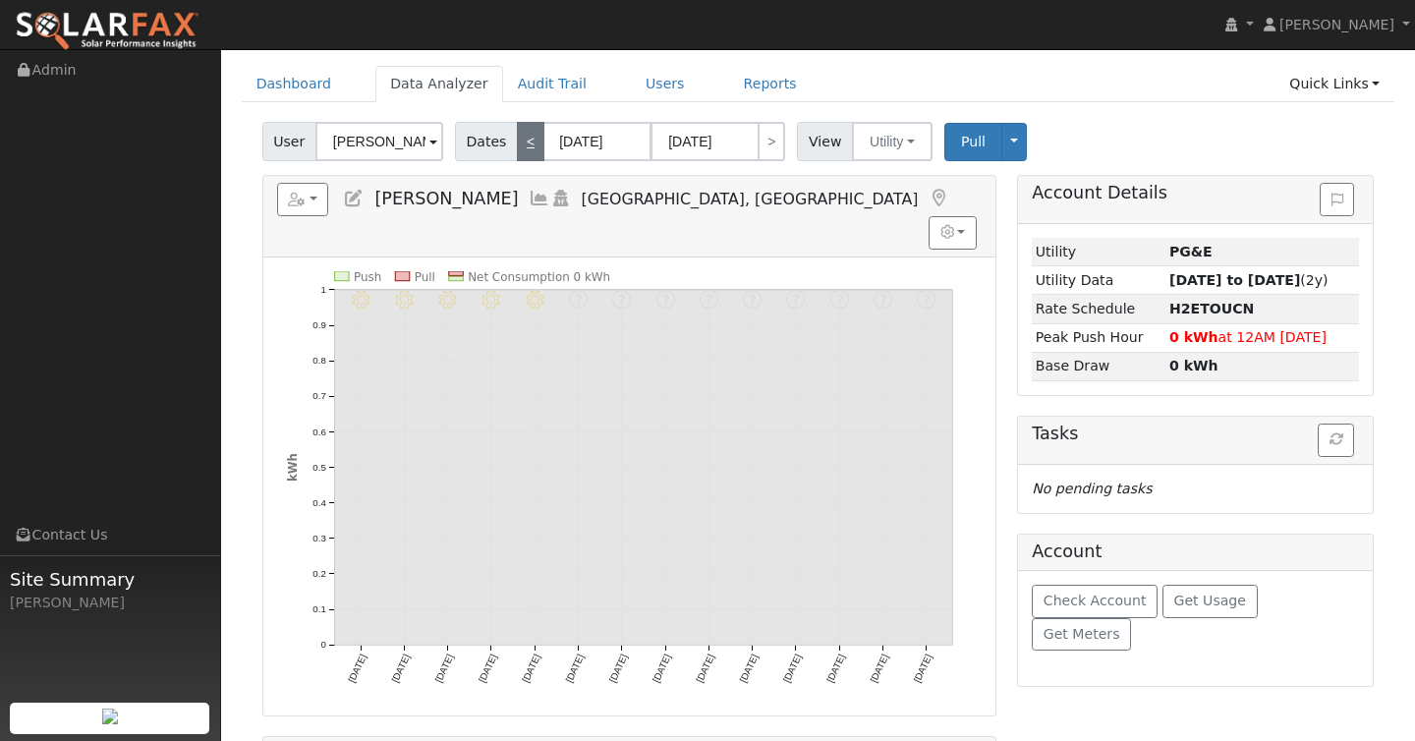
click at [526, 147] on link "<" at bounding box center [531, 141] width 28 height 39
type input "[DATE]"
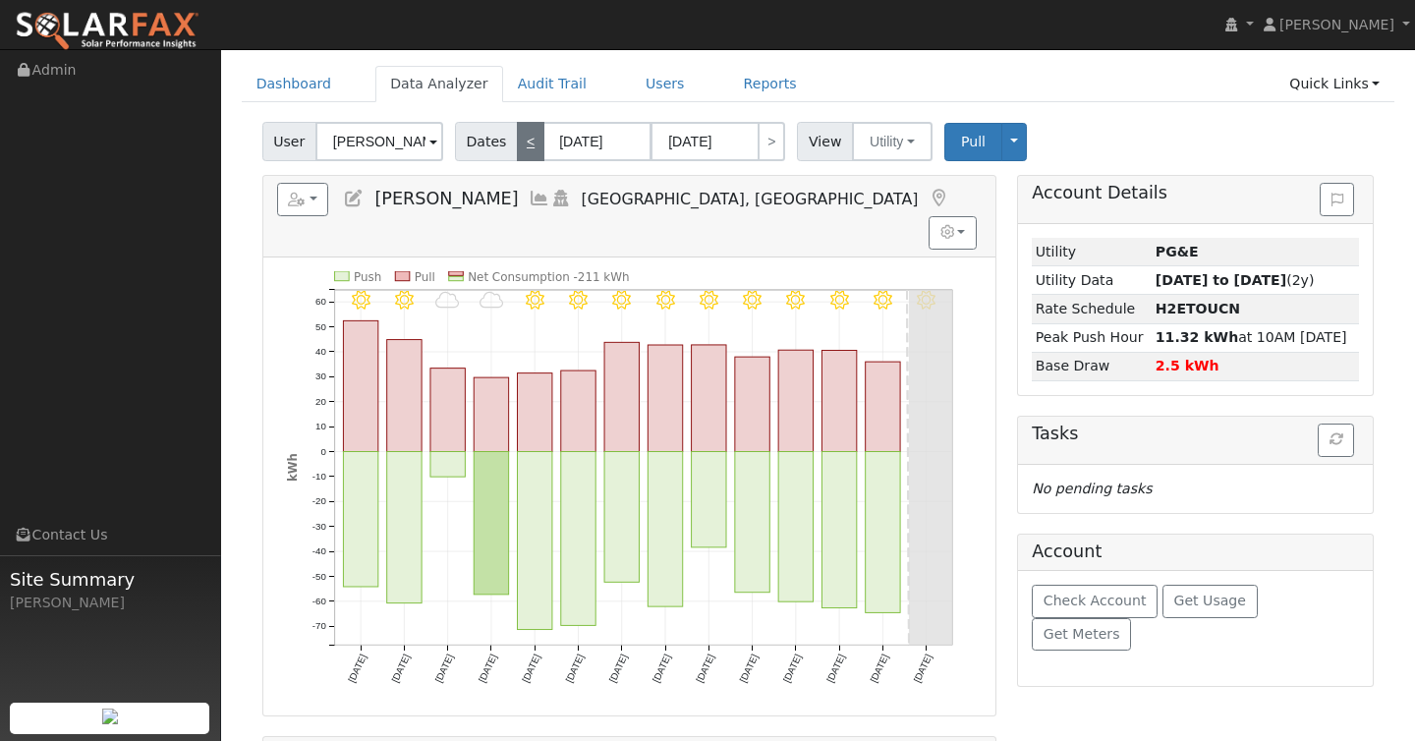
click at [528, 147] on link "<" at bounding box center [531, 141] width 28 height 39
type input "[DATE]"
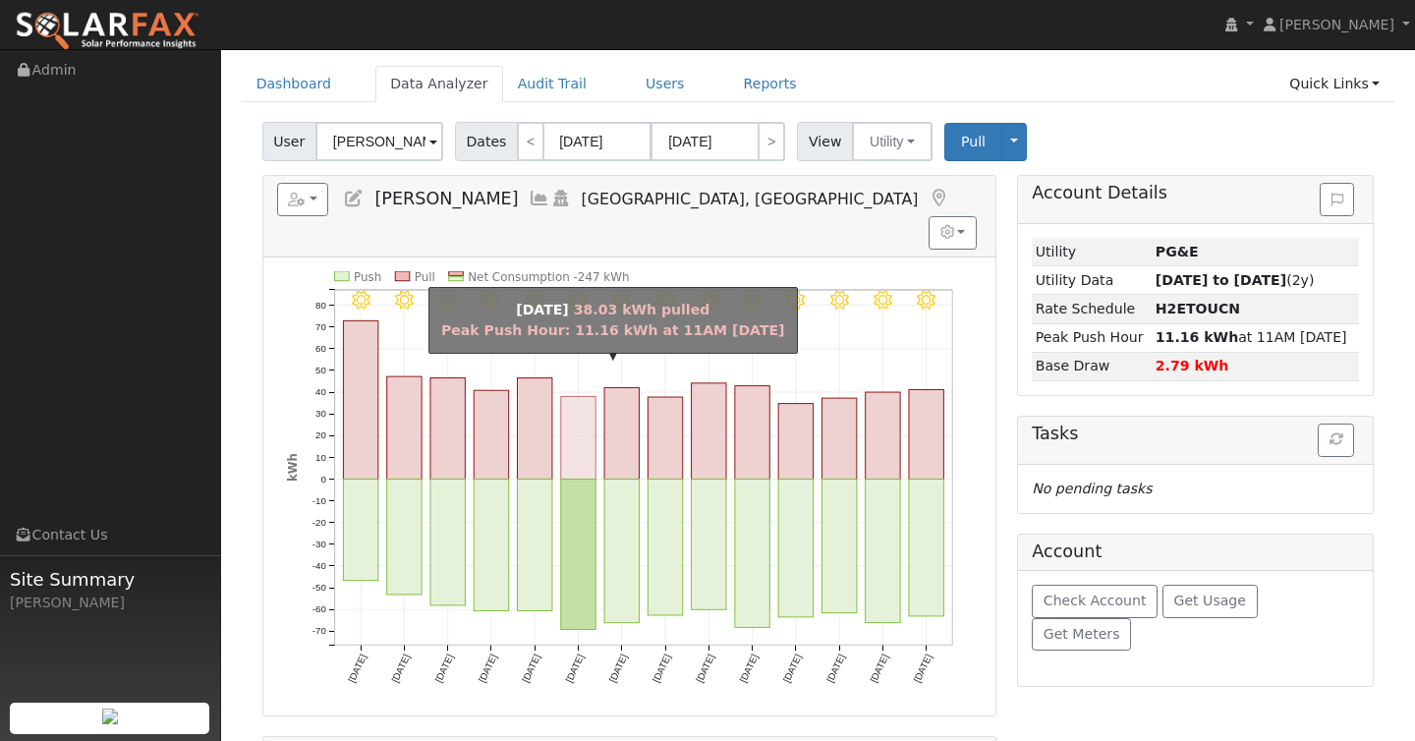
click at [587, 396] on rect "onclick=""" at bounding box center [578, 437] width 34 height 83
type input "[DATE]"
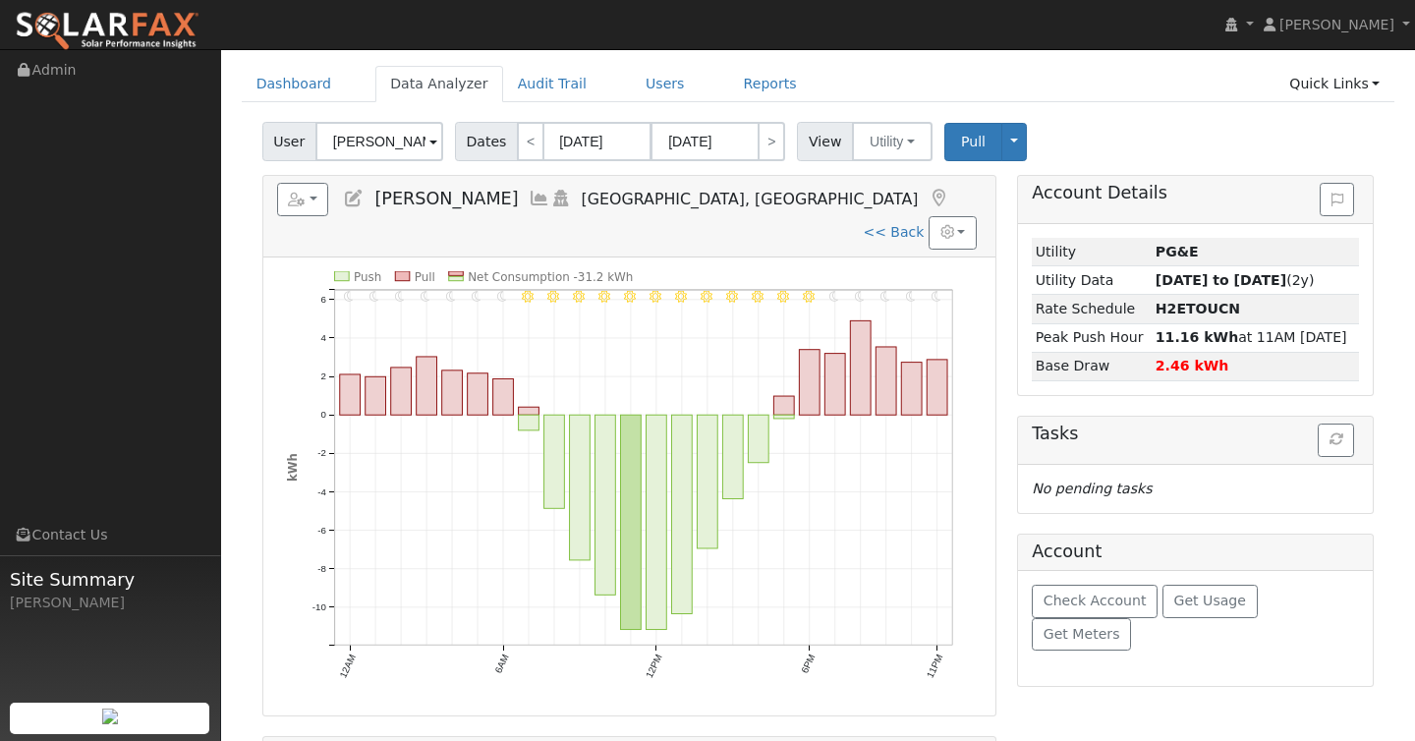
click at [1138, 128] on div "User [PERSON_NAME] Account Default Account Default Account [STREET_ADDRESS] Pri…" at bounding box center [817, 138] width 1119 height 46
click at [1350, 88] on link "Quick Links" at bounding box center [1335, 84] width 120 height 36
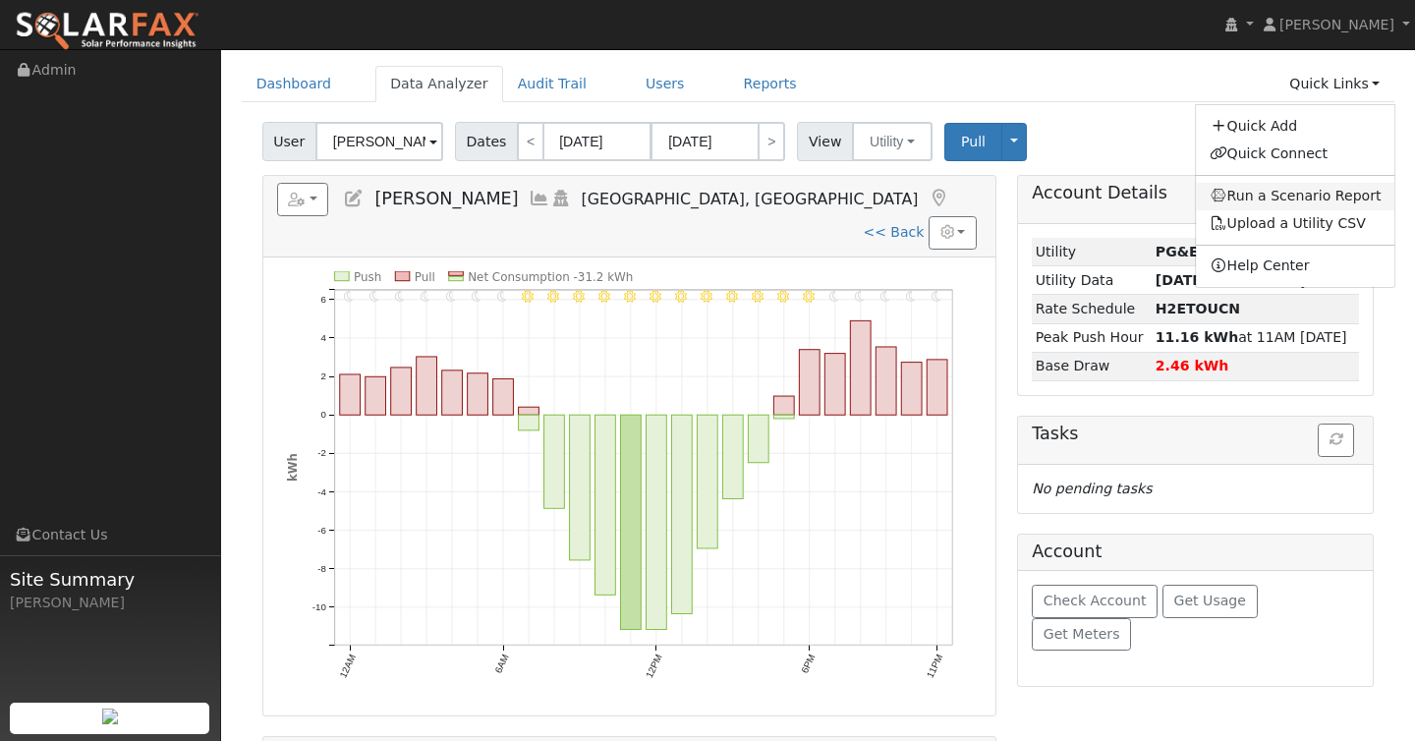
click at [1259, 194] on link "Run a Scenario Report" at bounding box center [1295, 197] width 199 height 28
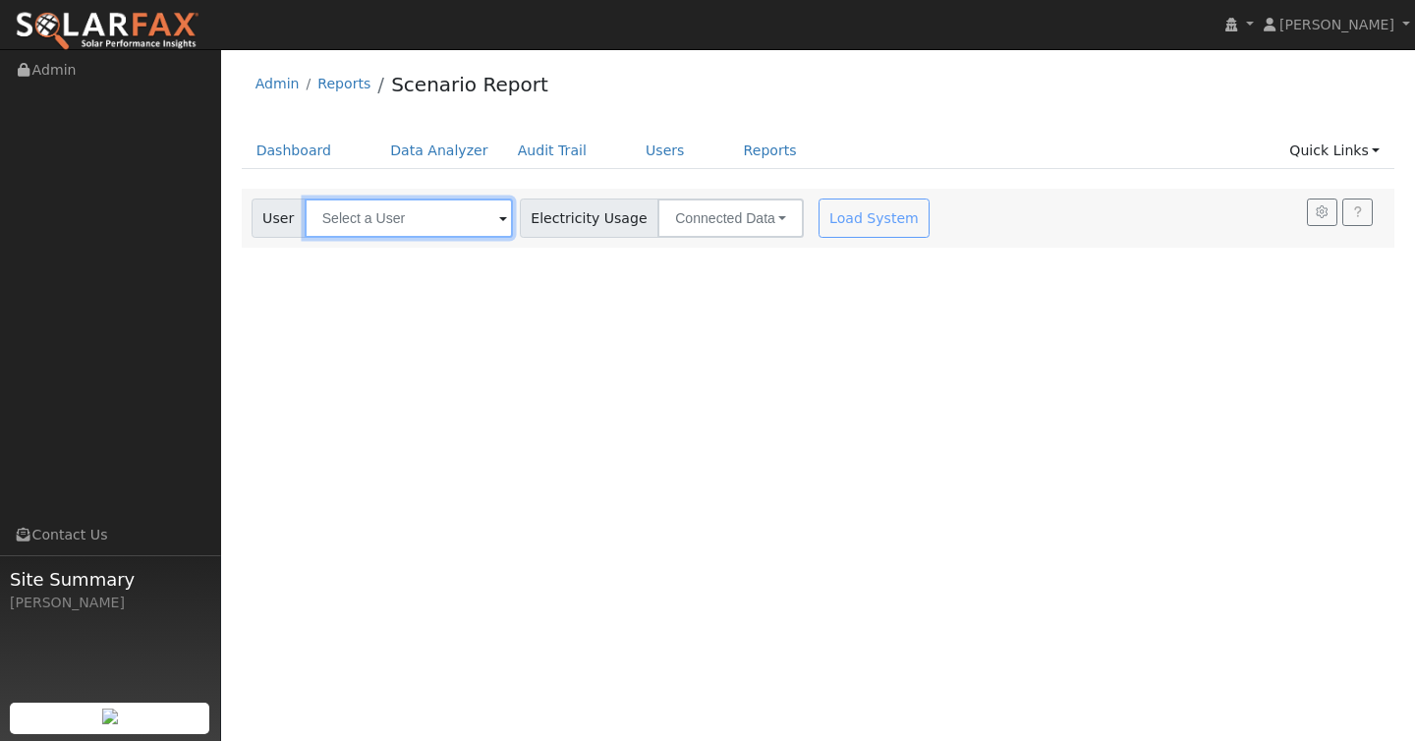
click at [470, 222] on input "text" at bounding box center [409, 218] width 208 height 39
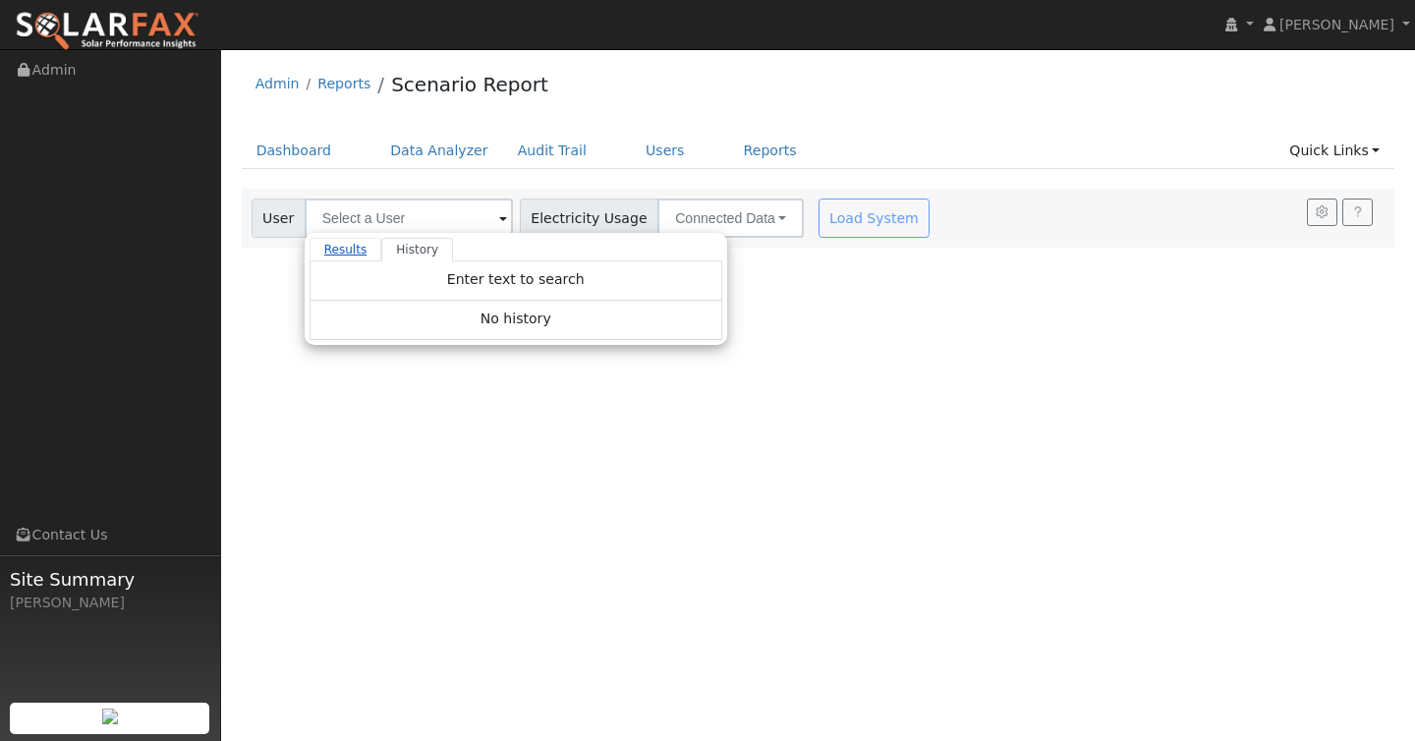
click at [340, 252] on link "Results" at bounding box center [346, 250] width 73 height 24
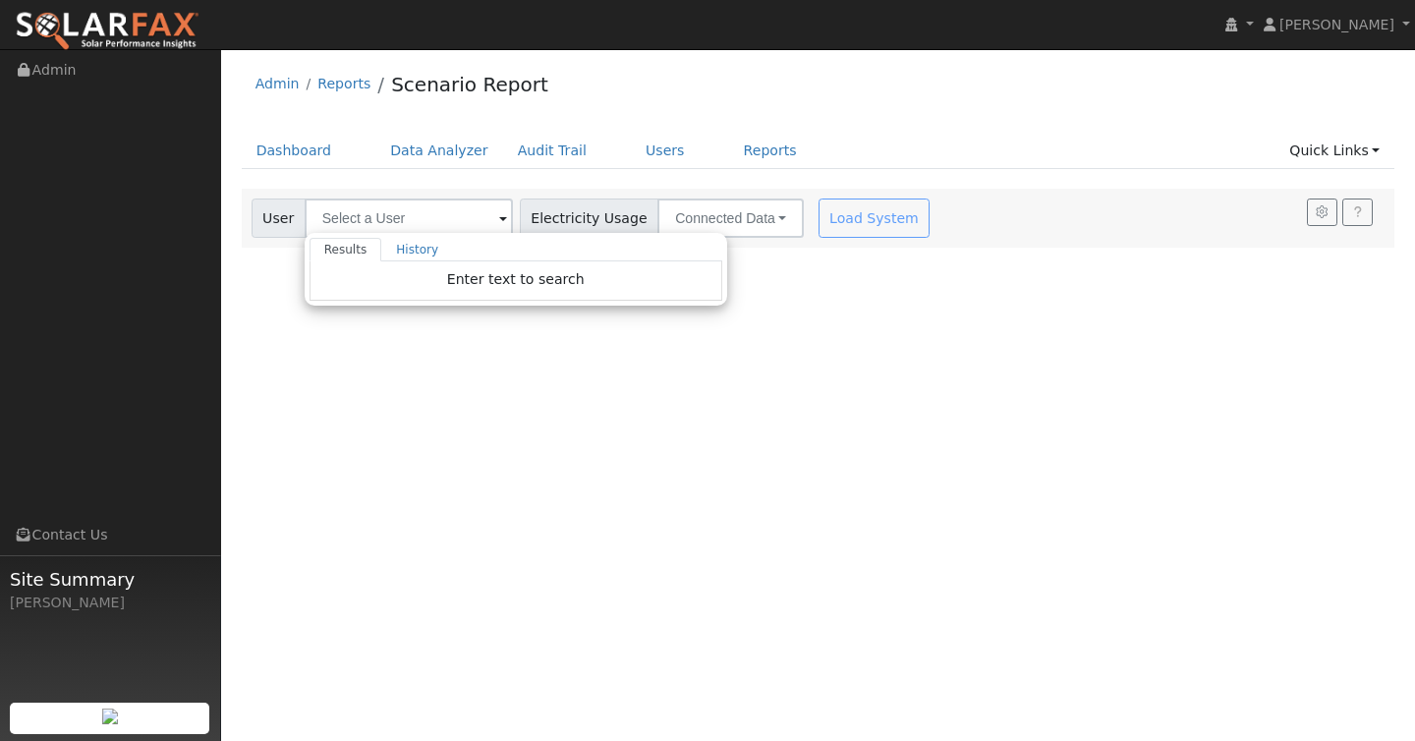
click at [625, 204] on span "Electricity Usage" at bounding box center [589, 218] width 139 height 39
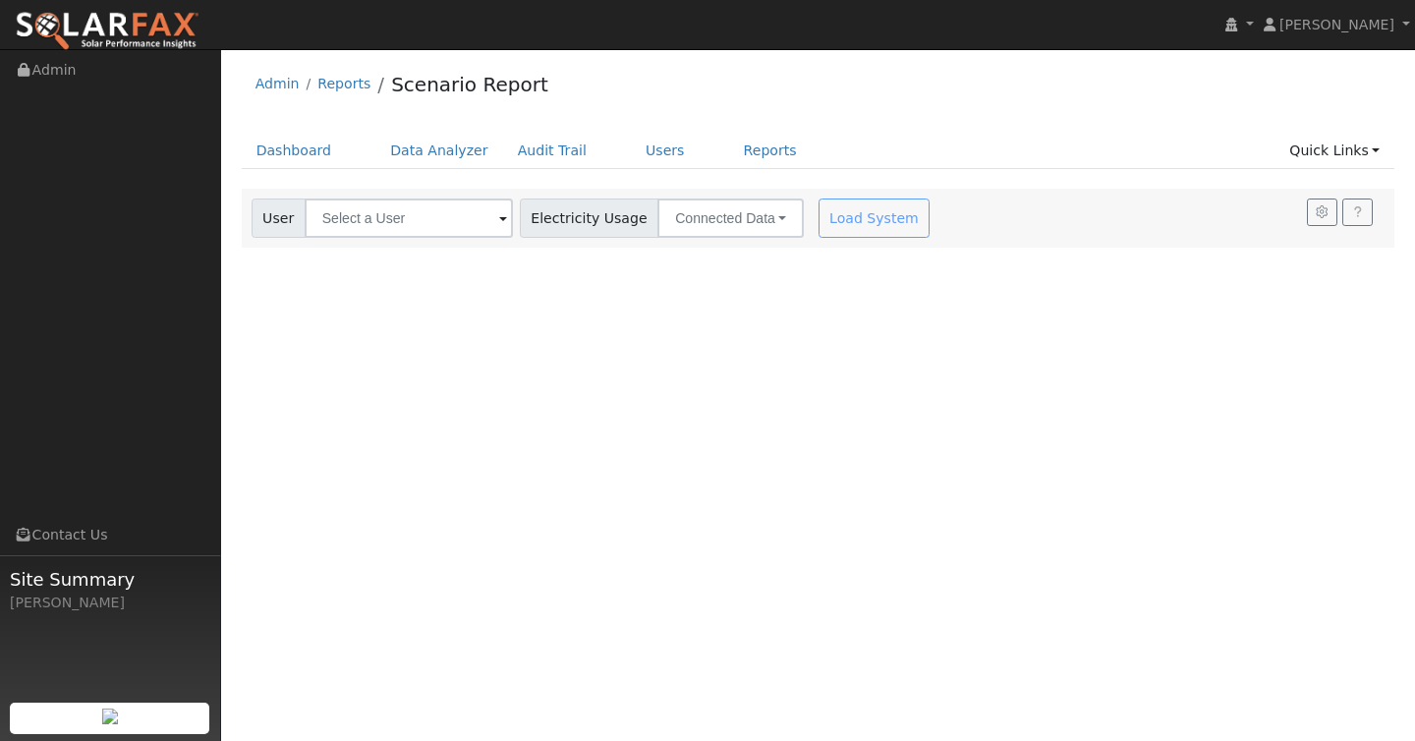
click at [819, 219] on div "Load System" at bounding box center [877, 218] width 124 height 39
click at [830, 219] on div "Load System" at bounding box center [877, 218] width 124 height 39
click at [1327, 199] on button "button" at bounding box center [1322, 213] width 30 height 28
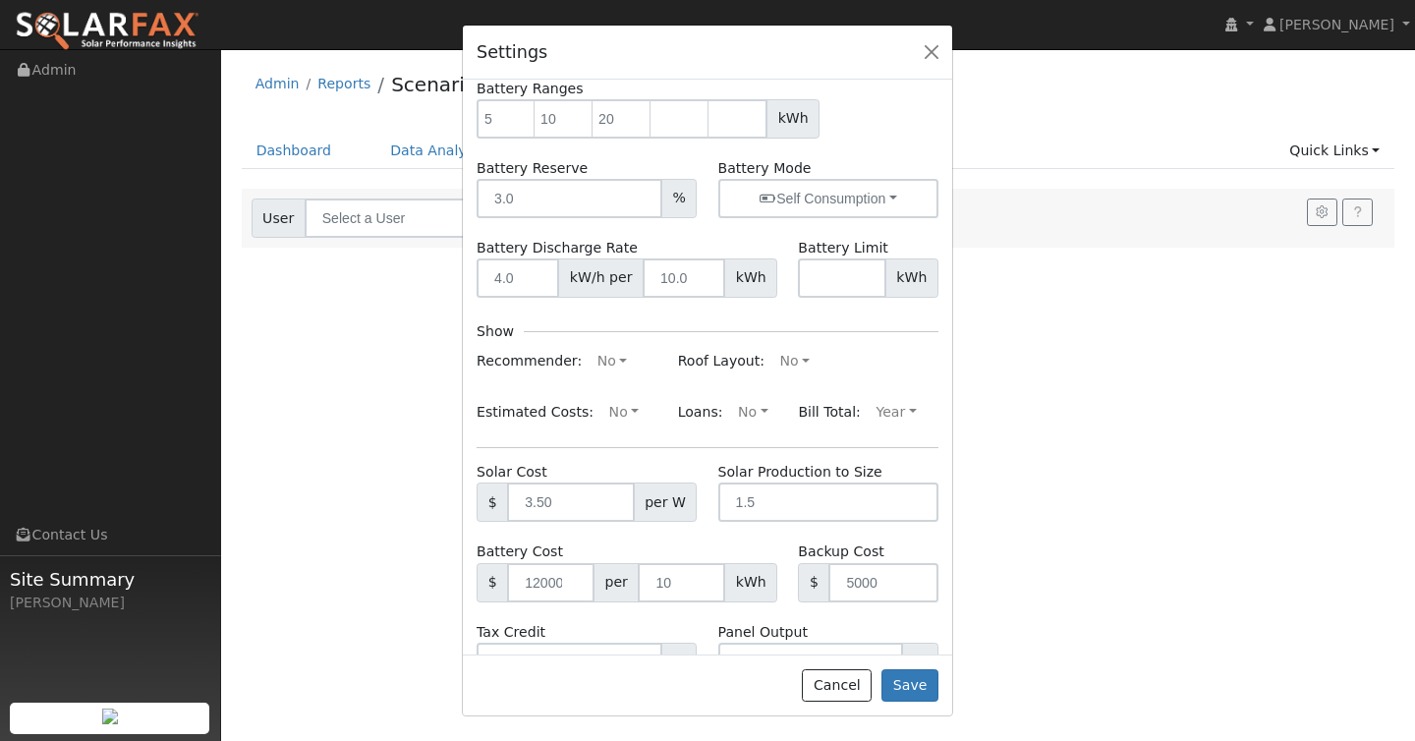
scroll to position [212, 0]
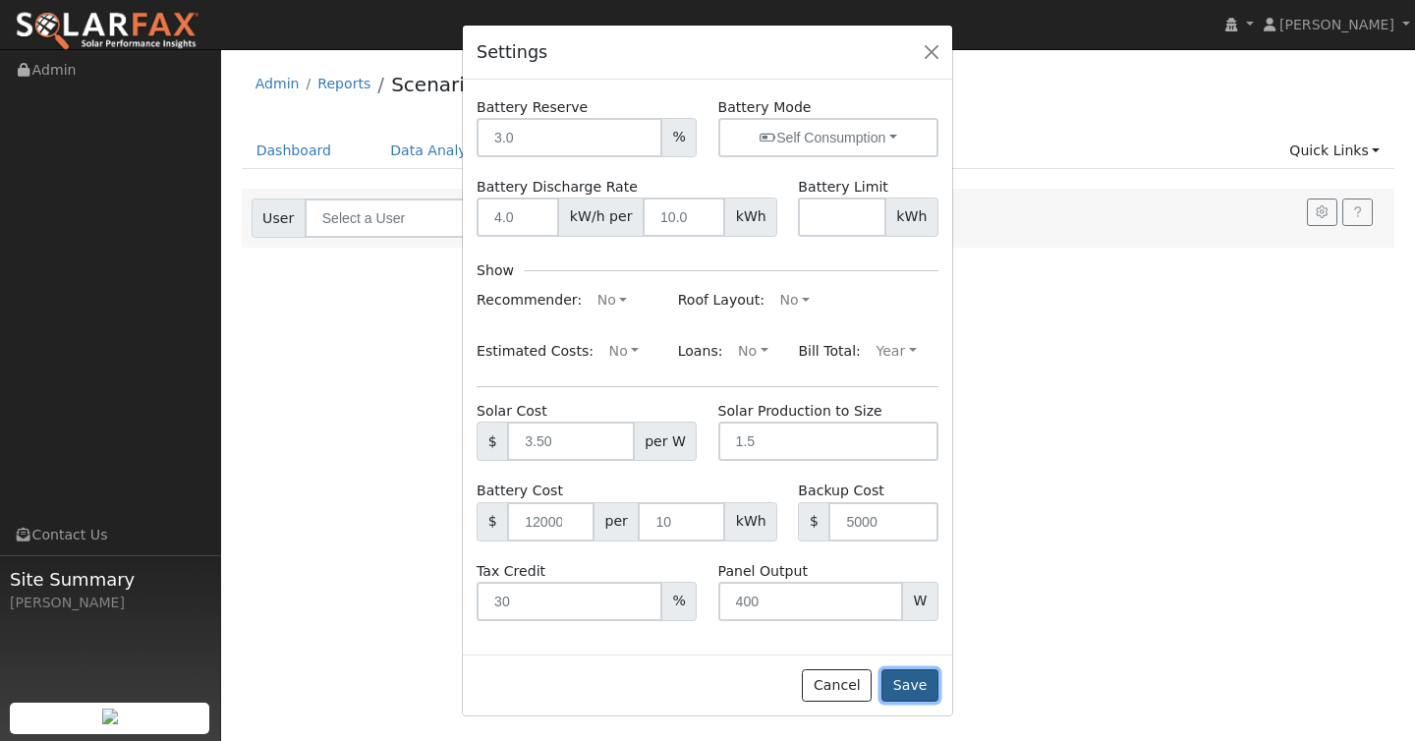
click at [913, 687] on button "Save" at bounding box center [910, 685] width 57 height 33
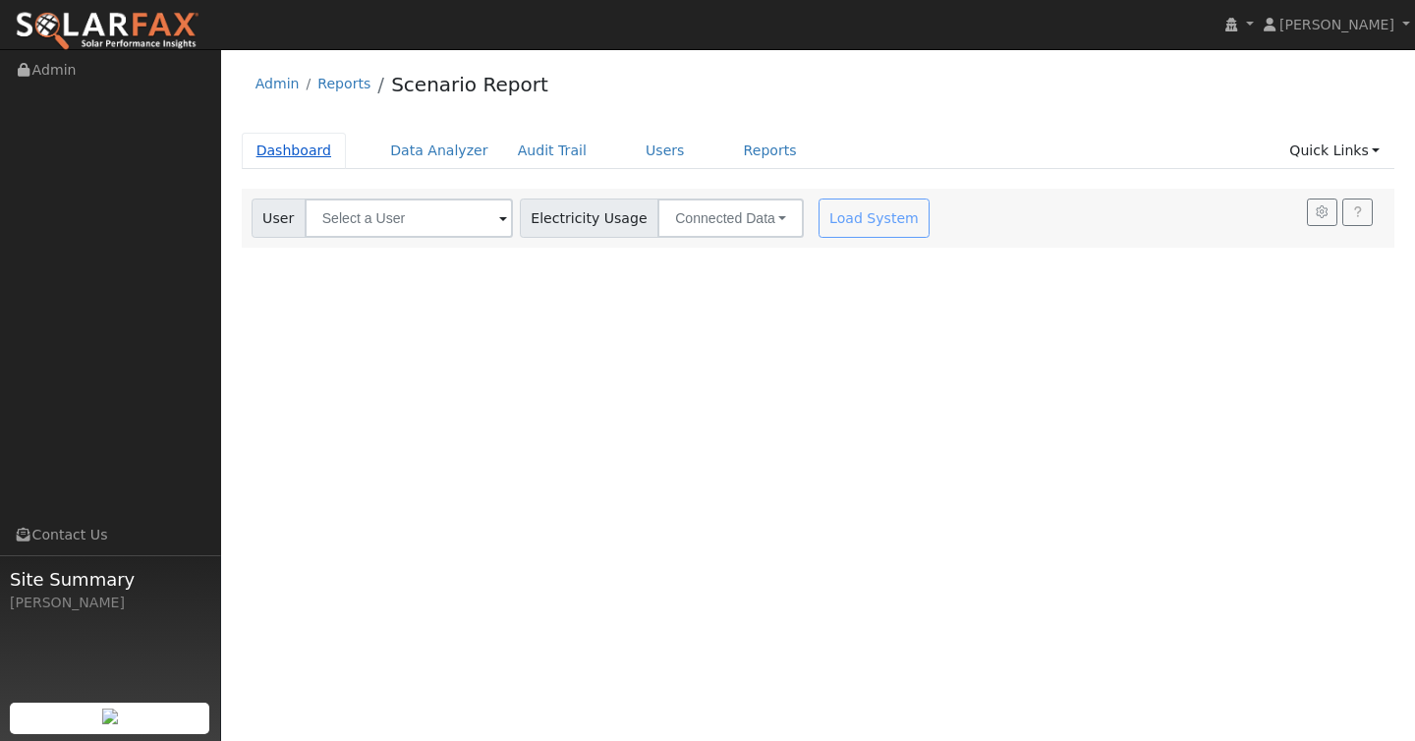
click at [302, 150] on link "Dashboard" at bounding box center [294, 151] width 105 height 36
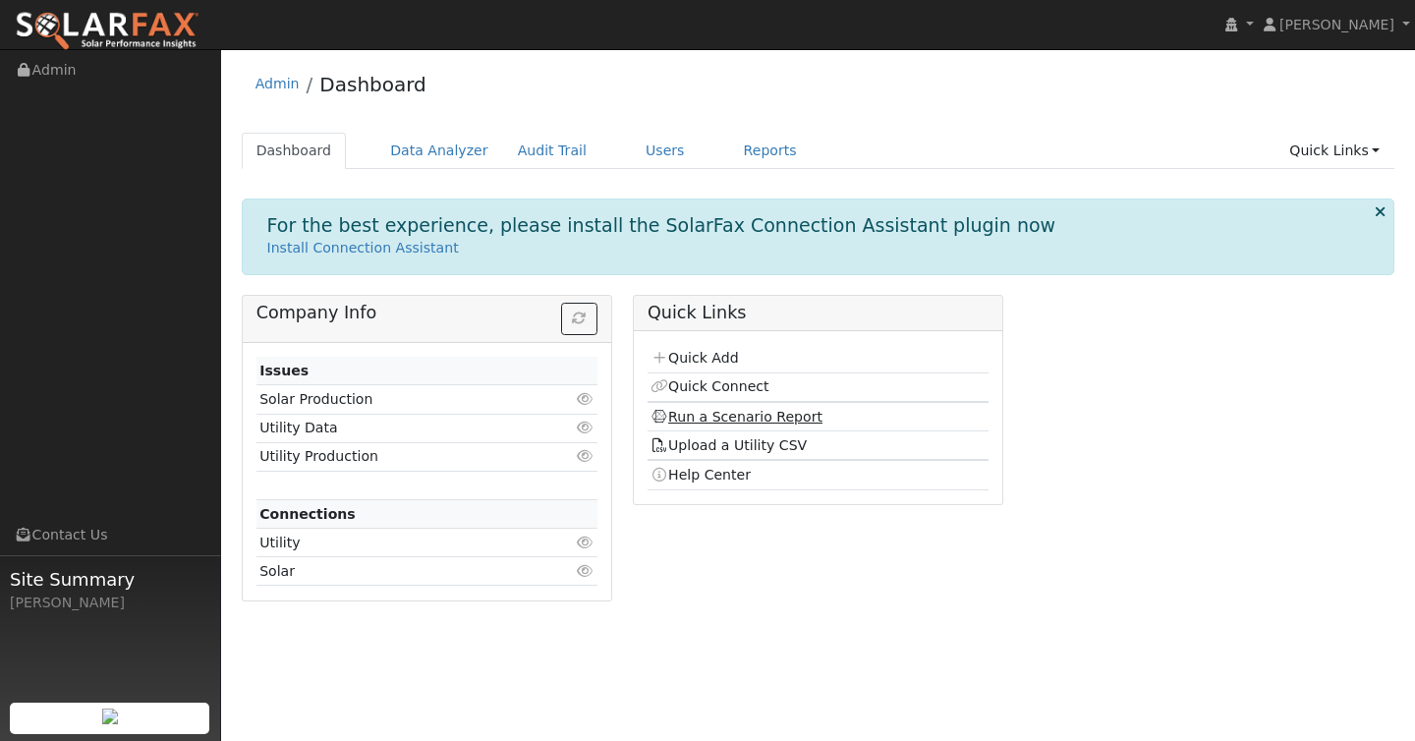
click at [688, 415] on link "Run a Scenario Report" at bounding box center [737, 417] width 172 height 16
